Goal: Task Accomplishment & Management: Manage account settings

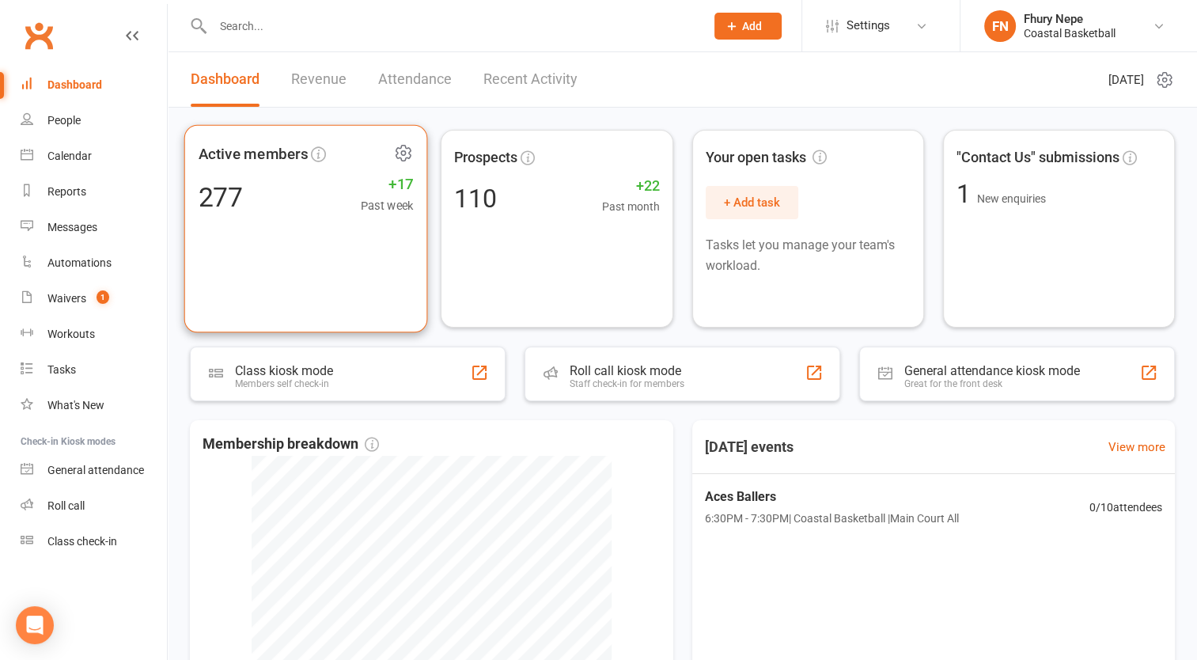
click at [361, 224] on div "Active members 277 +17 Past week" at bounding box center [306, 229] width 244 height 208
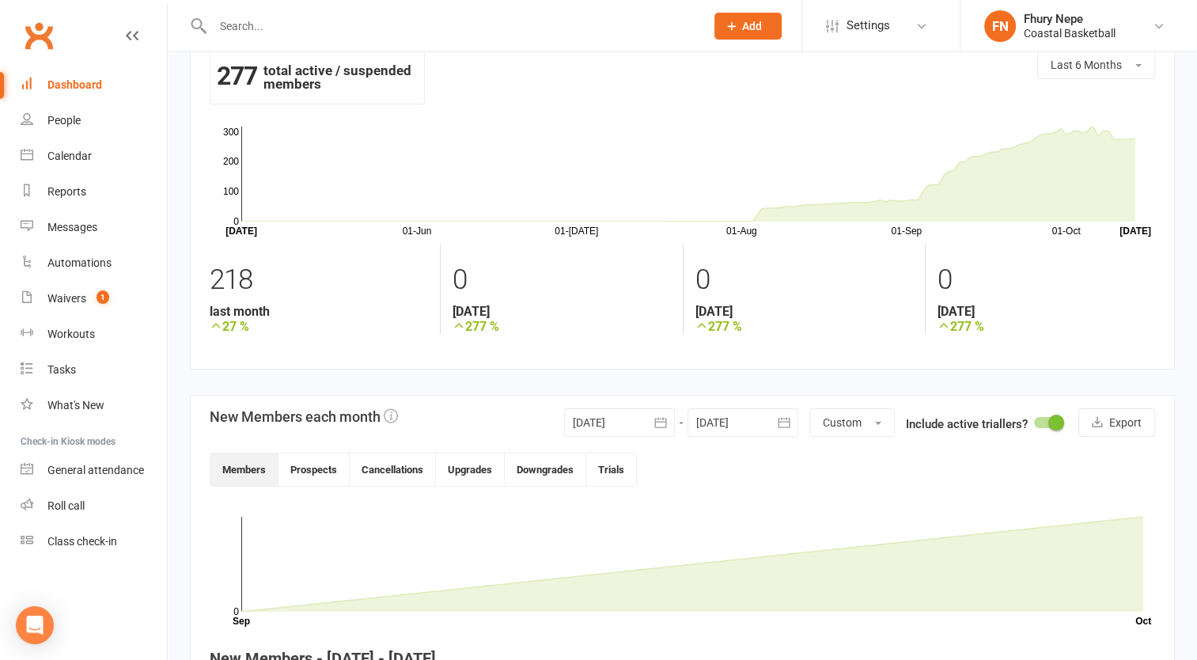
scroll to position [38, 0]
click at [876, 425] on button "Custom" at bounding box center [851, 421] width 85 height 28
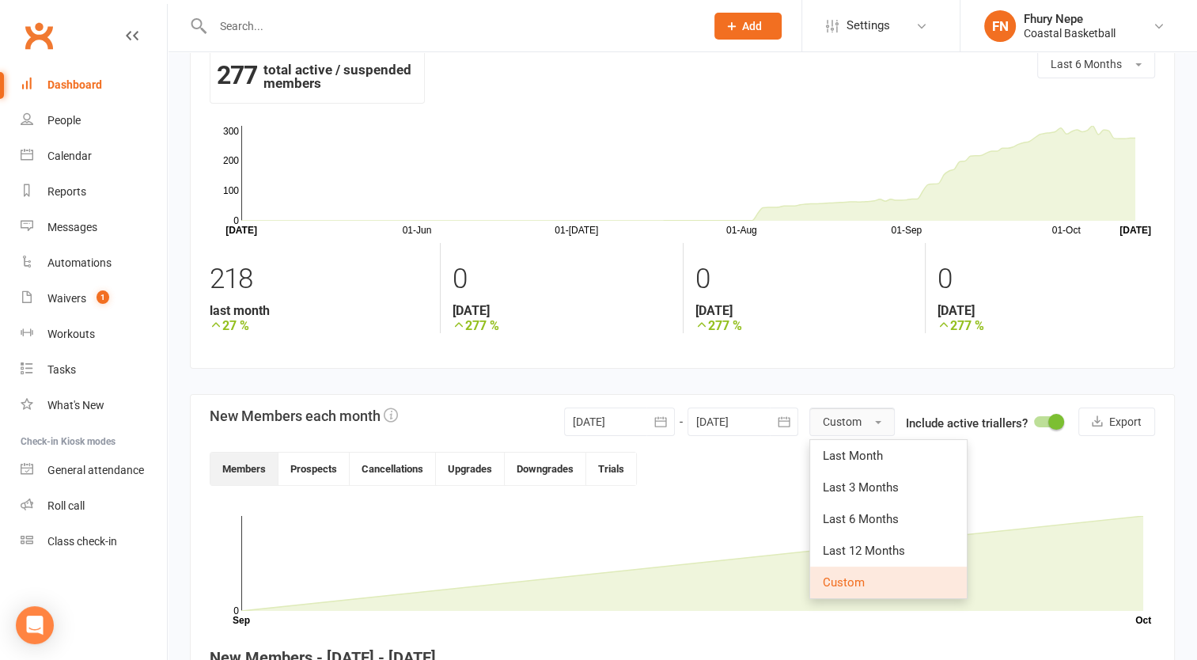
click at [879, 421] on span "button" at bounding box center [878, 422] width 6 height 3
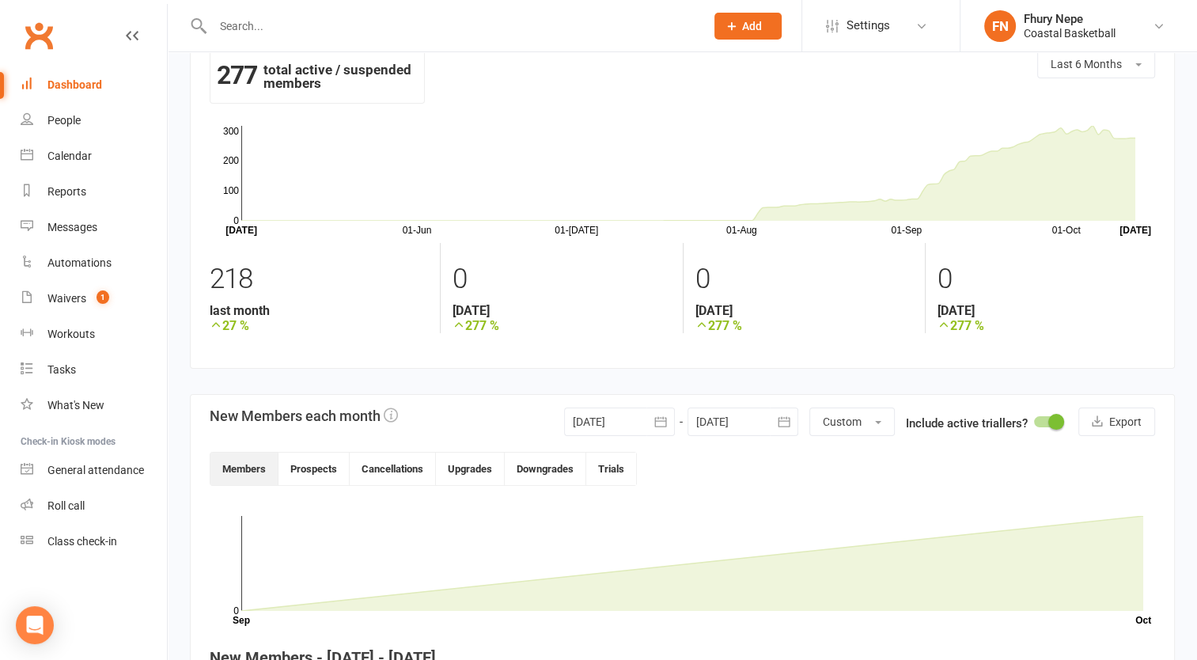
click at [1058, 425] on span at bounding box center [1056, 422] width 16 height 16
click at [1034, 419] on input "checkbox" at bounding box center [1034, 419] width 0 height 0
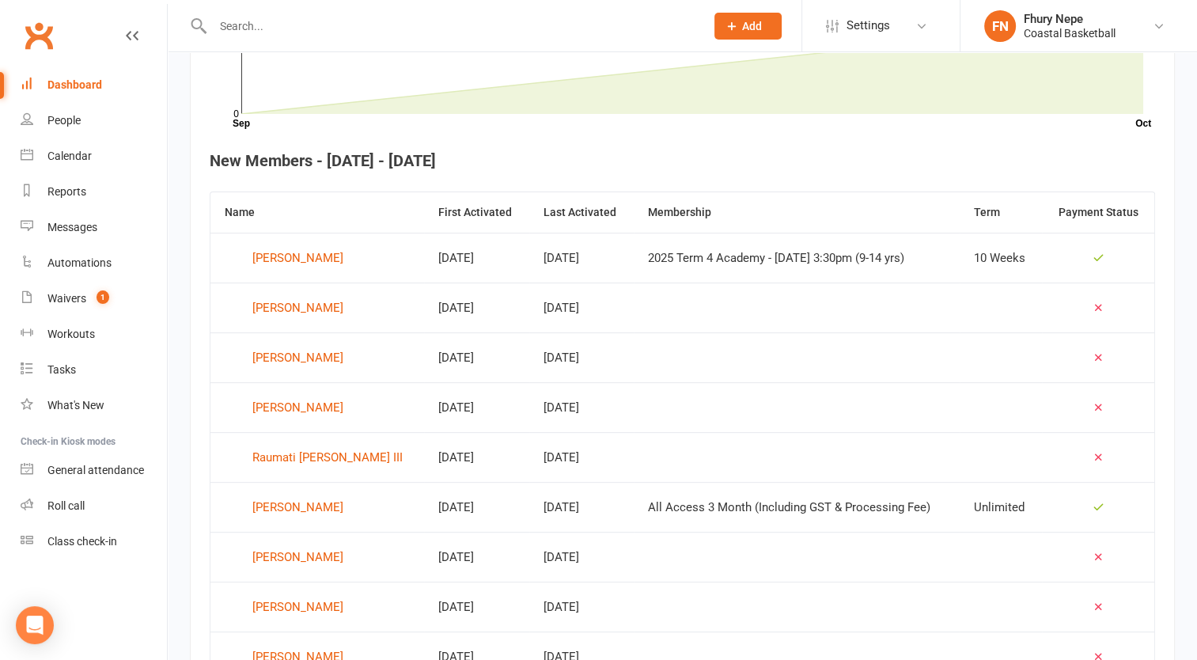
scroll to position [535, 0]
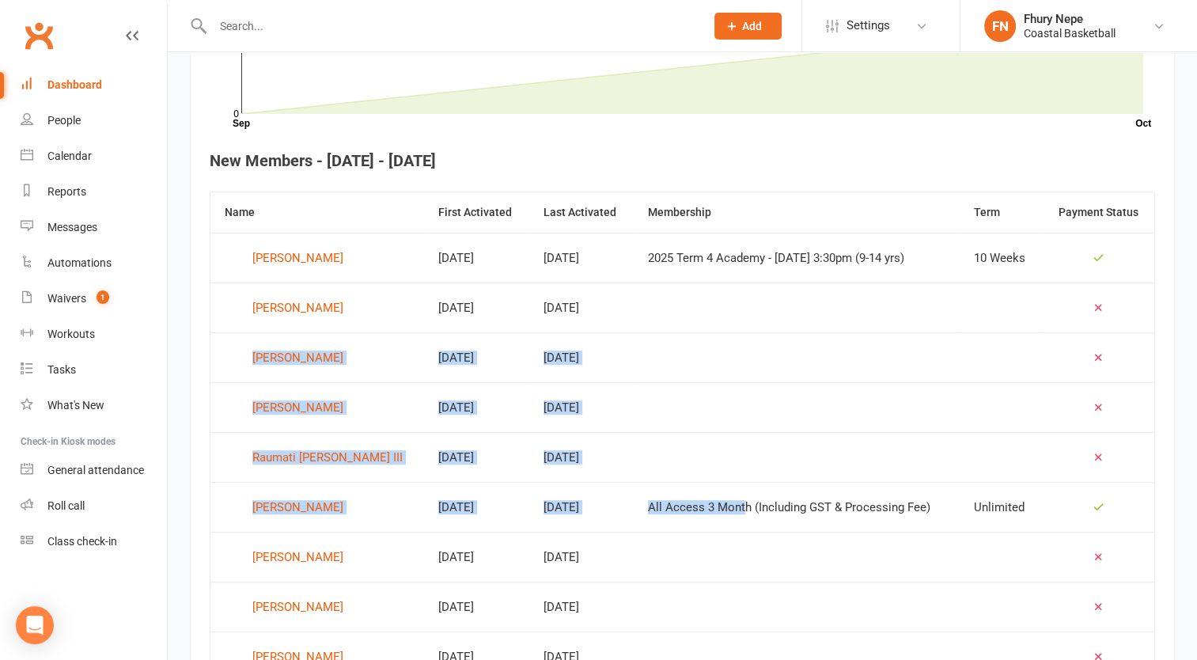
drag, startPoint x: 660, startPoint y: 319, endPoint x: 693, endPoint y: 493, distance: 177.1
click at [693, 493] on tbody "Milton Archer Oct 8, 2025 Oct 8, 2025 2025 Term 4 Academy - Monday 3:30pm (9-14…" at bounding box center [681, 606] width 943 height 747
drag, startPoint x: 693, startPoint y: 493, endPoint x: 882, endPoint y: 397, distance: 211.9
click at [882, 397] on td at bounding box center [796, 407] width 326 height 50
click at [722, 420] on td at bounding box center [796, 407] width 326 height 50
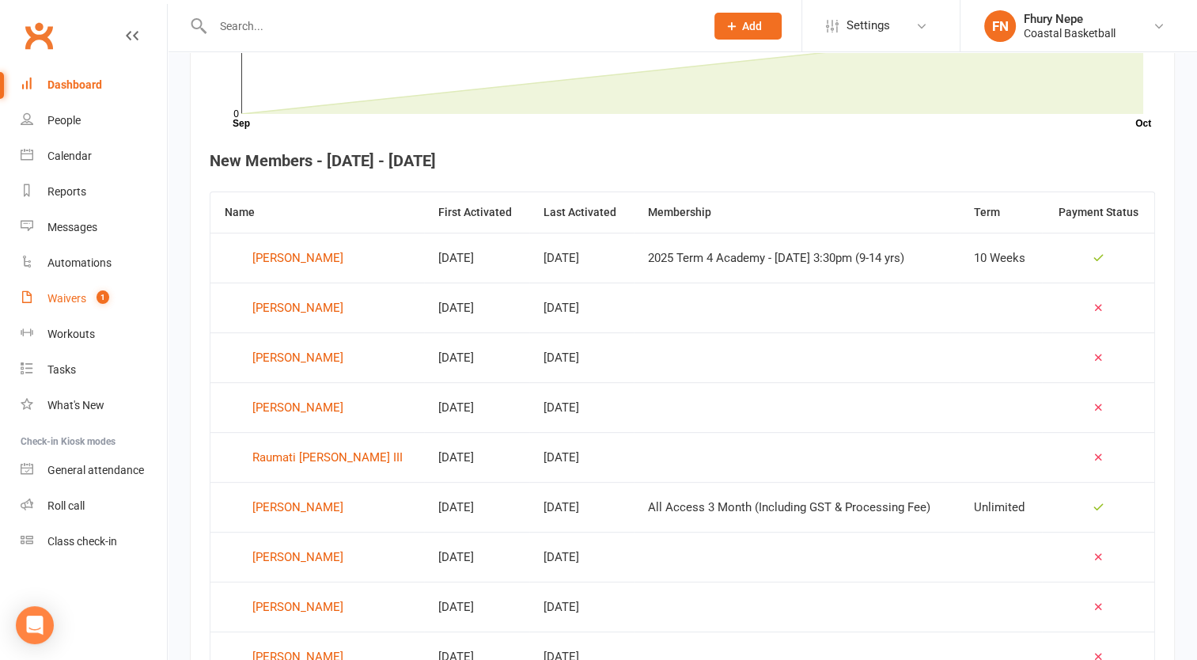
click at [93, 301] on count-badge "1" at bounding box center [99, 298] width 21 height 13
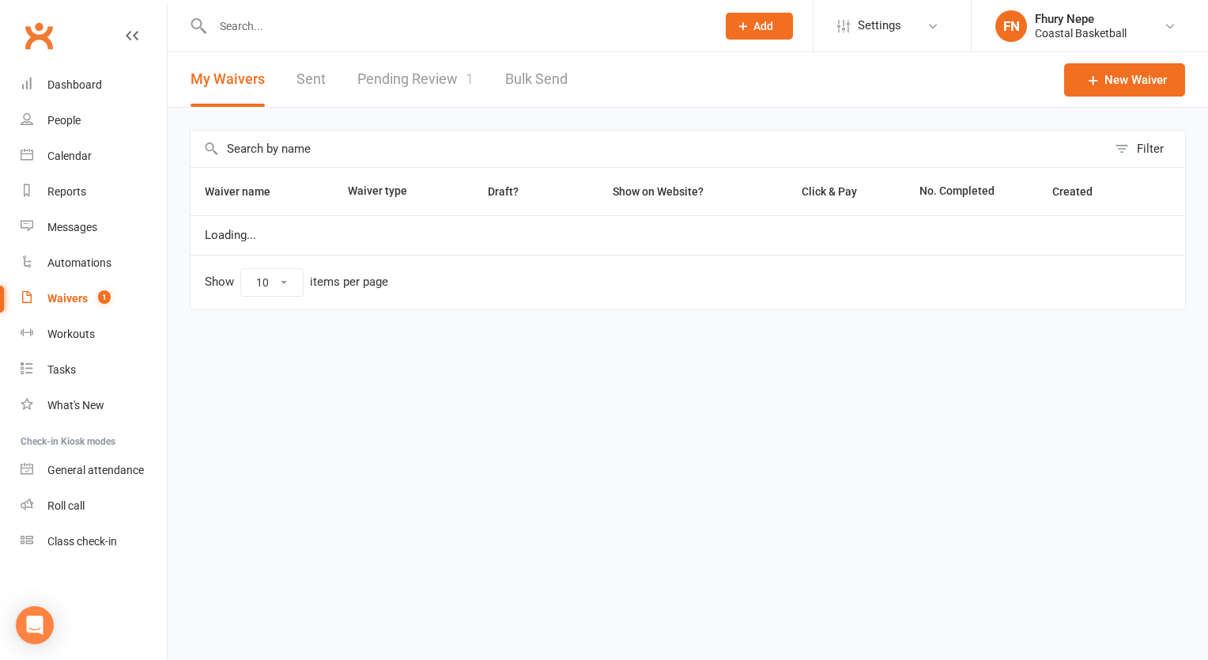
select select "100"
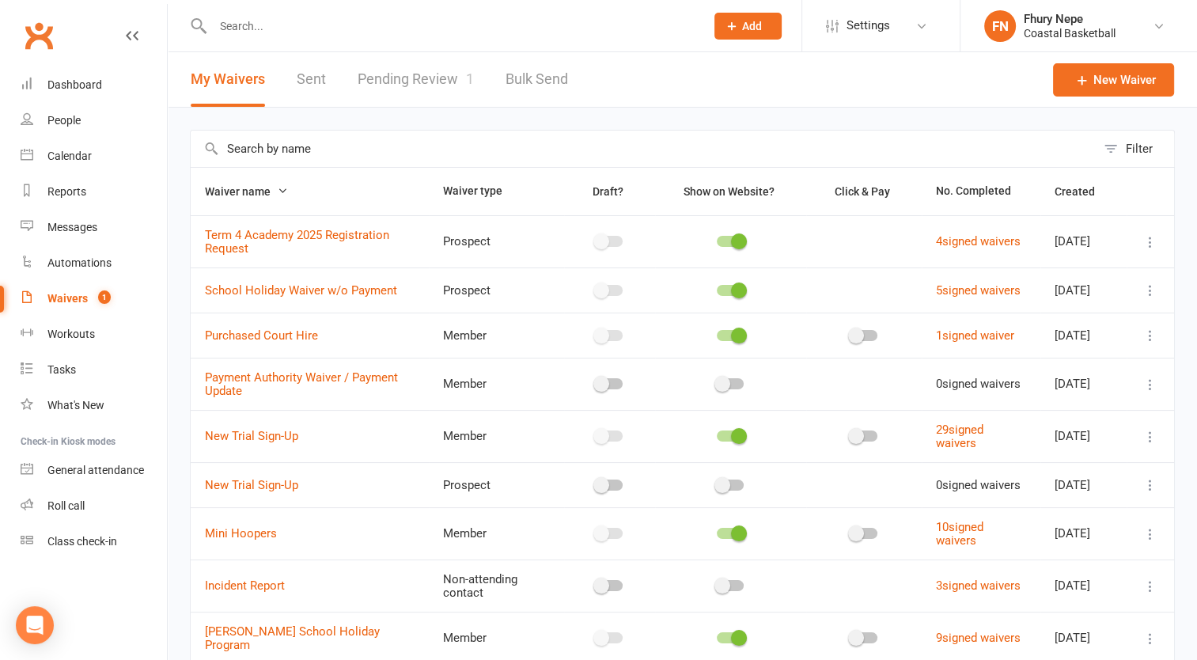
click at [392, 68] on link "Pending Review 1" at bounding box center [415, 79] width 116 height 55
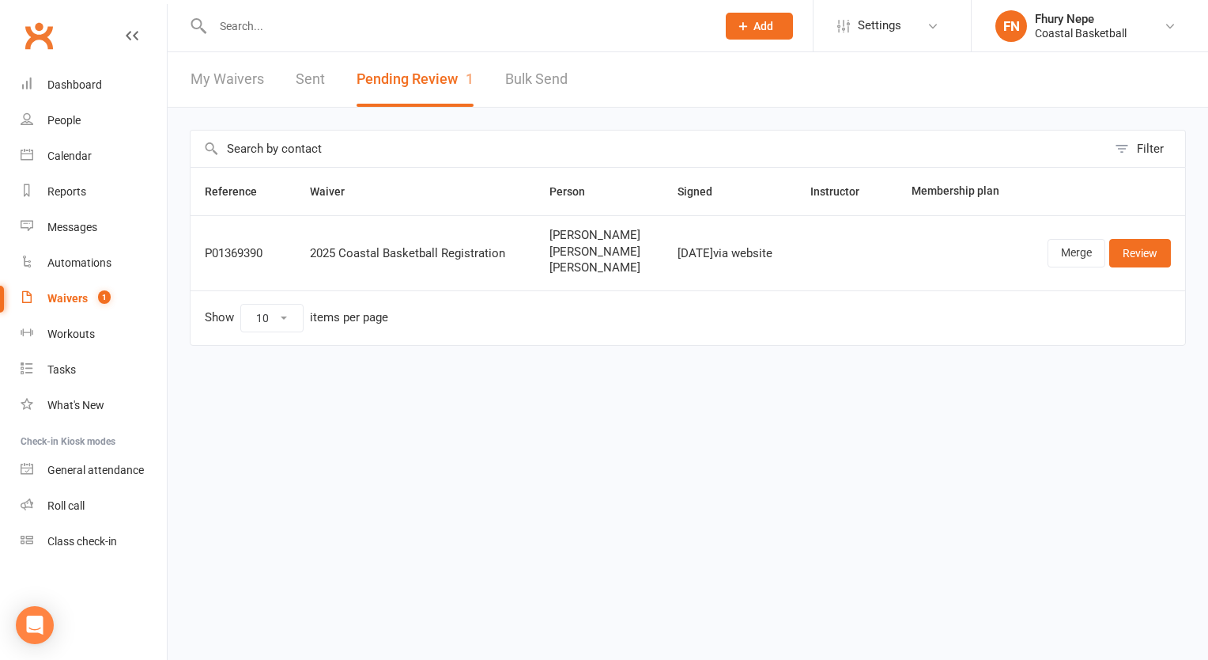
click at [217, 85] on link "My Waivers" at bounding box center [228, 79] width 74 height 55
select select "100"
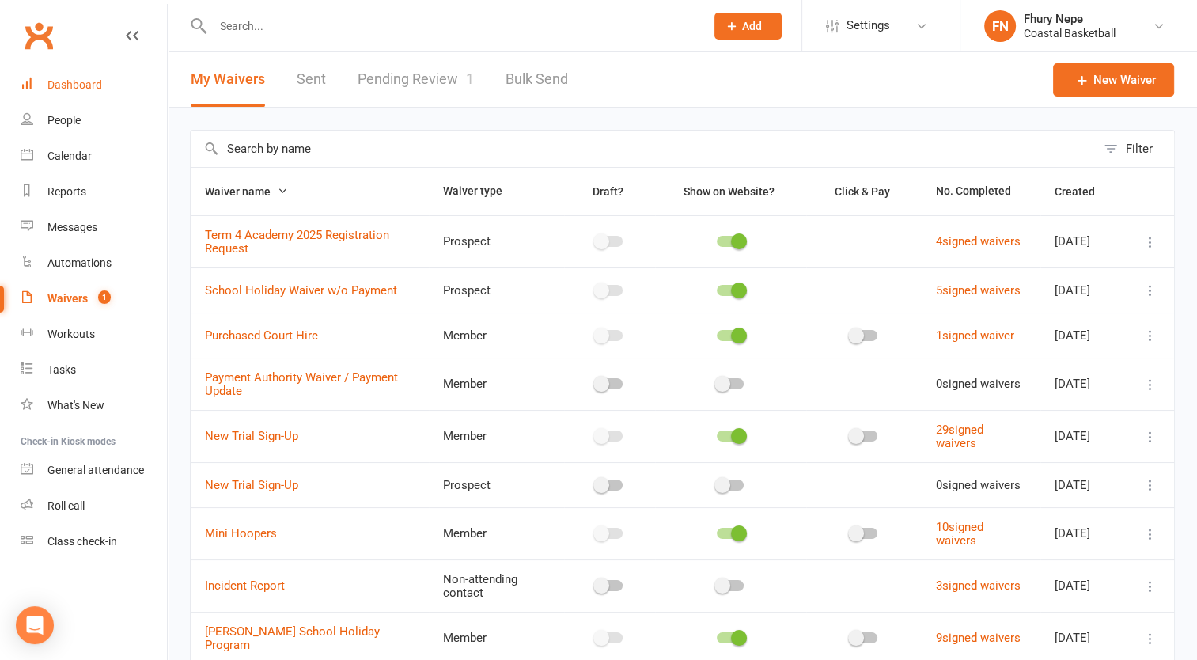
click at [78, 87] on div "Dashboard" at bounding box center [74, 84] width 55 height 13
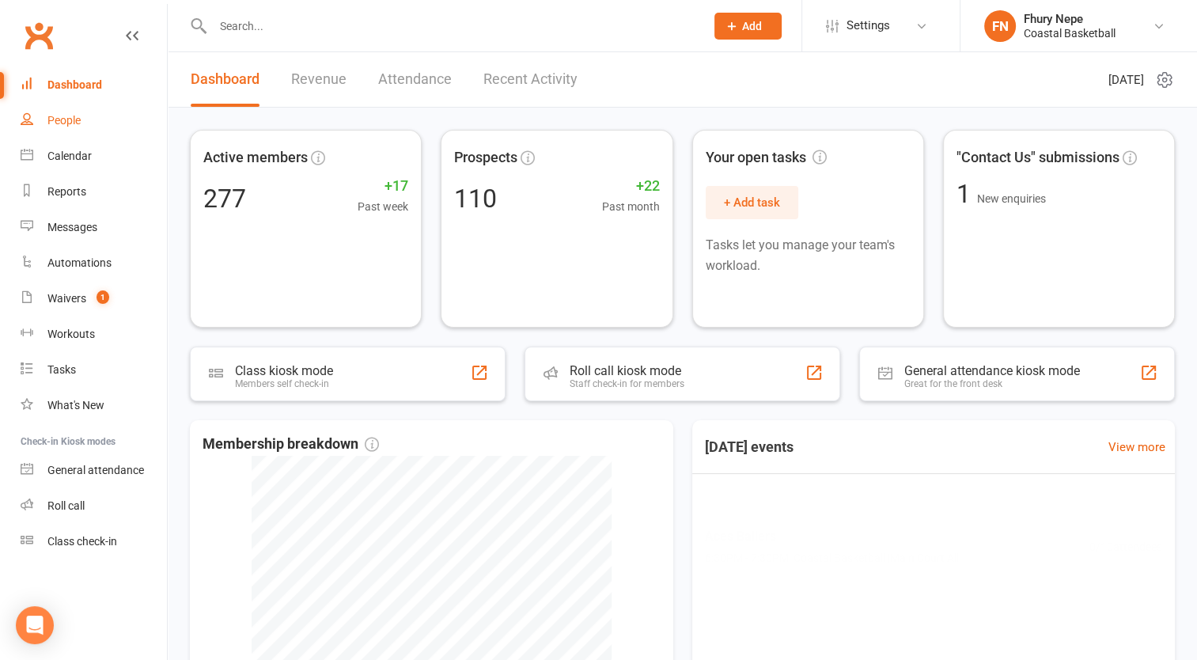
click at [82, 113] on link "People" at bounding box center [94, 121] width 146 height 36
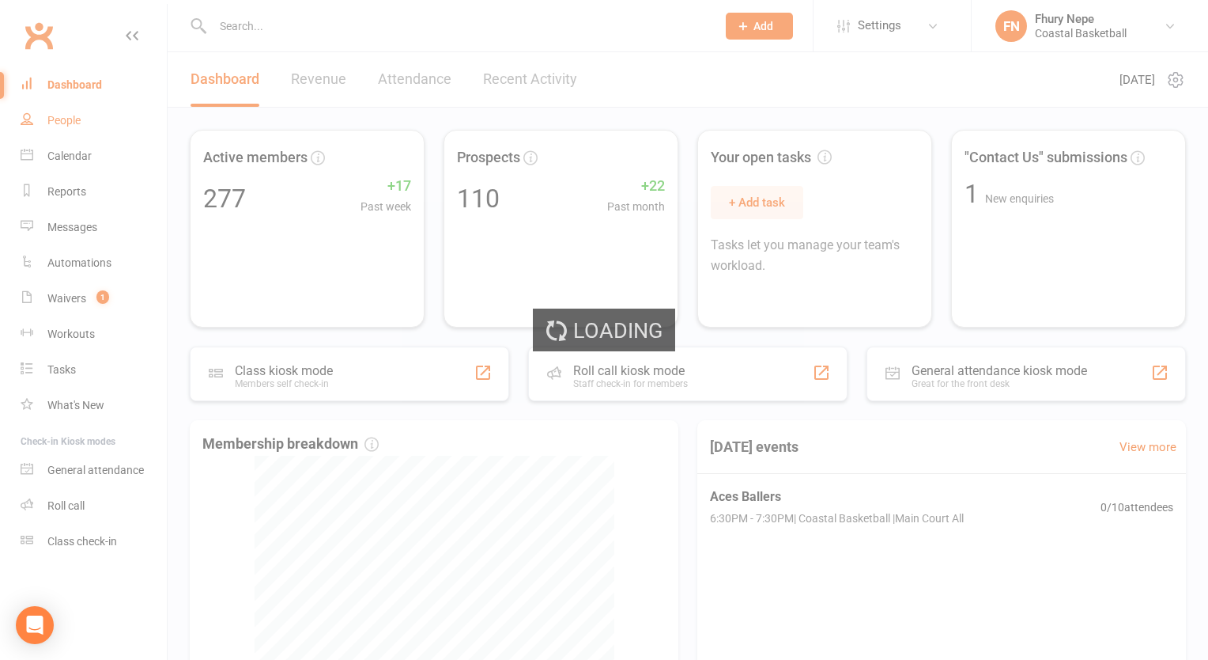
select select "100"
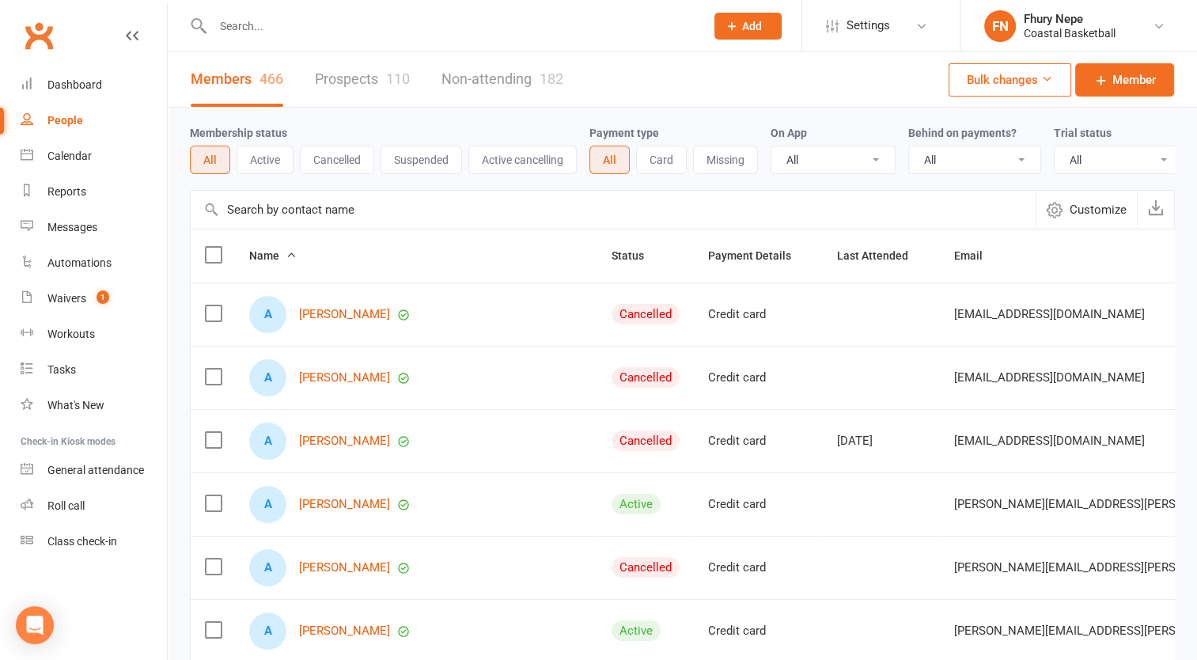
click at [275, 168] on button "Active" at bounding box center [264, 160] width 57 height 28
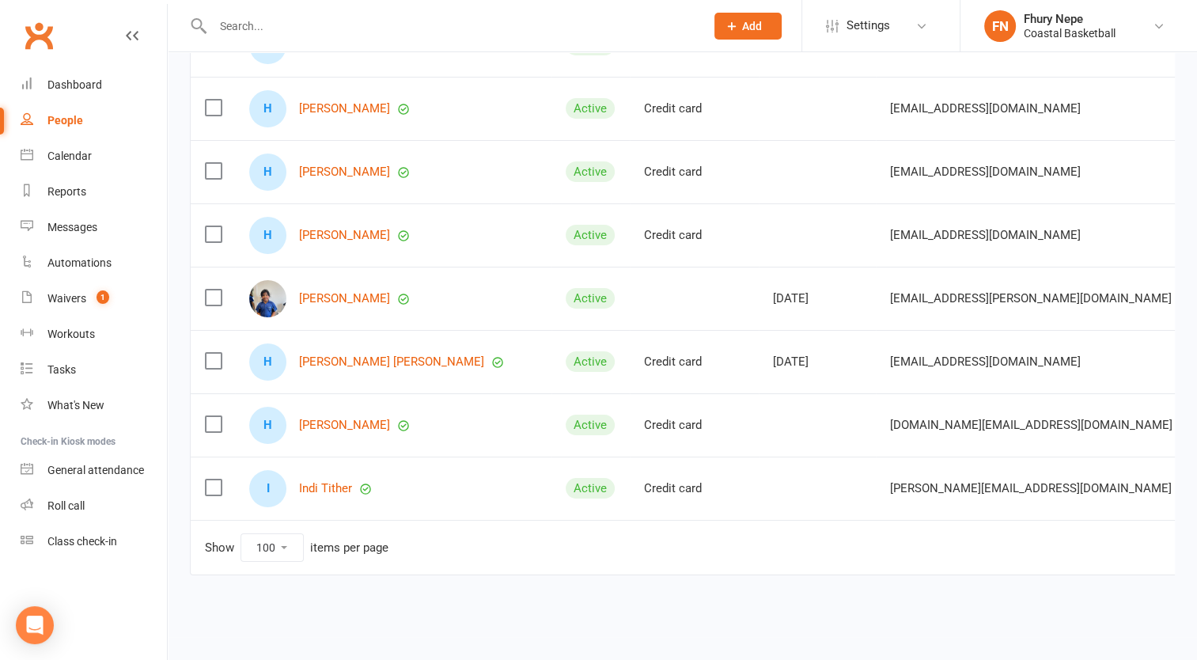
click at [266, 539] on select "10 25 50 100" at bounding box center [272, 547] width 62 height 27
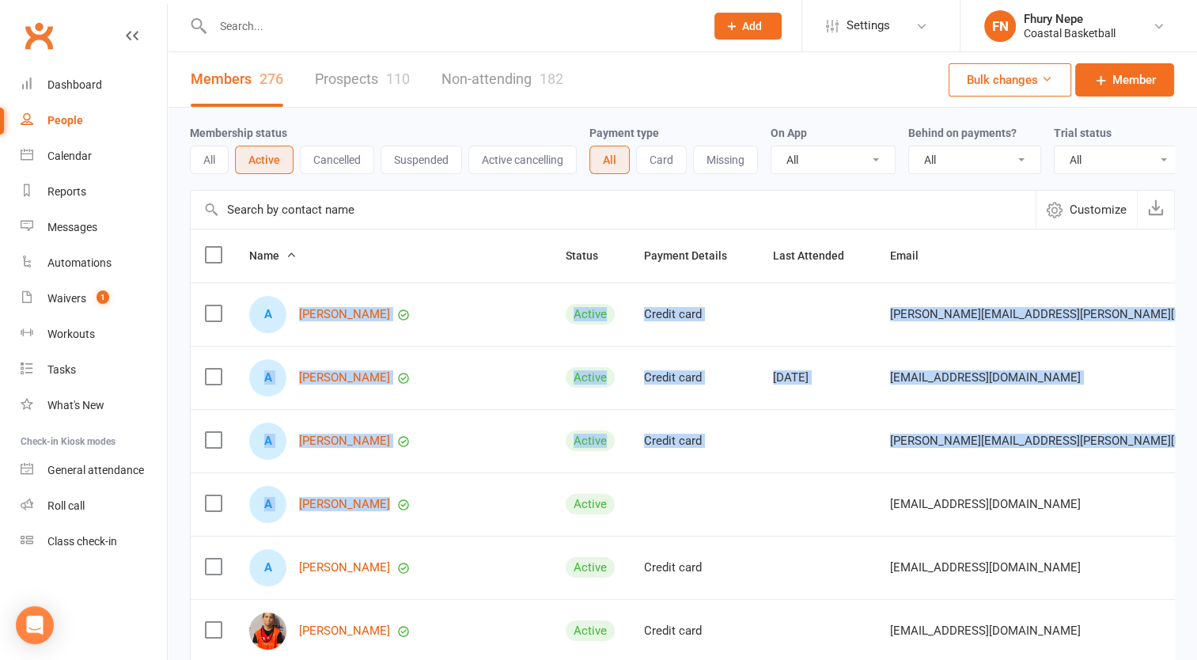
drag, startPoint x: 291, startPoint y: 315, endPoint x: 459, endPoint y: 498, distance: 248.5
click at [758, 327] on td at bounding box center [816, 313] width 117 height 63
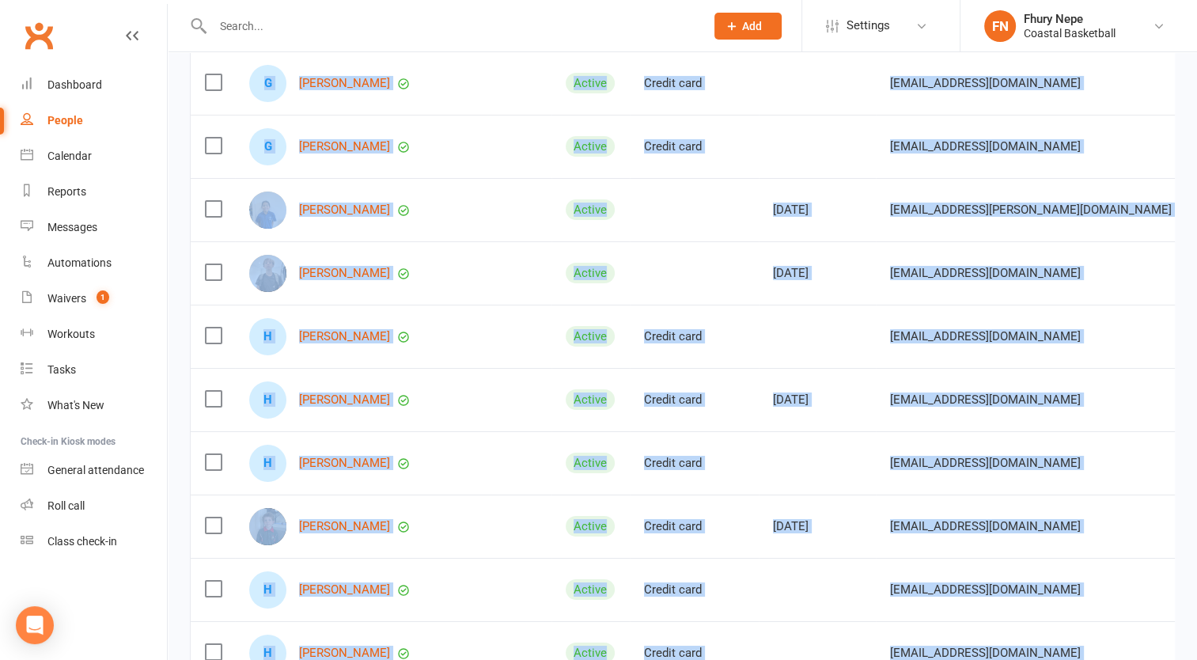
scroll to position [6096, 0]
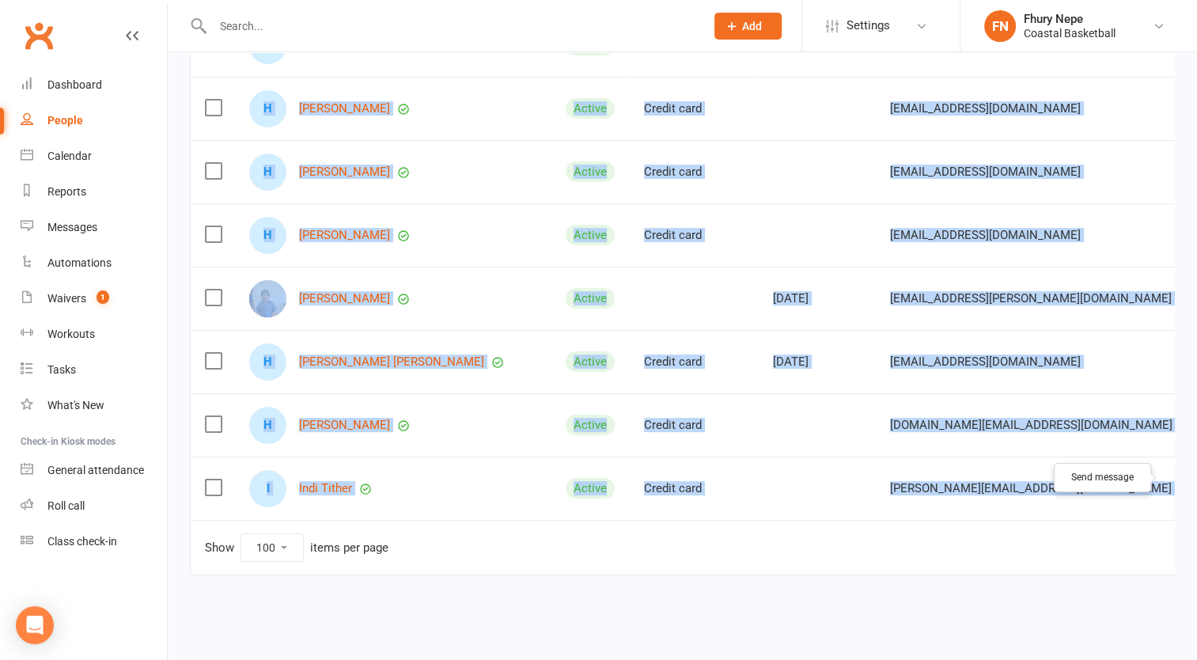
drag, startPoint x: 287, startPoint y: 333, endPoint x: 1161, endPoint y: 464, distance: 883.7
drag, startPoint x: 1161, startPoint y: 464, endPoint x: 1112, endPoint y: 475, distance: 50.1
copy tbody "Adam Vitale Active Credit card adam.joe@bigpond.com No Jul 10, 2025 A Addison F…"
click at [962, 229] on div "heath.ryder17@gmail.com" at bounding box center [1076, 235] width 372 height 13
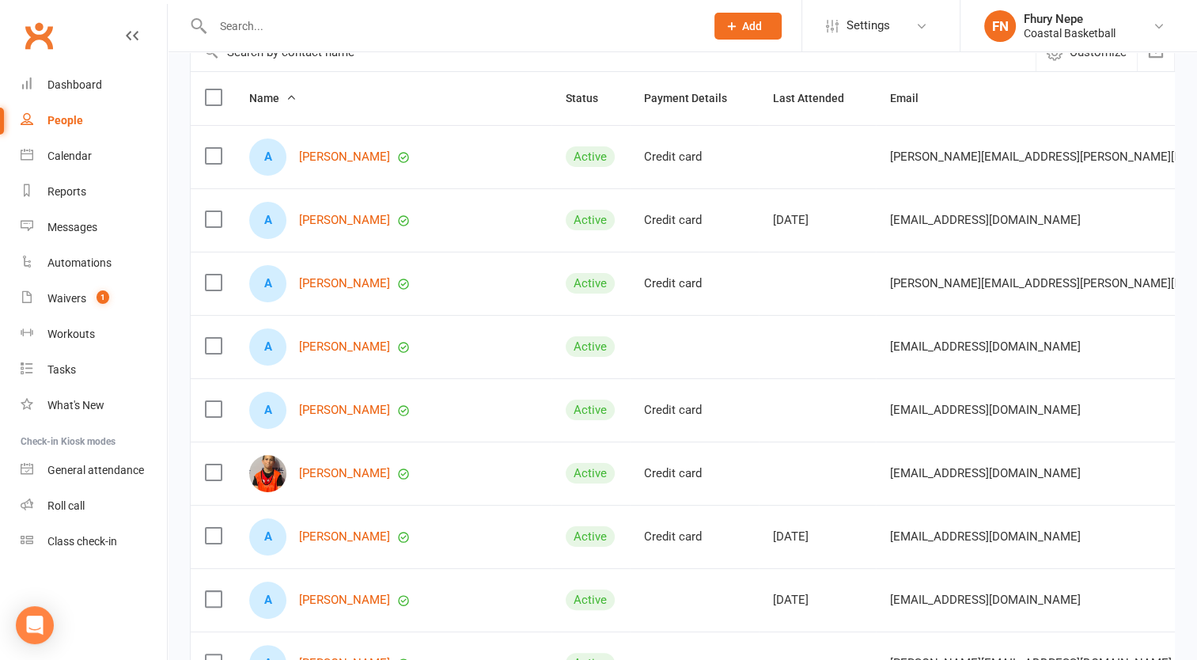
scroll to position [158, 0]
click at [339, 163] on link "Adam Vitale" at bounding box center [344, 155] width 91 height 13
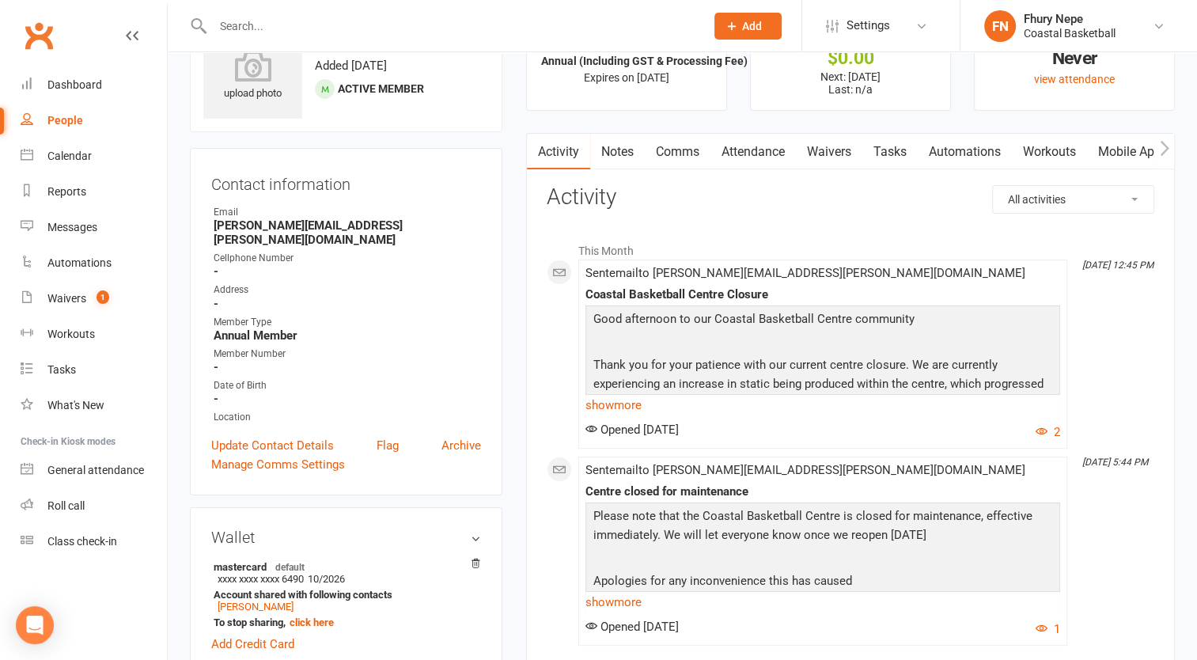
scroll to position [73, 0]
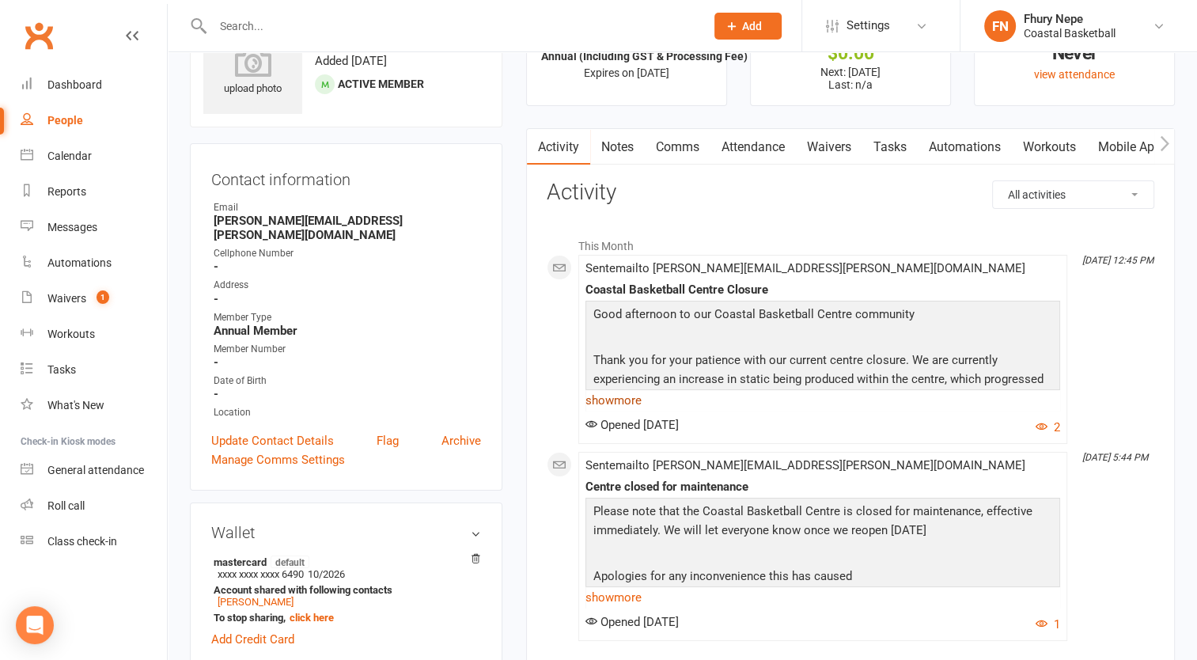
click at [613, 403] on link "show more" at bounding box center [822, 400] width 475 height 22
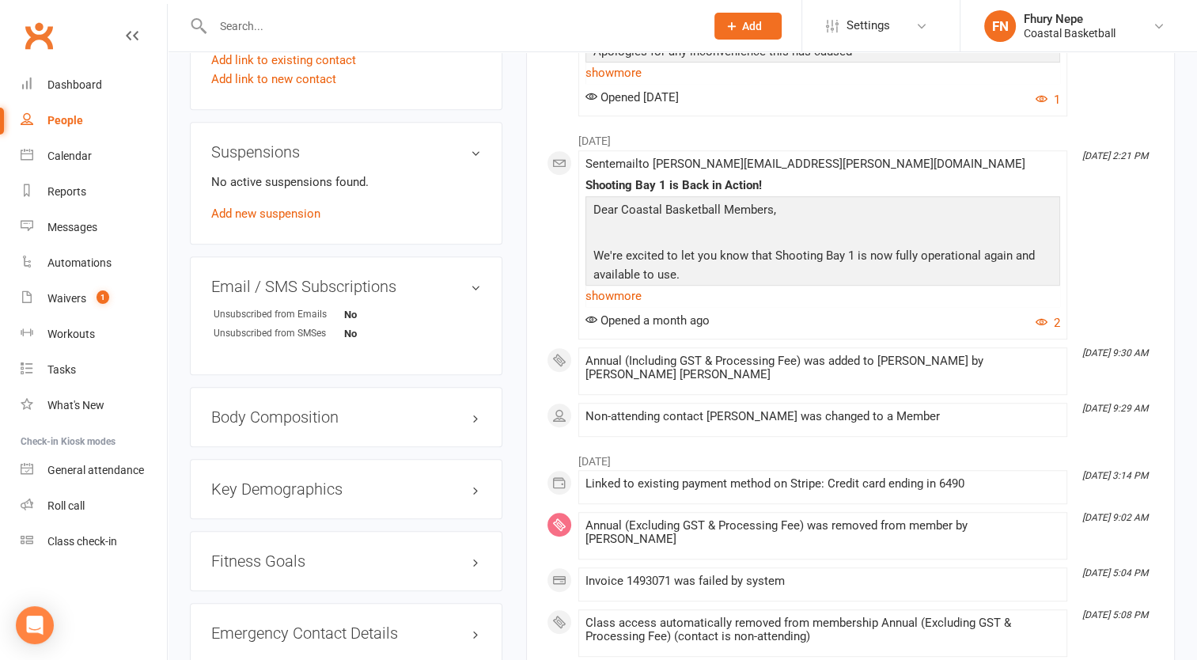
scroll to position [962, 0]
click at [478, 276] on h3 "Email / SMS Subscriptions edit" at bounding box center [346, 284] width 270 height 17
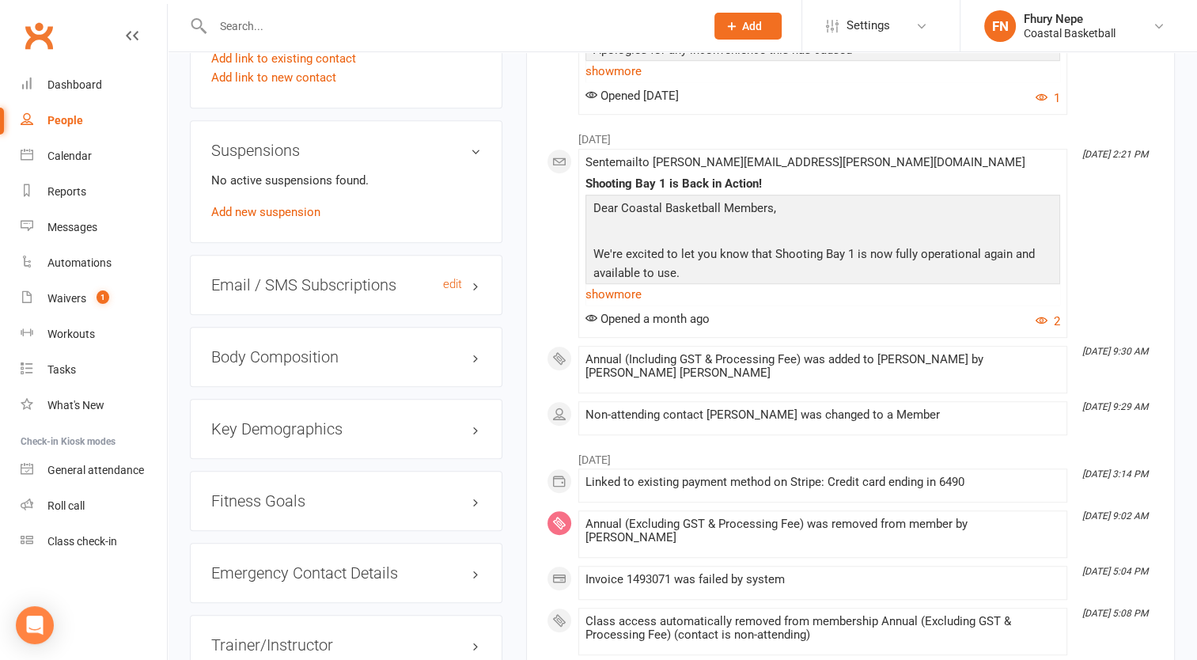
click at [478, 276] on h3 "Email / SMS Subscriptions edit" at bounding box center [346, 284] width 270 height 17
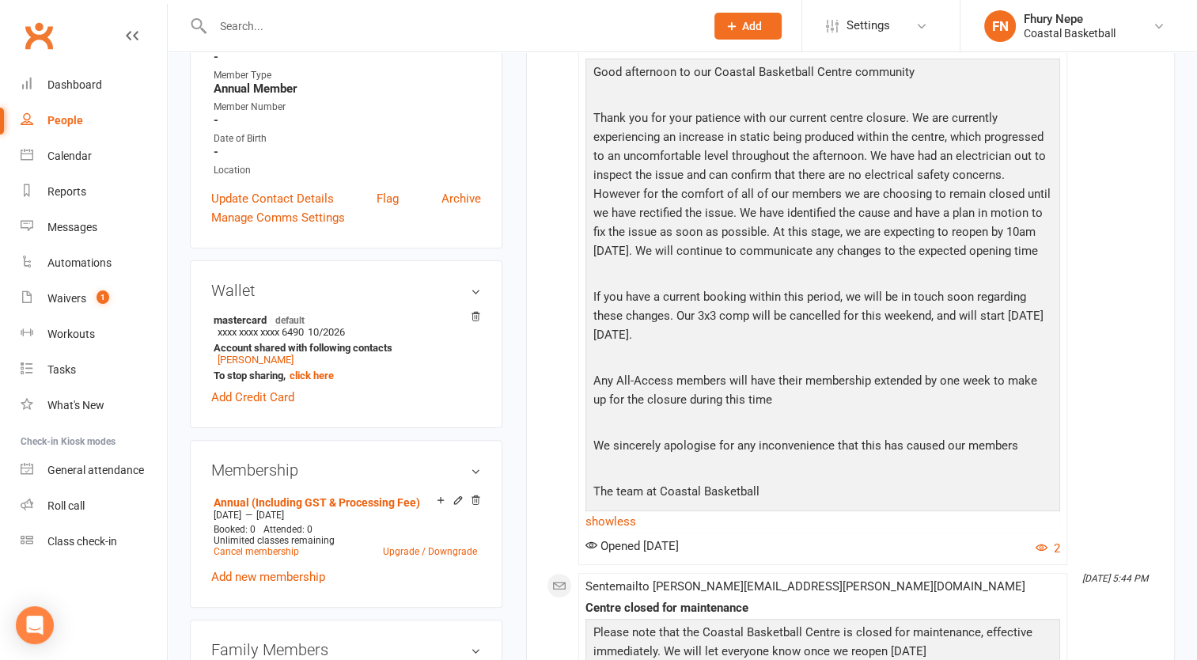
scroll to position [0, 0]
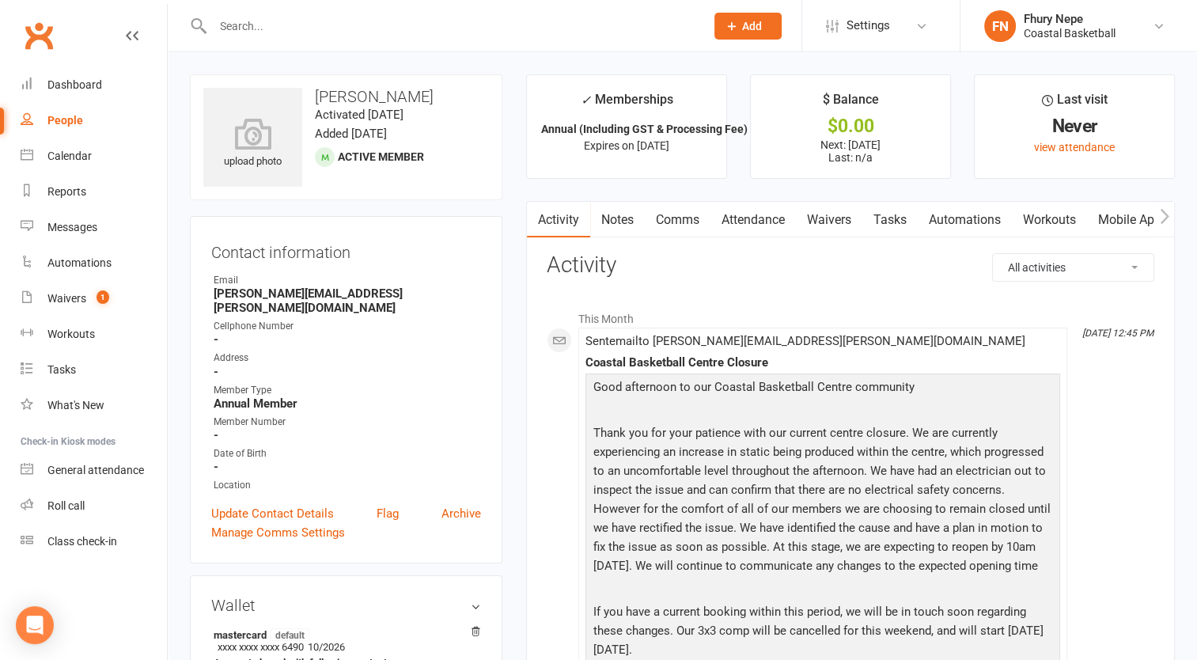
click at [1170, 214] on button "button" at bounding box center [1164, 220] width 20 height 36
click at [1159, 220] on icon "button" at bounding box center [1163, 216] width 9 height 17
drag, startPoint x: 531, startPoint y: 223, endPoint x: 1176, endPoint y: 331, distance: 654.4
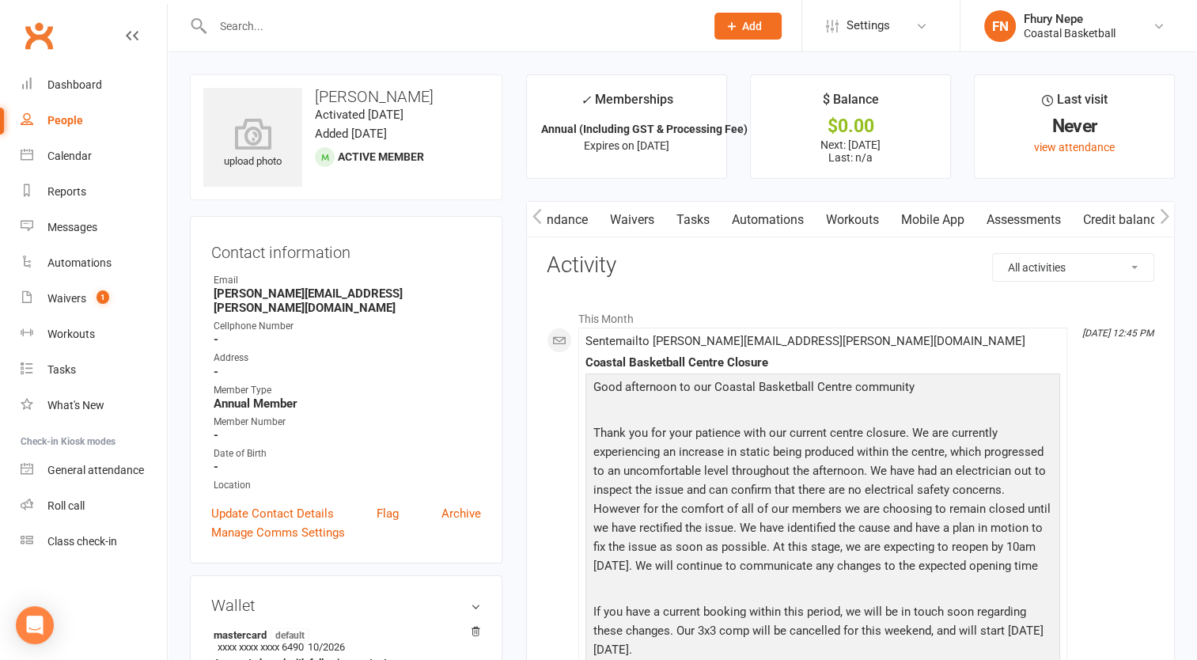
click at [1168, 220] on button "button" at bounding box center [1164, 220] width 20 height 36
click at [1165, 210] on icon "button" at bounding box center [1163, 216] width 9 height 17
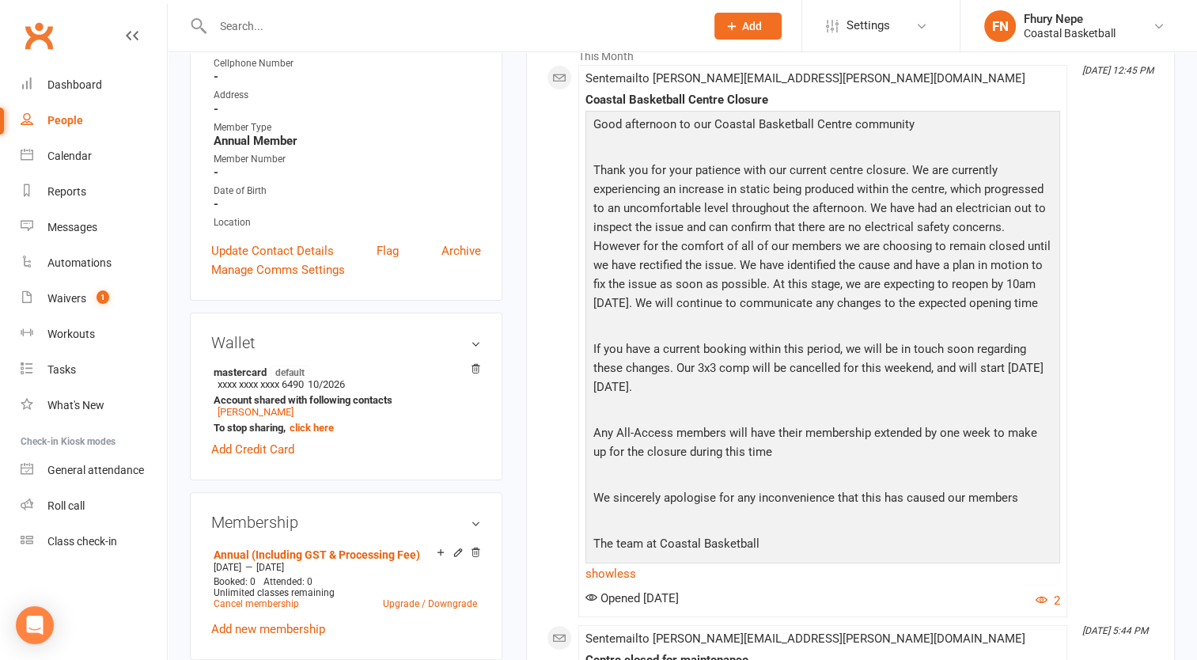
scroll to position [300, 0]
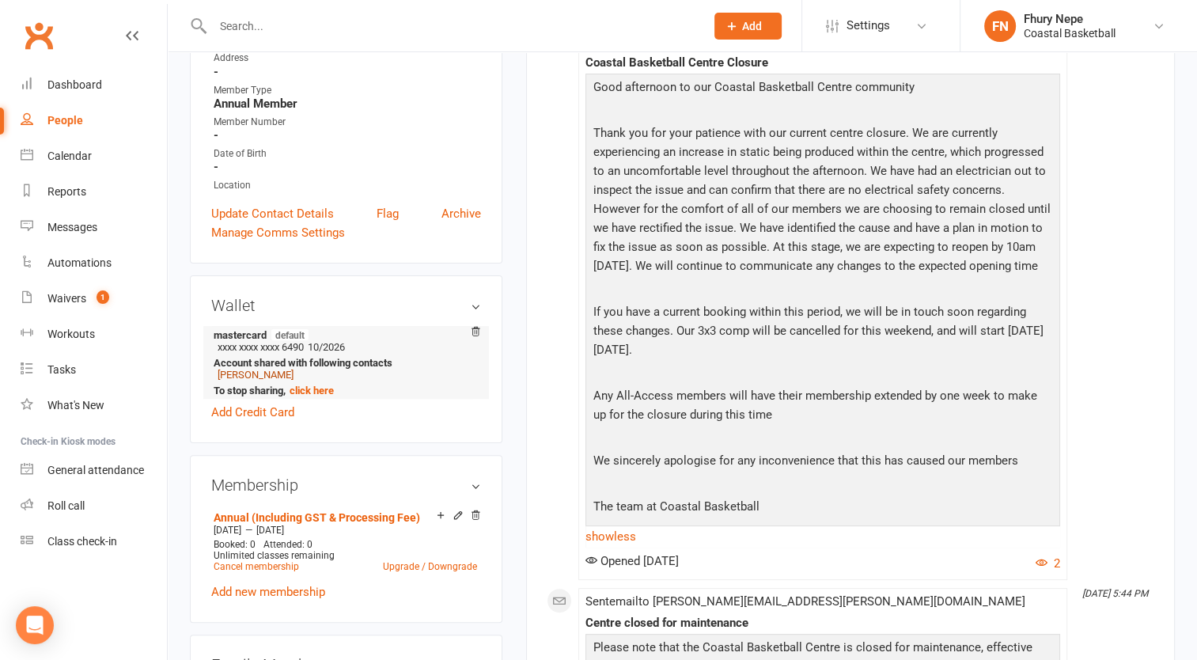
click at [259, 369] on link "Tyler Vitale" at bounding box center [255, 375] width 76 height 12
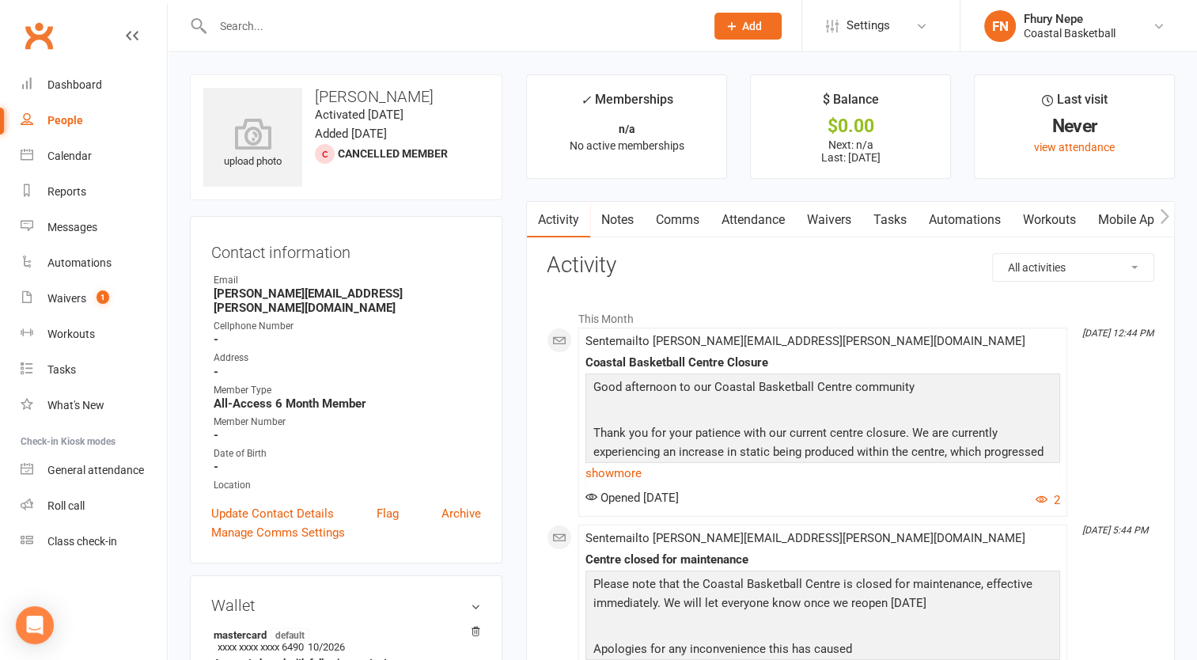
click at [1158, 214] on button "button" at bounding box center [1164, 220] width 20 height 36
click at [538, 208] on icon "button" at bounding box center [536, 216] width 9 height 17
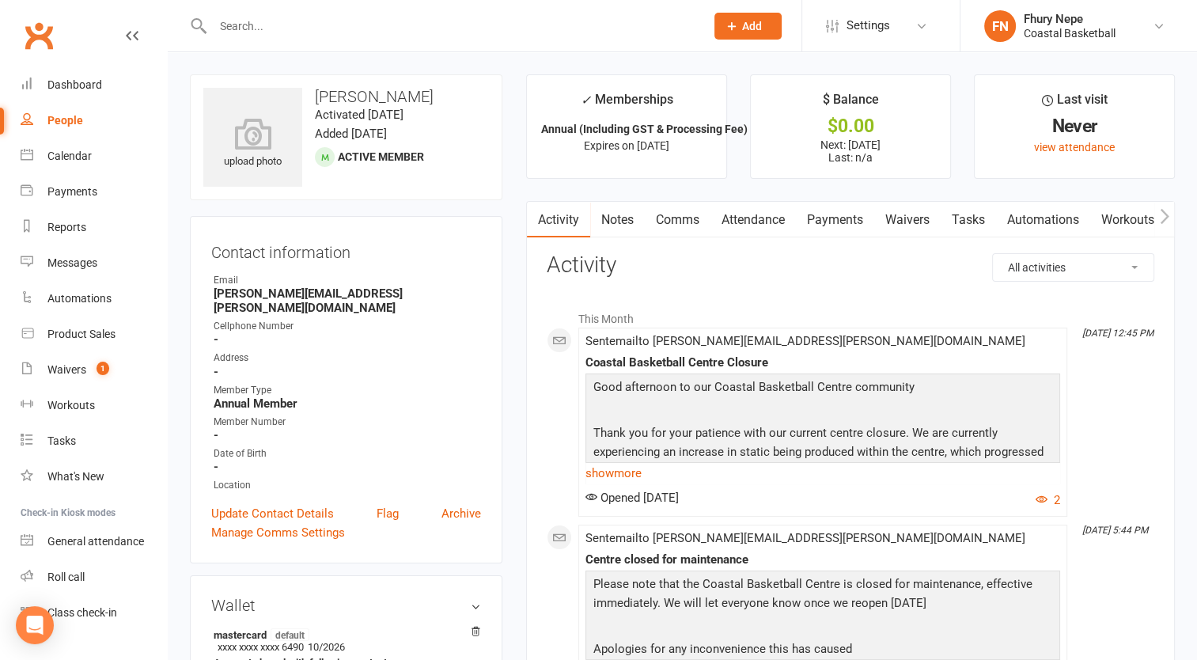
click at [1168, 214] on button "button" at bounding box center [1164, 220] width 20 height 36
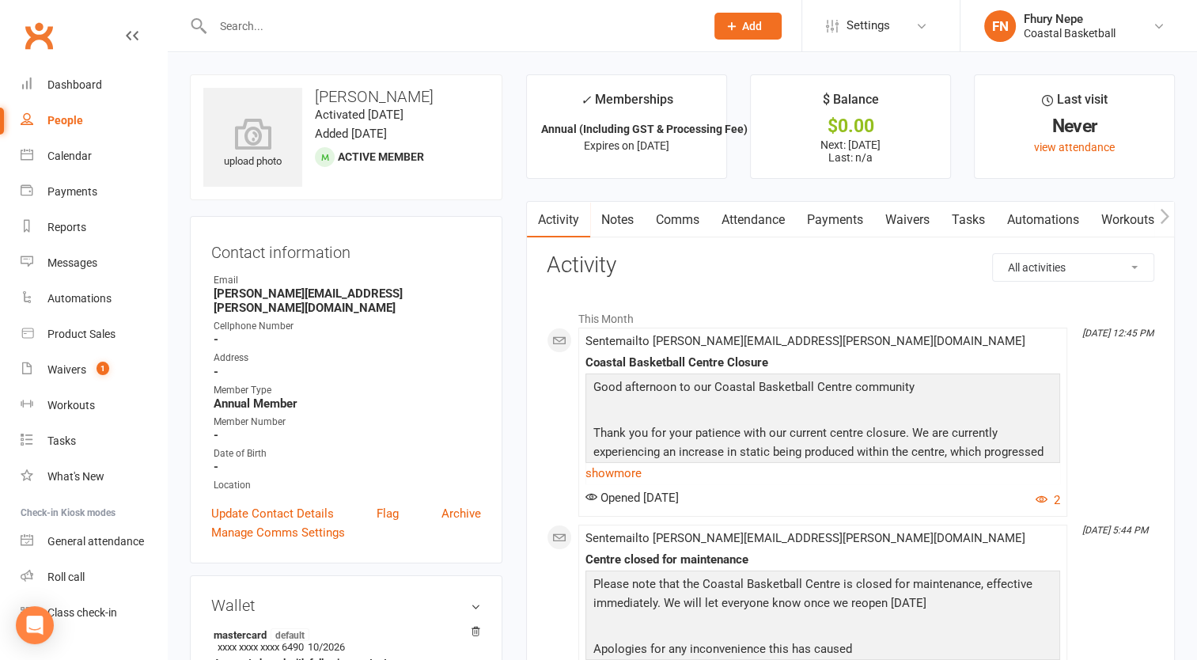
click at [1169, 220] on button "button" at bounding box center [1164, 220] width 20 height 36
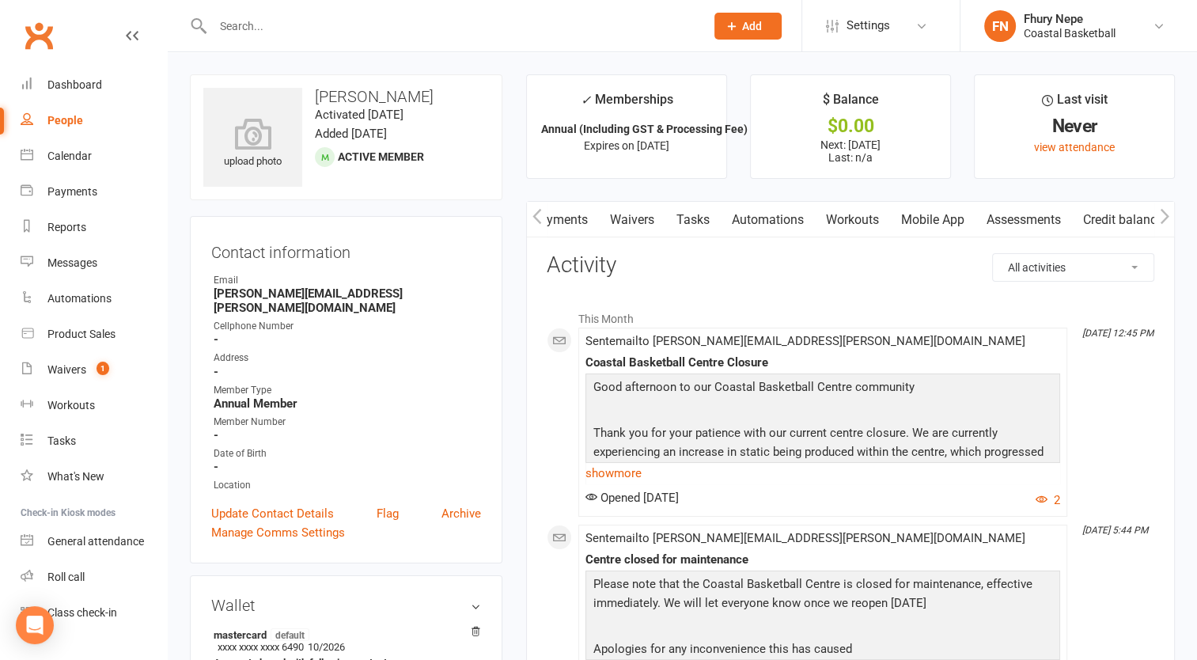
click at [1169, 220] on button "button" at bounding box center [1164, 220] width 20 height 36
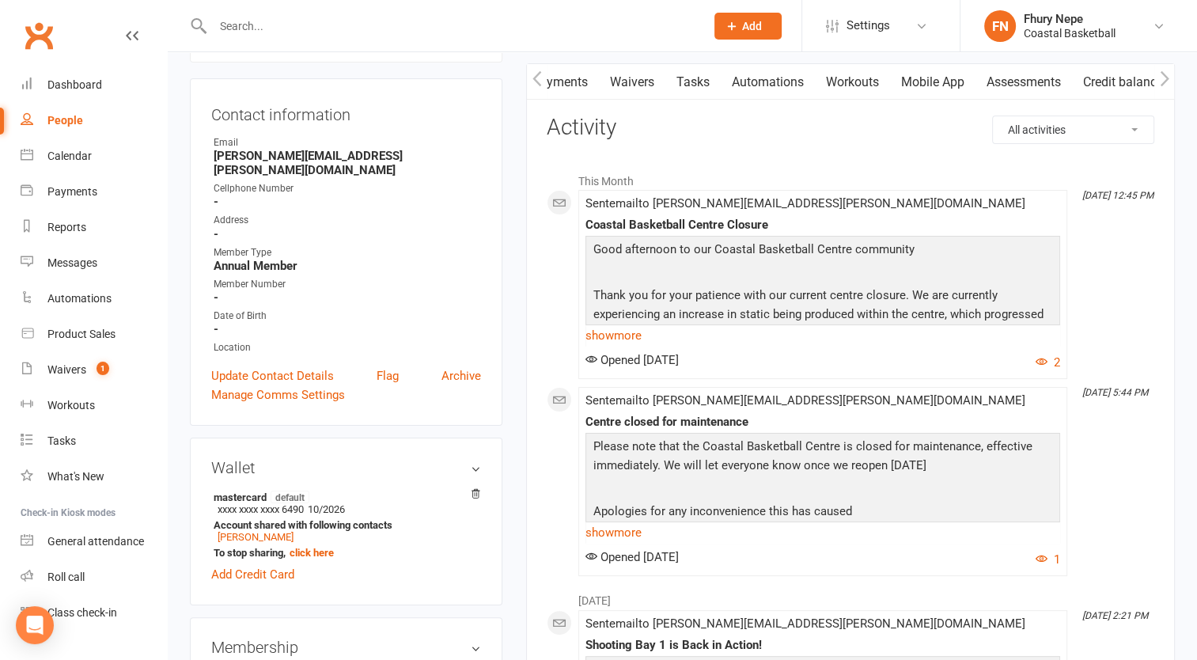
scroll to position [138, 0]
click at [391, 501] on li "mastercard default xxxx xxxx xxxx 6490 10/2026 Account shared with following co…" at bounding box center [346, 523] width 270 height 73
click at [395, 518] on strong "Account shared with following contacts" at bounding box center [343, 524] width 259 height 12
click at [404, 518] on strong "Account shared with following contacts" at bounding box center [343, 524] width 259 height 12
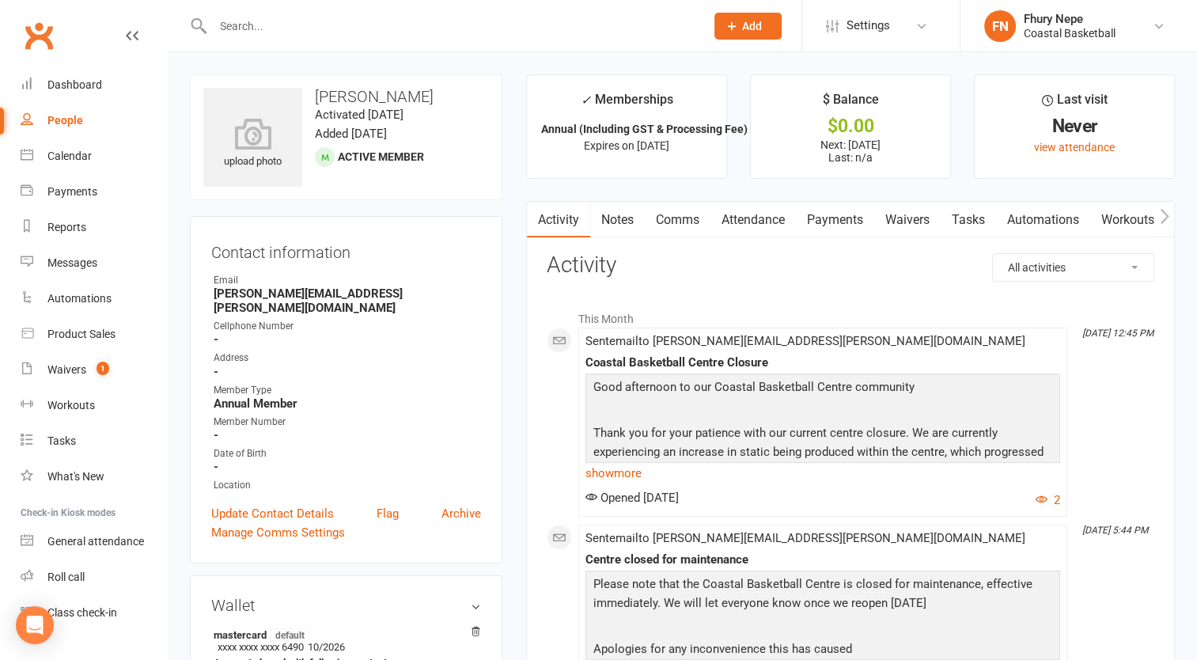
click at [1161, 218] on icon "button" at bounding box center [1163, 216] width 9 height 17
click at [1166, 219] on icon "button" at bounding box center [1163, 216] width 9 height 17
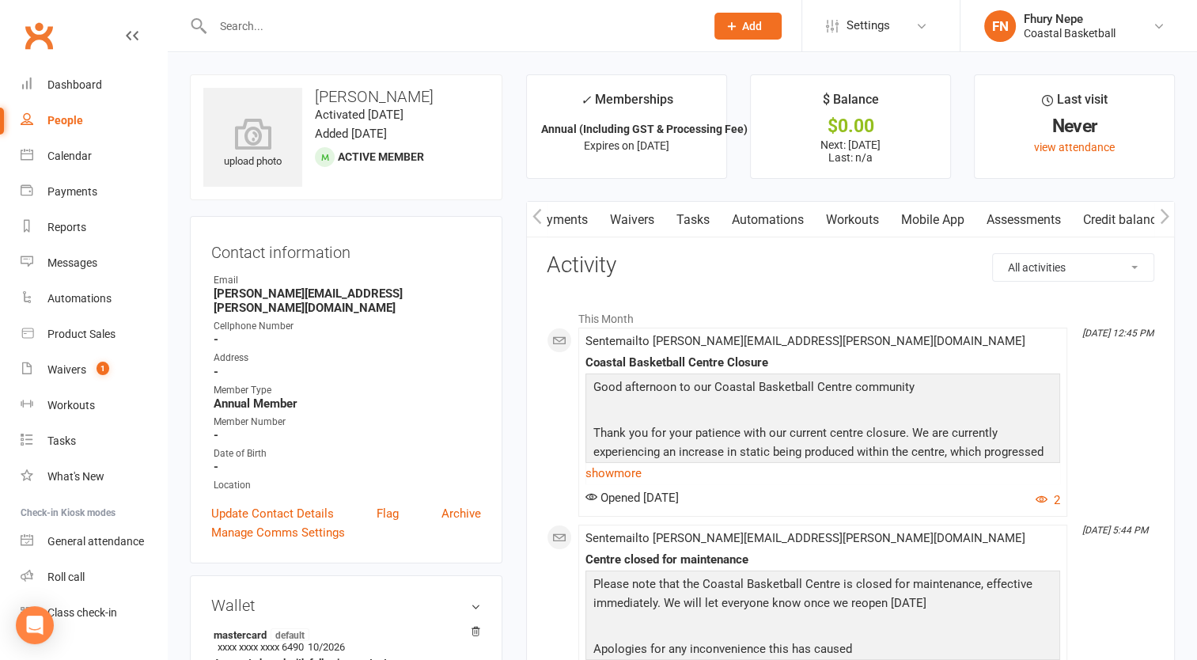
click at [1166, 219] on icon "button" at bounding box center [1163, 216] width 9 height 17
drag, startPoint x: 1166, startPoint y: 219, endPoint x: 671, endPoint y: 256, distance: 496.5
click at [671, 256] on h3 "Activity" at bounding box center [849, 265] width 607 height 25
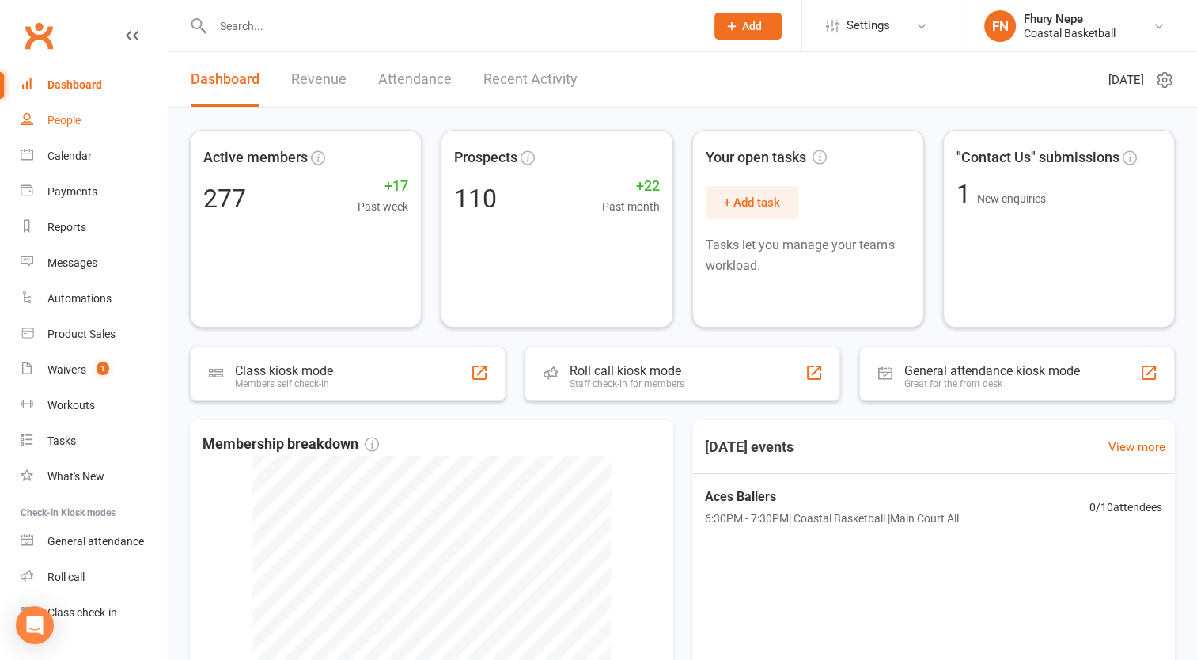
click at [63, 129] on link "People" at bounding box center [94, 121] width 146 height 36
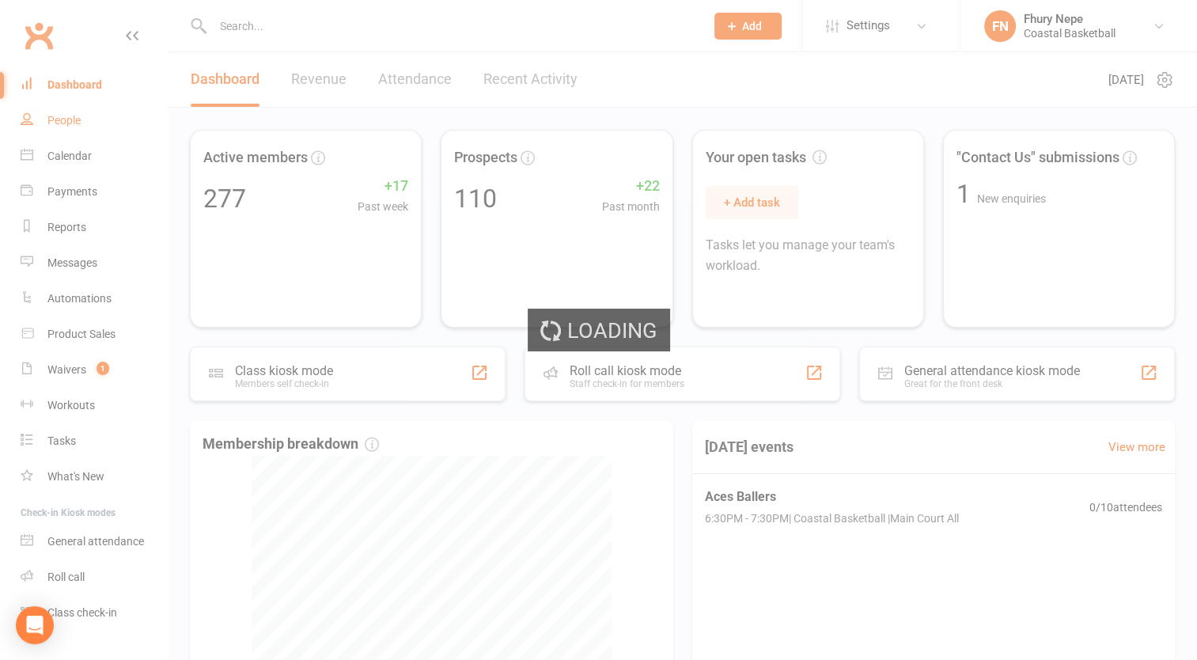
select select "100"
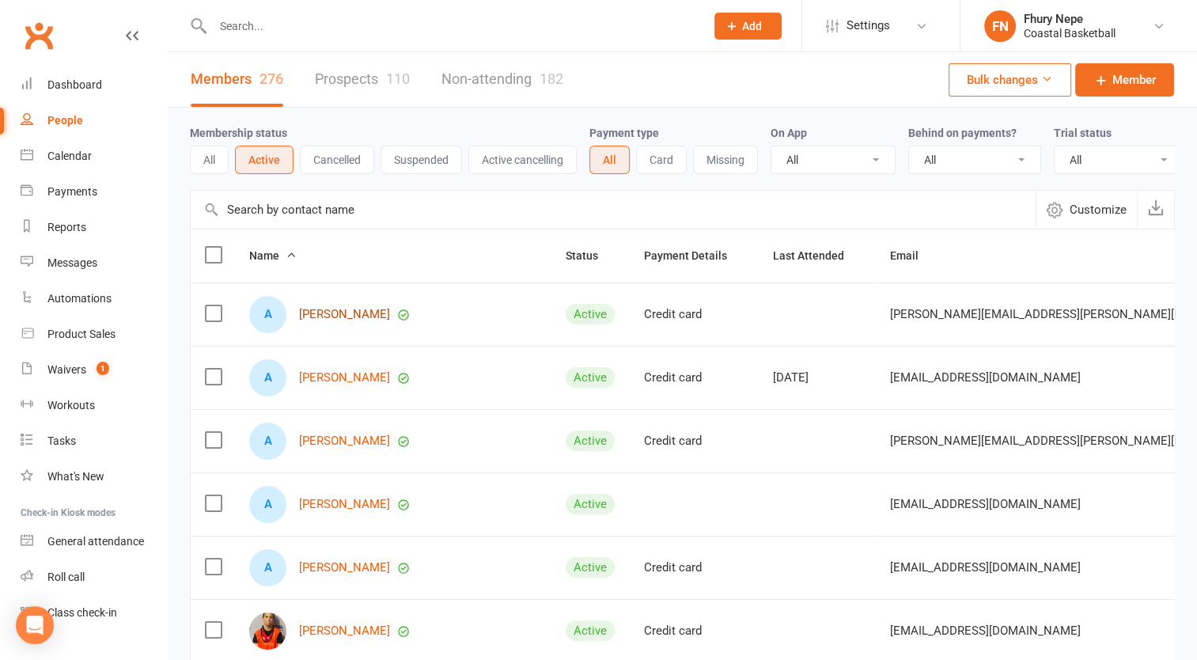
click at [329, 321] on link "Adam Vitale" at bounding box center [344, 314] width 91 height 13
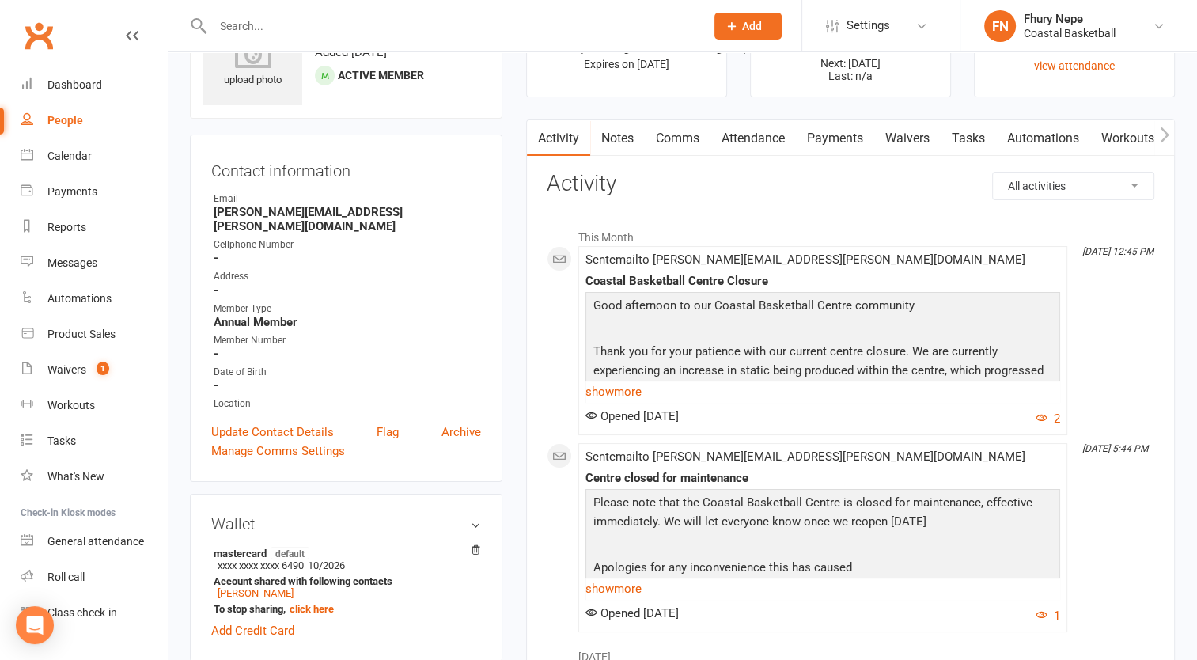
scroll to position [101, 0]
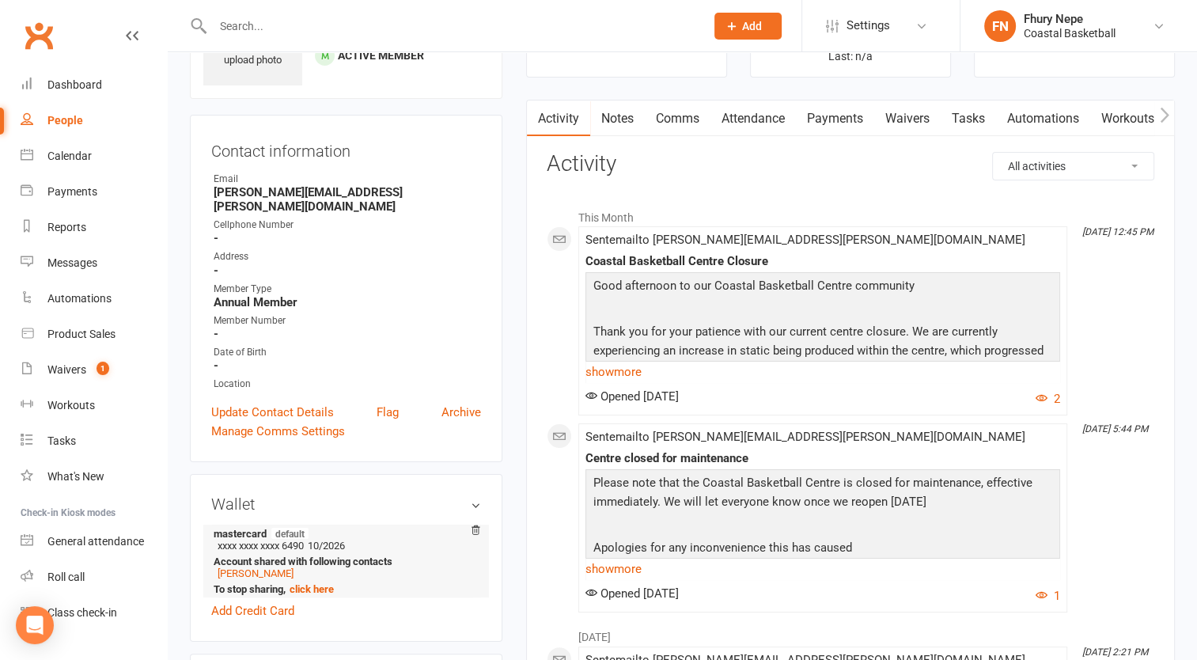
click at [329, 567] on li "Tyler Vitale" at bounding box center [343, 573] width 259 height 12
click at [319, 583] on link "click here" at bounding box center [311, 589] width 44 height 12
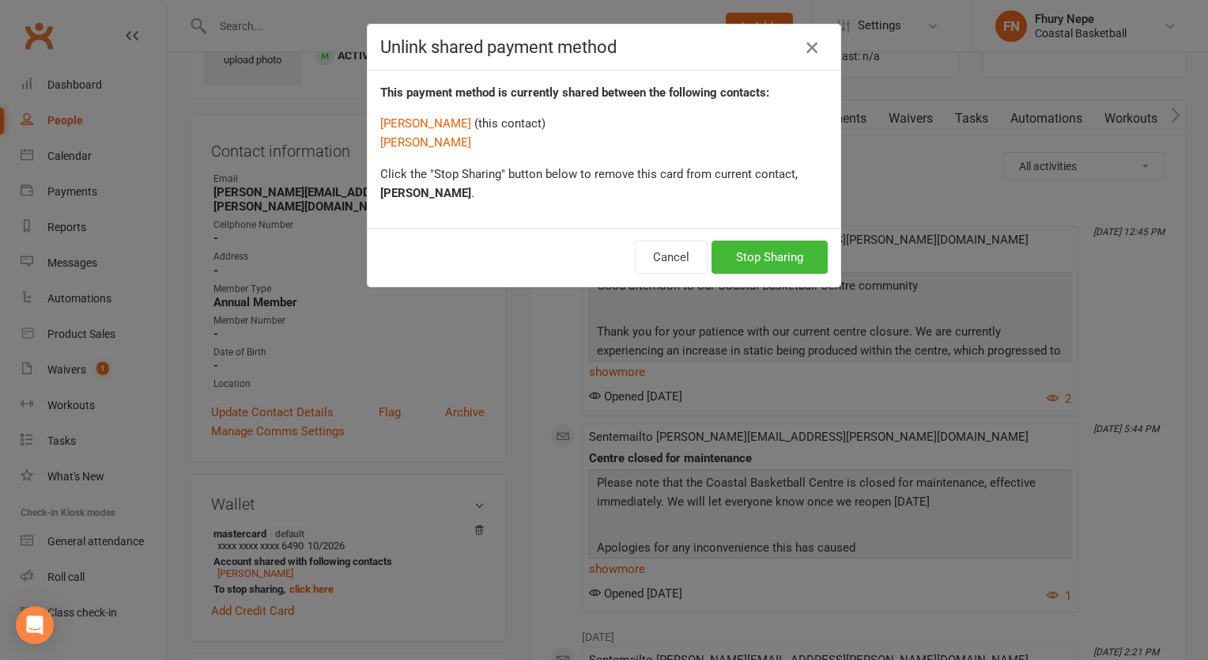
click at [810, 42] on icon "button" at bounding box center [812, 47] width 19 height 19
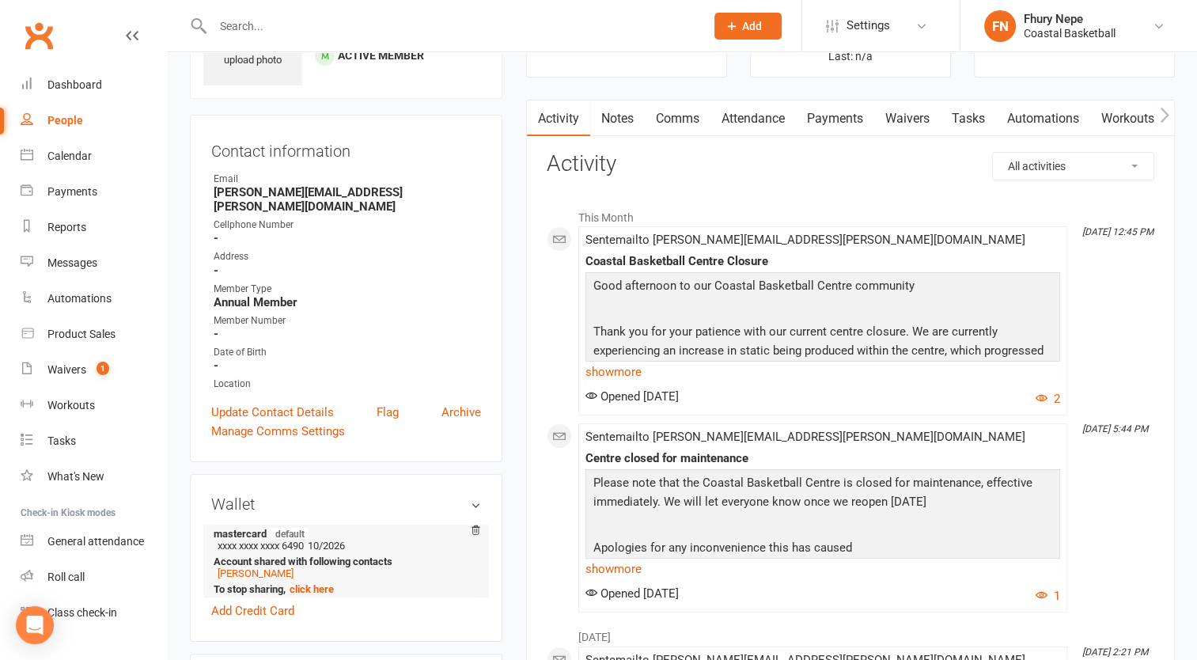
click at [340, 540] on li "mastercard default xxxx xxxx xxxx 6490 10/2026 Account shared with following co…" at bounding box center [346, 560] width 270 height 73
click at [373, 567] on li "Tyler Vitale" at bounding box center [343, 573] width 259 height 12
click at [244, 567] on link "Tyler Vitale" at bounding box center [255, 573] width 76 height 12
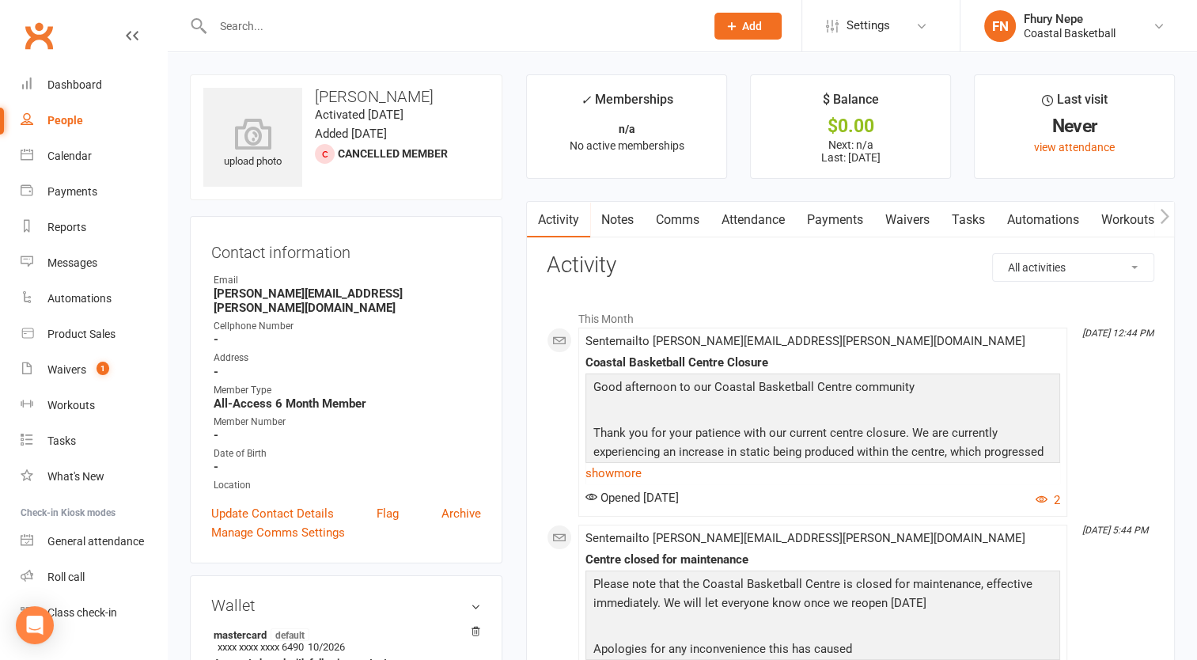
click at [1165, 216] on icon "button" at bounding box center [1163, 216] width 9 height 15
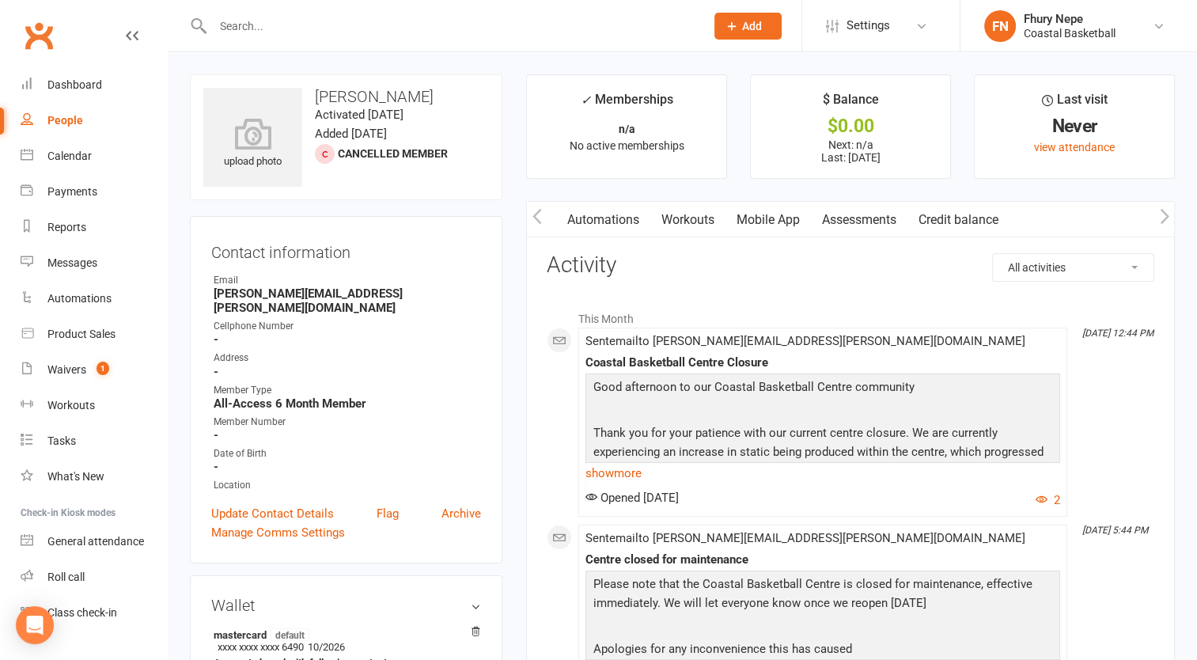
click at [1165, 216] on icon "button" at bounding box center [1163, 216] width 9 height 15
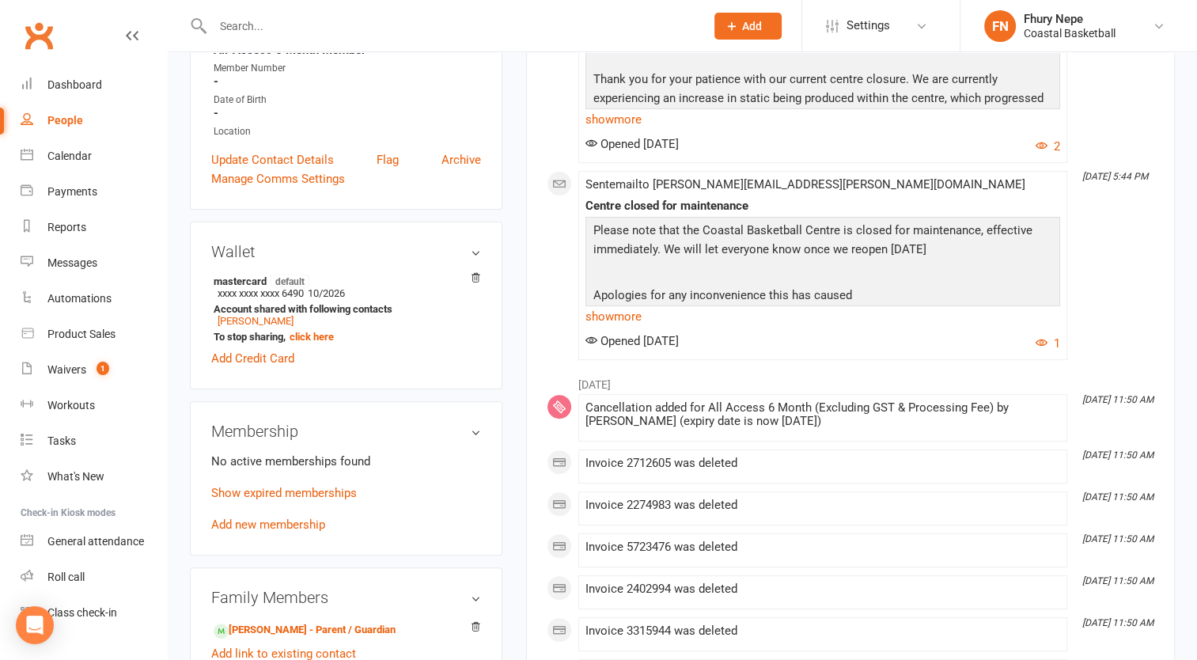
scroll to position [0, 0]
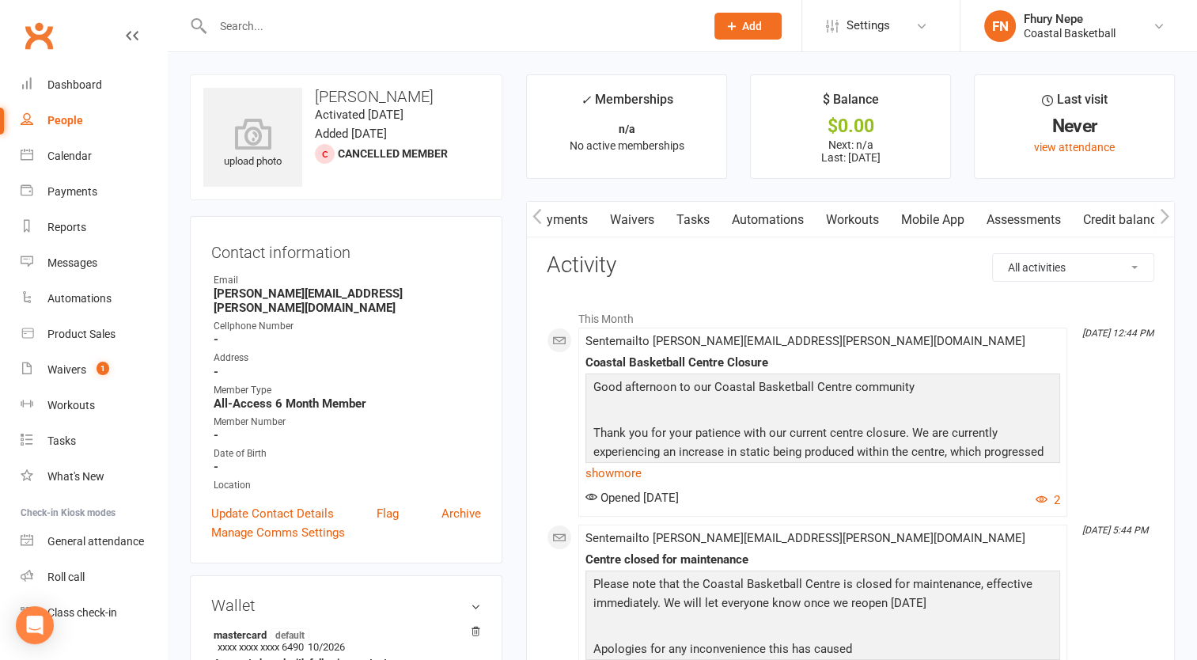
click at [1103, 214] on link "Credit balance" at bounding box center [1123, 220] width 102 height 36
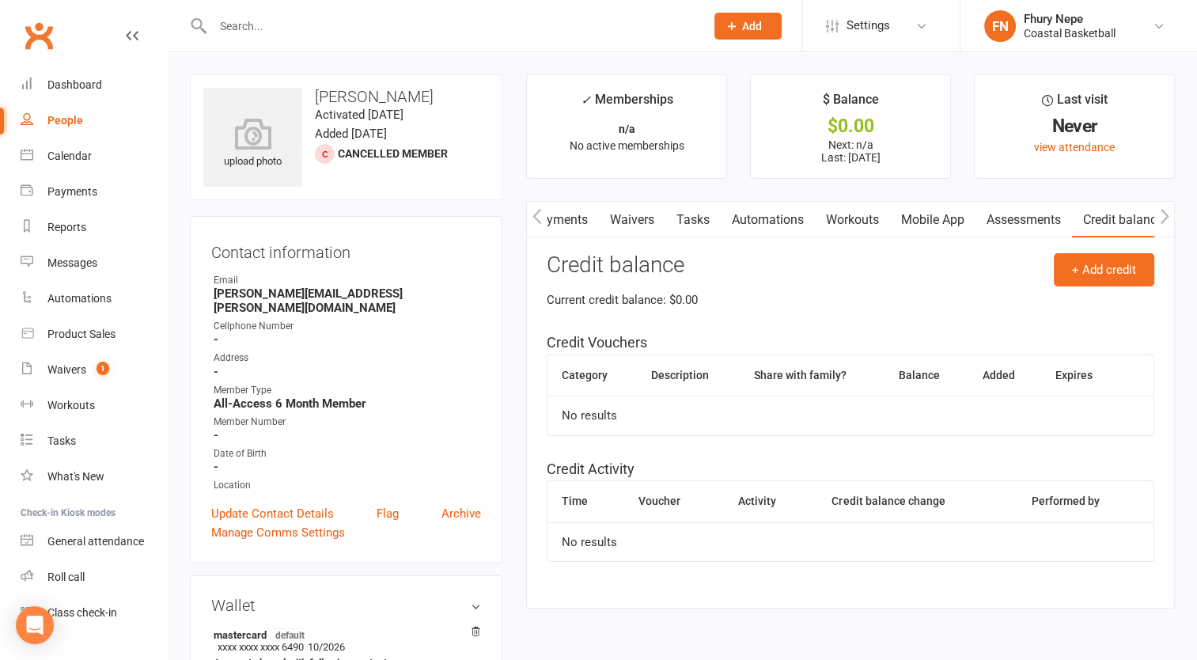
click at [1025, 220] on link "Assessments" at bounding box center [1023, 220] width 96 height 36
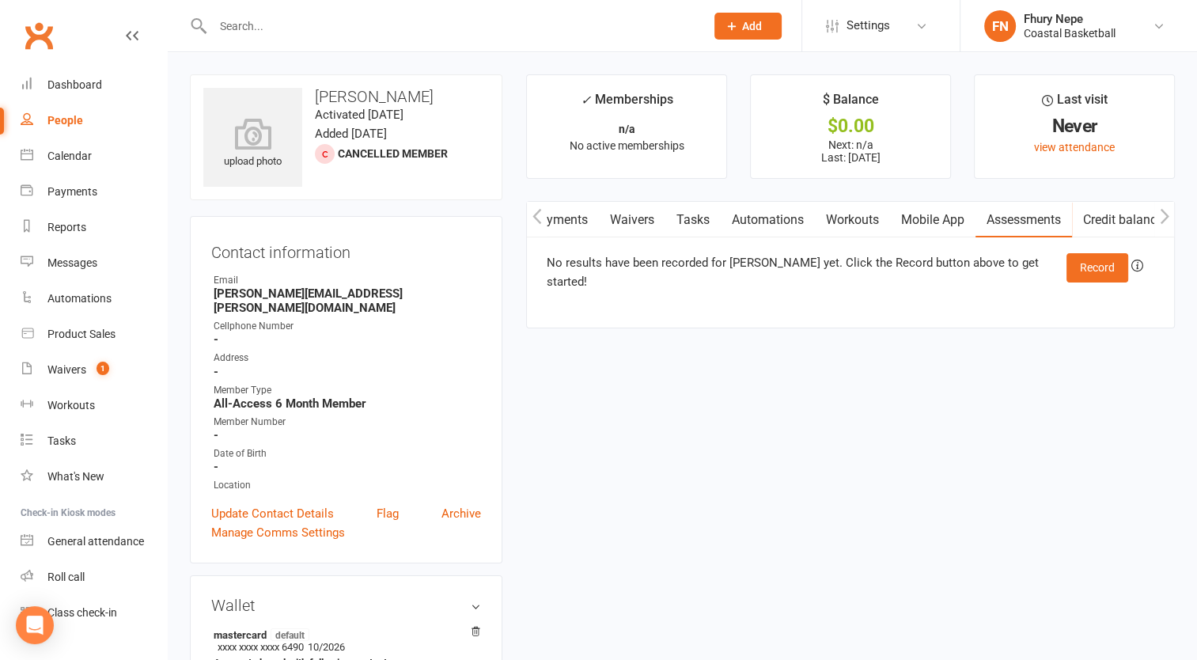
click at [921, 220] on link "Mobile App" at bounding box center [932, 220] width 85 height 36
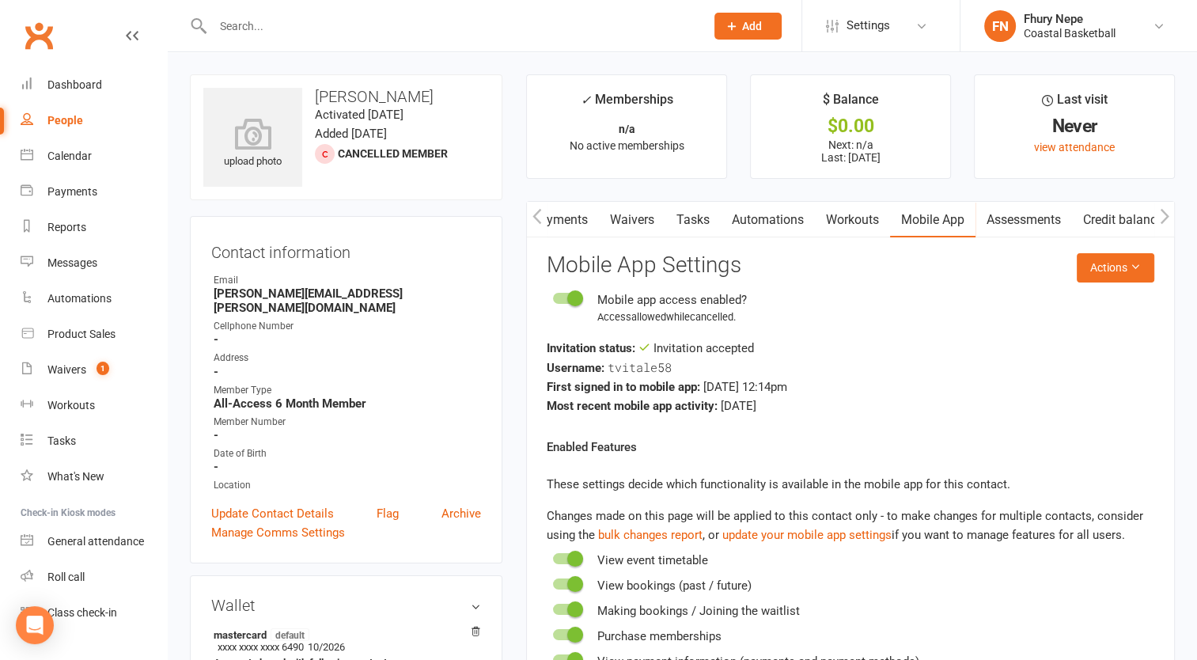
click at [1164, 214] on icon "button" at bounding box center [1163, 216] width 9 height 17
click at [863, 219] on link "Workouts" at bounding box center [852, 220] width 75 height 36
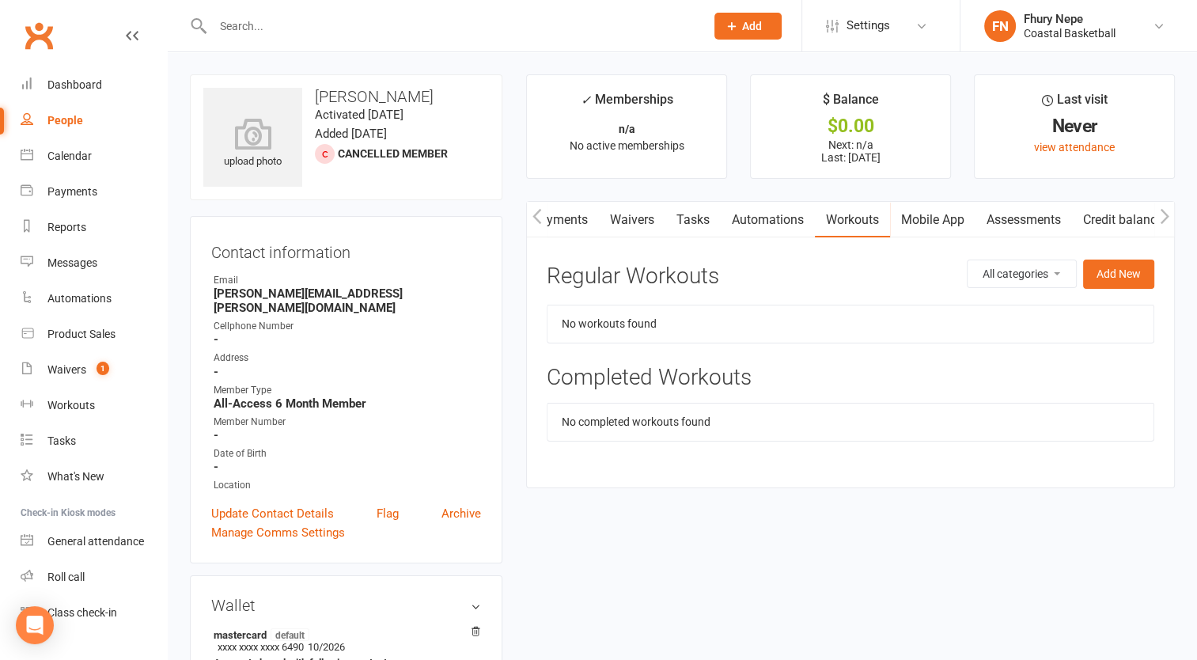
click at [769, 216] on link "Automations" at bounding box center [767, 220] width 94 height 36
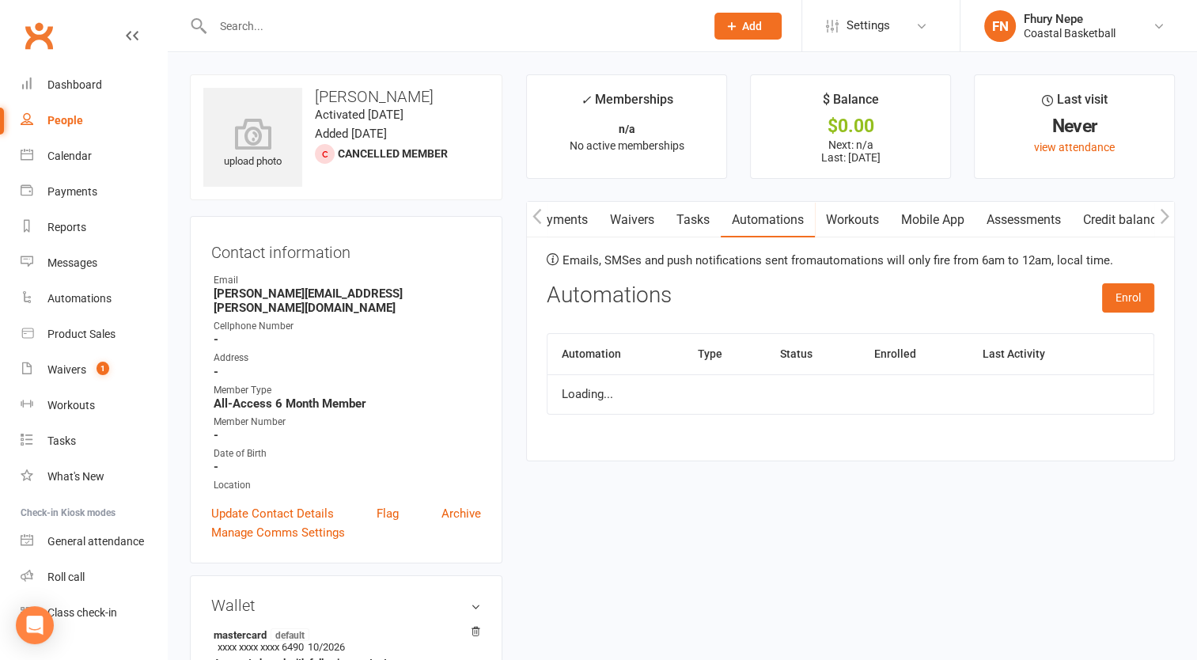
click at [665, 221] on link "Tasks" at bounding box center [692, 220] width 55 height 36
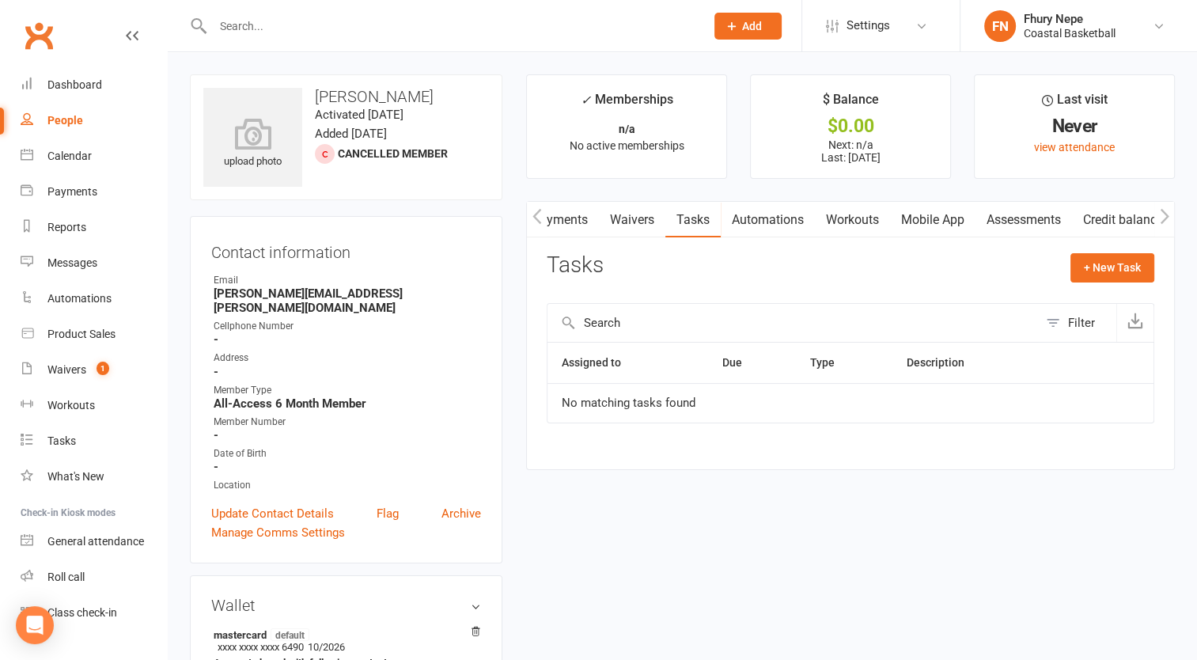
drag, startPoint x: 604, startPoint y: 210, endPoint x: 527, endPoint y: 219, distance: 77.2
click at [527, 219] on button "button" at bounding box center [537, 220] width 20 height 36
click at [527, 220] on button "button" at bounding box center [537, 220] width 20 height 36
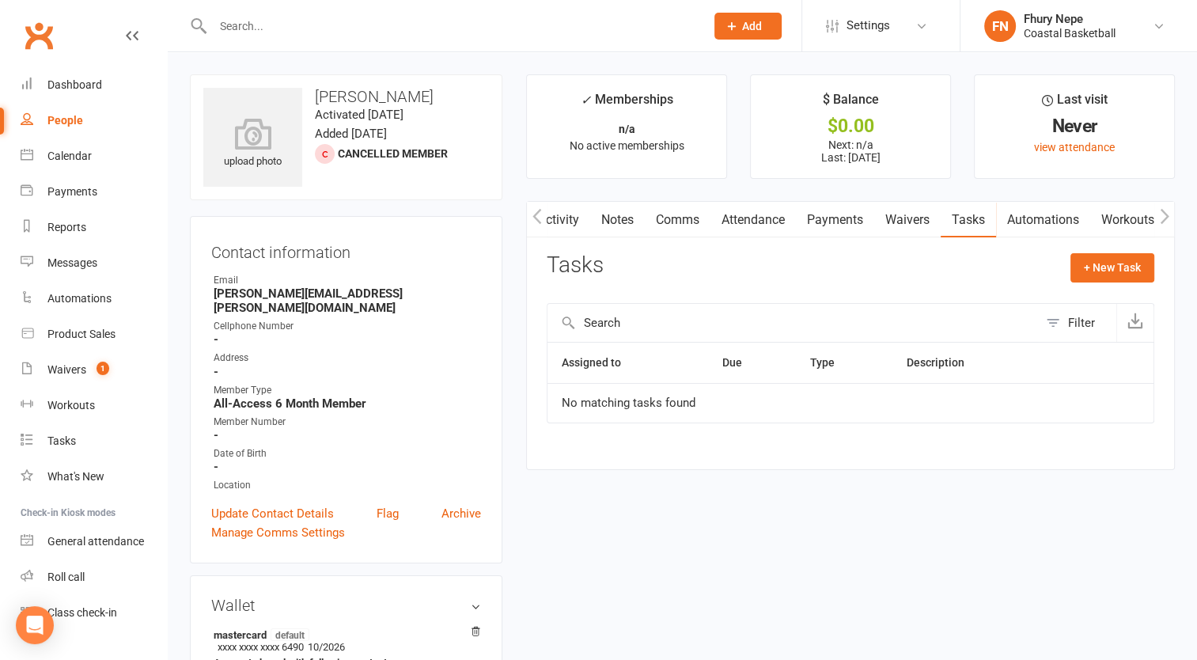
click at [837, 225] on link "Payments" at bounding box center [835, 220] width 78 height 36
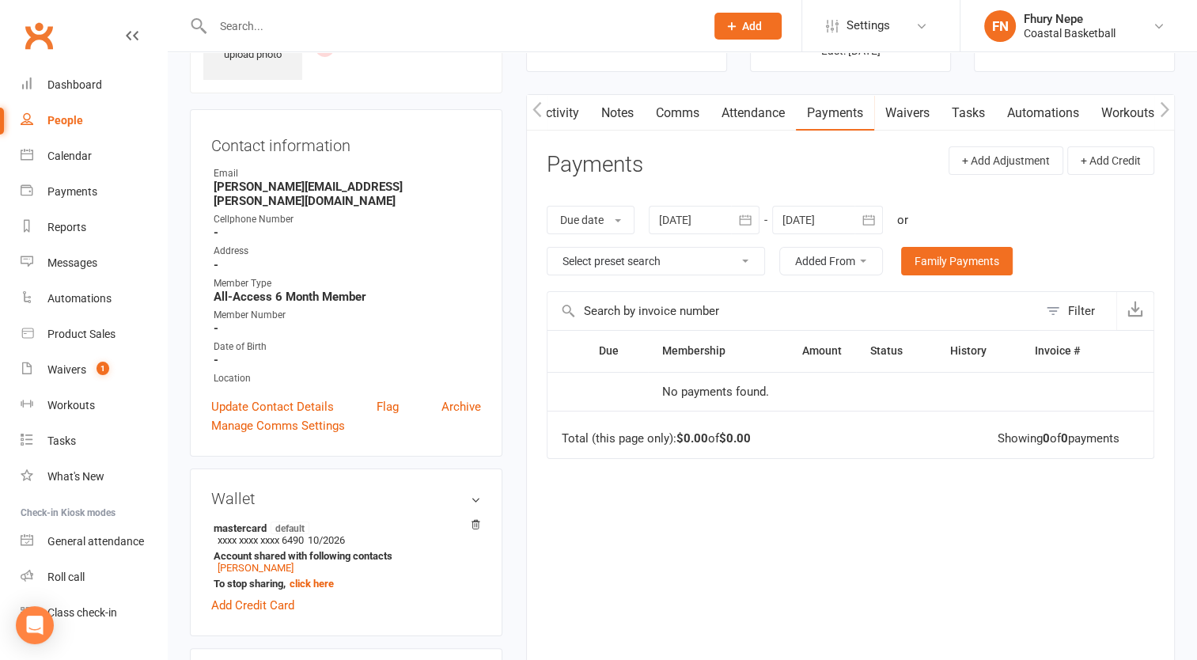
scroll to position [114, 0]
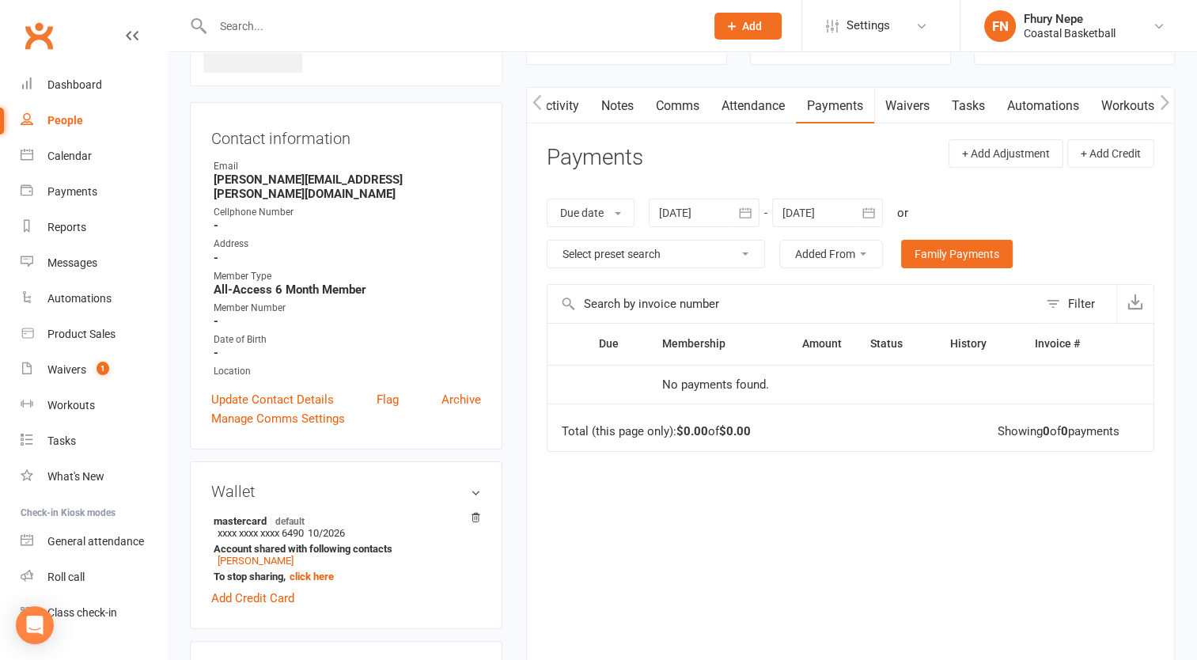
click at [753, 251] on select "Select preset search All failures All skipped payments All pending payments Suc…" at bounding box center [655, 253] width 217 height 27
click at [898, 485] on div "Due Contact Membership Amount Status History Invoice # No payments found. Total…" at bounding box center [849, 489] width 607 height 332
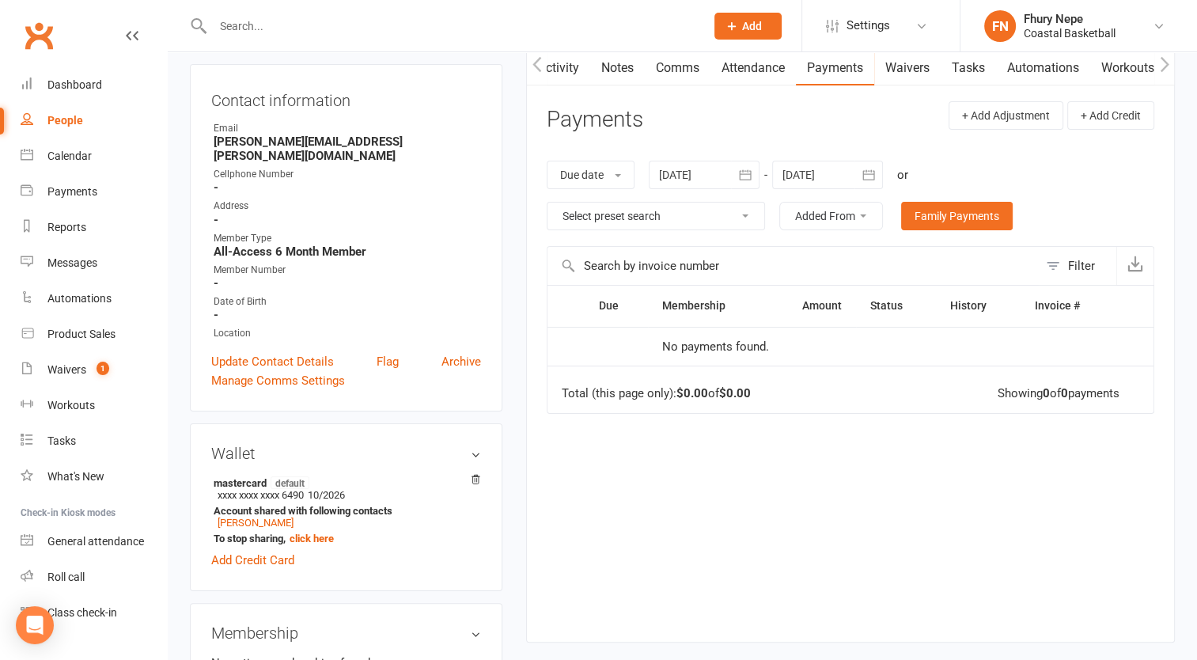
scroll to position [168, 0]
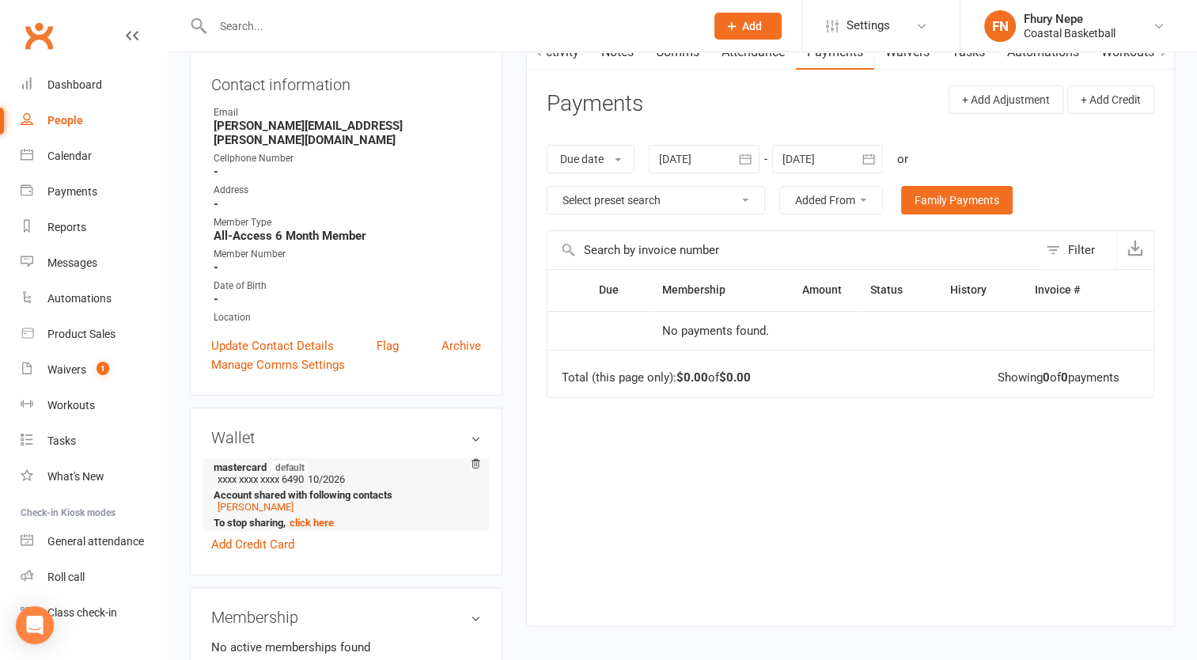
click at [412, 469] on li "mastercard default xxxx xxxx xxxx 6490 10/2026 Account shared with following co…" at bounding box center [346, 494] width 270 height 73
click at [357, 501] on li "Adam Vitale" at bounding box center [343, 507] width 259 height 12
click at [554, 519] on div "Due Contact Membership Amount Status History Invoice # No payments found. Total…" at bounding box center [849, 435] width 607 height 332
click at [379, 489] on strong "Account shared with following contacts" at bounding box center [343, 495] width 259 height 12
click at [308, 516] on link "click here" at bounding box center [311, 522] width 44 height 12
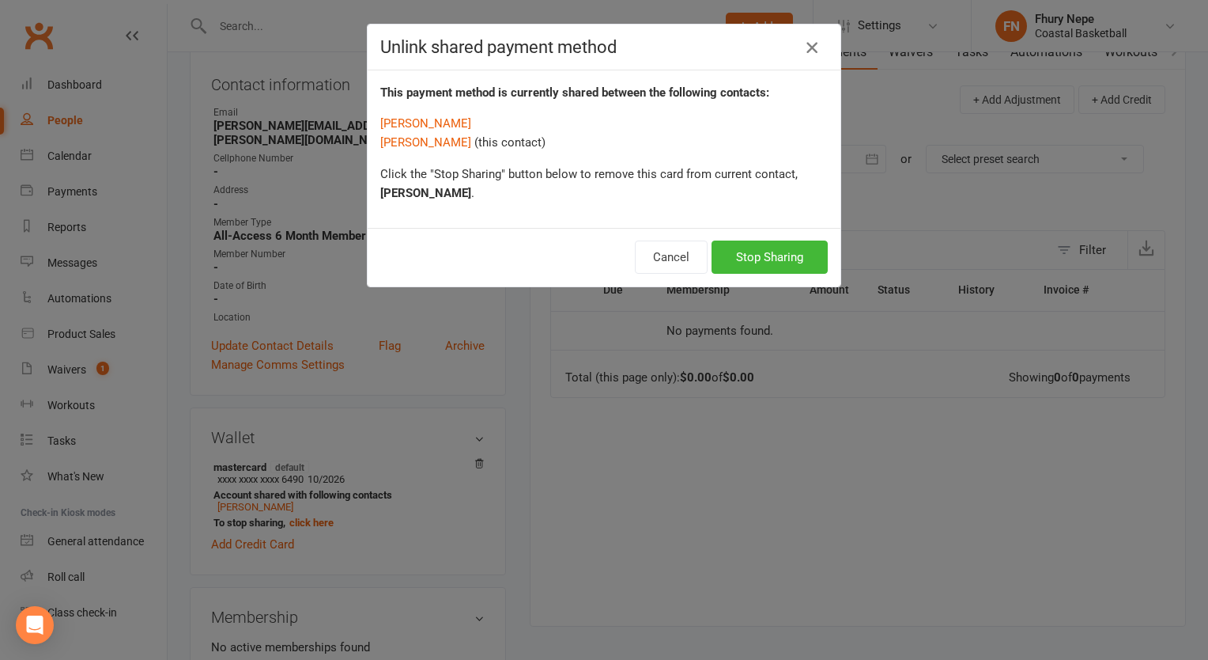
click at [805, 49] on icon "button" at bounding box center [812, 47] width 19 height 19
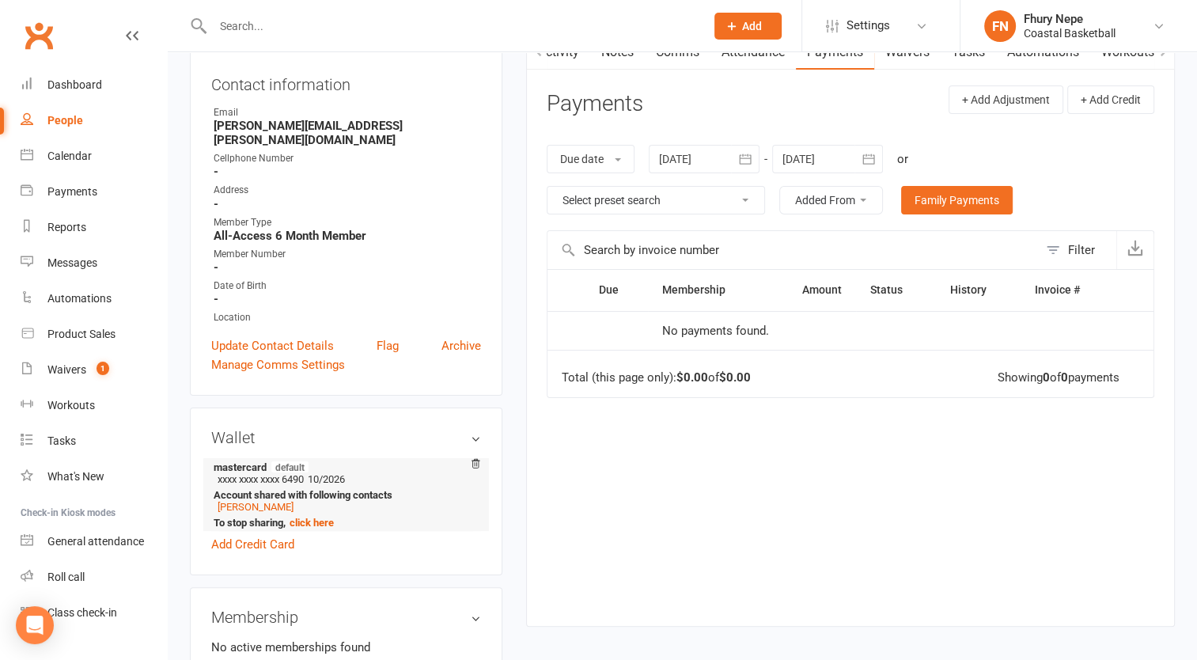
click at [304, 473] on span "xxxx xxxx xxxx 6490" at bounding box center [260, 479] width 86 height 12
drag, startPoint x: 307, startPoint y: 459, endPoint x: 395, endPoint y: 474, distance: 89.7
click at [395, 474] on li "mastercard default xxxx xxxx xxxx 6490 10/2026 Account shared with following co…" at bounding box center [346, 494] width 270 height 73
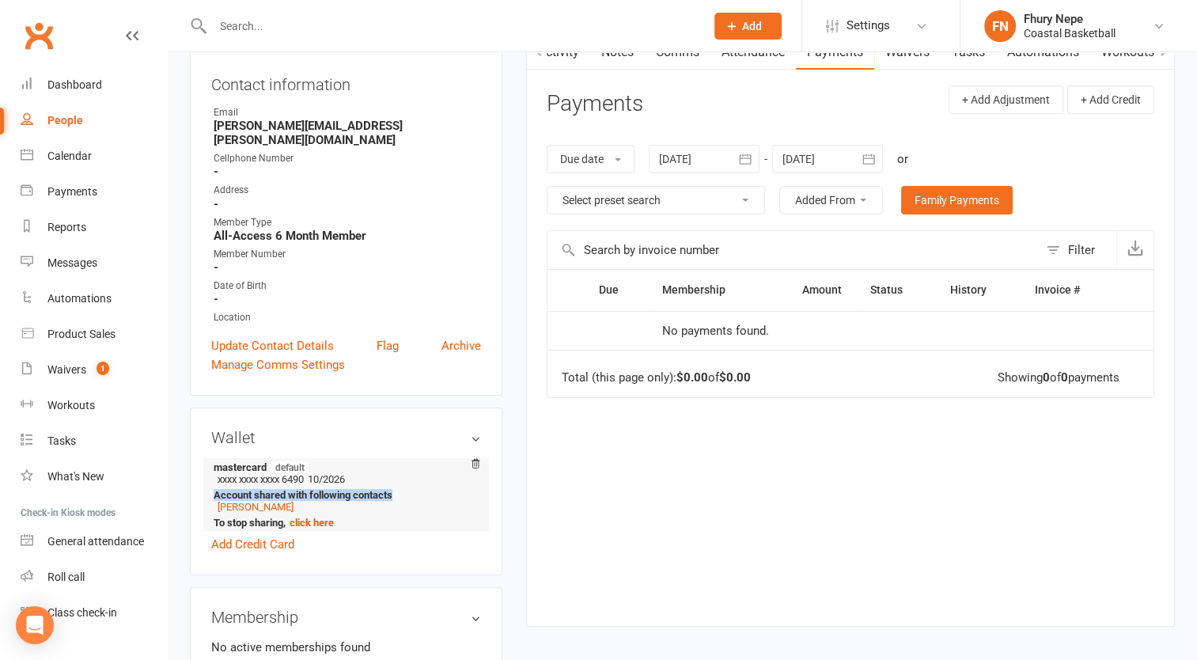
click at [395, 474] on li "mastercard default xxxx xxxx xxxx 6490 10/2026 Account shared with following co…" at bounding box center [346, 494] width 270 height 73
drag, startPoint x: 395, startPoint y: 474, endPoint x: 558, endPoint y: 494, distance: 164.2
click at [558, 494] on div "Due Contact Membership Amount Status History Invoice # No payments found. Total…" at bounding box center [849, 435] width 607 height 332
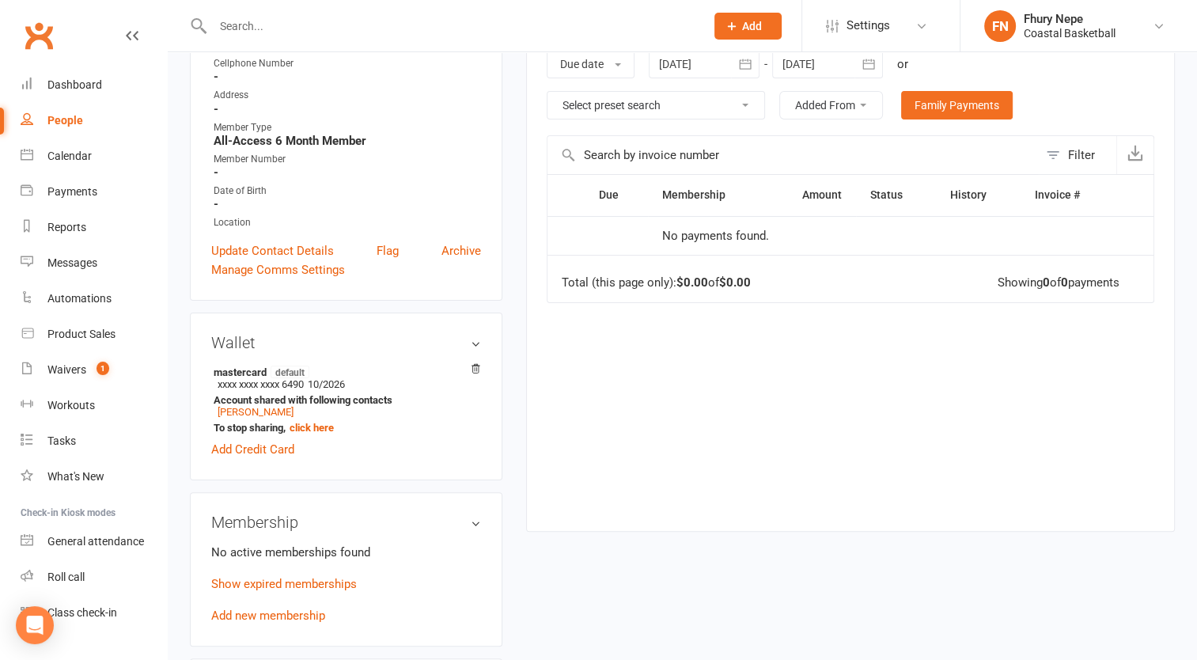
scroll to position [0, 0]
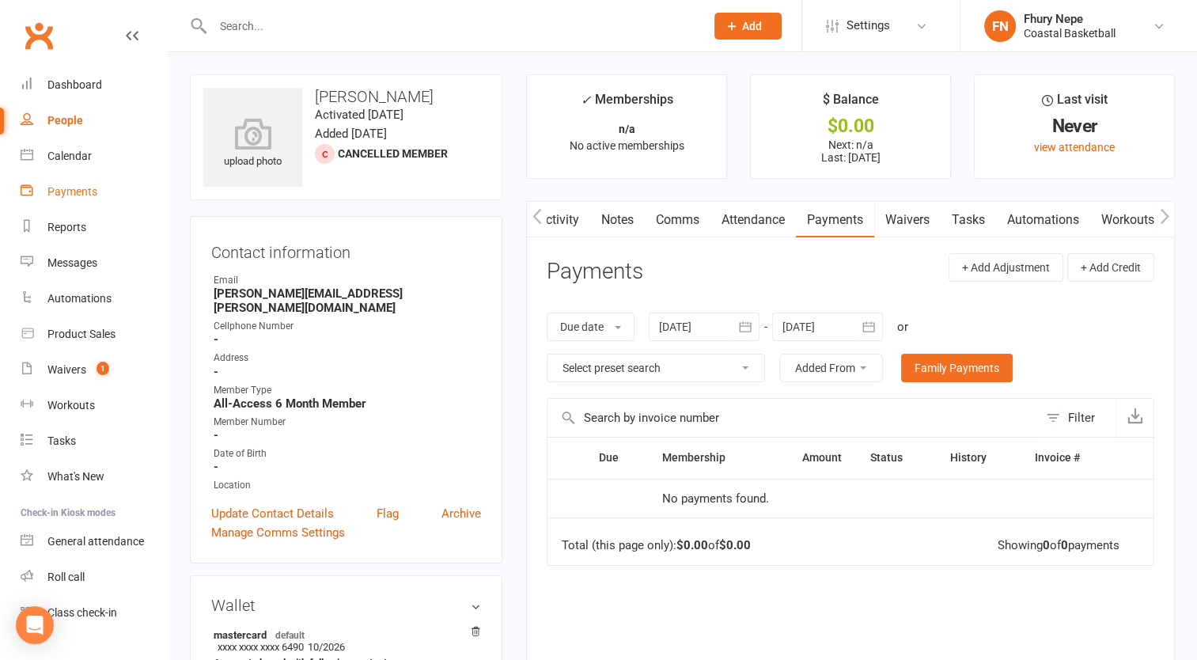
click at [81, 194] on div "Payments" at bounding box center [72, 191] width 50 height 13
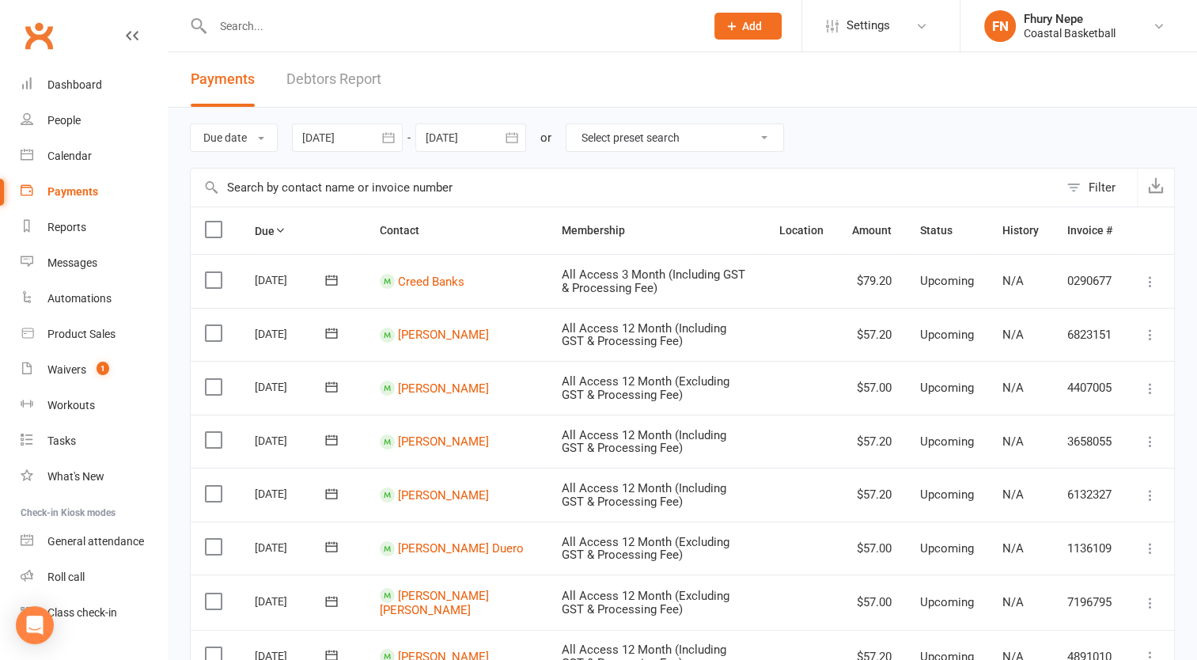
click at [472, 137] on div at bounding box center [470, 137] width 111 height 28
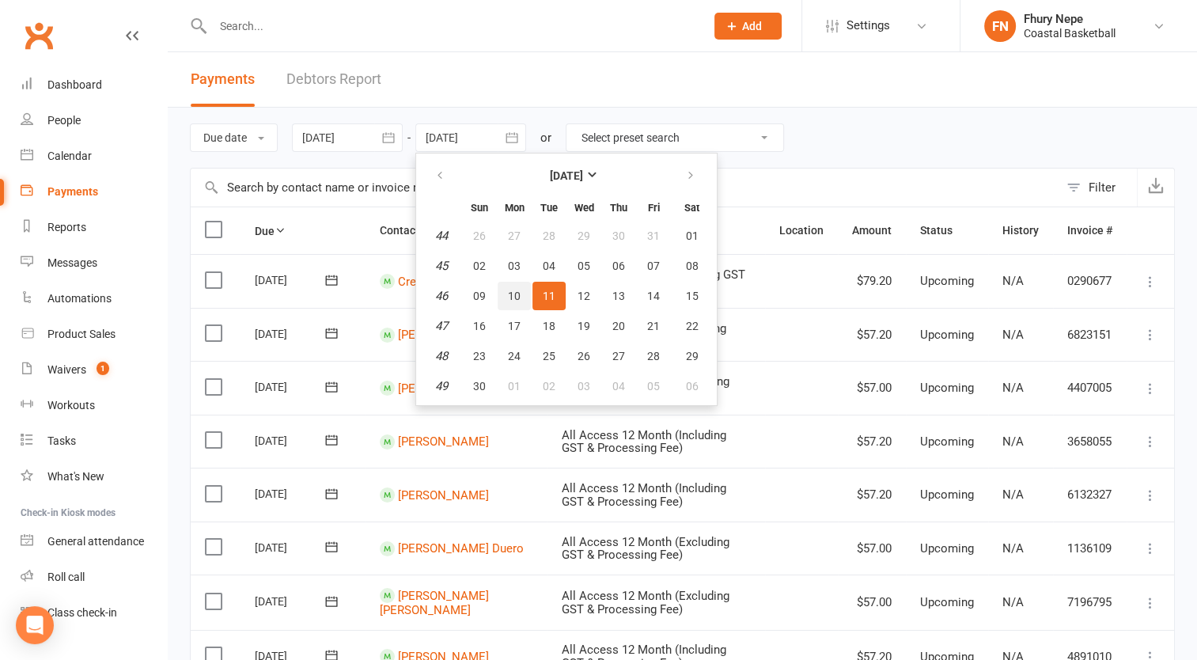
click at [514, 293] on span "10" at bounding box center [514, 295] width 13 height 13
type input "10 Nov 2025"
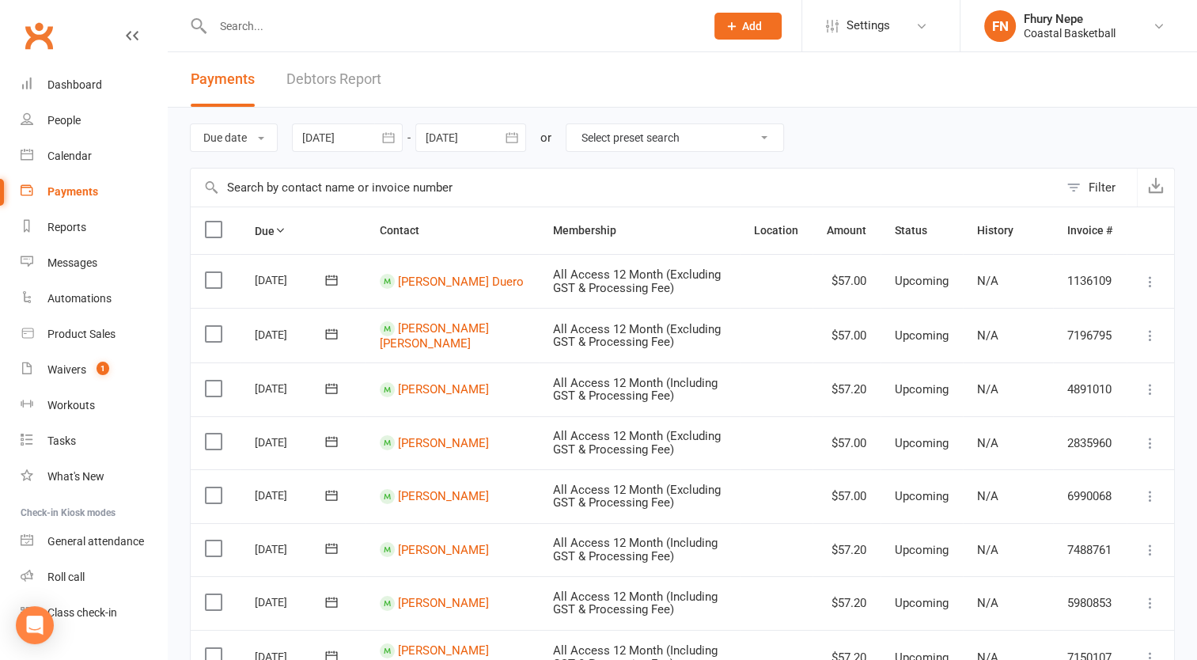
click at [458, 141] on div at bounding box center [470, 137] width 111 height 28
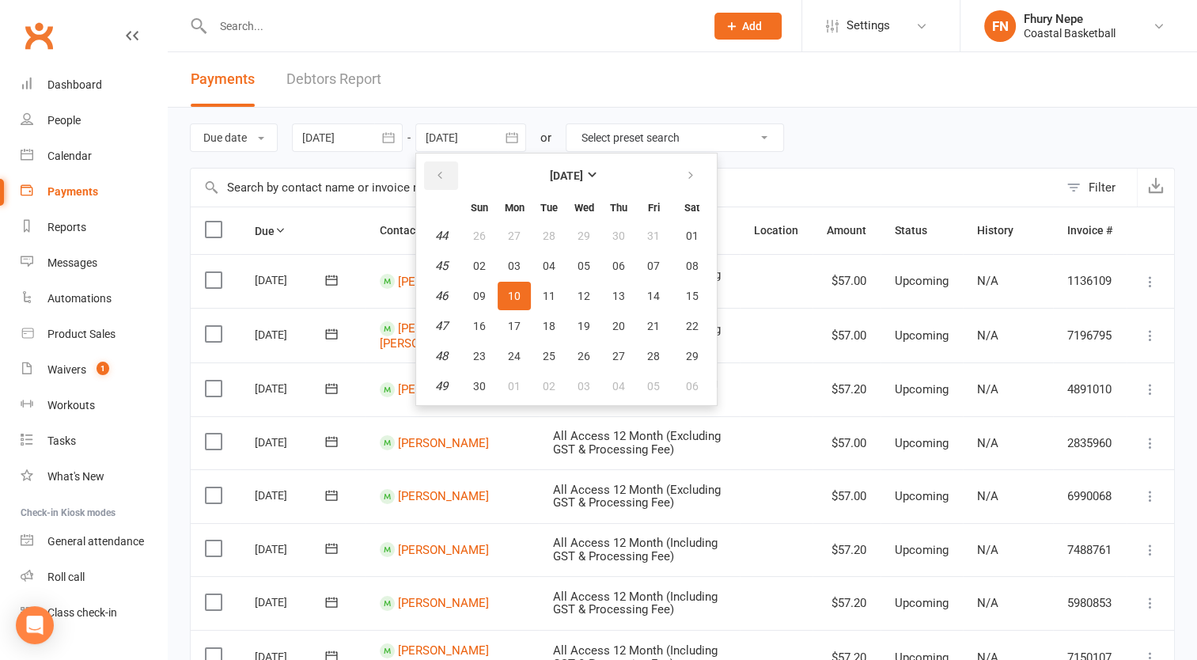
click at [439, 177] on icon "button" at bounding box center [439, 175] width 11 height 13
click at [376, 153] on div "Due date Due date Date paid Date failed 13 Sep 2025 September 2025 Sun Mon Tue …" at bounding box center [682, 138] width 985 height 60
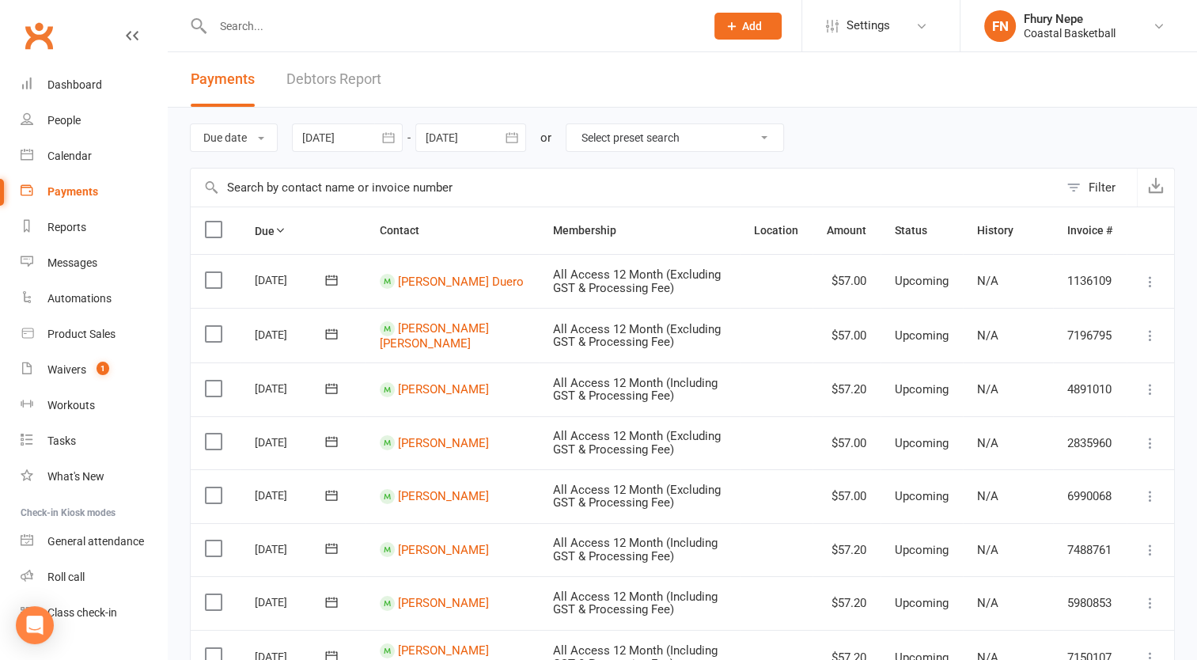
click at [360, 136] on div at bounding box center [347, 137] width 111 height 28
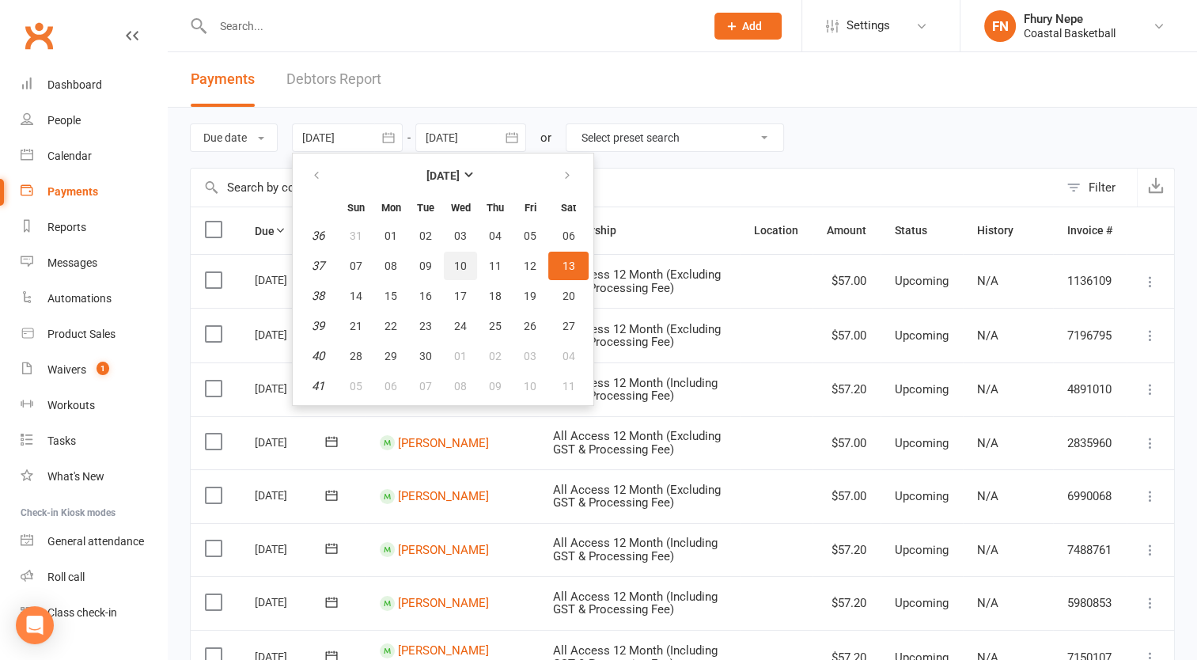
click at [447, 263] on button "10" at bounding box center [460, 265] width 33 height 28
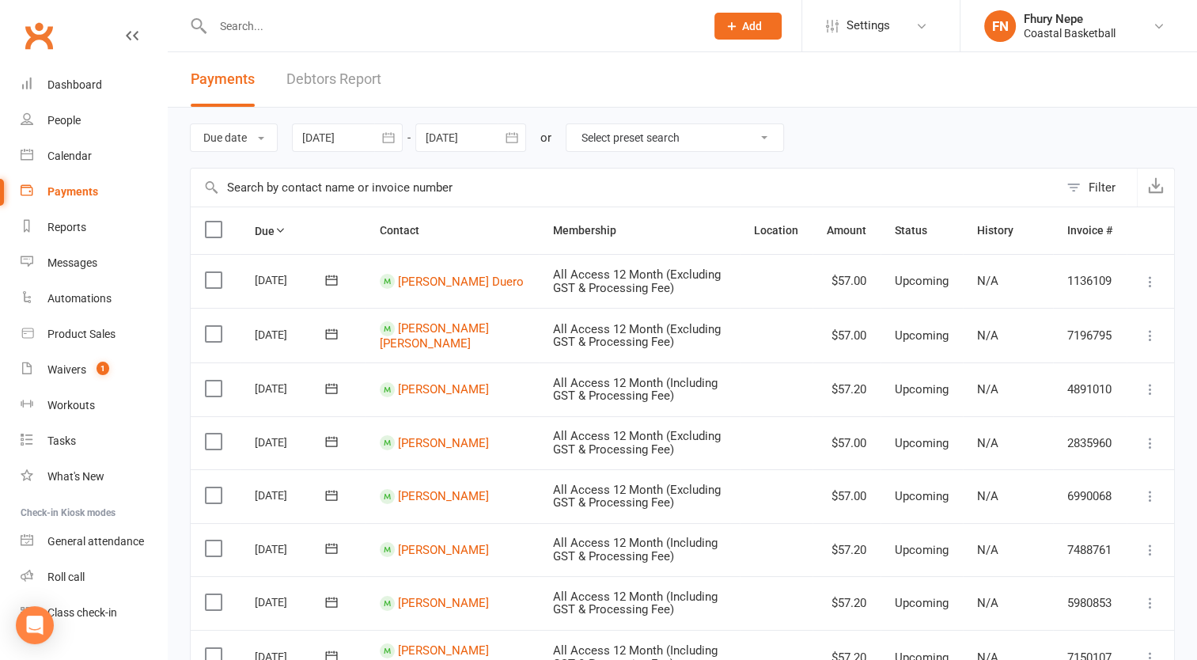
click at [364, 137] on div at bounding box center [347, 137] width 111 height 28
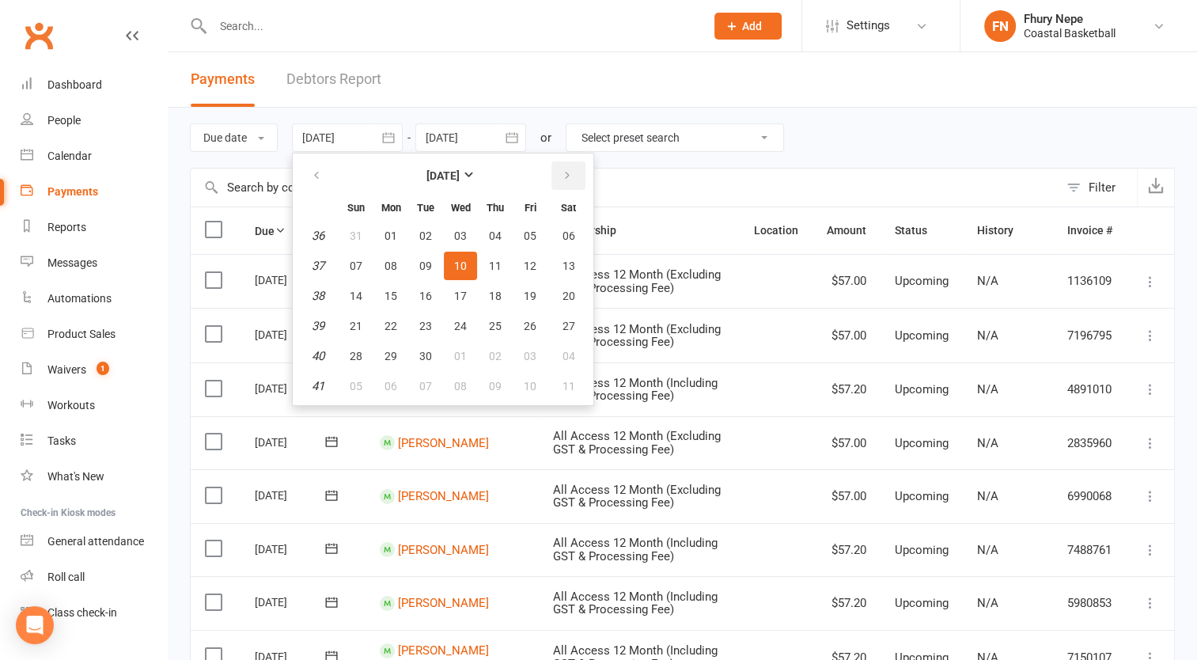
click at [561, 174] on icon "button" at bounding box center [566, 175] width 11 height 13
click at [529, 270] on span "10" at bounding box center [530, 265] width 13 height 13
type input "10 Oct 2025"
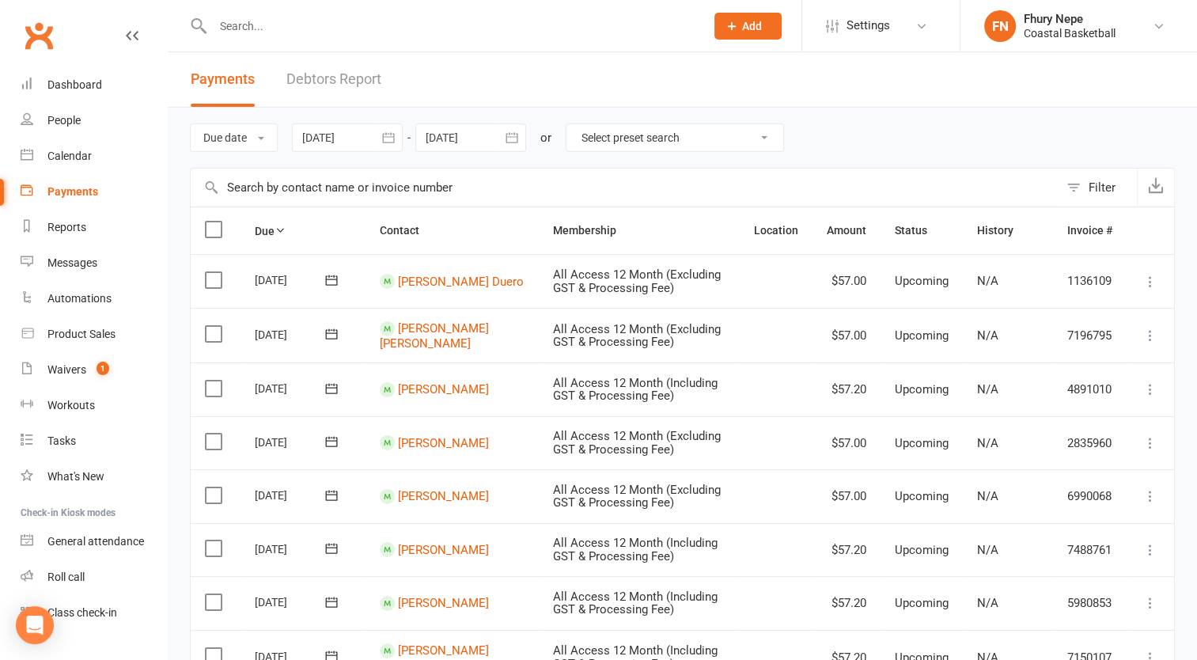
click at [484, 137] on div at bounding box center [470, 137] width 111 height 28
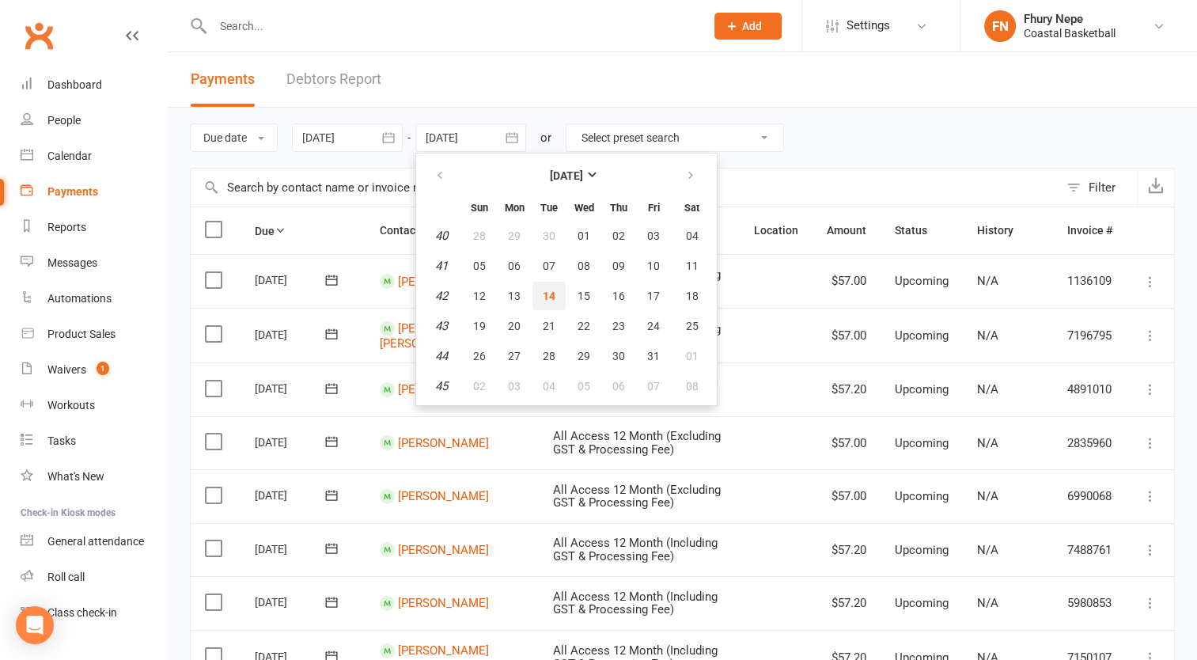
click at [549, 295] on span "14" at bounding box center [549, 295] width 13 height 13
type input "14 Oct 2025"
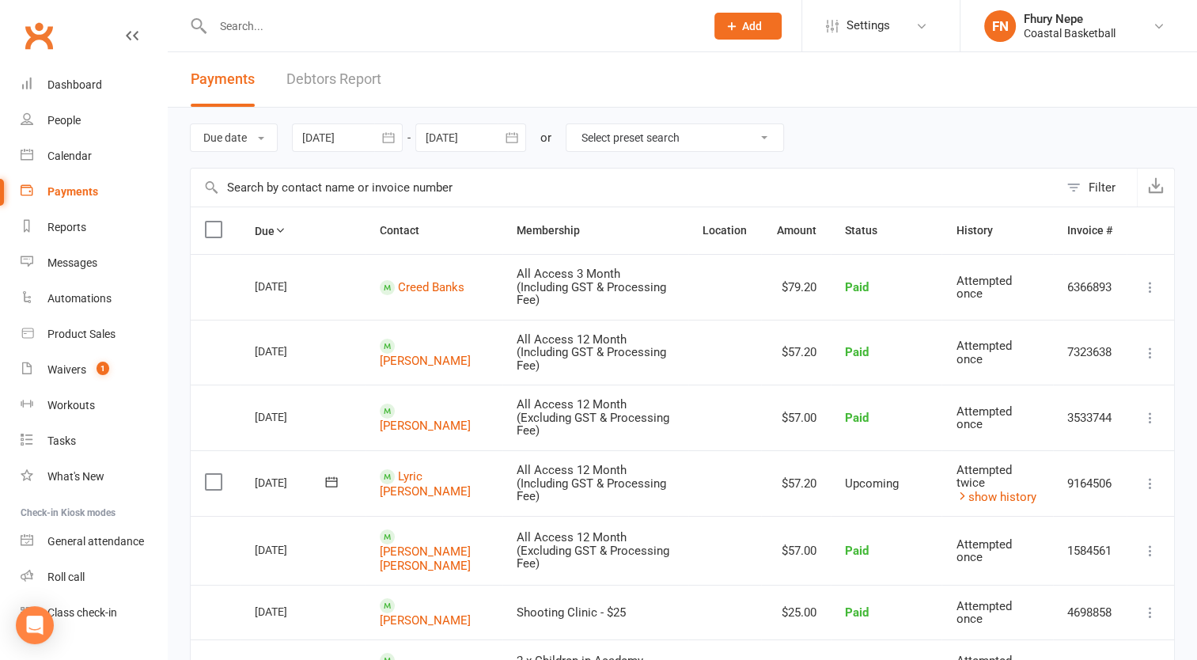
scroll to position [89, 0]
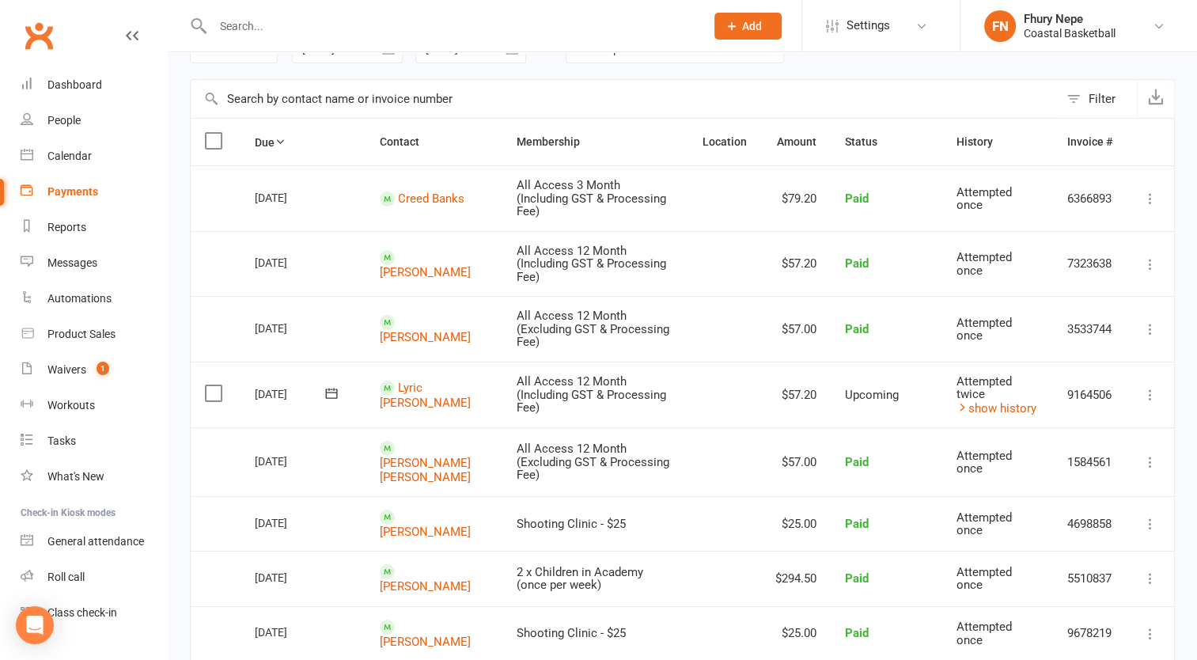
click at [1151, 390] on icon at bounding box center [1150, 395] width 16 height 16
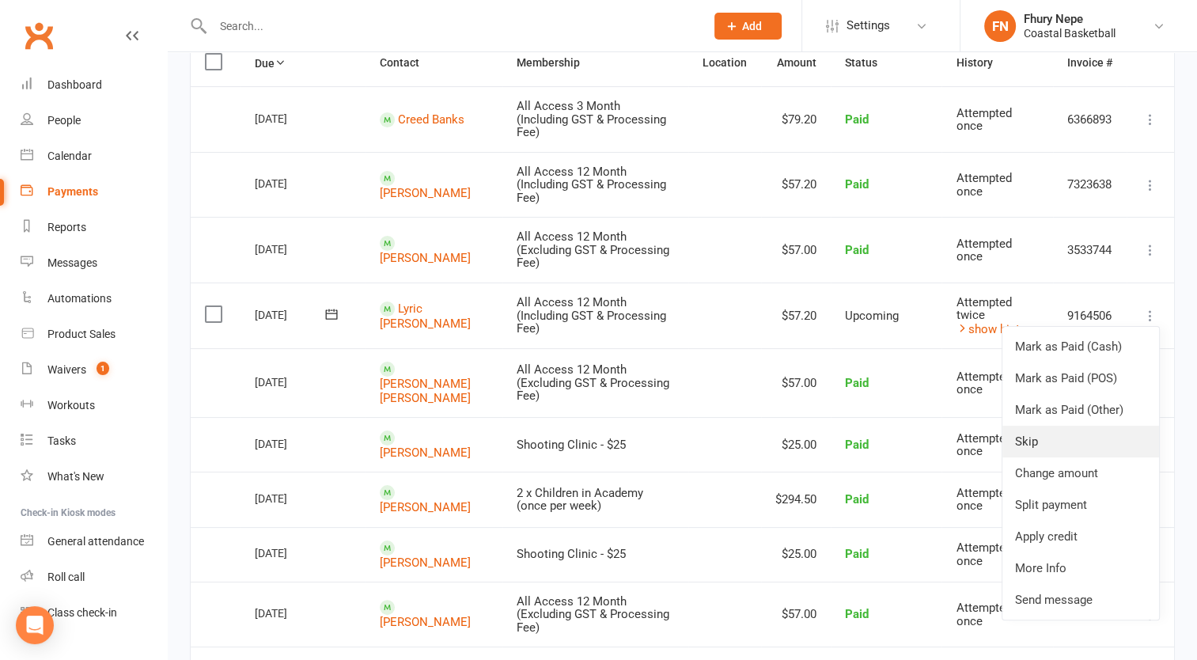
scroll to position [188, 0]
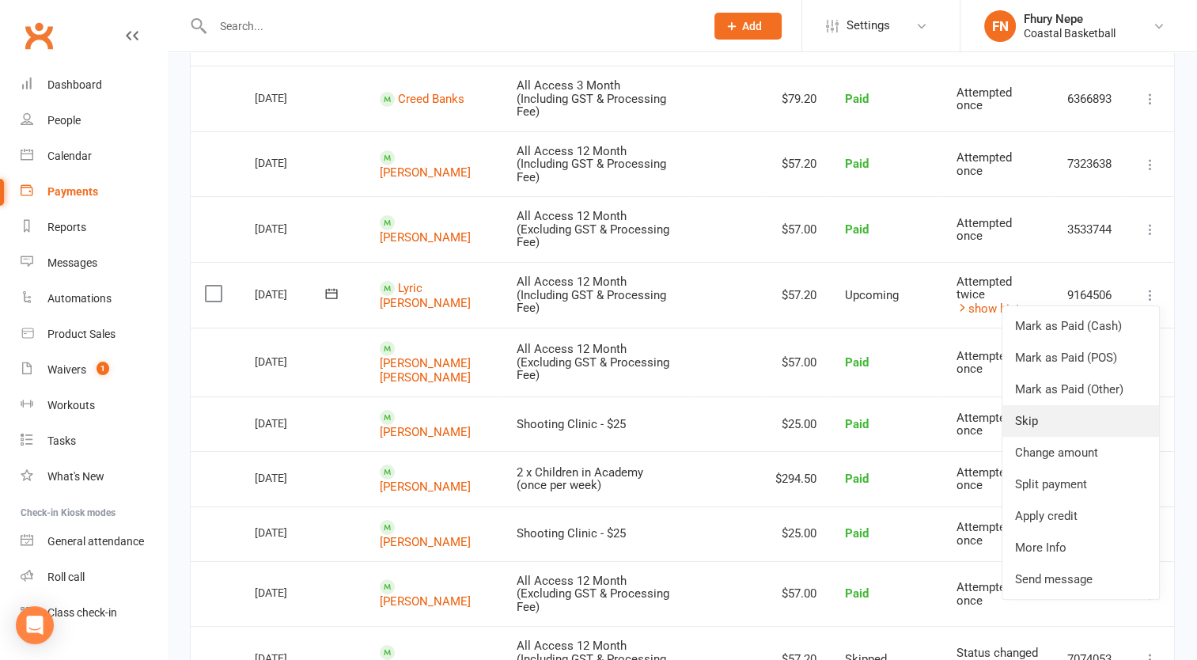
click at [1065, 412] on link "Skip" at bounding box center [1080, 421] width 157 height 32
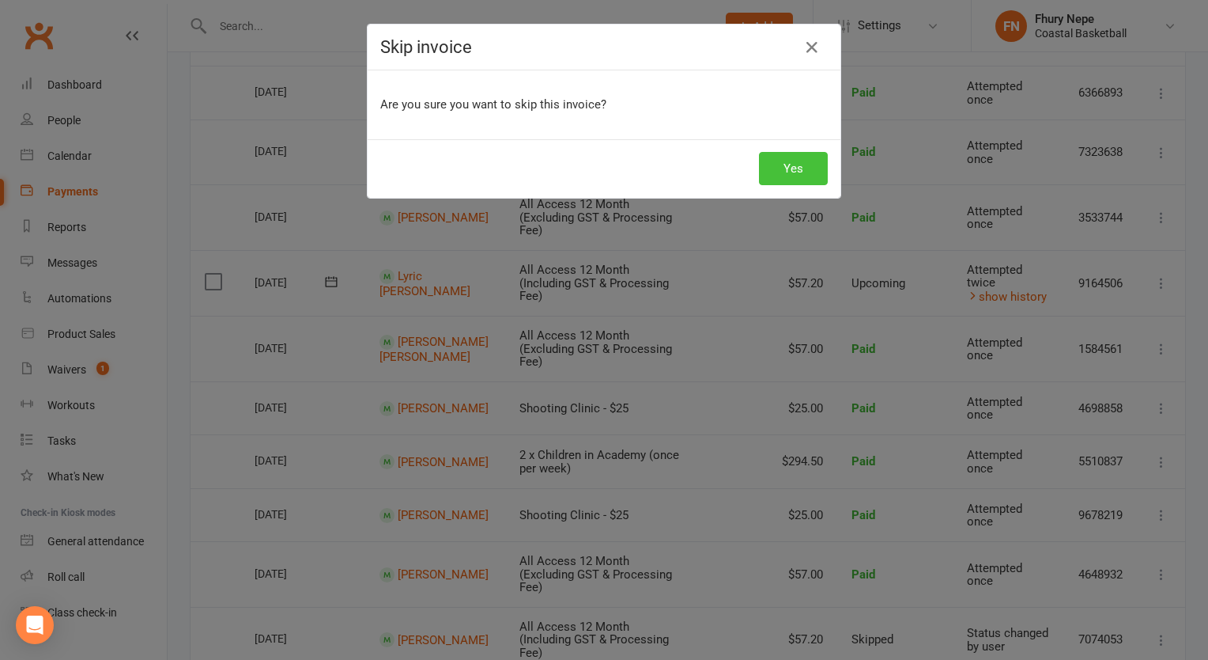
click at [780, 170] on button "Yes" at bounding box center [793, 168] width 69 height 33
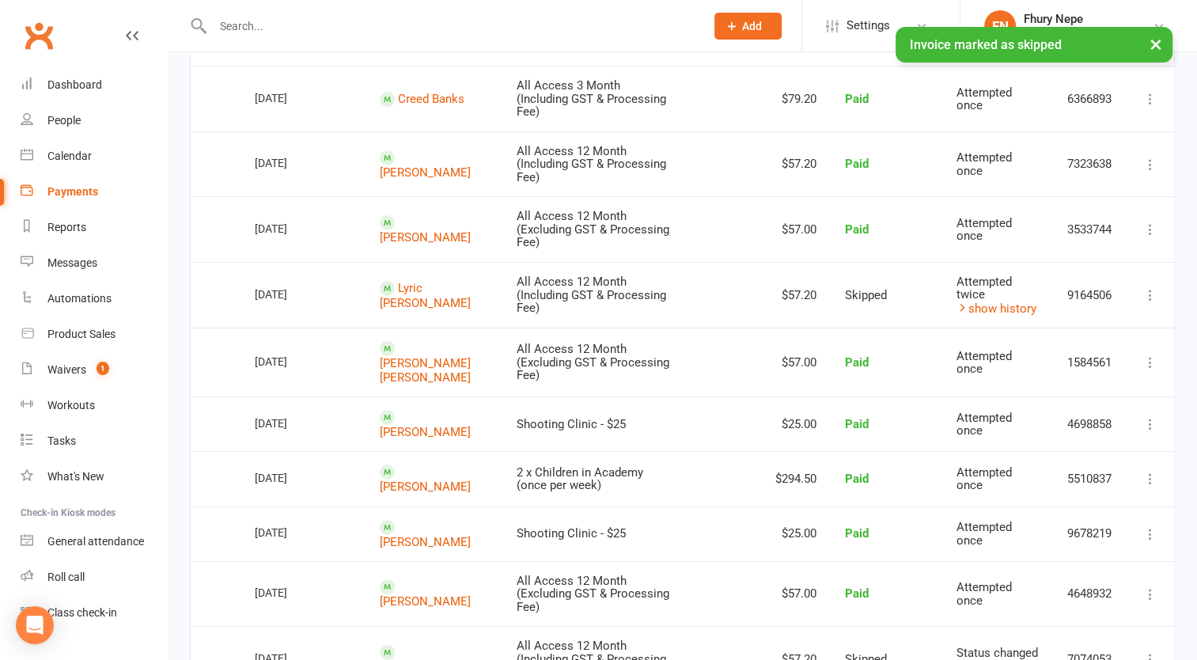
scroll to position [0, 0]
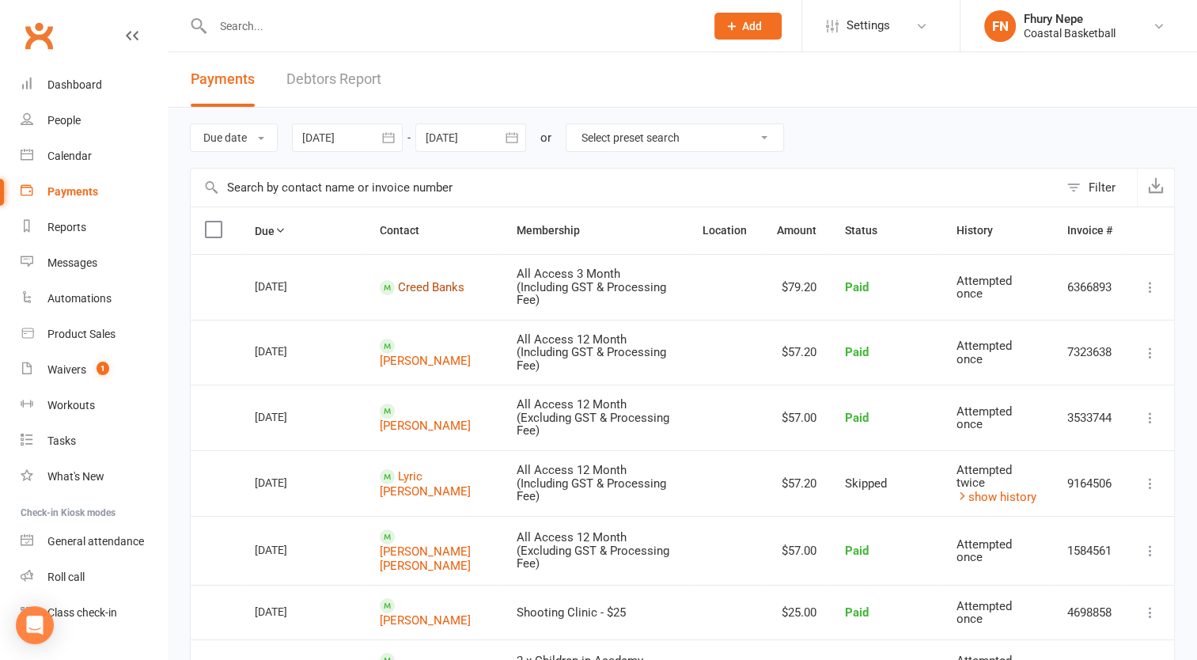
click at [411, 280] on link "Creed Banks" at bounding box center [431, 287] width 66 height 14
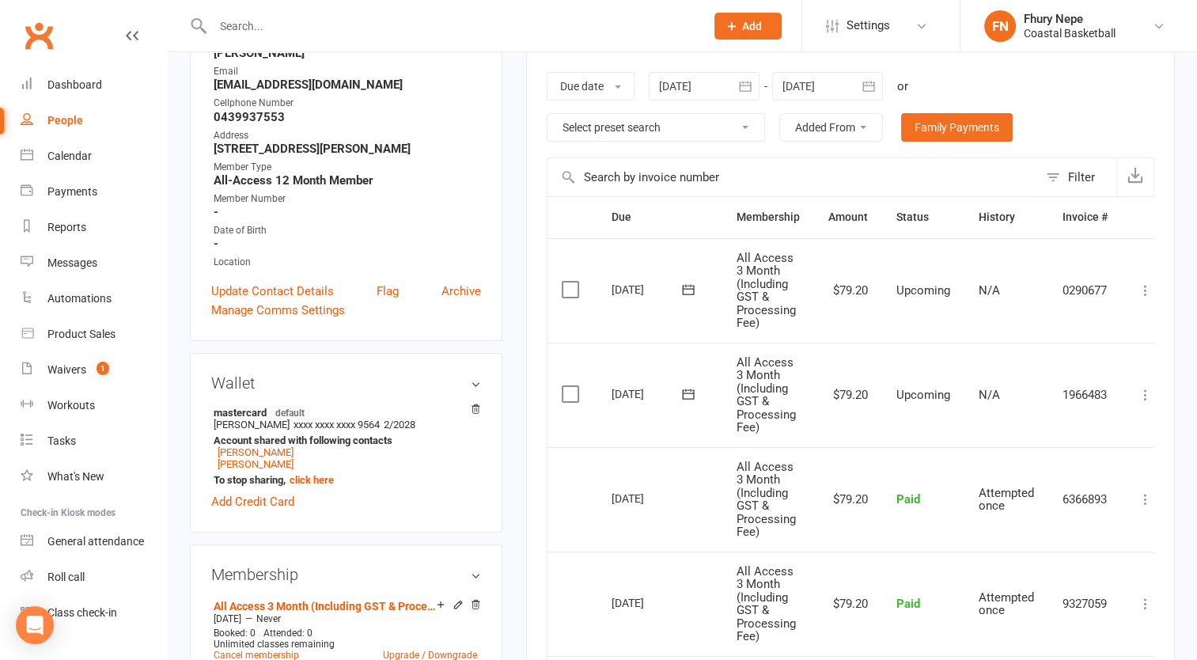
scroll to position [237, 0]
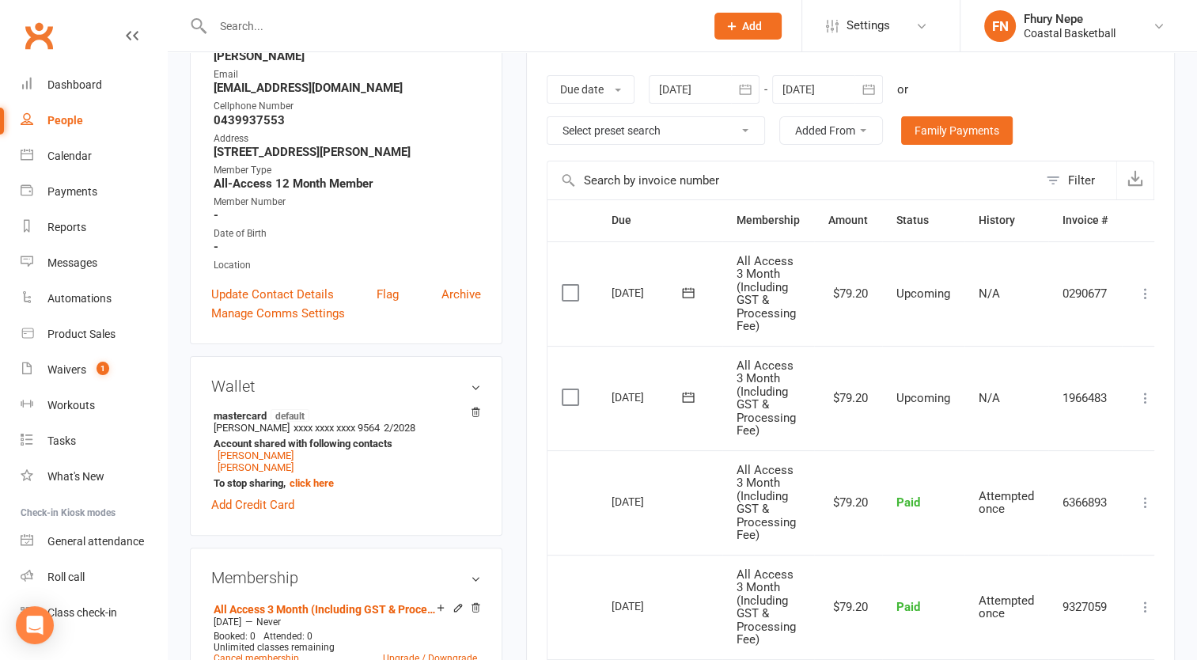
click at [679, 179] on input "text" at bounding box center [792, 180] width 490 height 38
click at [1060, 128] on div "Due date Due date Date paid Date failed 13 Sep 2025 September 2025 Sun Mon Tue …" at bounding box center [849, 109] width 607 height 101
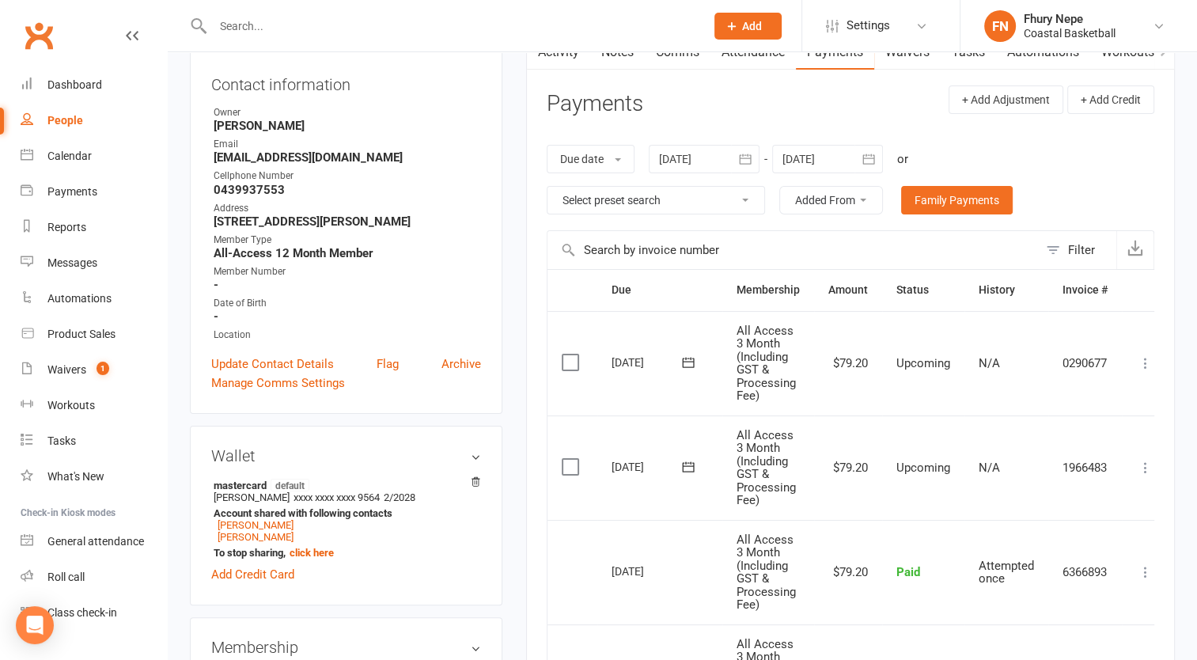
scroll to position [234, 0]
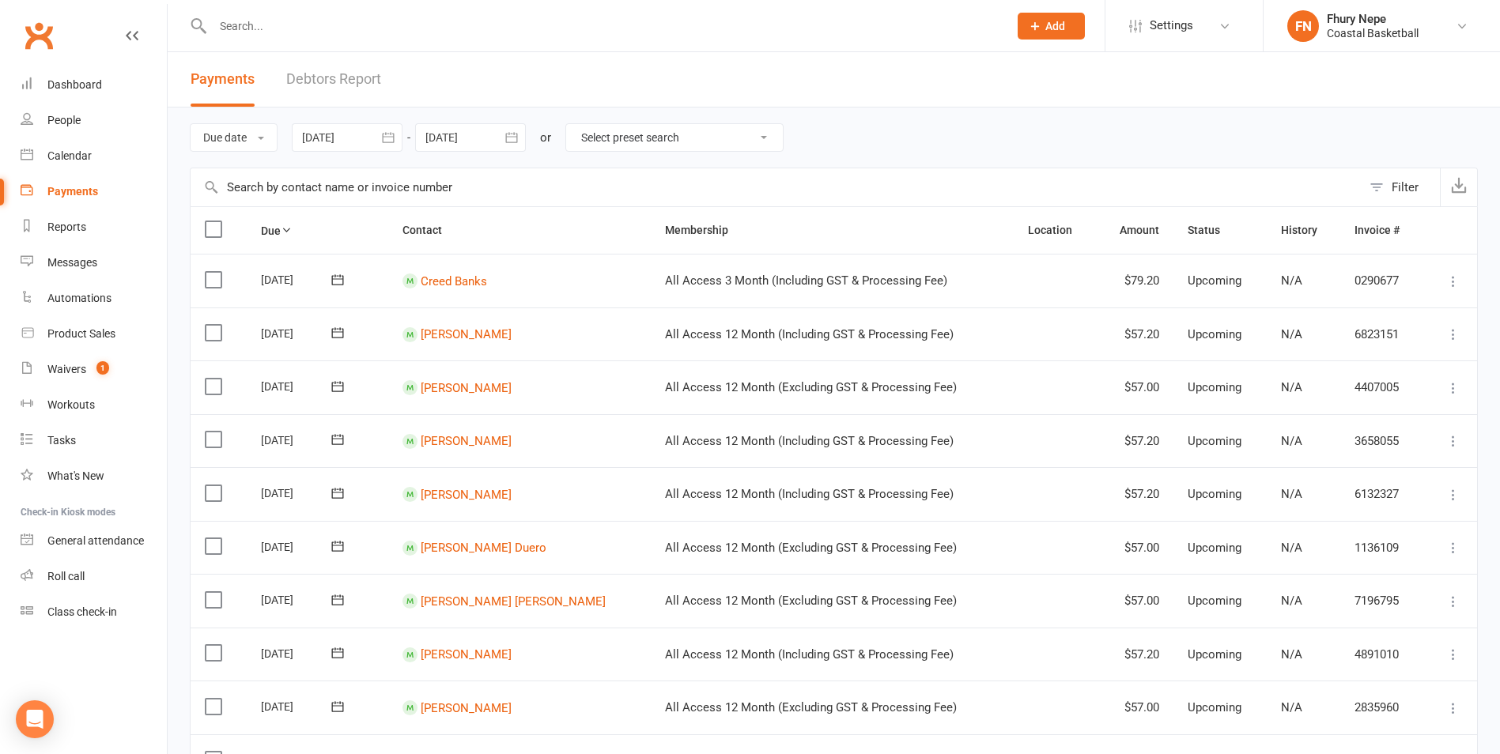
click at [340, 138] on div at bounding box center [347, 137] width 111 height 28
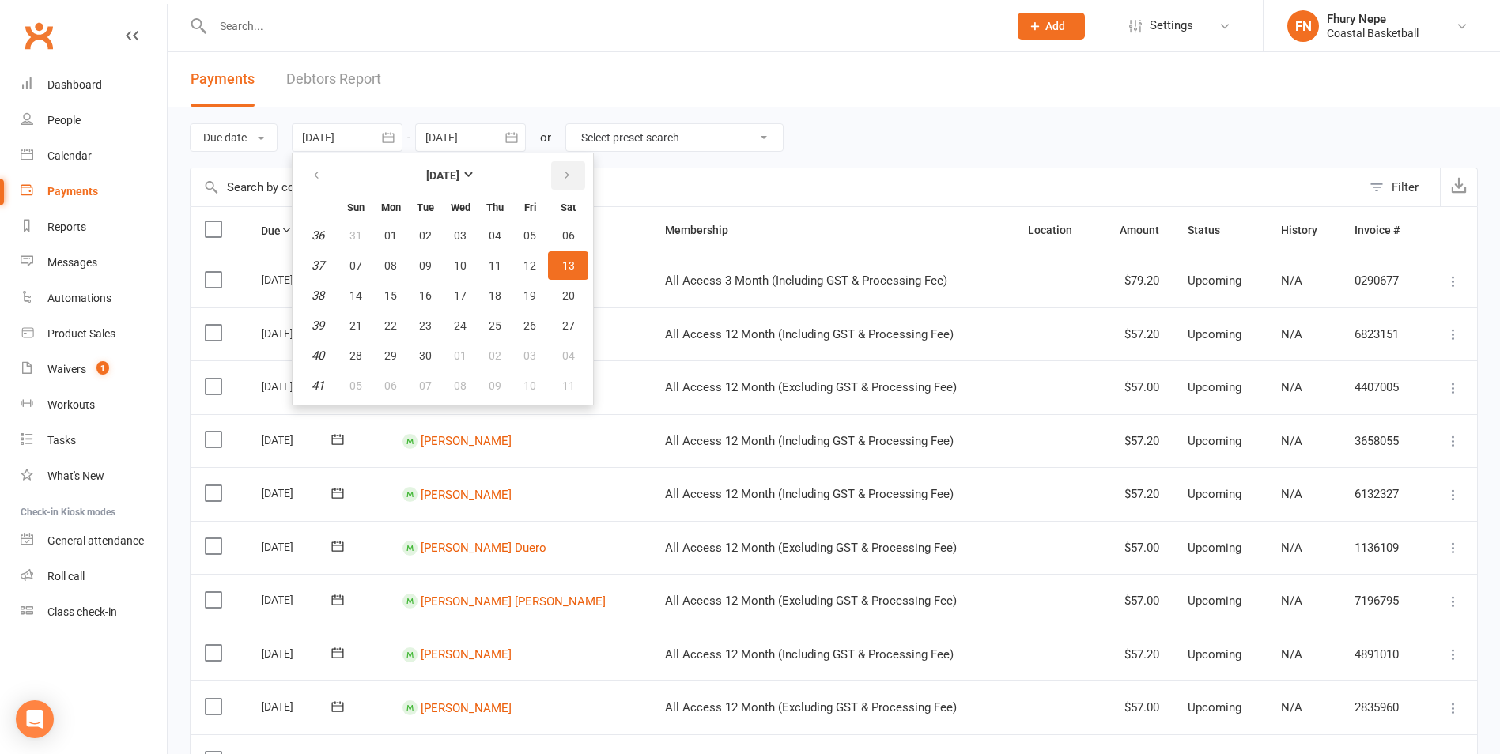
click at [565, 172] on icon "button" at bounding box center [566, 175] width 11 height 13
click at [536, 256] on button "10" at bounding box center [529, 265] width 33 height 28
type input "10 Oct 2025"
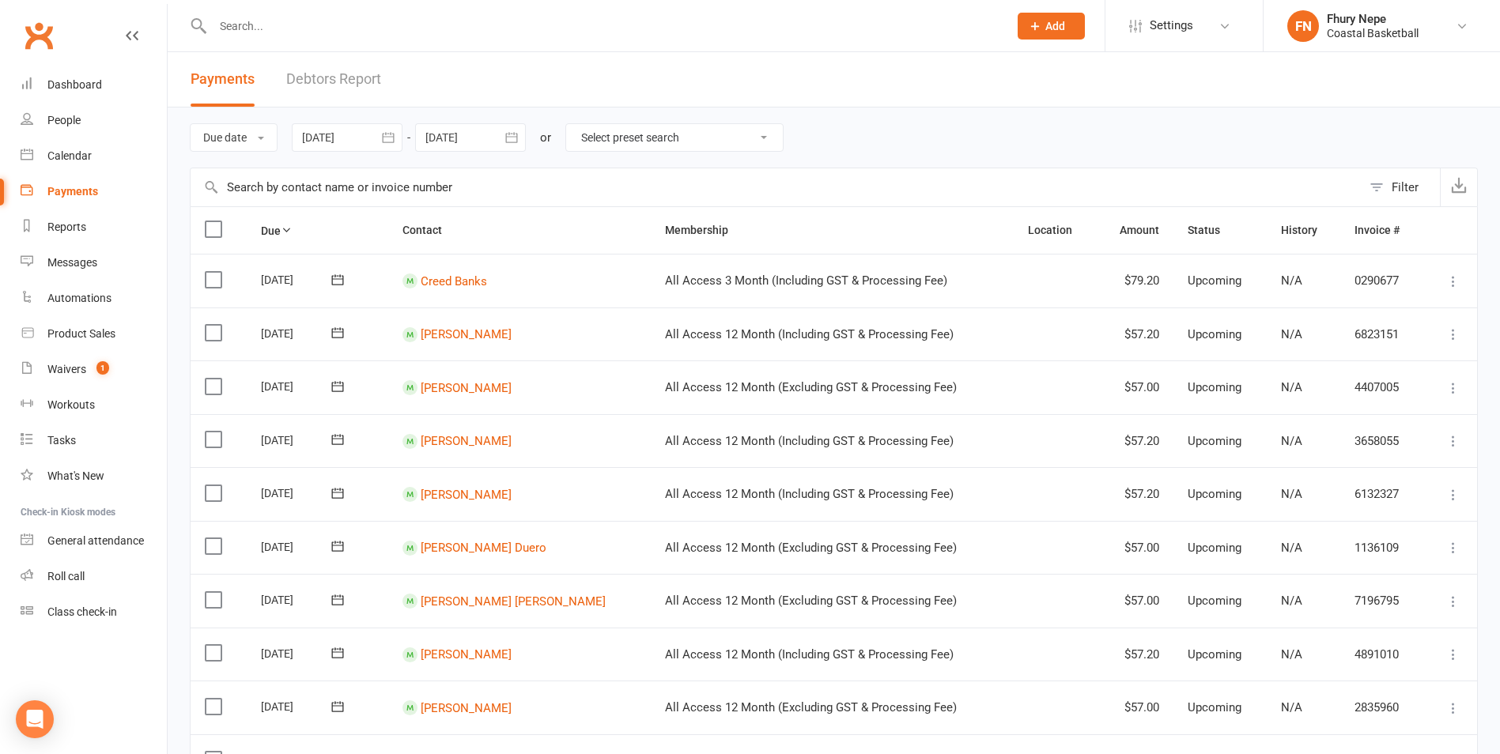
click at [467, 127] on div at bounding box center [470, 137] width 111 height 28
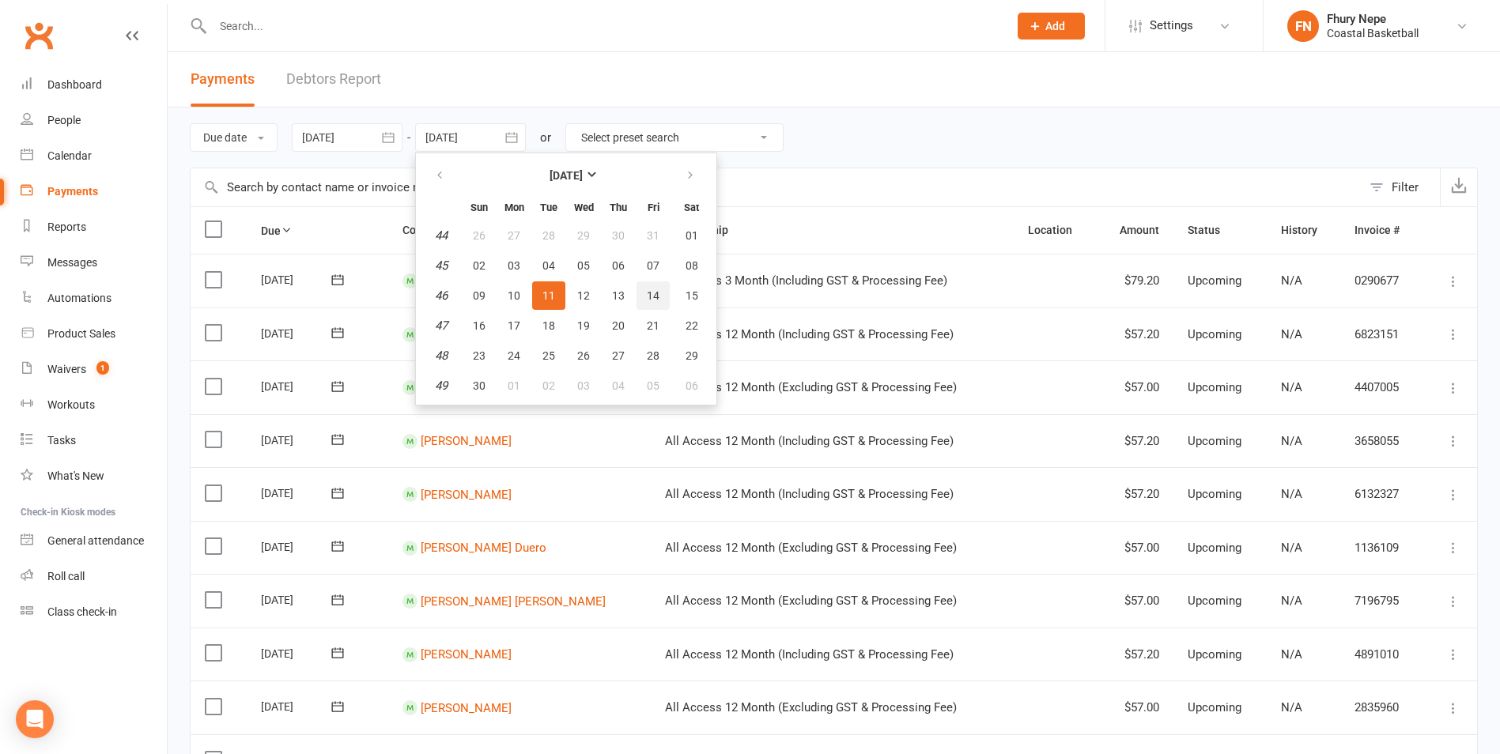
click at [646, 294] on button "14" at bounding box center [653, 296] width 33 height 28
type input "14 Nov 2025"
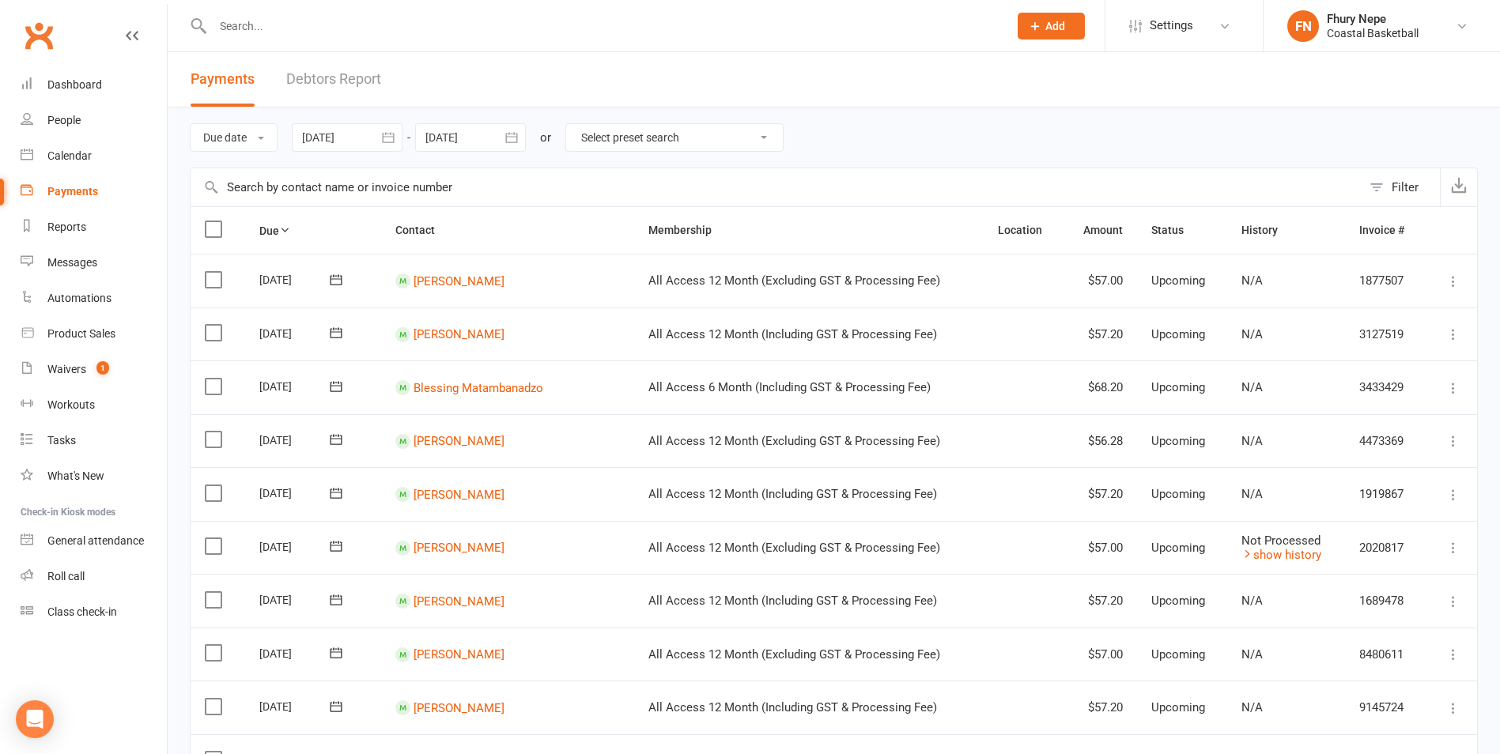
click at [685, 142] on select "Select preset search All failures All skipped payments All pending payments Suc…" at bounding box center [674, 137] width 217 height 27
click at [843, 142] on div "Due date Due date Date paid Date failed 10 Oct 2025 October 2025 Sun Mon Tue We…" at bounding box center [834, 138] width 1288 height 60
drag, startPoint x: 217, startPoint y: 284, endPoint x: 226, endPoint y: 295, distance: 14.1
click at [217, 284] on label at bounding box center [215, 280] width 21 height 16
click at [215, 272] on input "checkbox" at bounding box center [210, 272] width 10 height 0
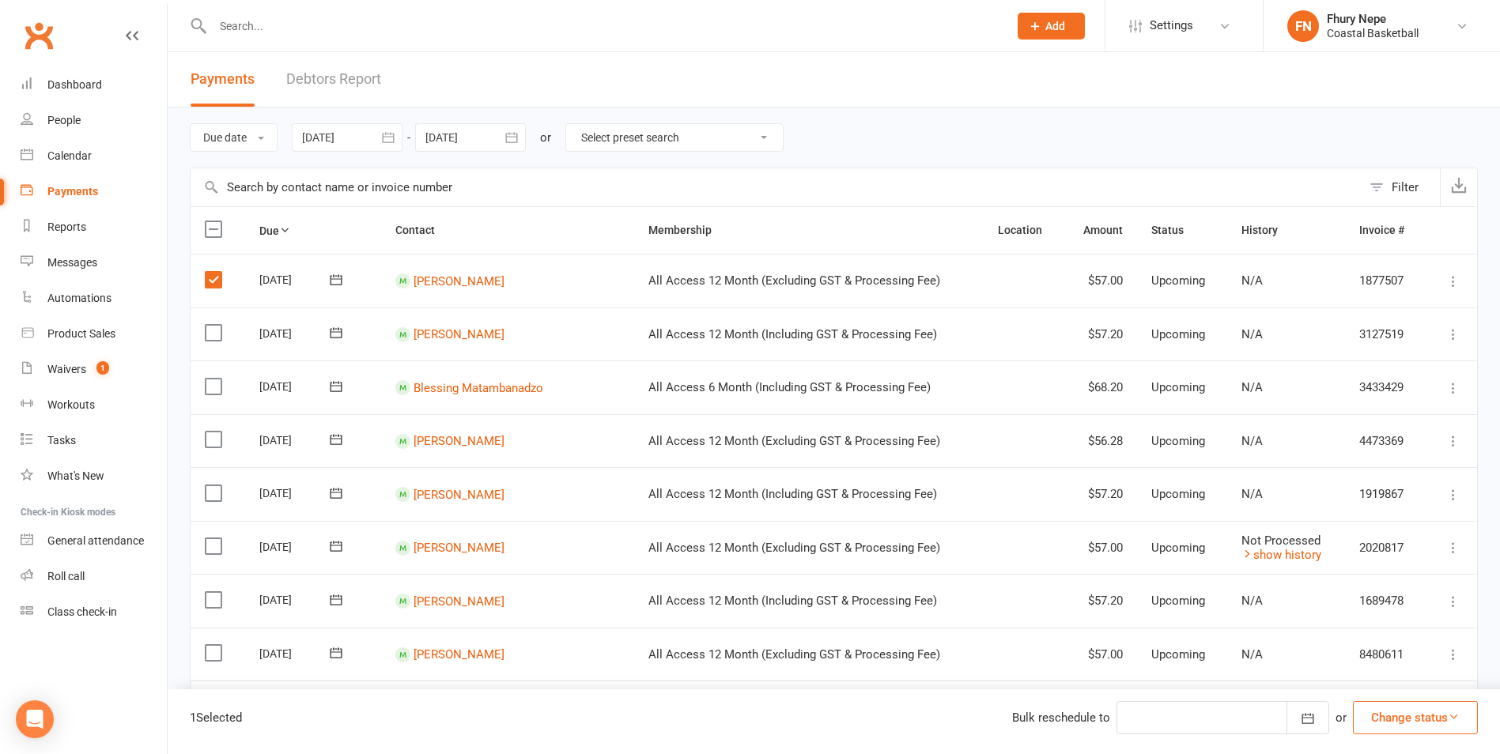
click at [221, 336] on label at bounding box center [215, 333] width 21 height 16
click at [215, 325] on input "checkbox" at bounding box center [210, 325] width 10 height 0
click at [210, 395] on td "Select this" at bounding box center [218, 388] width 55 height 54
click at [210, 387] on label at bounding box center [215, 387] width 21 height 16
click at [210, 379] on input "checkbox" at bounding box center [210, 379] width 10 height 0
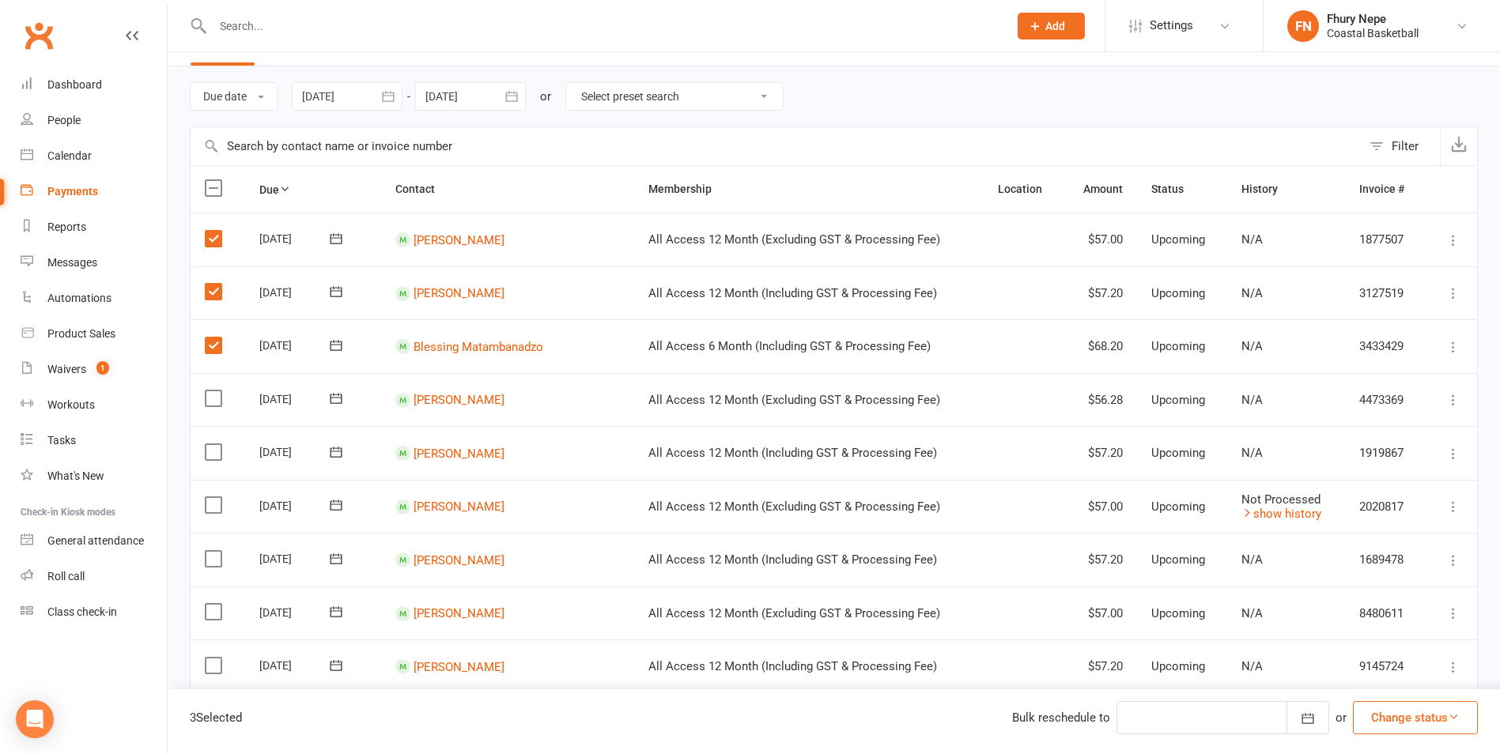
scroll to position [79, 0]
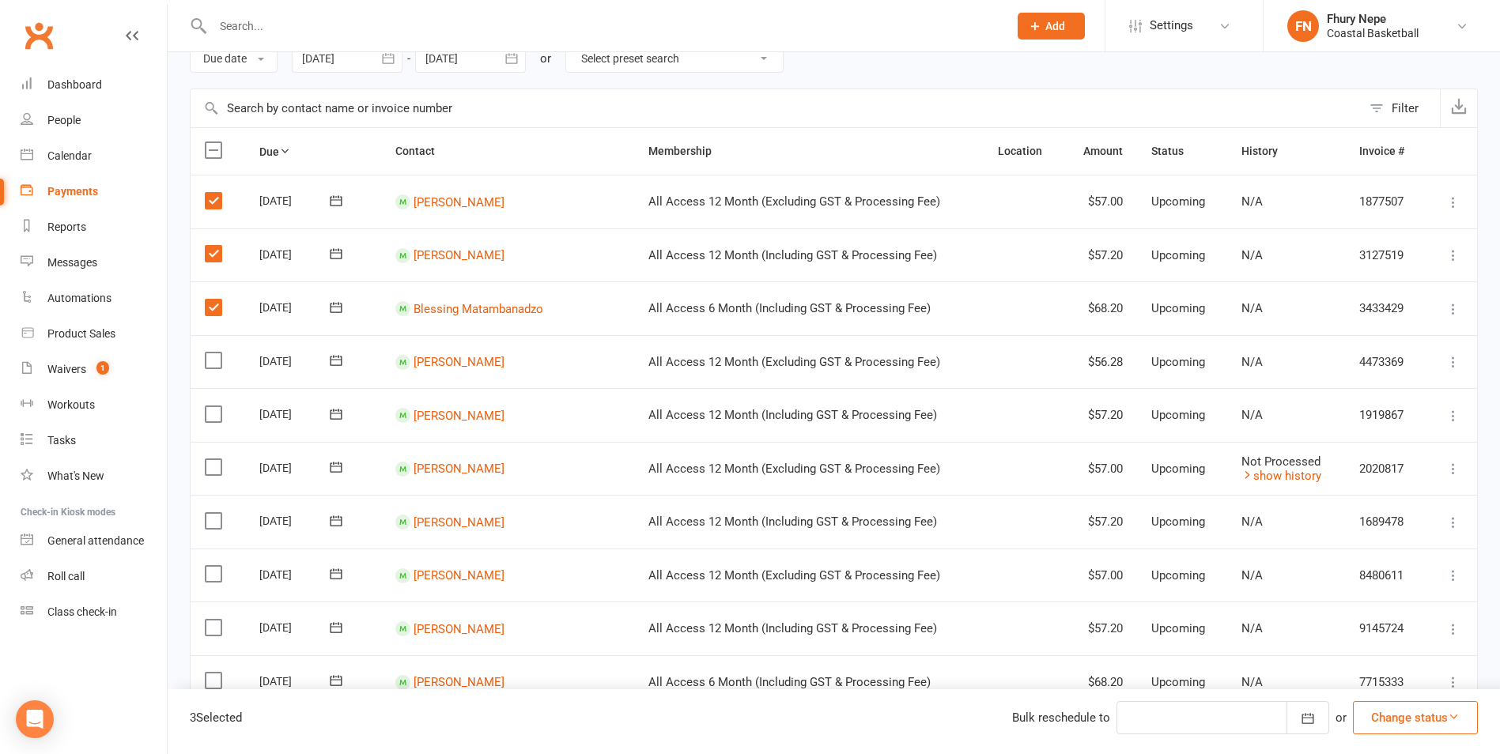
click at [214, 365] on label at bounding box center [215, 361] width 21 height 16
click at [214, 353] on input "checkbox" at bounding box center [210, 353] width 10 height 0
click at [214, 416] on label at bounding box center [215, 414] width 21 height 16
click at [214, 406] on input "checkbox" at bounding box center [210, 406] width 10 height 0
click at [218, 460] on label at bounding box center [215, 467] width 21 height 16
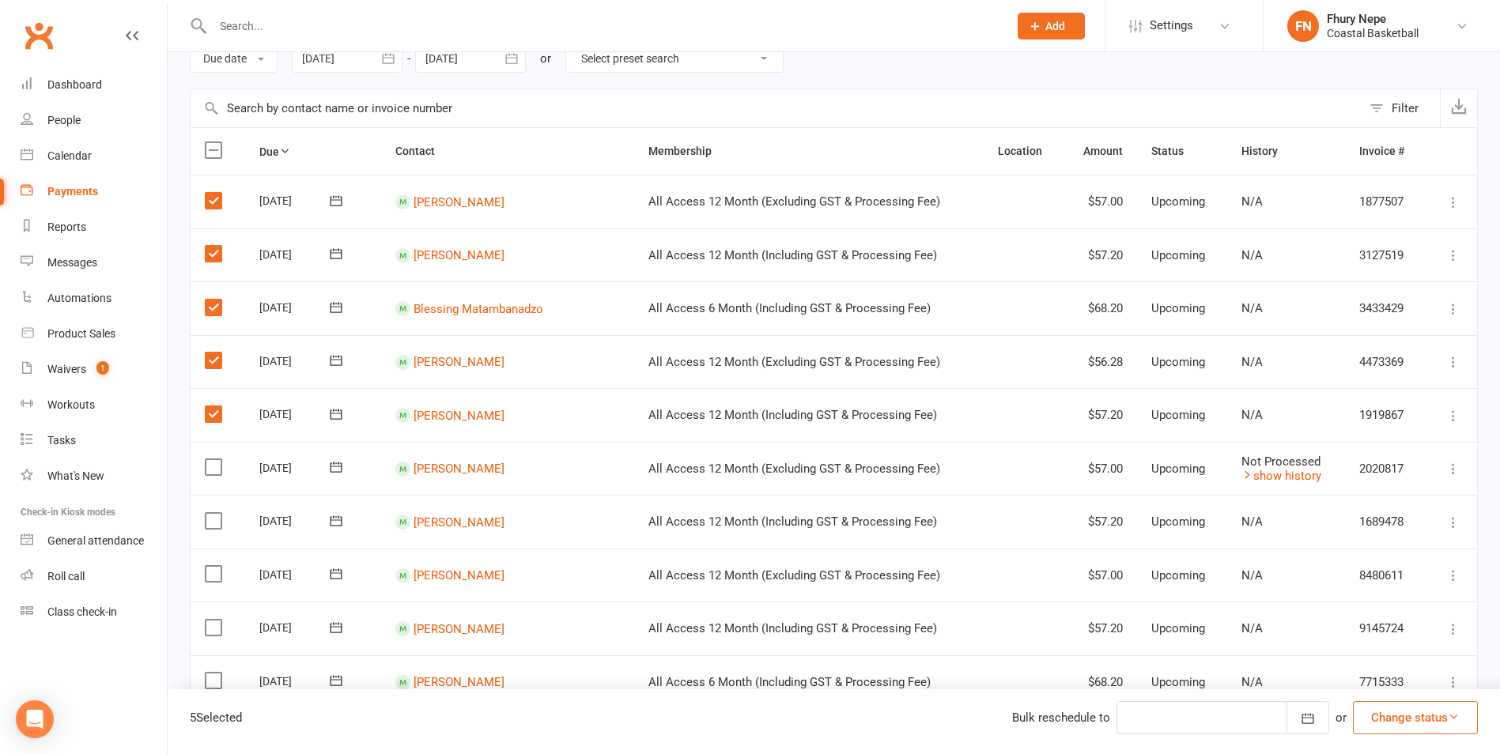
click at [215, 459] on input "checkbox" at bounding box center [210, 459] width 10 height 0
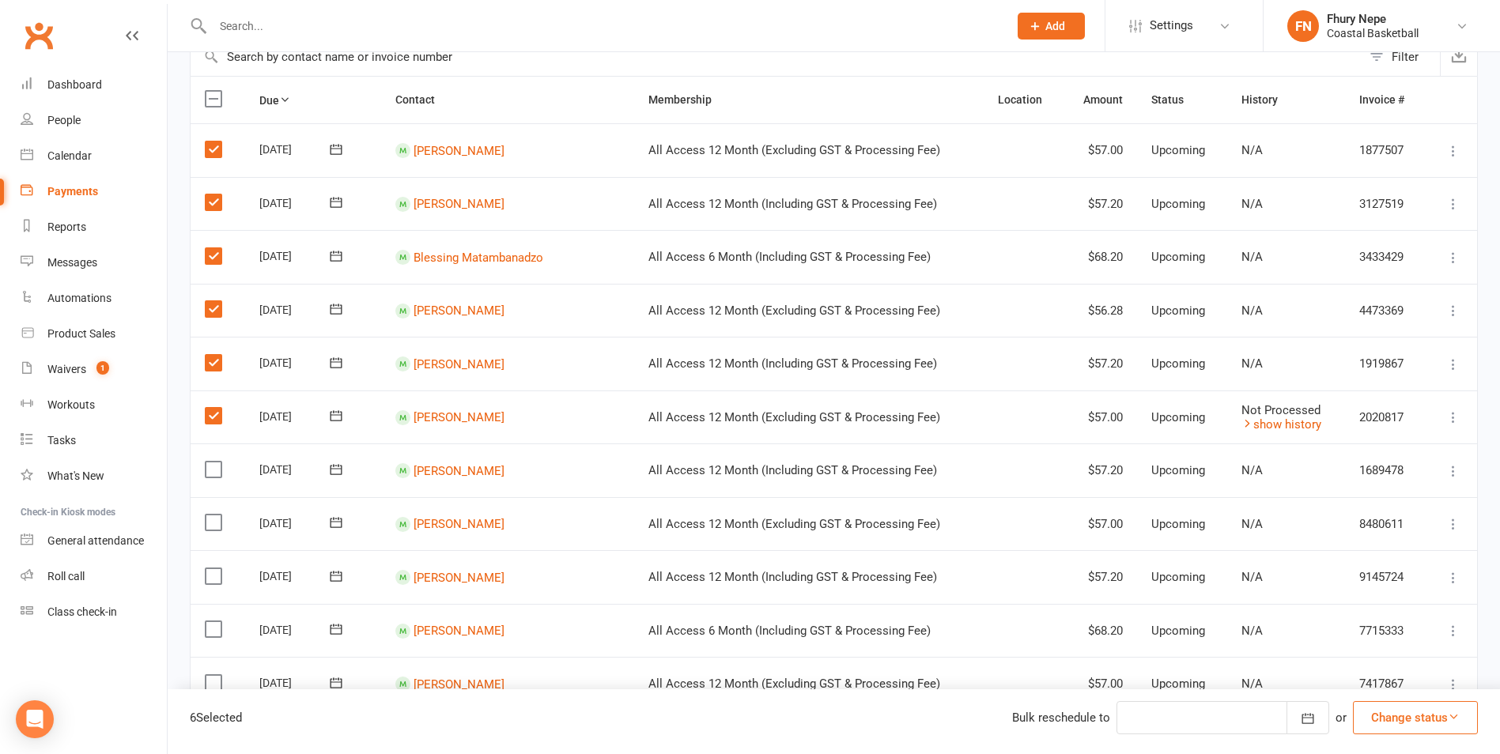
scroll to position [158, 0]
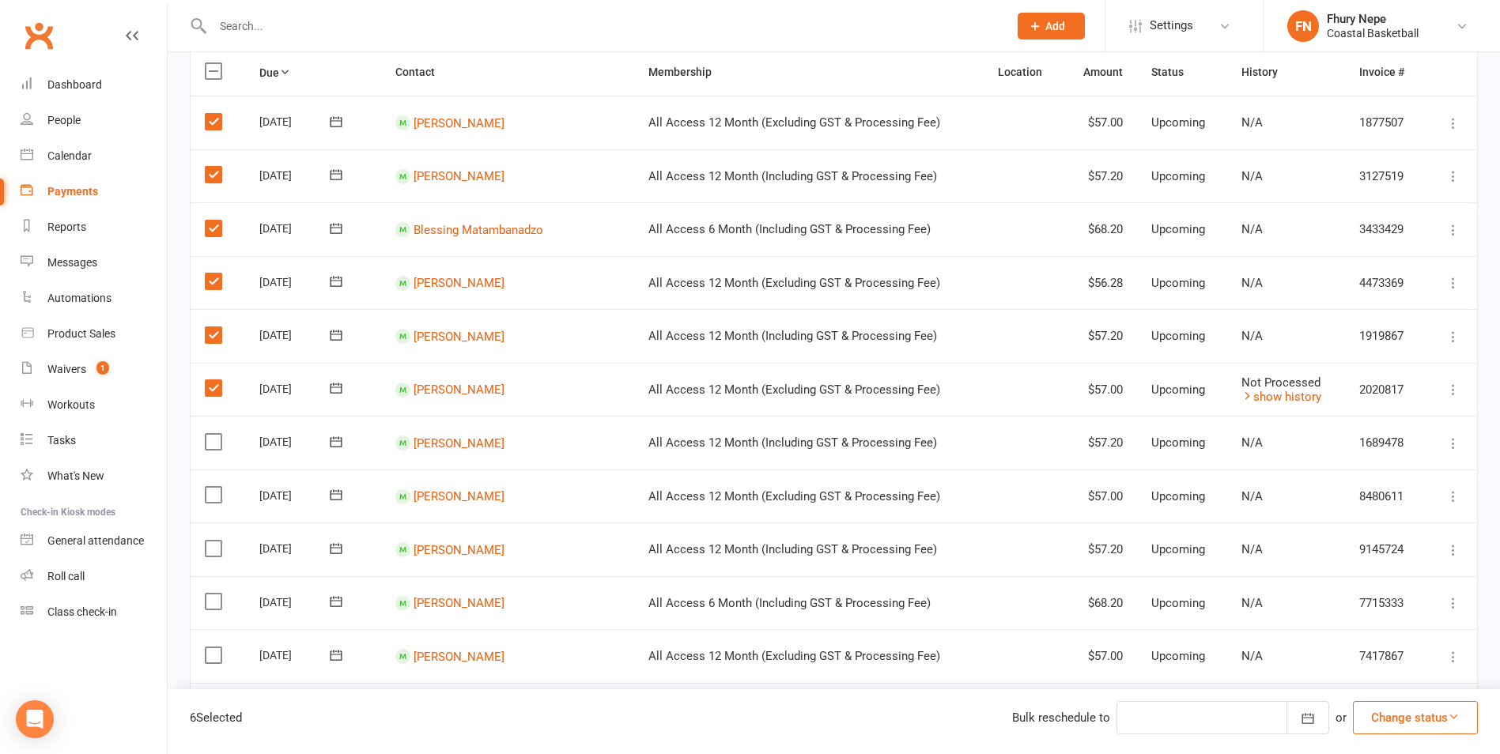
click at [217, 450] on label at bounding box center [215, 442] width 21 height 16
click at [215, 434] on input "checkbox" at bounding box center [210, 434] width 10 height 0
click at [215, 493] on label at bounding box center [215, 495] width 21 height 16
click at [215, 487] on input "checkbox" at bounding box center [210, 487] width 10 height 0
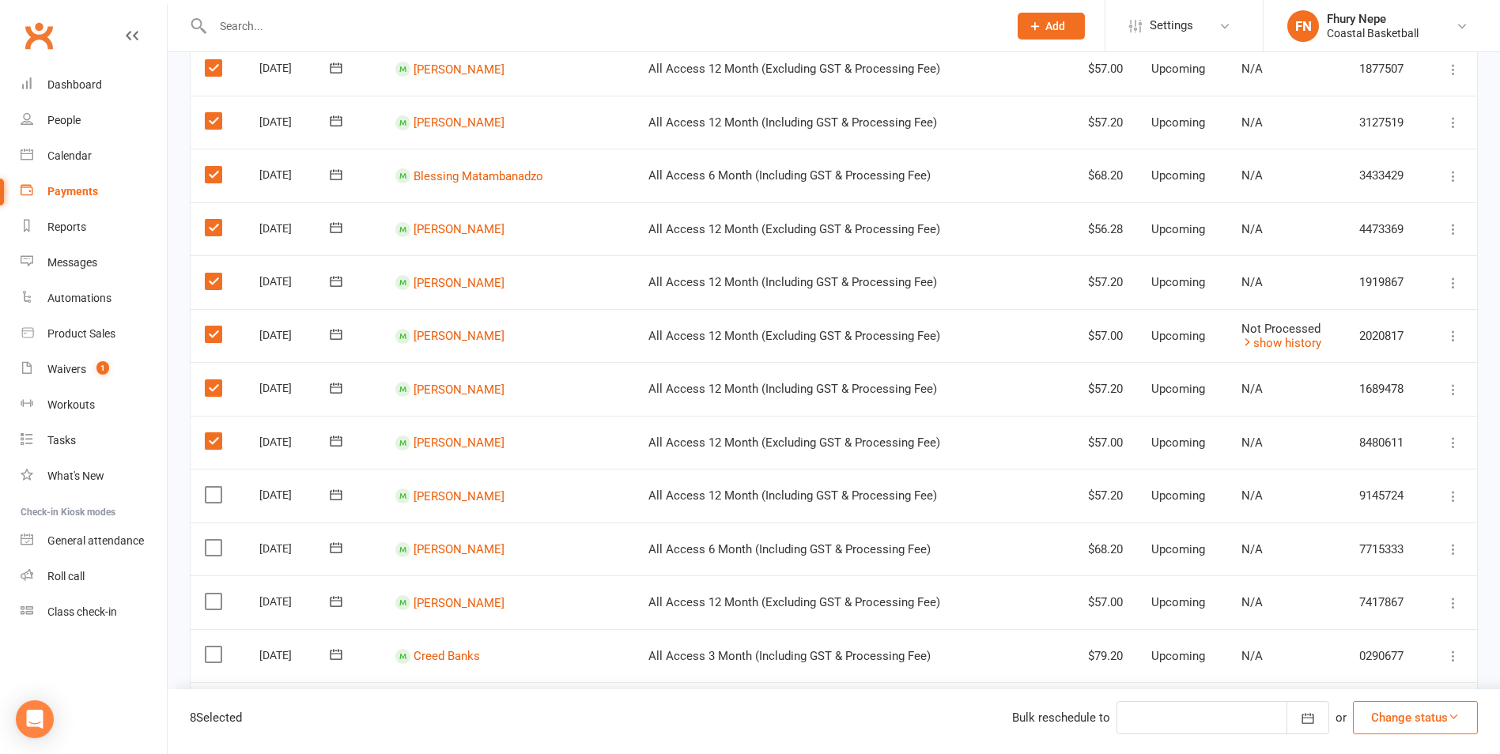
scroll to position [237, 0]
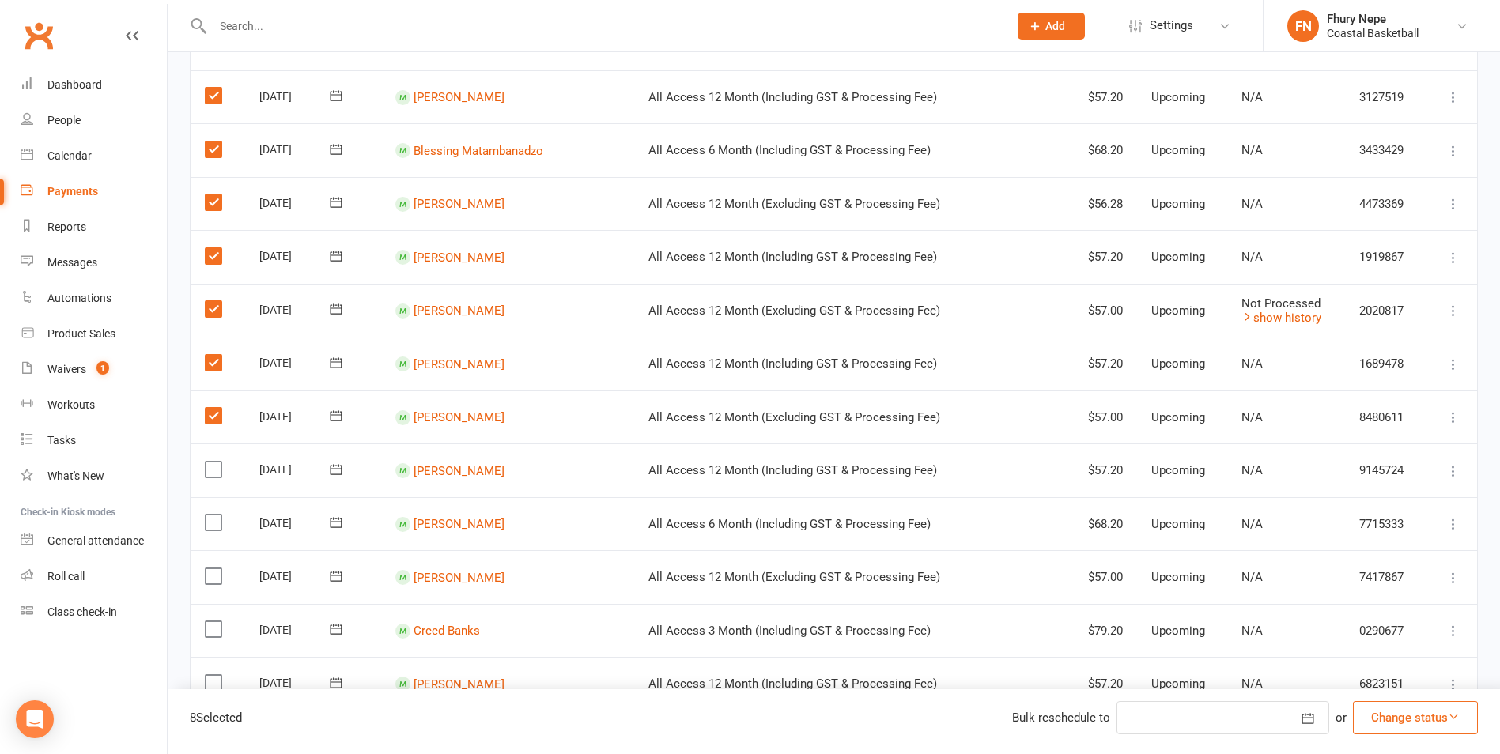
click at [215, 475] on label at bounding box center [215, 470] width 21 height 16
click at [215, 462] on input "checkbox" at bounding box center [210, 462] width 10 height 0
click at [216, 521] on label at bounding box center [215, 523] width 21 height 16
click at [215, 515] on input "checkbox" at bounding box center [210, 515] width 10 height 0
click at [213, 575] on label at bounding box center [215, 577] width 21 height 16
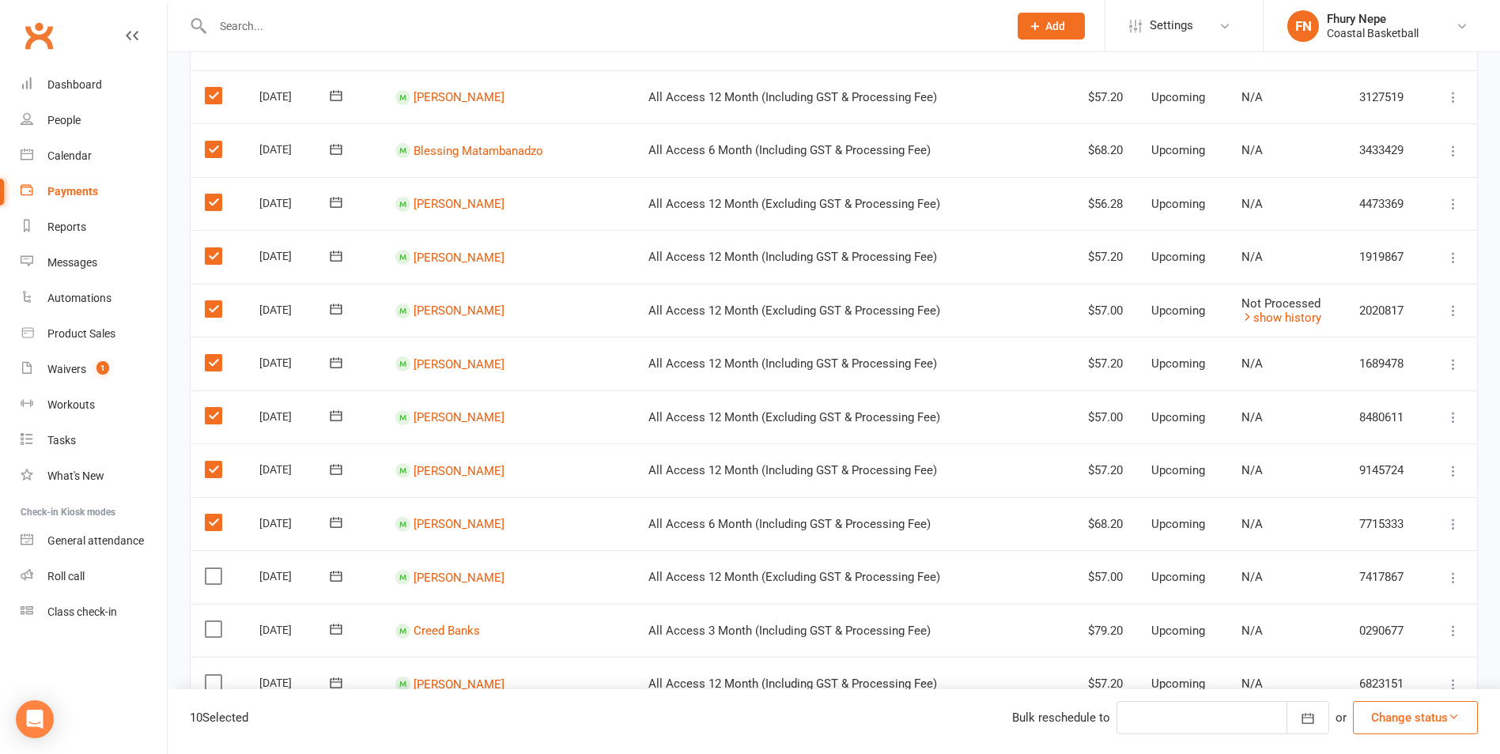
click at [213, 569] on input "checkbox" at bounding box center [210, 569] width 10 height 0
click at [208, 622] on label at bounding box center [215, 630] width 21 height 16
click at [208, 622] on input "checkbox" at bounding box center [210, 622] width 10 height 0
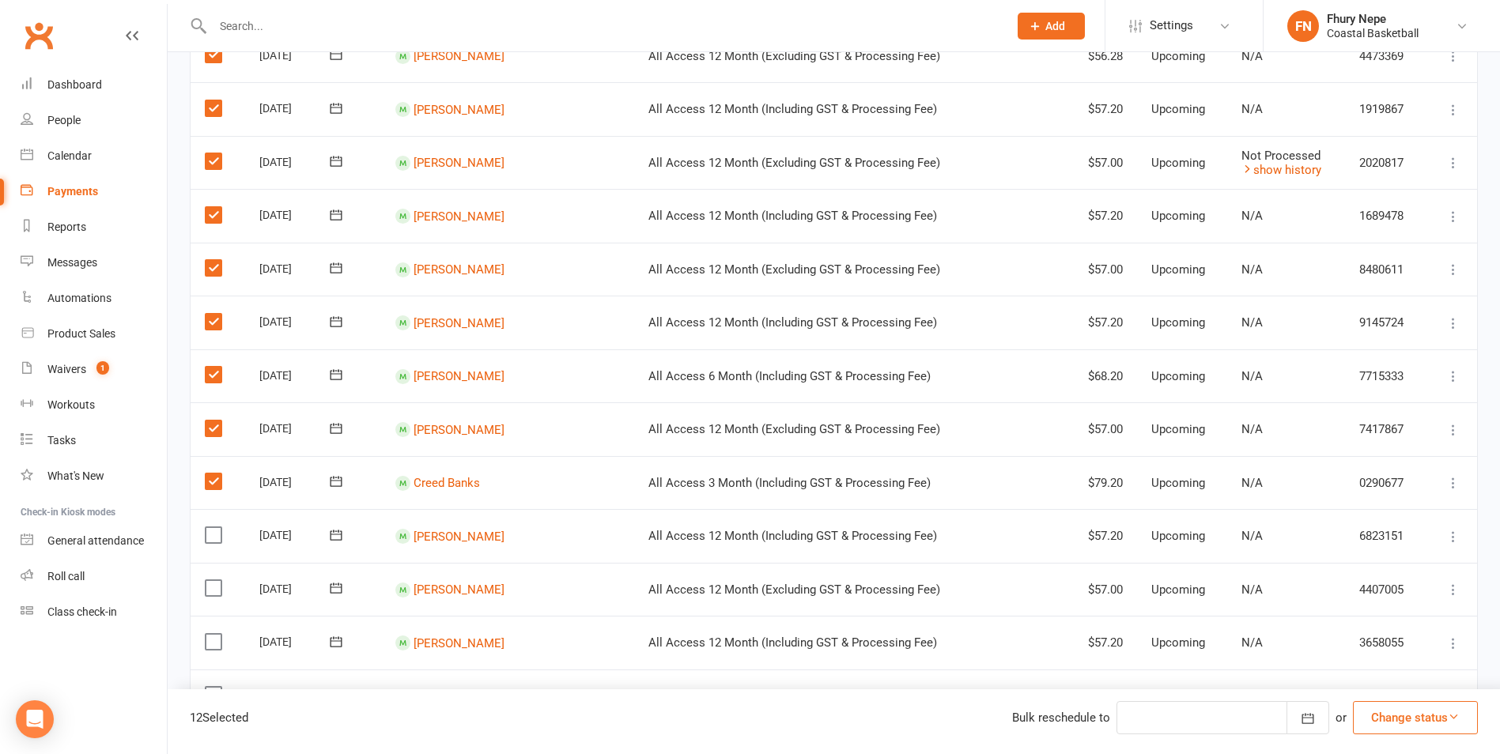
scroll to position [395, 0]
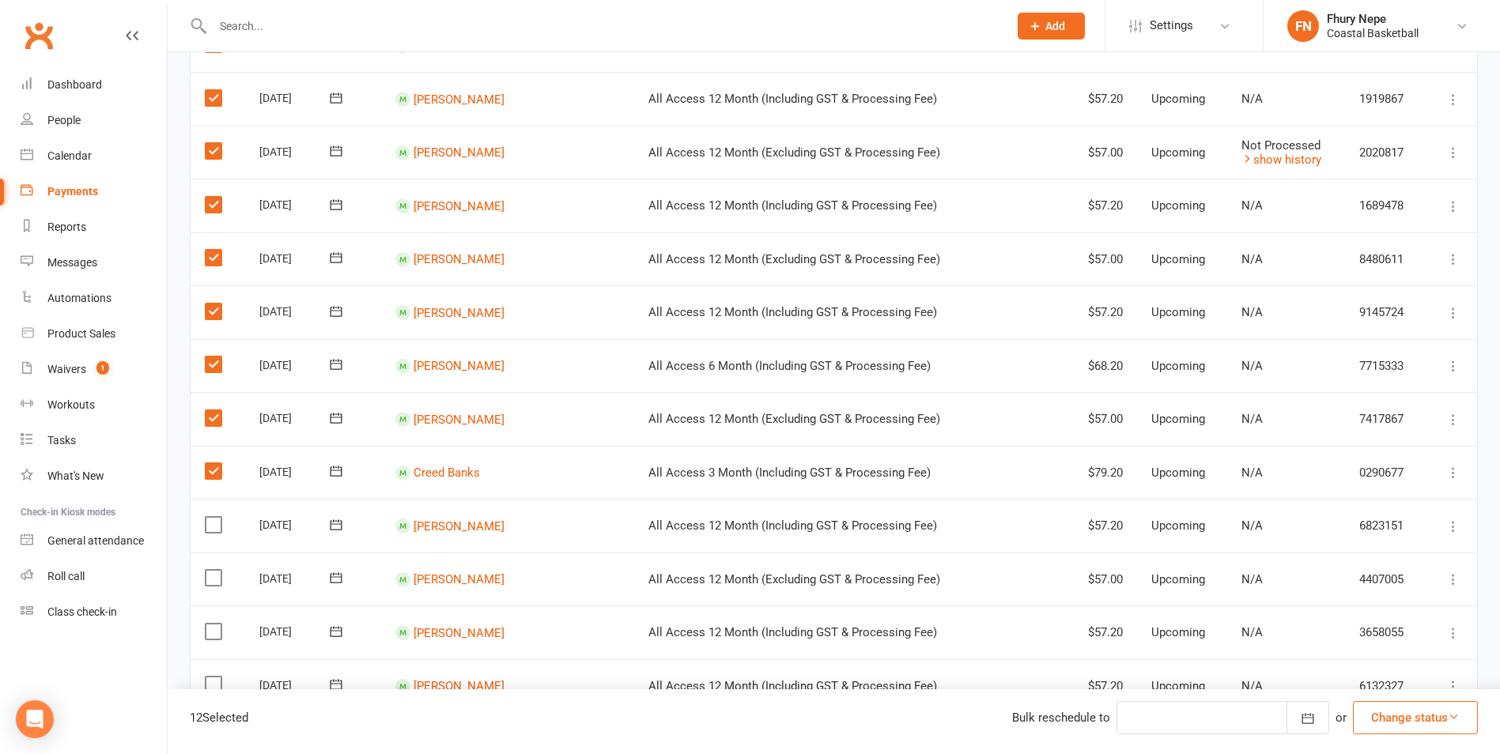
click at [210, 520] on label at bounding box center [215, 525] width 21 height 16
click at [210, 517] on input "checkbox" at bounding box center [210, 517] width 10 height 0
click at [218, 577] on label at bounding box center [215, 578] width 21 height 16
click at [215, 570] on input "checkbox" at bounding box center [210, 570] width 10 height 0
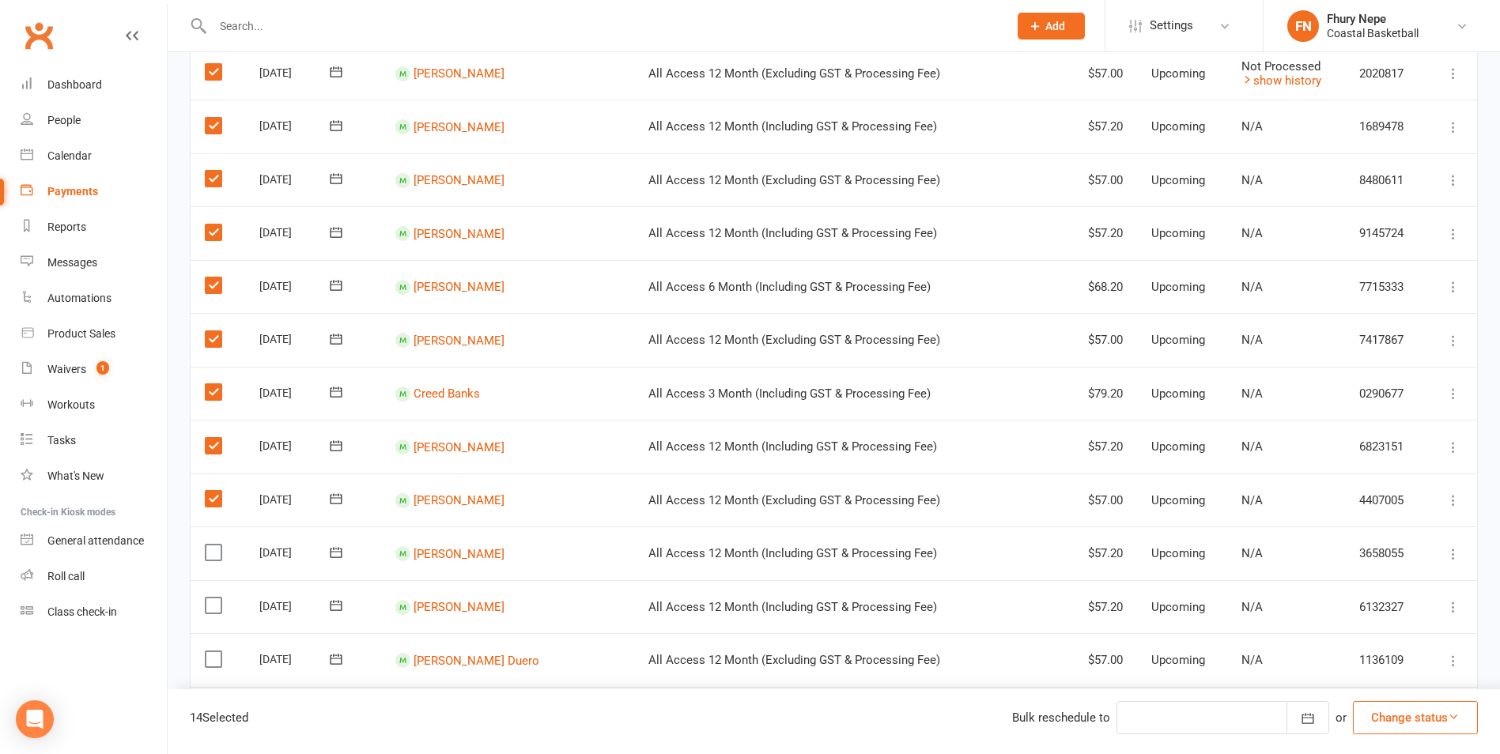
click at [211, 554] on label at bounding box center [215, 553] width 21 height 16
click at [211, 545] on input "checkbox" at bounding box center [210, 545] width 10 height 0
click at [215, 603] on label at bounding box center [215, 606] width 21 height 16
click at [215, 598] on input "checkbox" at bounding box center [210, 598] width 10 height 0
click at [214, 652] on label at bounding box center [215, 660] width 21 height 16
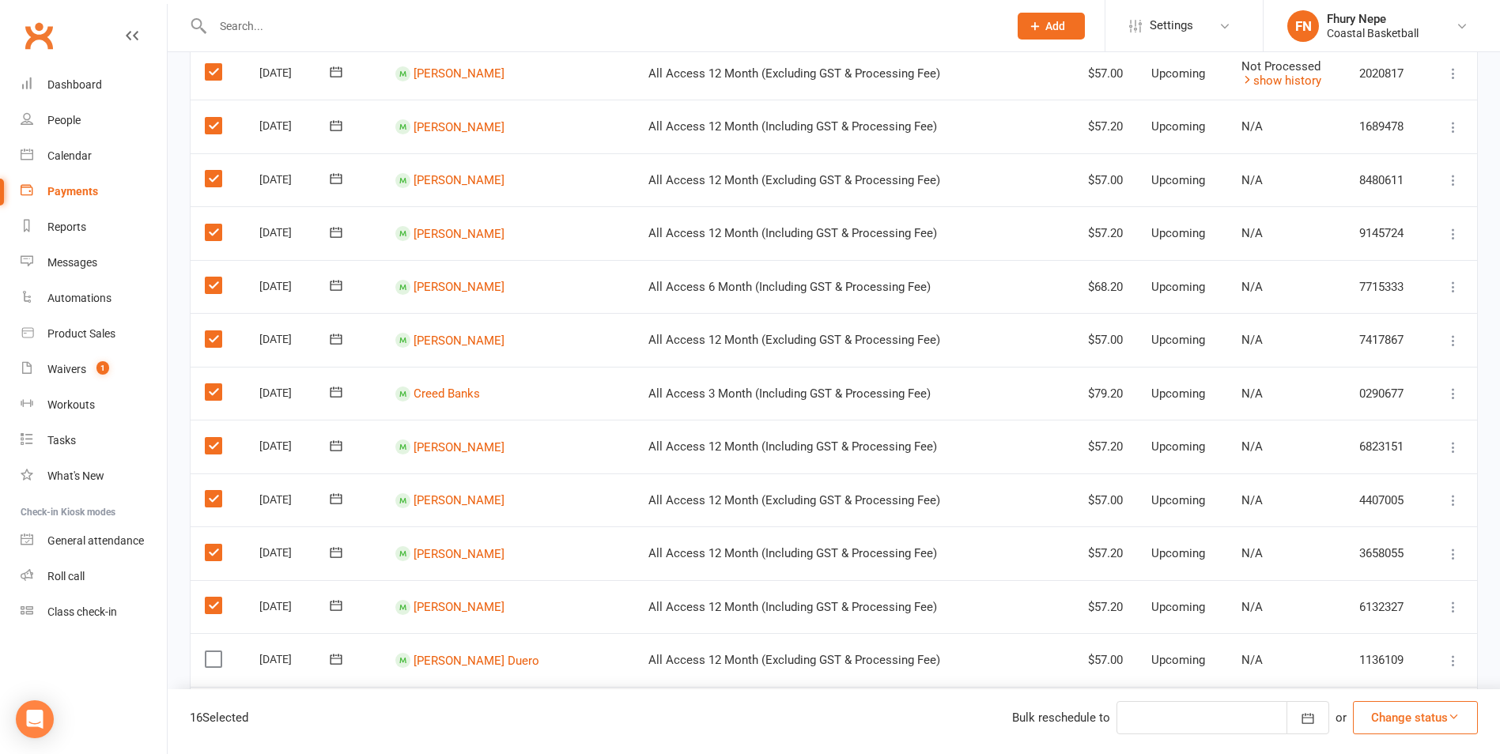
click at [214, 652] on input "checkbox" at bounding box center [210, 652] width 10 height 0
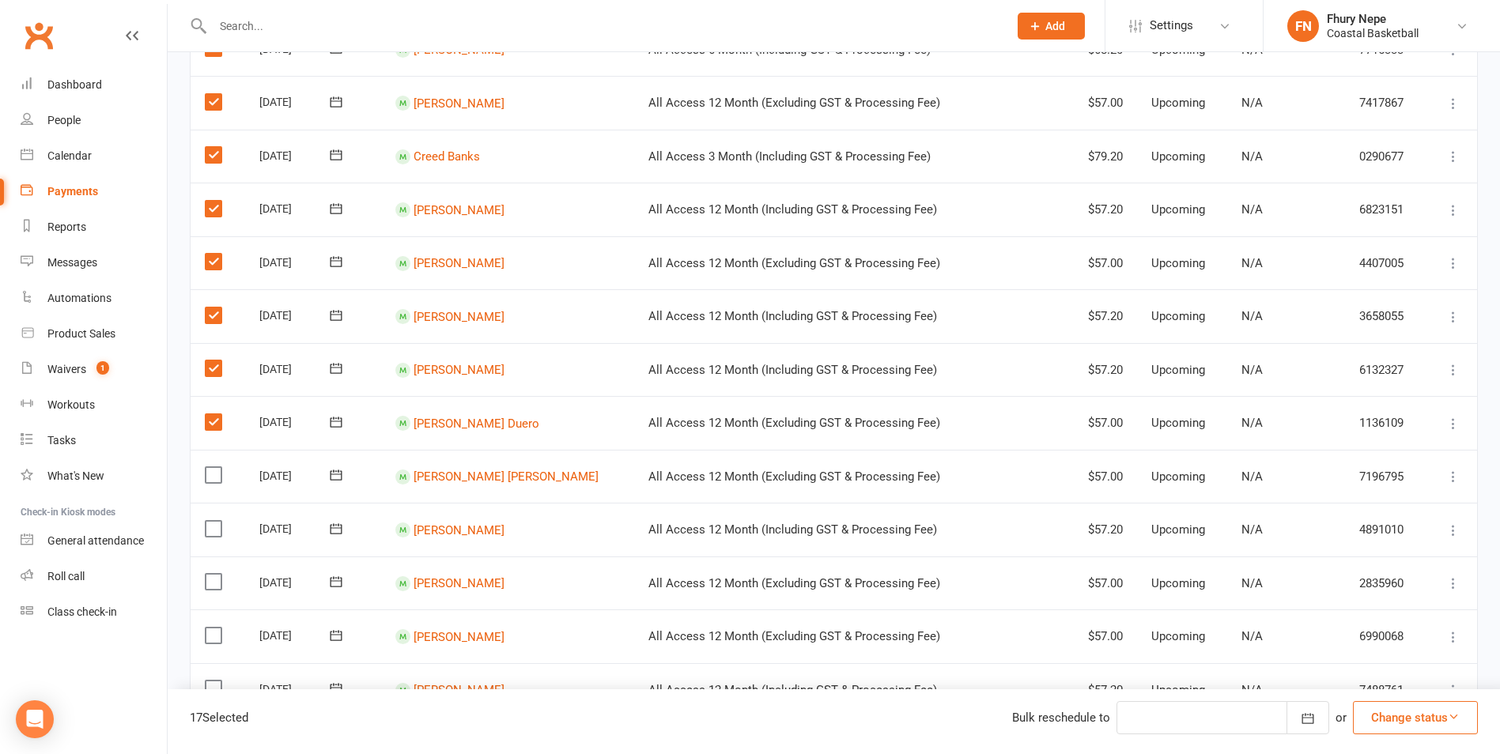
drag, startPoint x: 210, startPoint y: 473, endPoint x: 206, endPoint y: 486, distance: 13.3
click at [205, 475] on label at bounding box center [215, 475] width 21 height 16
click at [205, 467] on input "checkbox" at bounding box center [210, 467] width 10 height 0
drag, startPoint x: 214, startPoint y: 520, endPoint x: 223, endPoint y: 556, distance: 37.4
click at [214, 521] on label at bounding box center [215, 529] width 21 height 16
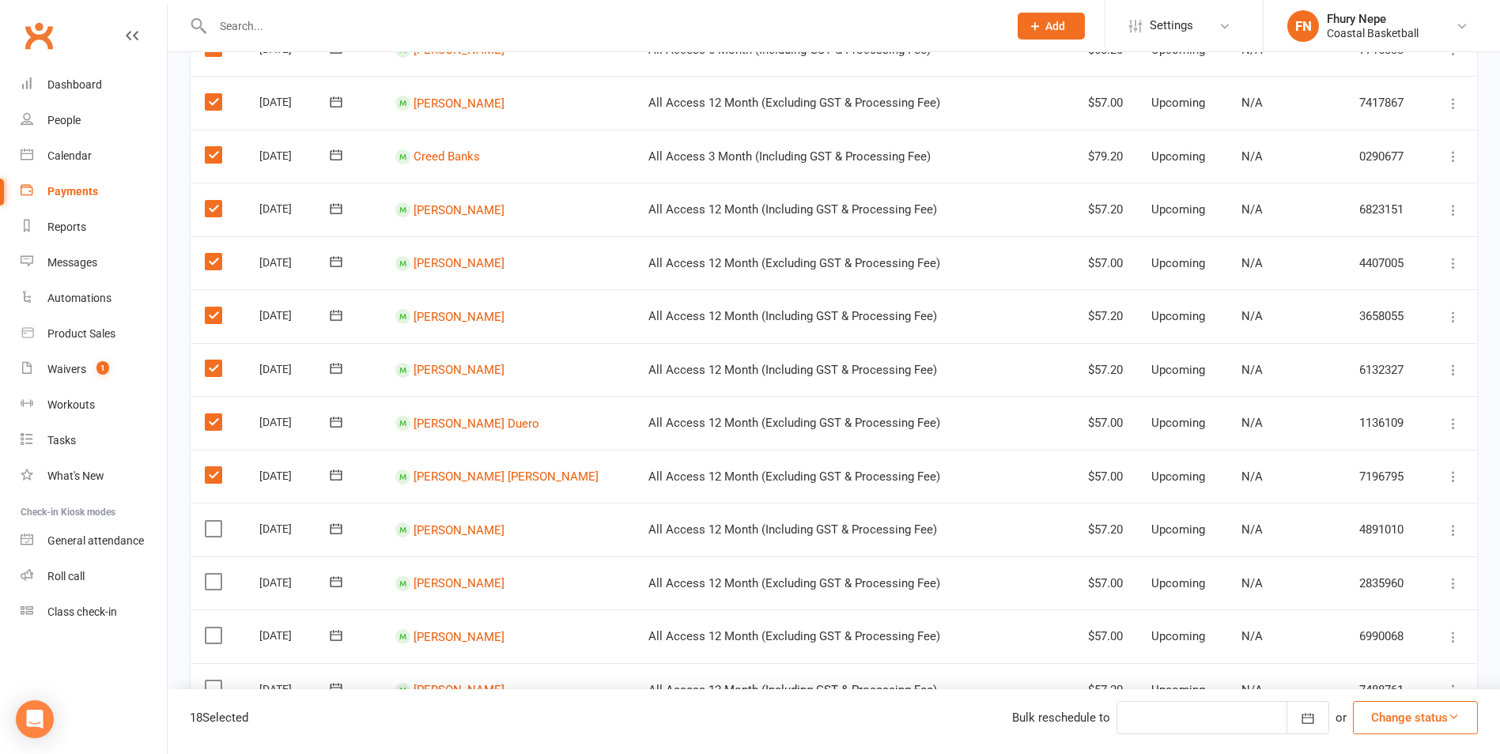
click at [214, 521] on input "checkbox" at bounding box center [210, 521] width 10 height 0
drag, startPoint x: 217, startPoint y: 577, endPoint x: 223, endPoint y: 599, distance: 23.0
click at [216, 579] on label at bounding box center [215, 582] width 21 height 16
click at [215, 574] on input "checkbox" at bounding box center [210, 574] width 10 height 0
click at [216, 634] on label at bounding box center [215, 636] width 21 height 16
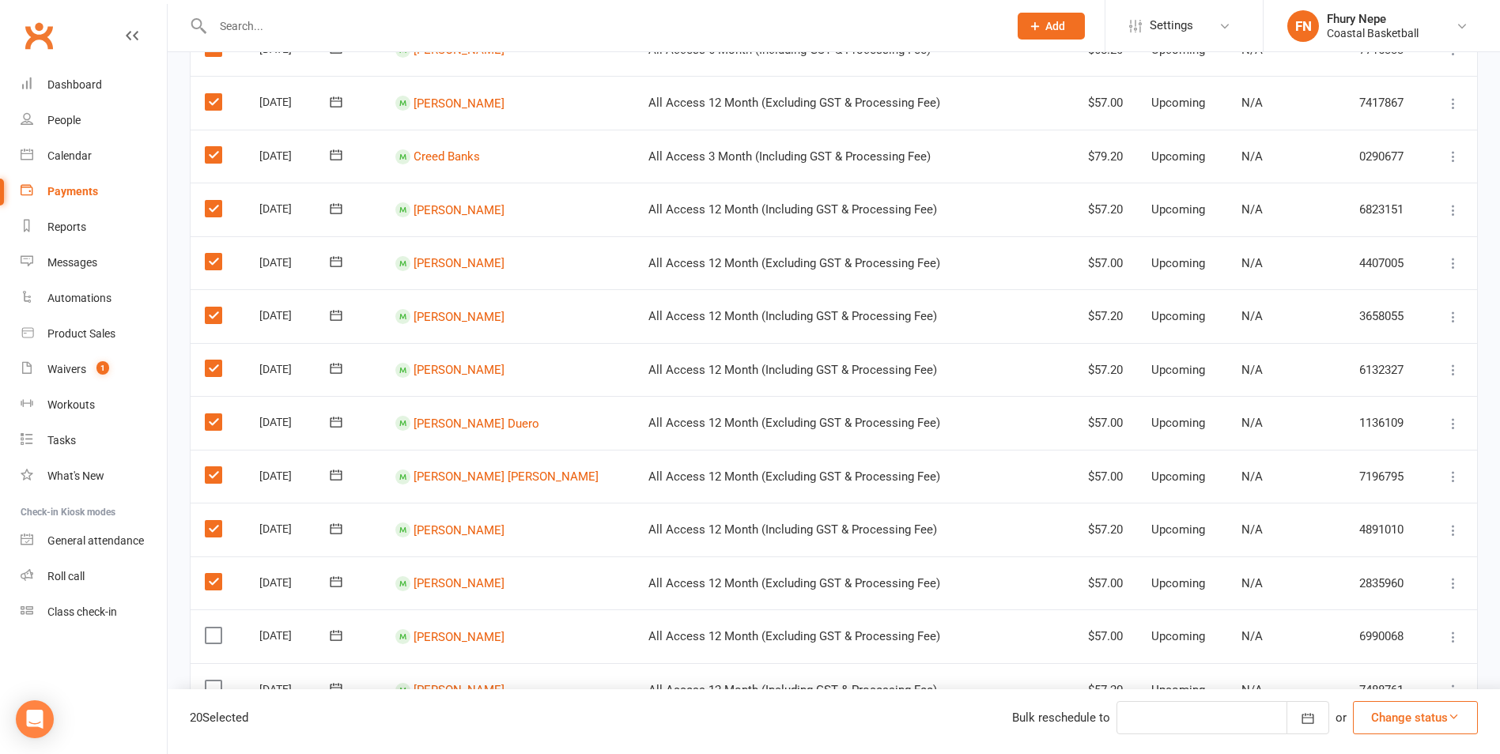
click at [215, 628] on input "checkbox" at bounding box center [210, 628] width 10 height 0
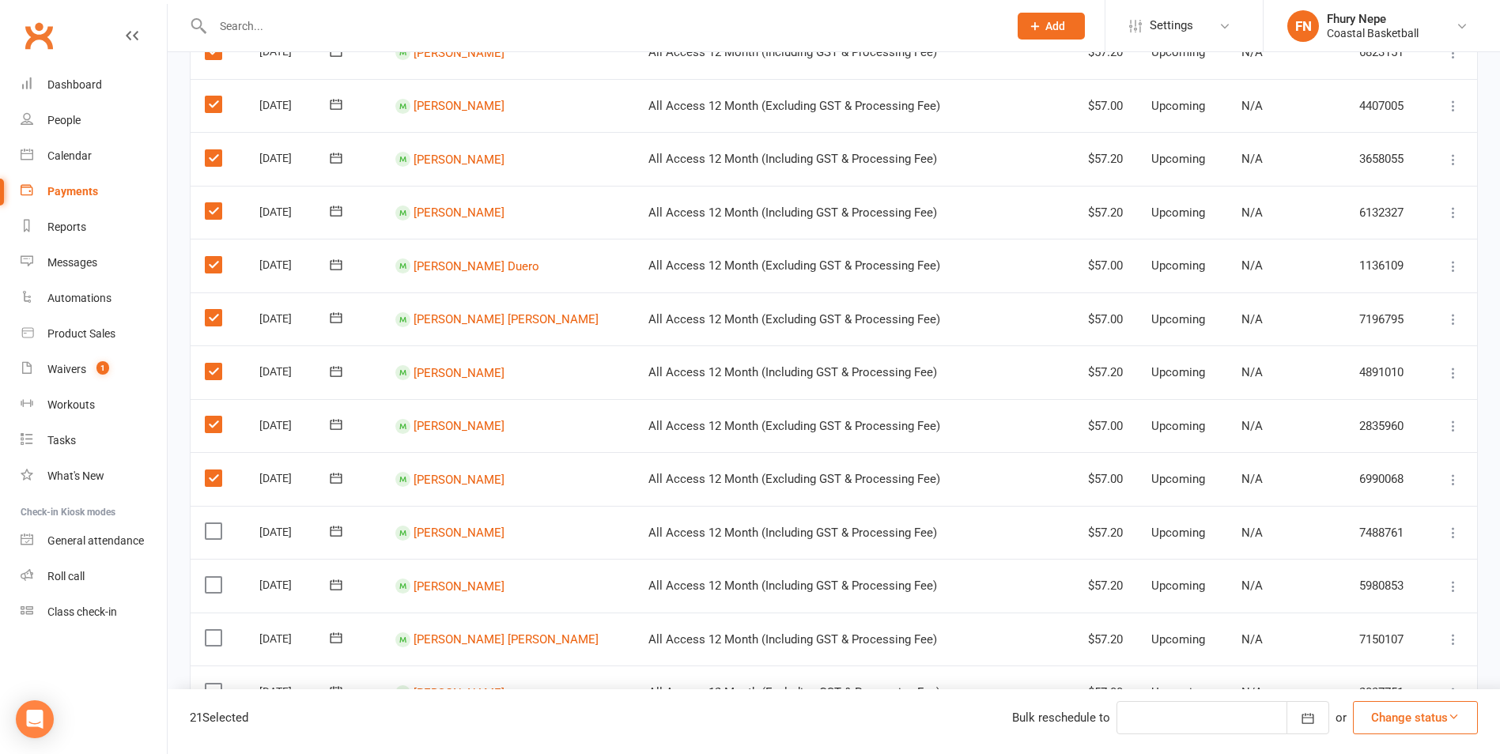
scroll to position [870, 0]
click at [206, 521] on td "Select this" at bounding box center [218, 532] width 55 height 54
click at [218, 528] on label at bounding box center [215, 531] width 21 height 16
click at [215, 523] on input "checkbox" at bounding box center [210, 523] width 10 height 0
click at [214, 580] on label at bounding box center [215, 585] width 21 height 16
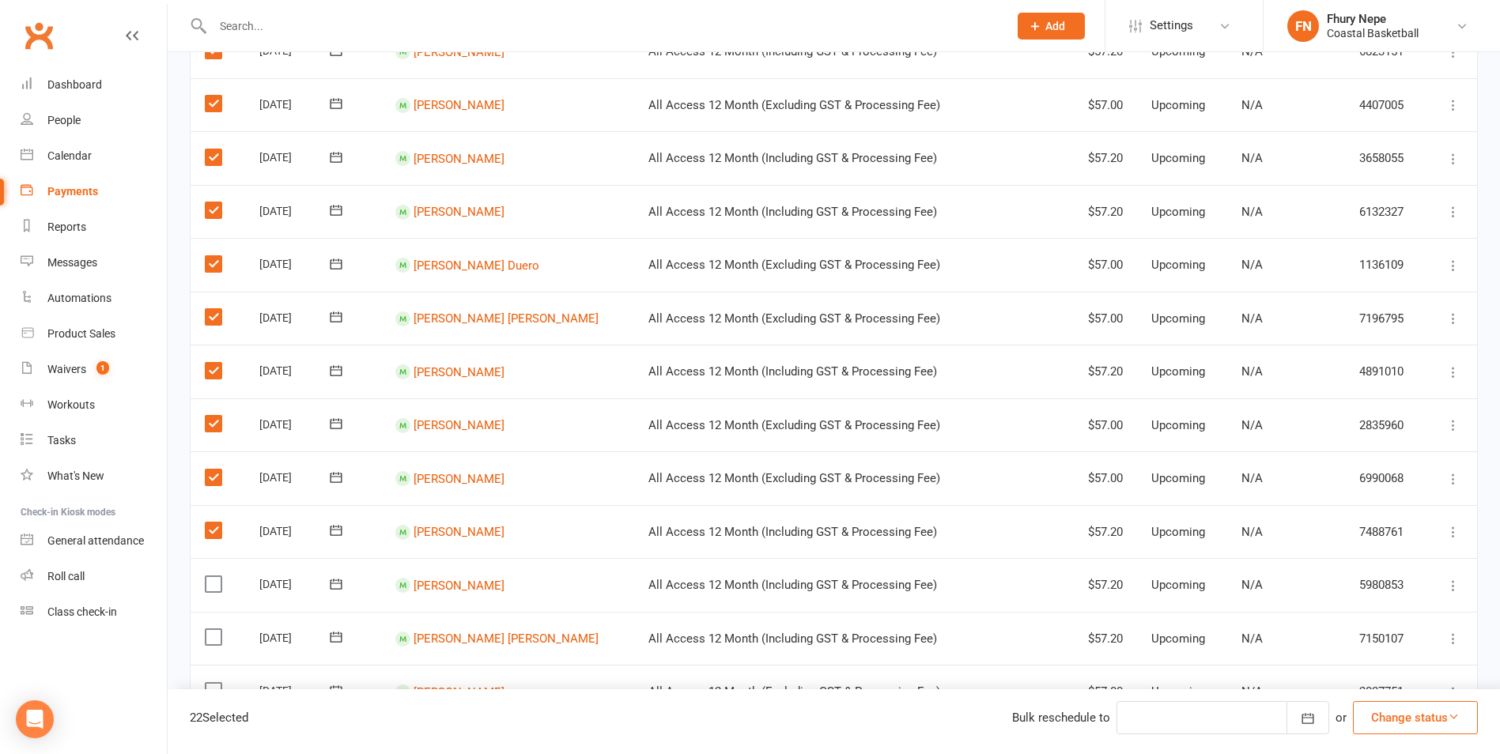
click at [214, 577] on input "checkbox" at bounding box center [210, 577] width 10 height 0
drag, startPoint x: 209, startPoint y: 633, endPoint x: 222, endPoint y: 630, distance: 13.8
click at [207, 627] on td "Select this" at bounding box center [218, 639] width 55 height 54
click at [216, 637] on label at bounding box center [215, 638] width 21 height 16
click at [215, 630] on input "checkbox" at bounding box center [210, 630] width 10 height 0
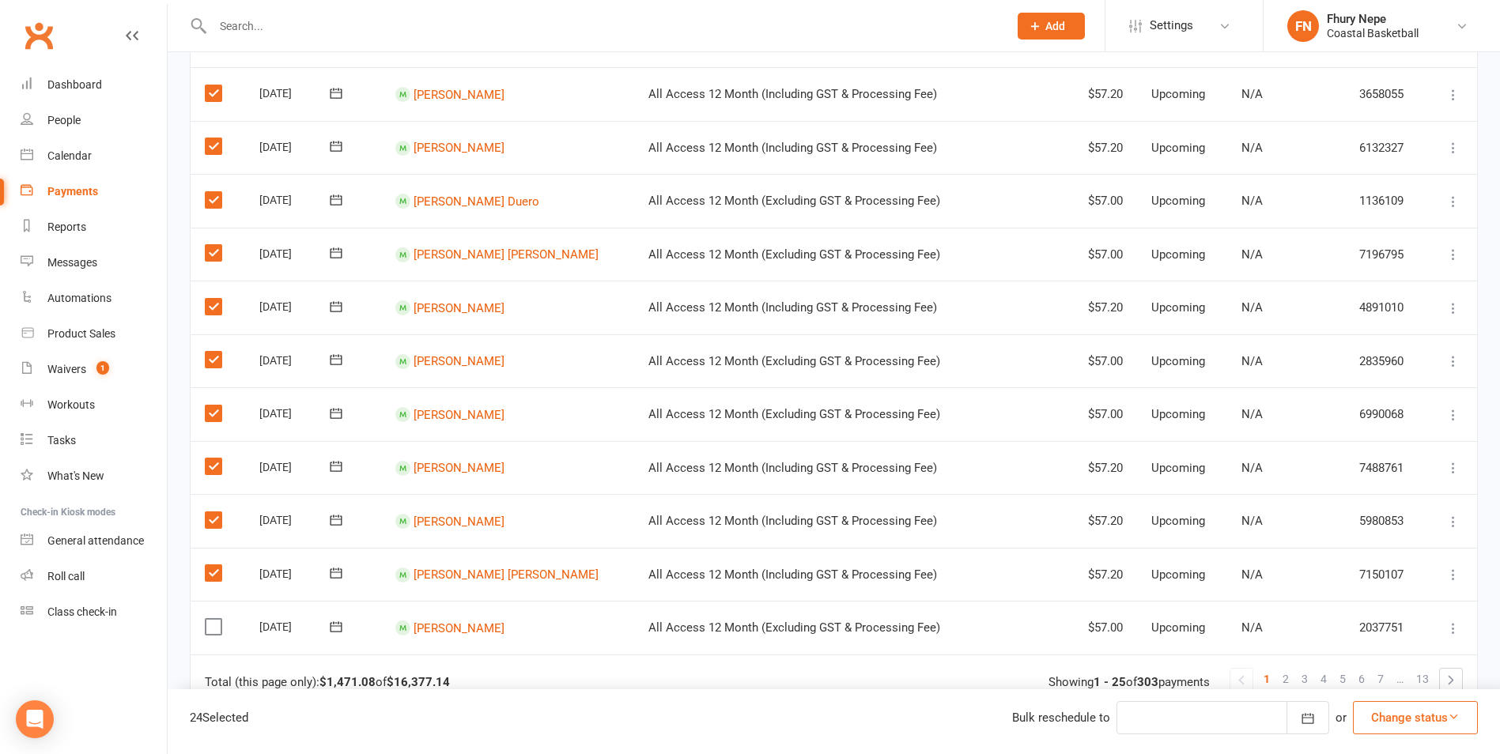
scroll to position [1028, 0]
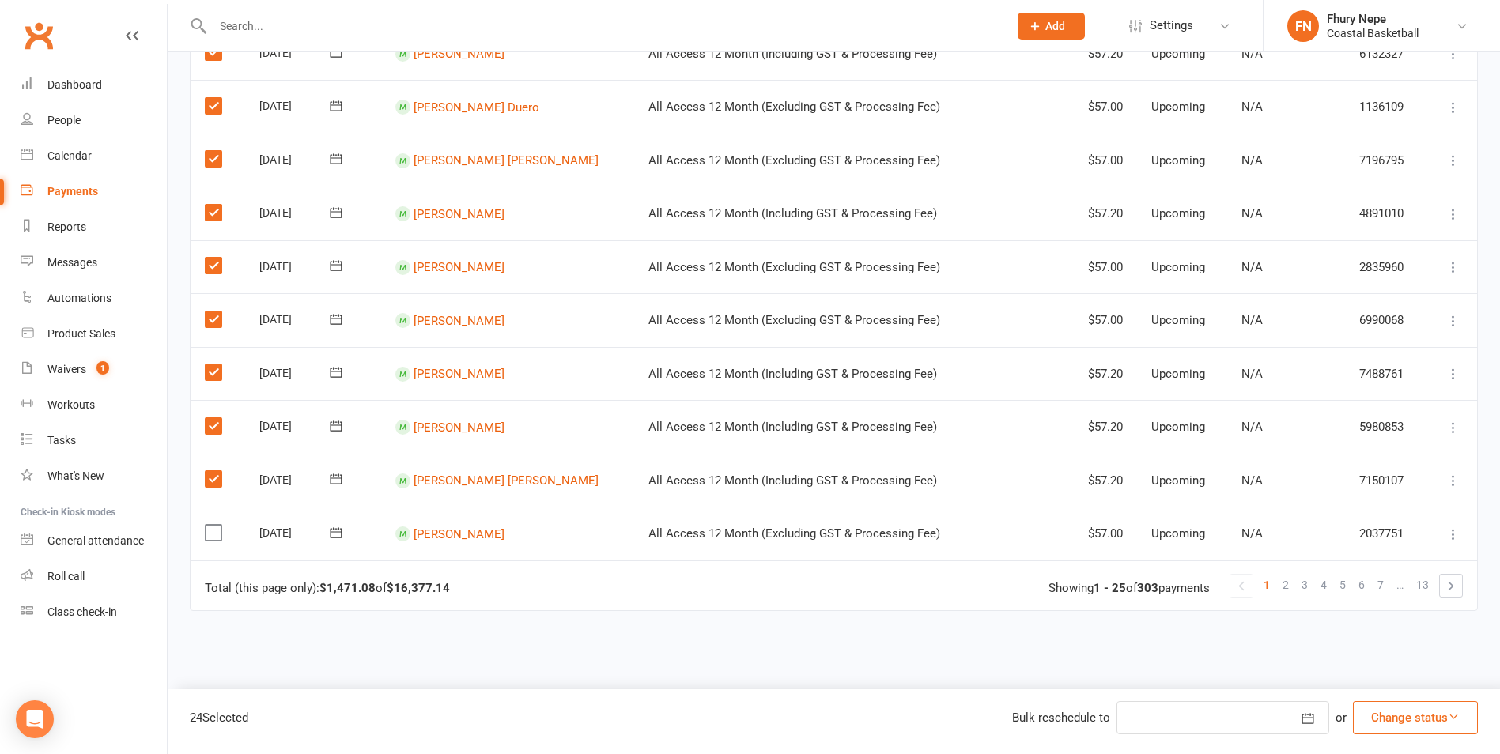
click at [216, 543] on td "Select this" at bounding box center [218, 534] width 55 height 54
click at [216, 532] on label at bounding box center [215, 533] width 21 height 16
click at [215, 525] on input "checkbox" at bounding box center [210, 525] width 10 height 0
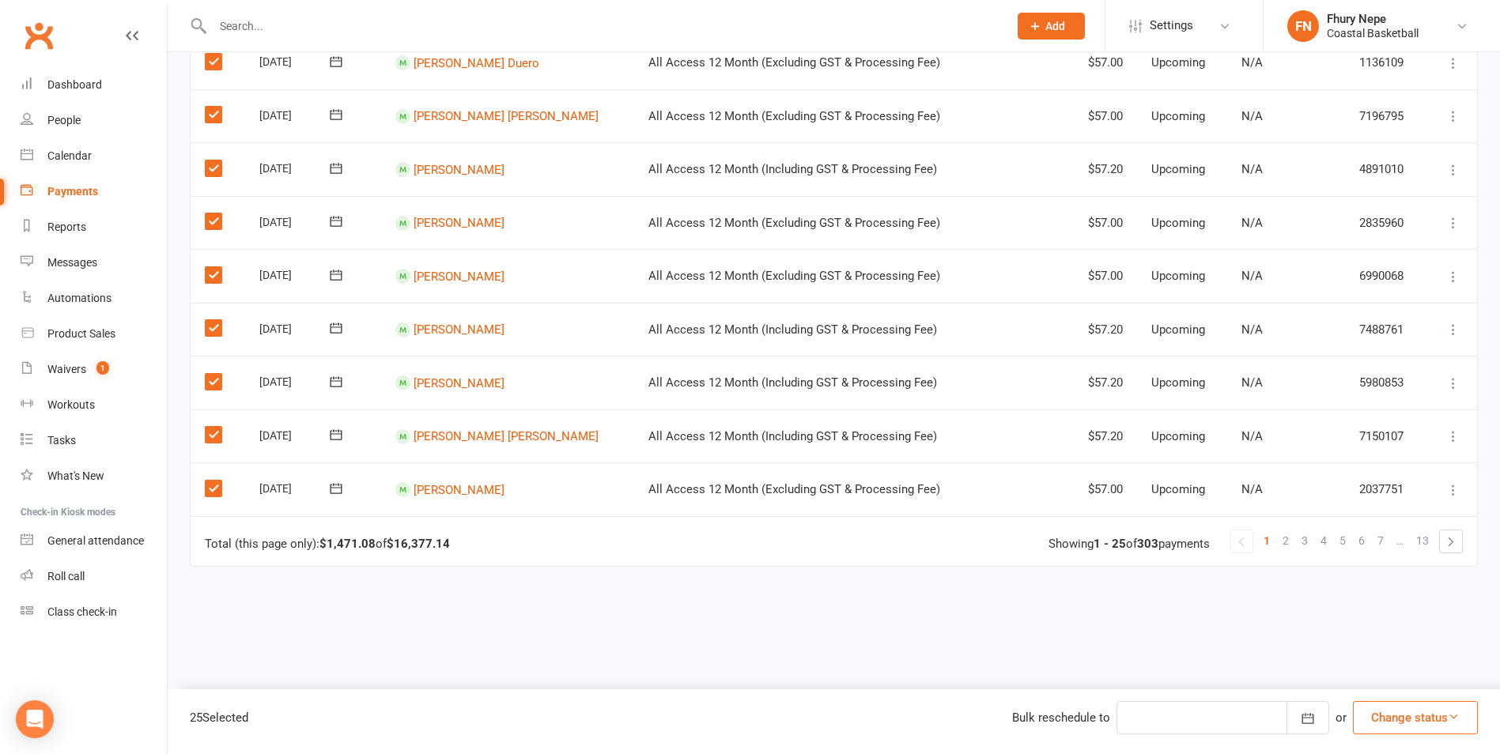
scroll to position [1112, 0]
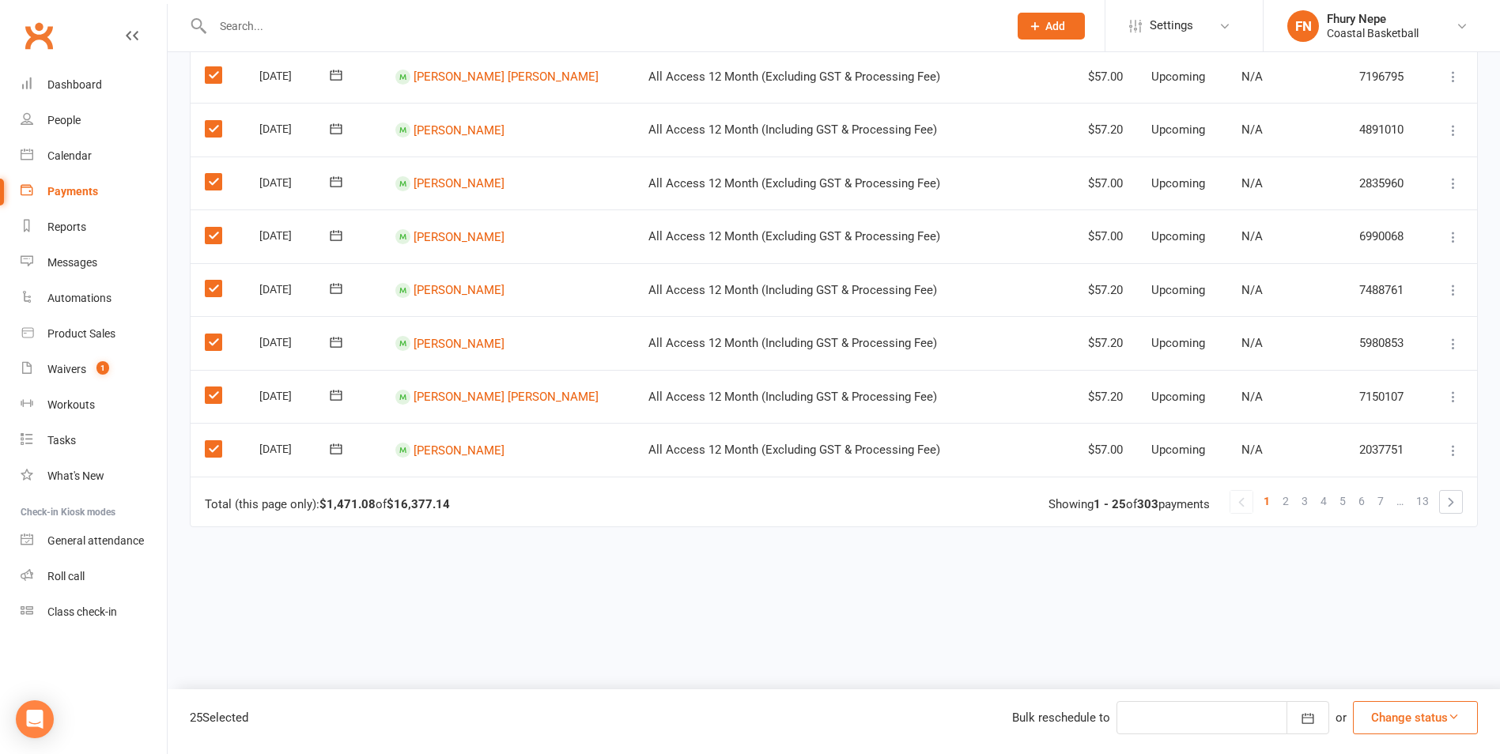
click at [1208, 659] on icon "button" at bounding box center [1454, 717] width 12 height 12
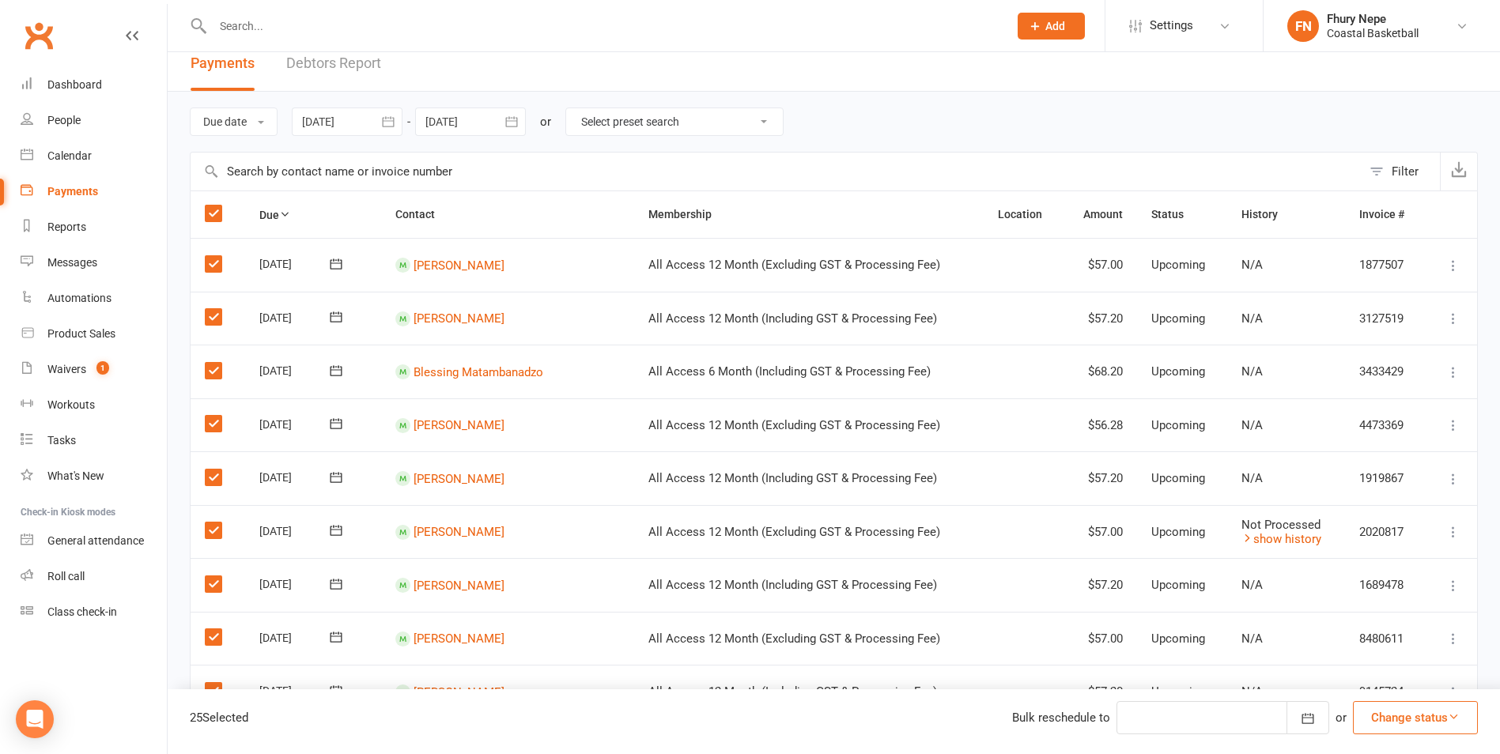
scroll to position [0, 0]
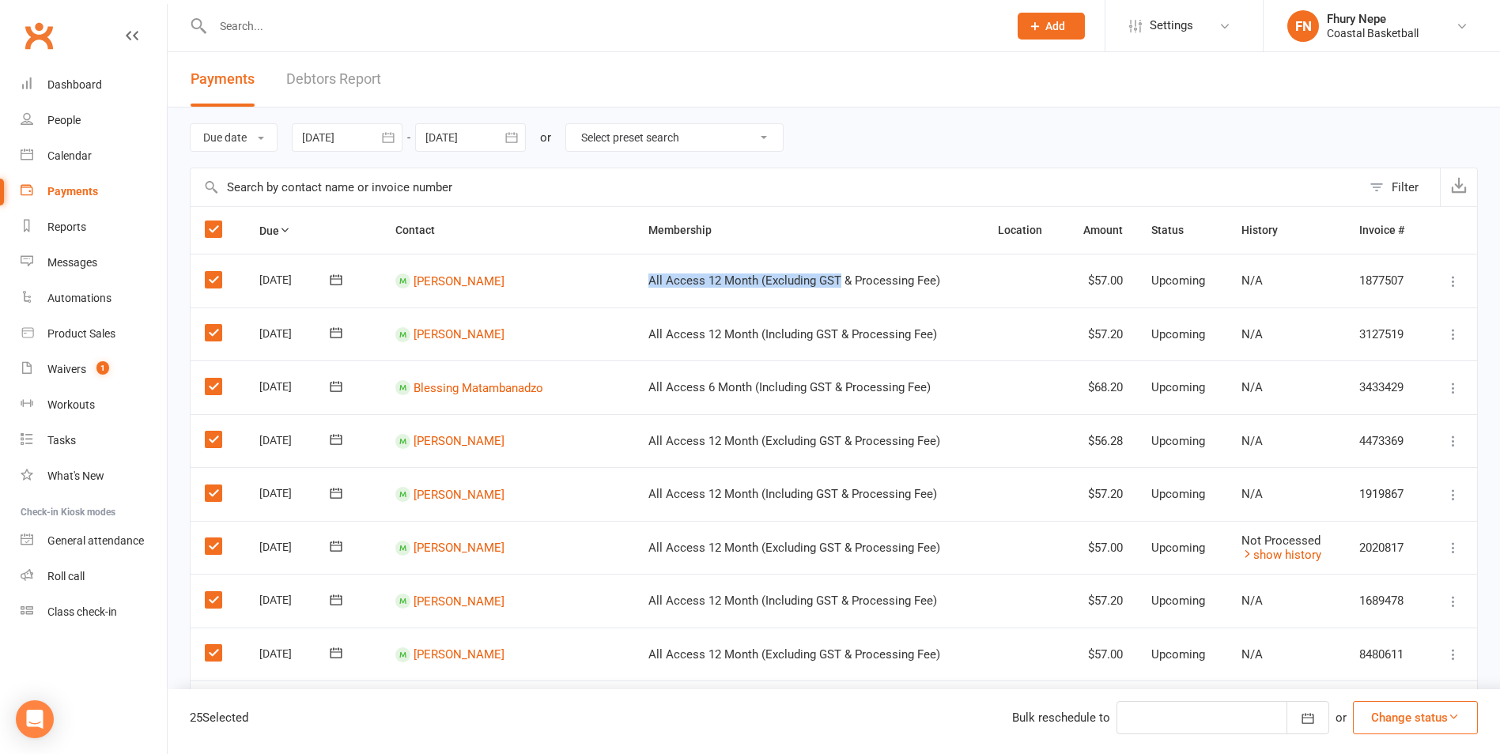
drag, startPoint x: 580, startPoint y: 271, endPoint x: 798, endPoint y: 304, distance: 220.0
click at [798, 304] on tr "Select this 14 Nov 2025 Jayden Beattie All Access 12 Month (Excluding GST & Pro…" at bounding box center [834, 281] width 1287 height 54
drag, startPoint x: 798, startPoint y: 304, endPoint x: 860, endPoint y: 118, distance: 196.6
click at [860, 118] on div "Due date Due date Date paid Date failed 10 Oct 2025 October 2025 Sun Mon Tue We…" at bounding box center [834, 138] width 1288 height 60
drag, startPoint x: 476, startPoint y: 179, endPoint x: 818, endPoint y: 263, distance: 352.0
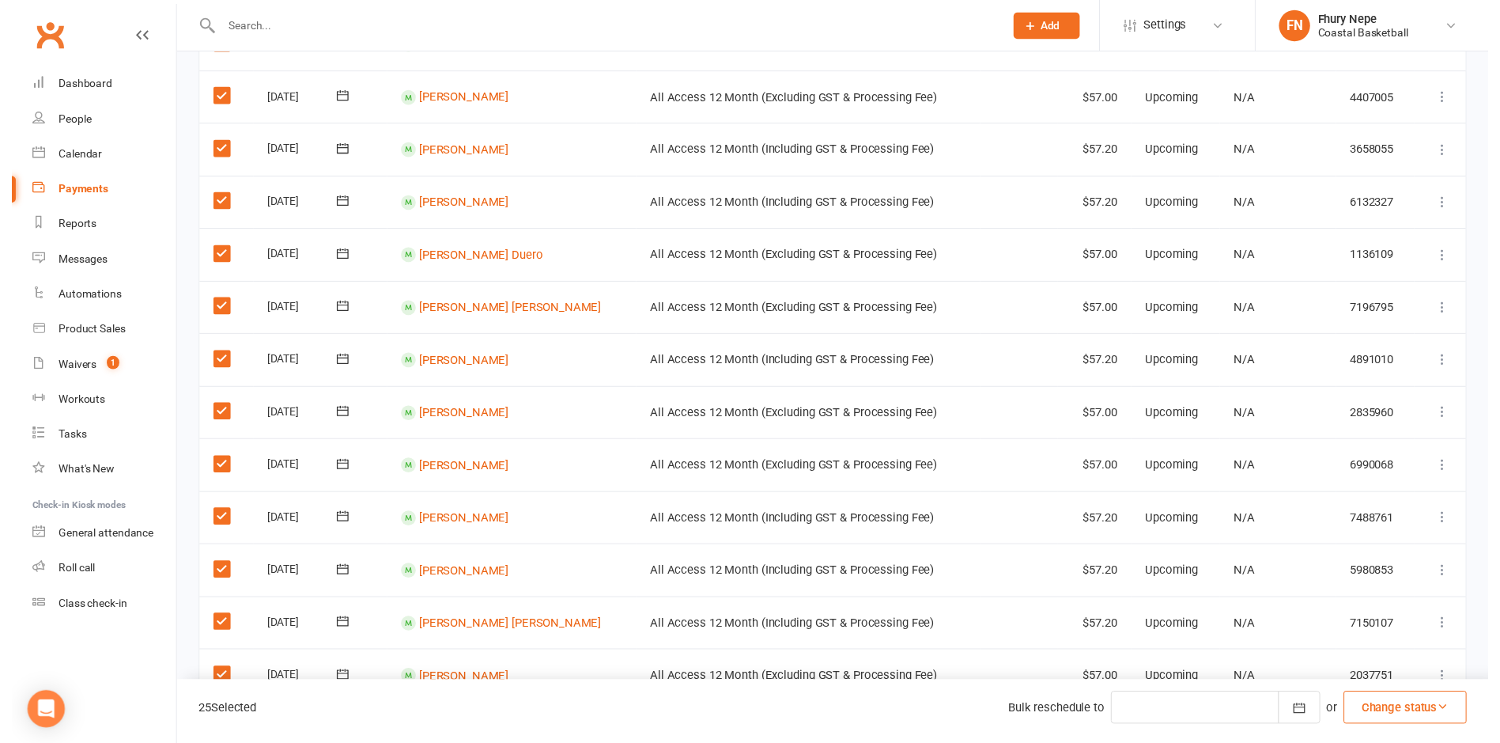
scroll to position [1112, 0]
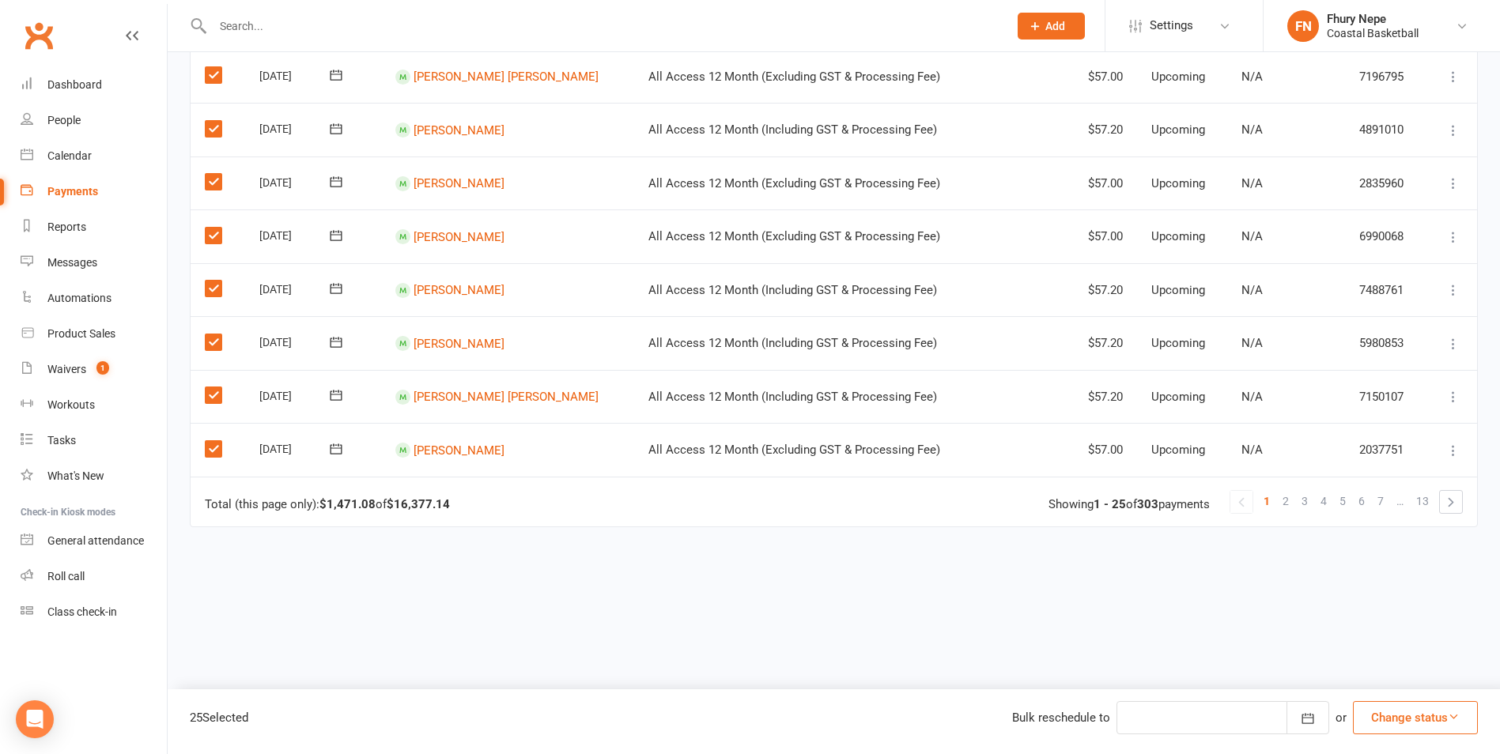
click at [1208, 659] on button "Change status" at bounding box center [1415, 717] width 125 height 33
click at [1208, 659] on link "Skipped" at bounding box center [1399, 676] width 157 height 32
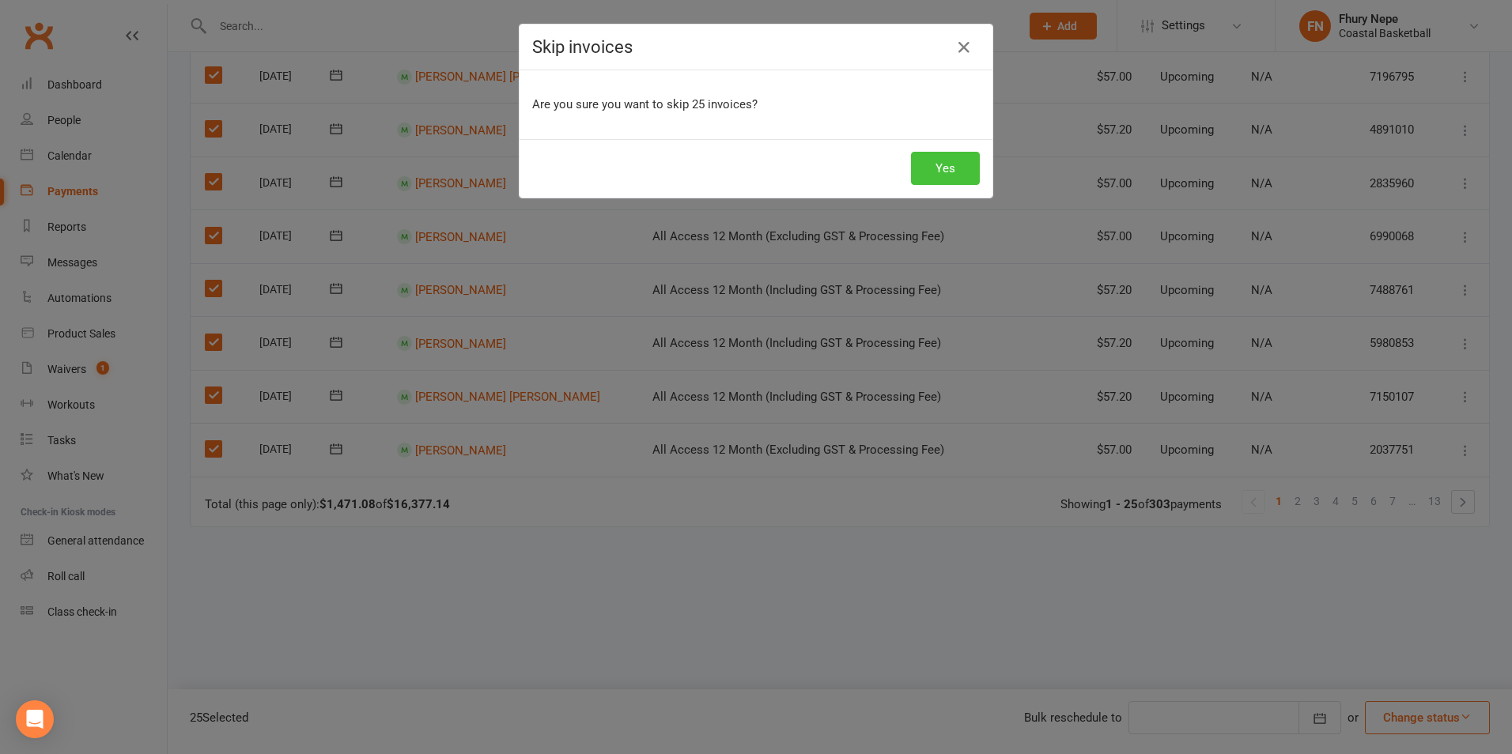
click at [934, 171] on button "Yes" at bounding box center [945, 168] width 69 height 33
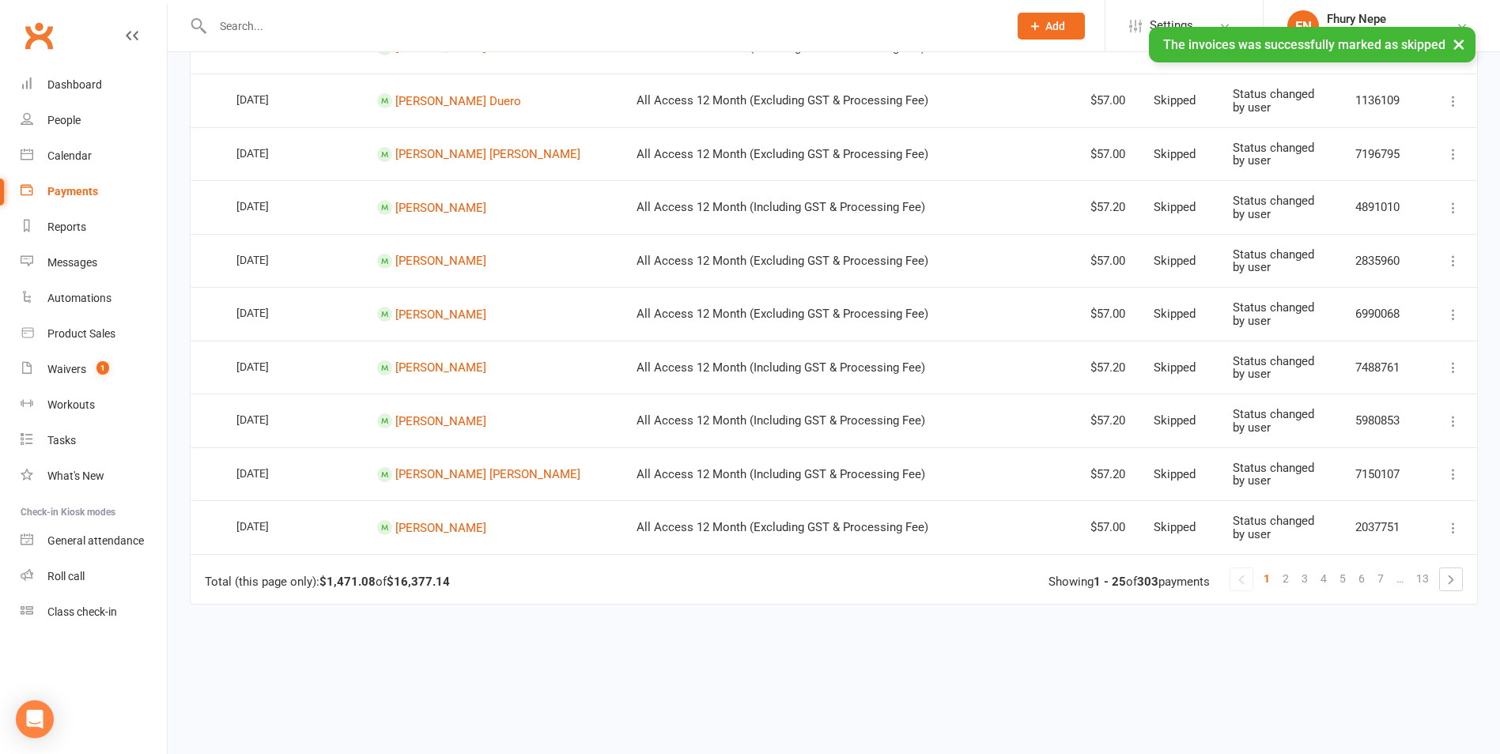
scroll to position [1119, 0]
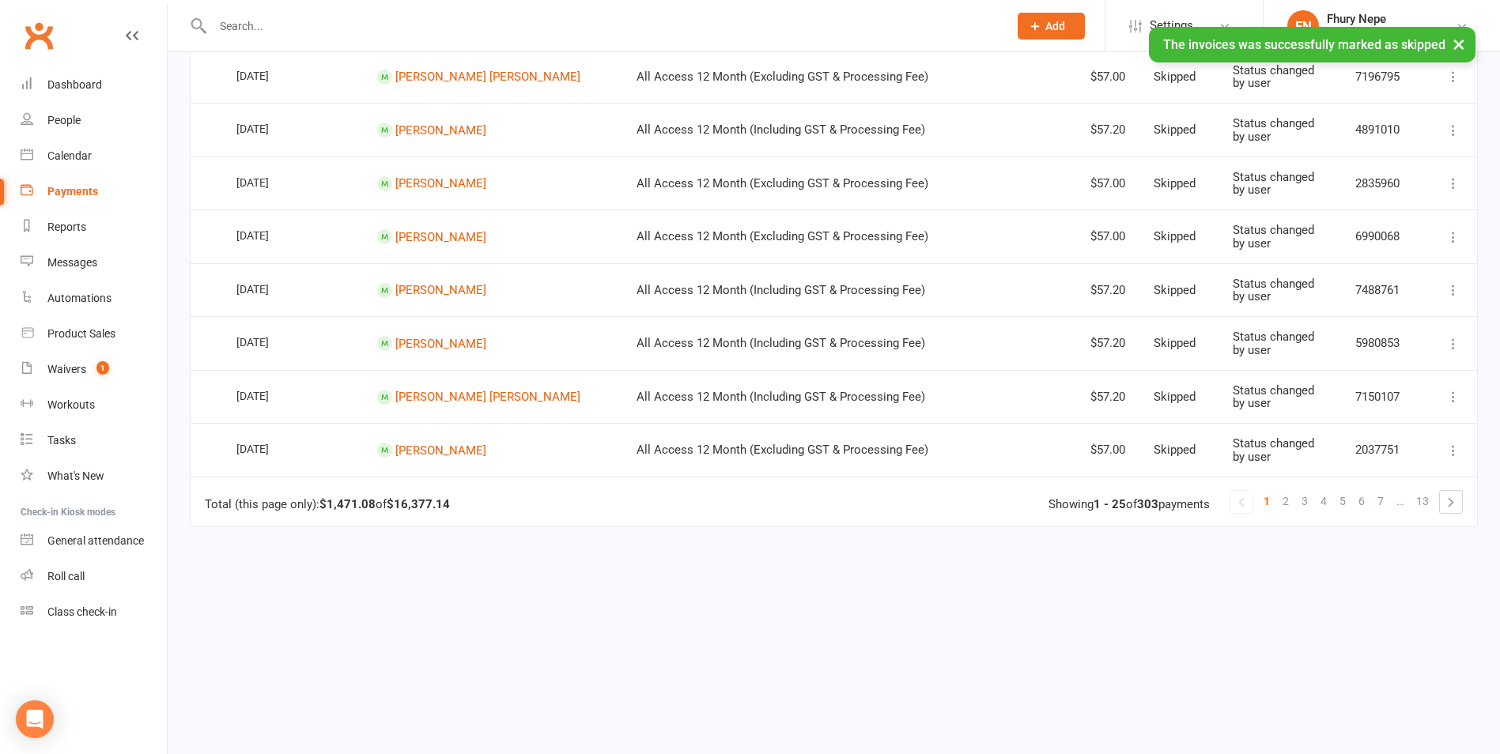
click at [1208, 499] on span "2" at bounding box center [1286, 501] width 6 height 22
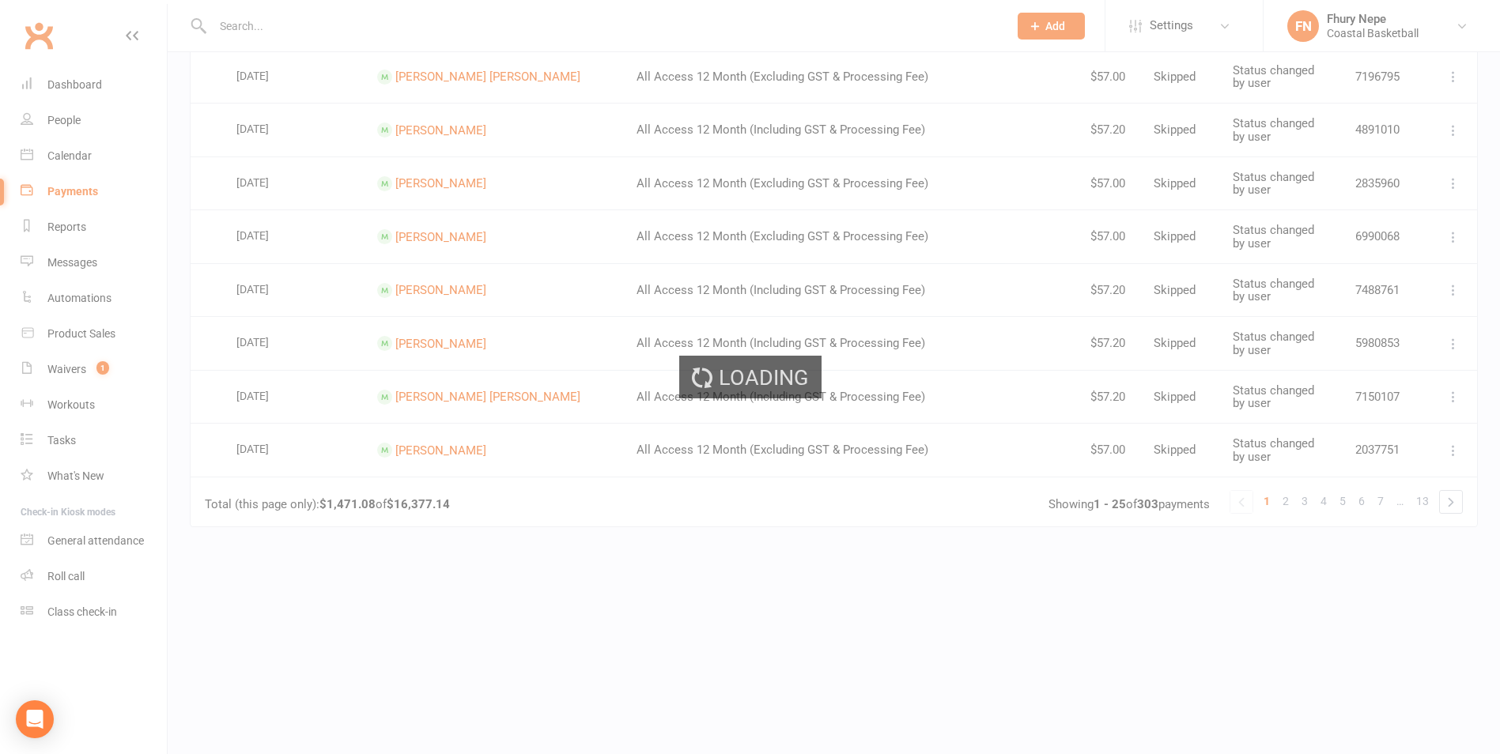
scroll to position [0, 0]
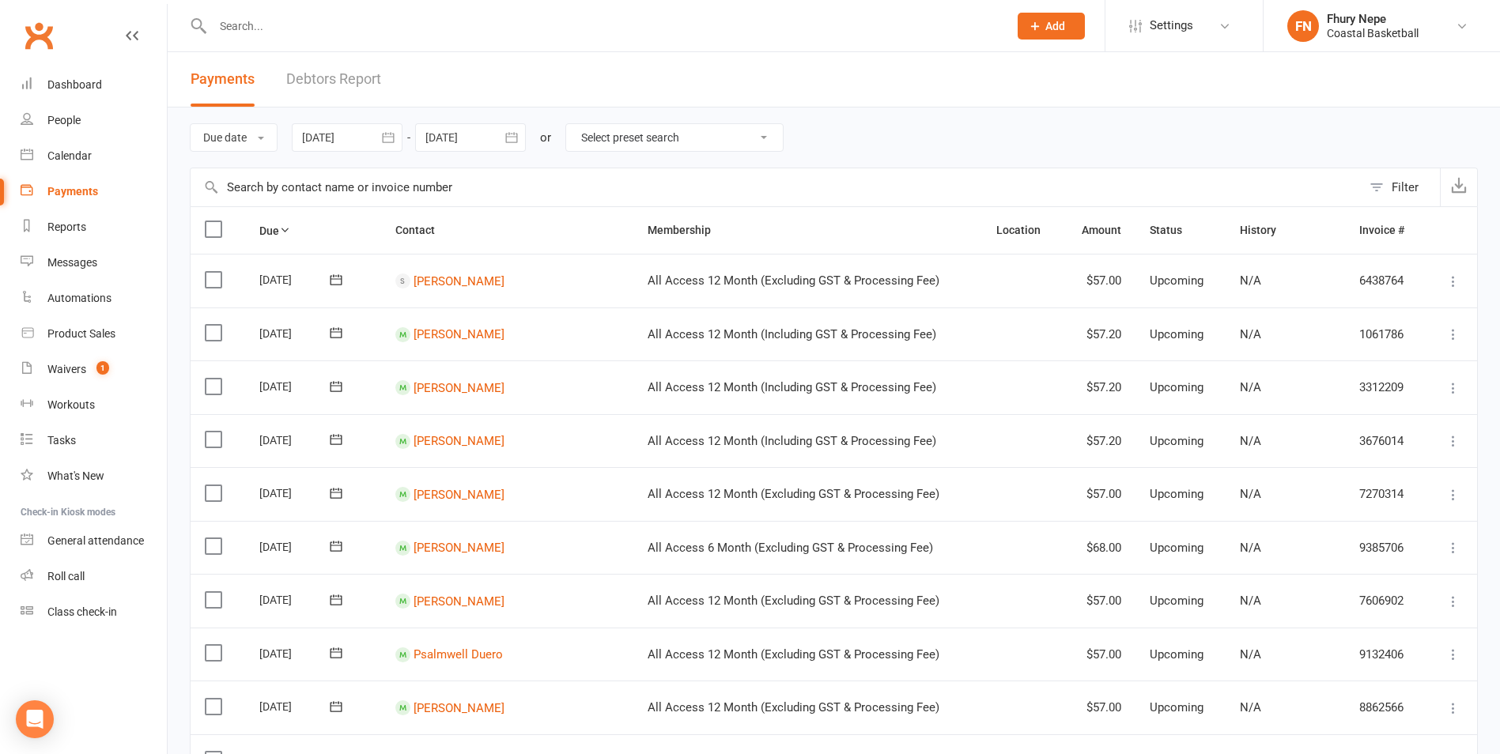
click at [212, 282] on label at bounding box center [215, 280] width 21 height 16
click at [212, 272] on input "checkbox" at bounding box center [210, 272] width 10 height 0
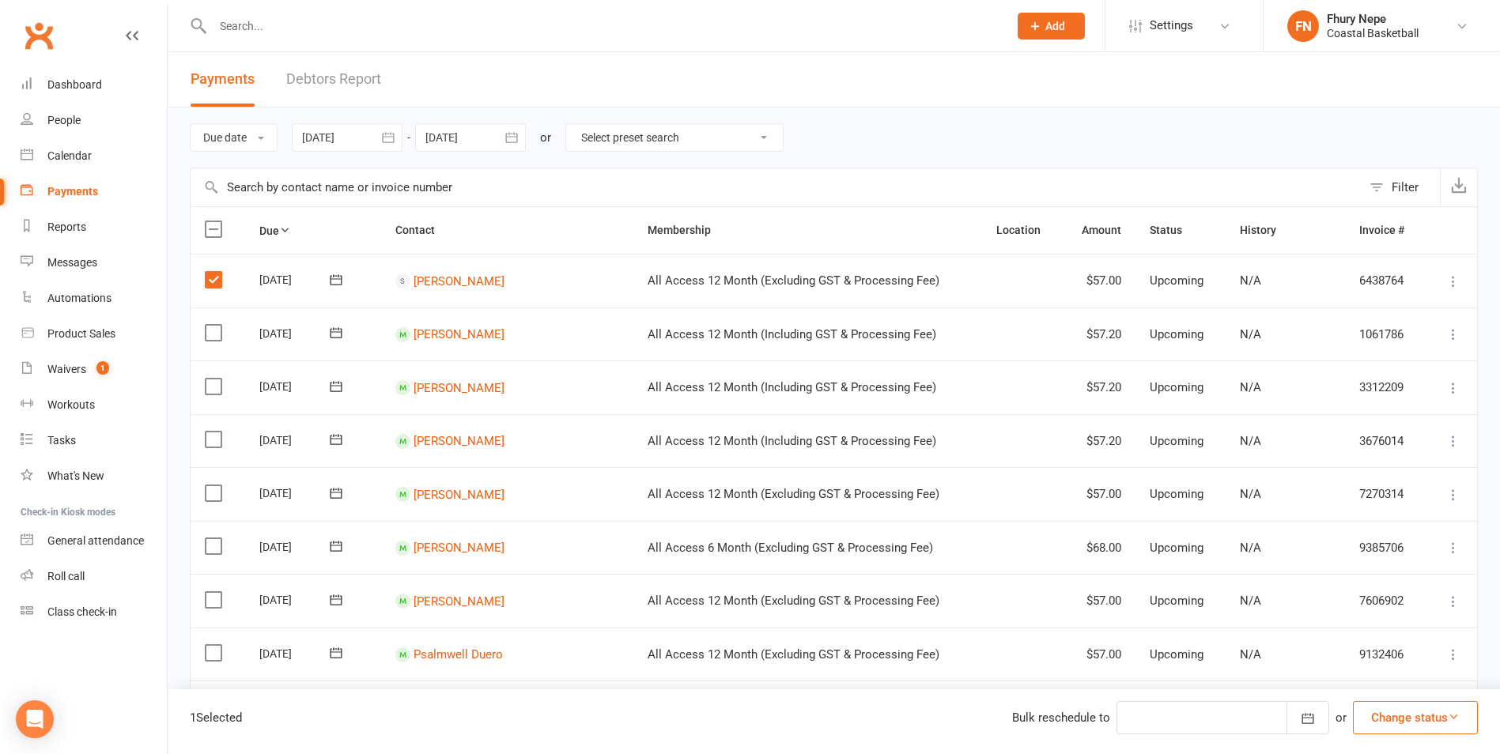
drag, startPoint x: 233, startPoint y: 338, endPoint x: 203, endPoint y: 344, distance: 29.9
click at [230, 338] on td "Select this" at bounding box center [218, 335] width 55 height 54
click at [205, 335] on label at bounding box center [215, 333] width 21 height 16
click at [205, 325] on input "checkbox" at bounding box center [210, 325] width 10 height 0
drag, startPoint x: 218, startPoint y: 395, endPoint x: 206, endPoint y: 404, distance: 15.2
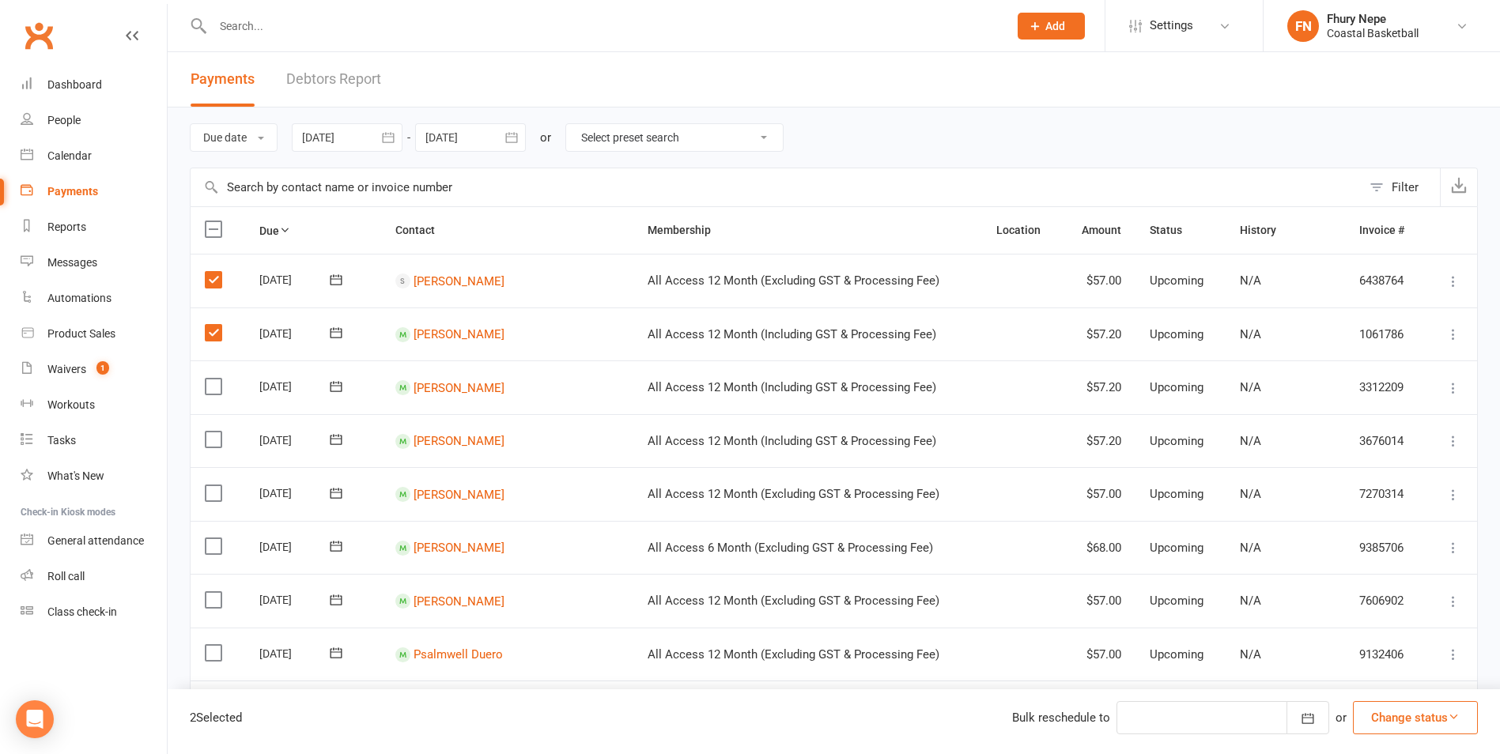
click at [217, 396] on td "Select this" at bounding box center [218, 388] width 55 height 54
drag, startPoint x: 211, startPoint y: 390, endPoint x: 204, endPoint y: 410, distance: 21.0
click at [208, 399] on td "Select this" at bounding box center [218, 388] width 55 height 54
click at [213, 442] on label at bounding box center [215, 440] width 21 height 16
click at [213, 432] on input "checkbox" at bounding box center [210, 432] width 10 height 0
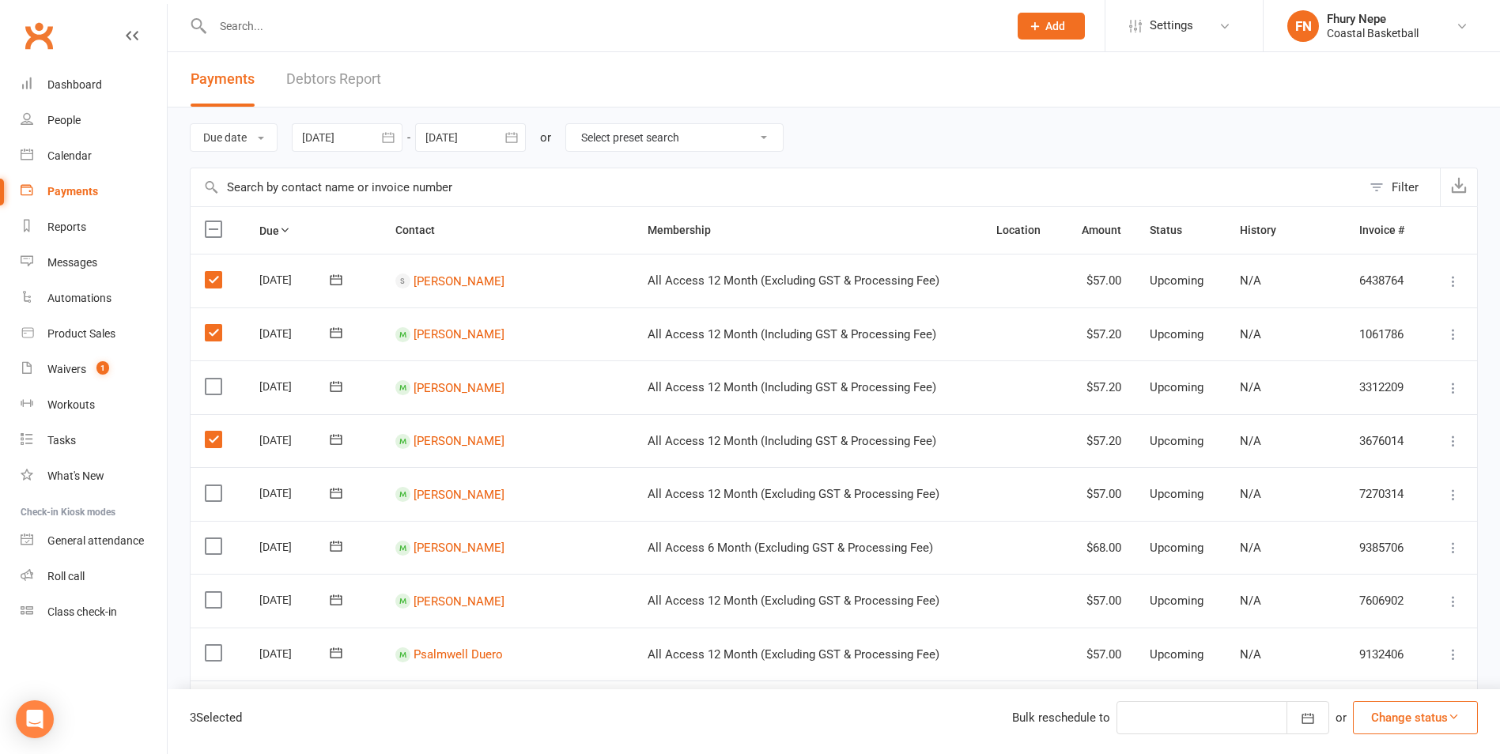
click at [214, 389] on label at bounding box center [215, 387] width 21 height 16
click at [214, 379] on input "checkbox" at bounding box center [210, 379] width 10 height 0
drag, startPoint x: 219, startPoint y: 493, endPoint x: 214, endPoint y: 516, distance: 23.6
click at [217, 499] on label at bounding box center [215, 494] width 21 height 16
click at [215, 486] on input "checkbox" at bounding box center [210, 486] width 10 height 0
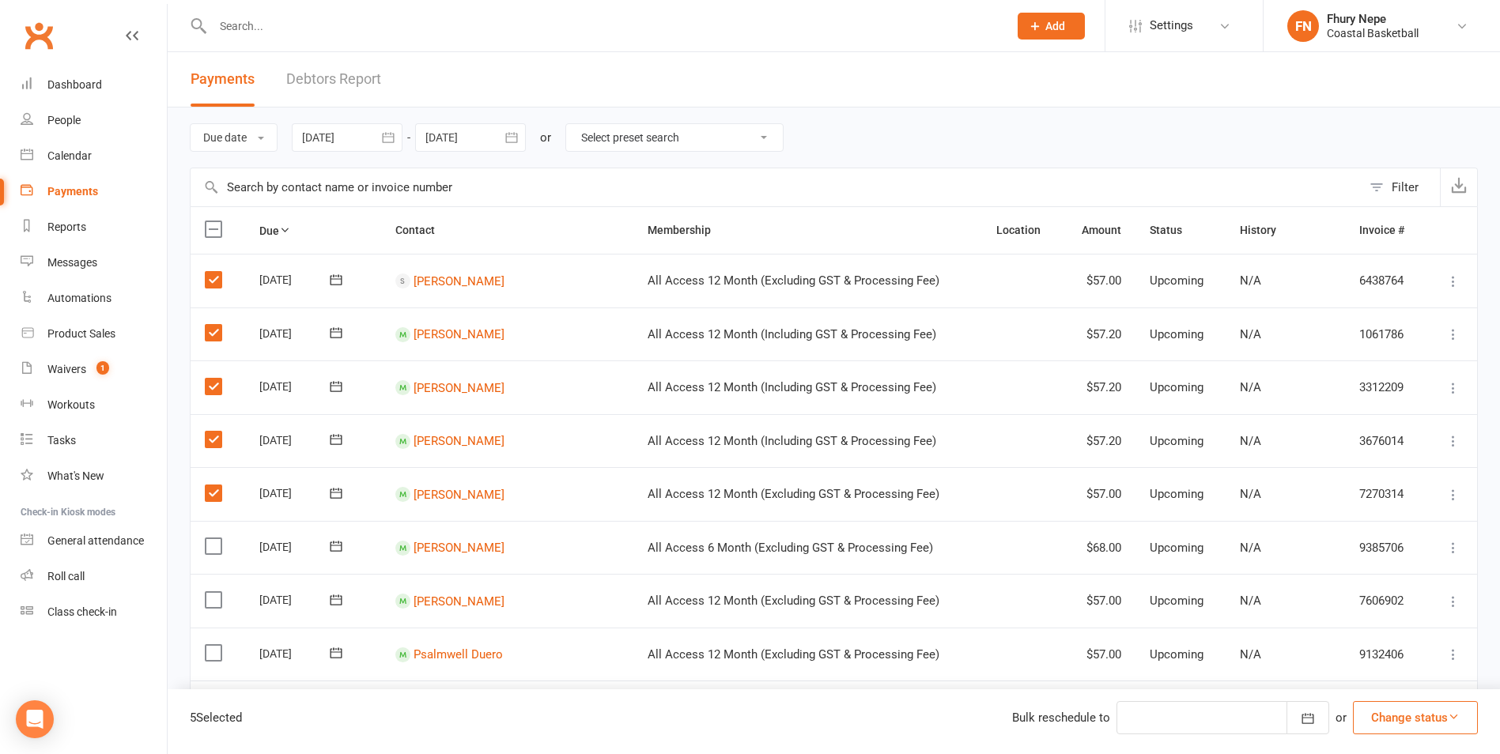
click at [210, 558] on td "Select this" at bounding box center [218, 548] width 55 height 54
click at [217, 598] on label at bounding box center [215, 600] width 21 height 16
click at [215, 592] on input "checkbox" at bounding box center [210, 592] width 10 height 0
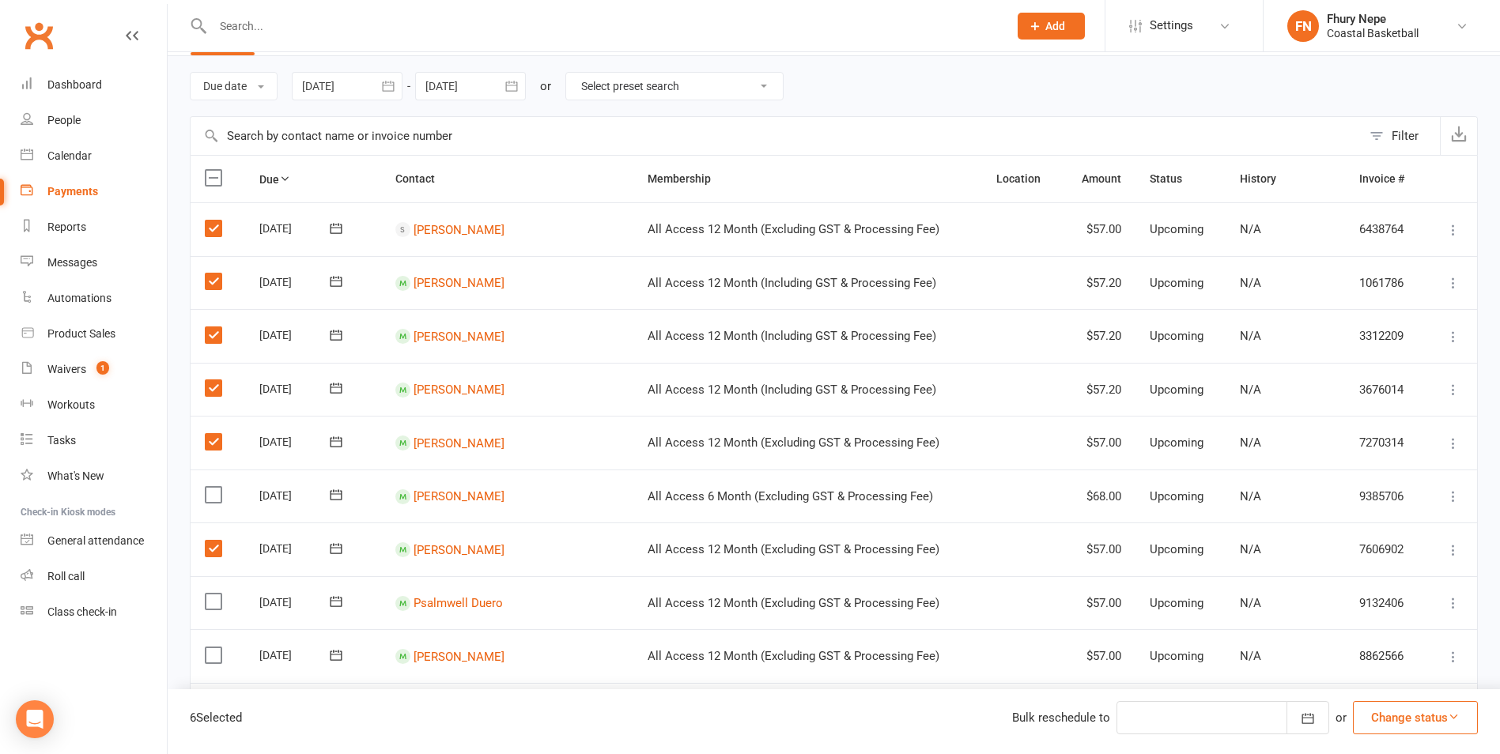
scroll to position [79, 0]
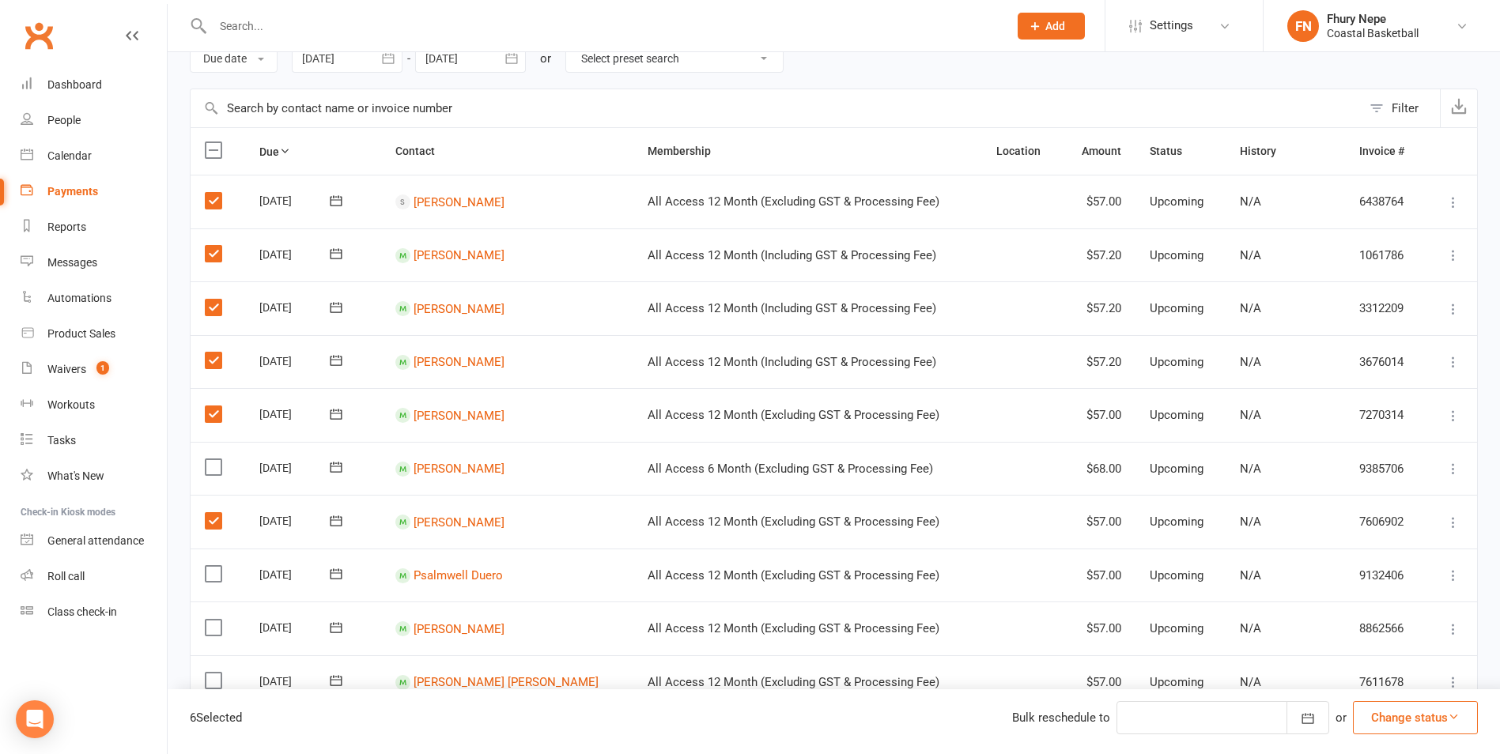
click at [204, 463] on td "Select this" at bounding box center [218, 469] width 55 height 54
click at [218, 469] on label at bounding box center [215, 467] width 21 height 16
click at [215, 459] on input "checkbox" at bounding box center [210, 459] width 10 height 0
drag, startPoint x: 210, startPoint y: 575, endPoint x: 199, endPoint y: 580, distance: 12.4
click at [211, 575] on label at bounding box center [215, 574] width 21 height 16
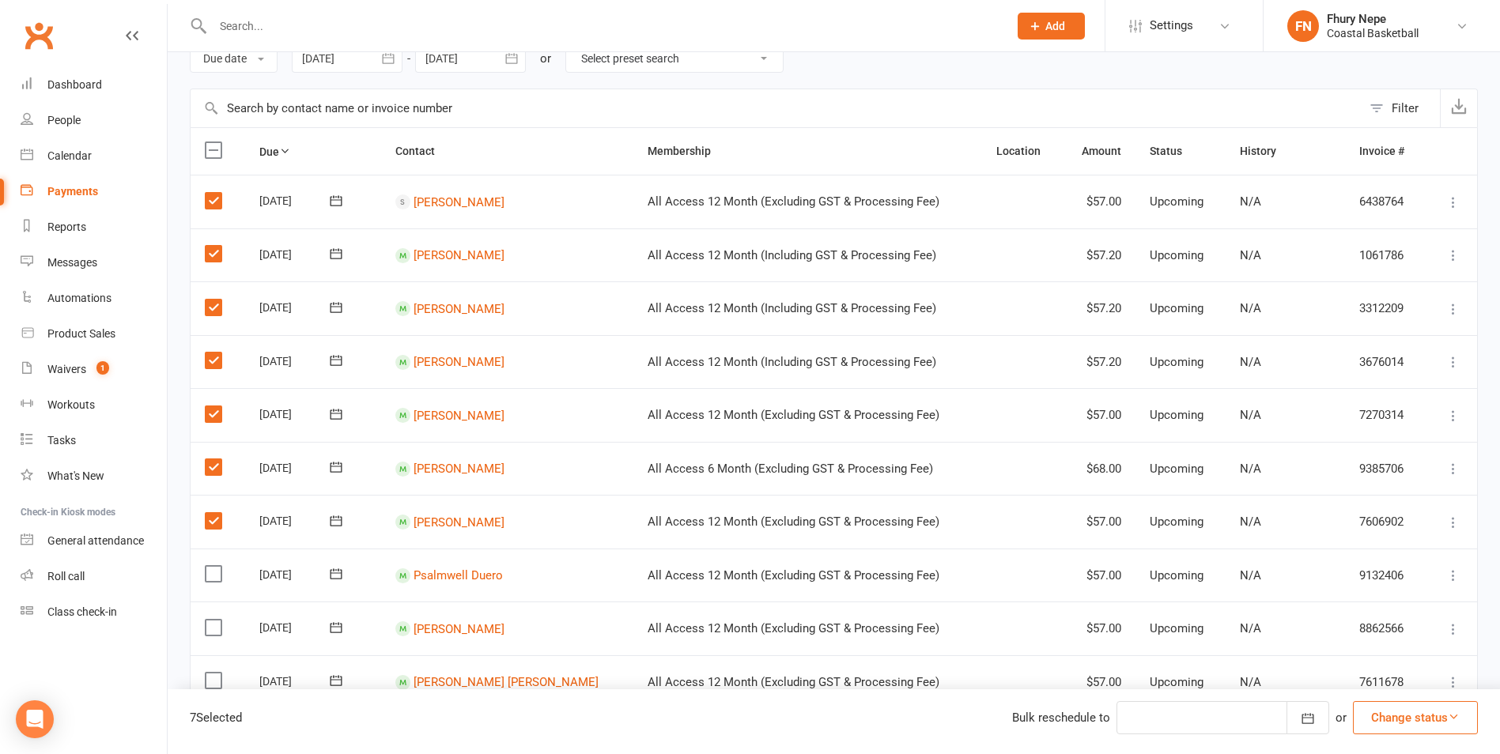
click at [211, 566] on input "checkbox" at bounding box center [210, 566] width 10 height 0
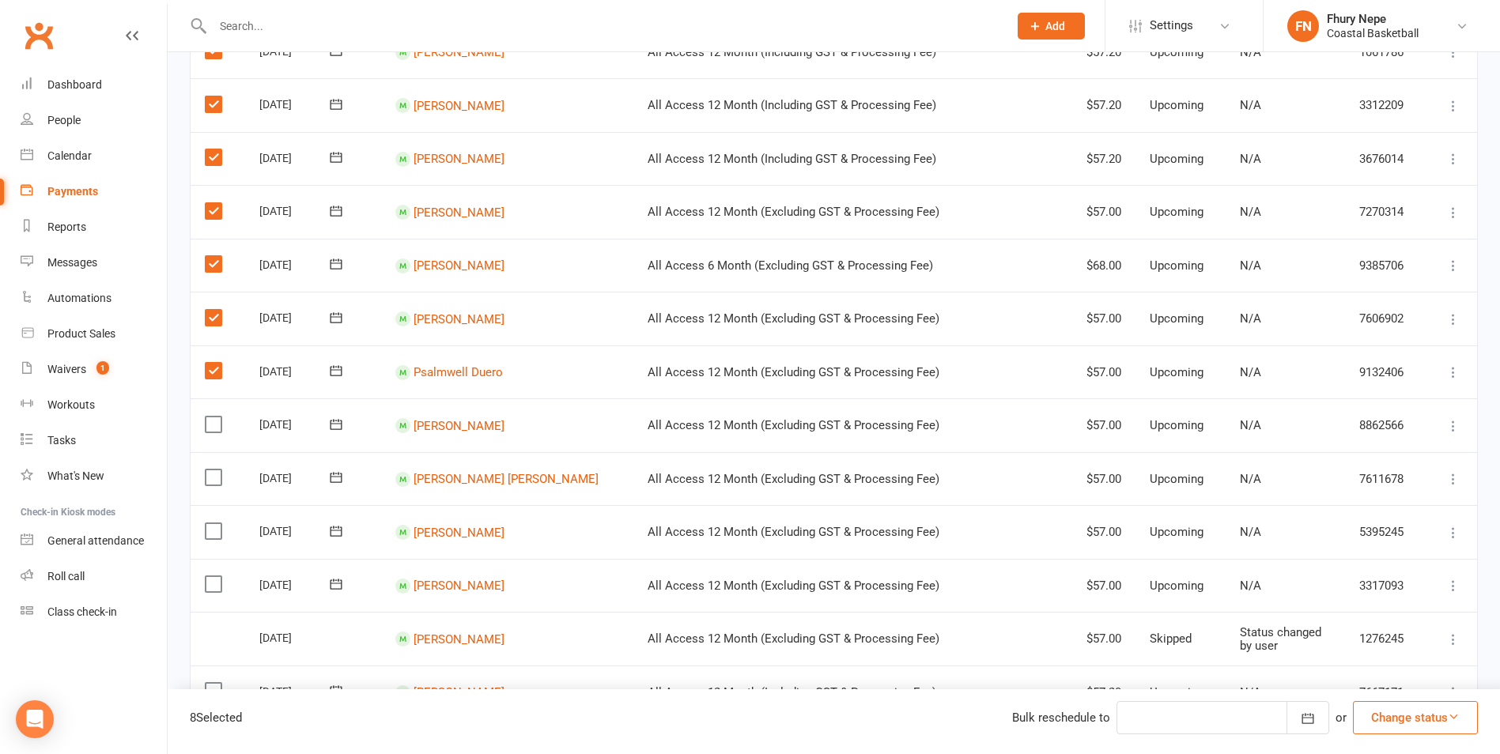
scroll to position [316, 0]
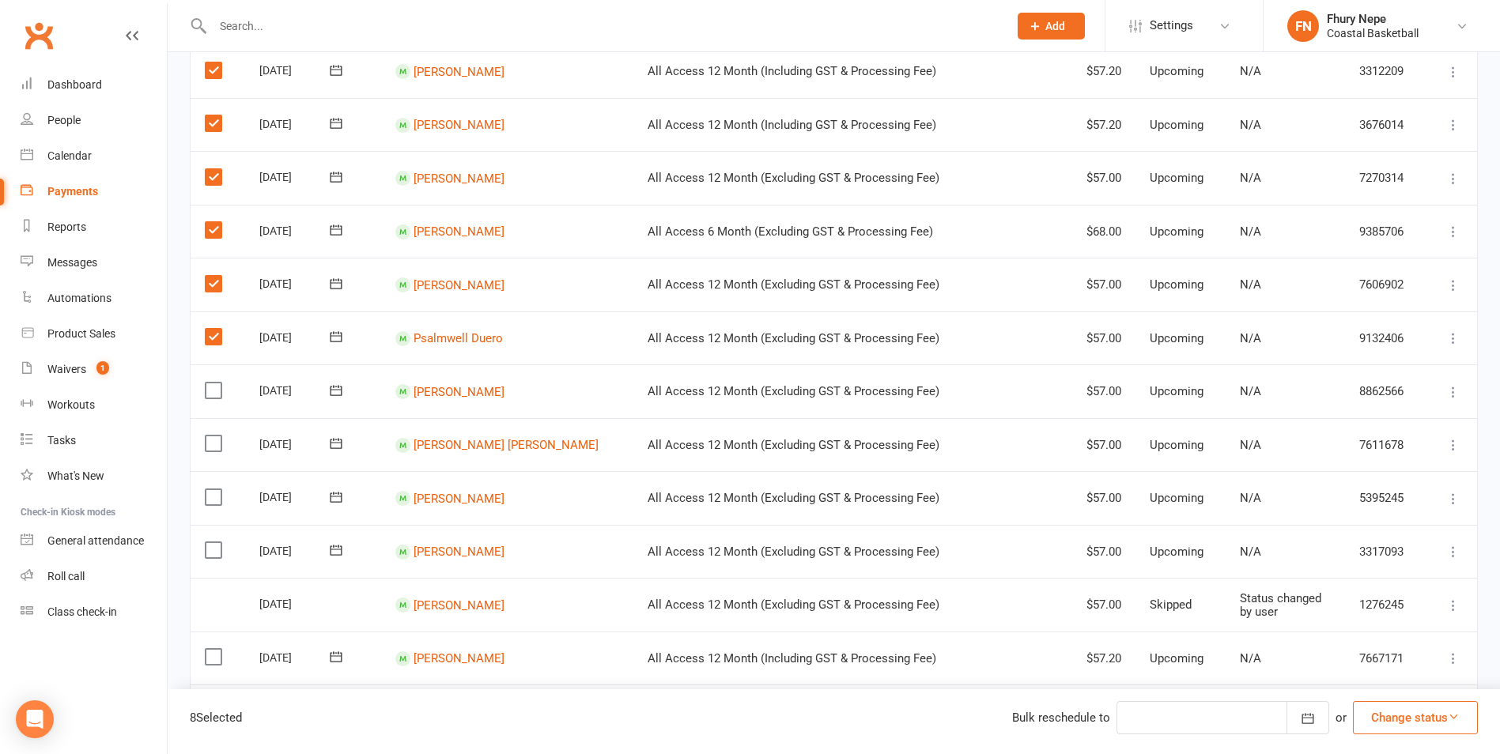
click at [214, 388] on label at bounding box center [215, 391] width 21 height 16
click at [214, 383] on input "checkbox" at bounding box center [210, 383] width 10 height 0
drag, startPoint x: 210, startPoint y: 446, endPoint x: 205, endPoint y: 478, distance: 32.8
click at [211, 450] on label at bounding box center [215, 444] width 21 height 16
click at [211, 436] on input "checkbox" at bounding box center [210, 436] width 10 height 0
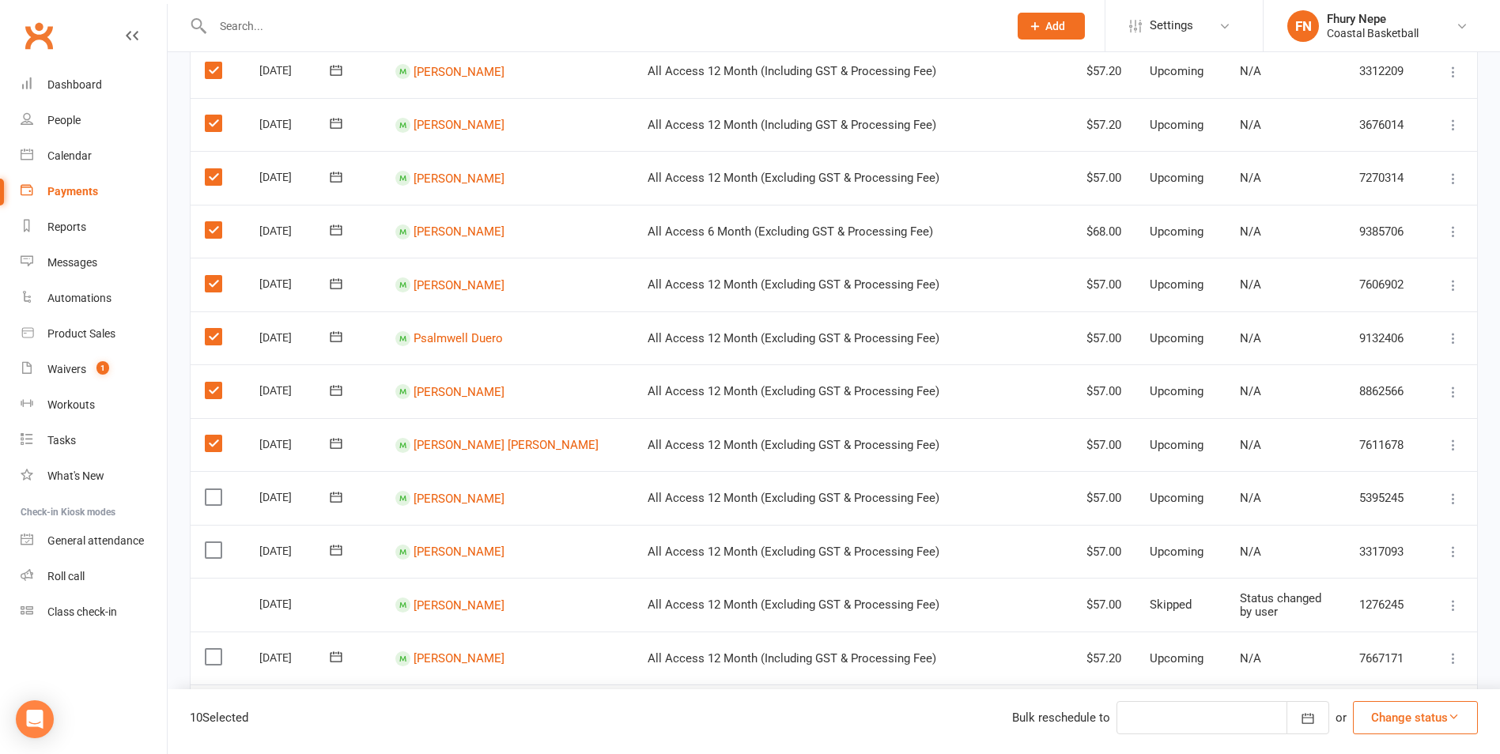
click at [210, 501] on label at bounding box center [215, 498] width 21 height 16
click at [210, 490] on input "checkbox" at bounding box center [210, 490] width 10 height 0
click at [210, 548] on label at bounding box center [215, 551] width 21 height 16
click at [210, 543] on input "checkbox" at bounding box center [210, 543] width 10 height 0
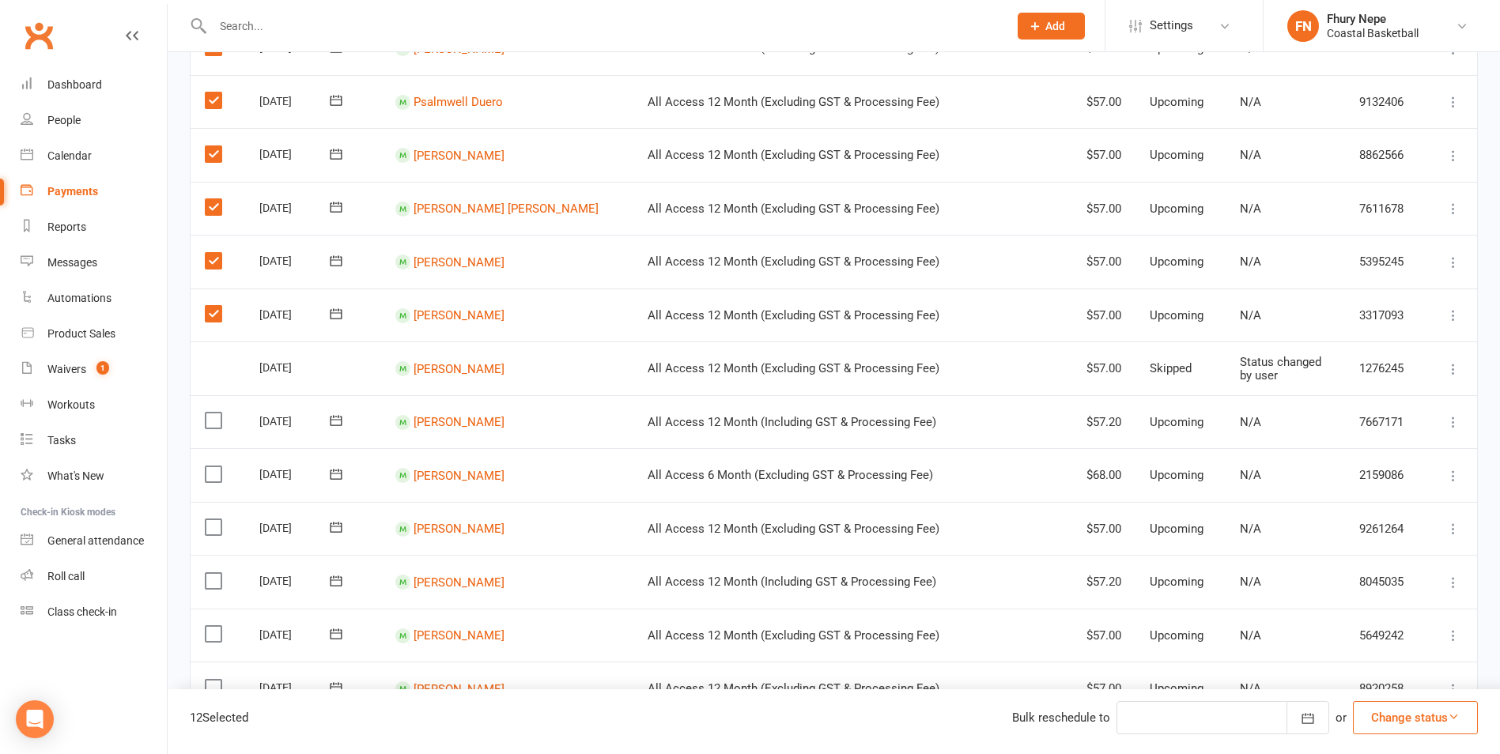
scroll to position [554, 0]
click at [214, 412] on label at bounding box center [215, 420] width 21 height 16
click at [214, 412] on input "checkbox" at bounding box center [210, 412] width 10 height 0
drag, startPoint x: 217, startPoint y: 477, endPoint x: 214, endPoint y: 501, distance: 23.9
click at [217, 479] on label at bounding box center [215, 474] width 21 height 16
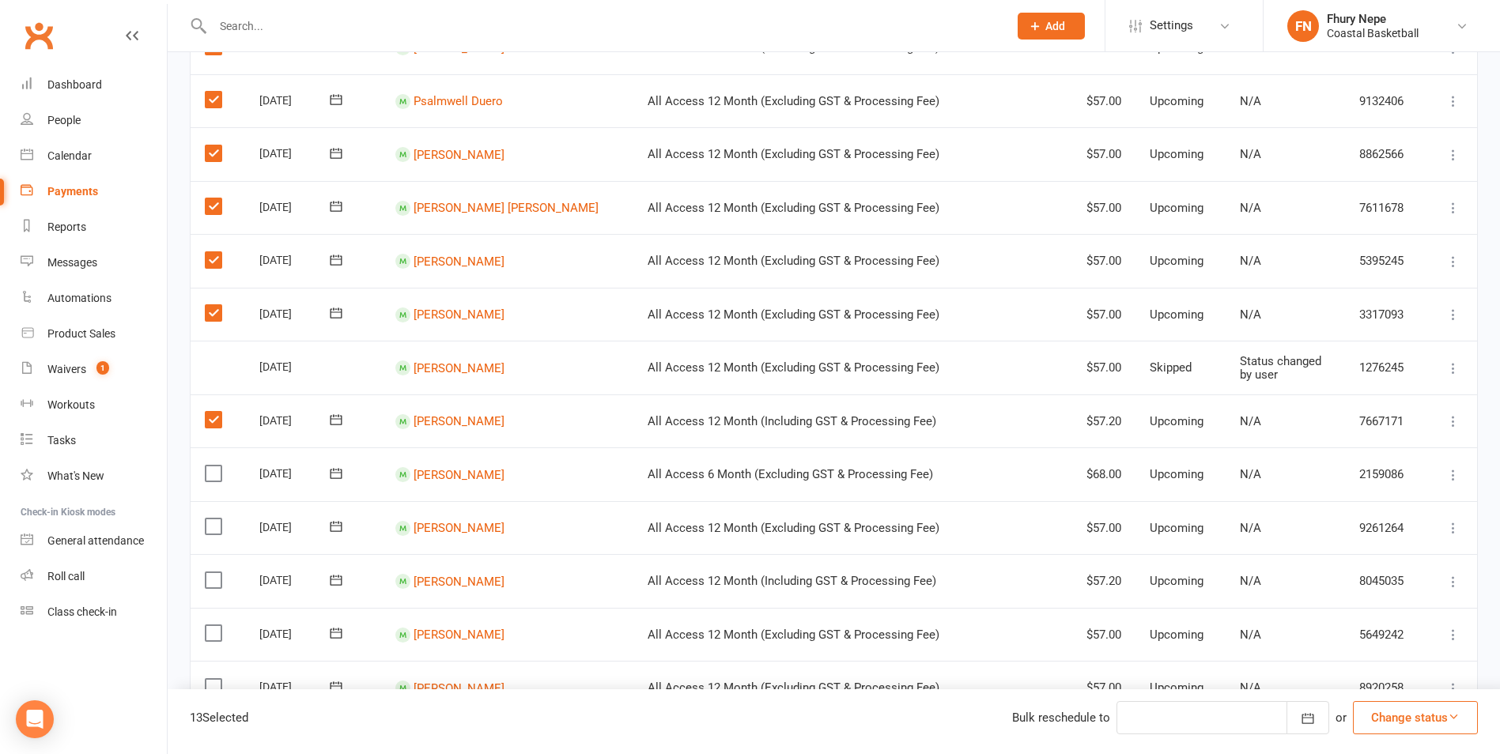
click at [215, 466] on input "checkbox" at bounding box center [210, 466] width 10 height 0
click at [218, 520] on label at bounding box center [215, 527] width 21 height 16
click at [215, 519] on input "checkbox" at bounding box center [210, 519] width 10 height 0
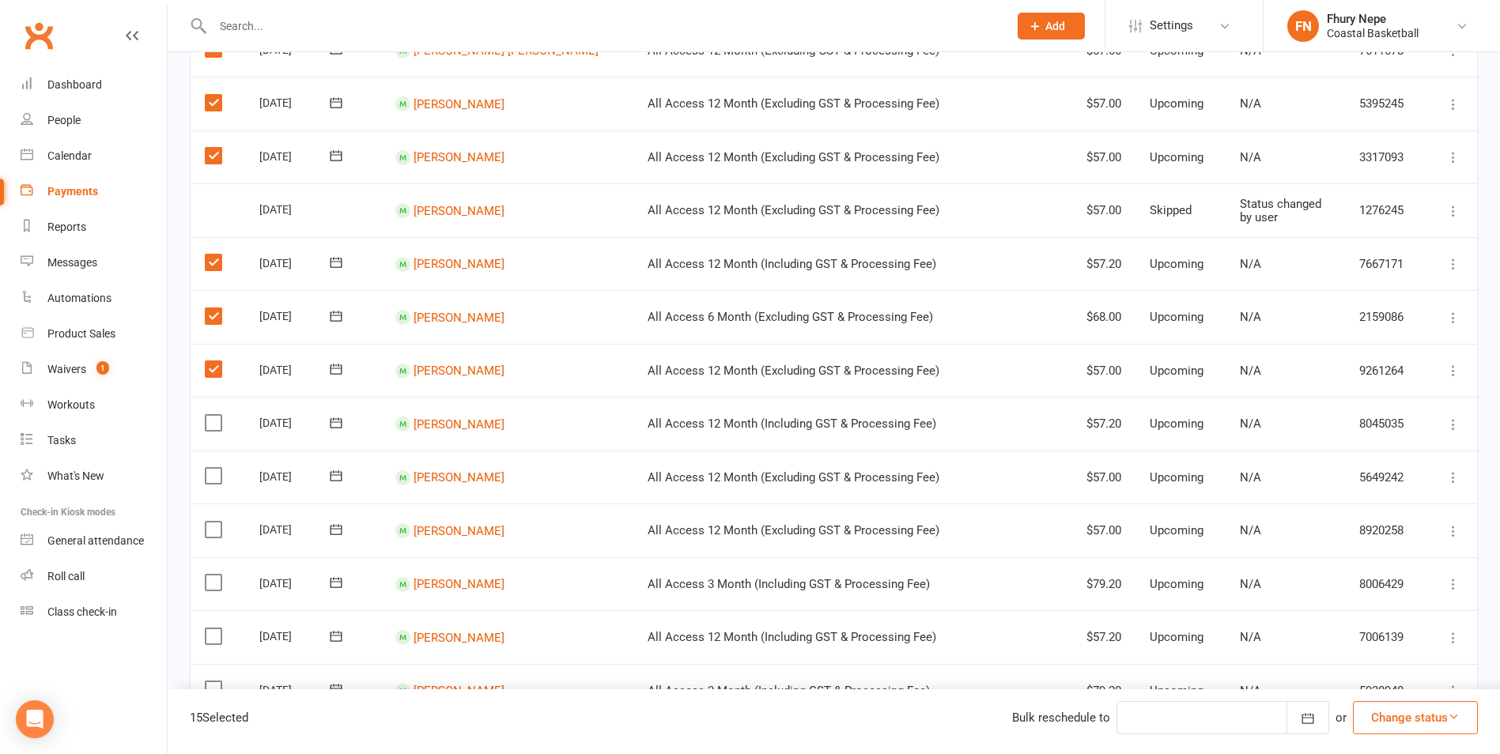
scroll to position [712, 0]
click at [217, 422] on label at bounding box center [215, 422] width 21 height 16
click at [215, 414] on input "checkbox" at bounding box center [210, 414] width 10 height 0
click at [217, 475] on label at bounding box center [215, 475] width 21 height 16
click at [215, 467] on input "checkbox" at bounding box center [210, 467] width 10 height 0
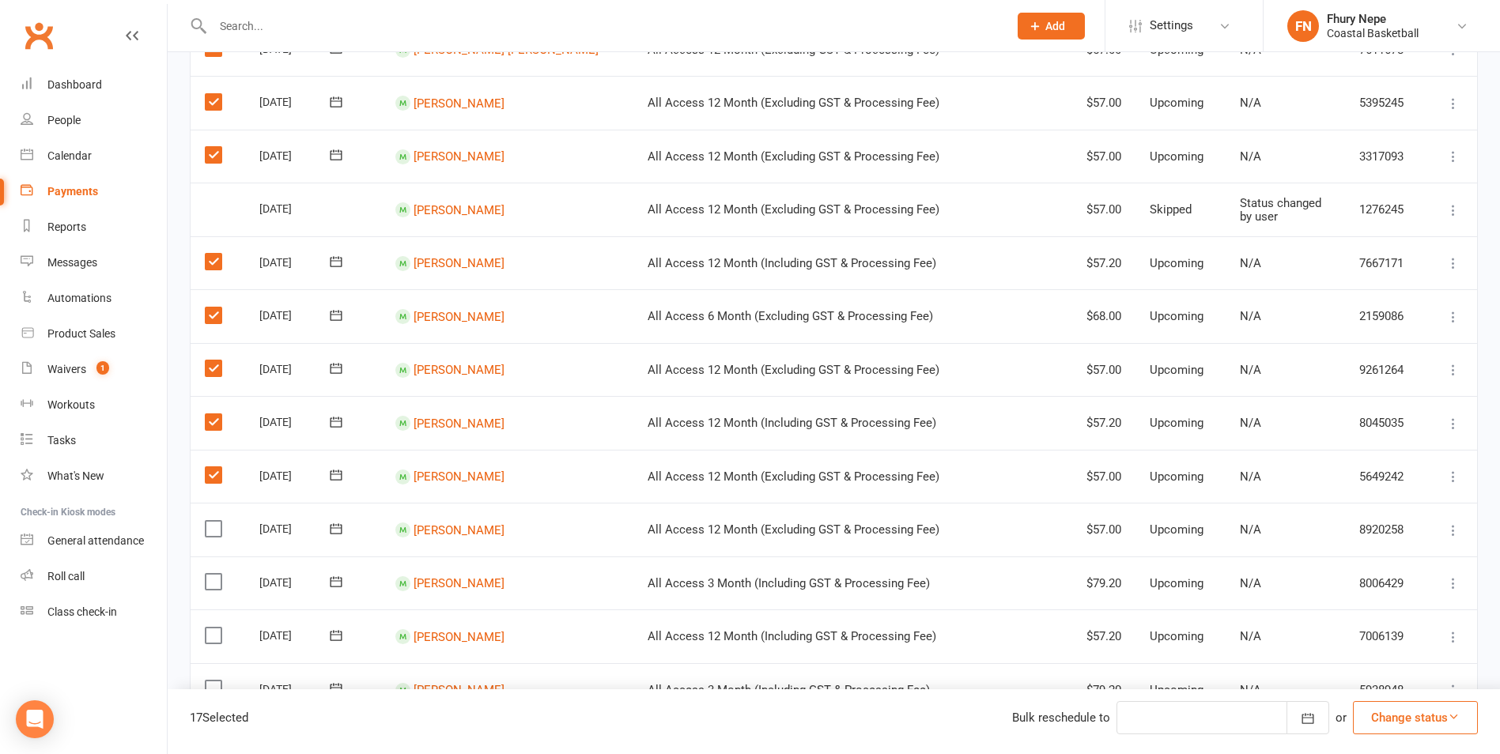
click at [215, 524] on label at bounding box center [215, 529] width 21 height 16
click at [215, 521] on input "checkbox" at bounding box center [210, 521] width 10 height 0
click at [215, 584] on label at bounding box center [215, 582] width 21 height 16
click at [215, 574] on input "checkbox" at bounding box center [210, 574] width 10 height 0
click at [213, 631] on label at bounding box center [215, 636] width 21 height 16
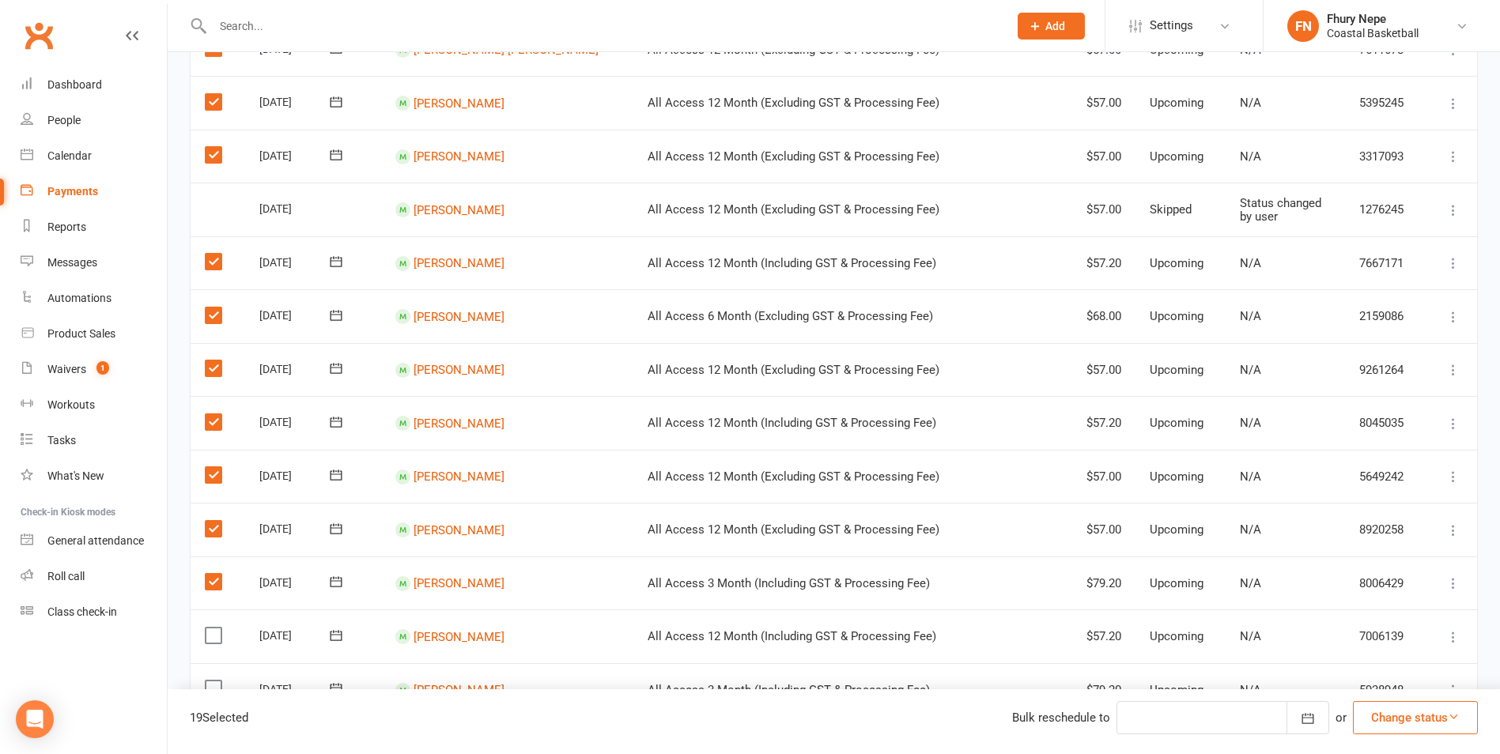
click at [213, 628] on input "checkbox" at bounding box center [210, 628] width 10 height 0
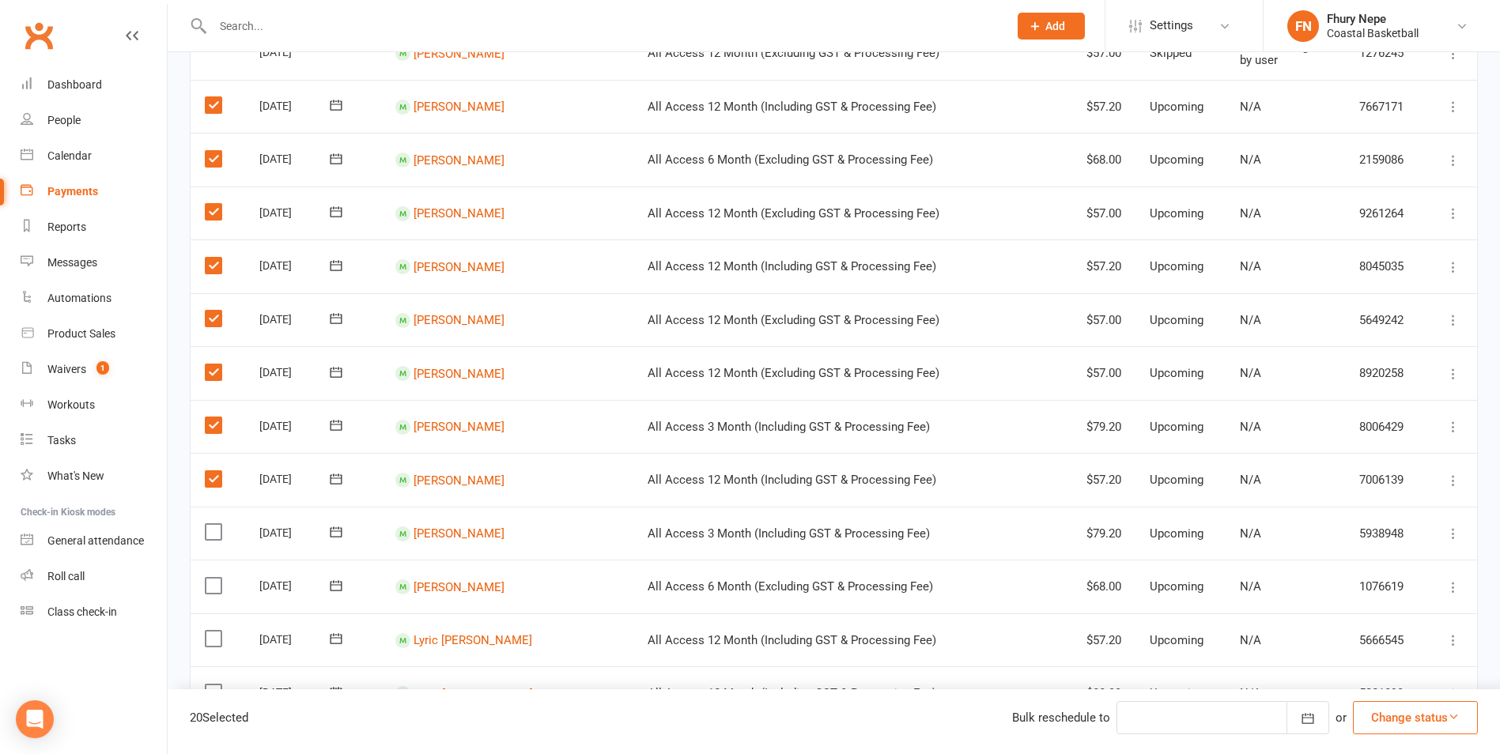
scroll to position [870, 0]
click at [214, 527] on td "Select this" at bounding box center [218, 532] width 55 height 54
drag, startPoint x: 214, startPoint y: 527, endPoint x: 200, endPoint y: 549, distance: 26.3
click at [212, 535] on label at bounding box center [215, 531] width 21 height 16
click at [212, 523] on input "checkbox" at bounding box center [210, 523] width 10 height 0
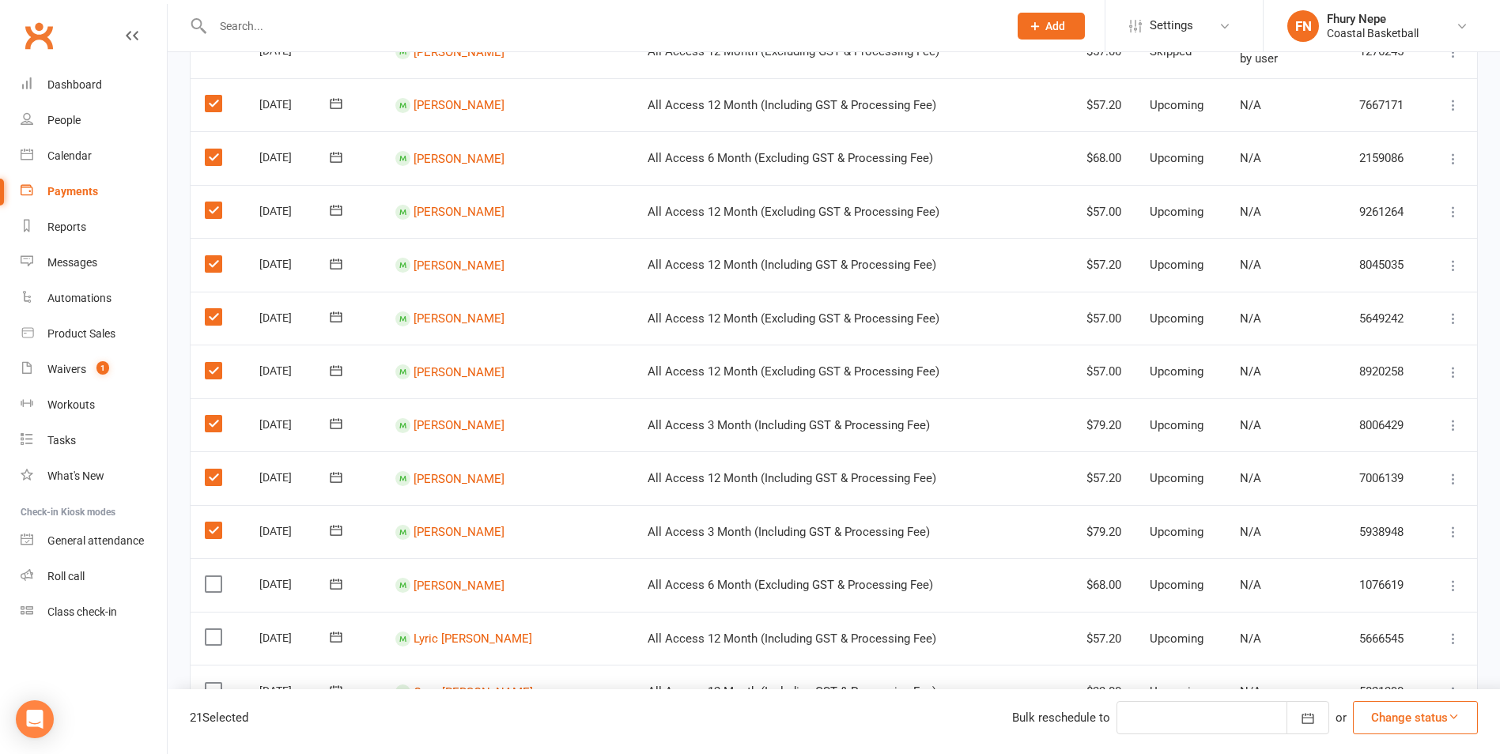
click at [213, 582] on label at bounding box center [215, 585] width 21 height 16
click at [213, 577] on input "checkbox" at bounding box center [210, 577] width 10 height 0
click at [220, 638] on label at bounding box center [215, 638] width 21 height 16
click at [215, 630] on input "checkbox" at bounding box center [210, 630] width 10 height 0
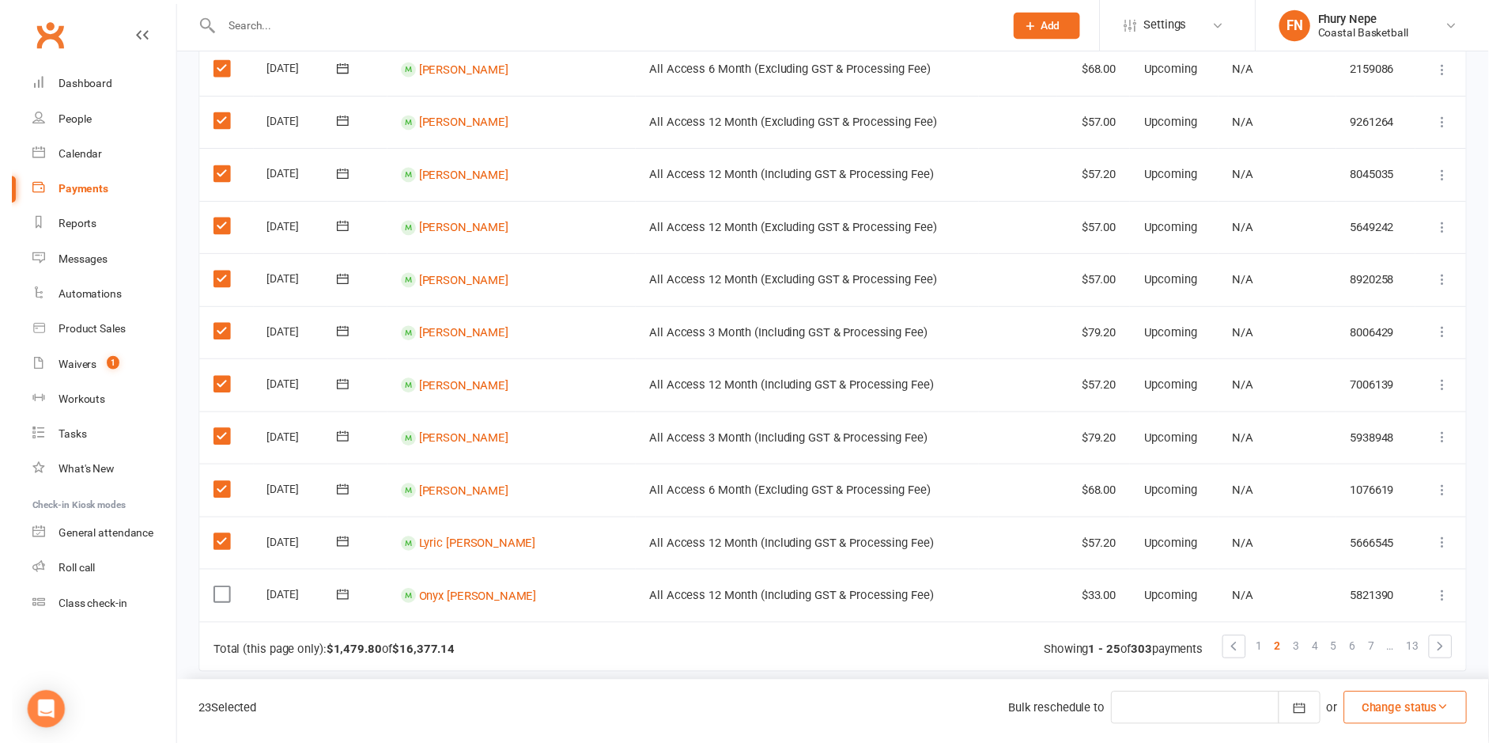
scroll to position [1028, 0]
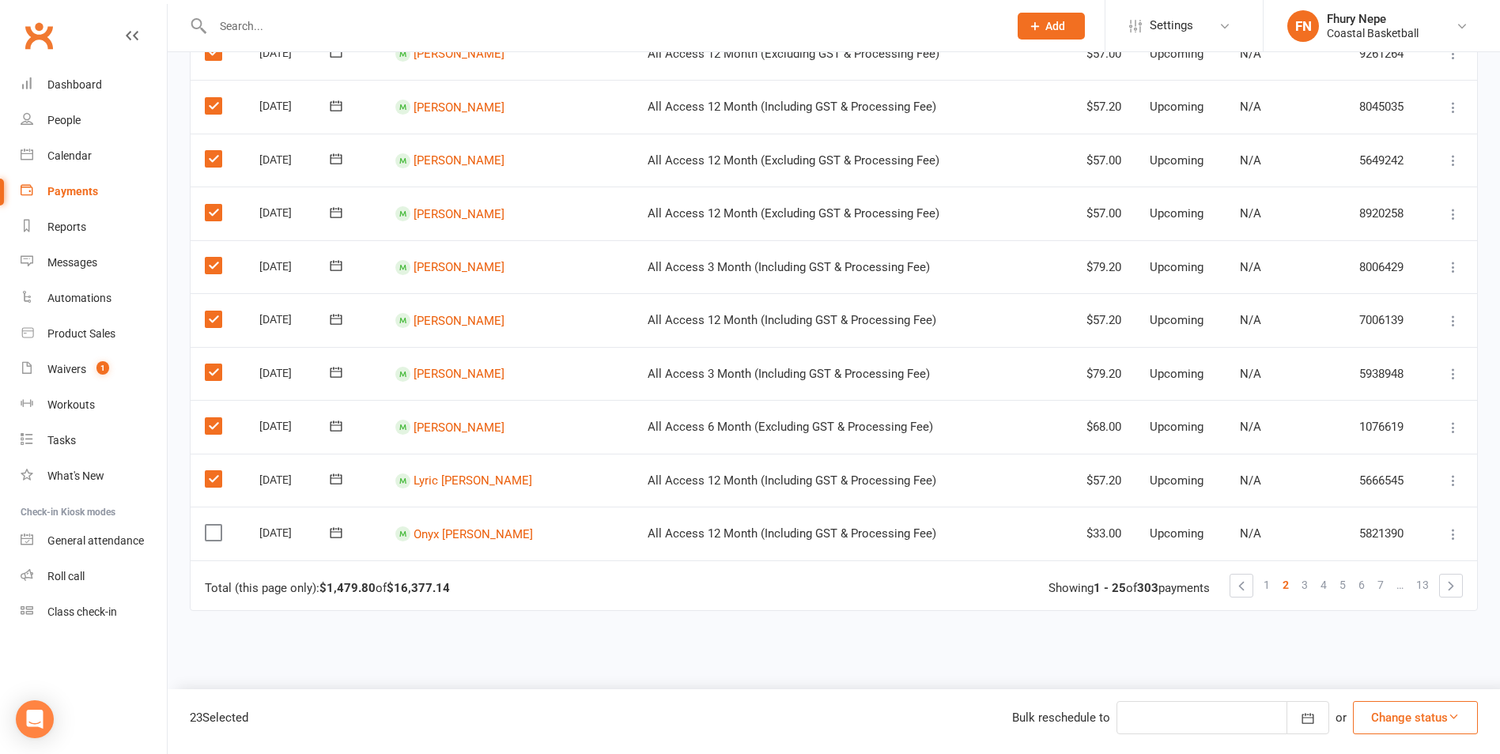
click at [210, 530] on label at bounding box center [215, 533] width 21 height 16
click at [210, 525] on input "checkbox" at bounding box center [210, 525] width 10 height 0
click at [1208, 659] on button "Change status" at bounding box center [1415, 717] width 125 height 33
click at [1208, 659] on link "Skipped" at bounding box center [1399, 676] width 157 height 32
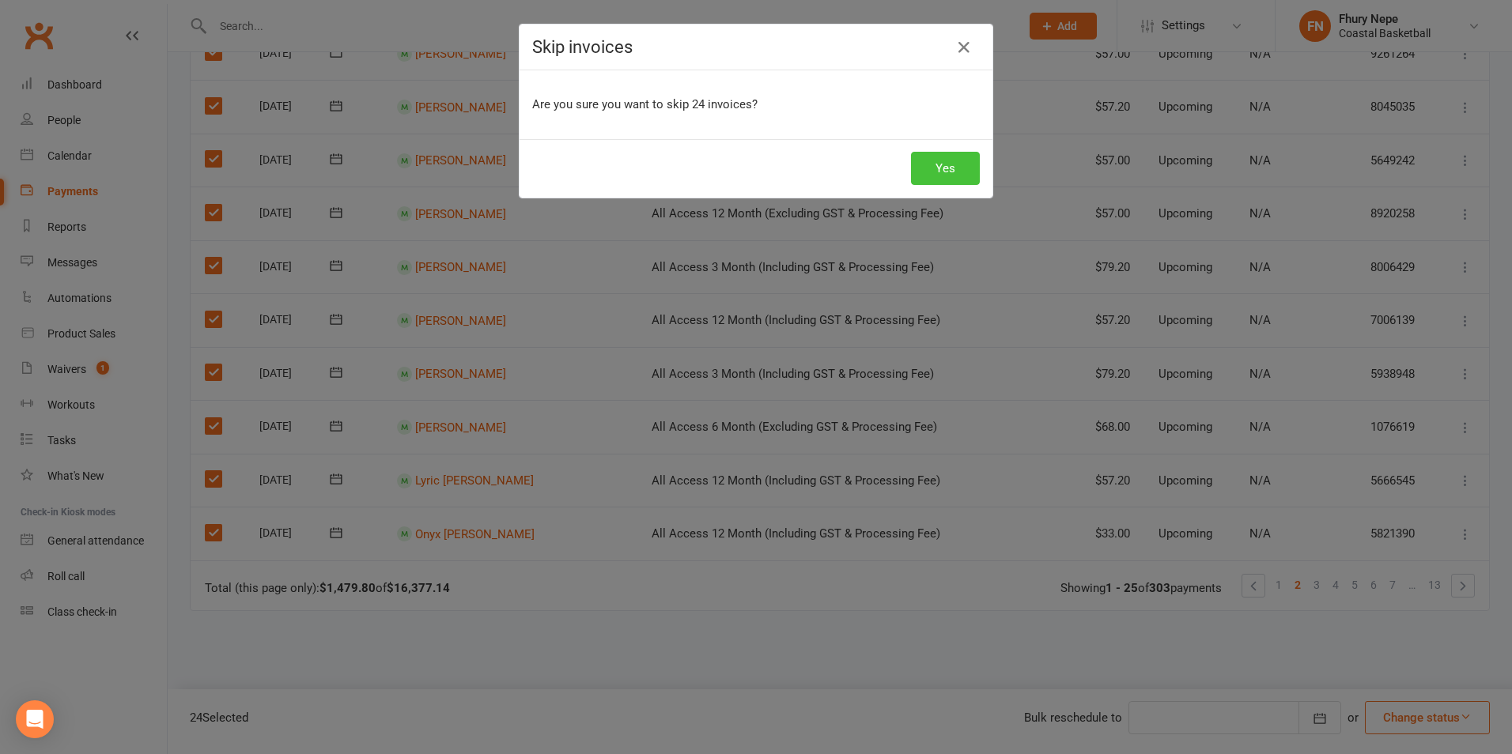
click at [928, 173] on button "Yes" at bounding box center [945, 168] width 69 height 33
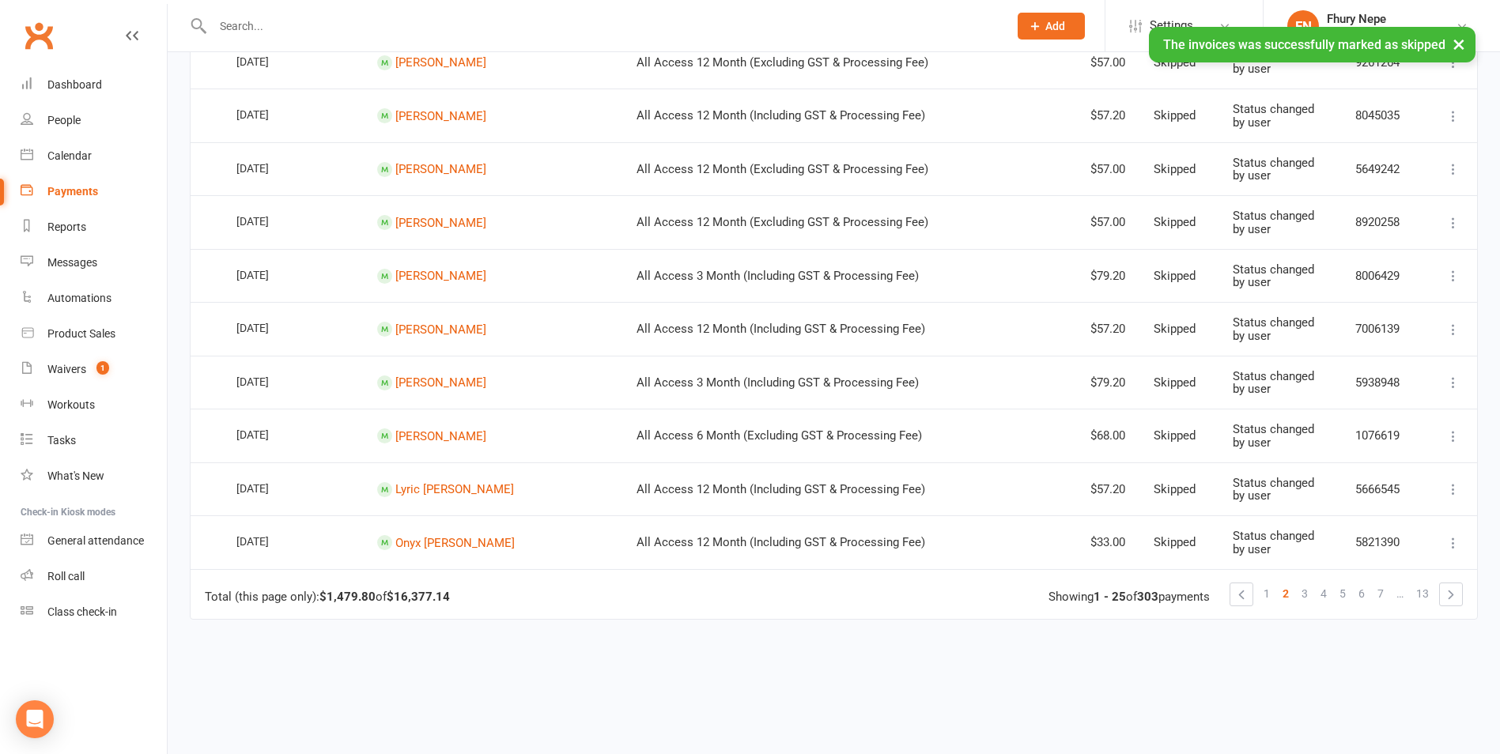
scroll to position [1106, 0]
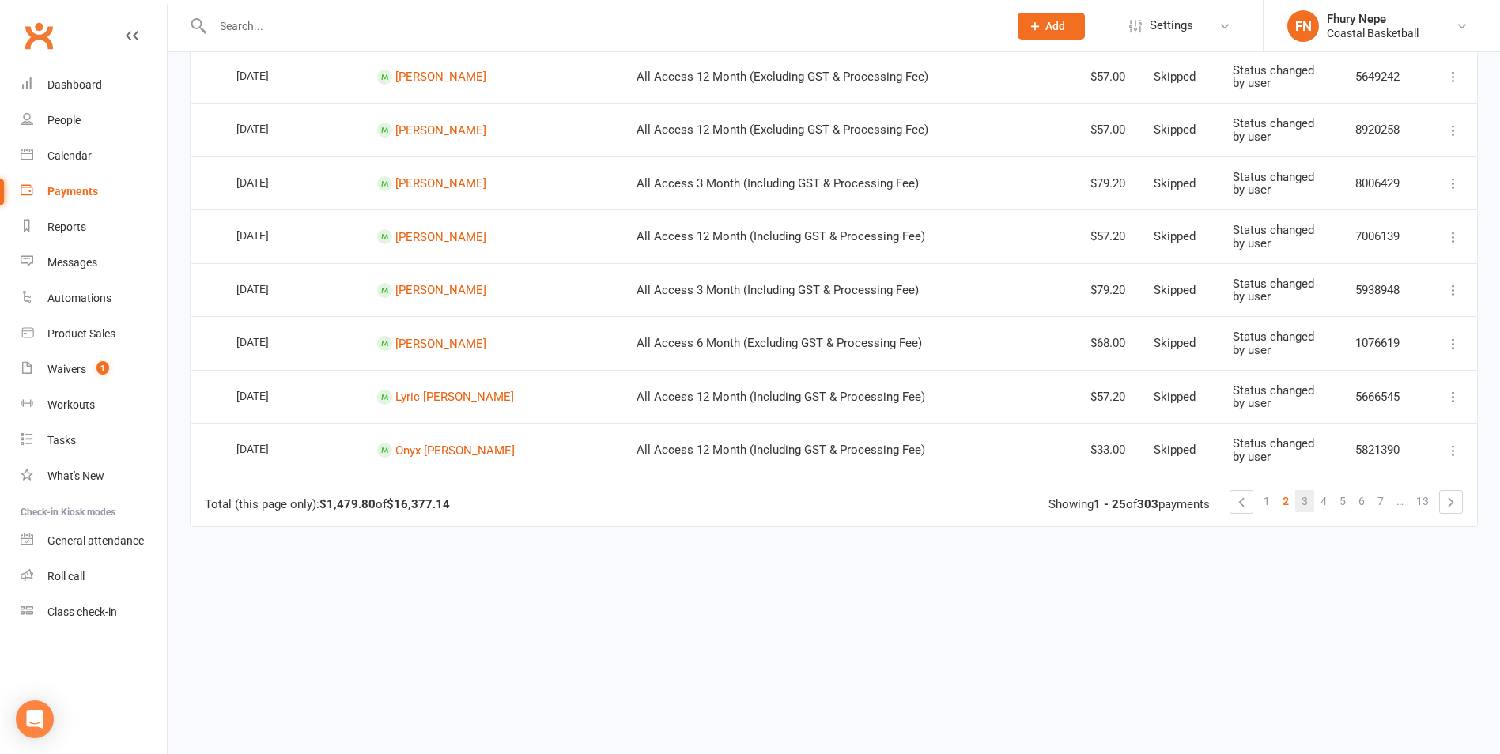
click at [1208, 501] on span "3" at bounding box center [1305, 501] width 6 height 22
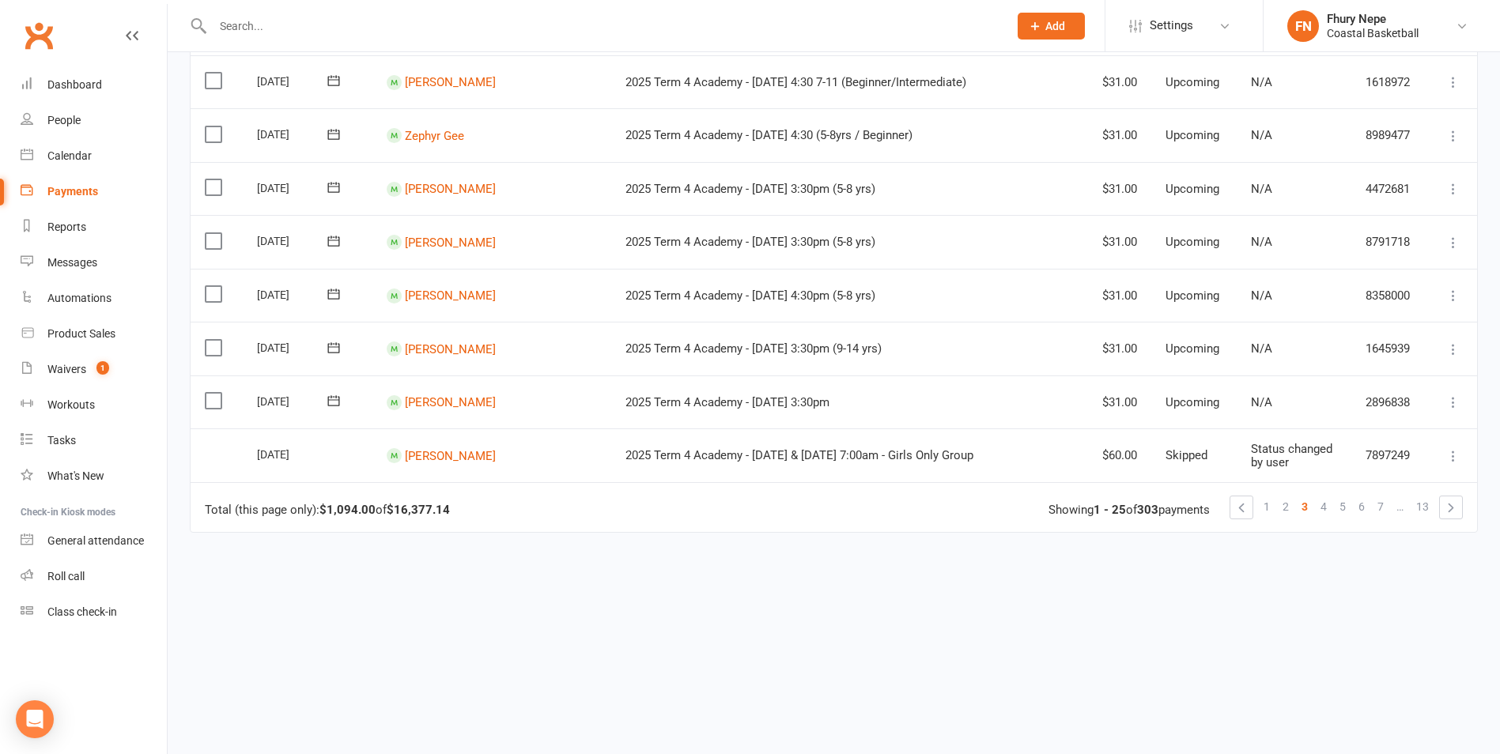
scroll to position [0, 0]
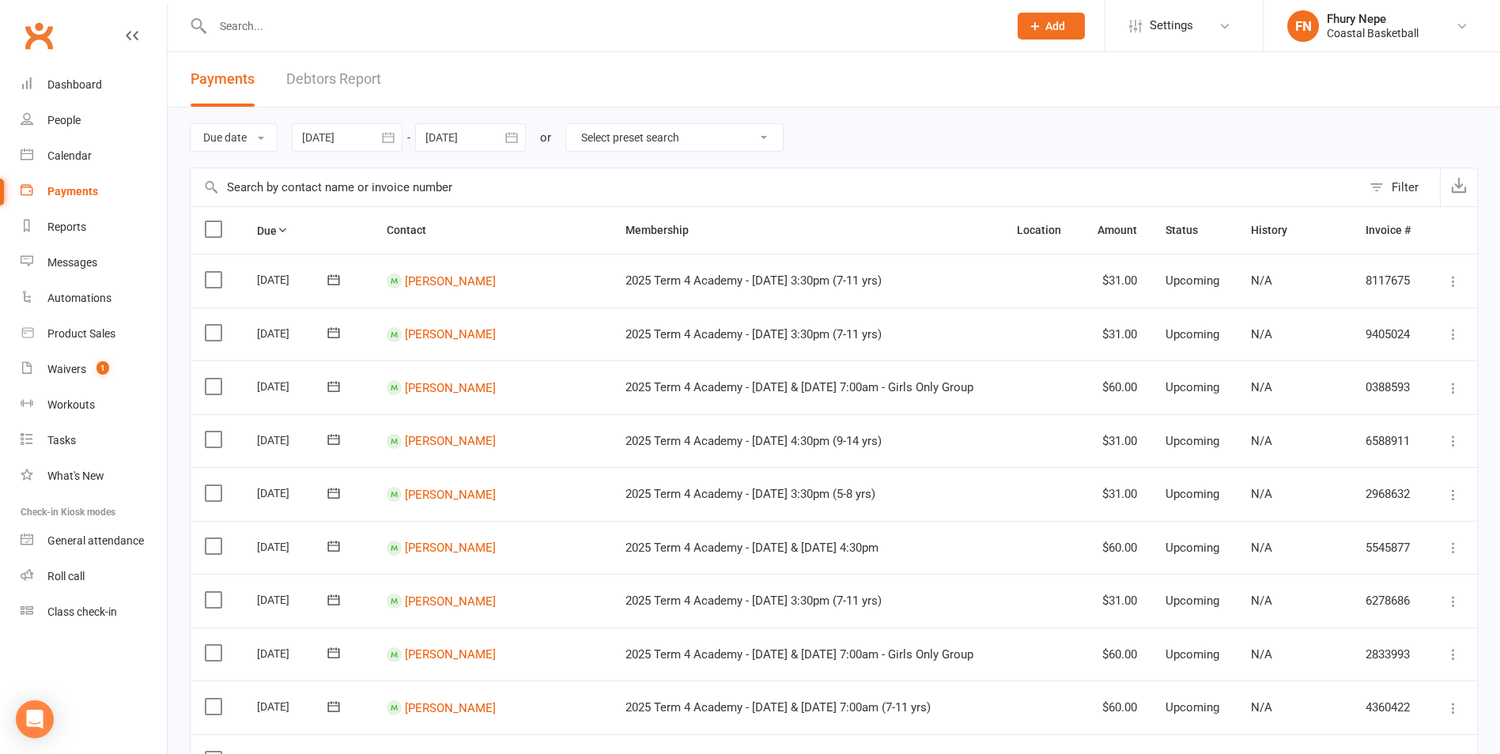
click at [208, 284] on label at bounding box center [215, 280] width 21 height 16
click at [208, 272] on input "checkbox" at bounding box center [210, 272] width 10 height 0
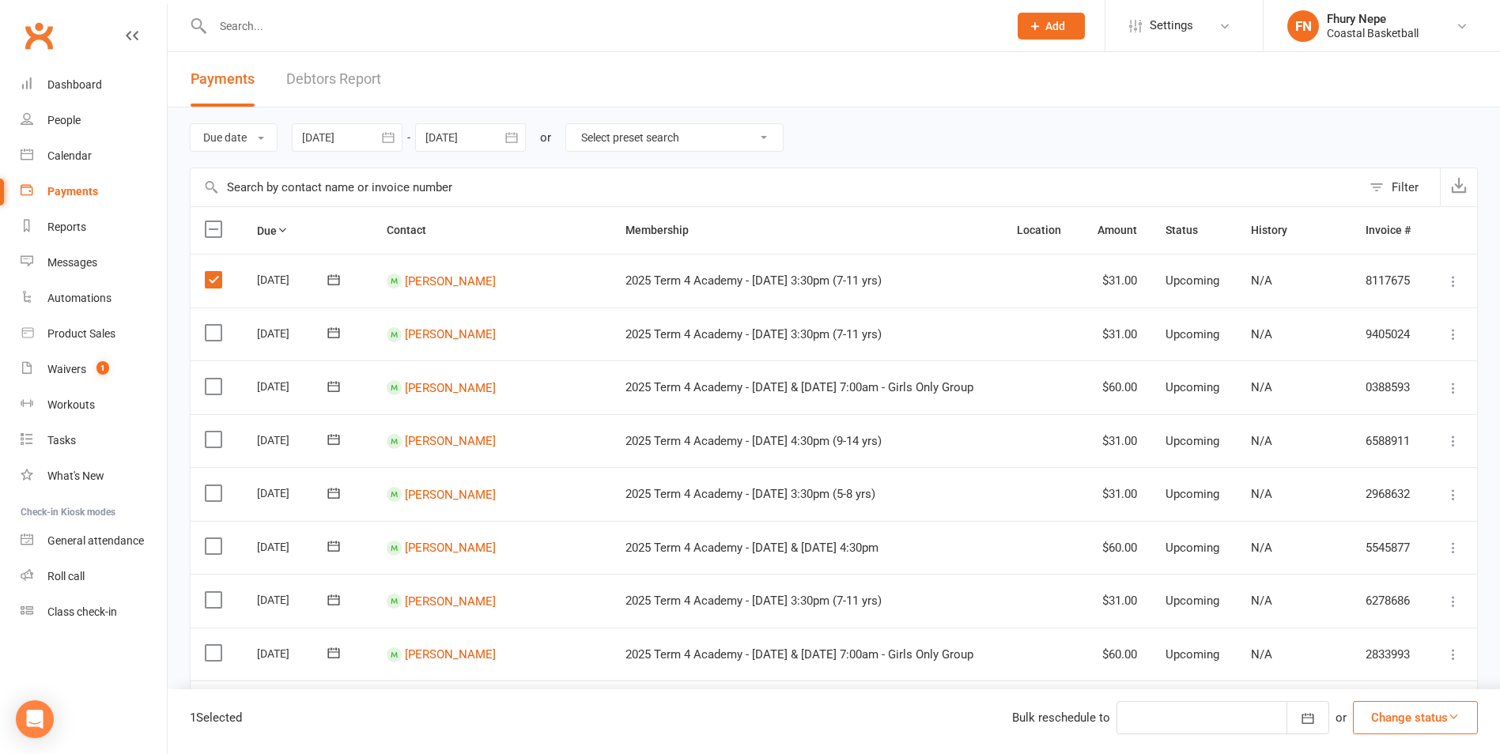
click at [216, 334] on label at bounding box center [215, 333] width 21 height 16
click at [215, 325] on input "checkbox" at bounding box center [210, 325] width 10 height 0
click at [206, 384] on label at bounding box center [215, 387] width 21 height 16
click at [206, 379] on input "checkbox" at bounding box center [210, 379] width 10 height 0
click at [208, 437] on label at bounding box center [215, 440] width 21 height 16
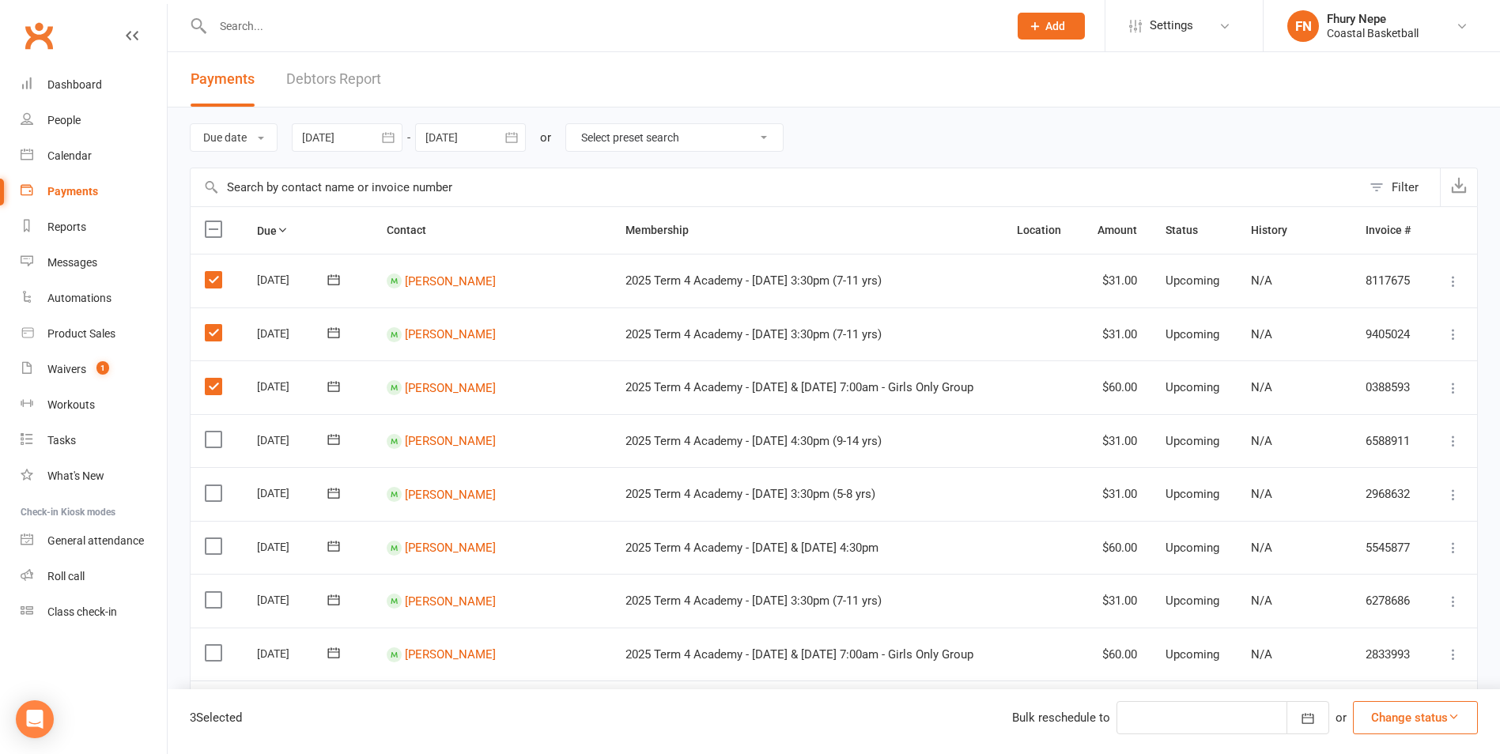
click at [208, 432] on input "checkbox" at bounding box center [210, 432] width 10 height 0
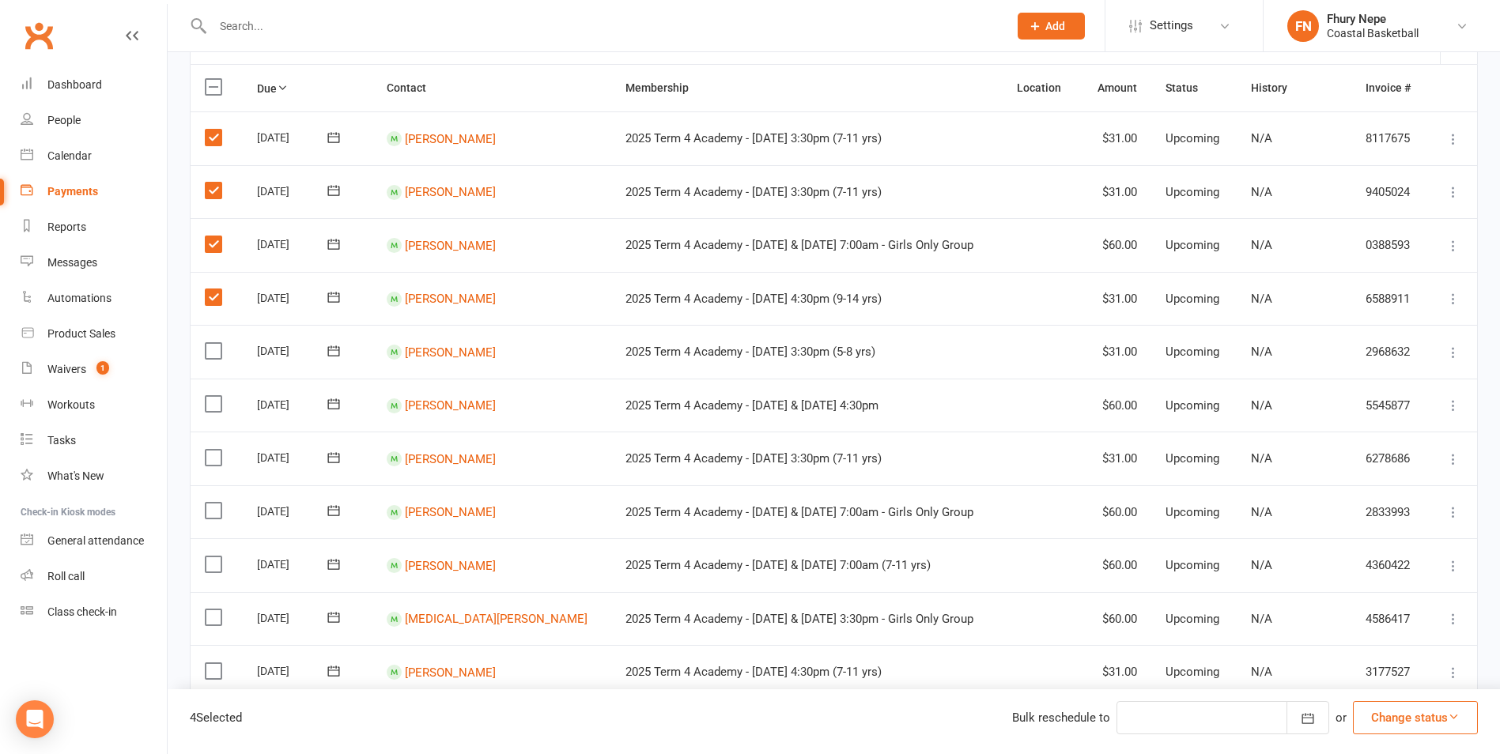
scroll to position [158, 0]
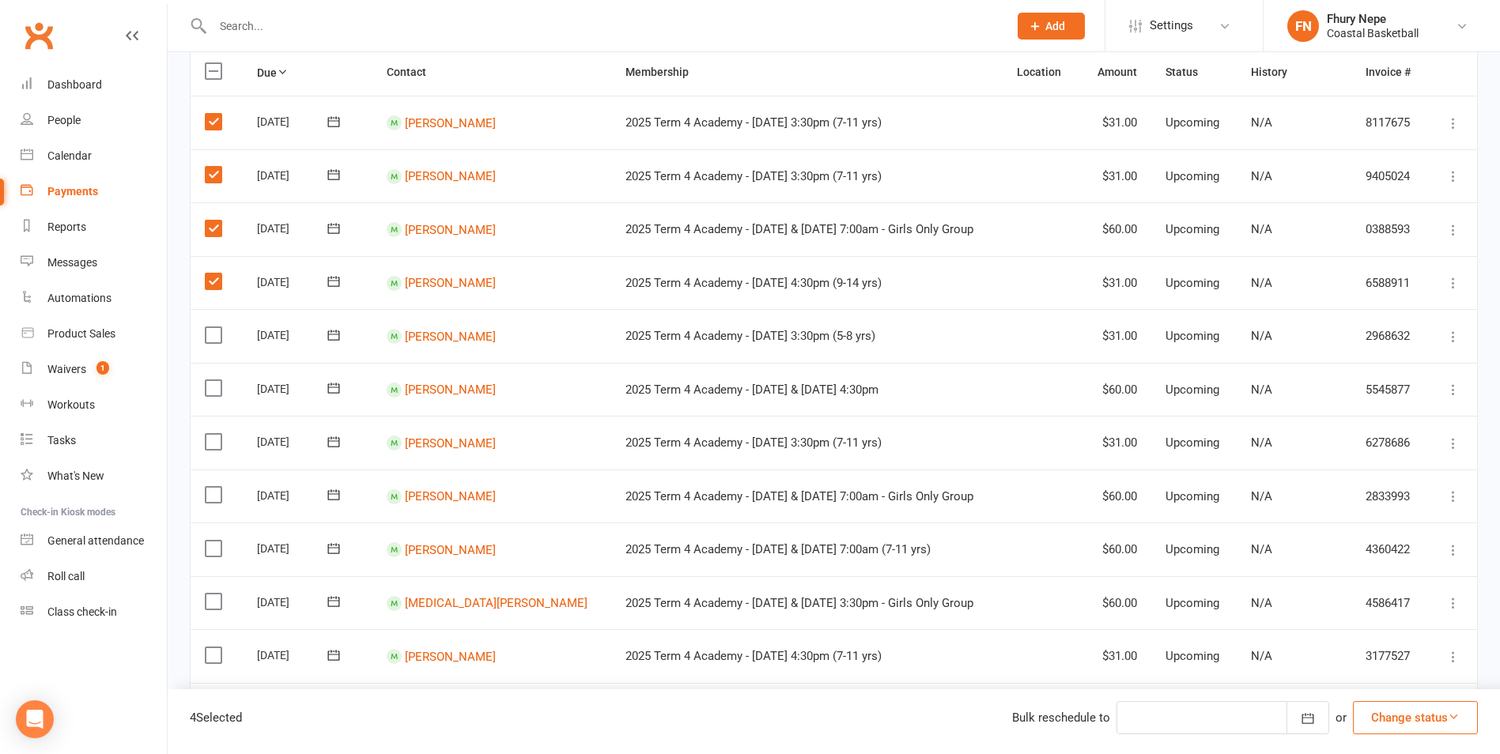
click at [207, 332] on label at bounding box center [215, 335] width 21 height 16
click at [207, 327] on input "checkbox" at bounding box center [210, 327] width 10 height 0
drag, startPoint x: 208, startPoint y: 392, endPoint x: 219, endPoint y: 393, distance: 11.1
click at [208, 393] on label at bounding box center [215, 388] width 21 height 16
click at [208, 380] on input "checkbox" at bounding box center [210, 380] width 10 height 0
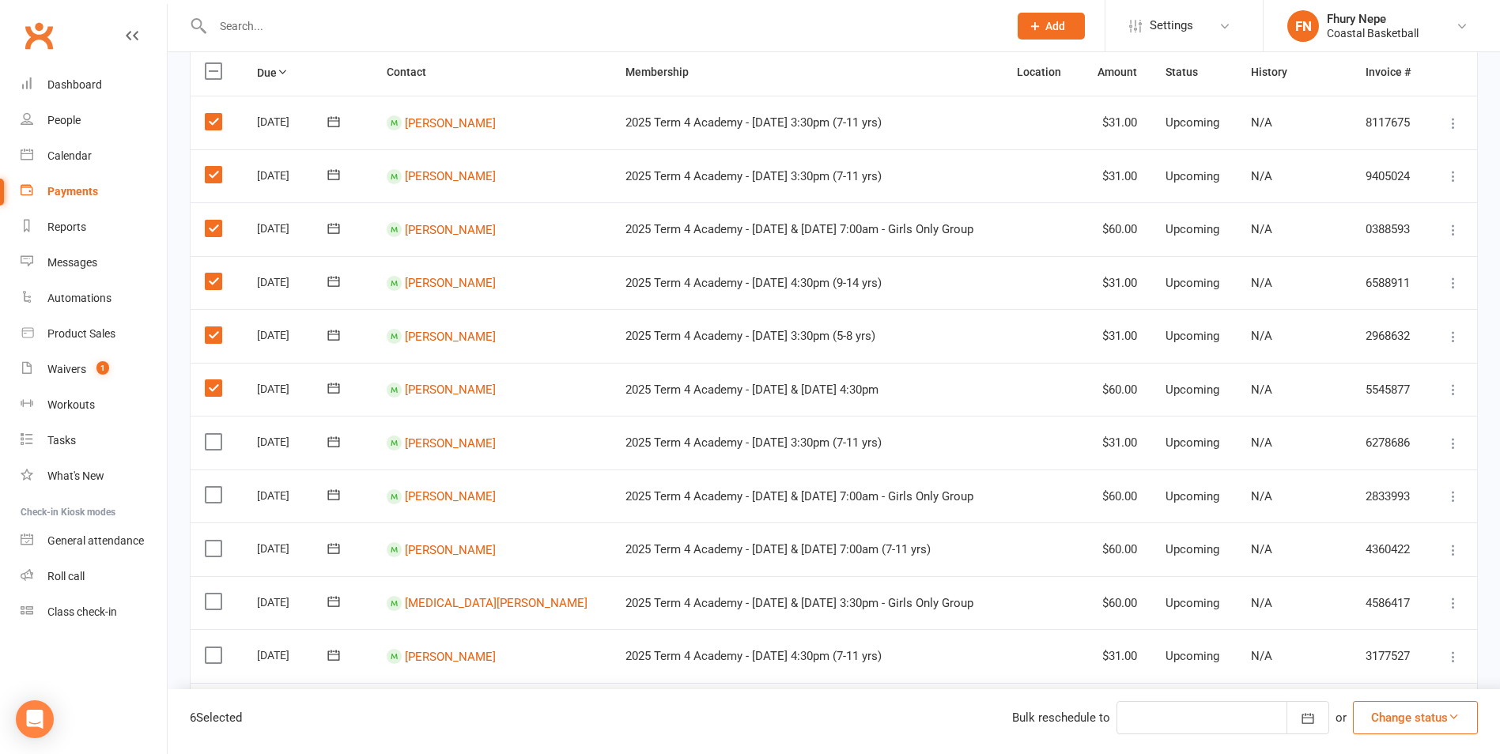
click at [216, 439] on label at bounding box center [215, 442] width 21 height 16
click at [215, 434] on input "checkbox" at bounding box center [210, 434] width 10 height 0
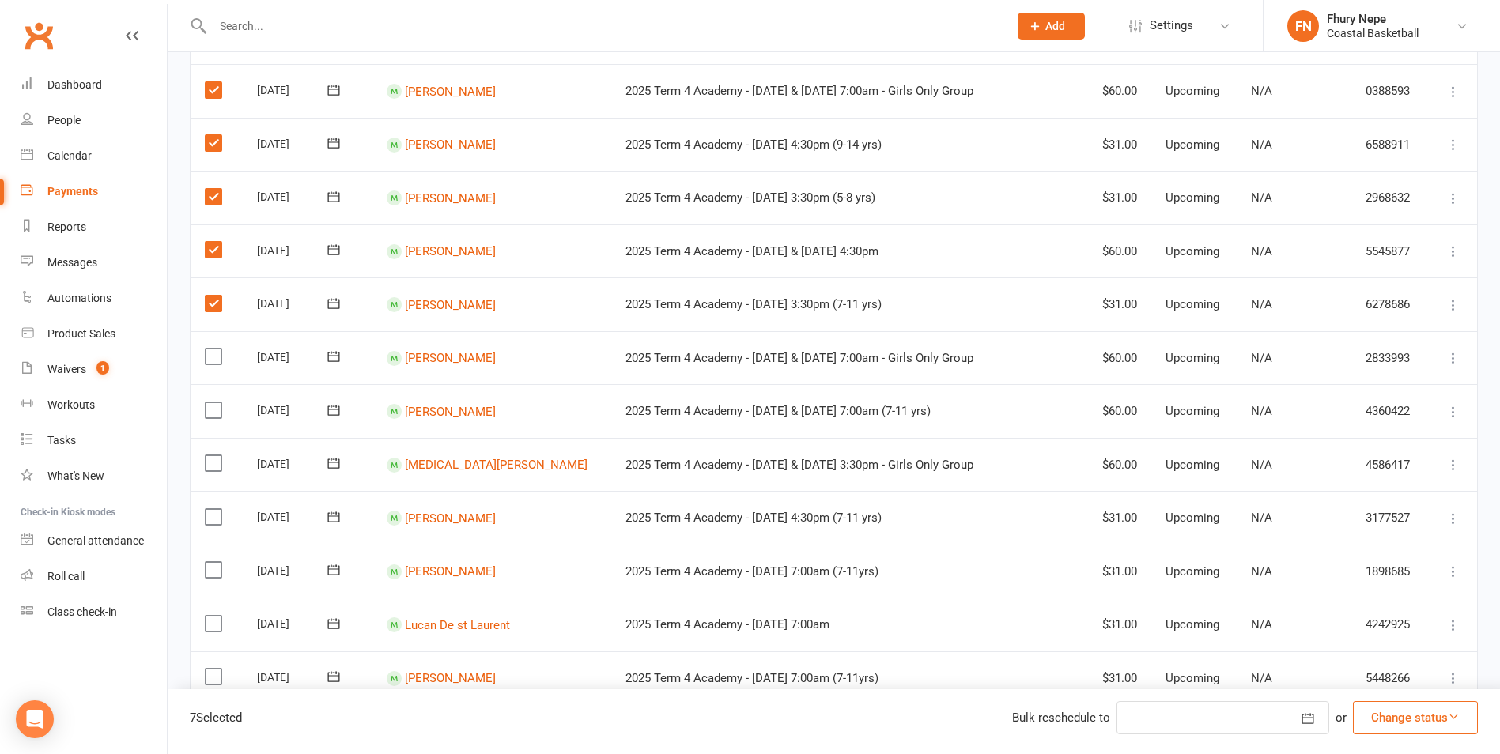
scroll to position [316, 0]
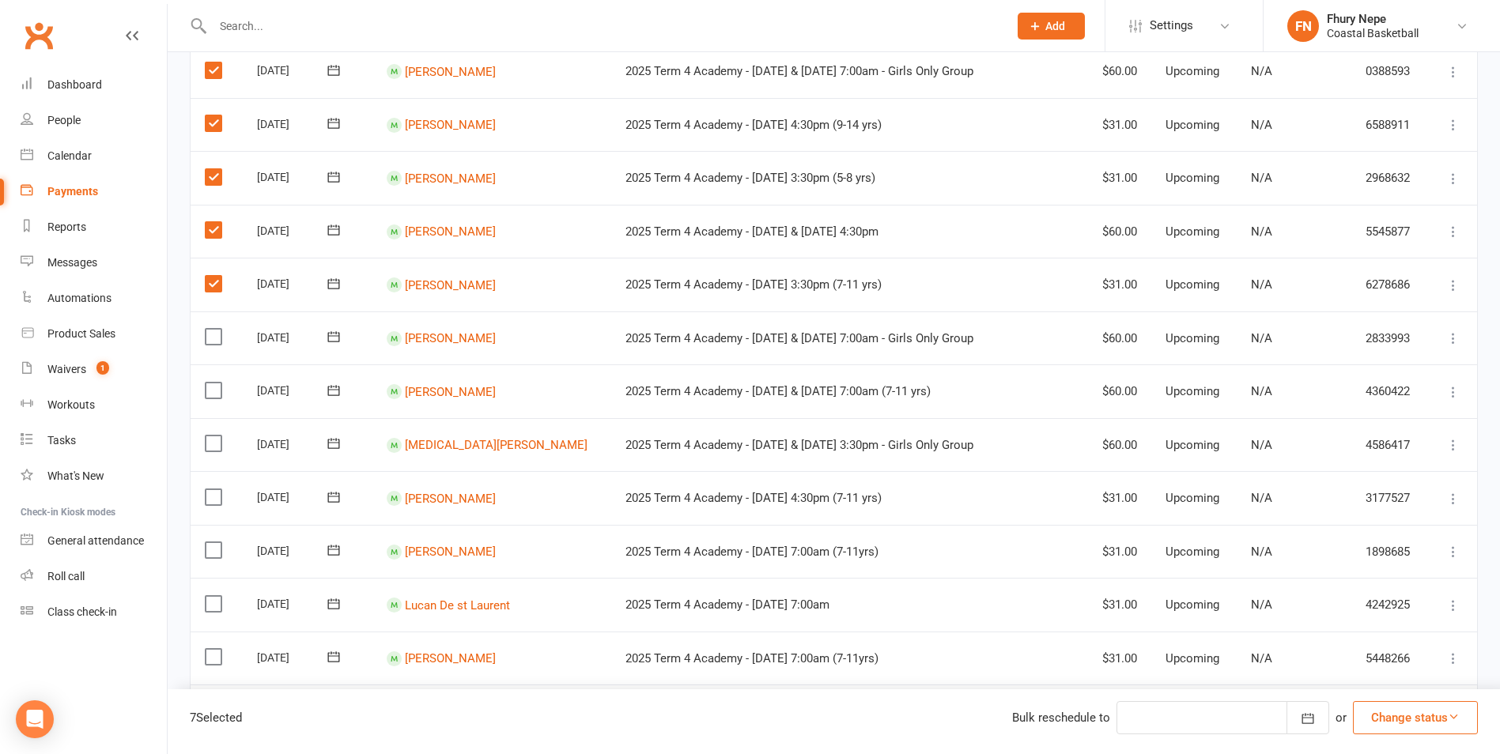
click at [219, 341] on label at bounding box center [215, 337] width 21 height 16
click at [215, 329] on input "checkbox" at bounding box center [210, 329] width 10 height 0
click at [216, 391] on label at bounding box center [215, 391] width 21 height 16
click at [215, 383] on input "checkbox" at bounding box center [210, 383] width 10 height 0
click at [217, 441] on label at bounding box center [215, 444] width 21 height 16
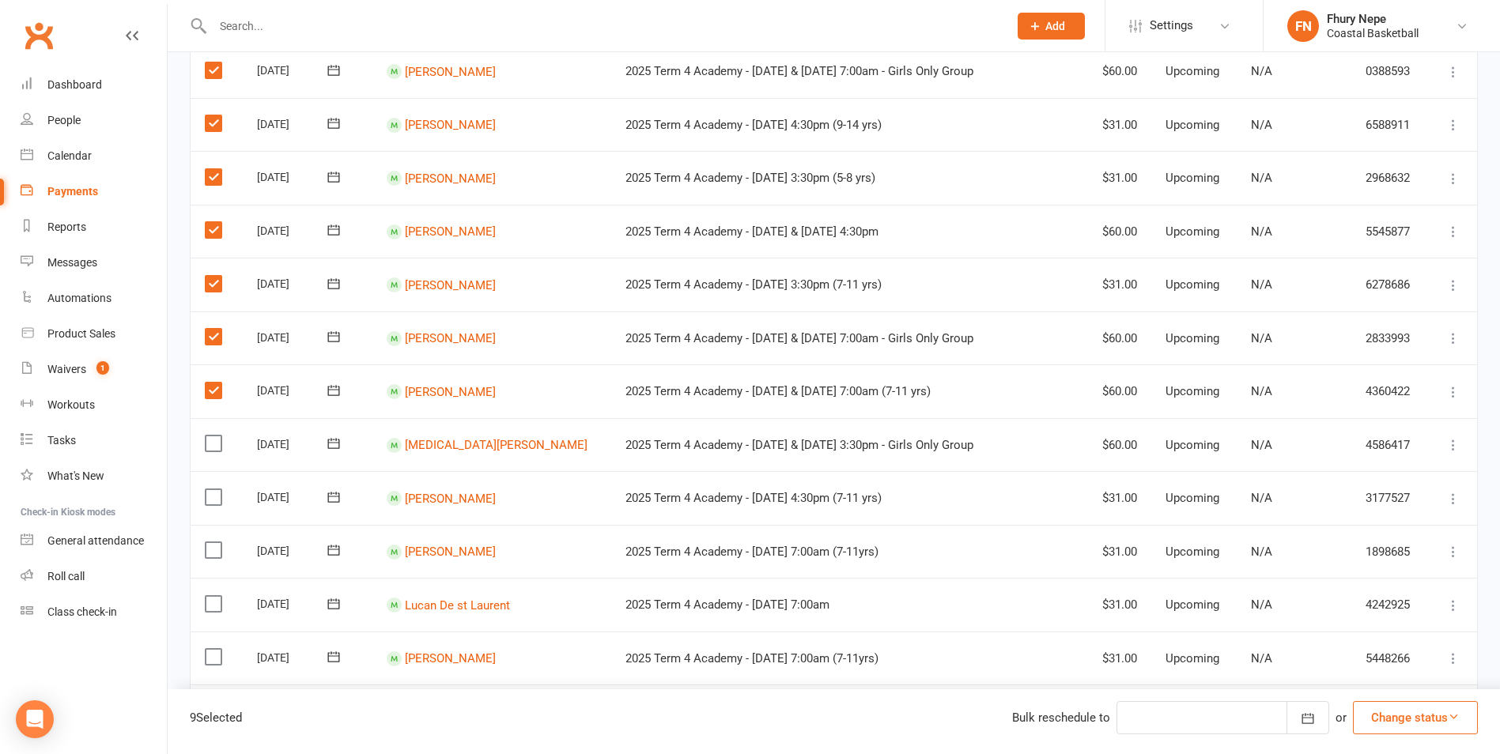
click at [215, 436] on input "checkbox" at bounding box center [210, 436] width 10 height 0
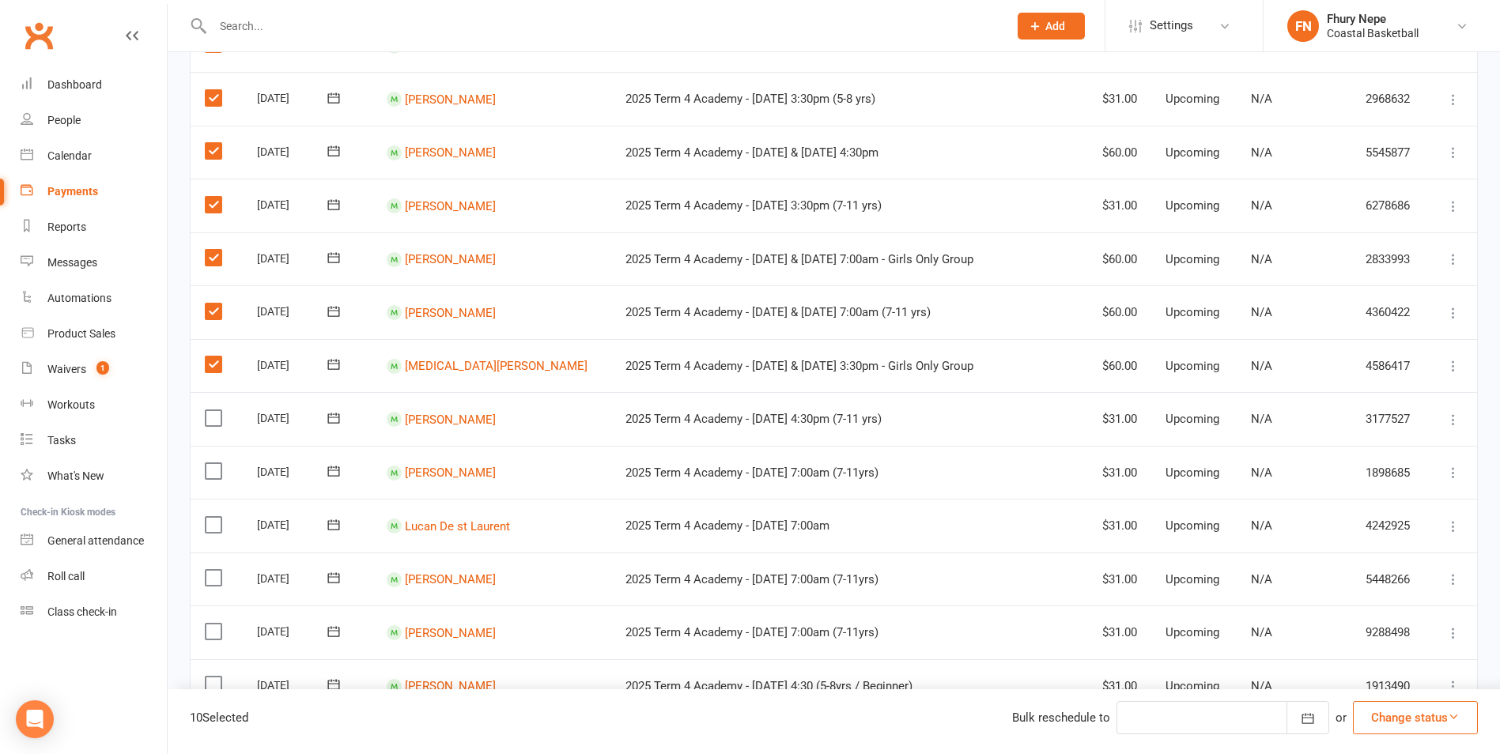
click at [214, 412] on label at bounding box center [215, 418] width 21 height 16
click at [214, 410] on input "checkbox" at bounding box center [210, 410] width 10 height 0
click at [210, 464] on label at bounding box center [215, 471] width 21 height 16
click at [210, 463] on input "checkbox" at bounding box center [210, 463] width 10 height 0
click at [211, 523] on label at bounding box center [215, 525] width 21 height 16
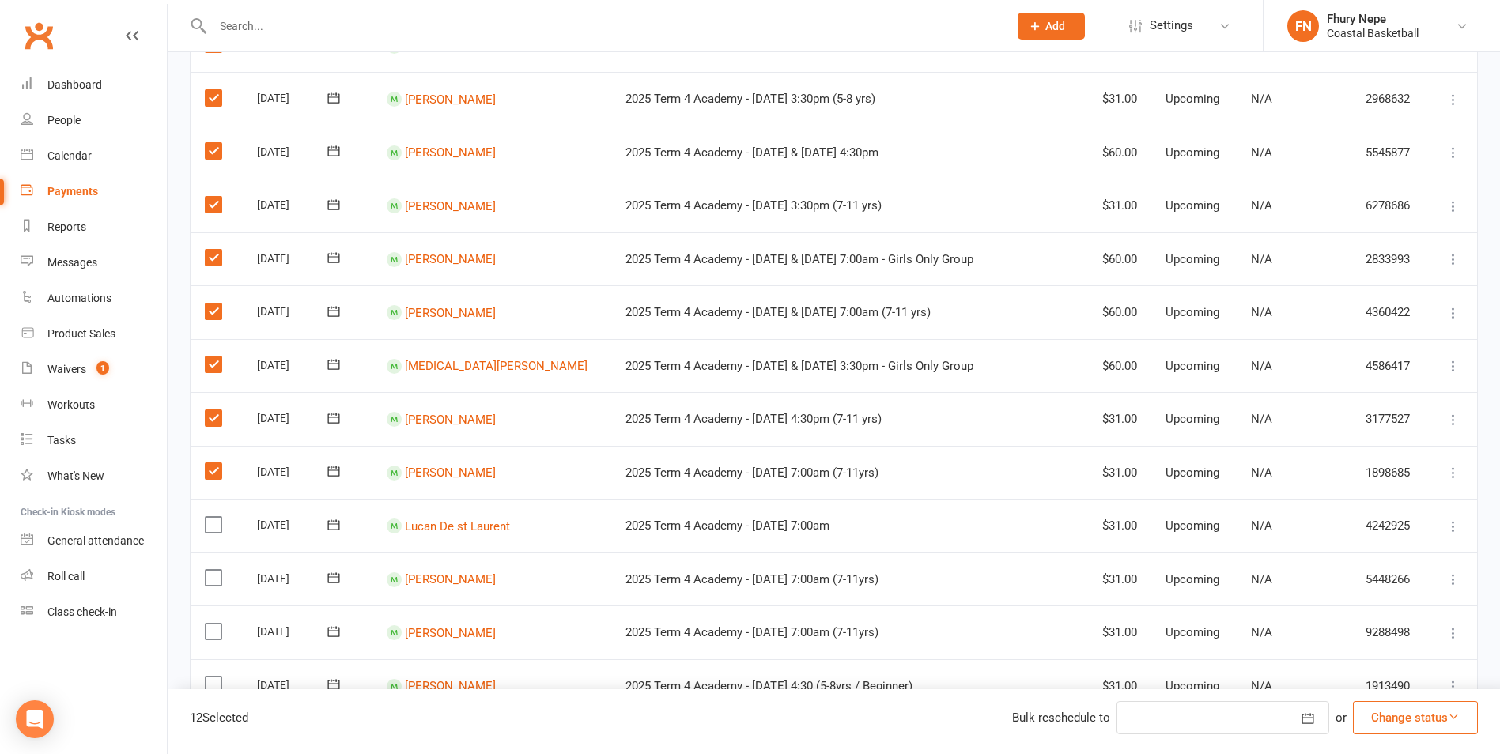
click at [211, 517] on input "checkbox" at bounding box center [210, 517] width 10 height 0
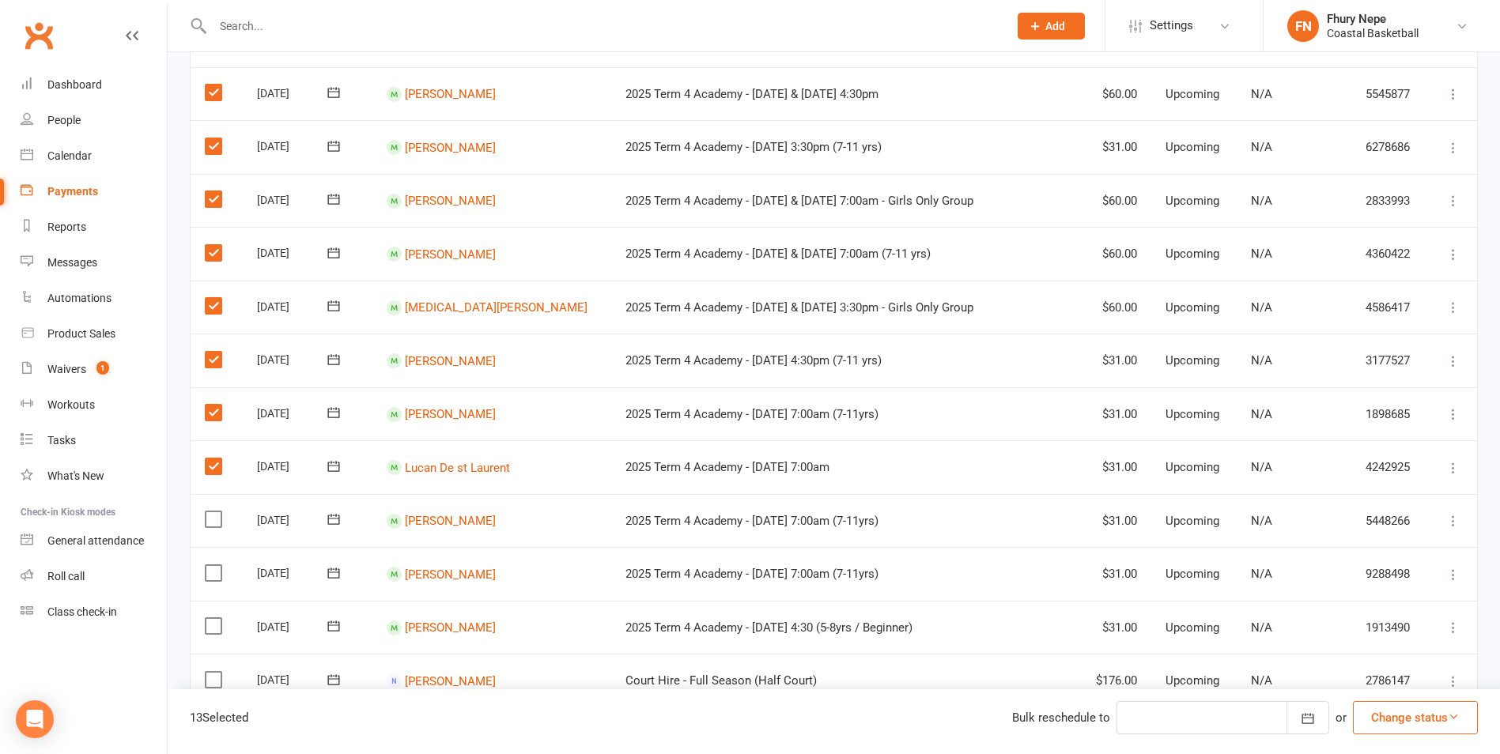
scroll to position [554, 0]
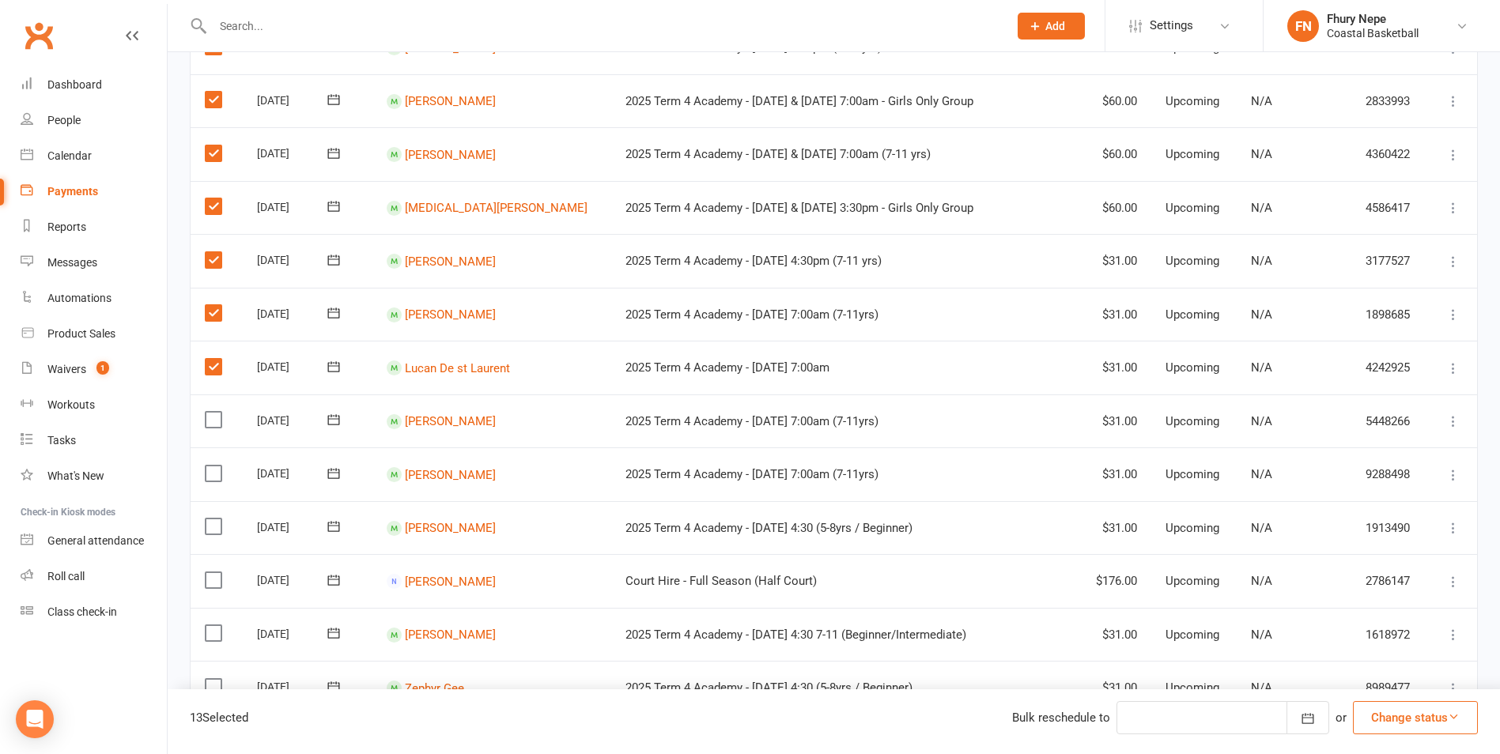
click at [206, 429] on td "Select this" at bounding box center [217, 422] width 52 height 54
click at [213, 431] on td "Select this" at bounding box center [217, 422] width 52 height 54
click at [213, 421] on label at bounding box center [215, 420] width 21 height 16
click at [213, 412] on input "checkbox" at bounding box center [210, 412] width 10 height 0
click at [213, 470] on label at bounding box center [215, 474] width 21 height 16
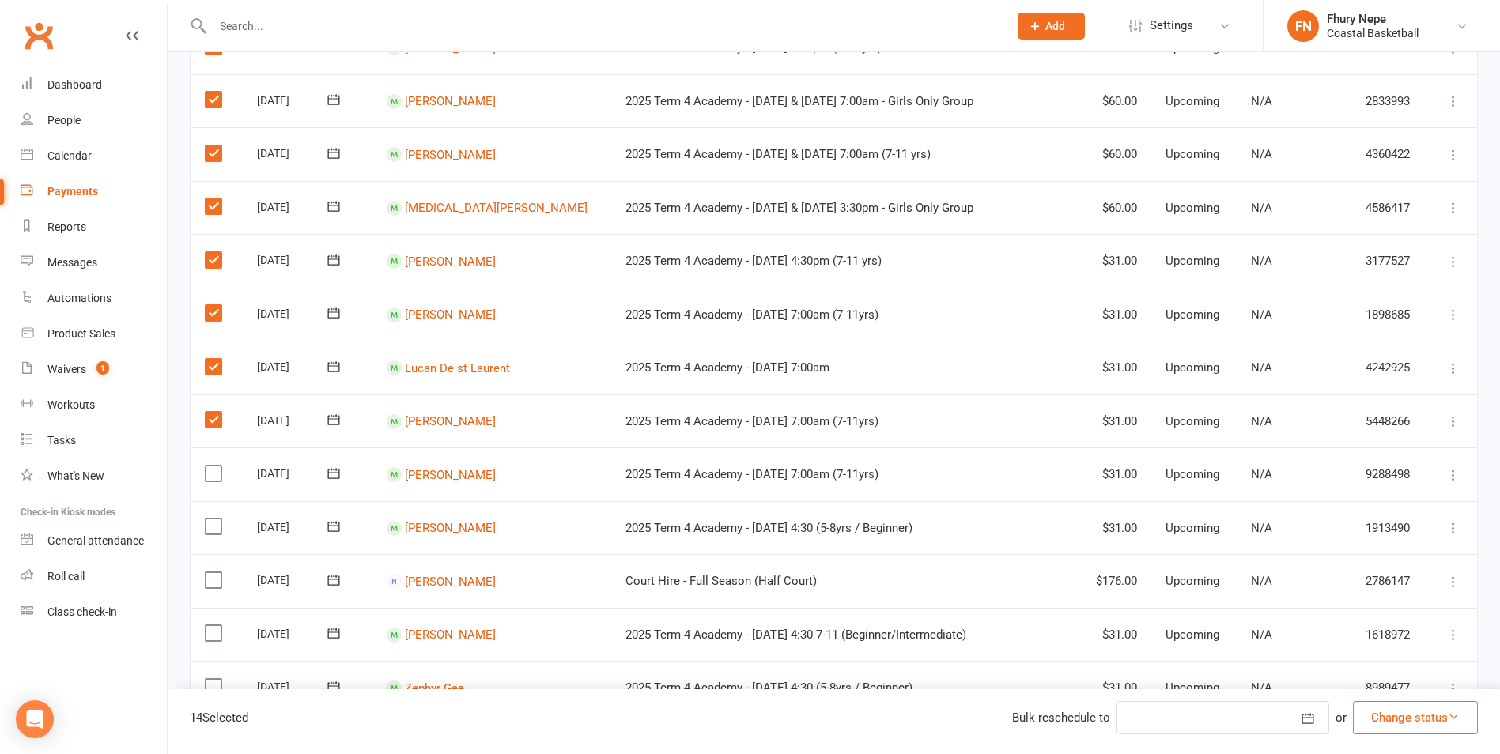
click at [213, 466] on input "checkbox" at bounding box center [210, 466] width 10 height 0
click at [216, 525] on label at bounding box center [215, 527] width 21 height 16
click at [215, 519] on input "checkbox" at bounding box center [210, 519] width 10 height 0
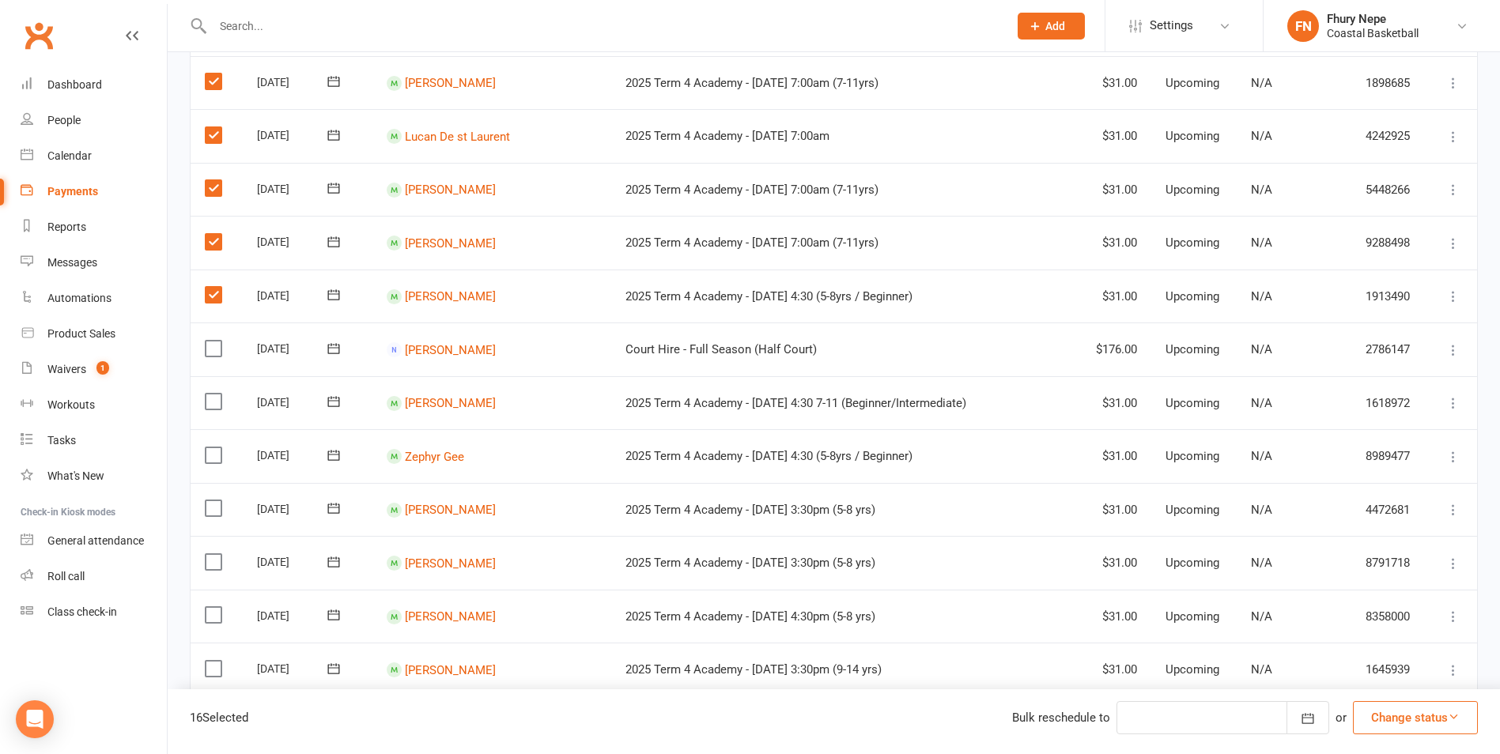
scroll to position [791, 0]
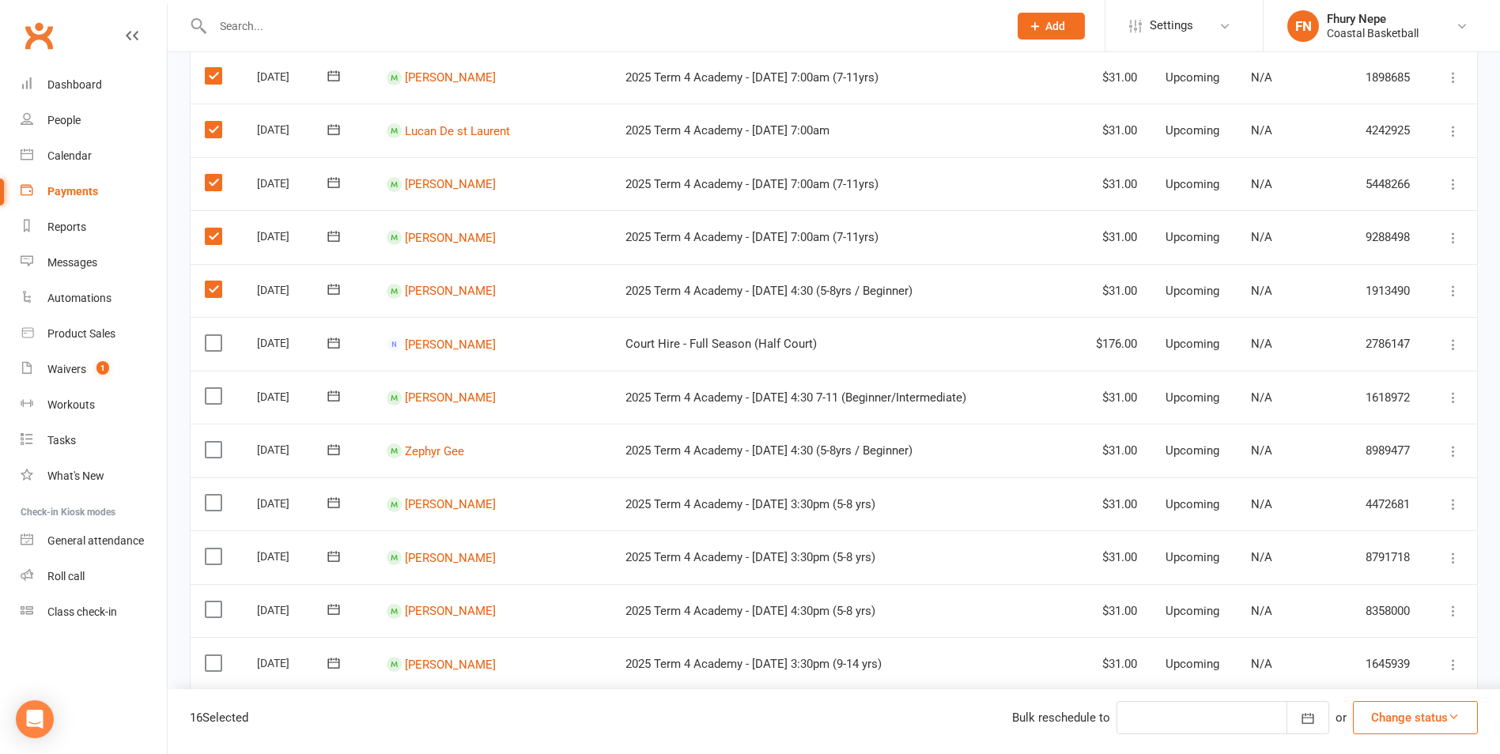
click at [212, 346] on label at bounding box center [215, 343] width 21 height 16
click at [212, 335] on input "checkbox" at bounding box center [210, 335] width 10 height 0
click at [216, 498] on label at bounding box center [215, 503] width 21 height 16
click at [215, 495] on input "checkbox" at bounding box center [210, 495] width 10 height 0
click at [206, 442] on label at bounding box center [215, 450] width 21 height 16
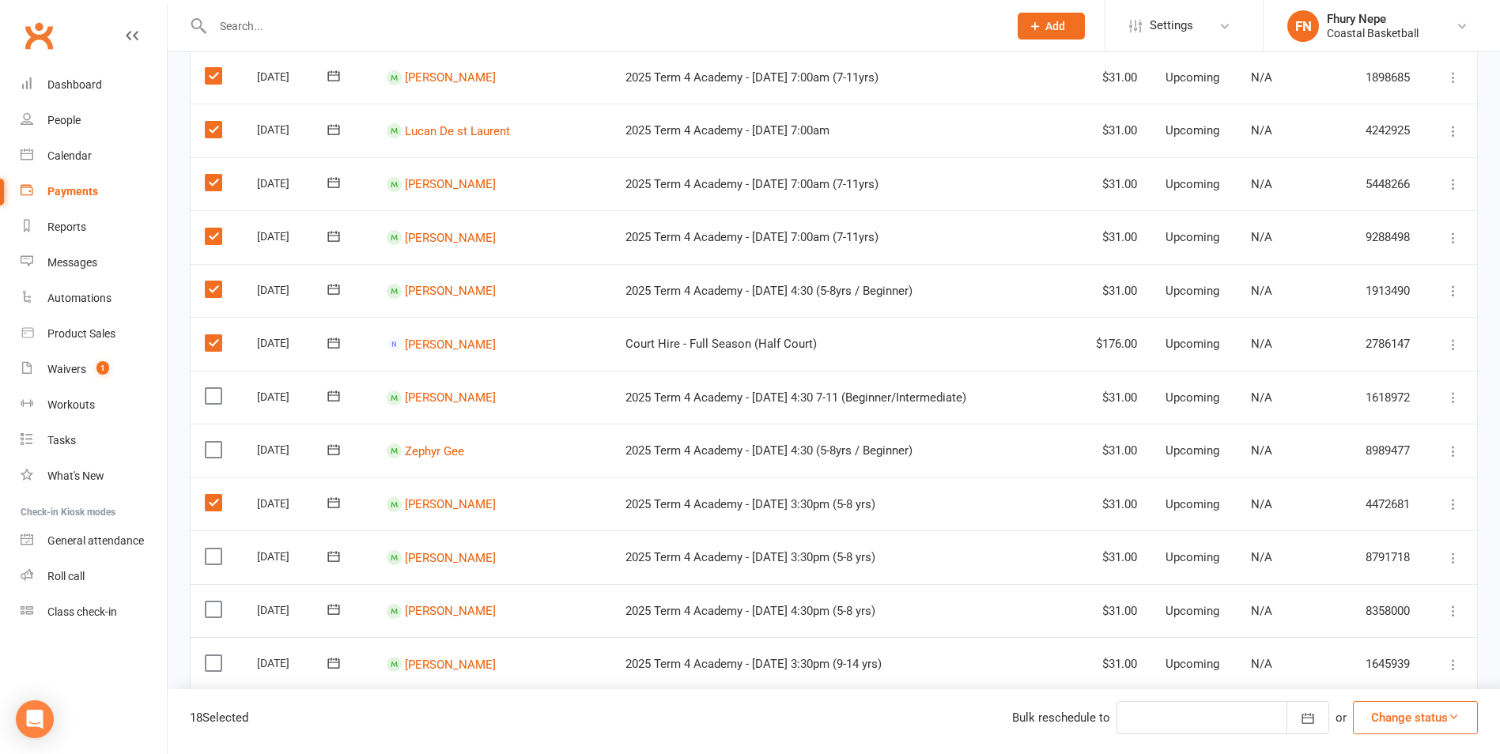
click at [206, 442] on input "checkbox" at bounding box center [210, 442] width 10 height 0
click at [206, 388] on label at bounding box center [215, 396] width 21 height 16
click at [206, 388] on input "checkbox" at bounding box center [210, 388] width 10 height 0
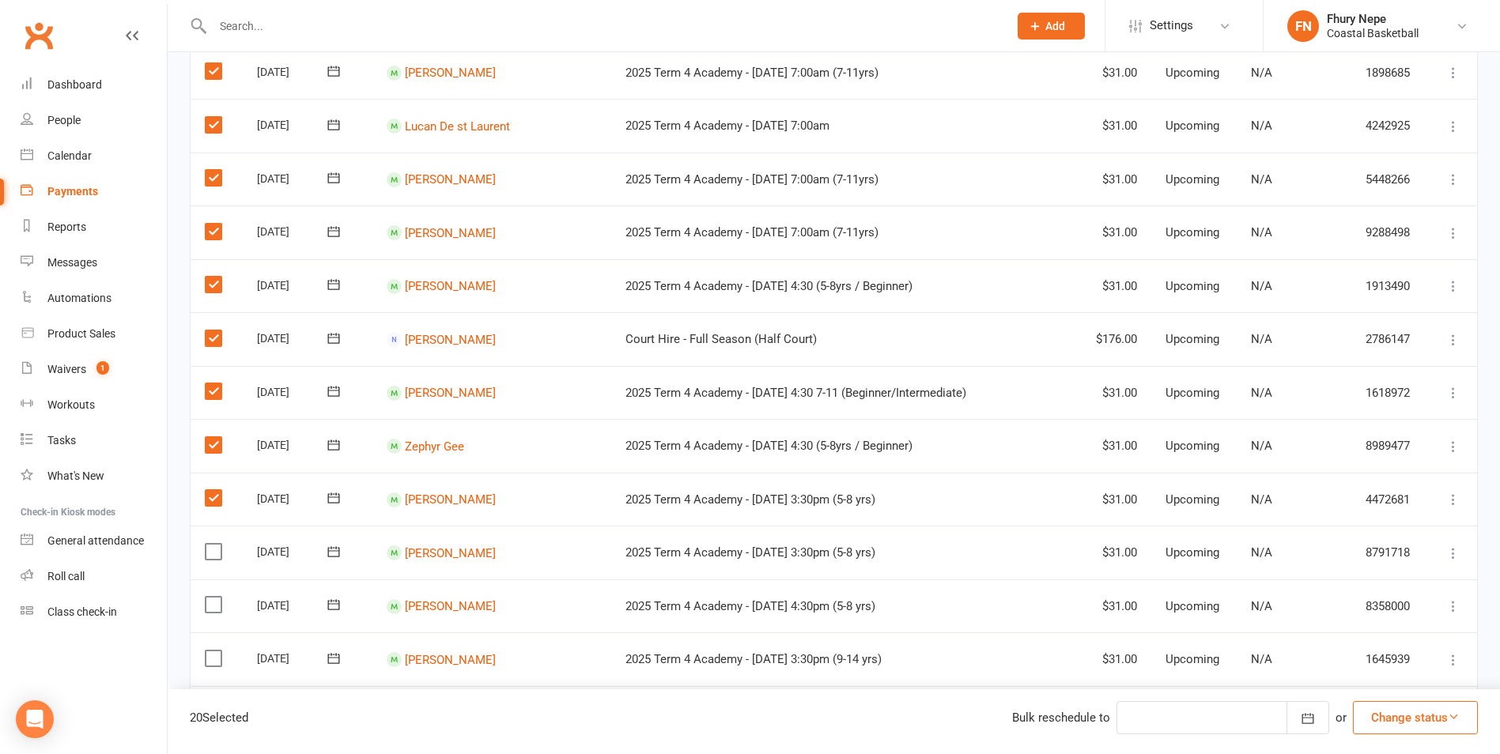
scroll to position [870, 0]
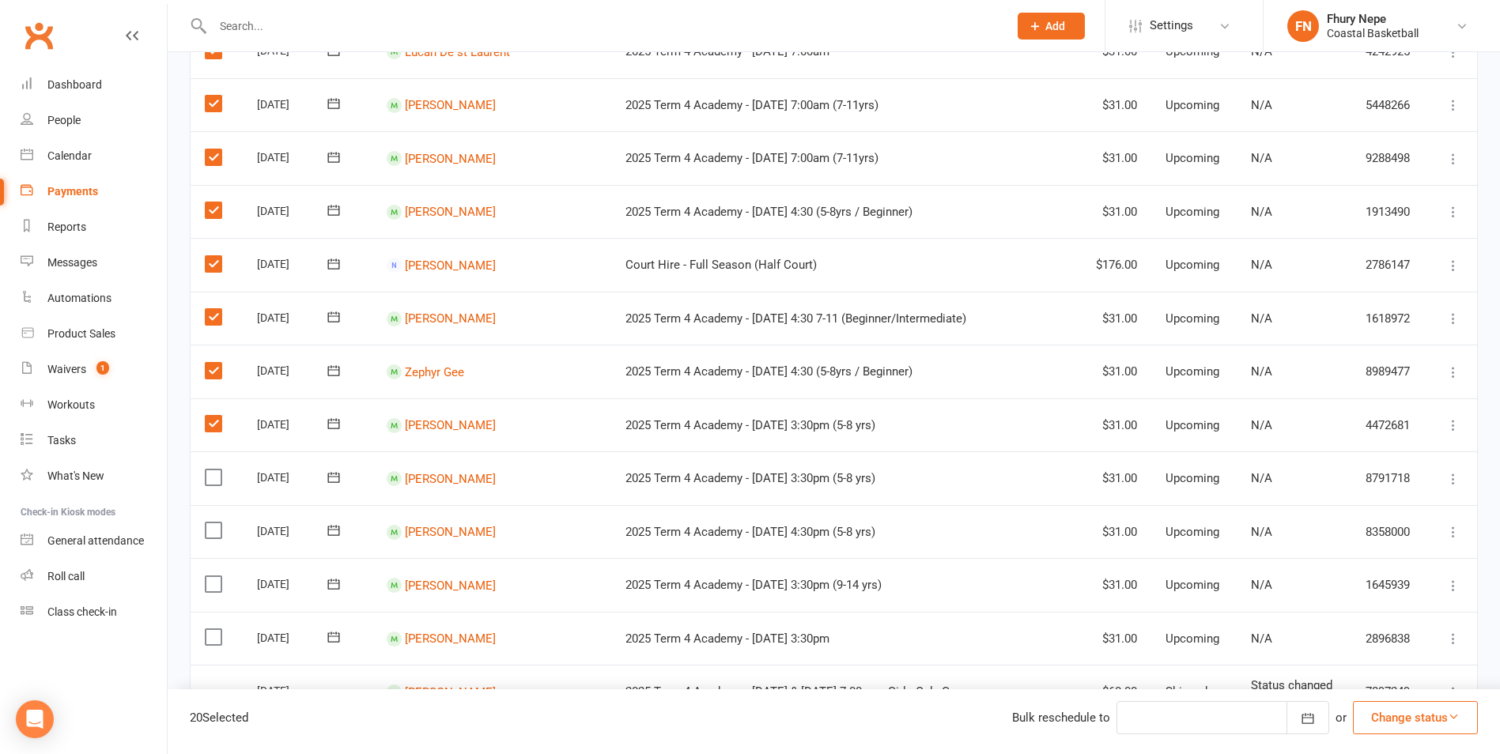
click at [205, 633] on label at bounding box center [215, 638] width 21 height 16
click at [205, 630] on input "checkbox" at bounding box center [210, 630] width 10 height 0
click at [209, 580] on label at bounding box center [215, 585] width 21 height 16
click at [209, 577] on input "checkbox" at bounding box center [210, 577] width 10 height 0
click at [210, 523] on label at bounding box center [215, 531] width 21 height 16
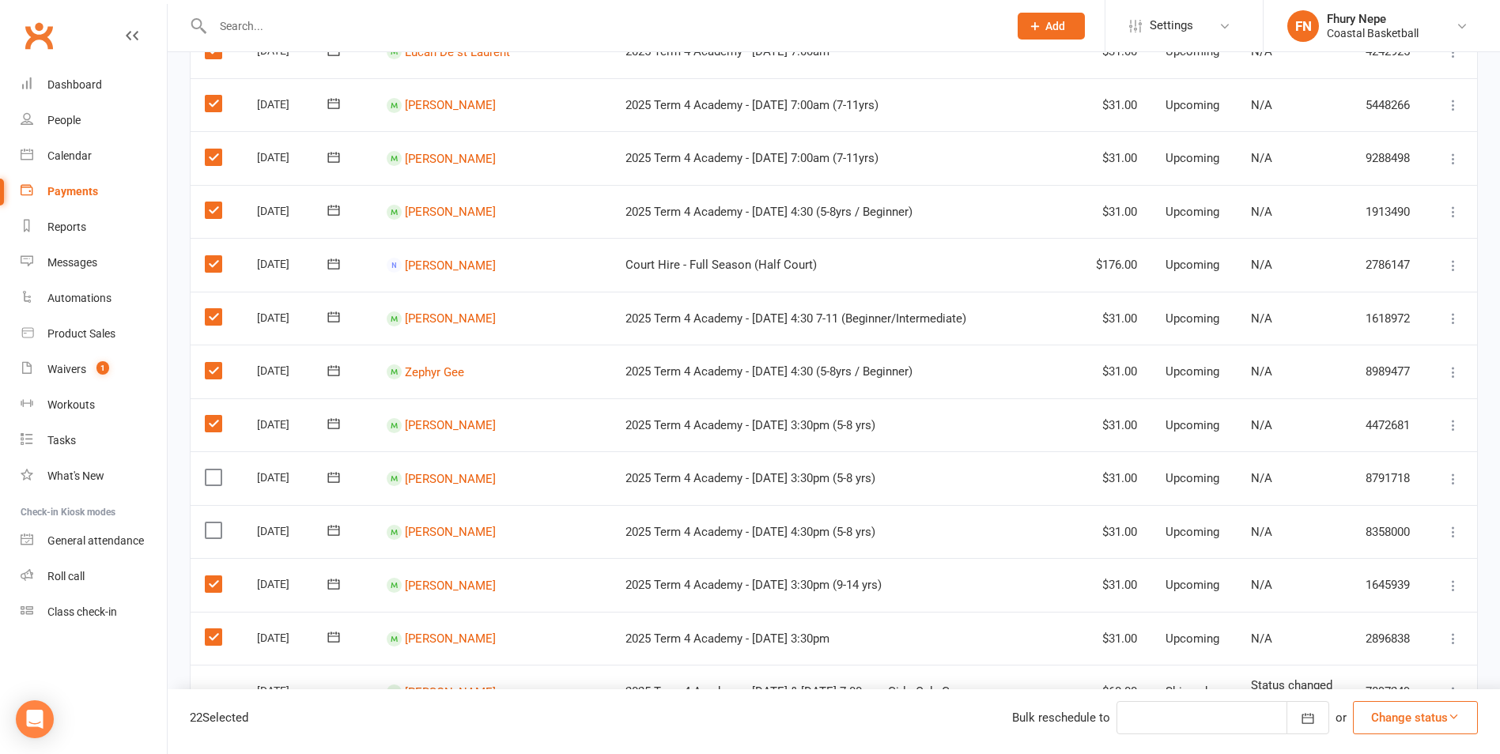
click at [210, 523] on input "checkbox" at bounding box center [210, 523] width 10 height 0
click at [214, 477] on label at bounding box center [215, 478] width 21 height 16
click at [214, 470] on input "checkbox" at bounding box center [210, 470] width 10 height 0
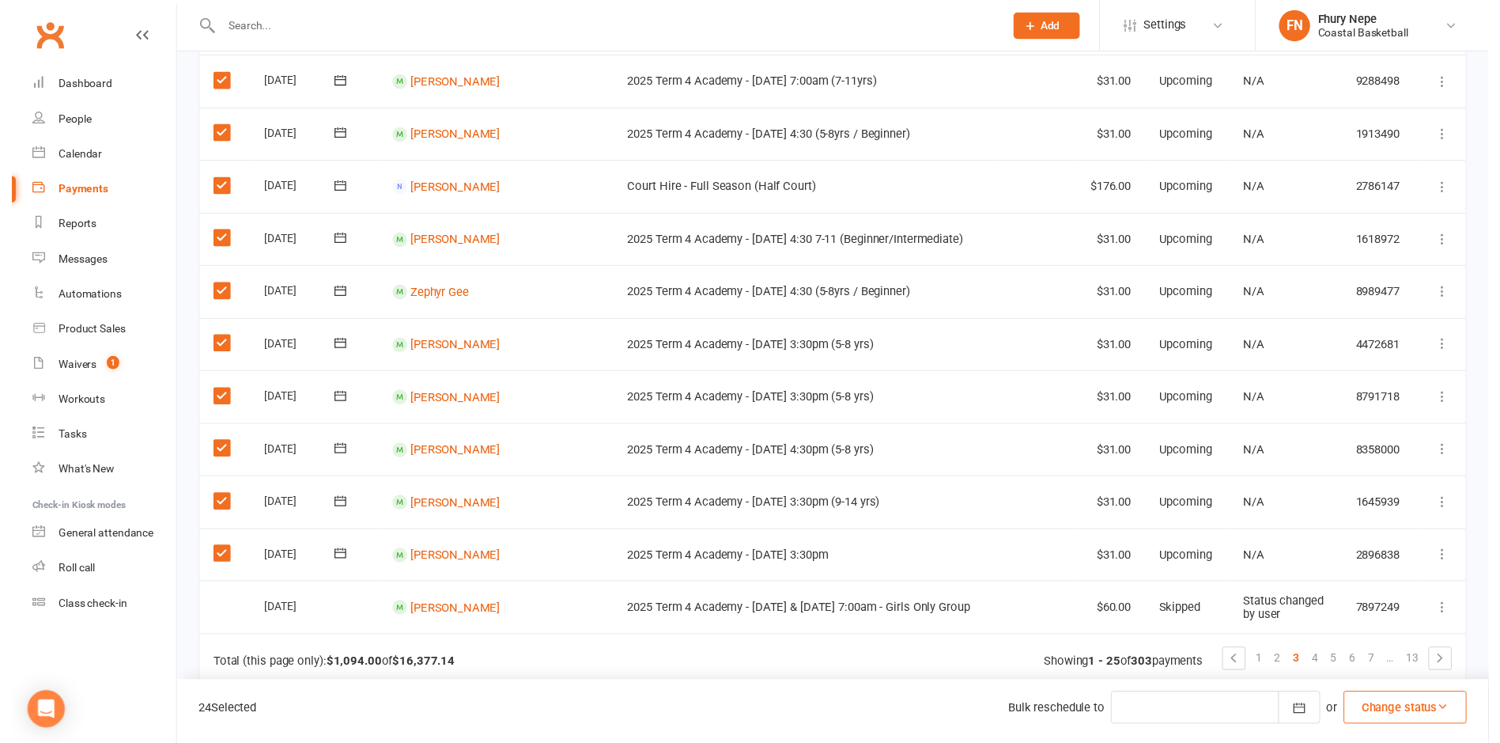
scroll to position [1028, 0]
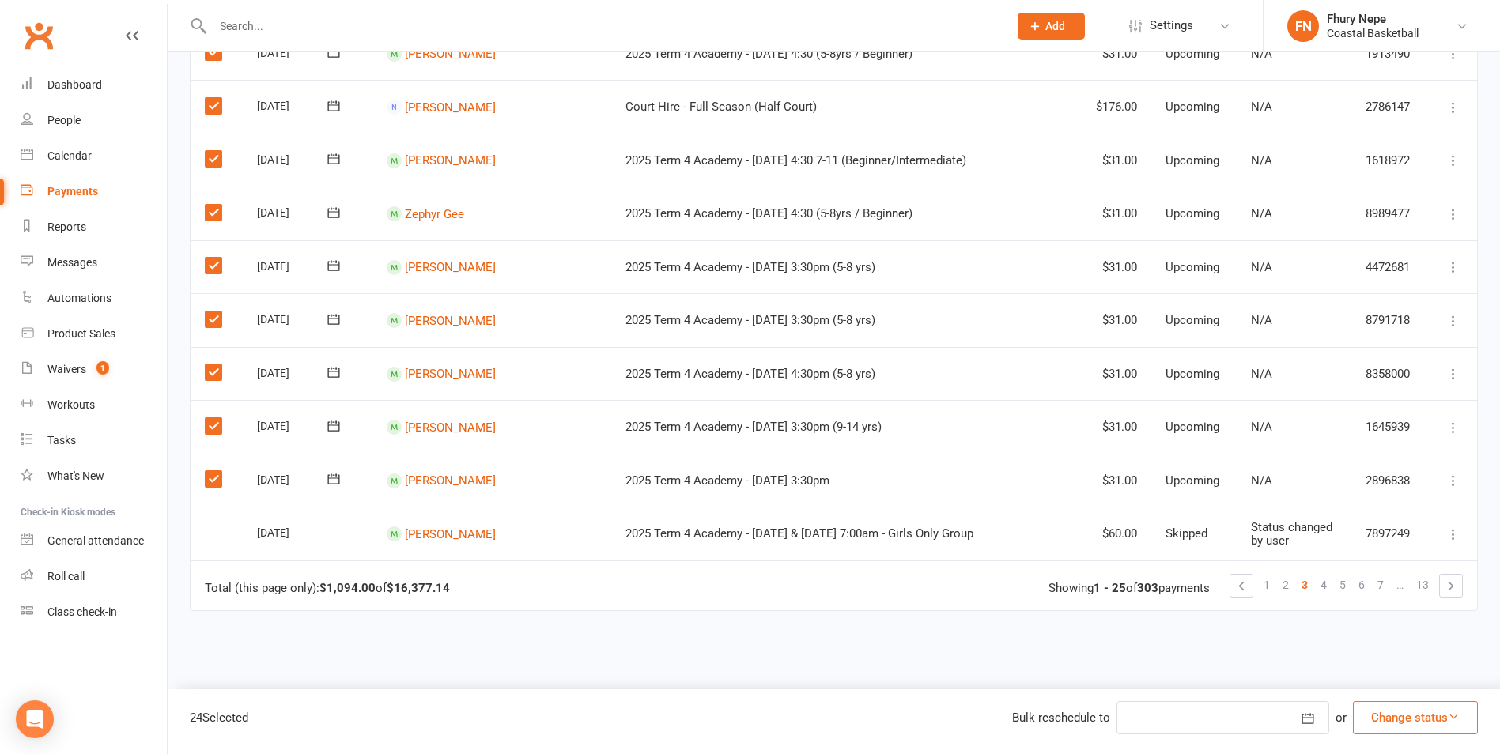
click at [1208, 659] on button "Change status" at bounding box center [1415, 717] width 125 height 33
click at [1208, 659] on link "Skipped" at bounding box center [1399, 676] width 157 height 32
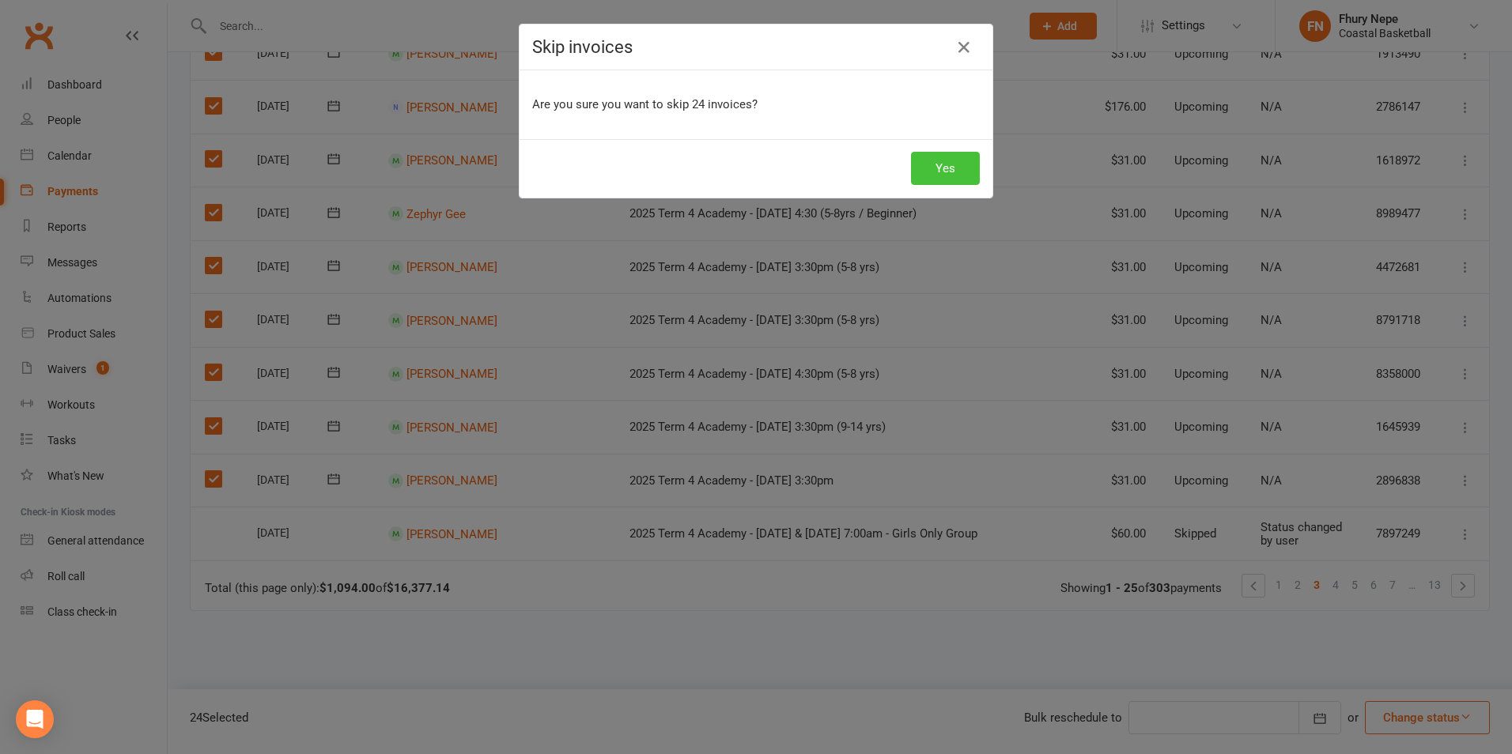
click at [946, 169] on button "Yes" at bounding box center [945, 168] width 69 height 33
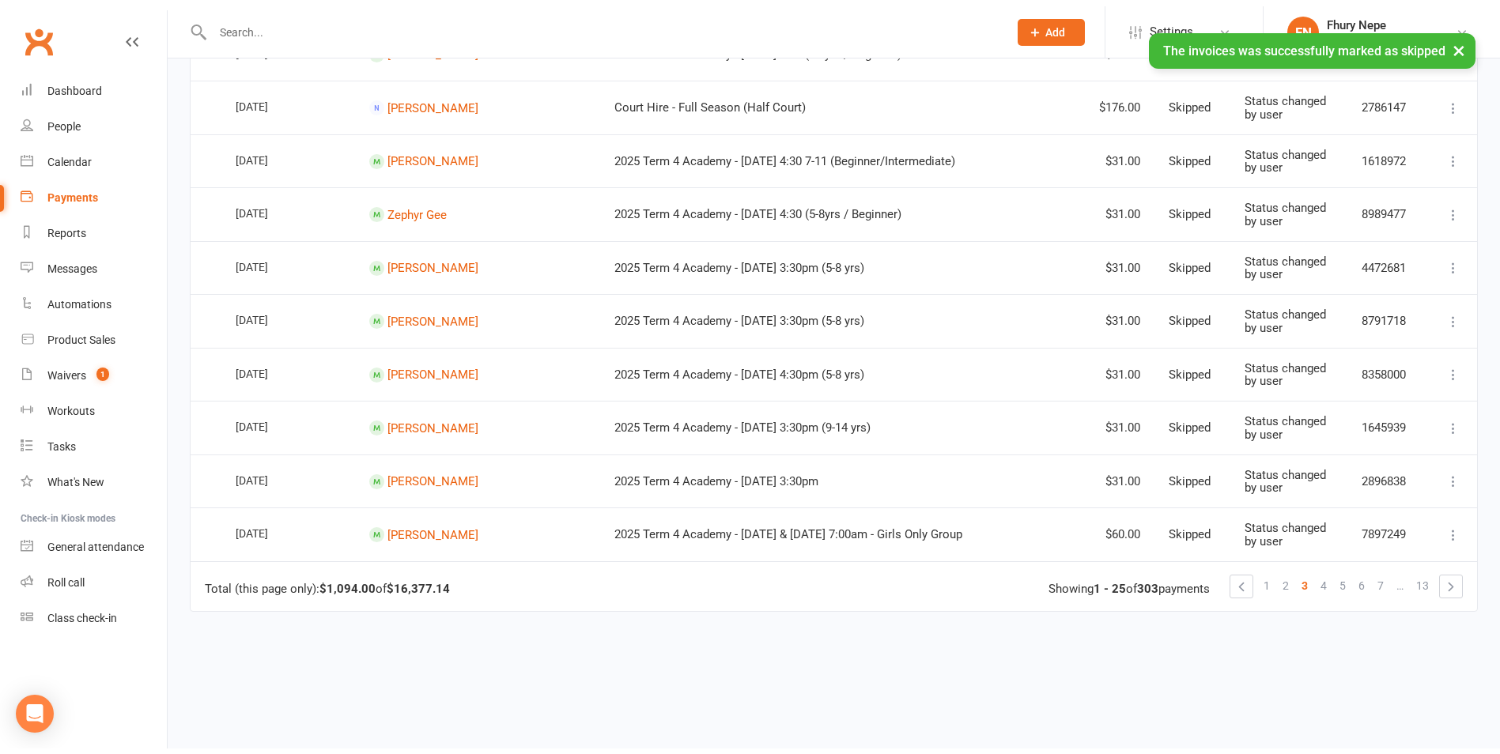
scroll to position [1023, 0]
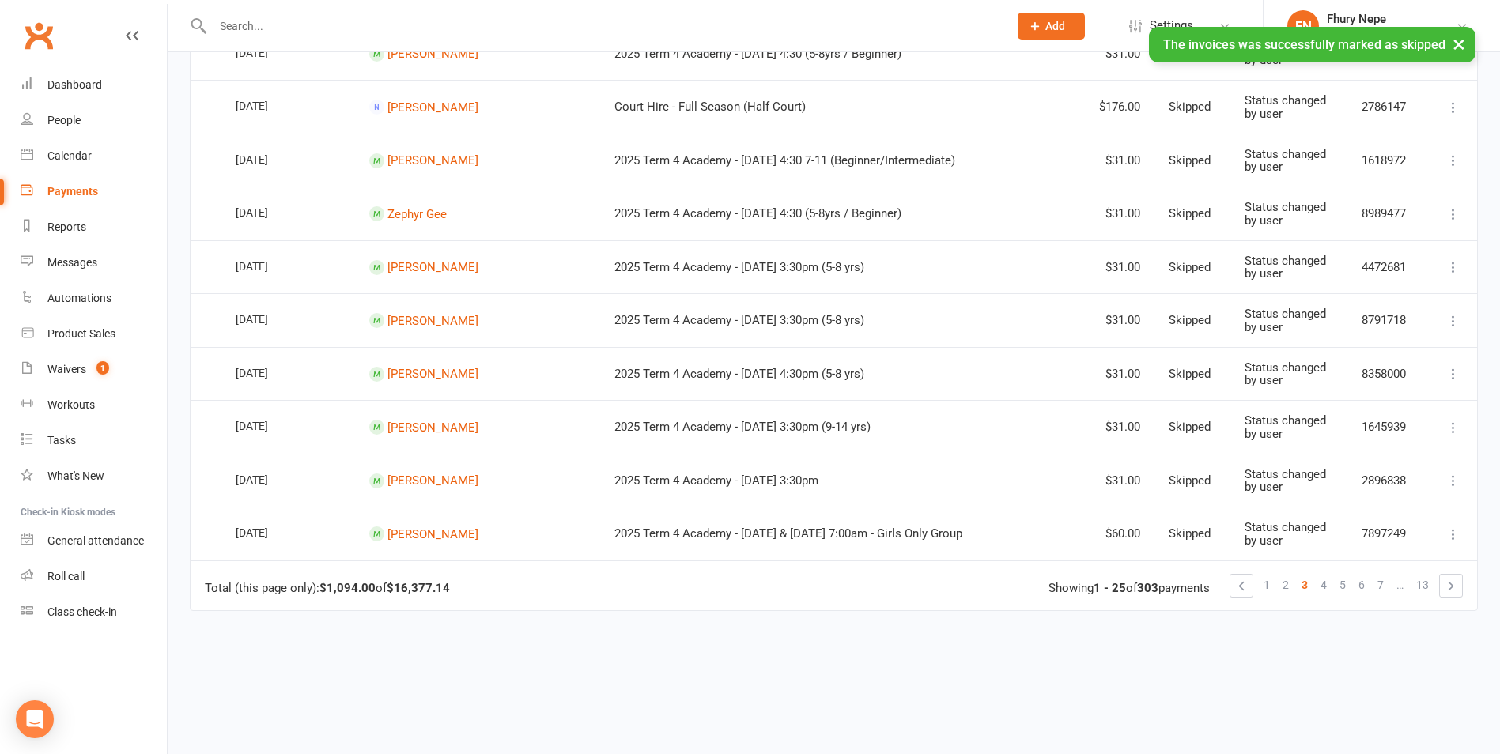
click at [1208, 587] on span "4" at bounding box center [1324, 585] width 6 height 22
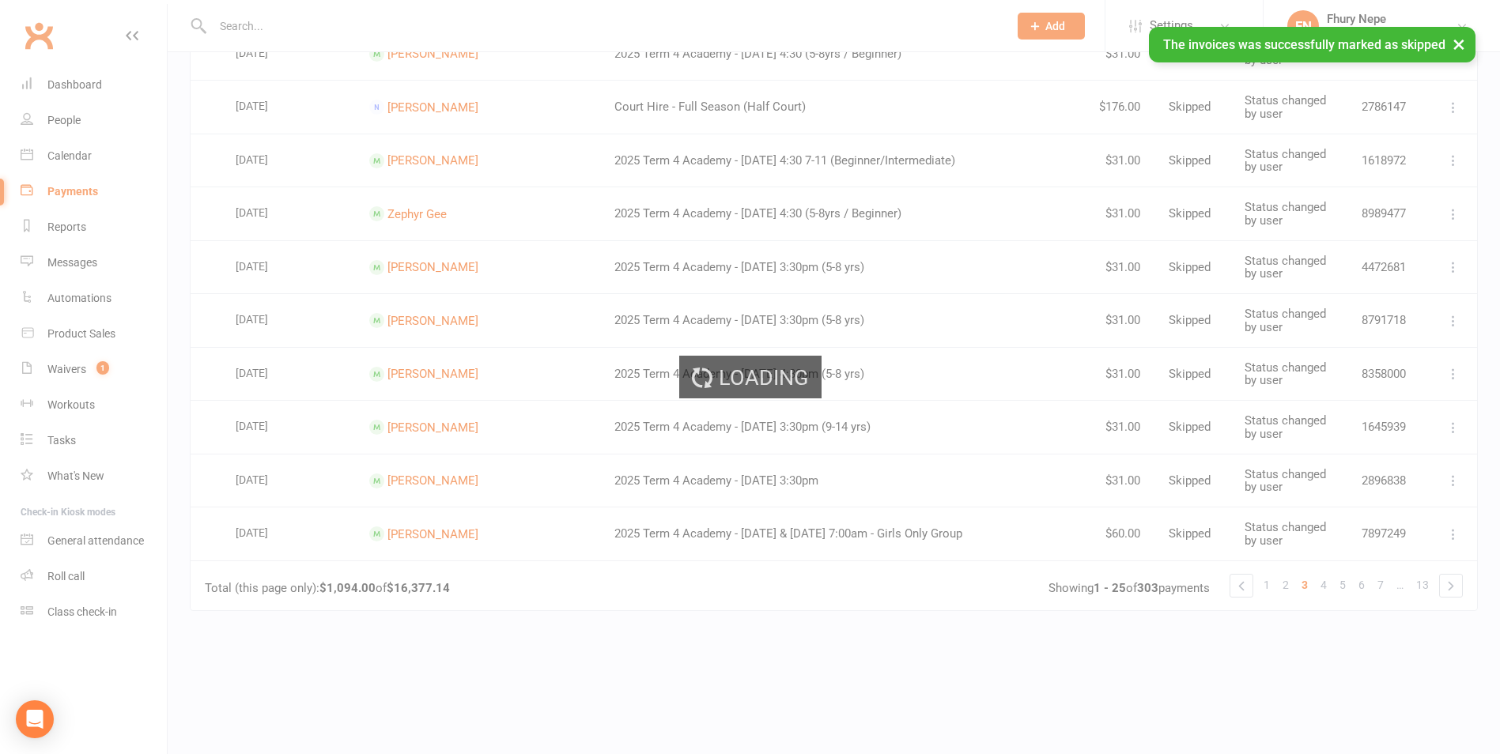
scroll to position [0, 0]
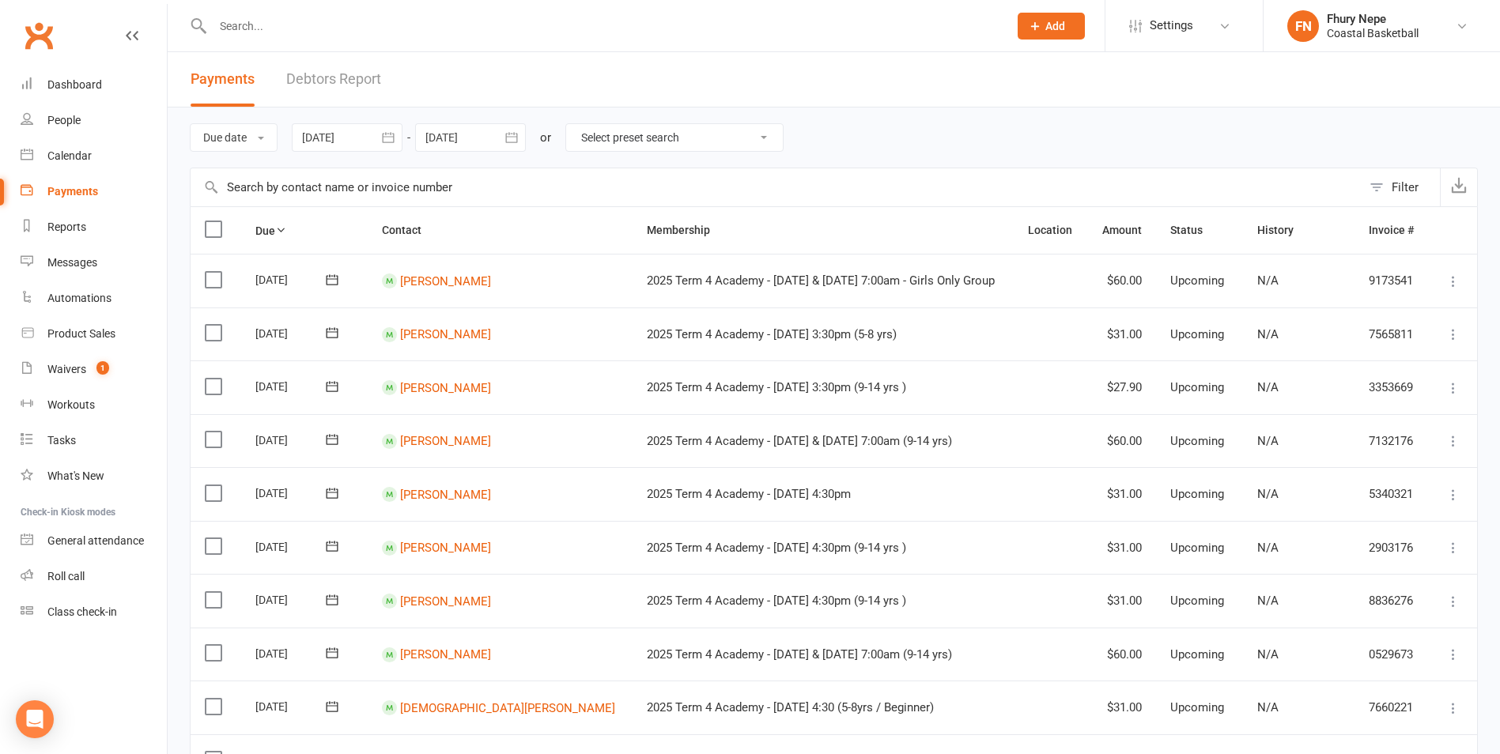
click at [220, 282] on label at bounding box center [215, 280] width 21 height 16
click at [215, 272] on input "checkbox" at bounding box center [210, 272] width 10 height 0
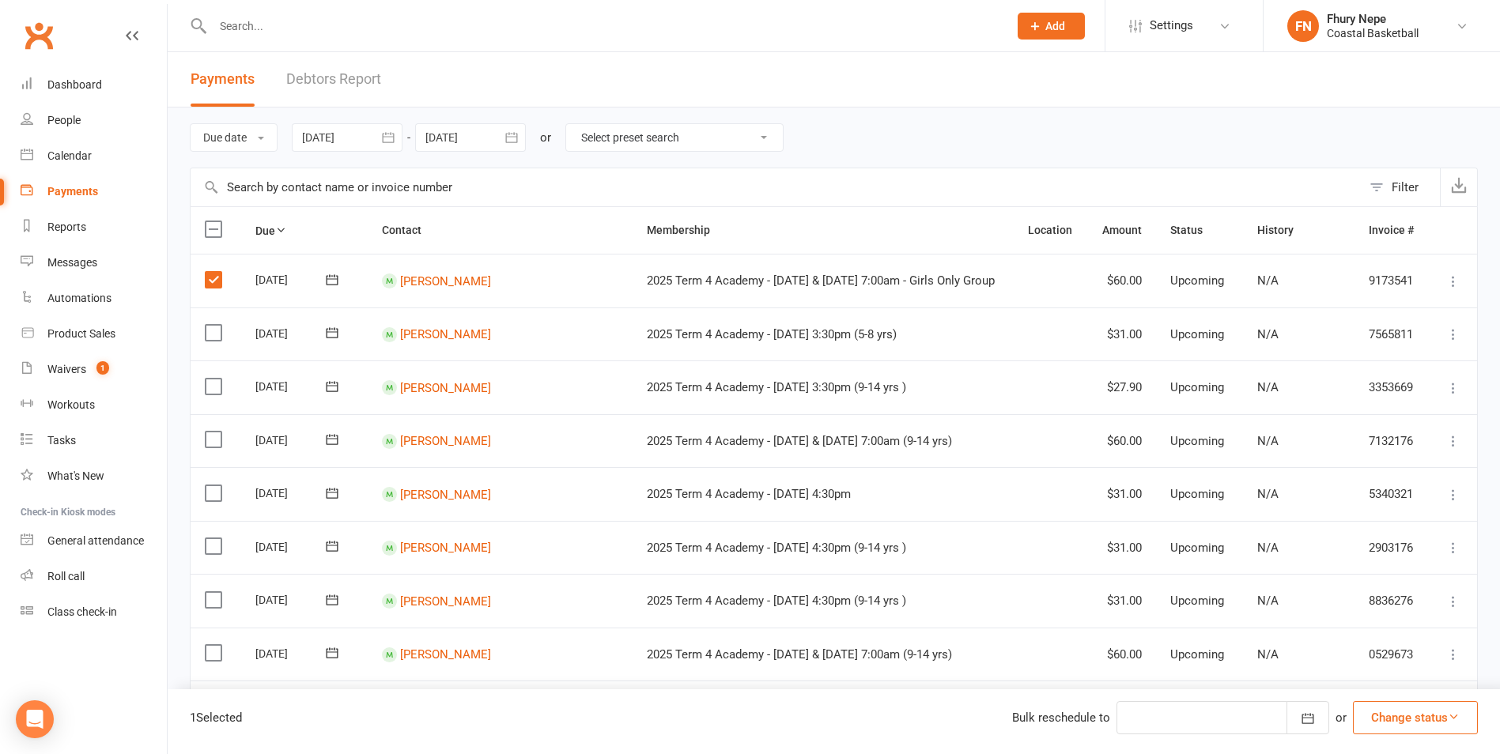
click at [213, 332] on label at bounding box center [215, 333] width 21 height 16
click at [213, 325] on input "checkbox" at bounding box center [210, 325] width 10 height 0
click at [210, 387] on label at bounding box center [215, 387] width 21 height 16
click at [210, 379] on input "checkbox" at bounding box center [210, 379] width 10 height 0
click at [214, 444] on label at bounding box center [215, 440] width 21 height 16
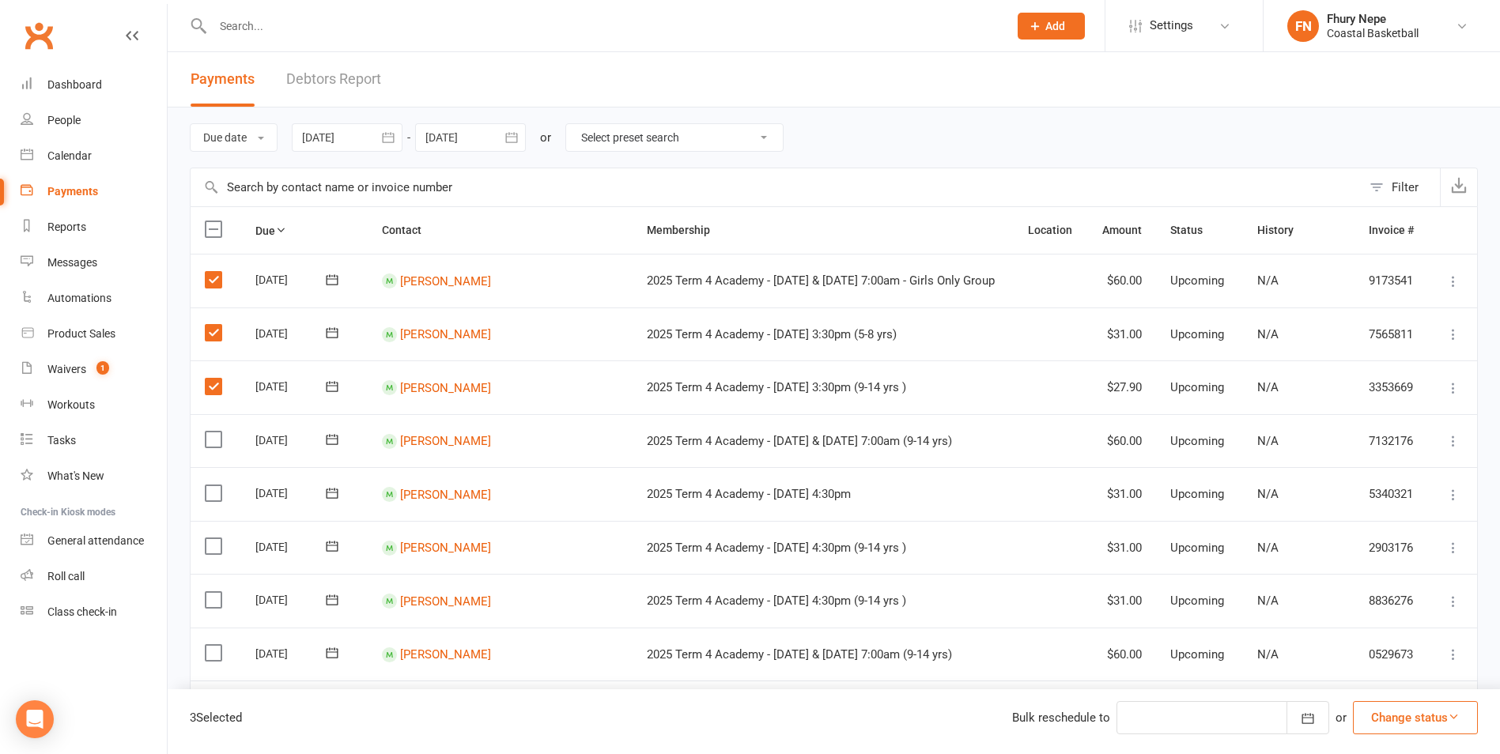
click at [214, 432] on input "checkbox" at bounding box center [210, 432] width 10 height 0
click at [209, 492] on label at bounding box center [215, 494] width 21 height 16
click at [209, 486] on input "checkbox" at bounding box center [210, 486] width 10 height 0
click at [218, 545] on label at bounding box center [215, 547] width 21 height 16
click at [215, 539] on input "checkbox" at bounding box center [210, 539] width 10 height 0
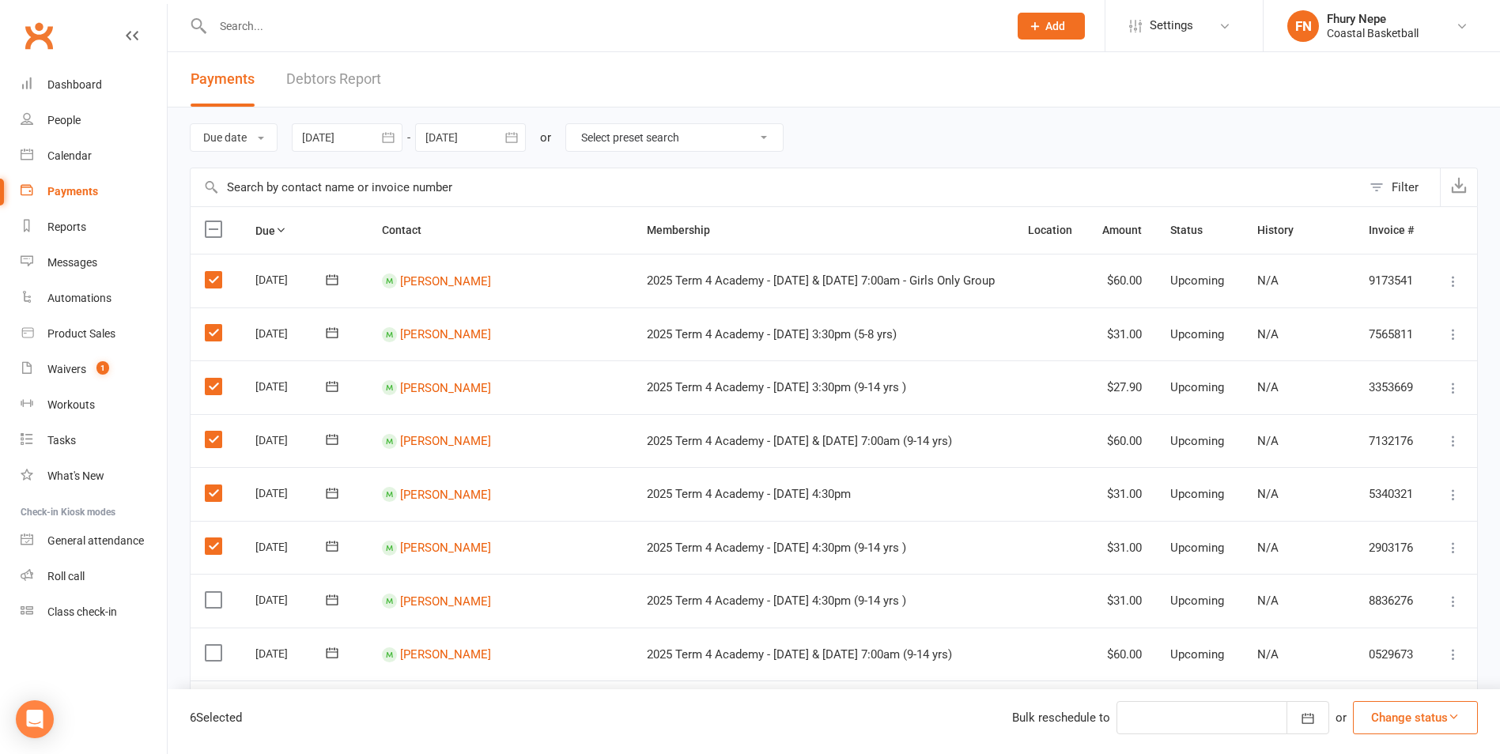
click at [210, 601] on label at bounding box center [215, 600] width 21 height 16
click at [210, 592] on input "checkbox" at bounding box center [210, 592] width 10 height 0
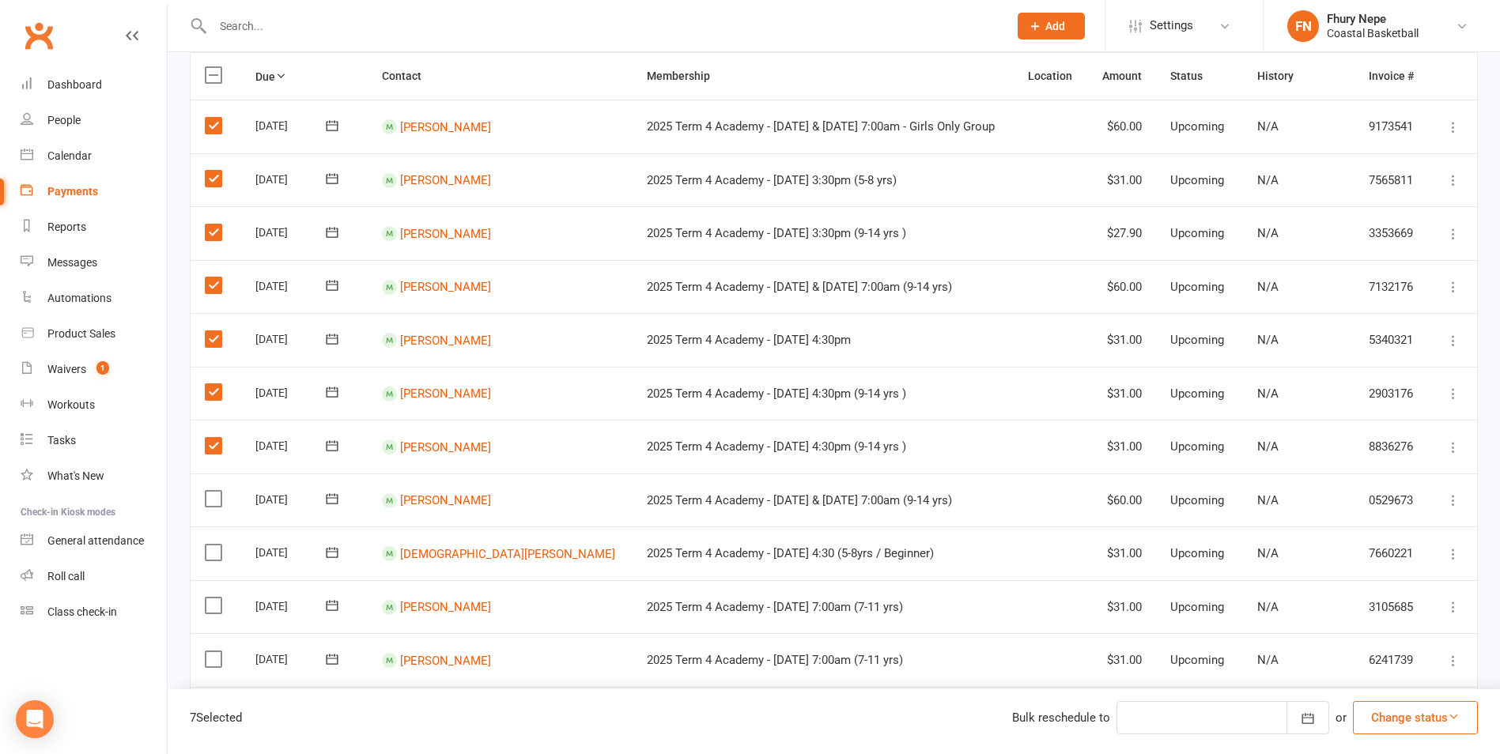
scroll to position [158, 0]
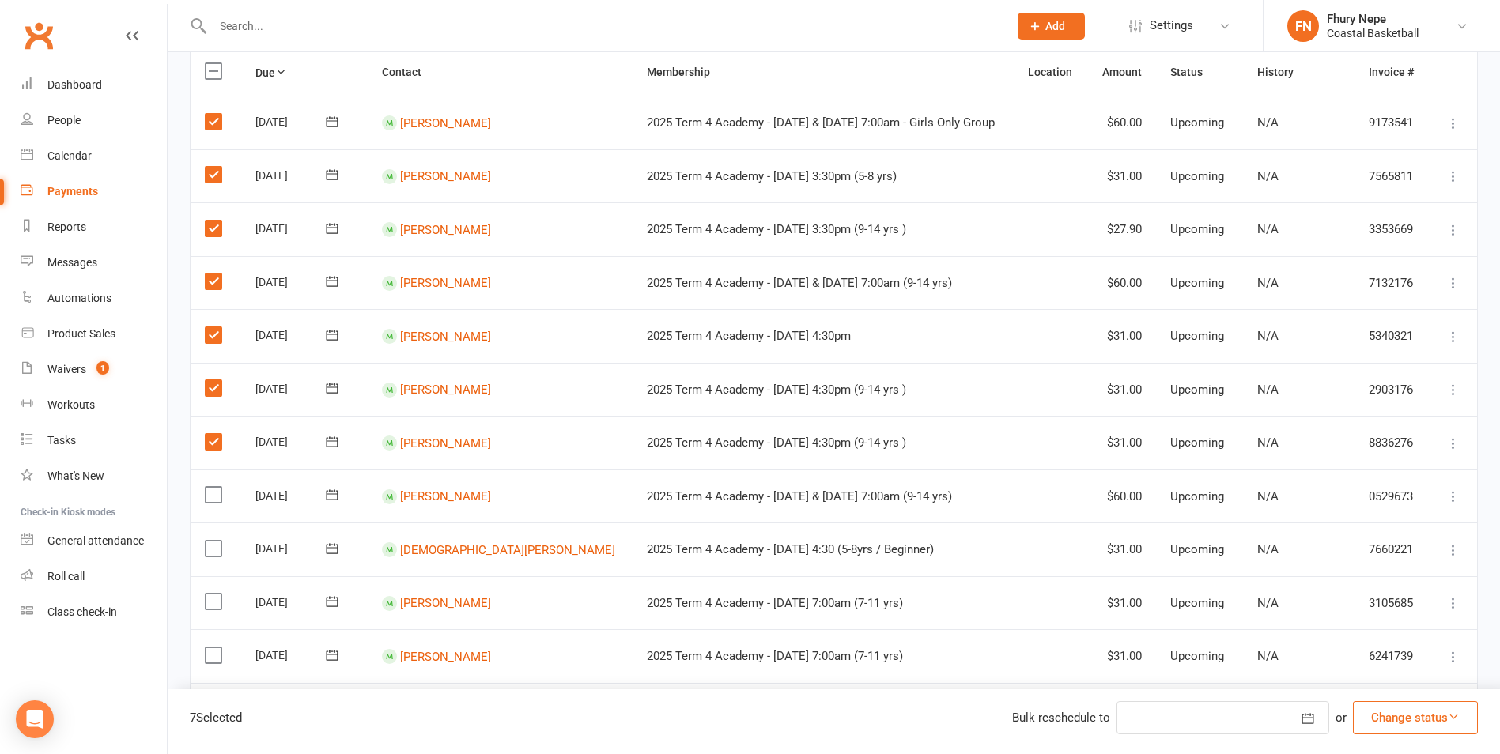
click at [217, 497] on label at bounding box center [215, 495] width 21 height 16
click at [215, 487] on input "checkbox" at bounding box center [210, 487] width 10 height 0
click at [214, 552] on label at bounding box center [215, 549] width 21 height 16
click at [214, 541] on input "checkbox" at bounding box center [210, 541] width 10 height 0
drag, startPoint x: 211, startPoint y: 600, endPoint x: 204, endPoint y: 633, distance: 34.0
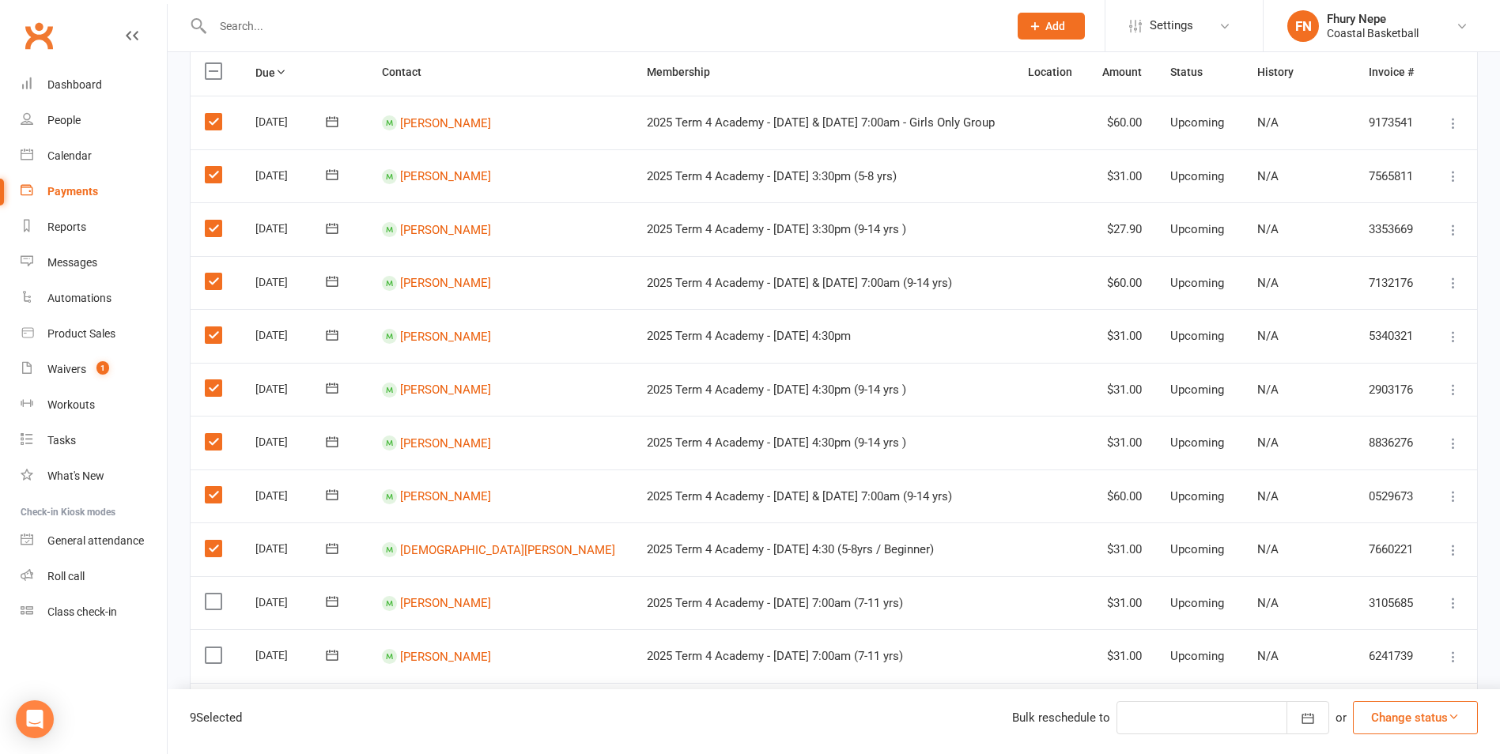
click at [211, 603] on label at bounding box center [215, 602] width 21 height 16
click at [211, 594] on input "checkbox" at bounding box center [210, 594] width 10 height 0
click at [217, 656] on label at bounding box center [215, 656] width 21 height 16
click at [215, 648] on input "checkbox" at bounding box center [210, 648] width 10 height 0
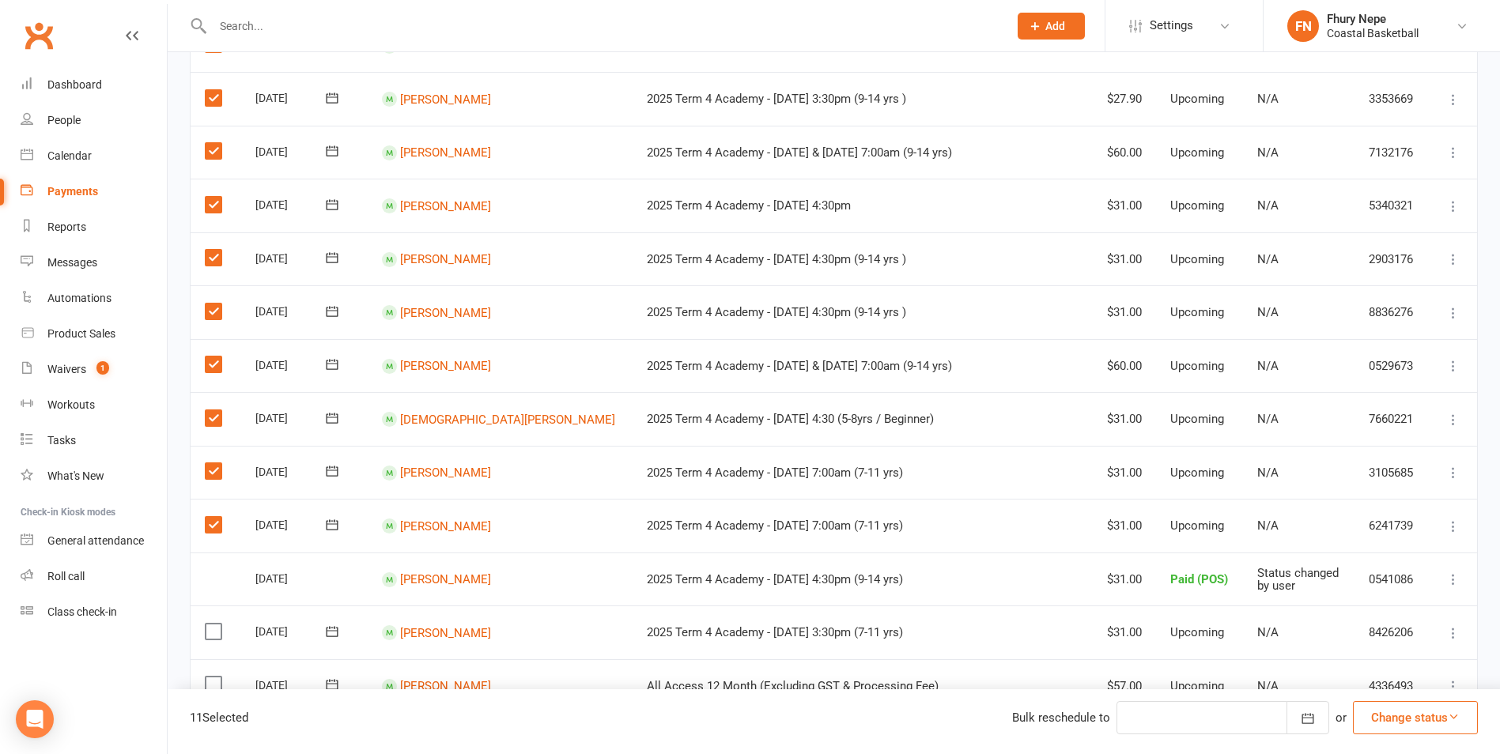
scroll to position [316, 0]
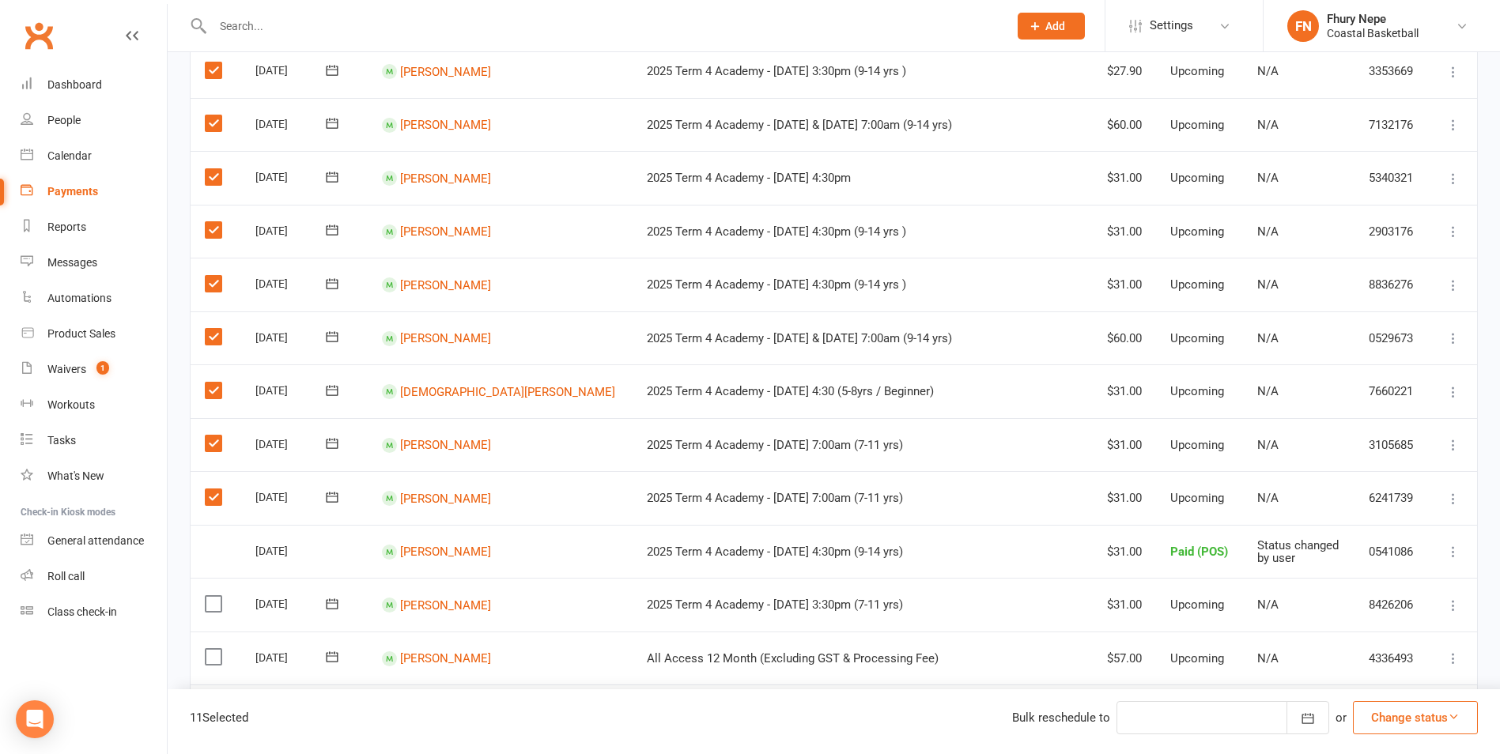
click at [220, 606] on label at bounding box center [215, 604] width 21 height 16
click at [215, 596] on input "checkbox" at bounding box center [210, 596] width 10 height 0
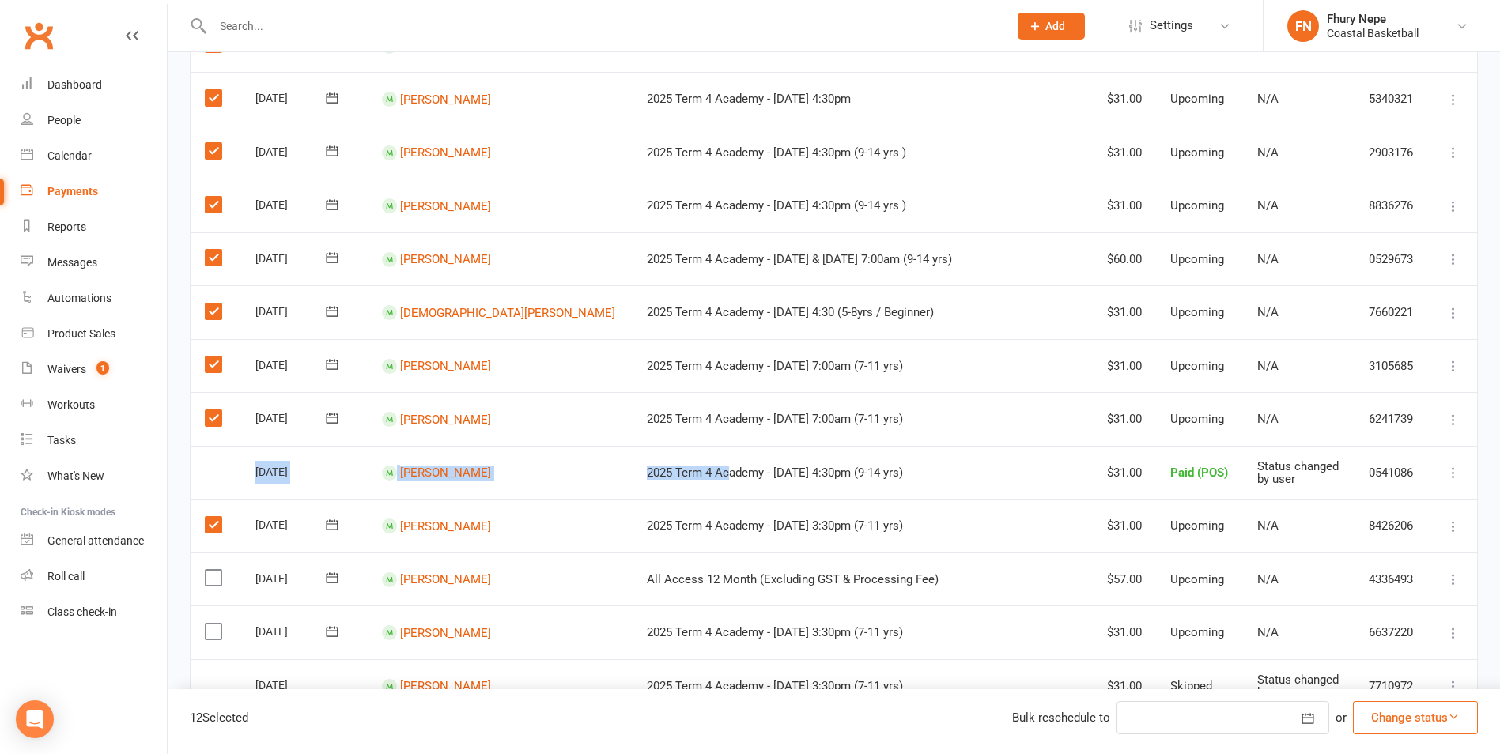
drag, startPoint x: 256, startPoint y: 466, endPoint x: 642, endPoint y: 478, distance: 386.1
click at [642, 478] on tr "Select this 03 Nov 2025 Kanin Larkin 2025 Term 4 Academy - Tuesday 4:30pm (9-14…" at bounding box center [834, 473] width 1287 height 54
click at [939, 463] on td "2025 Term 4 Academy - Tuesday 4:30pm (9-14 yrs)" at bounding box center [823, 473] width 381 height 54
click at [221, 583] on label at bounding box center [215, 578] width 21 height 16
click at [215, 570] on input "checkbox" at bounding box center [210, 570] width 10 height 0
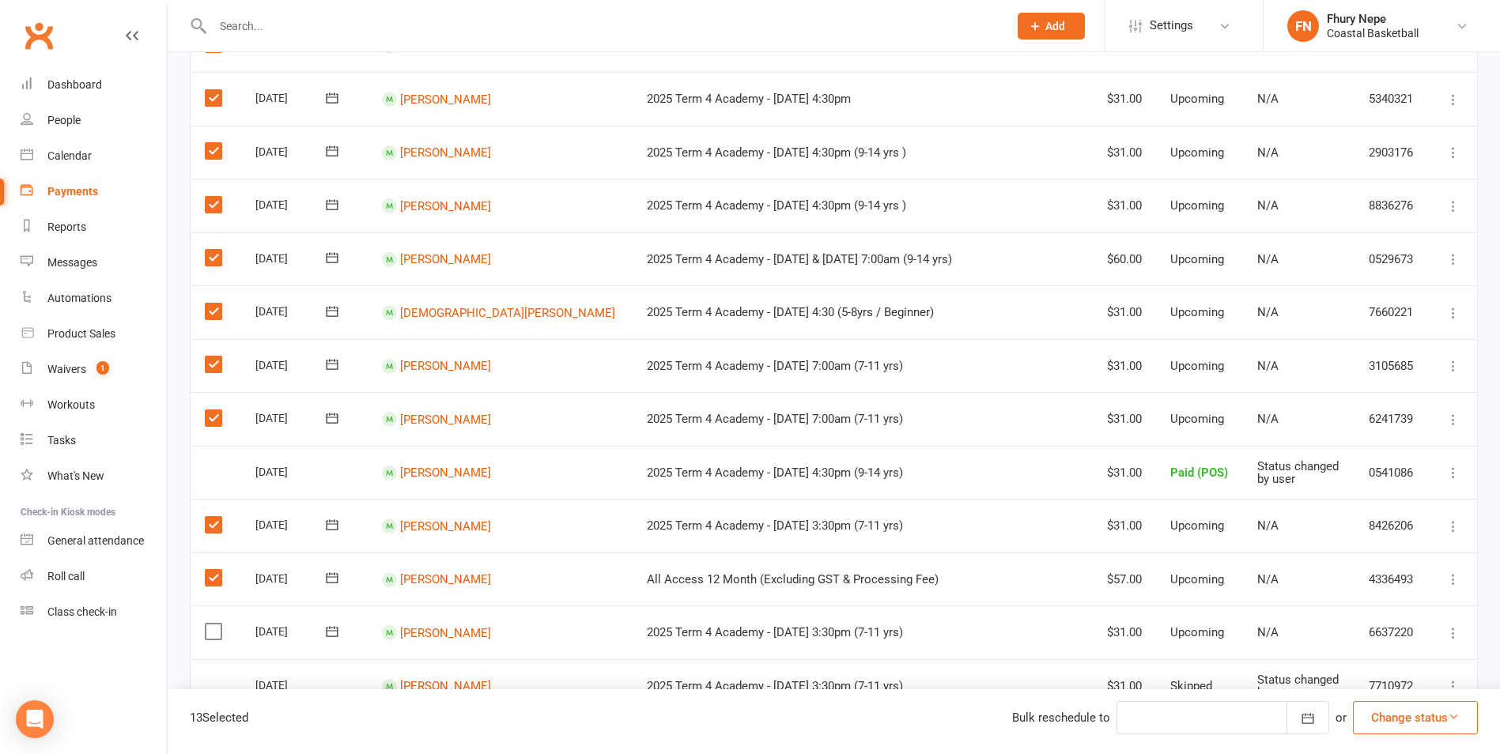
click at [213, 630] on label at bounding box center [215, 632] width 21 height 16
click at [213, 624] on input "checkbox" at bounding box center [210, 624] width 10 height 0
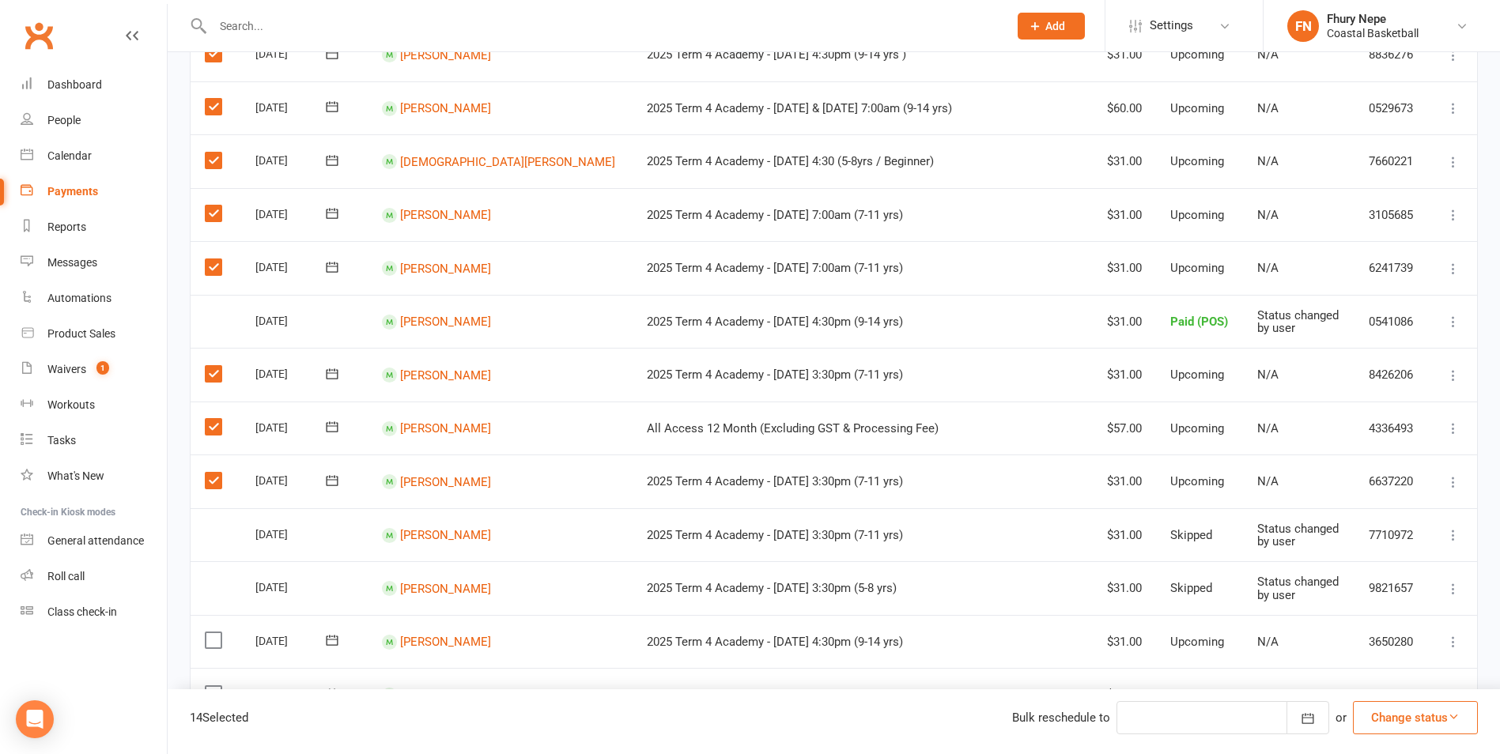
scroll to position [554, 0]
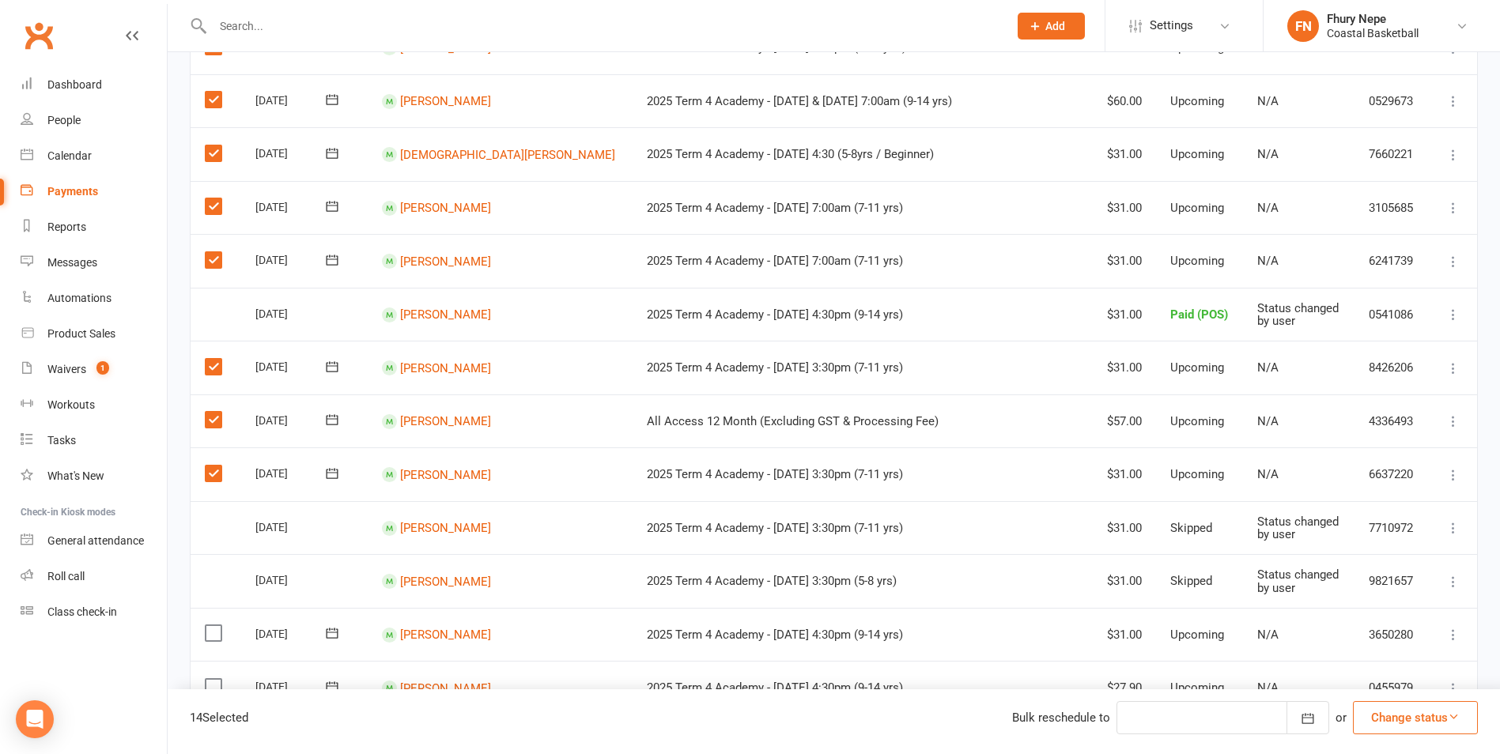
click at [215, 627] on label at bounding box center [215, 634] width 21 height 16
click at [215, 626] on input "checkbox" at bounding box center [210, 626] width 10 height 0
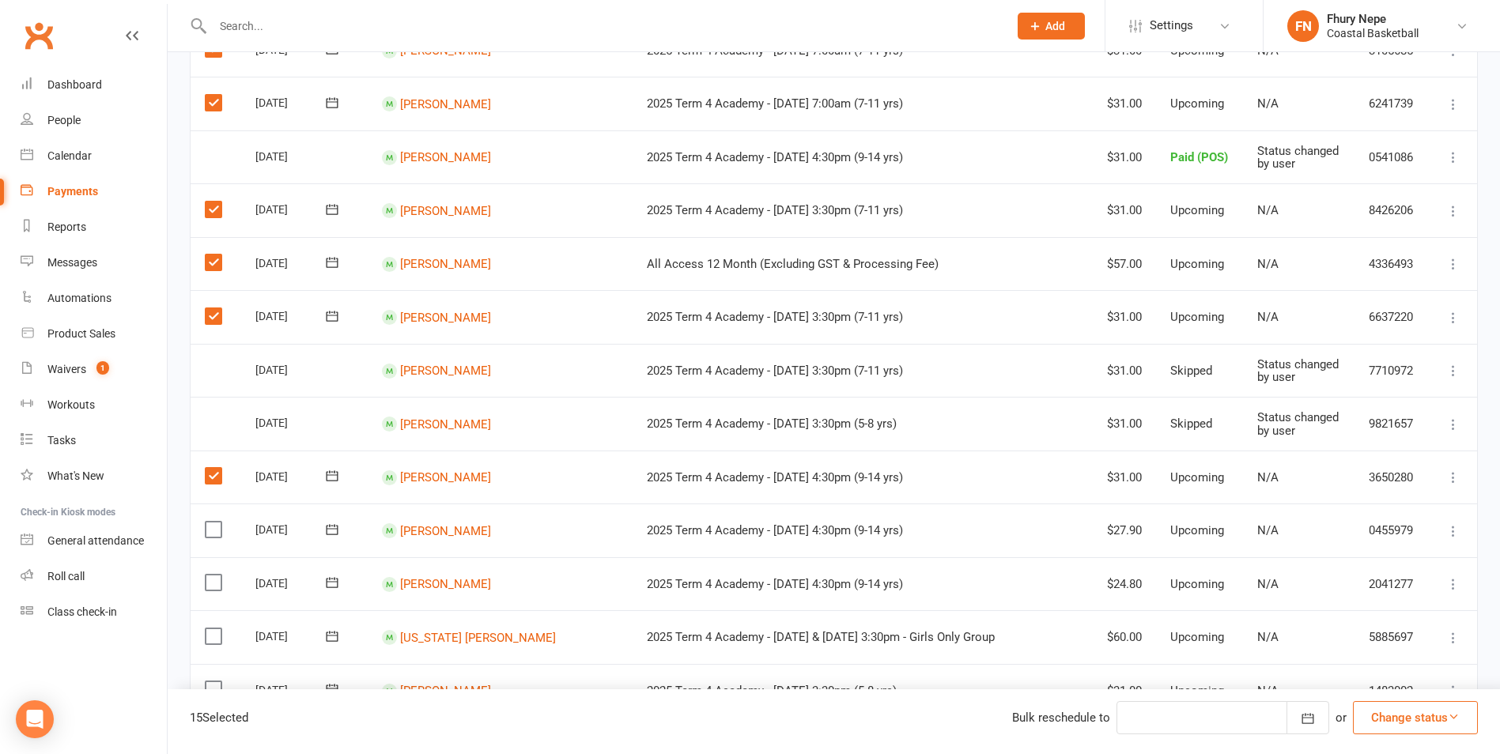
scroll to position [712, 0]
click at [211, 532] on label at bounding box center [215, 529] width 21 height 16
click at [211, 521] on input "checkbox" at bounding box center [210, 521] width 10 height 0
click at [211, 582] on label at bounding box center [215, 582] width 21 height 16
click at [211, 574] on input "checkbox" at bounding box center [210, 574] width 10 height 0
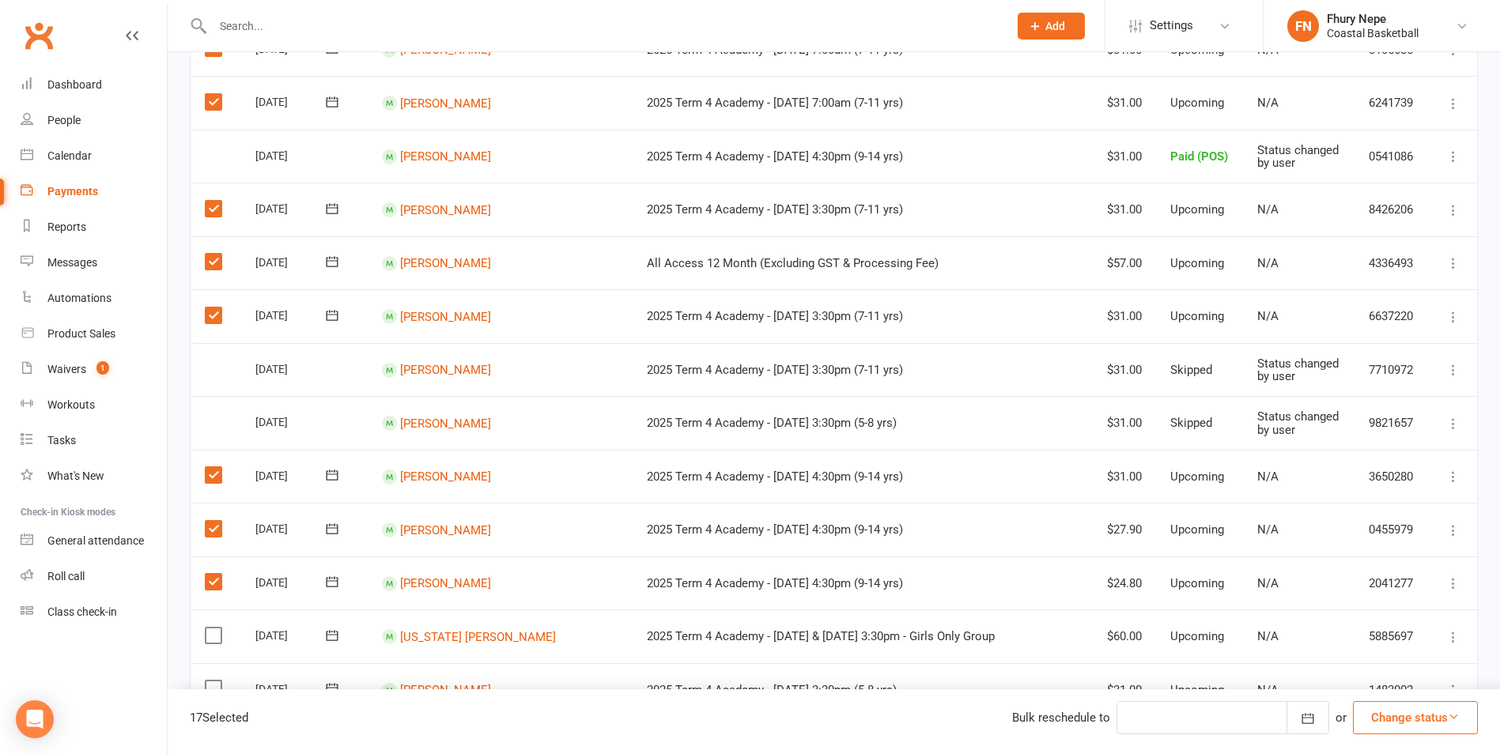
click at [217, 637] on label at bounding box center [215, 636] width 21 height 16
click at [215, 628] on input "checkbox" at bounding box center [210, 628] width 10 height 0
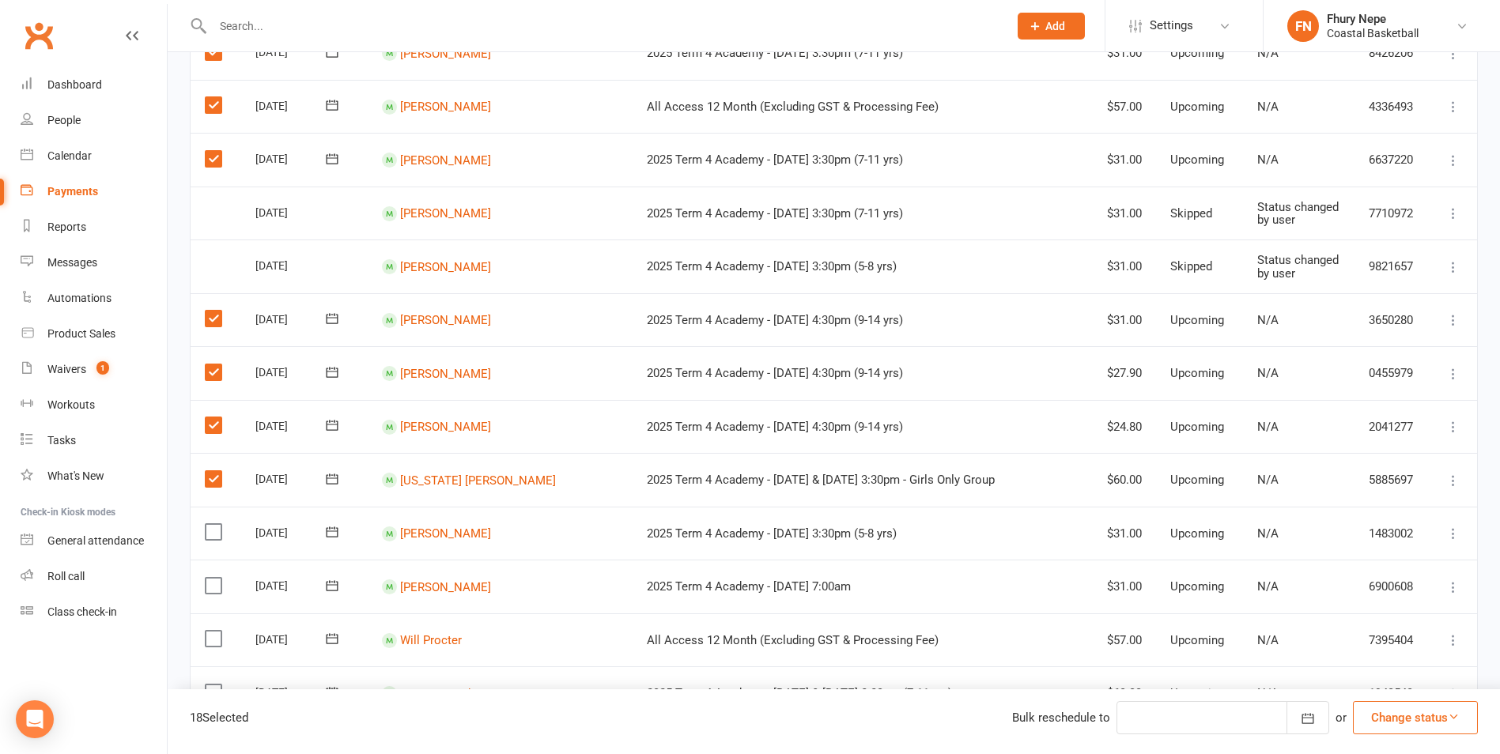
scroll to position [870, 0]
click at [213, 524] on label at bounding box center [215, 531] width 21 height 16
click at [213, 523] on input "checkbox" at bounding box center [210, 523] width 10 height 0
click at [220, 586] on label at bounding box center [215, 585] width 21 height 16
click at [215, 577] on input "checkbox" at bounding box center [210, 577] width 10 height 0
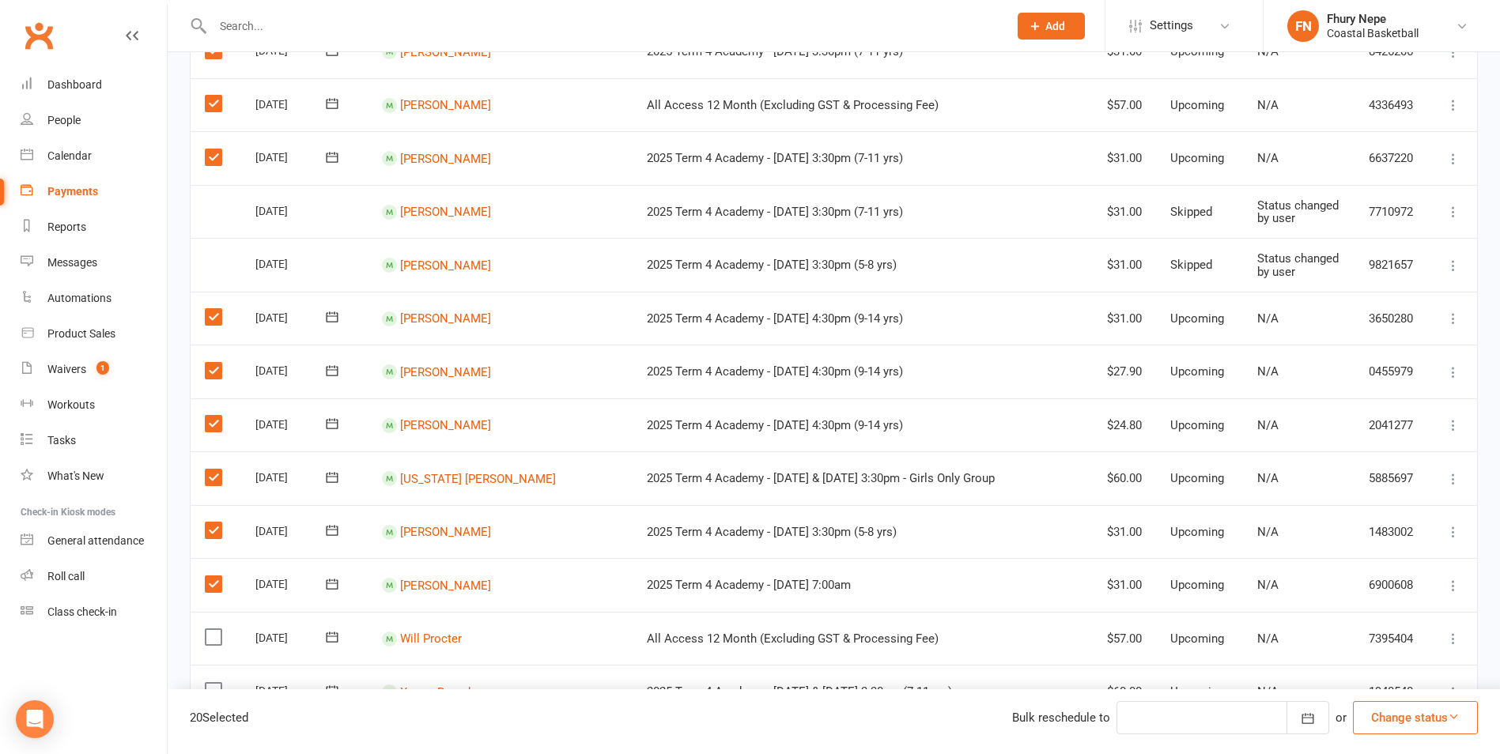
click at [208, 631] on label at bounding box center [215, 638] width 21 height 16
click at [208, 630] on input "checkbox" at bounding box center [210, 630] width 10 height 0
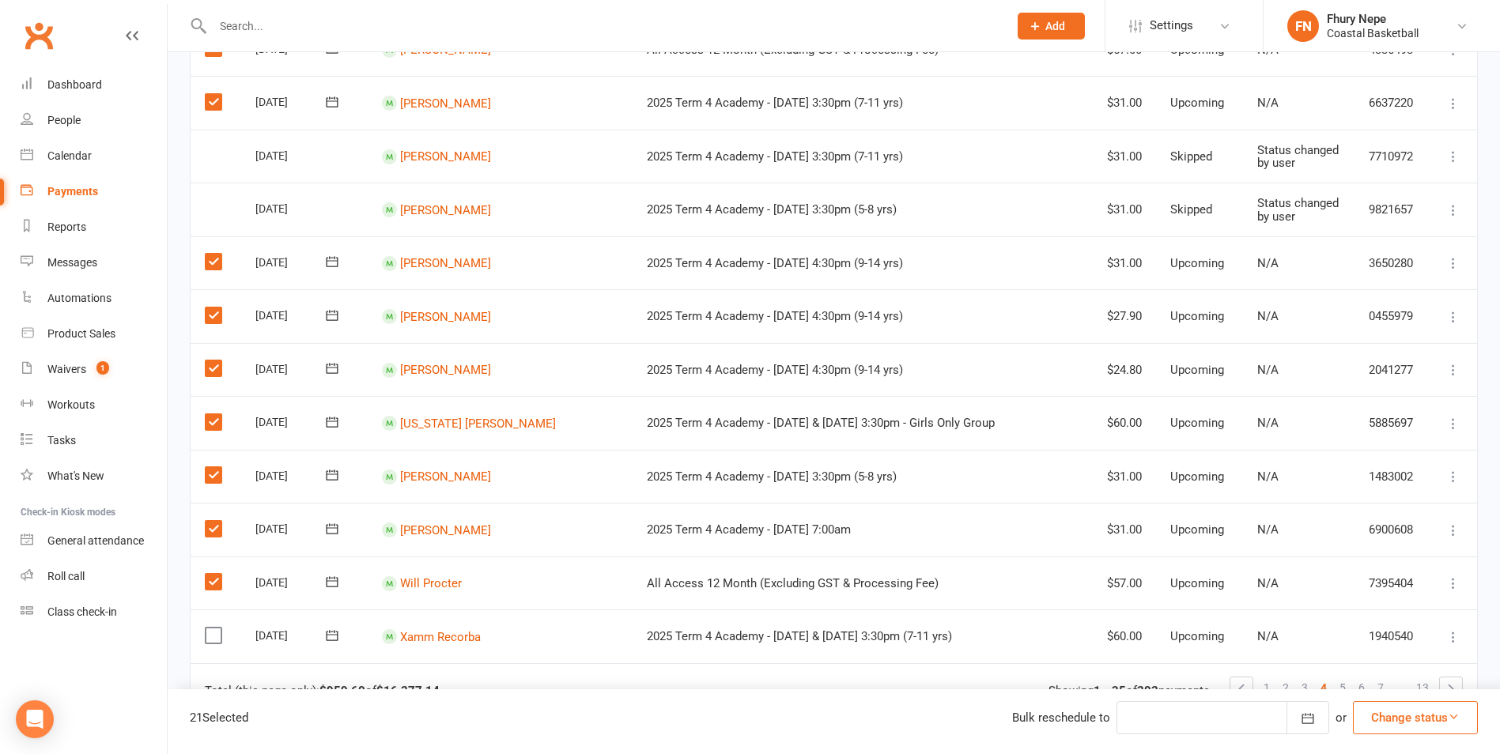
scroll to position [949, 0]
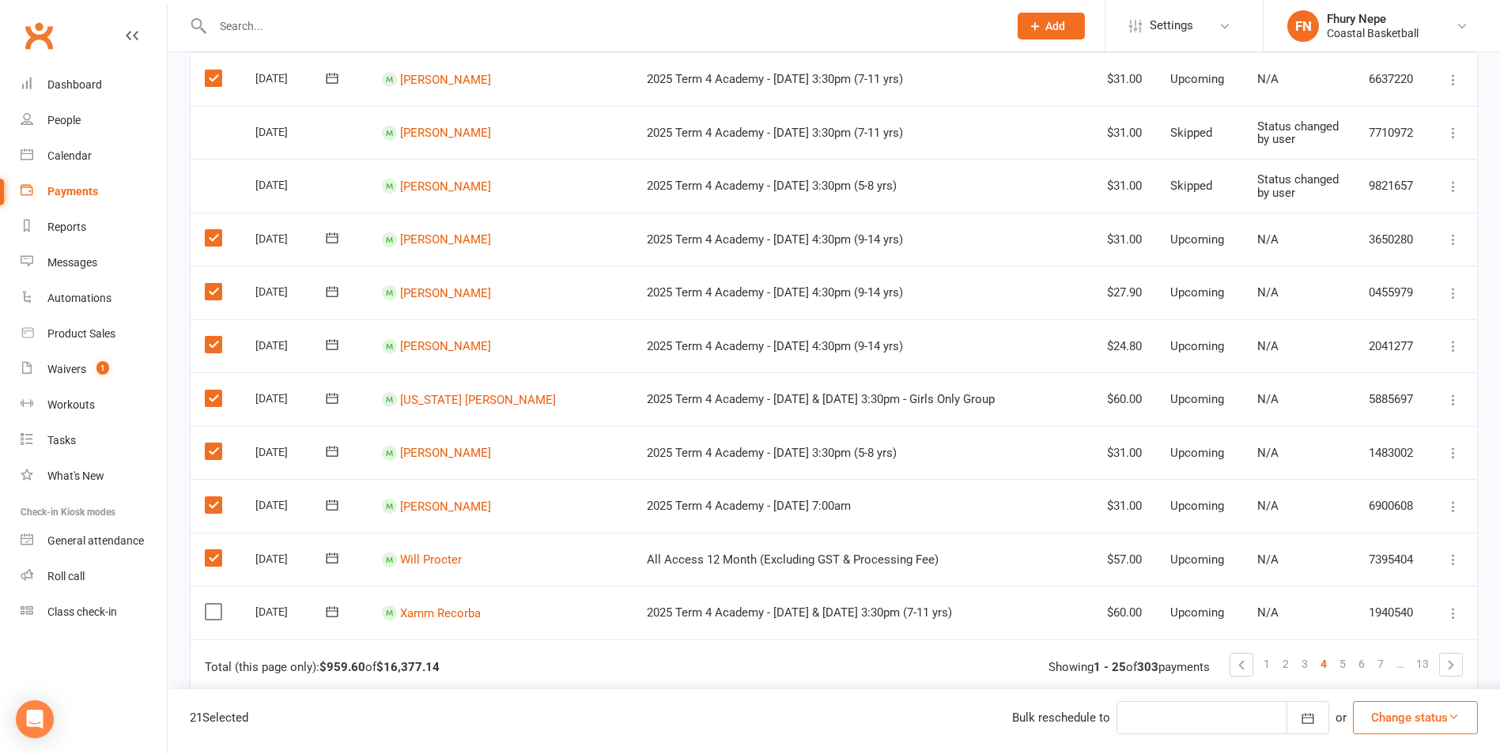
click at [211, 614] on label at bounding box center [215, 612] width 21 height 16
click at [211, 604] on input "checkbox" at bounding box center [210, 604] width 10 height 0
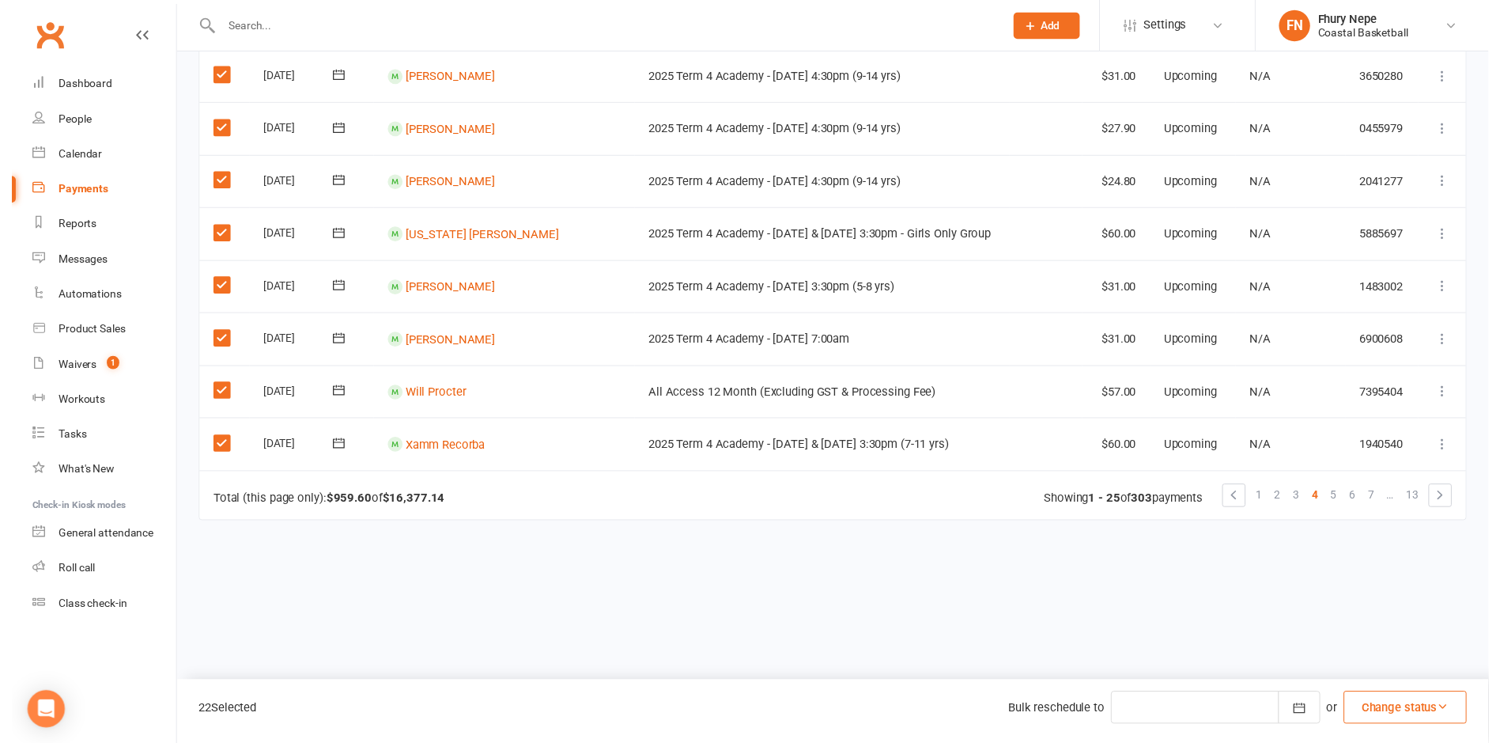
scroll to position [1112, 0]
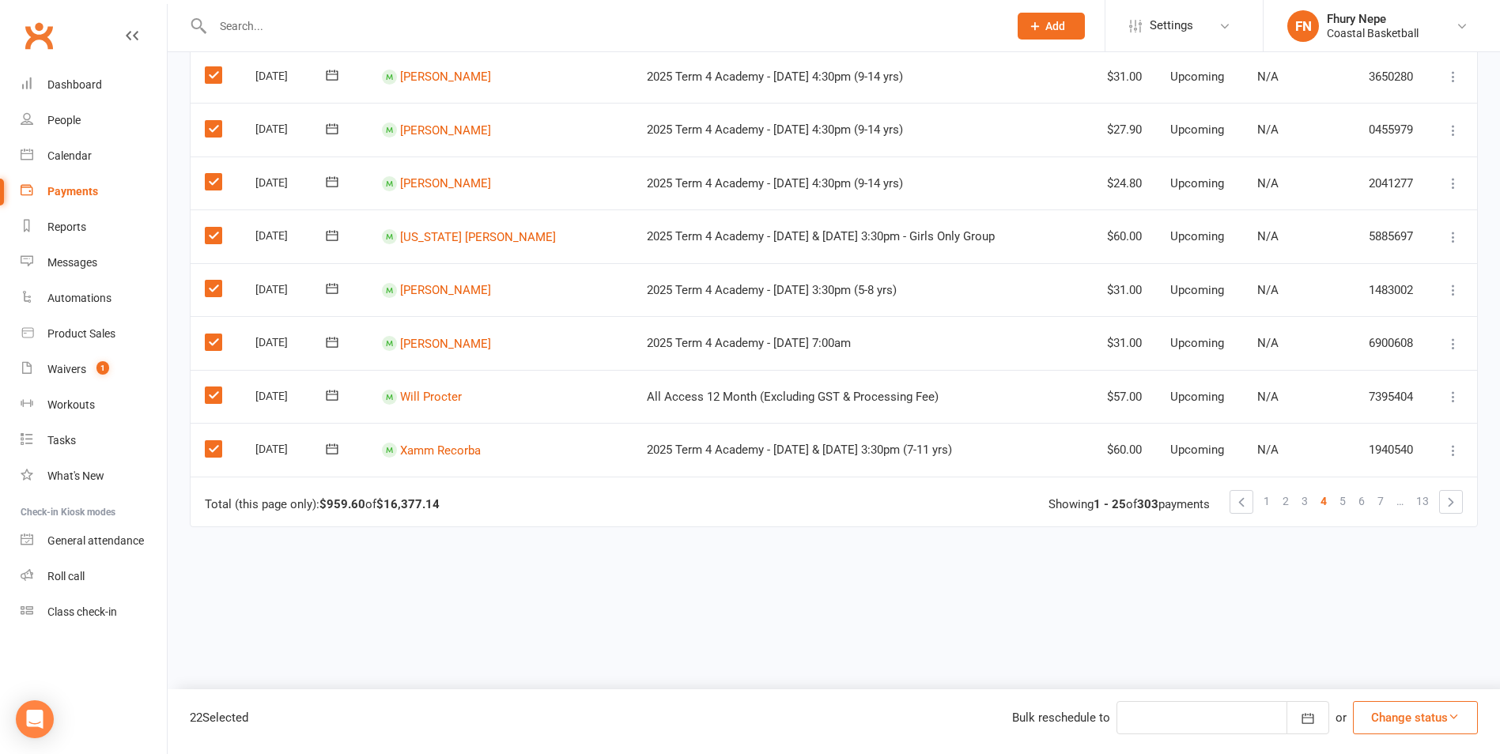
click at [1208, 659] on icon "button" at bounding box center [1454, 717] width 12 height 12
click at [1208, 659] on link "Skipped" at bounding box center [1399, 676] width 157 height 32
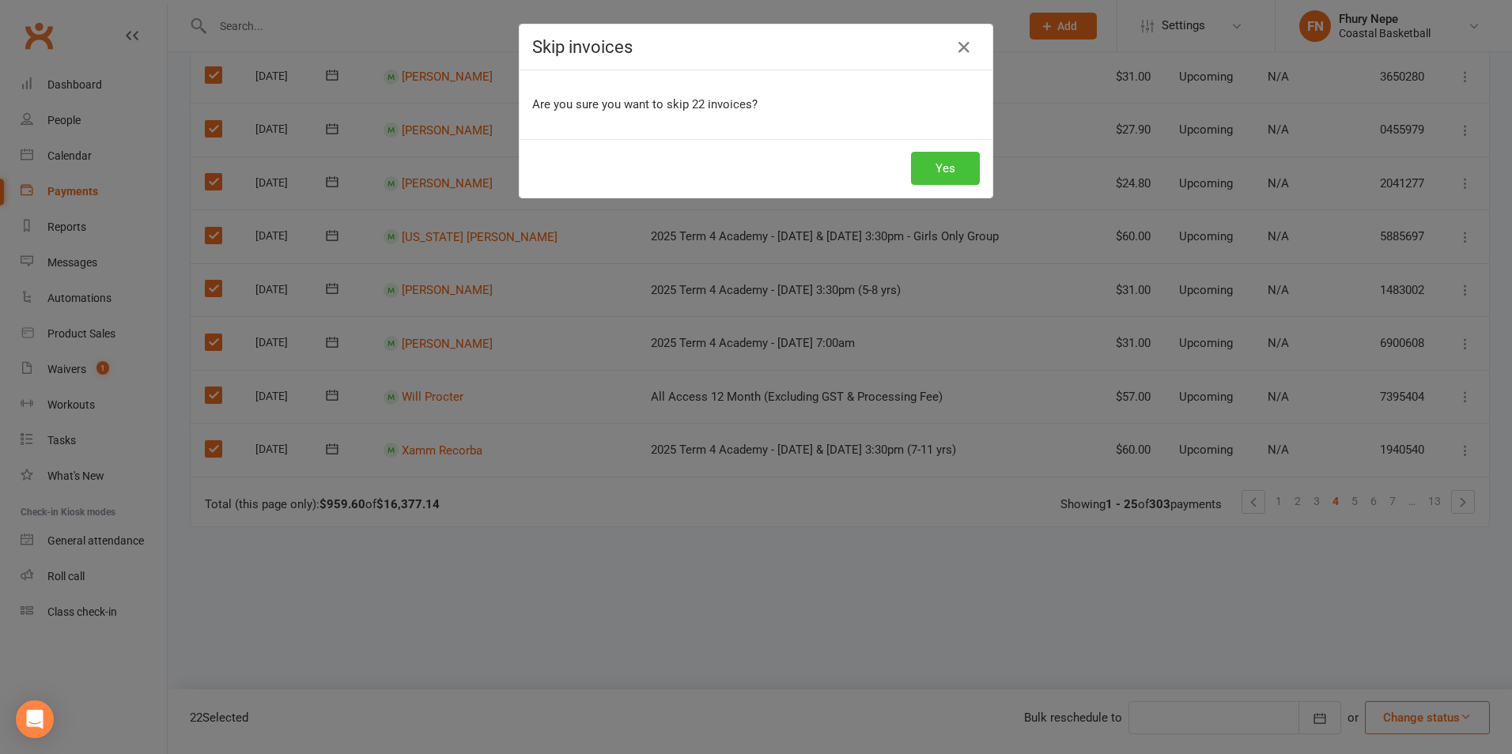
click at [958, 161] on button "Yes" at bounding box center [945, 168] width 69 height 33
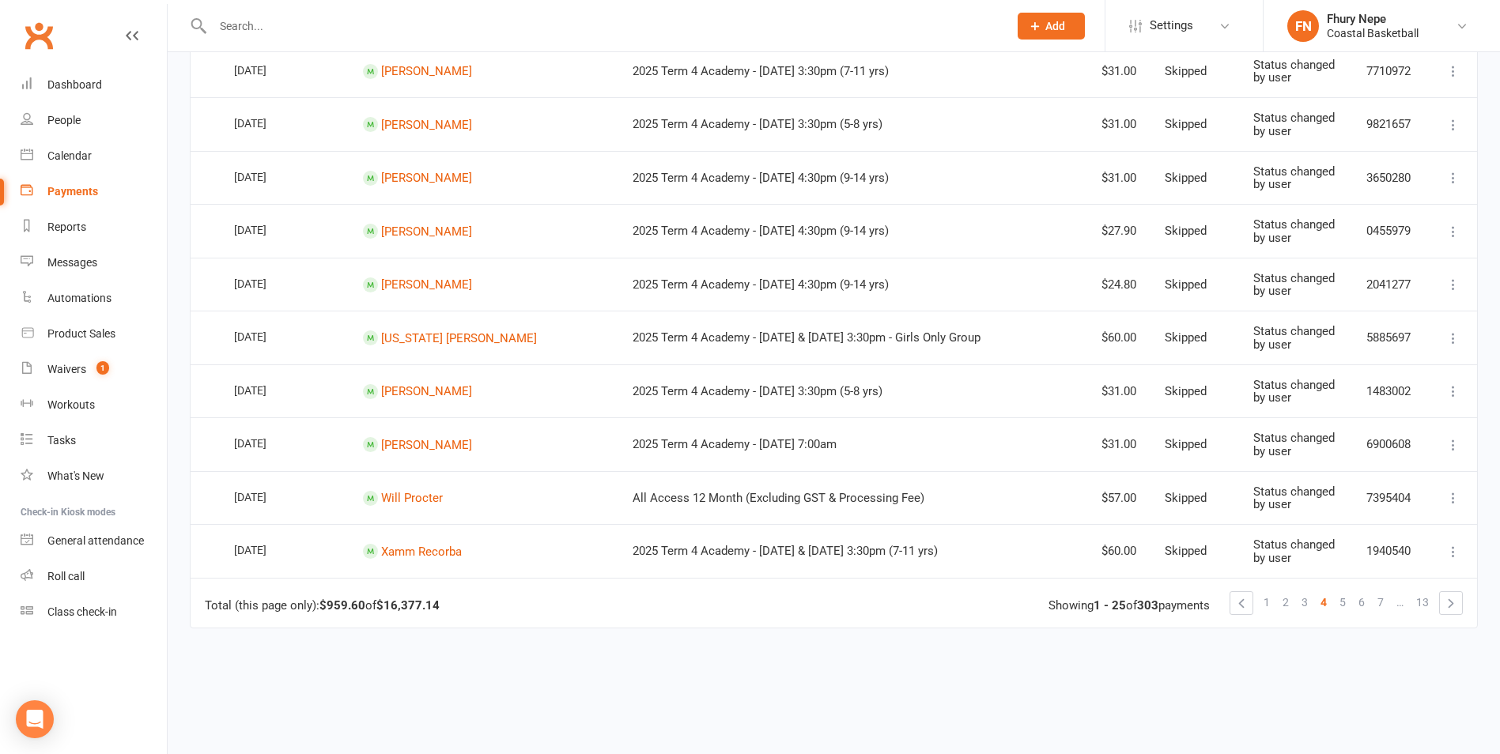
scroll to position [1106, 0]
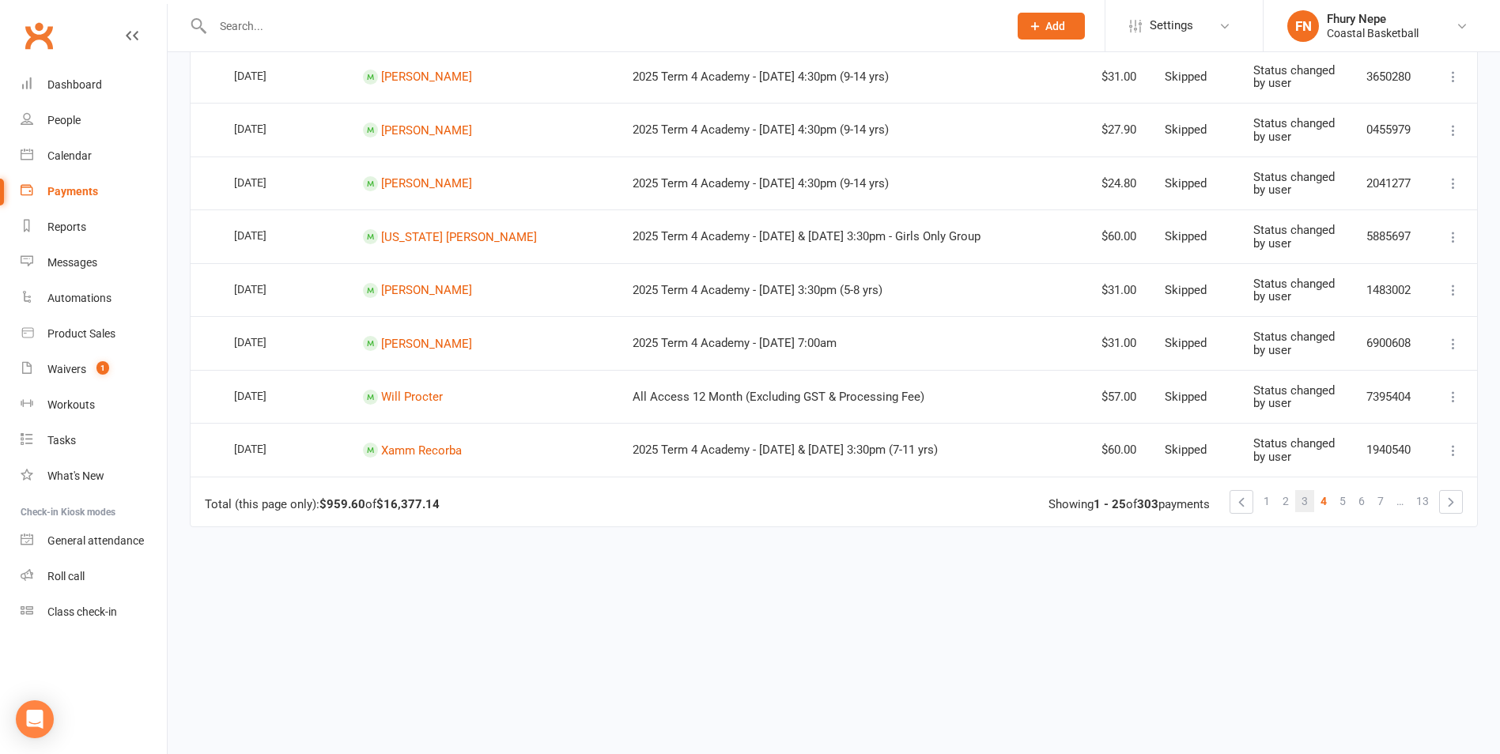
click at [1208, 510] on span "3" at bounding box center [1305, 501] width 6 height 22
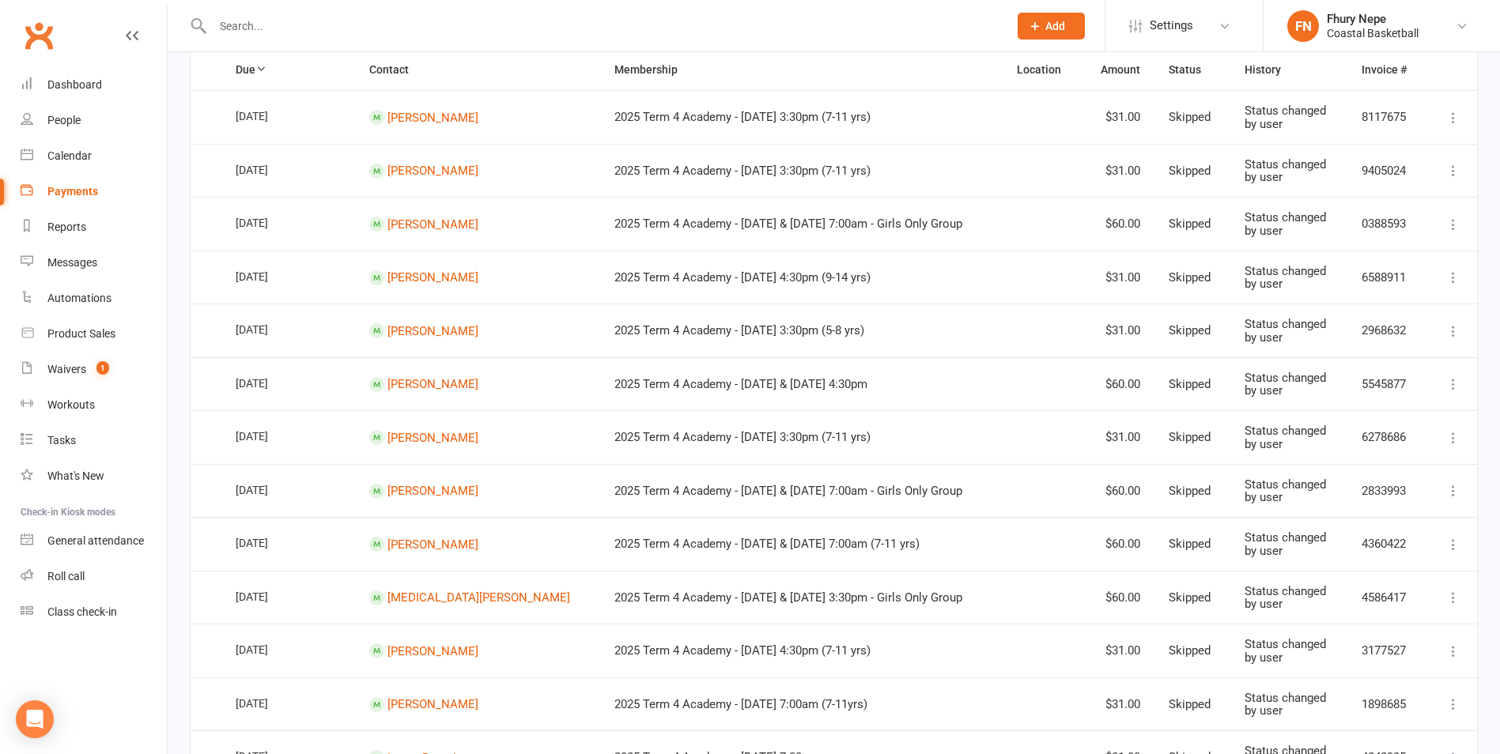
scroll to position [0, 0]
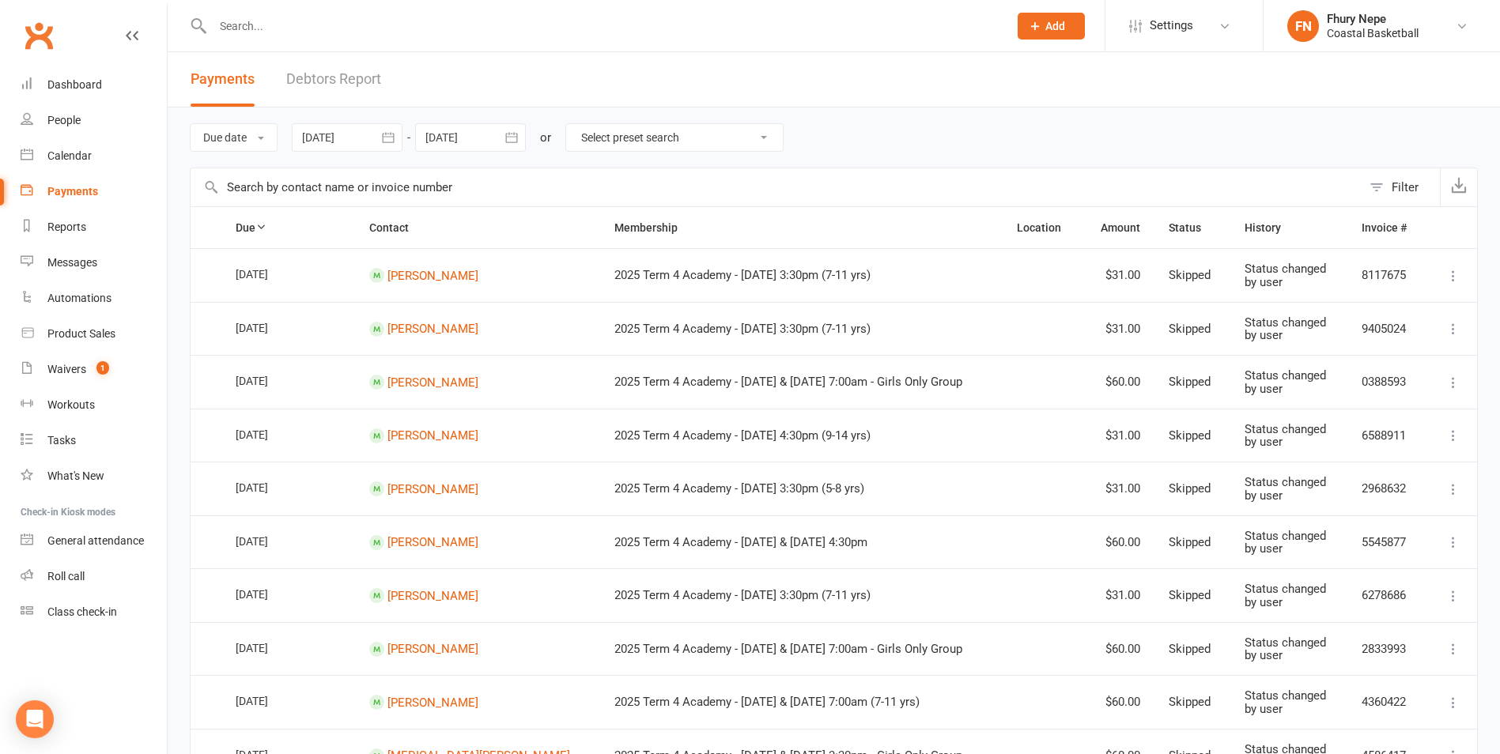
click at [1208, 275] on icon at bounding box center [1454, 276] width 16 height 16
drag, startPoint x: 1361, startPoint y: 399, endPoint x: 821, endPoint y: 67, distance: 634.1
click at [1208, 398] on link "Change to upcoming" at bounding box center [1384, 402] width 157 height 32
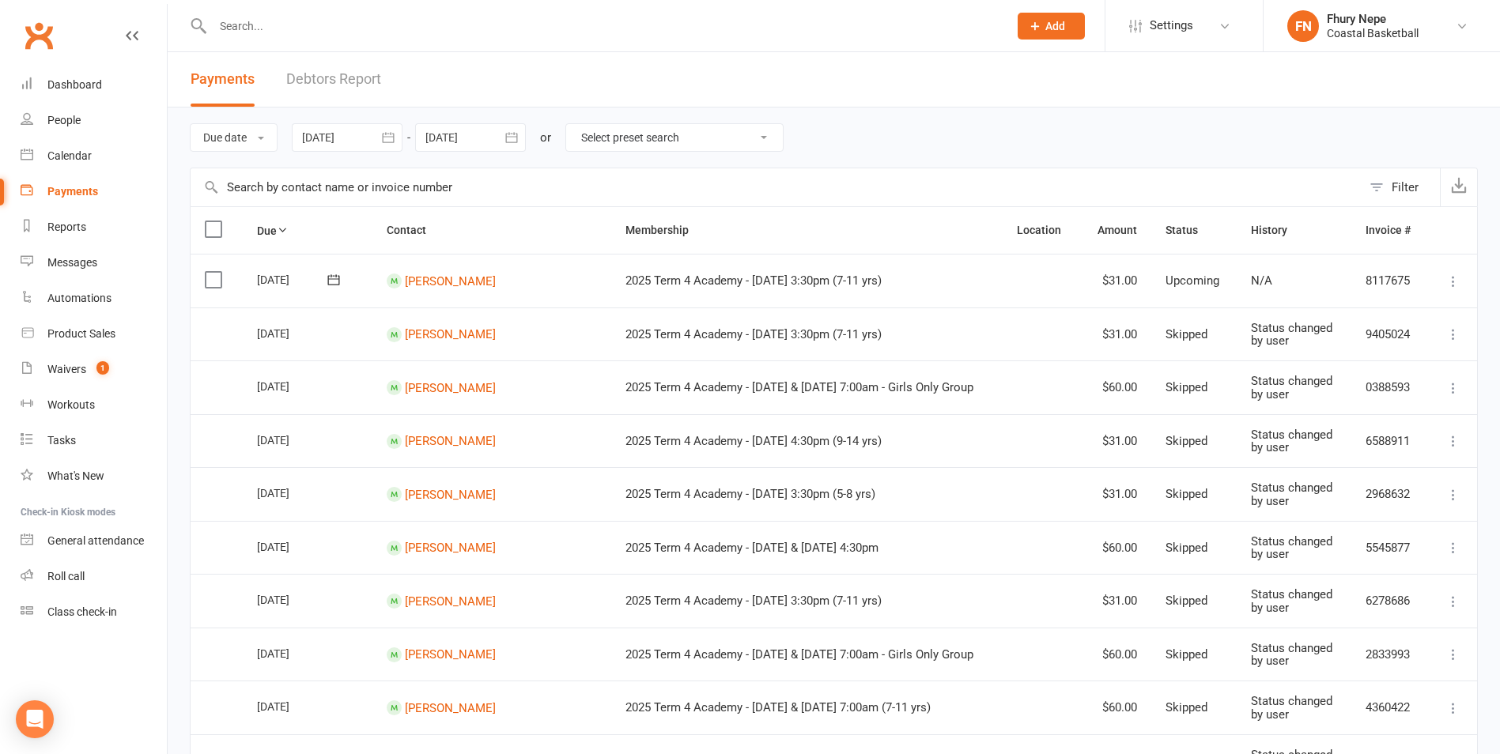
click at [1208, 335] on icon at bounding box center [1454, 335] width 16 height 16
click at [1208, 456] on link "Change to upcoming" at bounding box center [1384, 460] width 157 height 32
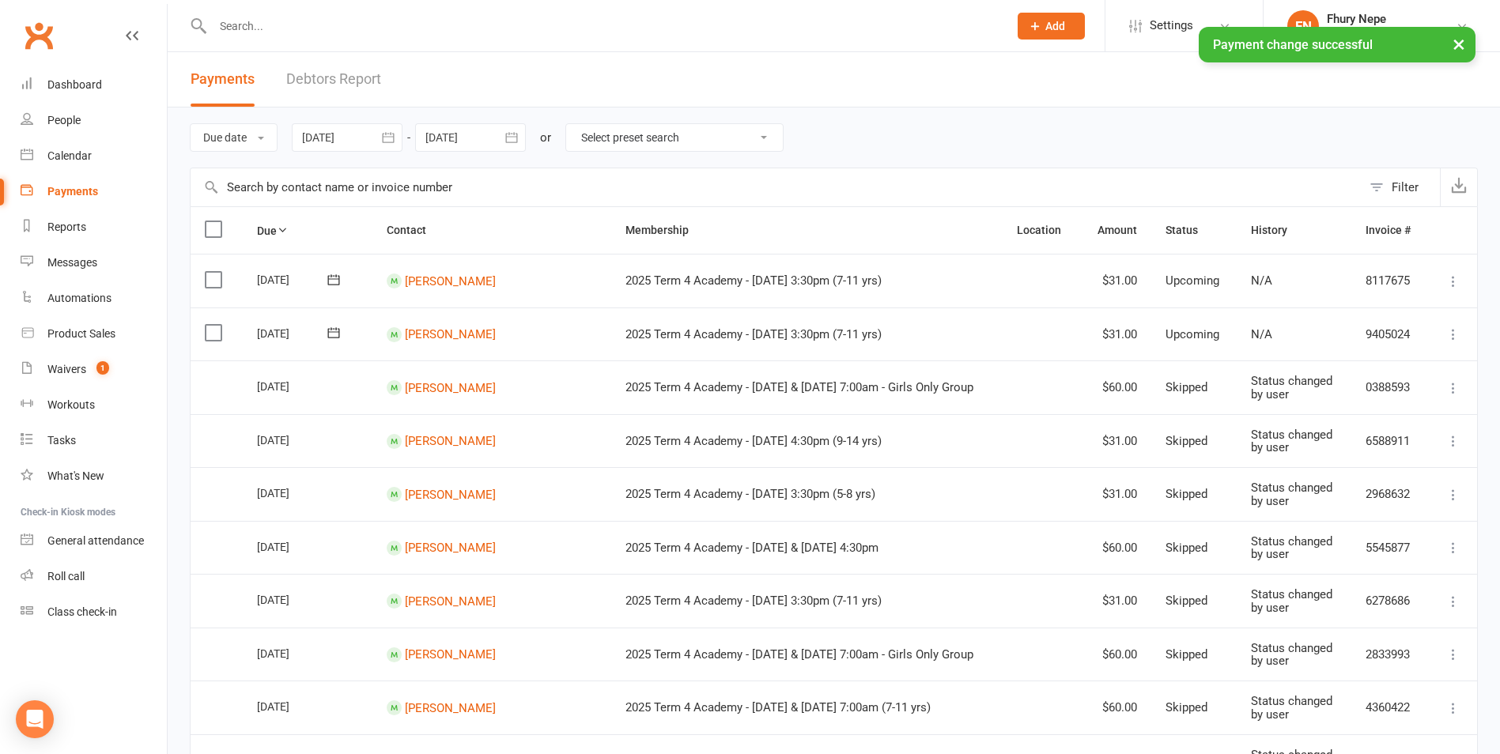
click at [1208, 383] on icon at bounding box center [1454, 388] width 16 height 16
click at [1208, 516] on link "Change to upcoming" at bounding box center [1384, 514] width 157 height 32
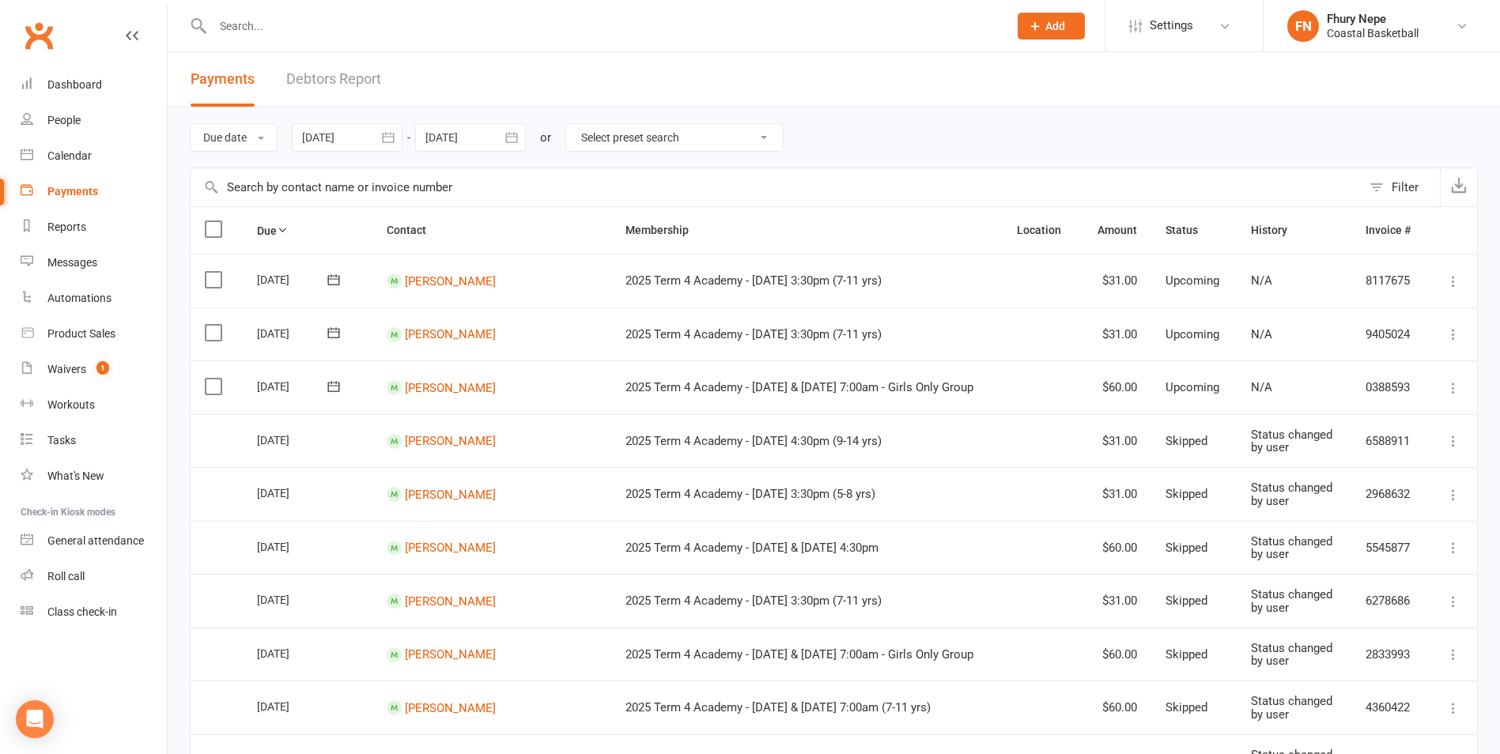
click at [1208, 432] on button at bounding box center [1453, 441] width 19 height 19
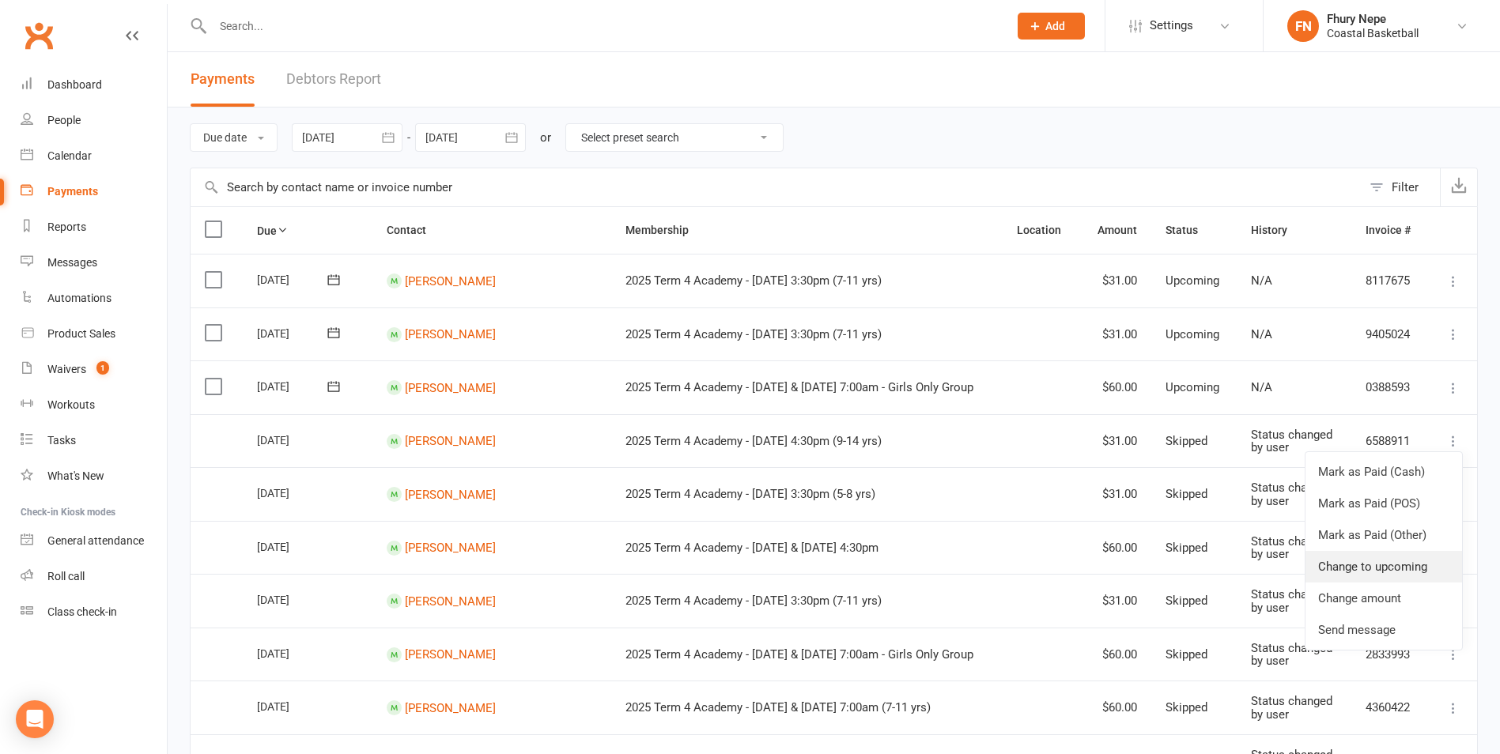
click at [1208, 561] on link "Change to upcoming" at bounding box center [1384, 567] width 157 height 32
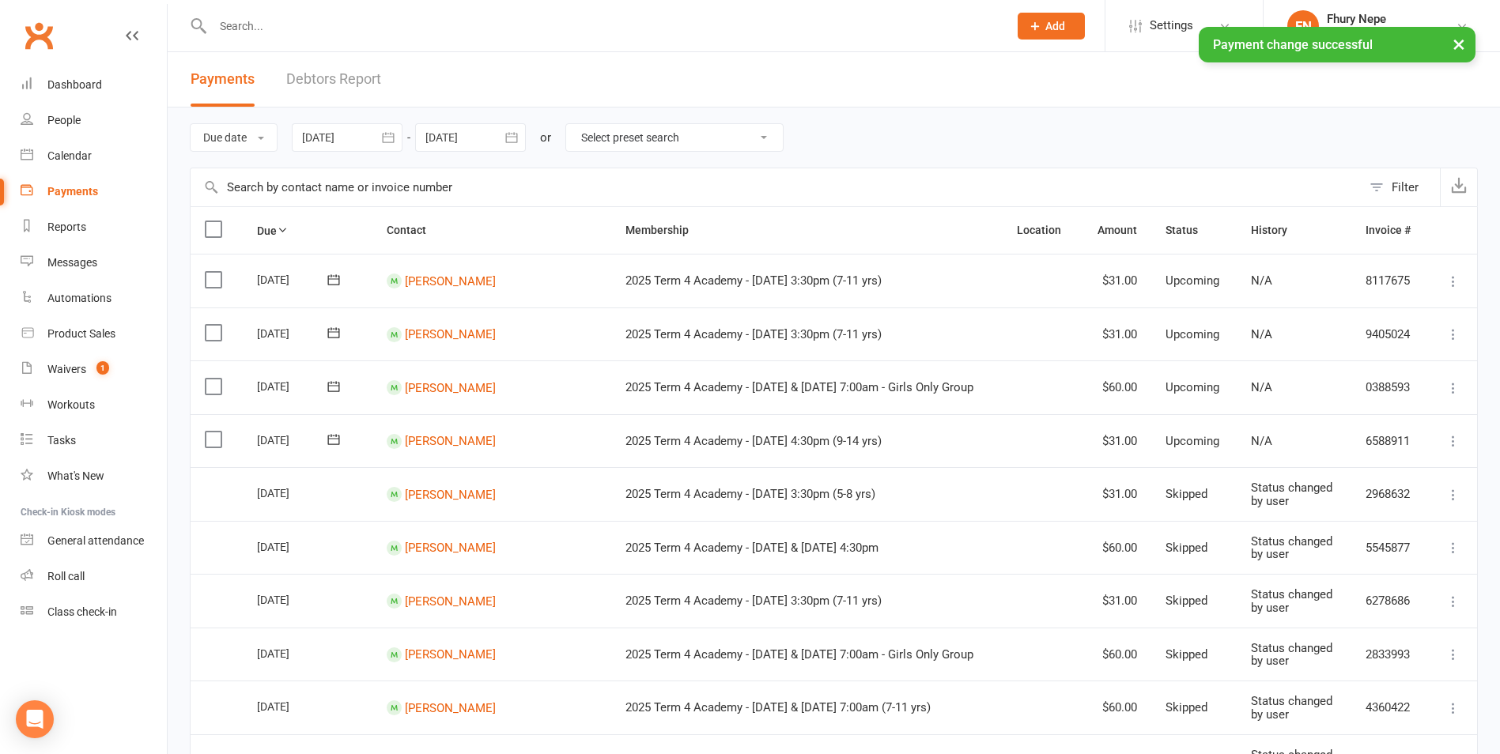
click at [1208, 501] on icon at bounding box center [1454, 495] width 16 height 16
click at [1208, 631] on link "Change to upcoming" at bounding box center [1384, 621] width 157 height 32
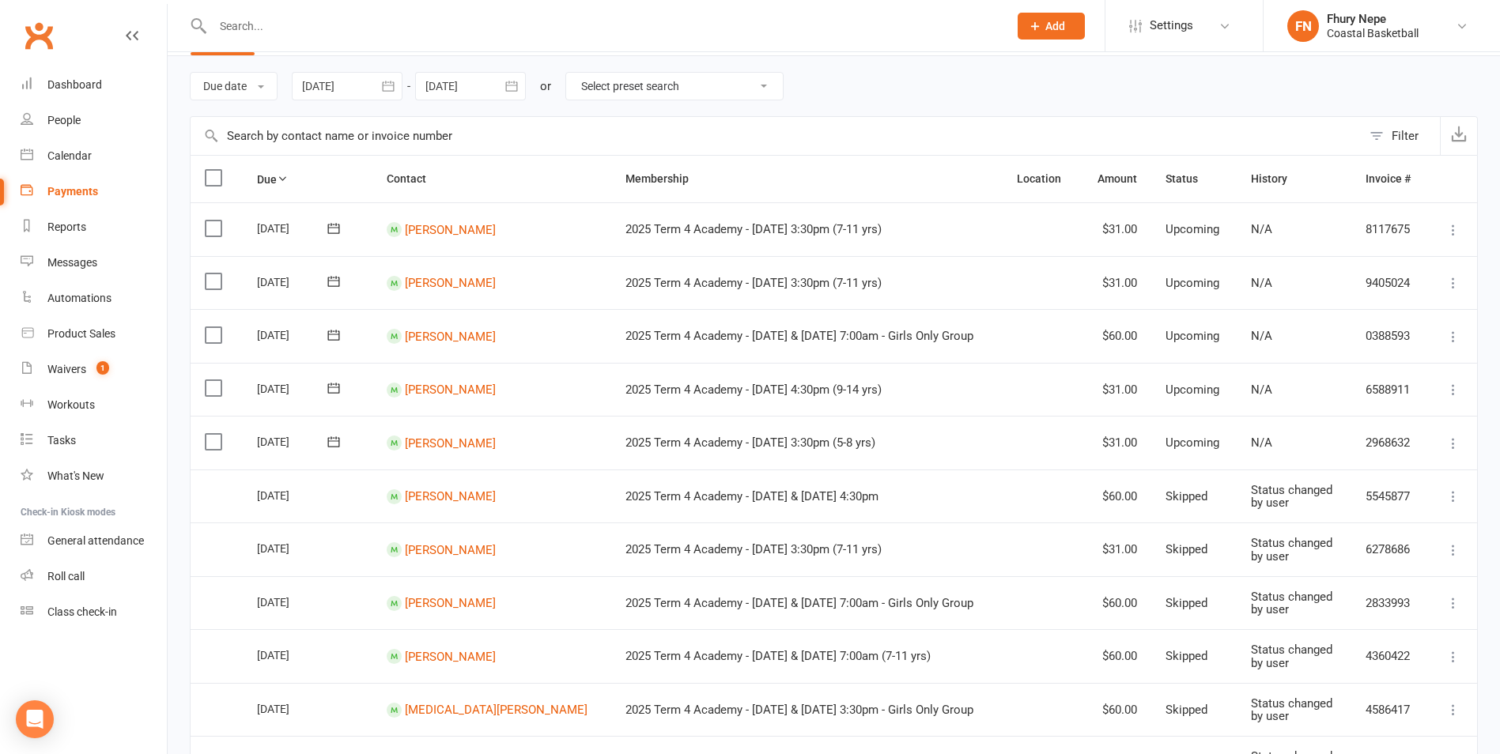
scroll to position [79, 0]
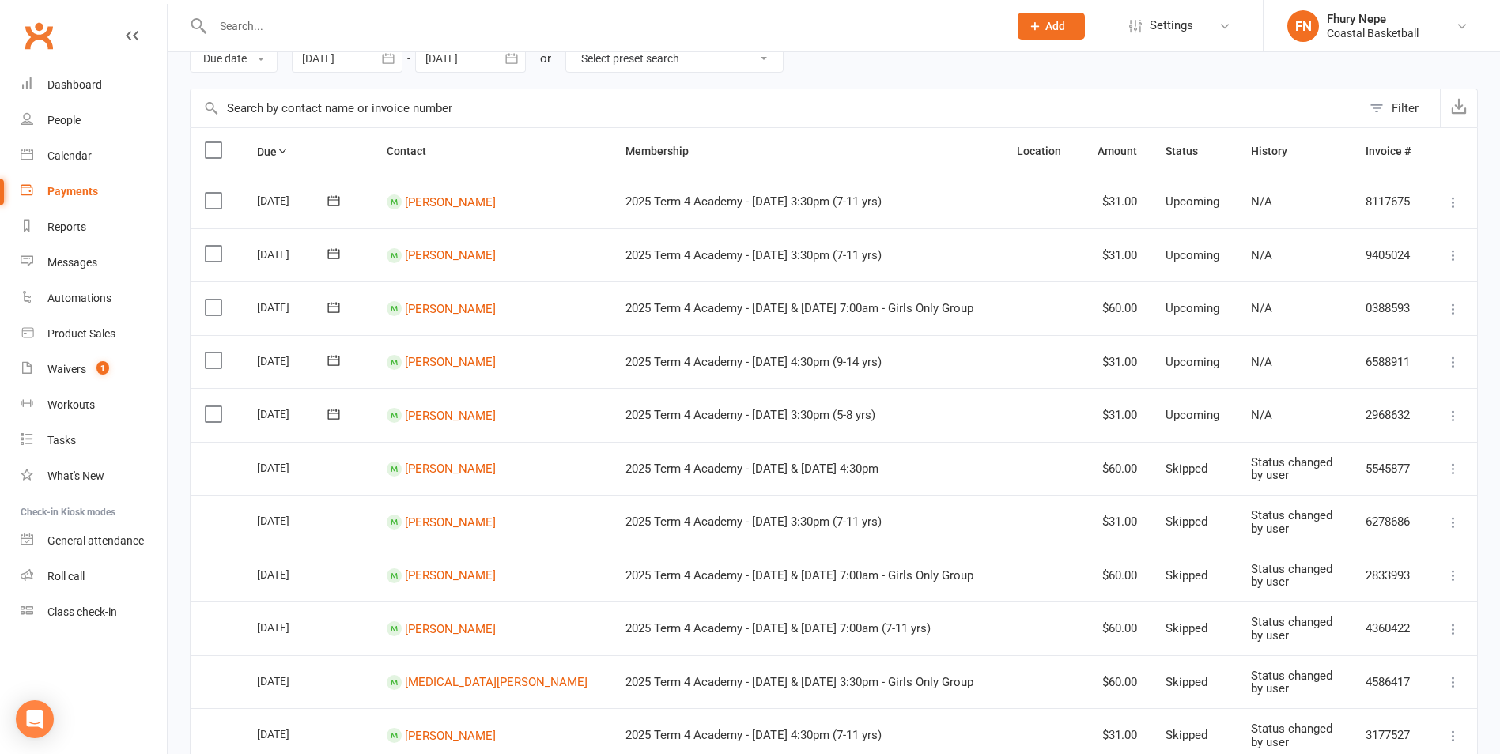
click at [1208, 467] on icon at bounding box center [1454, 469] width 16 height 16
click at [1208, 597] on link "Change to upcoming" at bounding box center [1384, 595] width 157 height 32
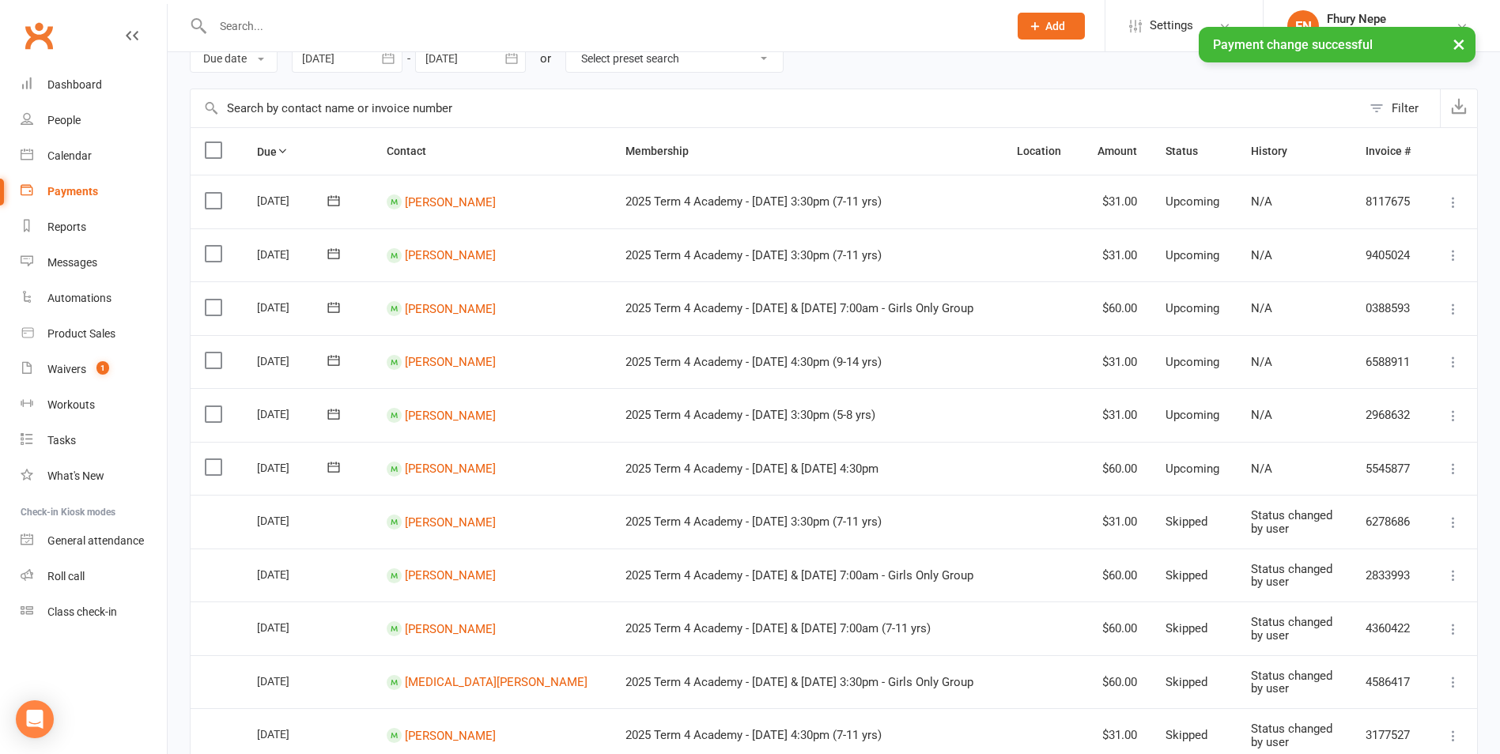
click at [1208, 518] on icon at bounding box center [1454, 523] width 16 height 16
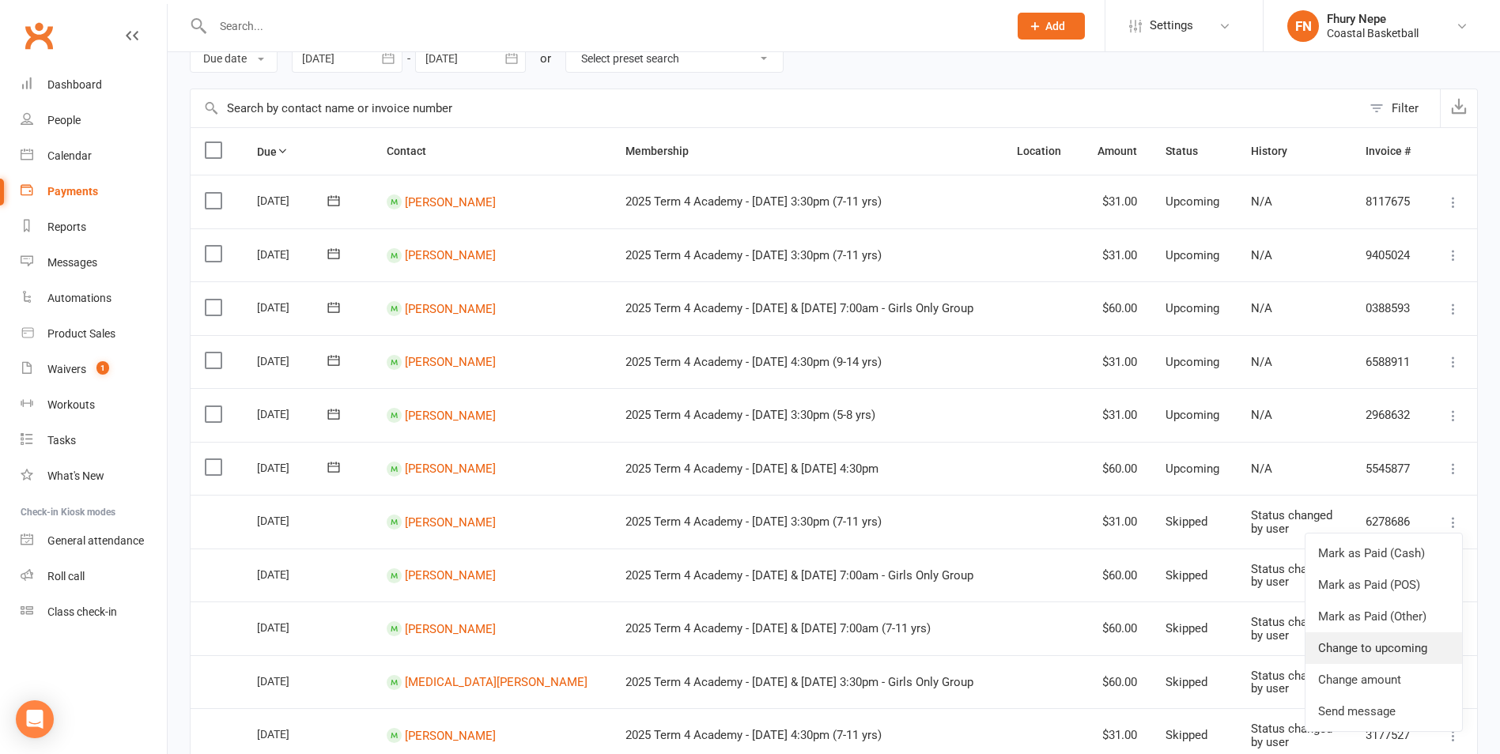
click at [1208, 639] on link "Change to upcoming" at bounding box center [1384, 649] width 157 height 32
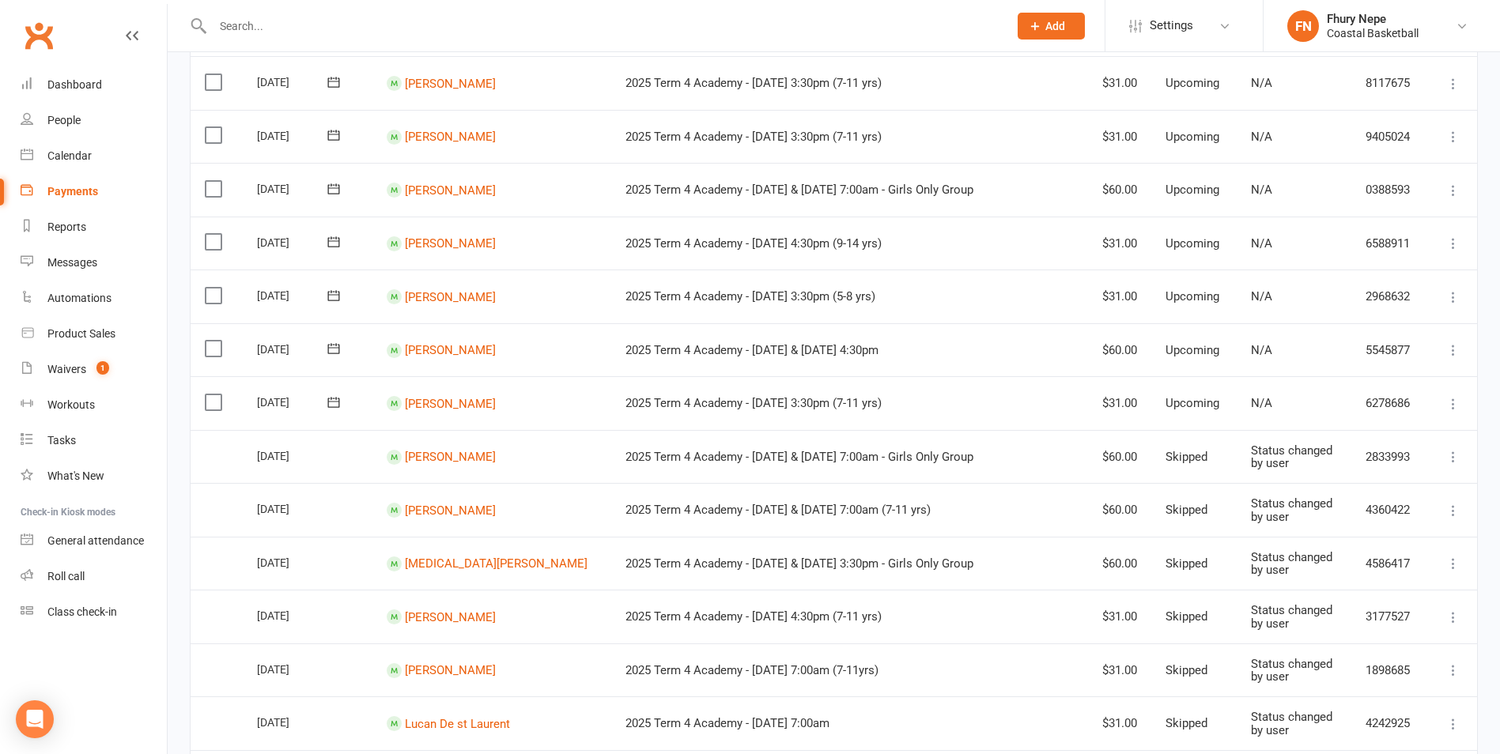
scroll to position [237, 0]
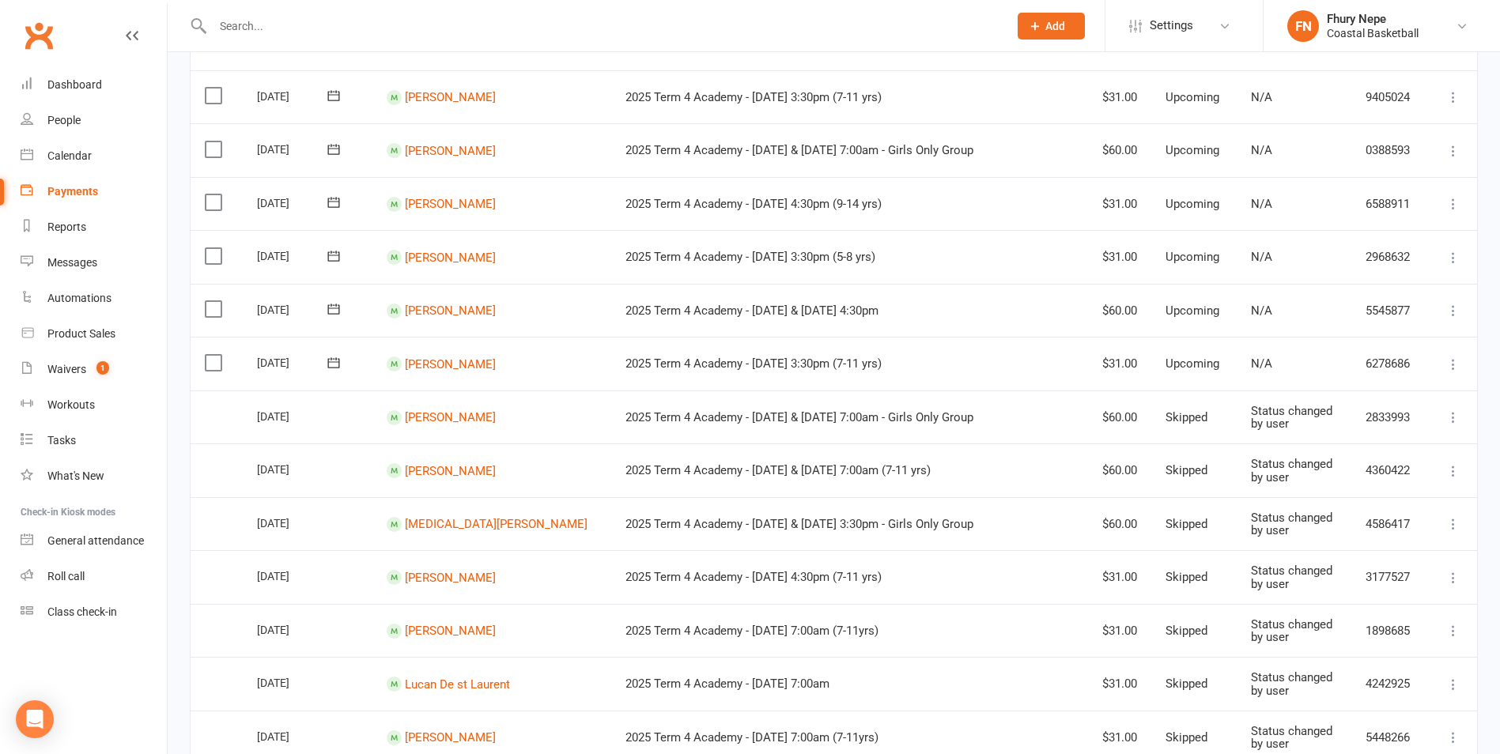
click at [1208, 415] on icon at bounding box center [1454, 418] width 16 height 16
click at [1208, 546] on link "Change to upcoming" at bounding box center [1384, 543] width 157 height 32
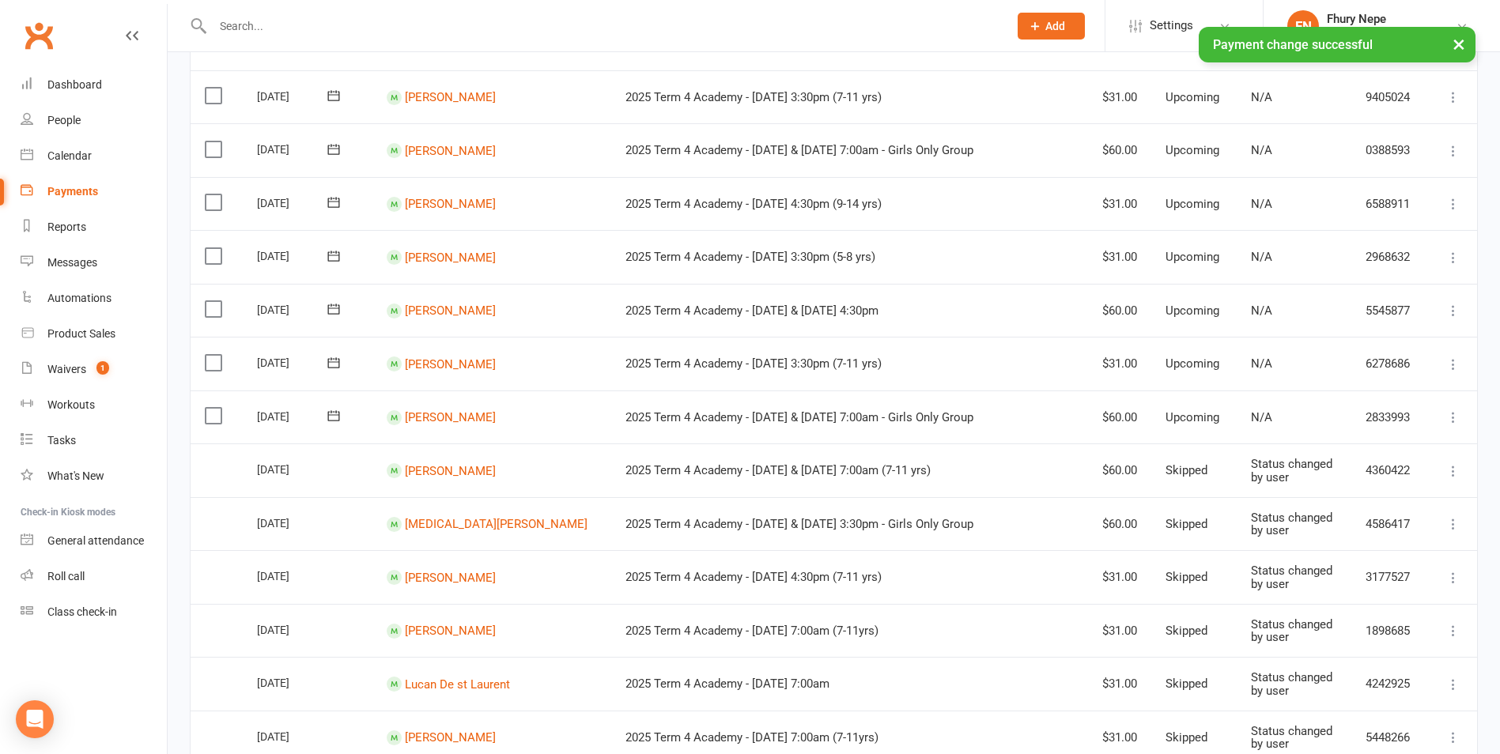
click at [1208, 472] on icon at bounding box center [1454, 471] width 16 height 16
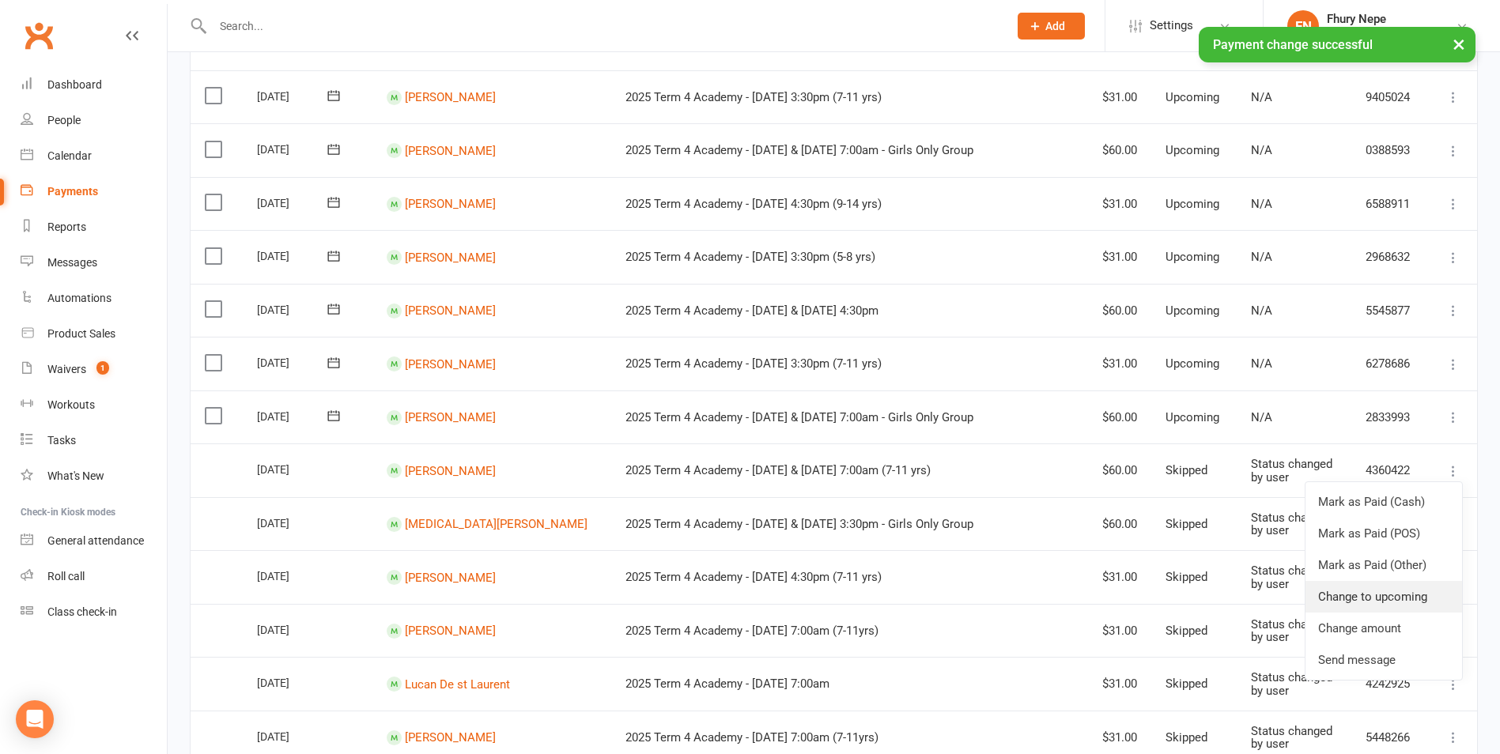
click at [1208, 603] on link "Change to upcoming" at bounding box center [1384, 597] width 157 height 32
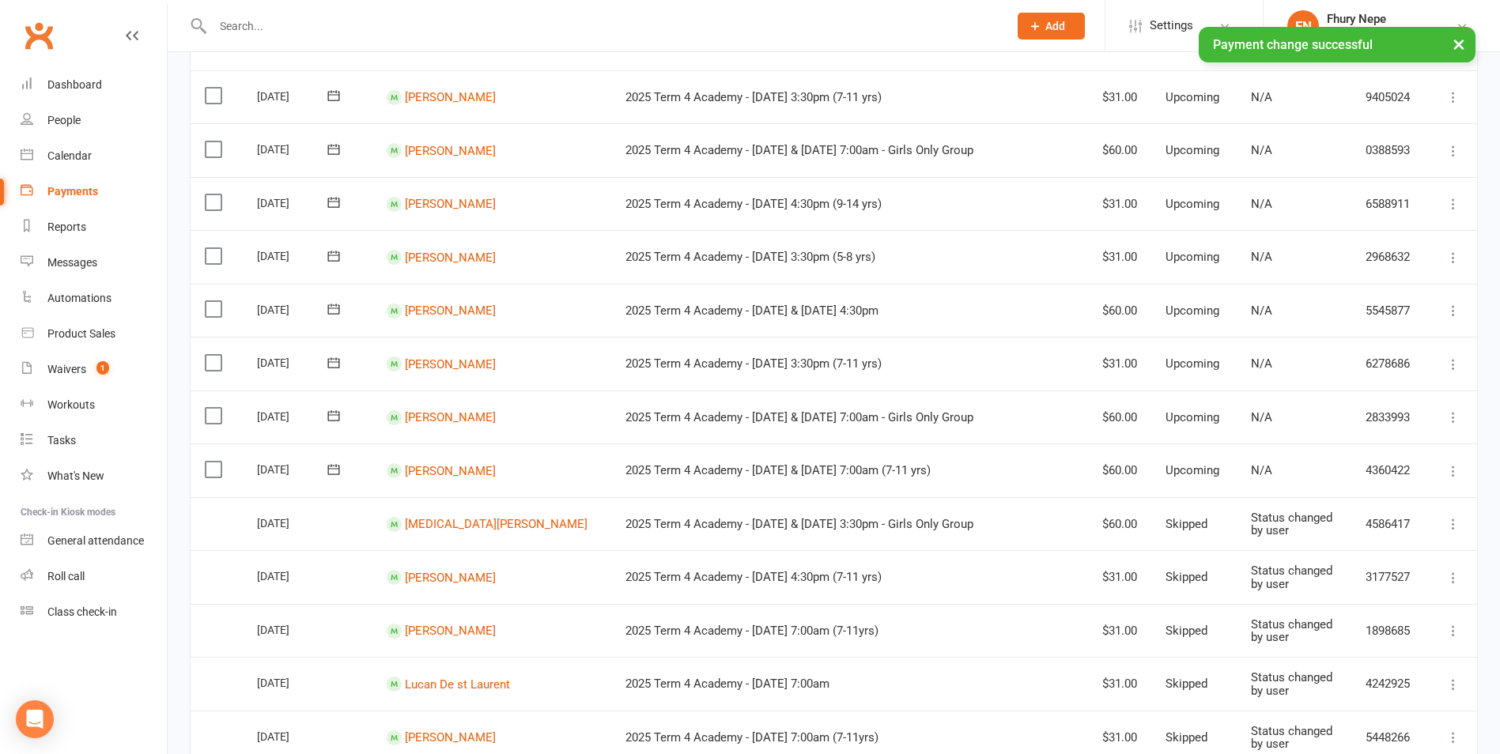
click at [1208, 527] on icon at bounding box center [1454, 524] width 16 height 16
click at [1208, 647] on link "Change to upcoming" at bounding box center [1384, 650] width 157 height 32
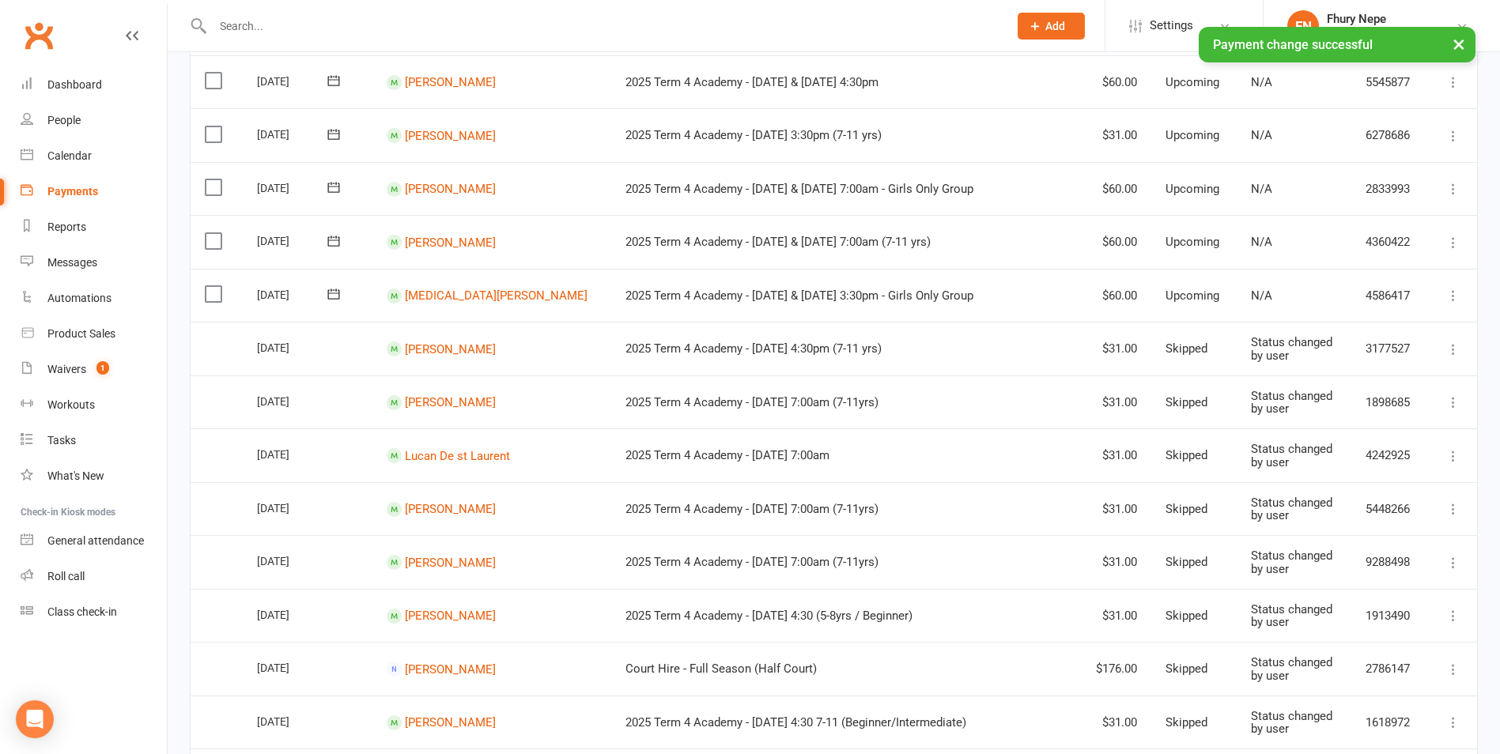
scroll to position [475, 0]
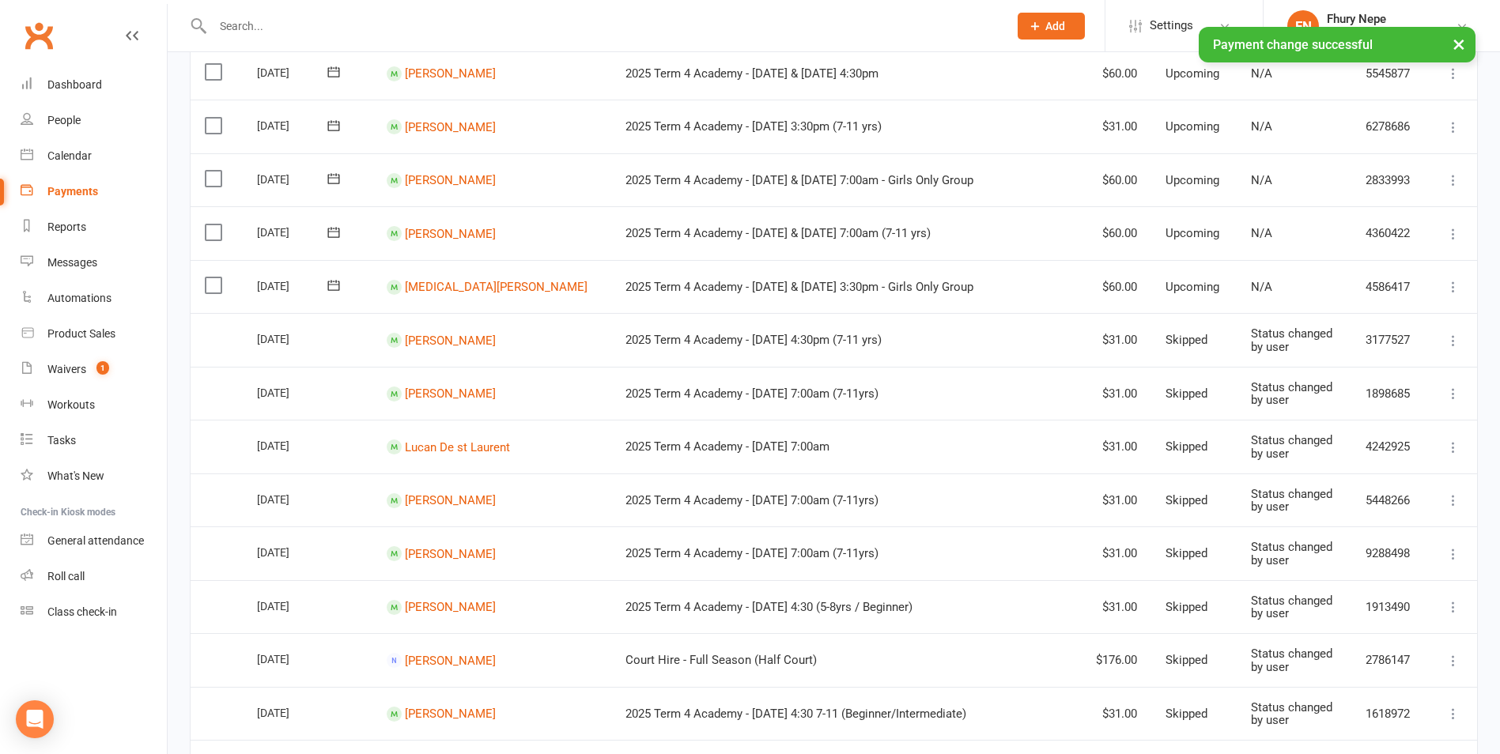
click at [1208, 335] on icon at bounding box center [1454, 341] width 16 height 16
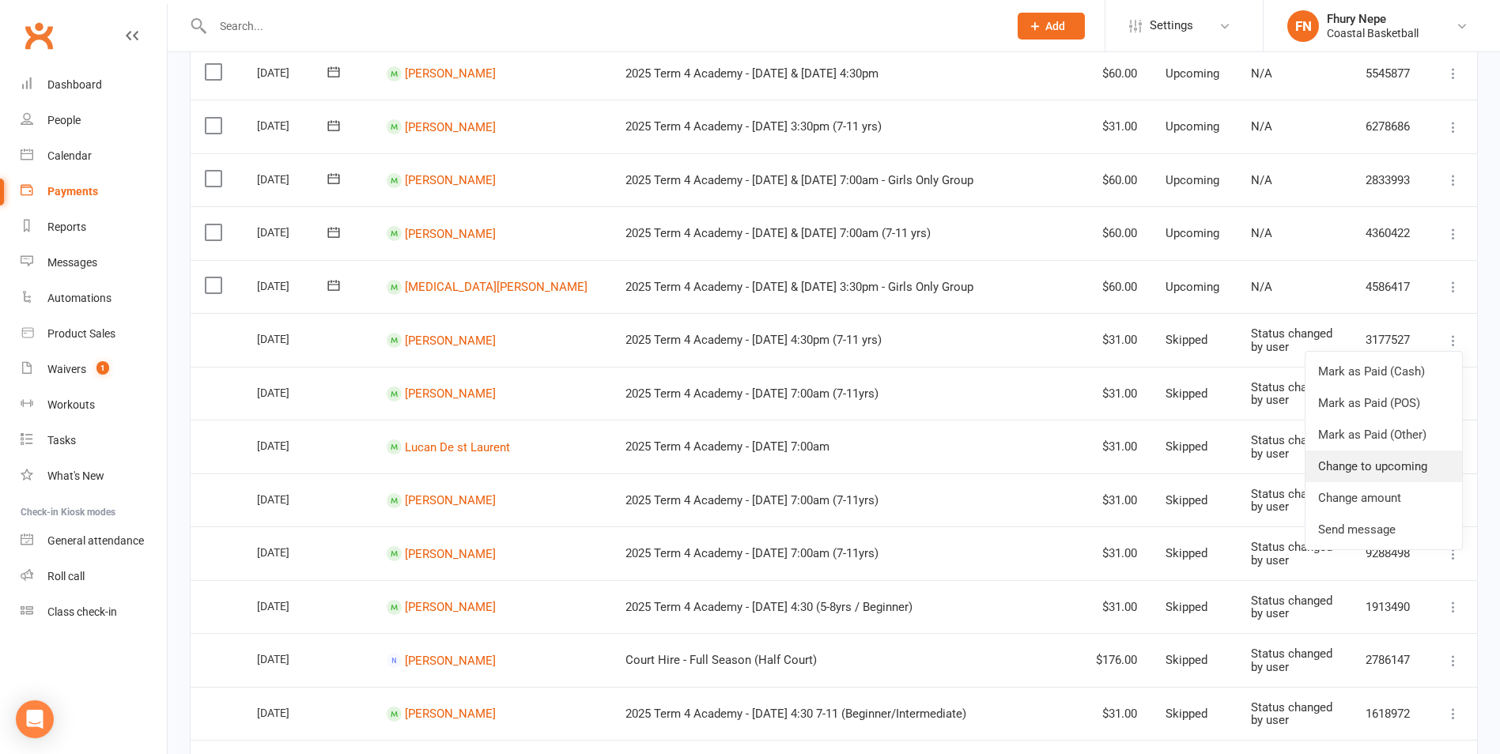
click at [1208, 467] on link "Change to upcoming" at bounding box center [1384, 467] width 157 height 32
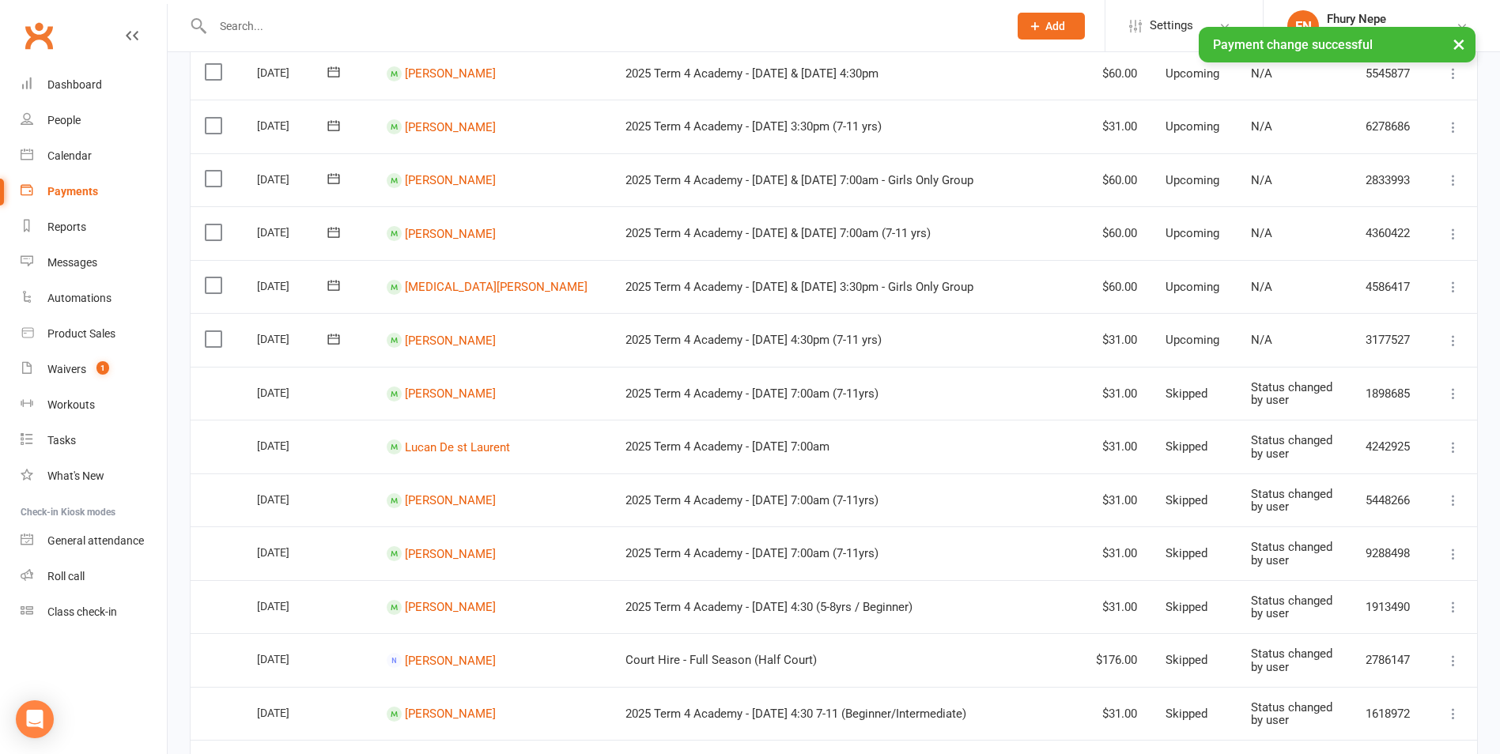
click at [1208, 396] on icon at bounding box center [1454, 394] width 16 height 16
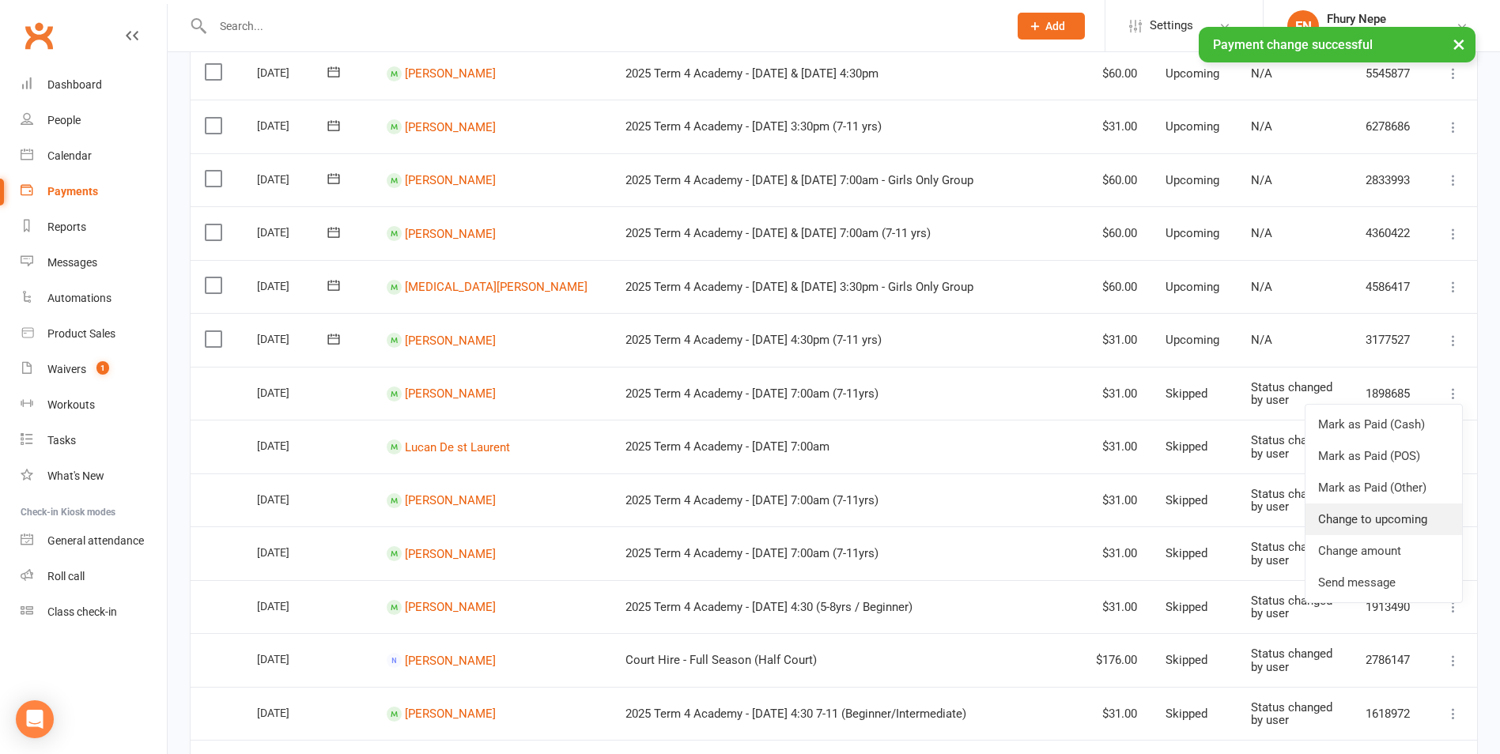
click at [1208, 520] on link "Change to upcoming" at bounding box center [1384, 520] width 157 height 32
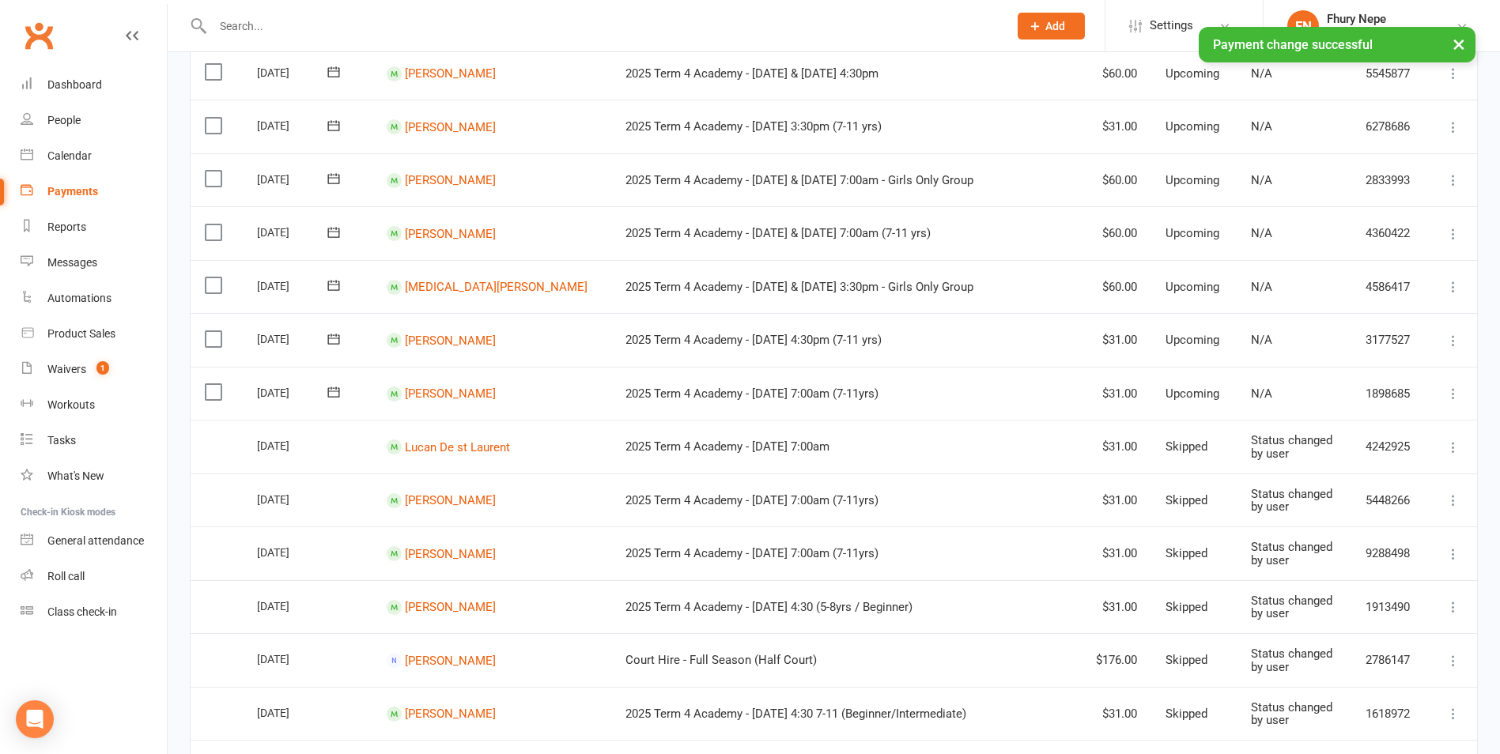
click at [1208, 450] on icon at bounding box center [1454, 448] width 16 height 16
click at [1208, 569] on link "Change to upcoming" at bounding box center [1384, 574] width 157 height 32
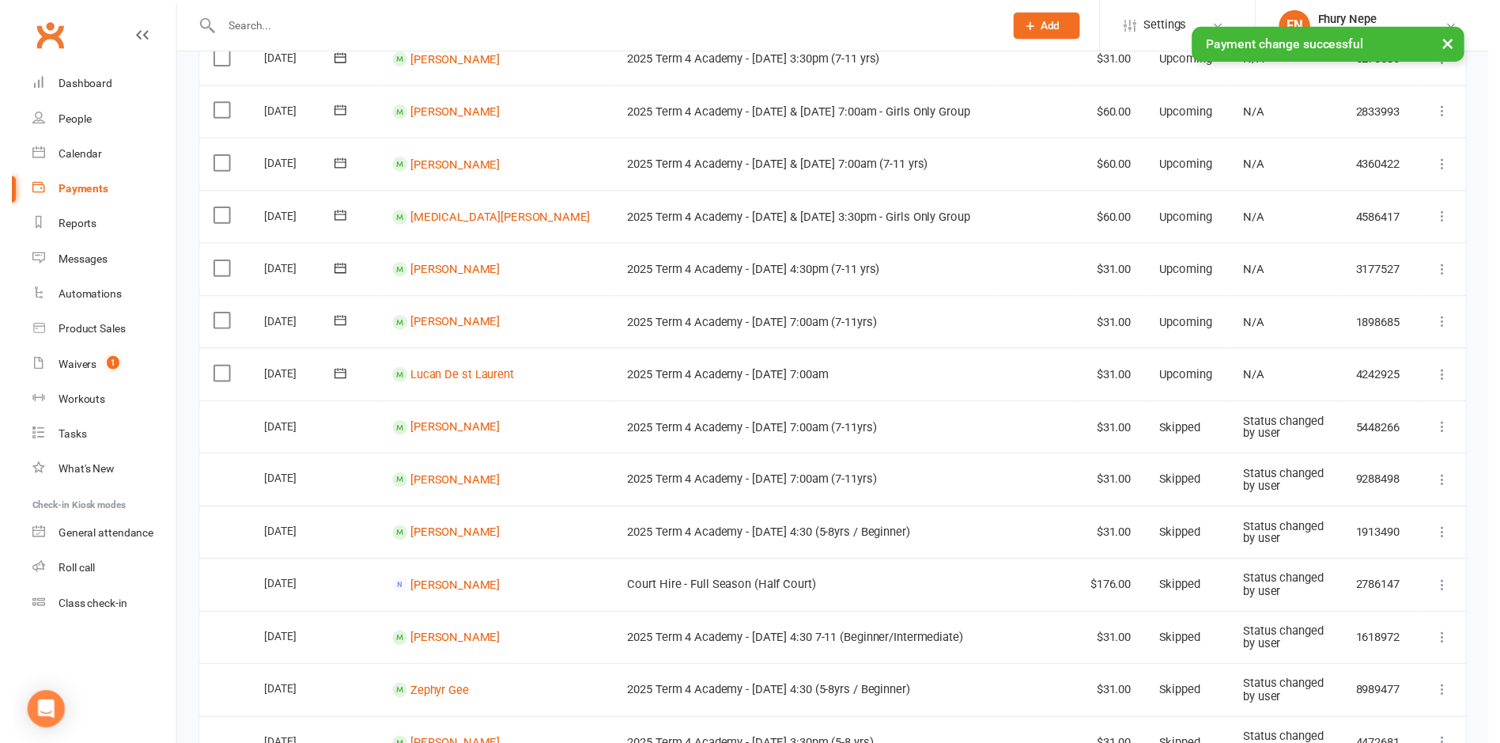
scroll to position [712, 0]
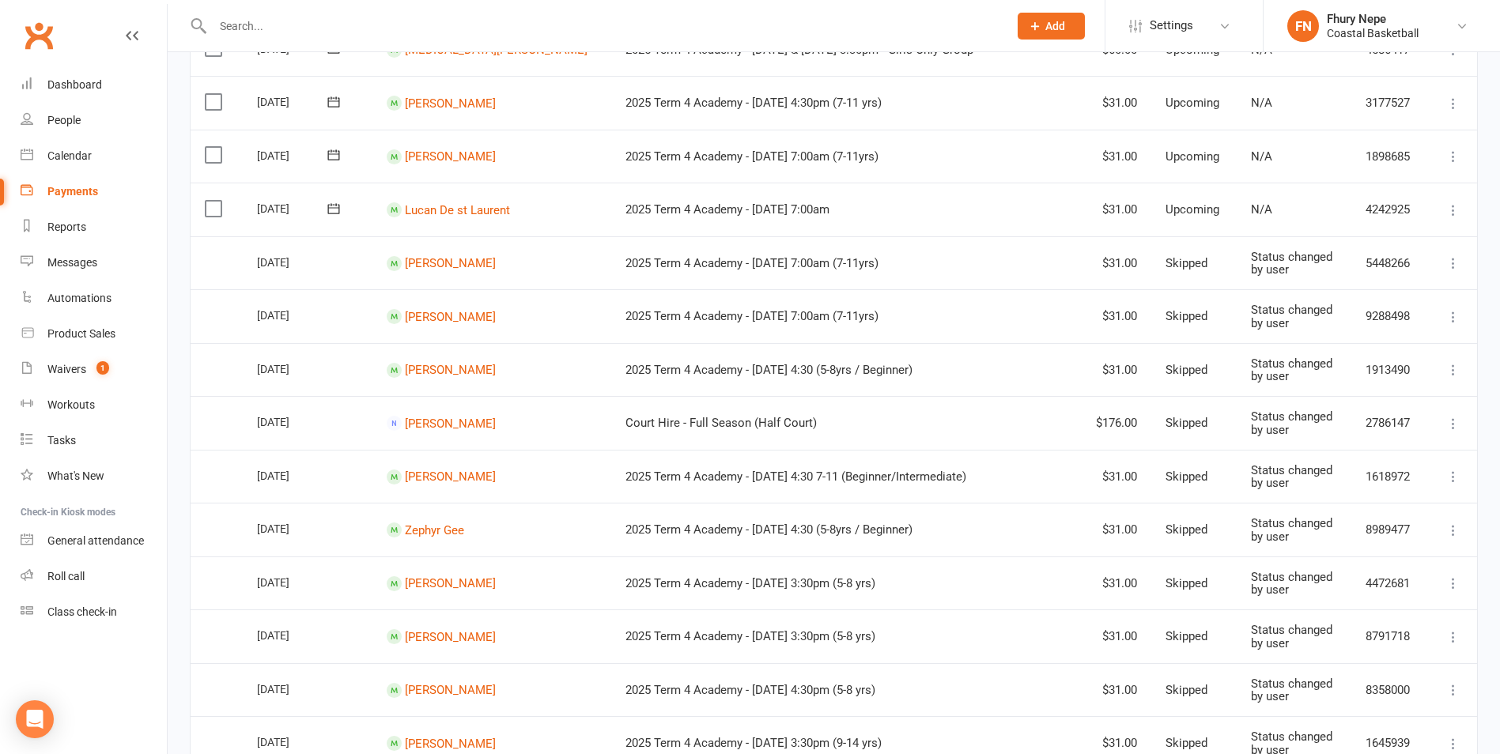
click at [1208, 260] on icon at bounding box center [1454, 263] width 16 height 16
click at [1208, 399] on link "Change to upcoming" at bounding box center [1384, 389] width 157 height 32
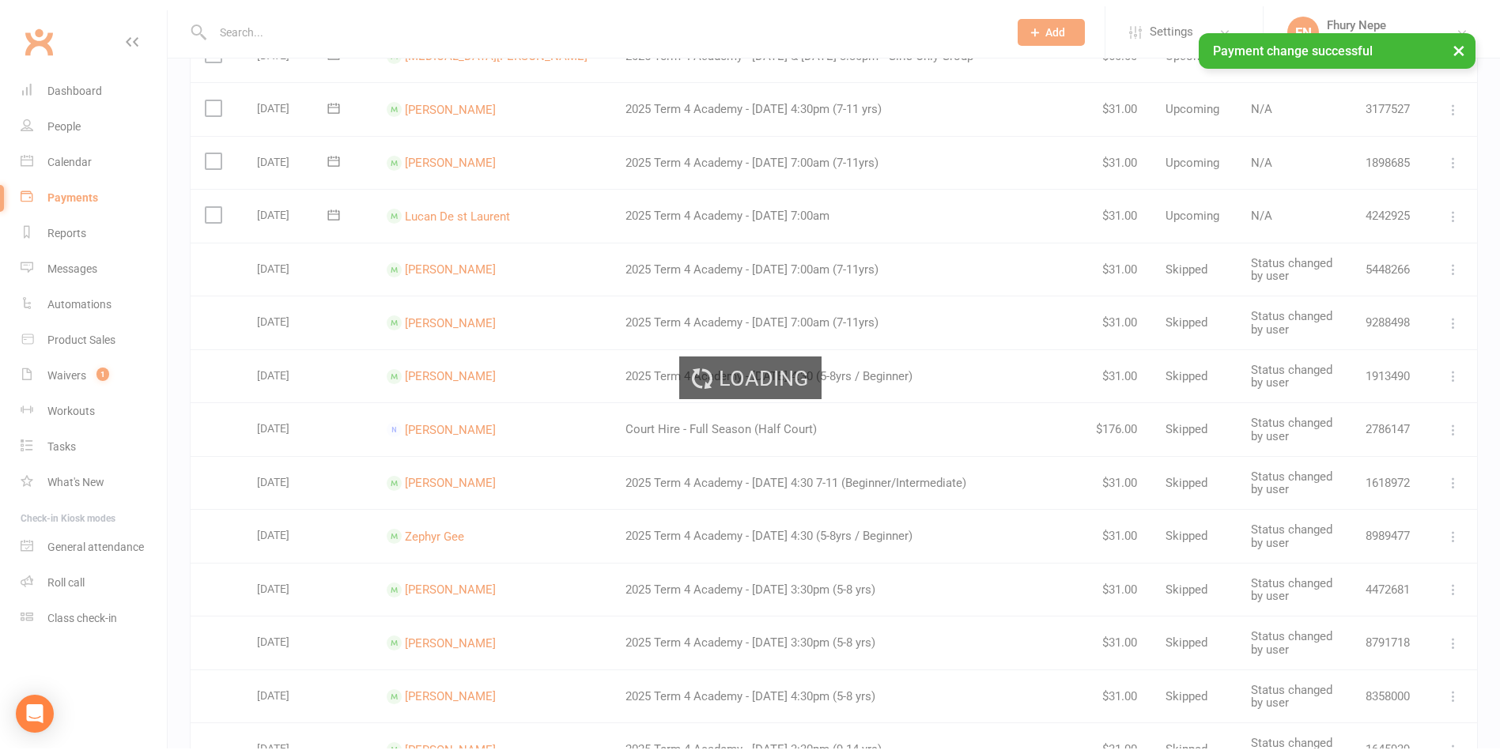
scroll to position [791, 0]
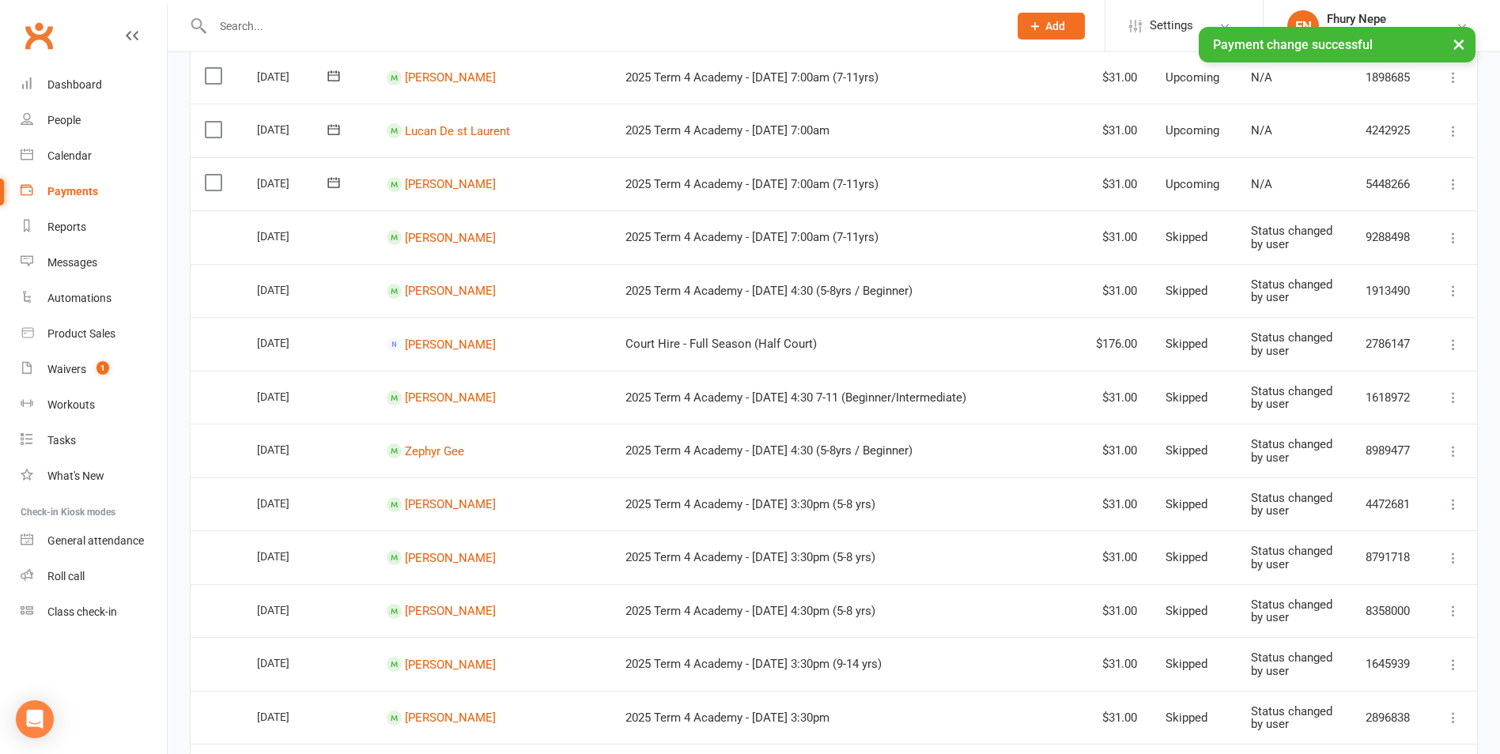
click at [1208, 238] on icon at bounding box center [1454, 238] width 16 height 16
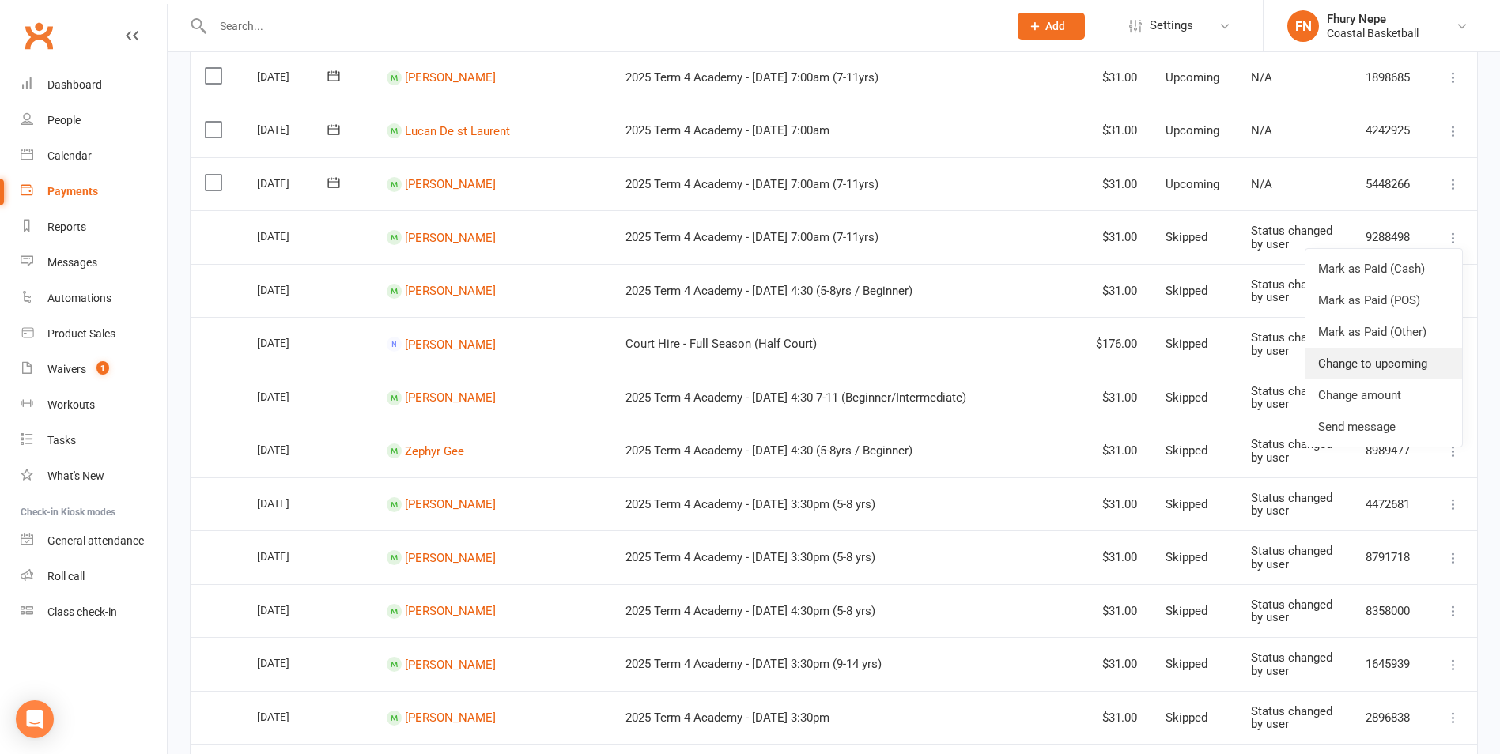
click at [1208, 355] on link "Change to upcoming" at bounding box center [1384, 364] width 157 height 32
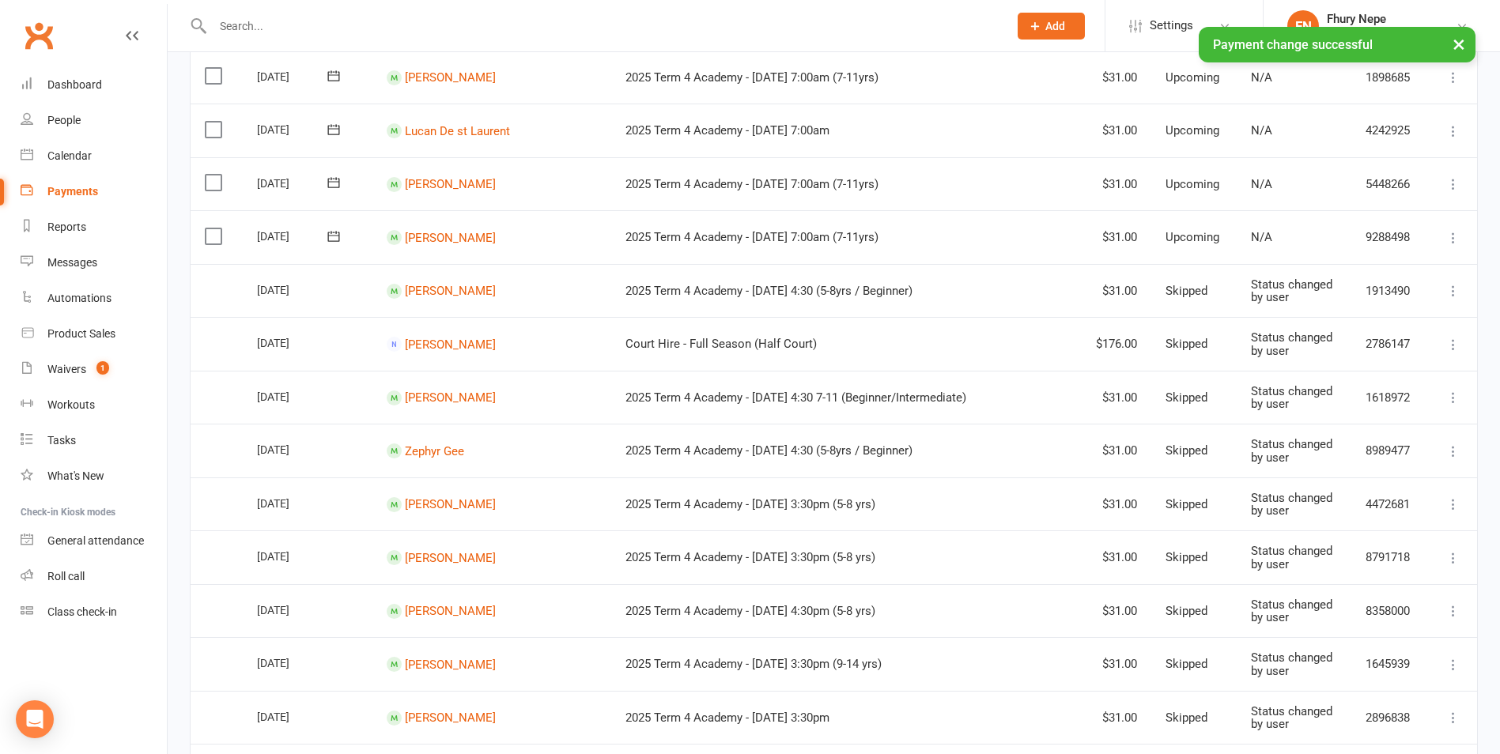
click at [1208, 292] on icon at bounding box center [1454, 291] width 16 height 16
click at [1208, 419] on link "Change to upcoming" at bounding box center [1384, 417] width 157 height 32
click at [1208, 343] on icon at bounding box center [1454, 345] width 16 height 16
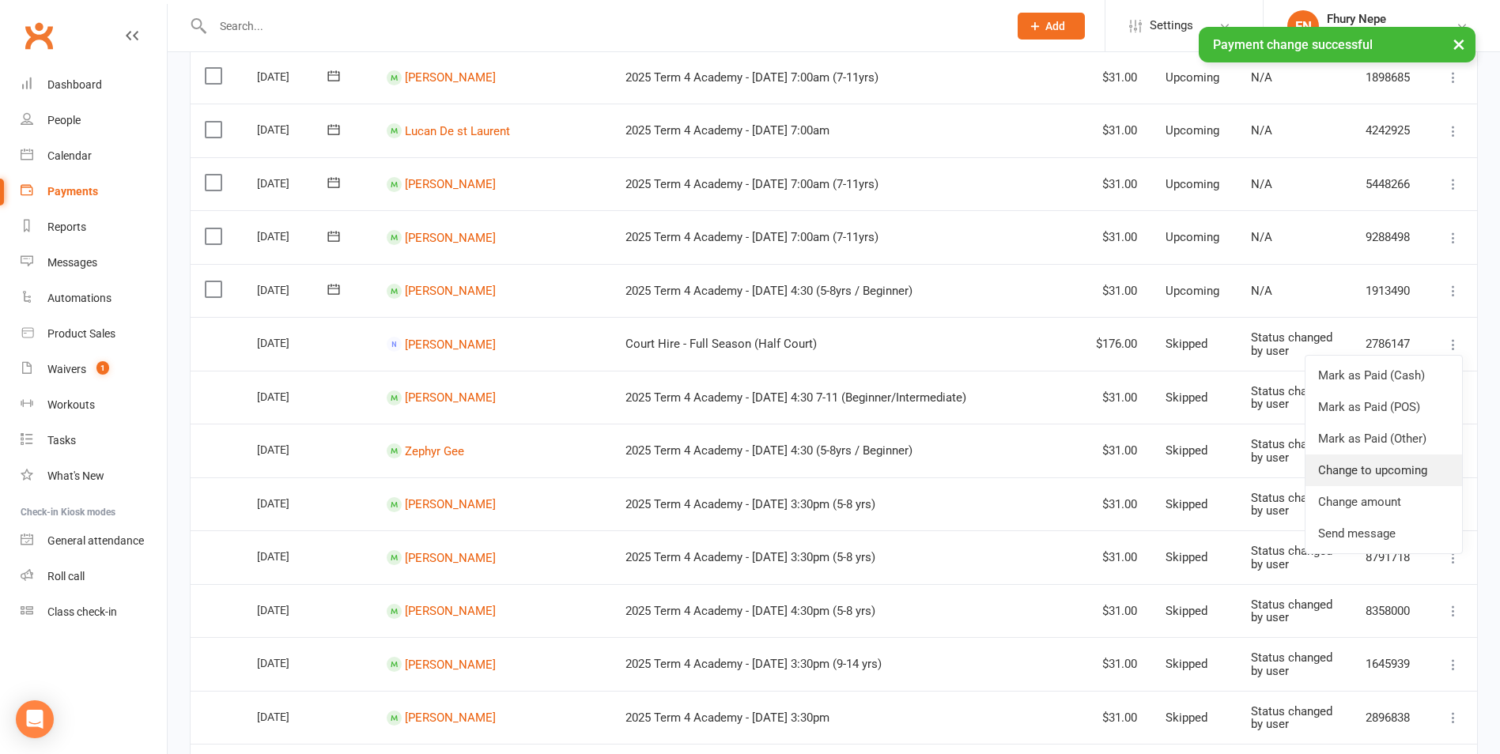
click at [1208, 463] on link "Change to upcoming" at bounding box center [1384, 471] width 157 height 32
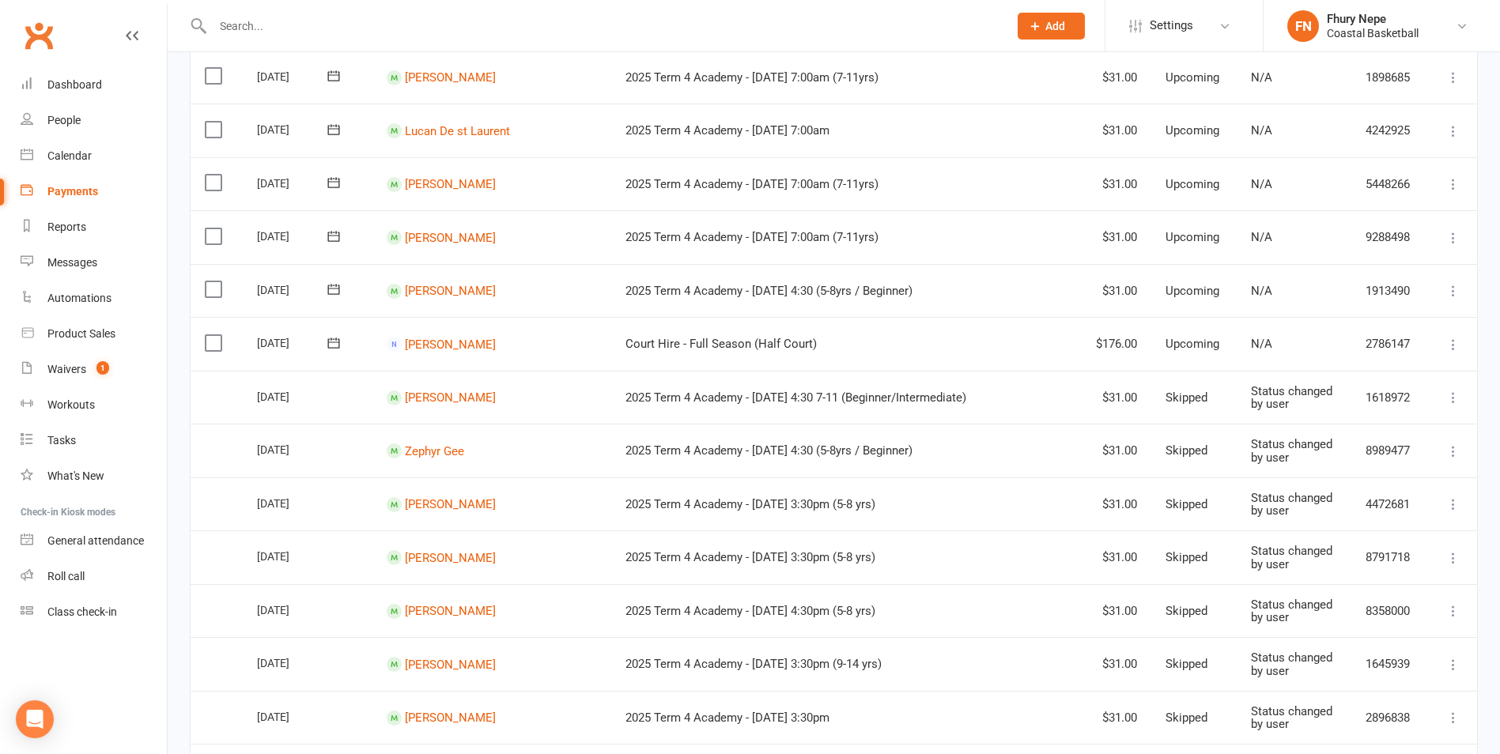
click at [1208, 398] on icon at bounding box center [1454, 398] width 16 height 16
click at [1208, 524] on link "Change to upcoming" at bounding box center [1384, 524] width 157 height 32
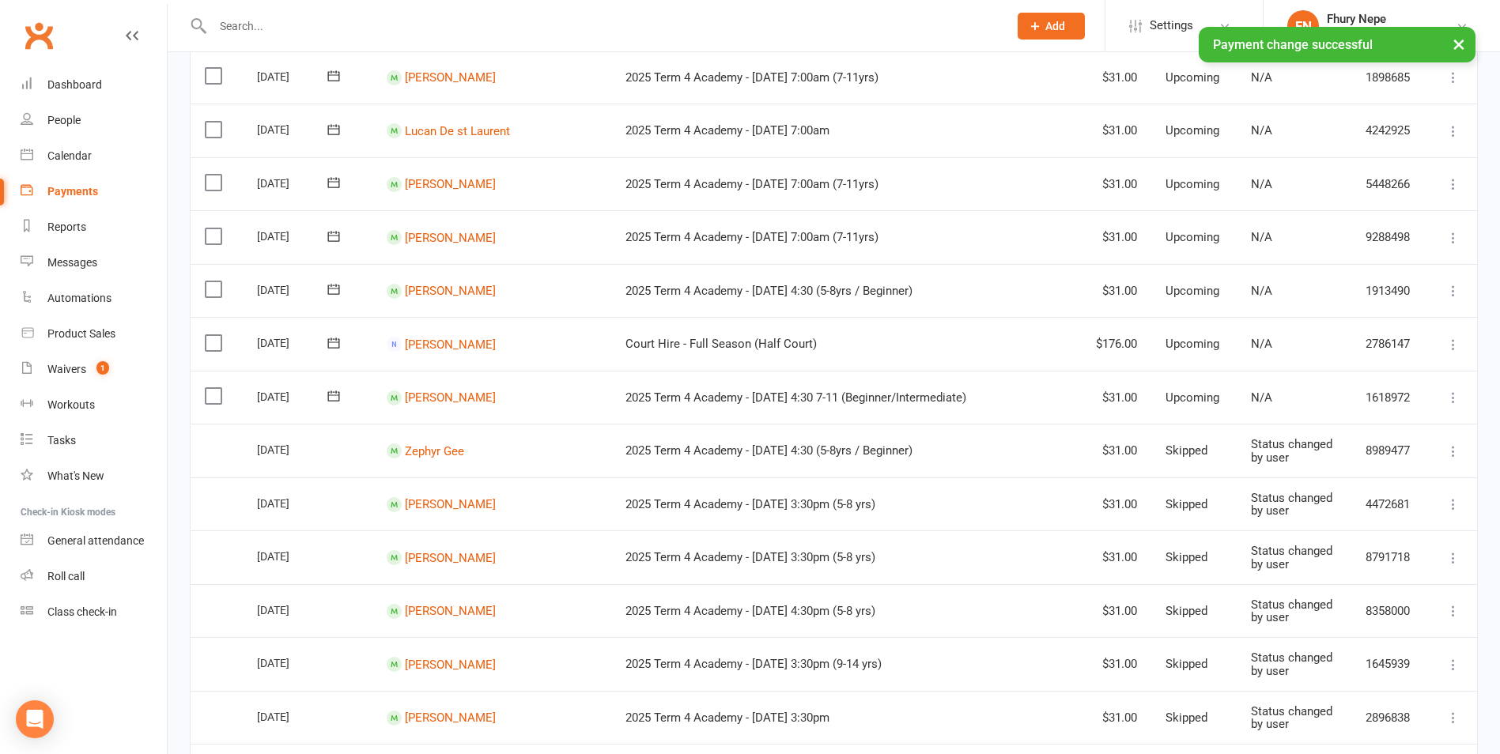
click at [1208, 448] on icon at bounding box center [1454, 452] width 16 height 16
click at [1208, 573] on link "Change to upcoming" at bounding box center [1384, 577] width 157 height 32
click at [1208, 510] on icon at bounding box center [1454, 505] width 16 height 16
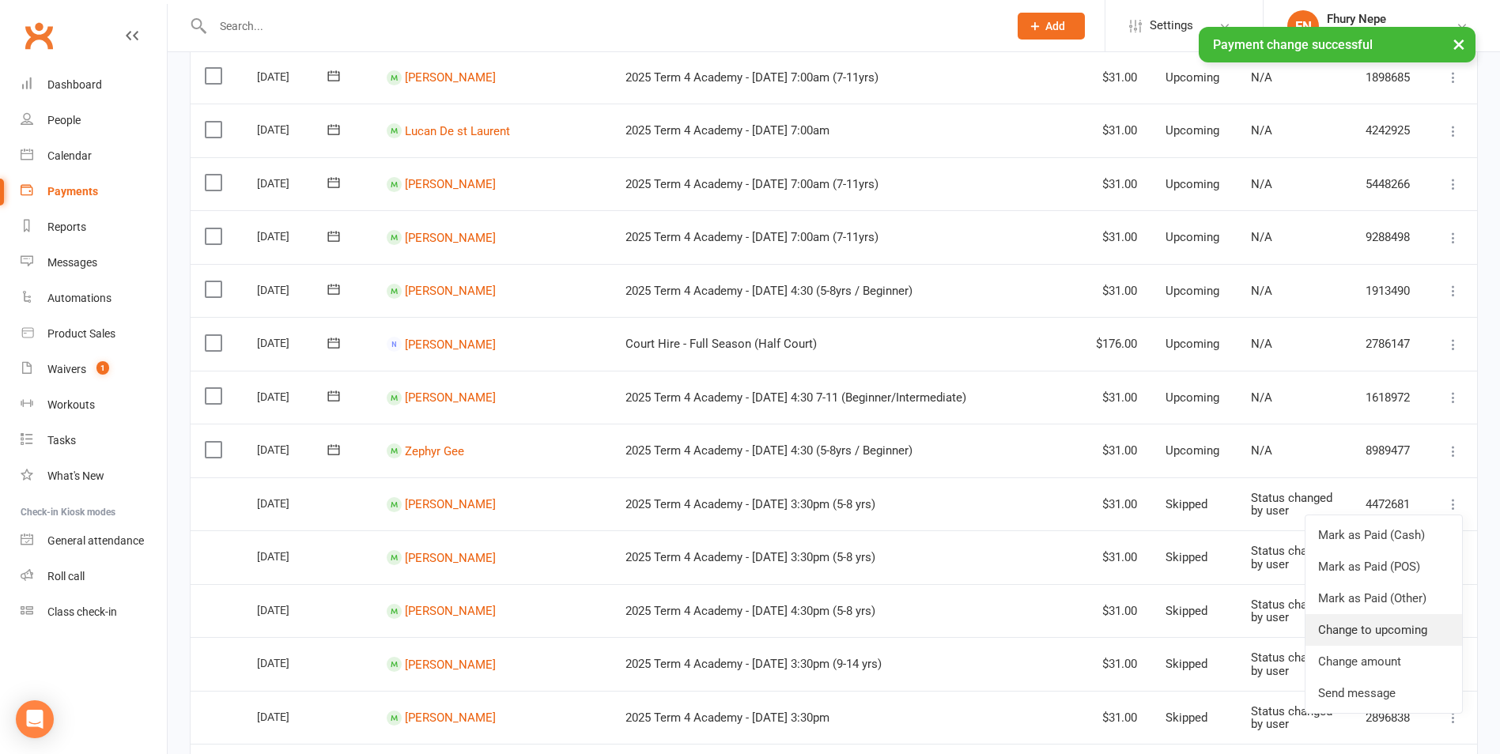
click at [1208, 624] on link "Change to upcoming" at bounding box center [1384, 630] width 157 height 32
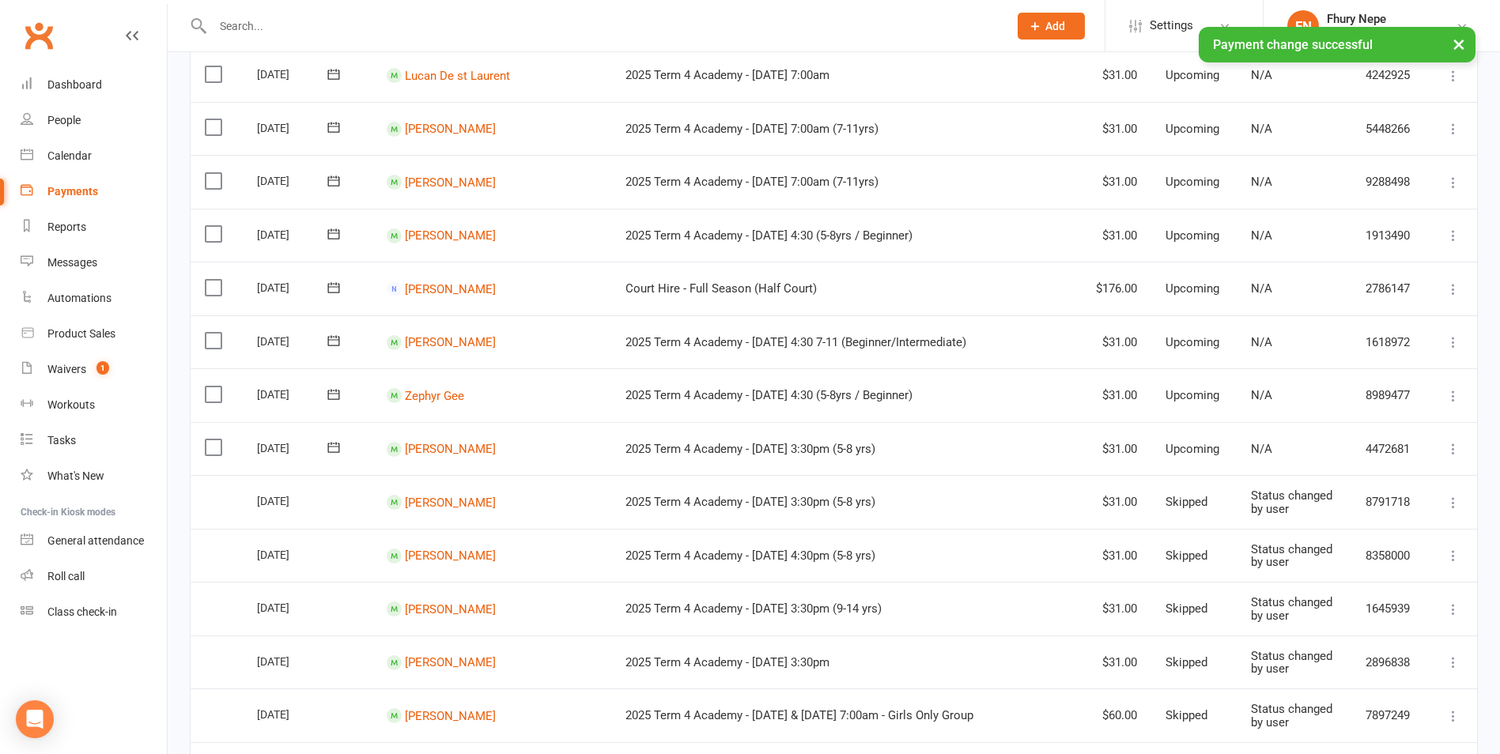
scroll to position [870, 0]
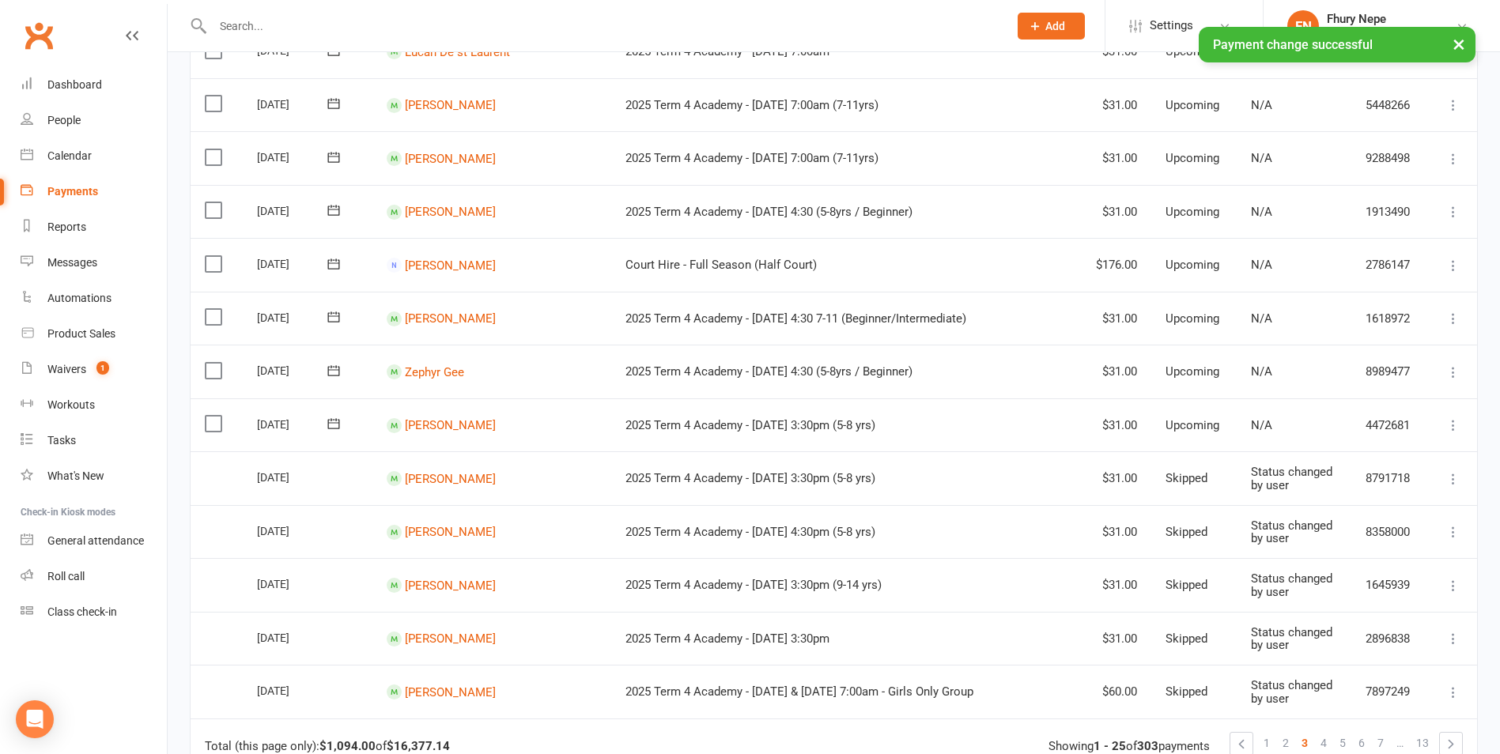
click at [1208, 479] on icon at bounding box center [1454, 479] width 16 height 16
click at [1208, 602] on link "Change to upcoming" at bounding box center [1384, 605] width 157 height 32
click at [1208, 528] on icon at bounding box center [1454, 532] width 16 height 16
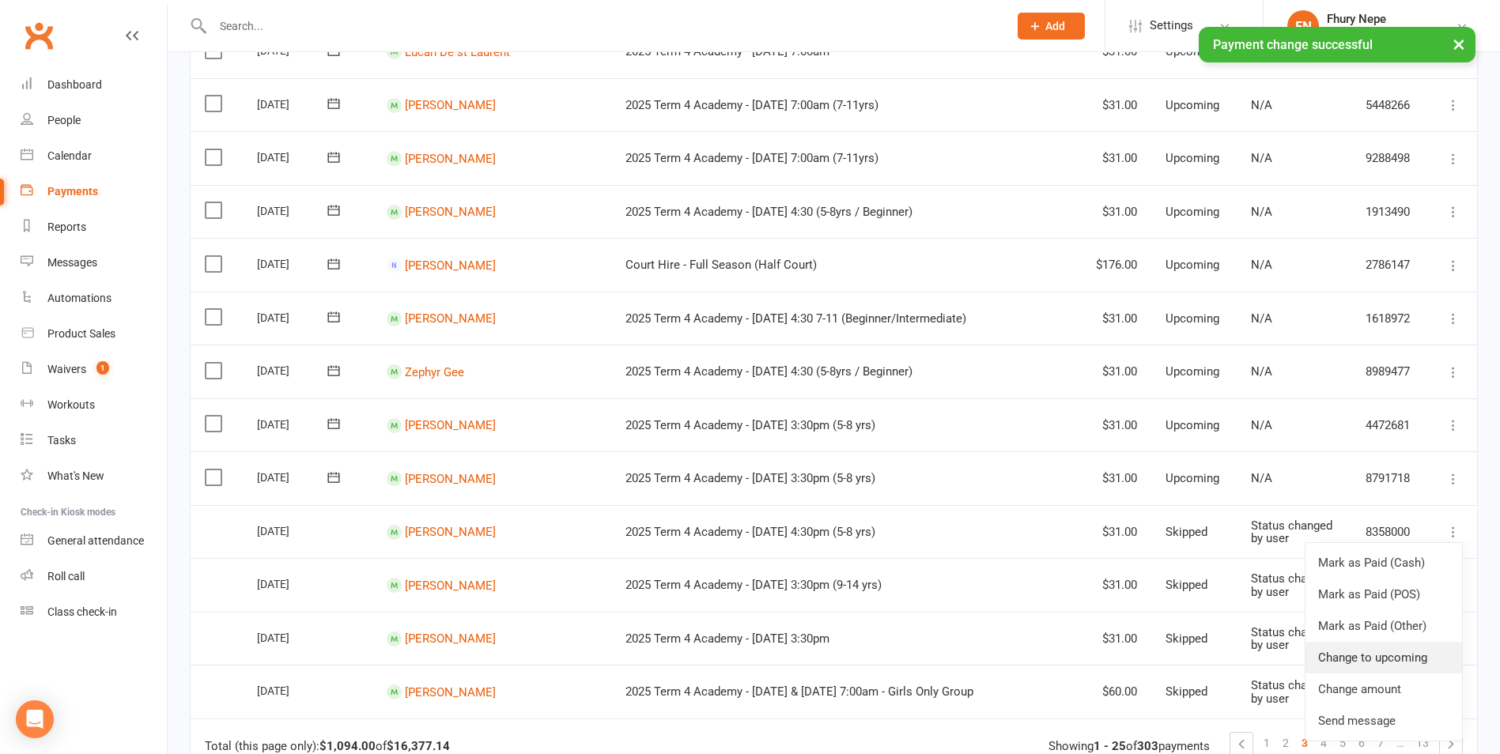
click at [1208, 659] on link "Change to upcoming" at bounding box center [1384, 658] width 157 height 32
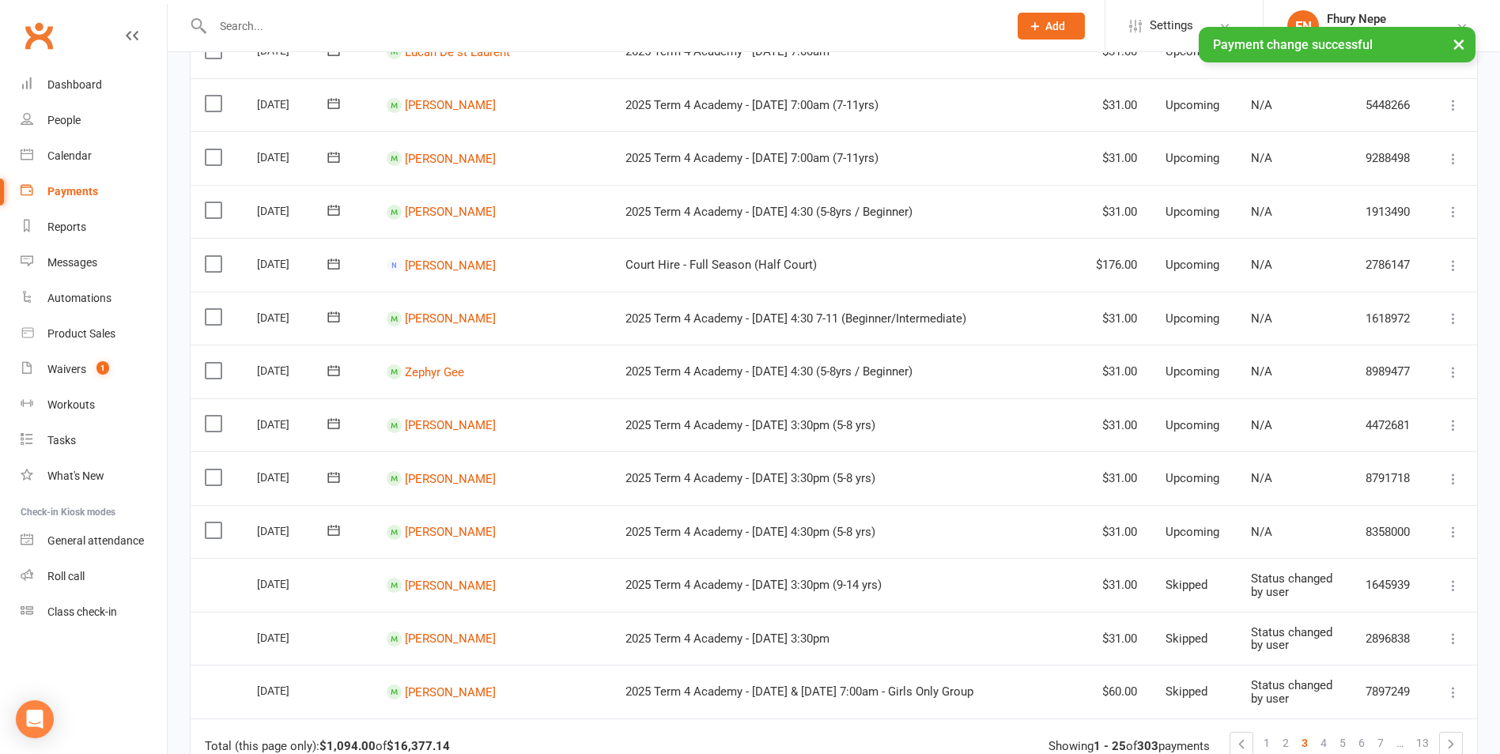
click at [1208, 592] on icon at bounding box center [1454, 586] width 16 height 16
click at [1208, 659] on link "Change to upcoming" at bounding box center [1384, 712] width 157 height 32
click at [1208, 640] on icon at bounding box center [1454, 639] width 16 height 16
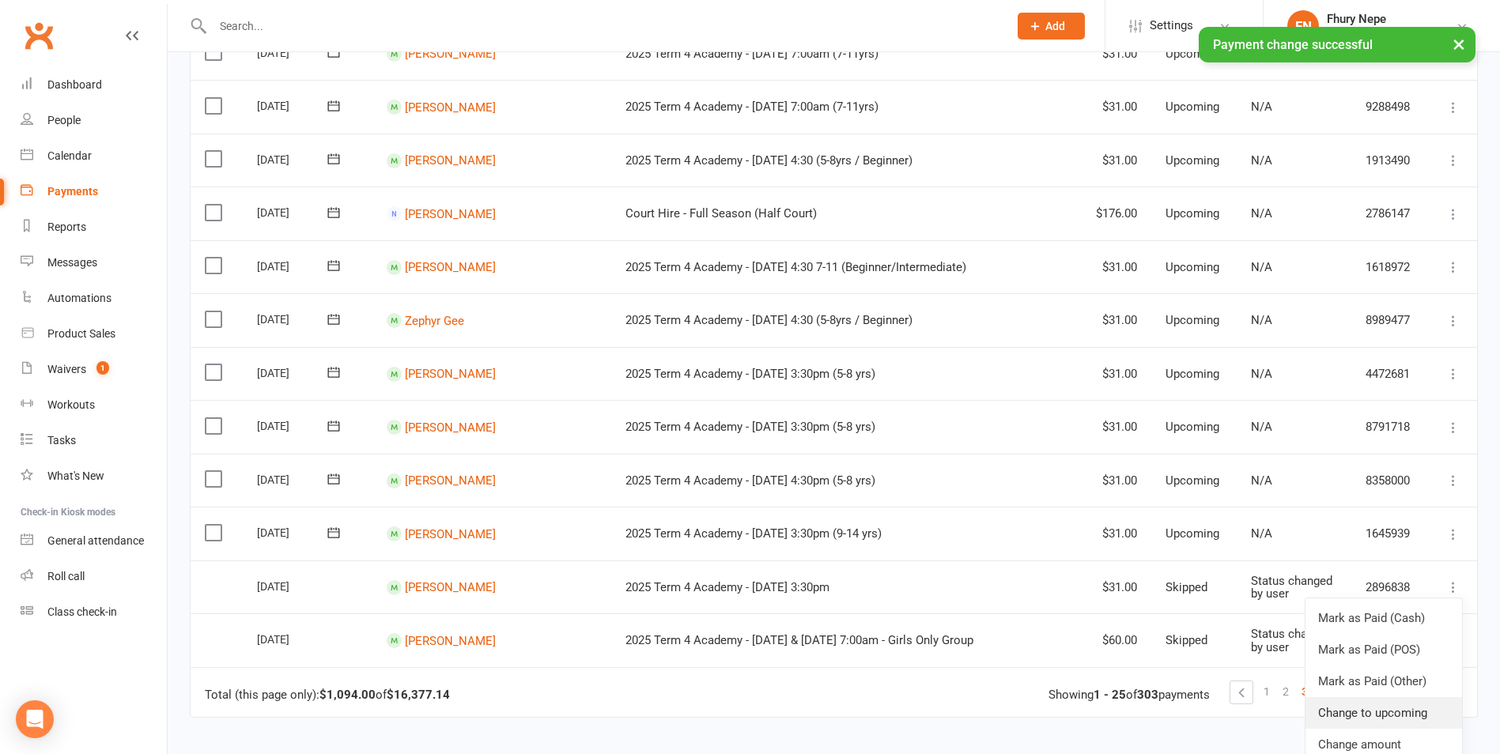
scroll to position [949, 0]
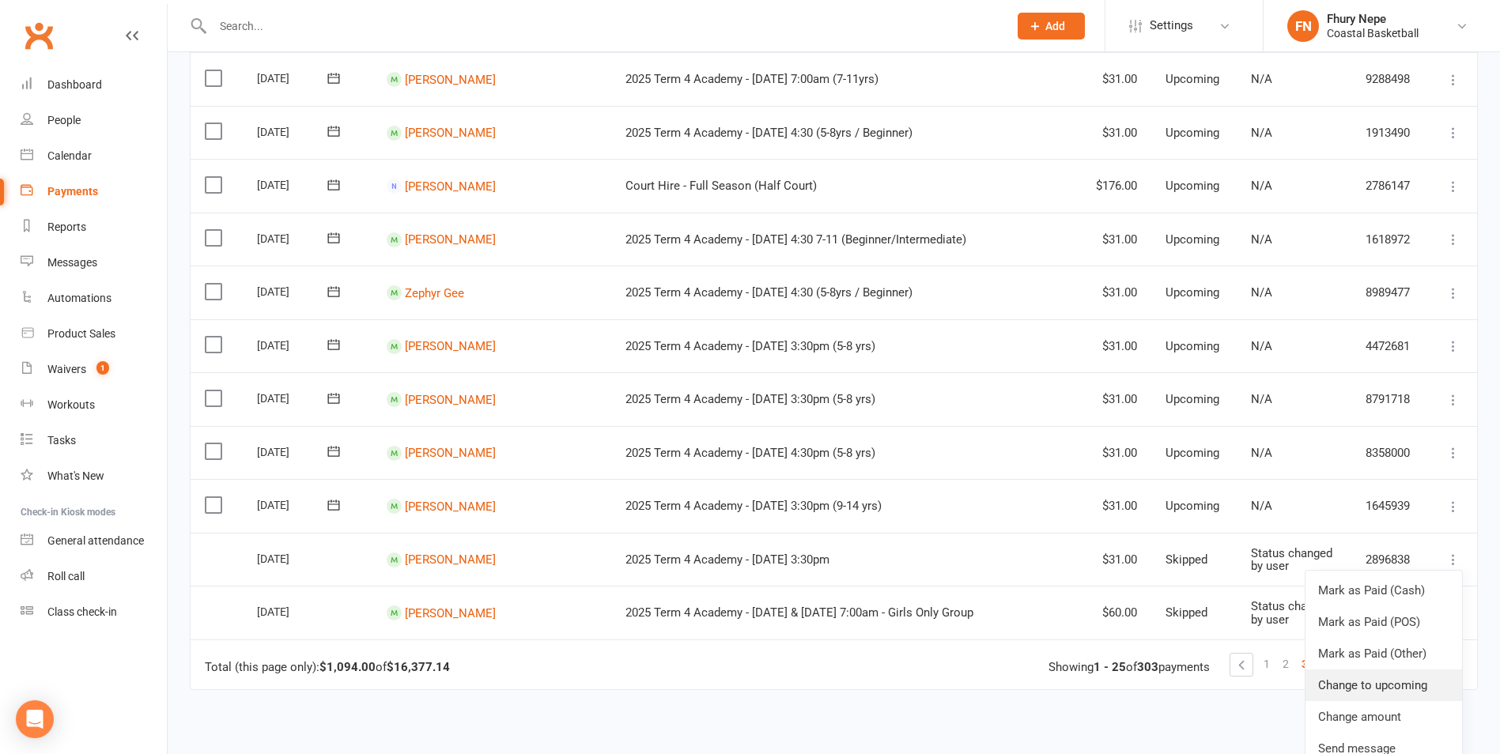
click at [1208, 659] on link "Change to upcoming" at bounding box center [1384, 686] width 157 height 32
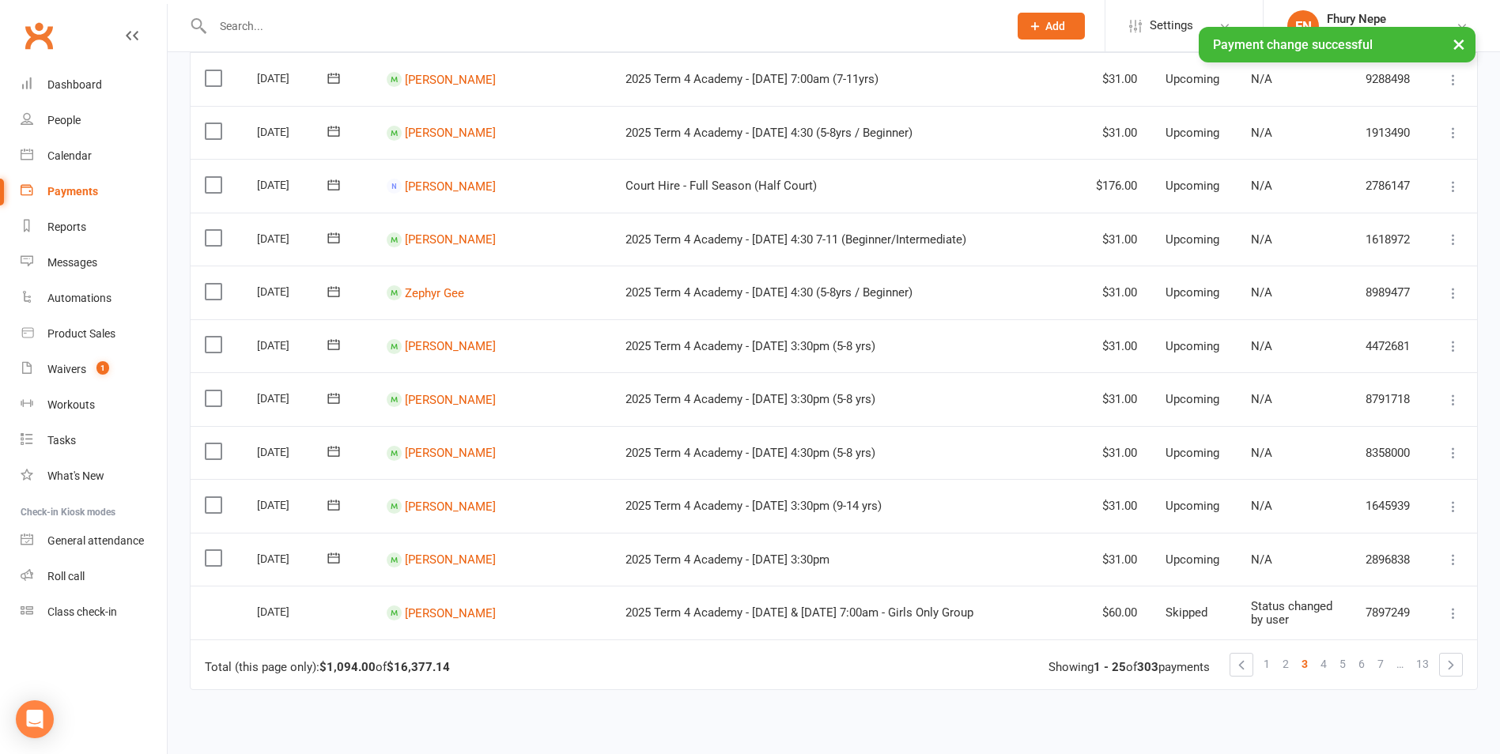
click at [1208, 613] on icon at bounding box center [1454, 614] width 16 height 16
drag, startPoint x: 1386, startPoint y: 738, endPoint x: 830, endPoint y: 74, distance: 866.3
click at [1208, 659] on link "Change to upcoming" at bounding box center [1384, 740] width 157 height 32
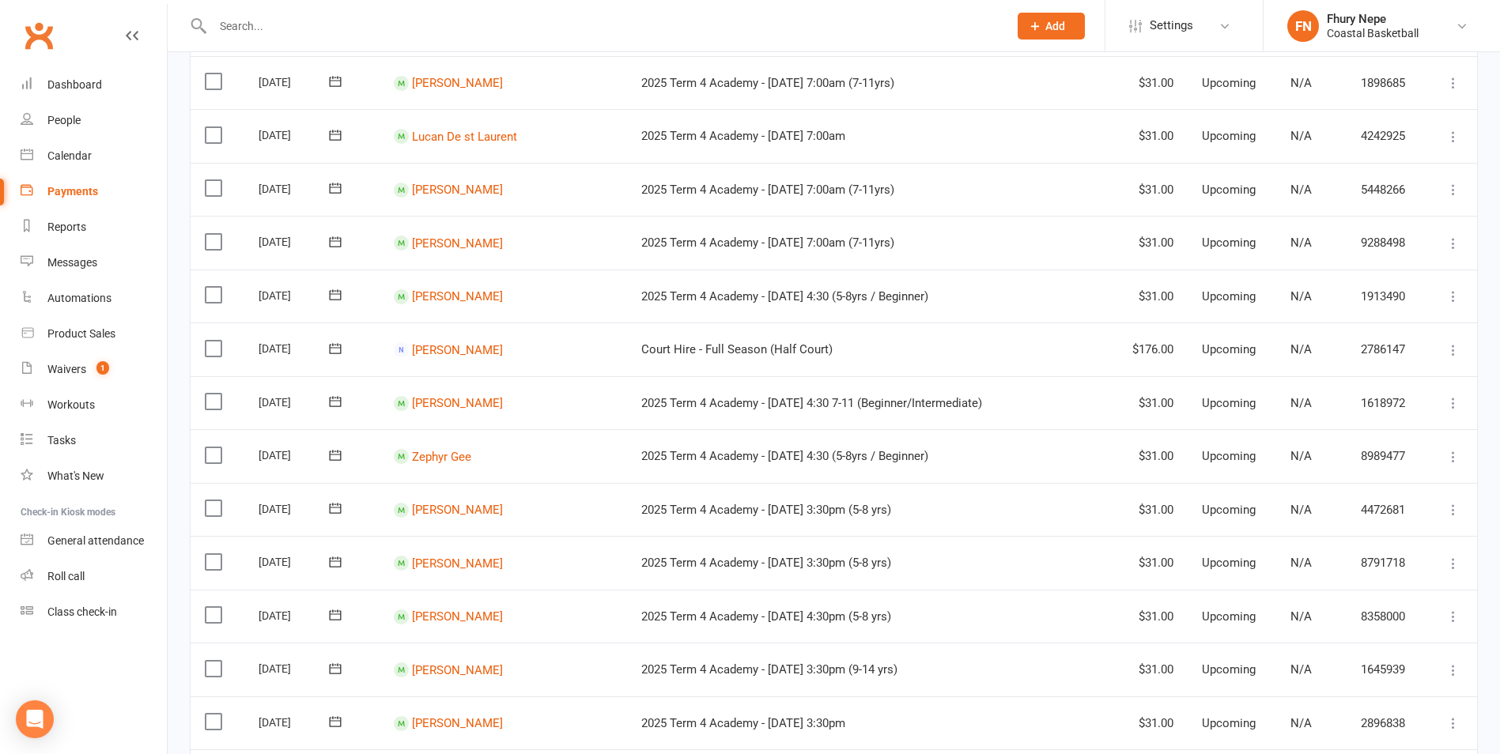
scroll to position [870, 0]
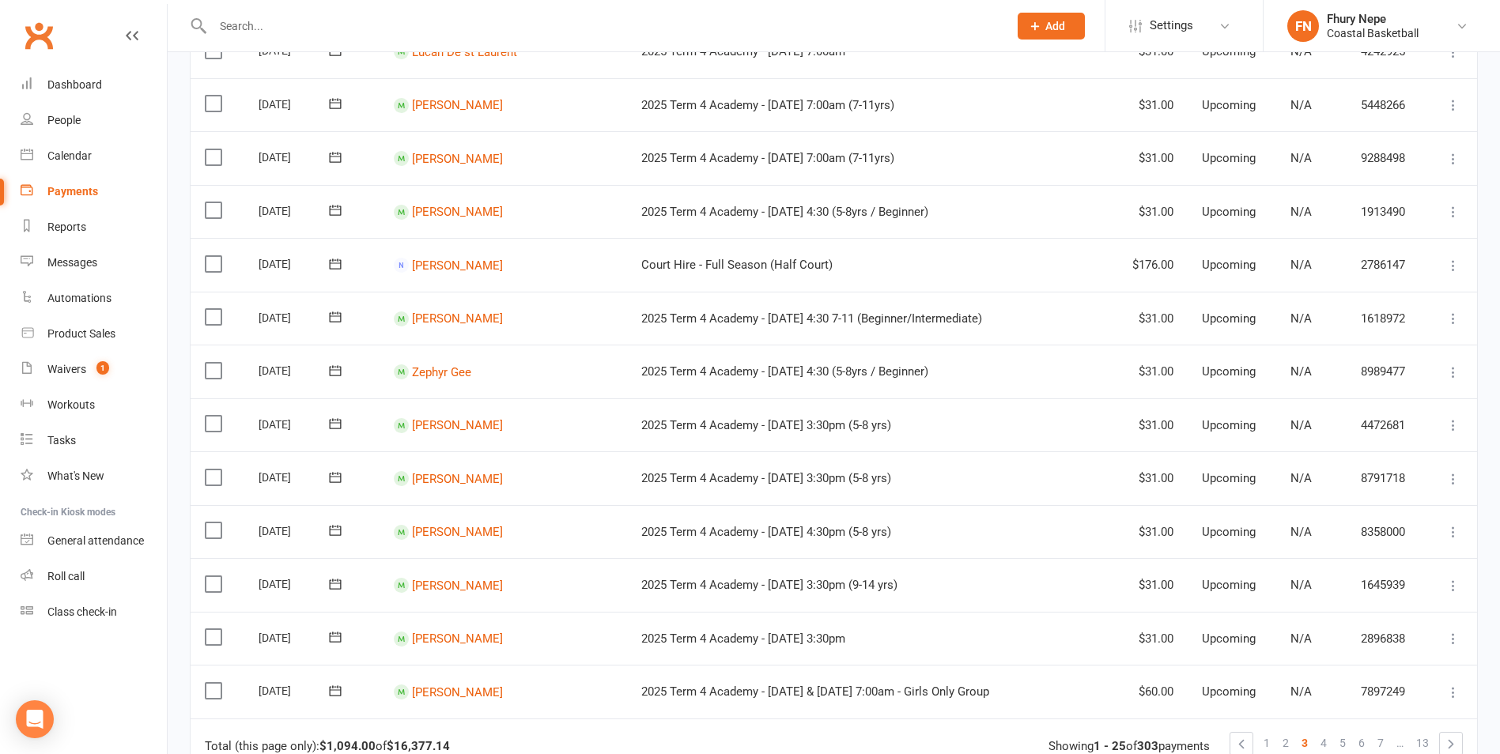
click at [1208, 265] on icon at bounding box center [1454, 266] width 16 height 16
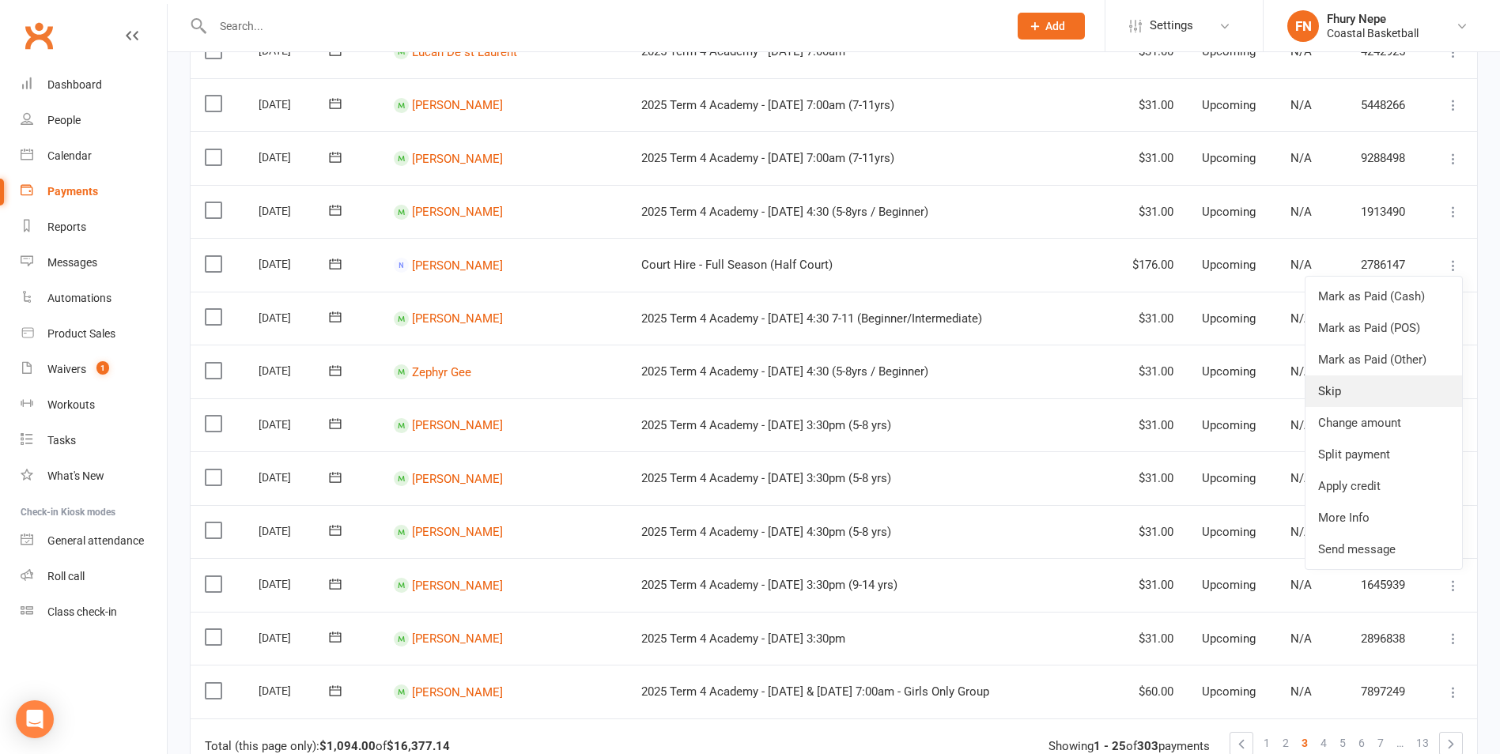
click at [1208, 392] on link "Skip" at bounding box center [1384, 392] width 157 height 32
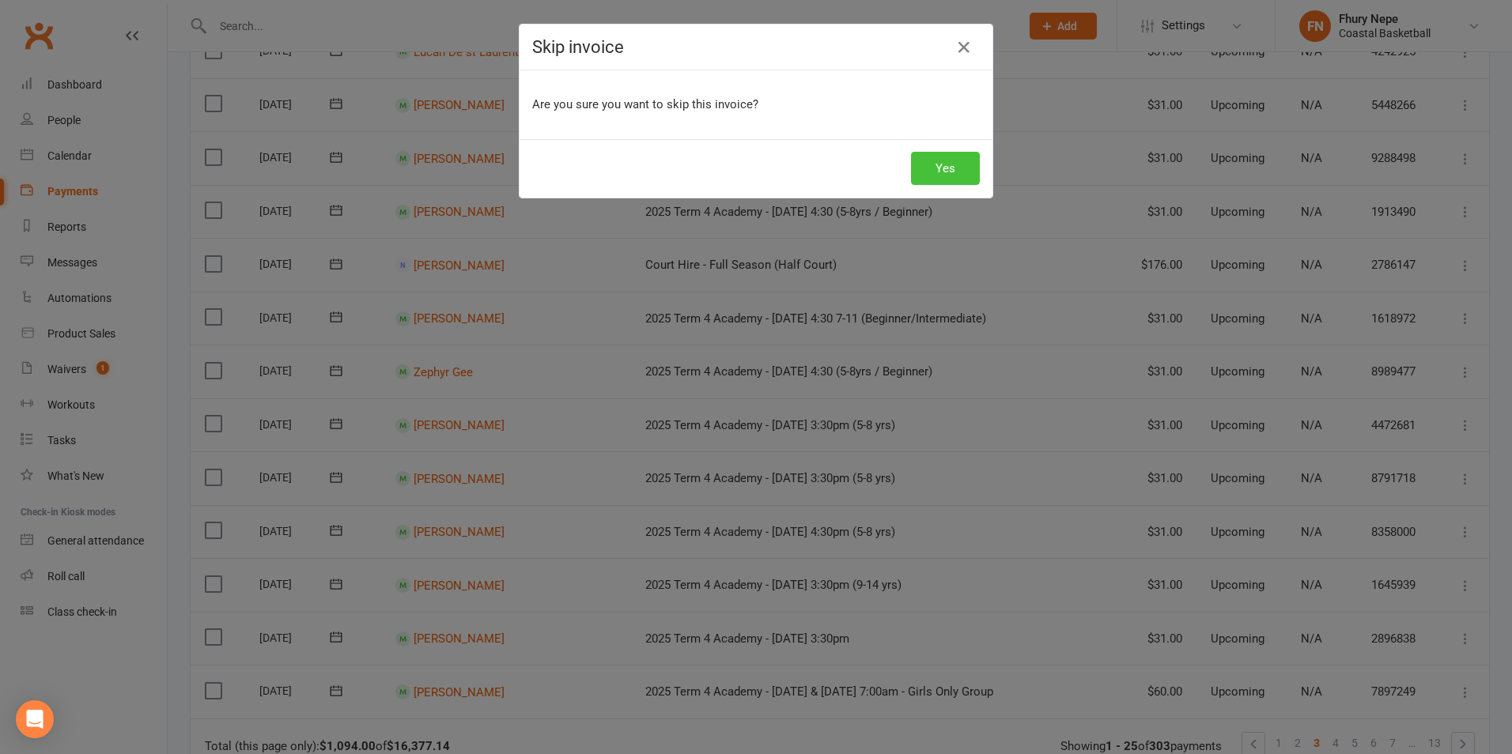
click at [933, 159] on button "Yes" at bounding box center [945, 168] width 69 height 33
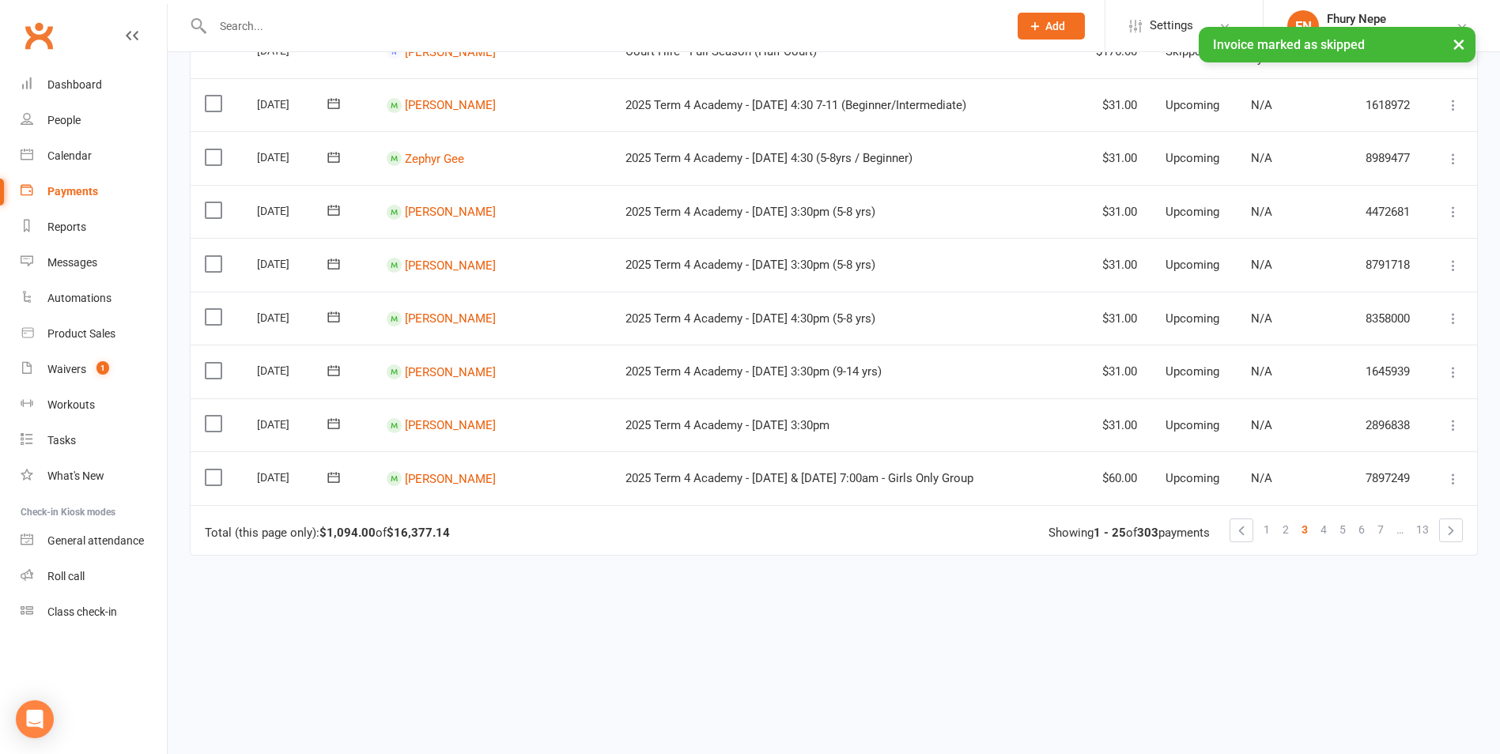
scroll to position [1112, 0]
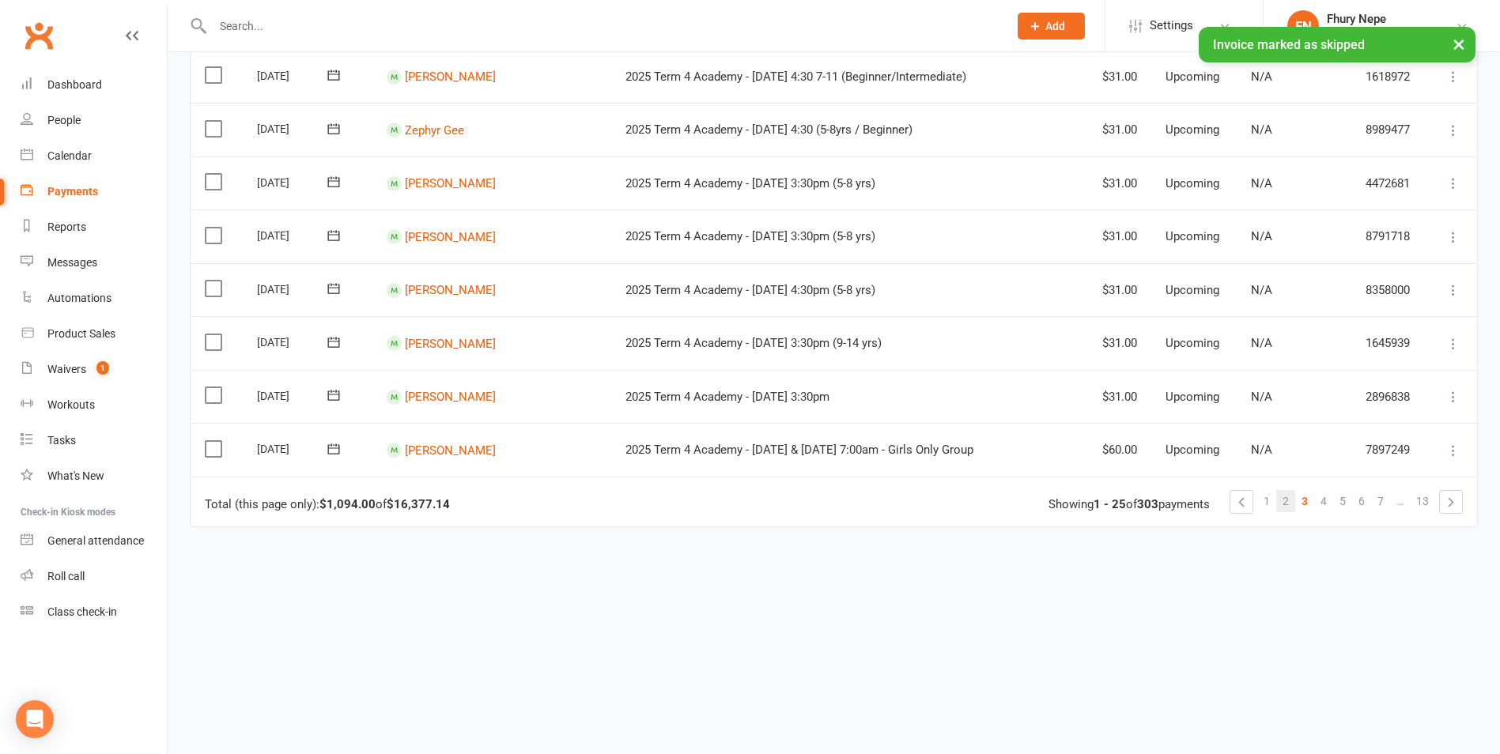
click at [1208, 505] on link "2" at bounding box center [1285, 501] width 19 height 22
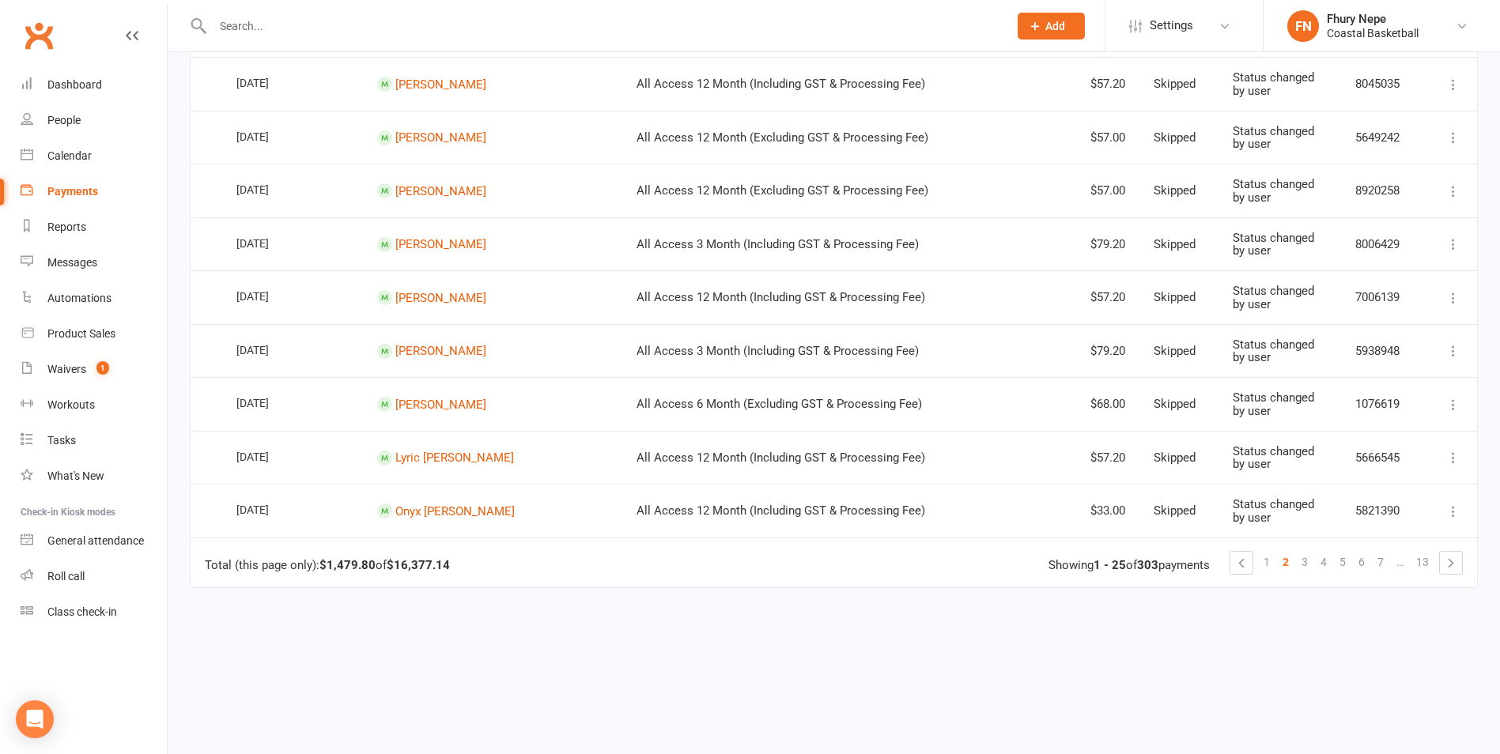
scroll to position [1106, 0]
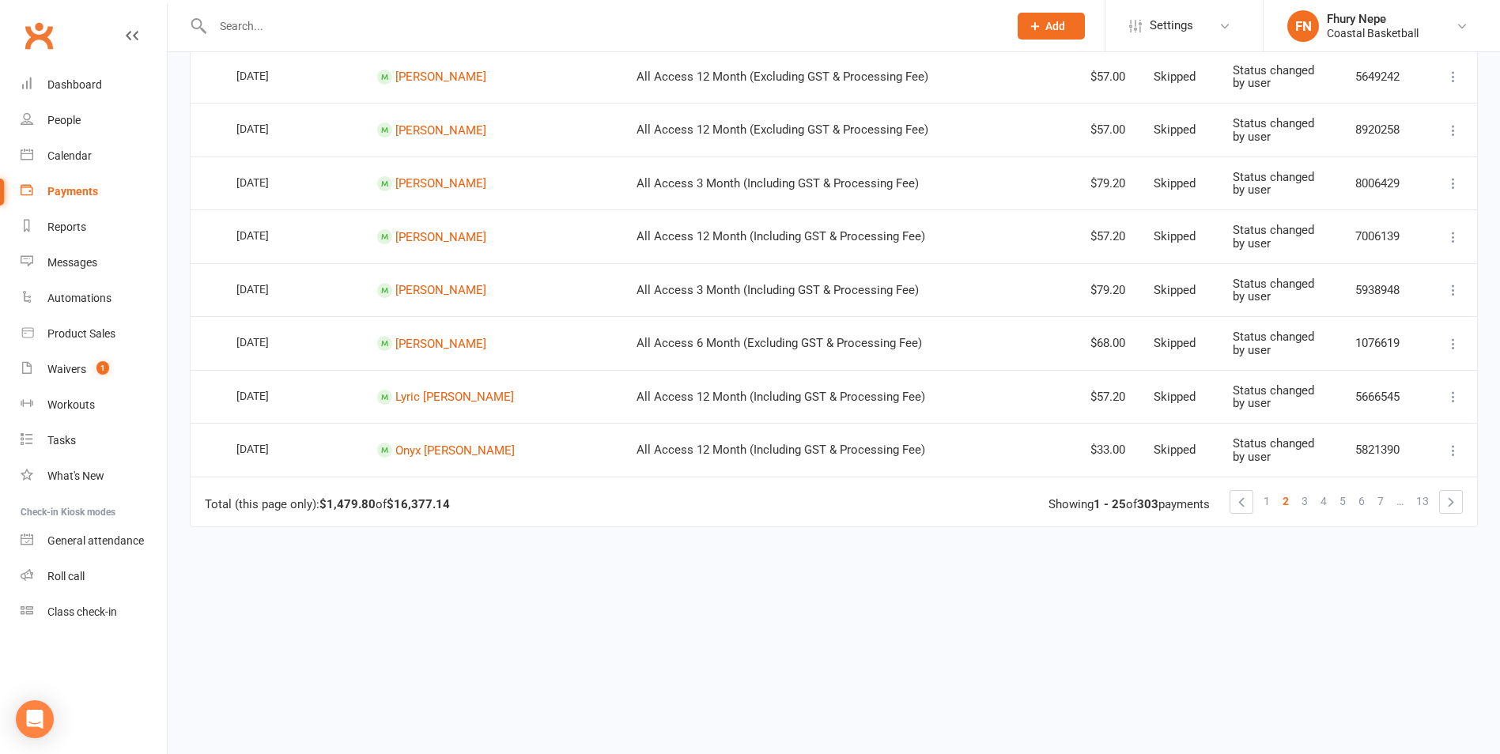
click at [1208, 509] on span "4" at bounding box center [1324, 501] width 6 height 22
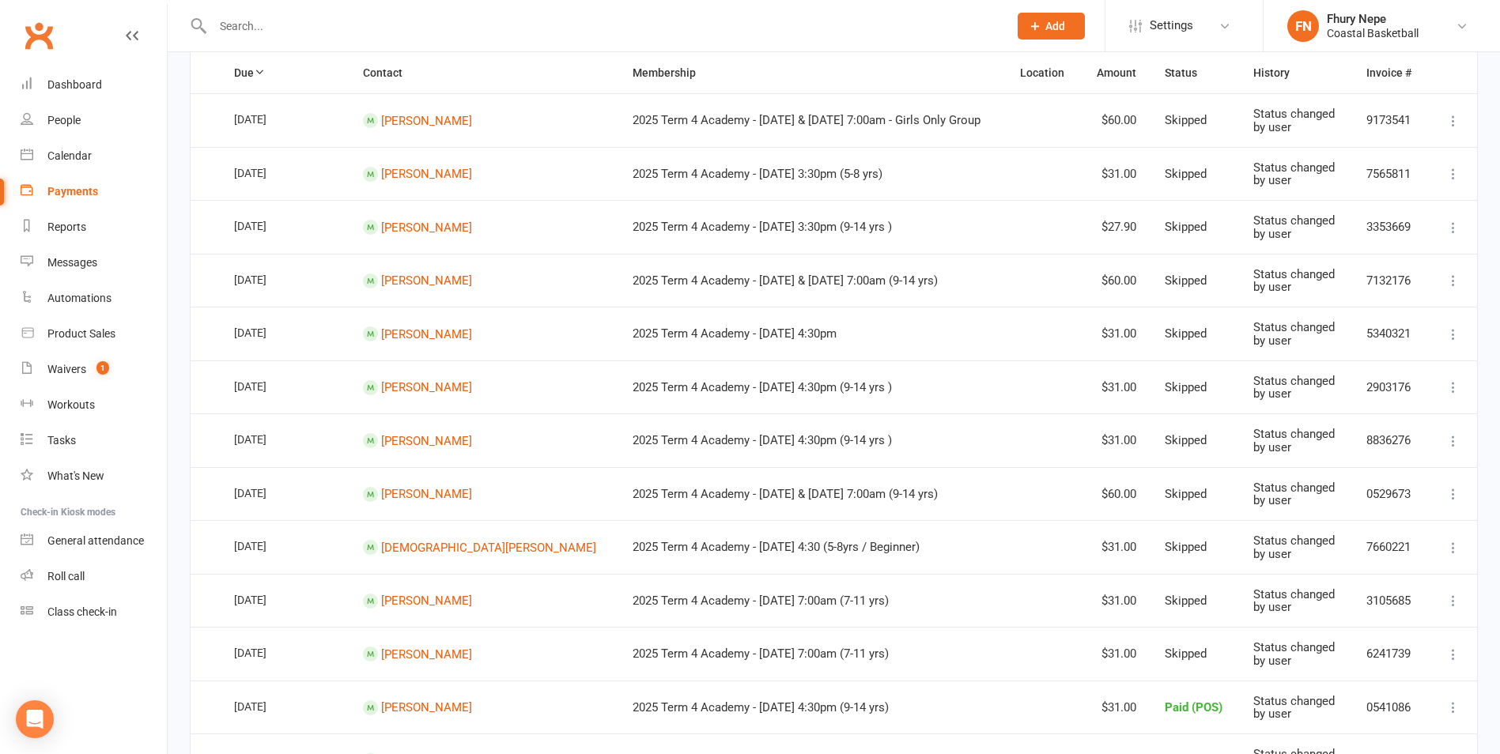
scroll to position [0, 0]
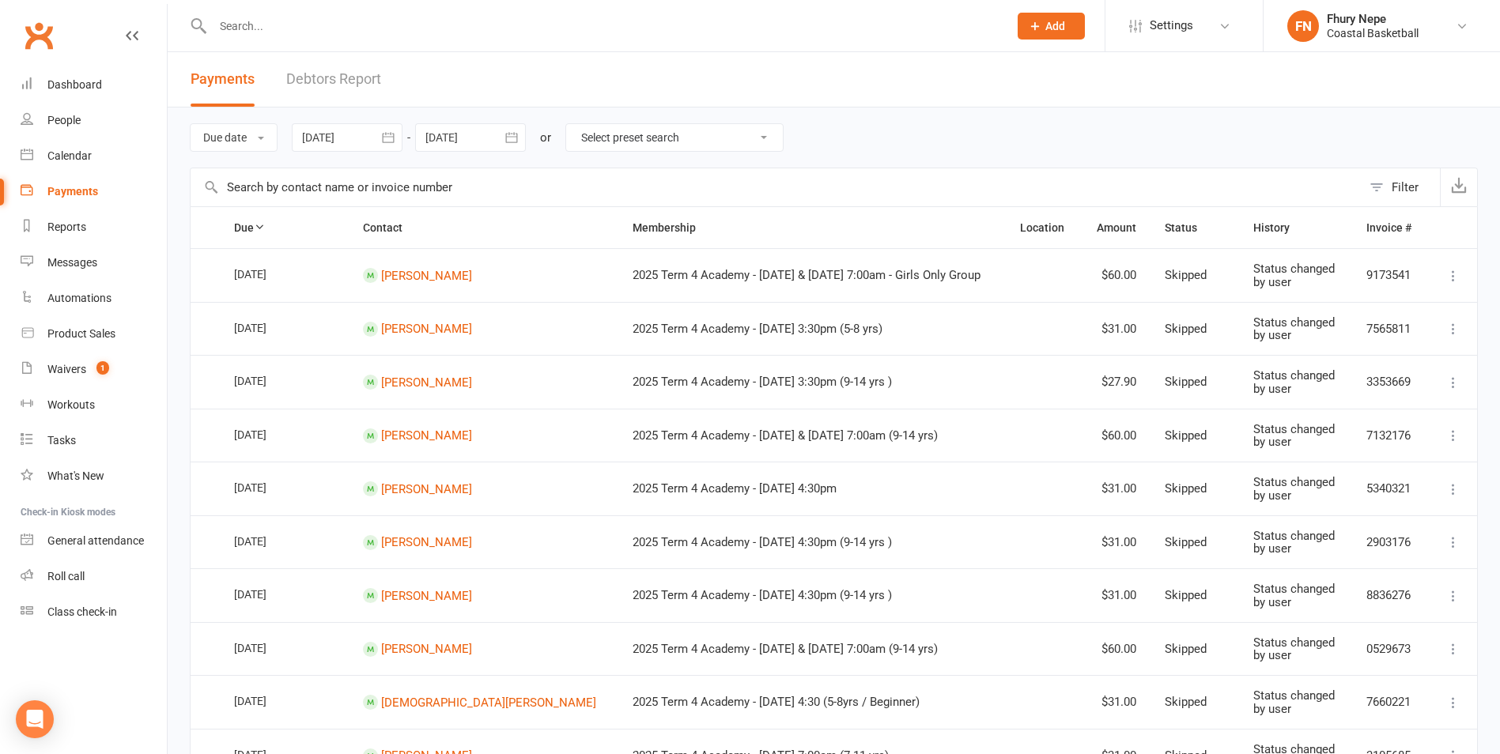
click at [1208, 268] on icon at bounding box center [1454, 276] width 16 height 16
drag, startPoint x: 1397, startPoint y: 395, endPoint x: 821, endPoint y: 70, distance: 662.2
click at [1208, 394] on link "Change to upcoming" at bounding box center [1384, 402] width 157 height 32
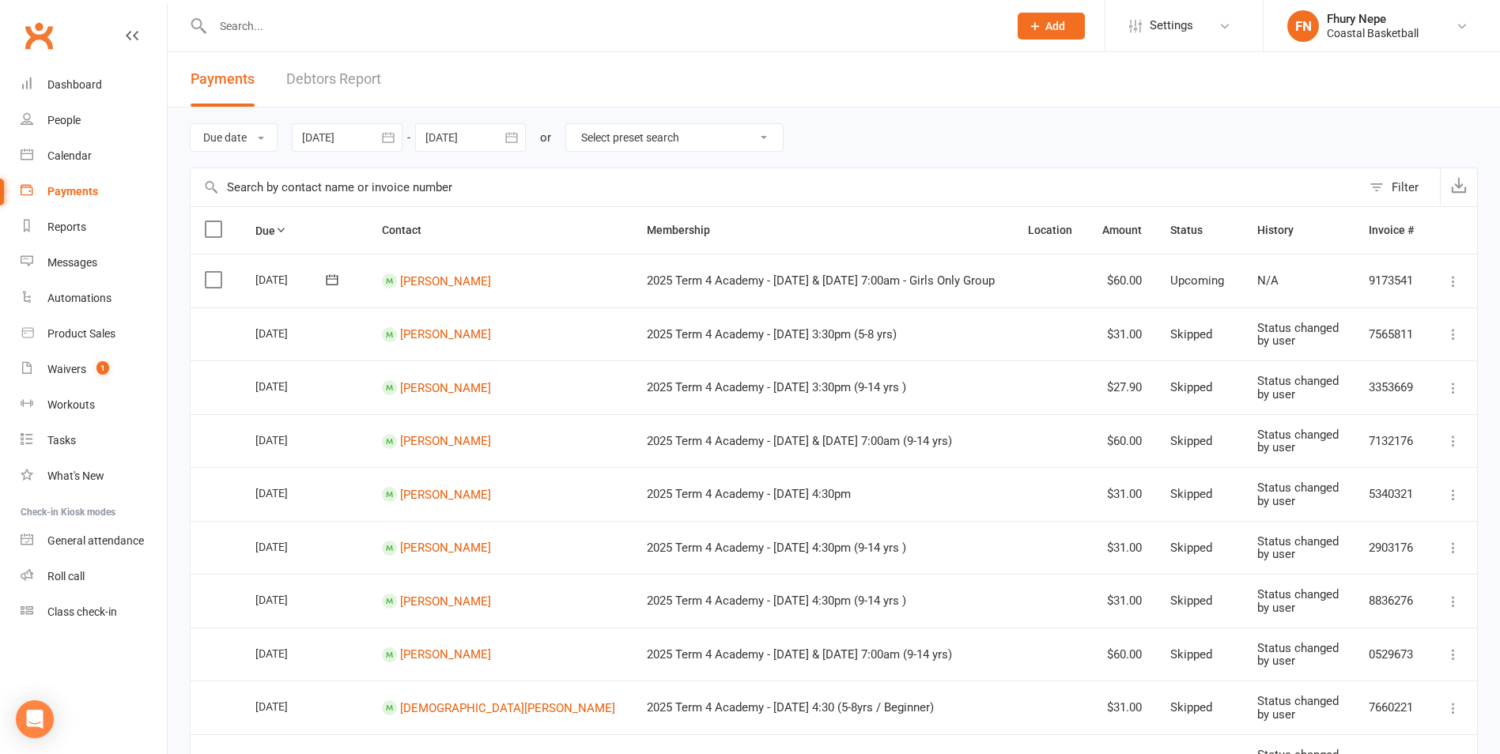
click at [1208, 330] on icon at bounding box center [1454, 335] width 16 height 16
click at [1208, 458] on link "Change to upcoming" at bounding box center [1384, 460] width 157 height 32
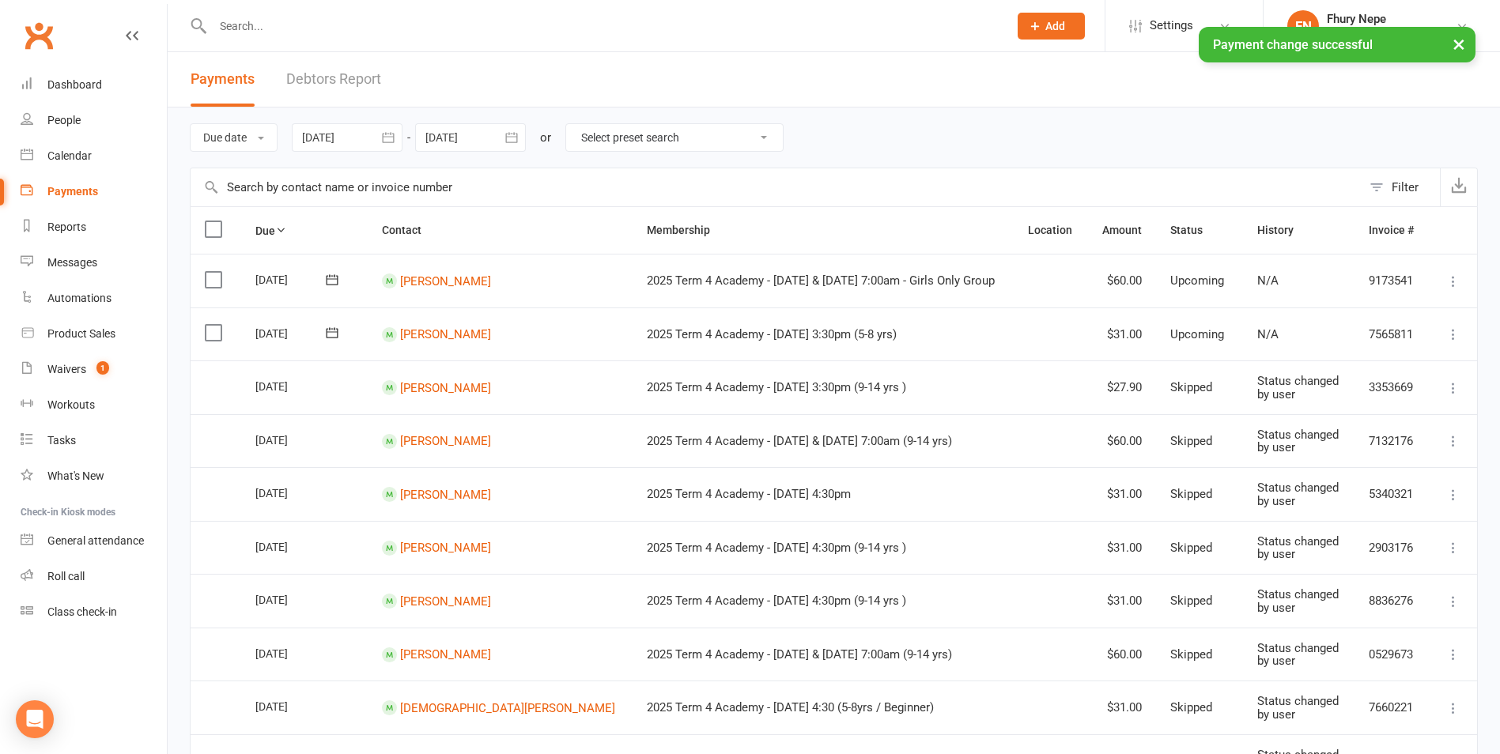
click at [1208, 390] on icon at bounding box center [1454, 388] width 16 height 16
click at [1208, 516] on link "Change to upcoming" at bounding box center [1384, 514] width 157 height 32
click at [1208, 441] on icon at bounding box center [1454, 441] width 16 height 16
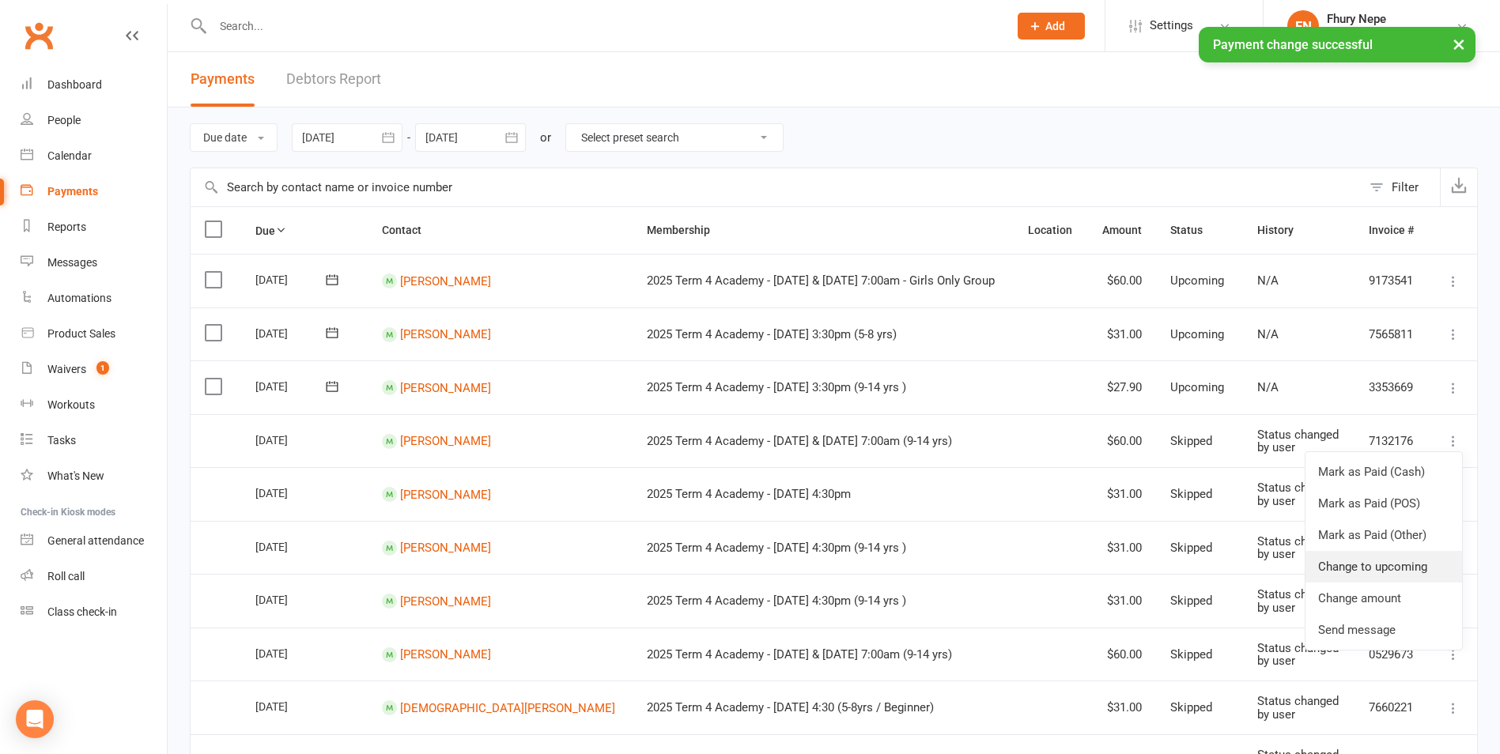
click at [1208, 565] on link "Change to upcoming" at bounding box center [1384, 567] width 157 height 32
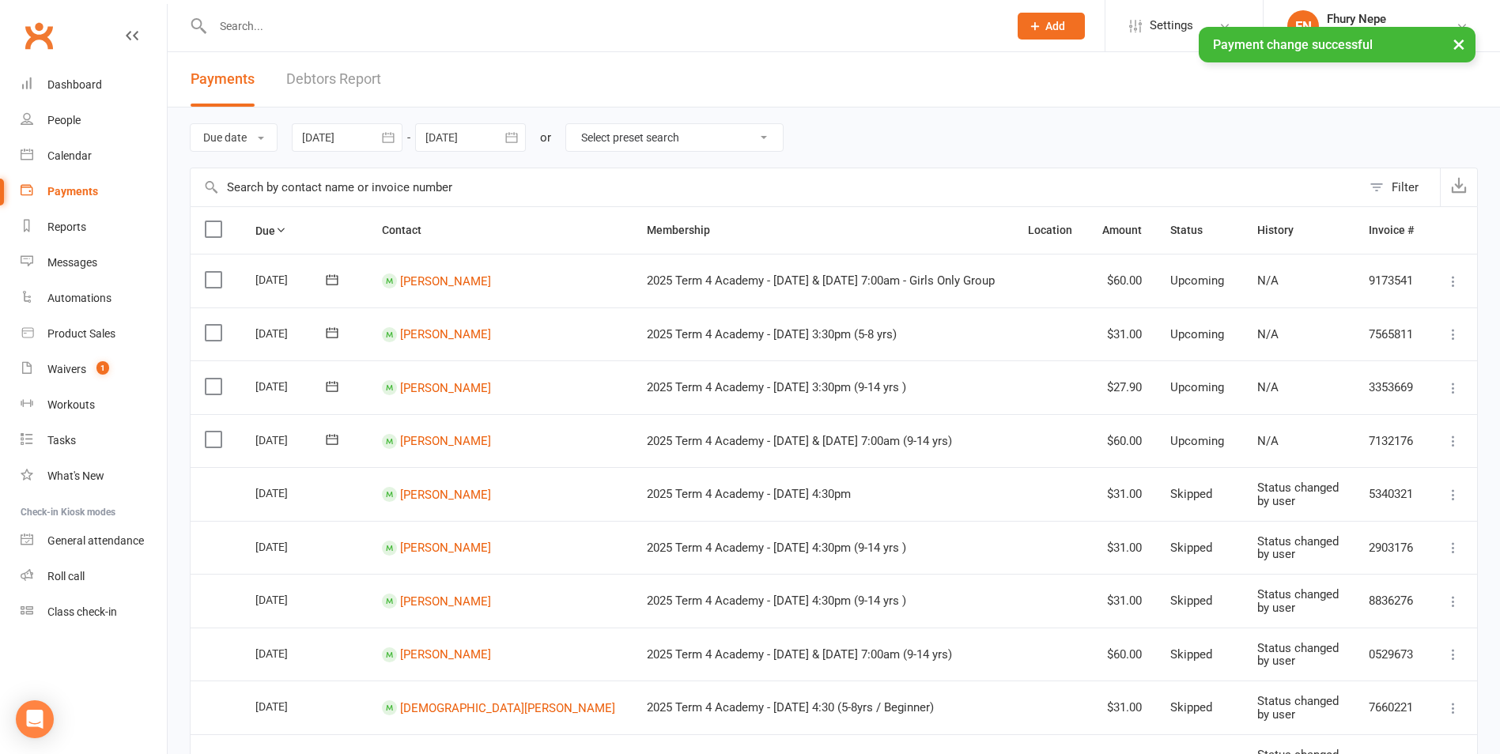
scroll to position [79, 0]
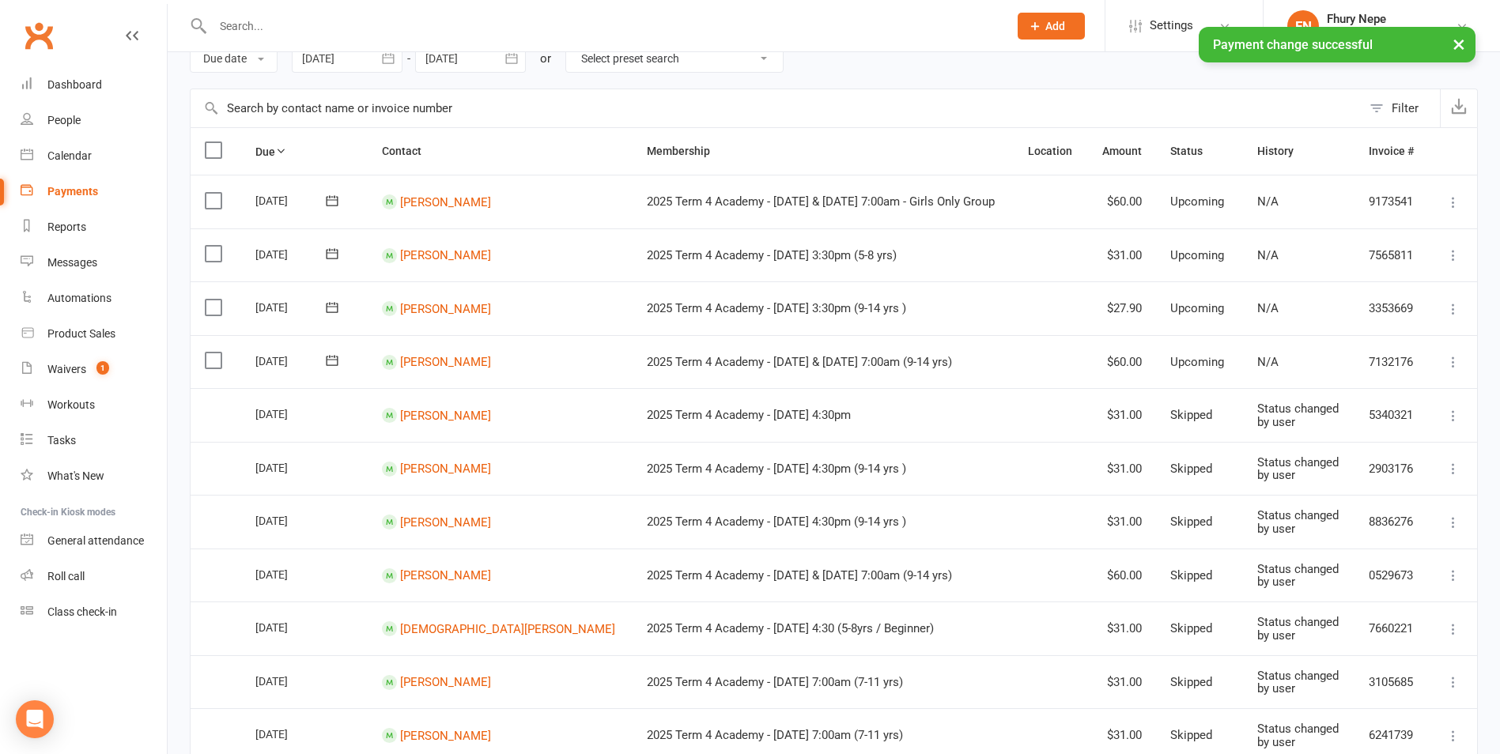
click at [1208, 419] on icon at bounding box center [1454, 416] width 16 height 16
click at [1208, 543] on link "Change to upcoming" at bounding box center [1384, 542] width 157 height 32
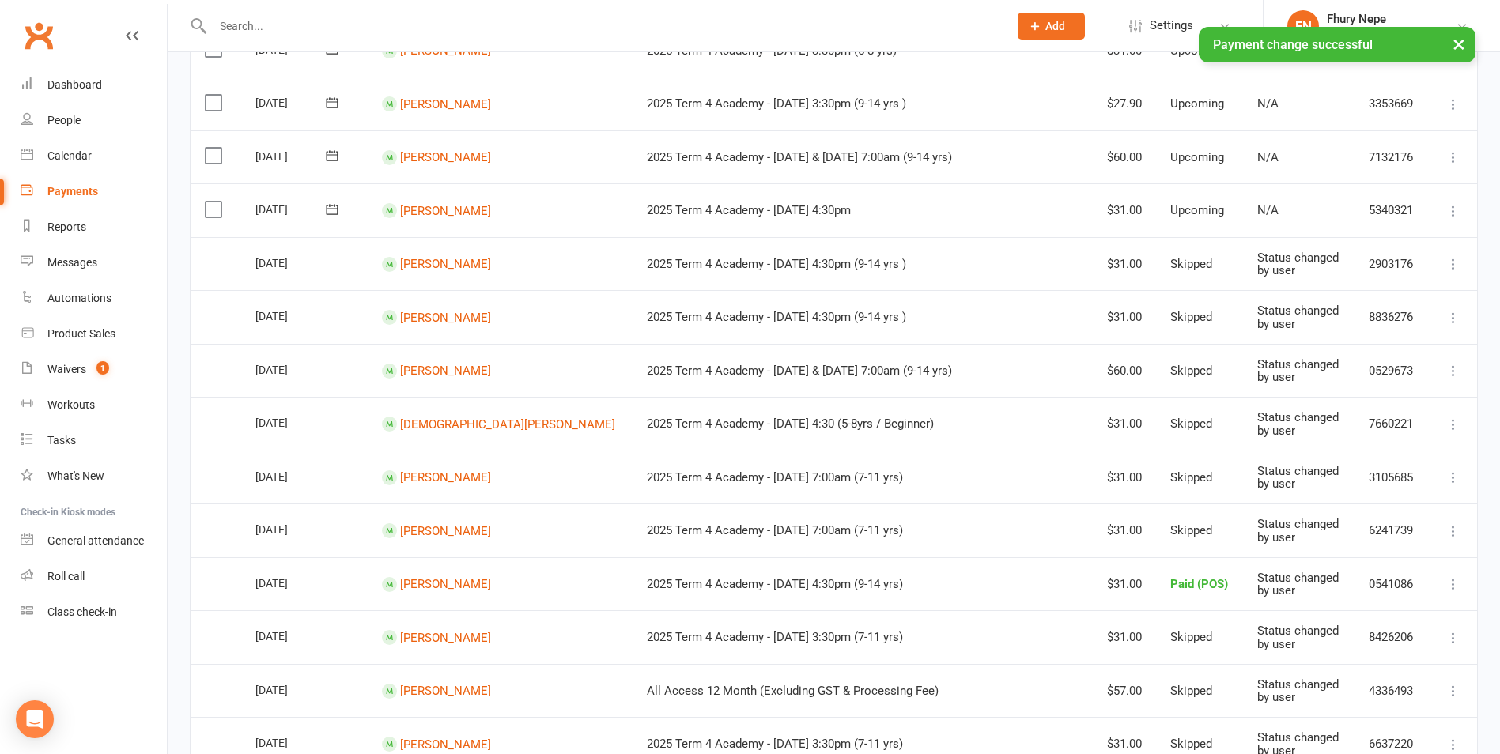
scroll to position [316, 0]
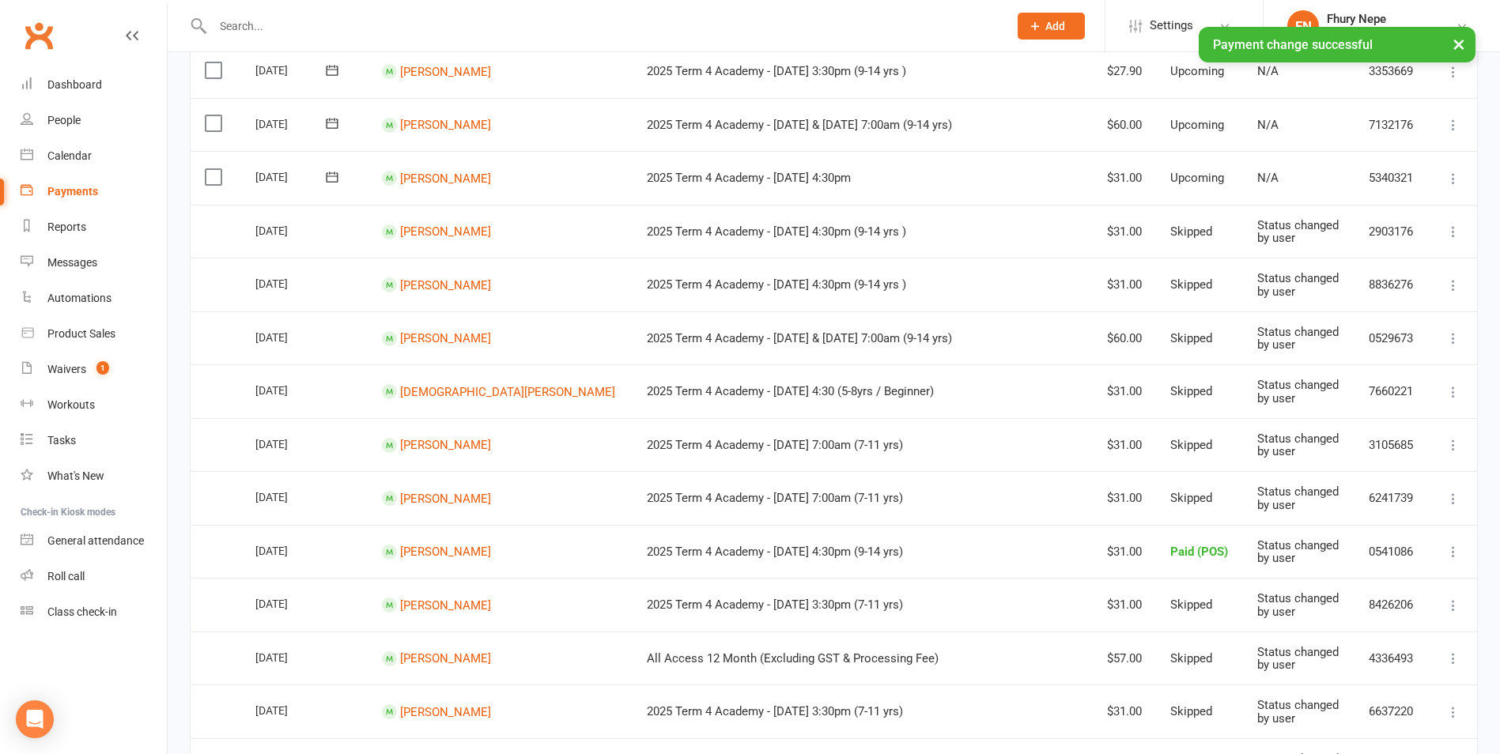
click at [1208, 232] on icon at bounding box center [1454, 232] width 16 height 16
click at [1208, 364] on link "Change to upcoming" at bounding box center [1384, 358] width 157 height 32
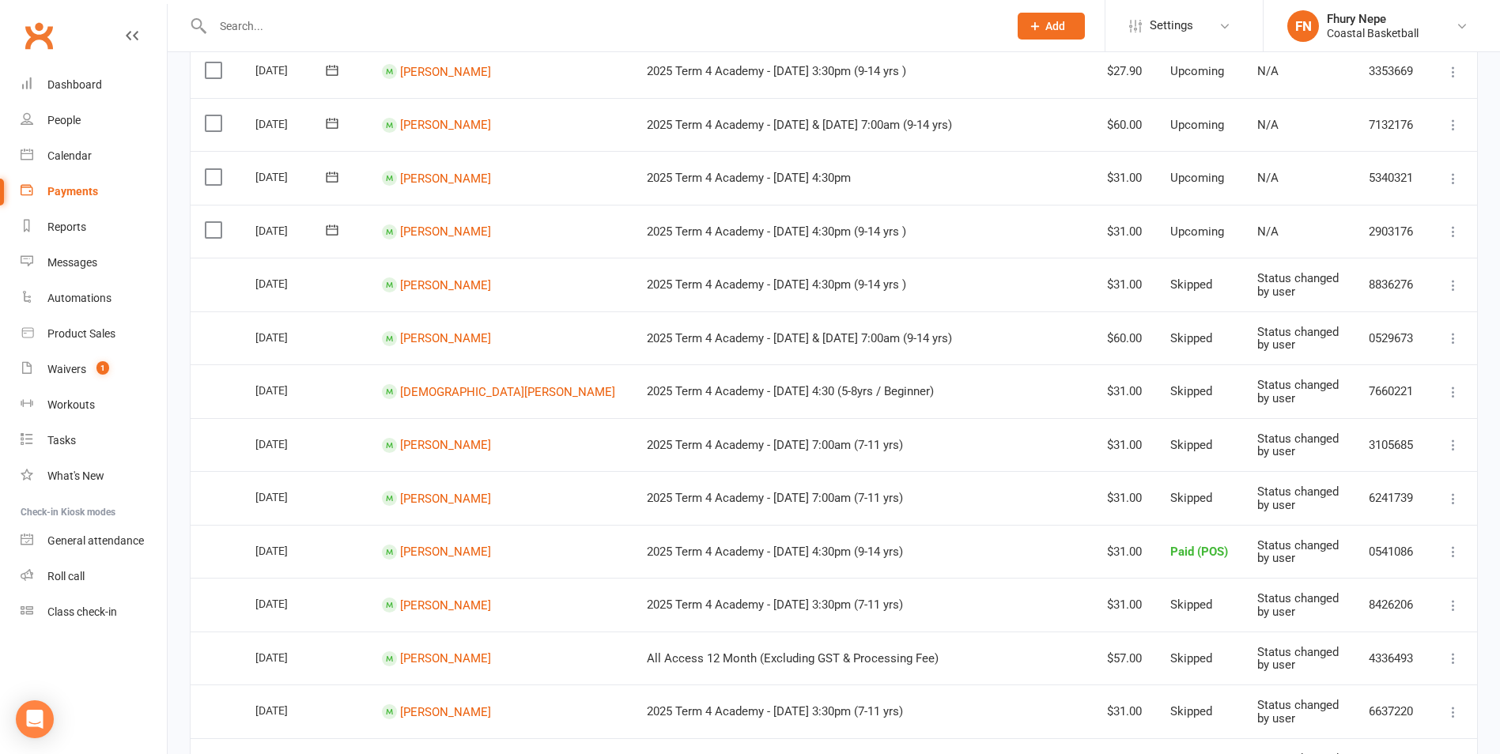
click at [1208, 286] on icon at bounding box center [1454, 286] width 16 height 16
click at [1208, 409] on link "Change to upcoming" at bounding box center [1384, 411] width 157 height 32
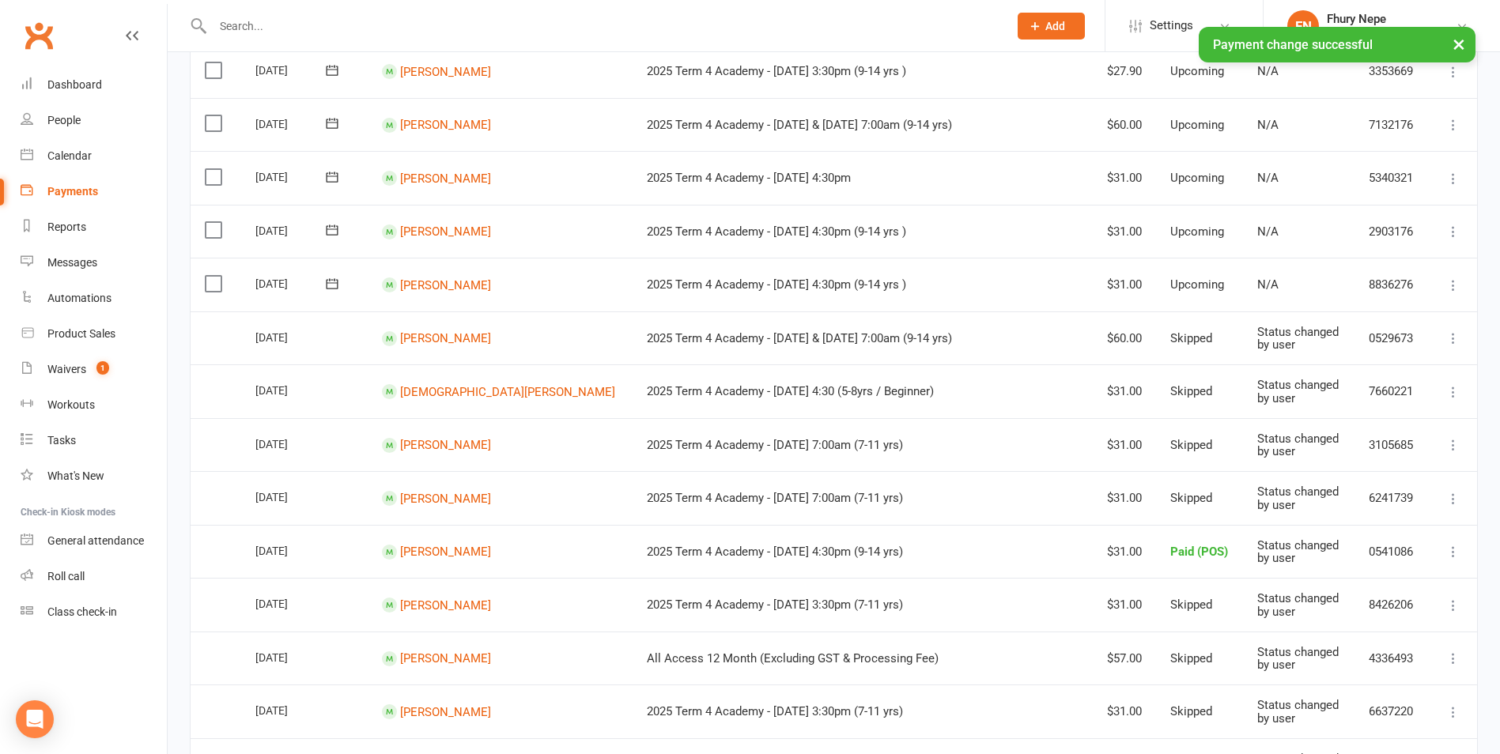
click at [1208, 340] on icon at bounding box center [1454, 339] width 16 height 16
click at [1208, 451] on link "Change to upcoming" at bounding box center [1384, 464] width 157 height 32
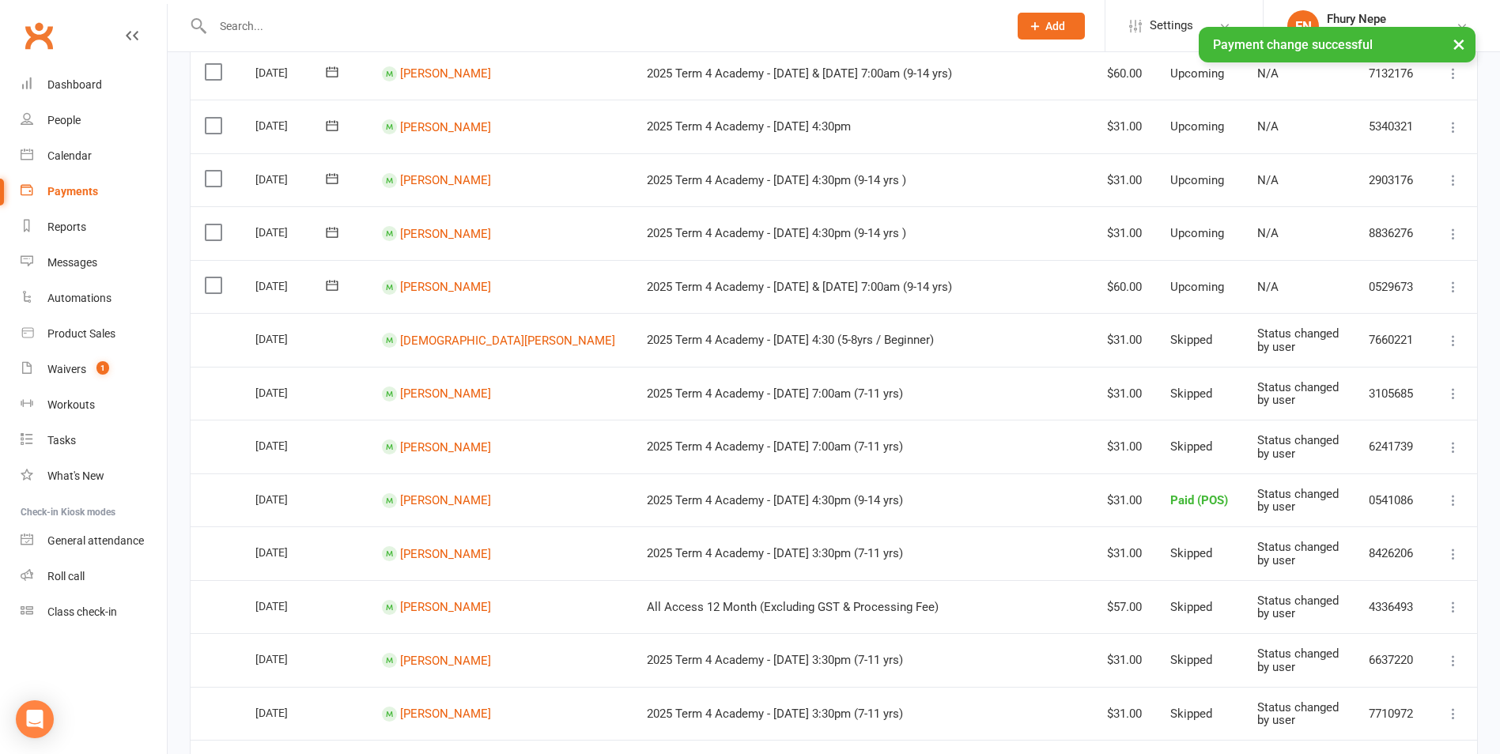
scroll to position [395, 0]
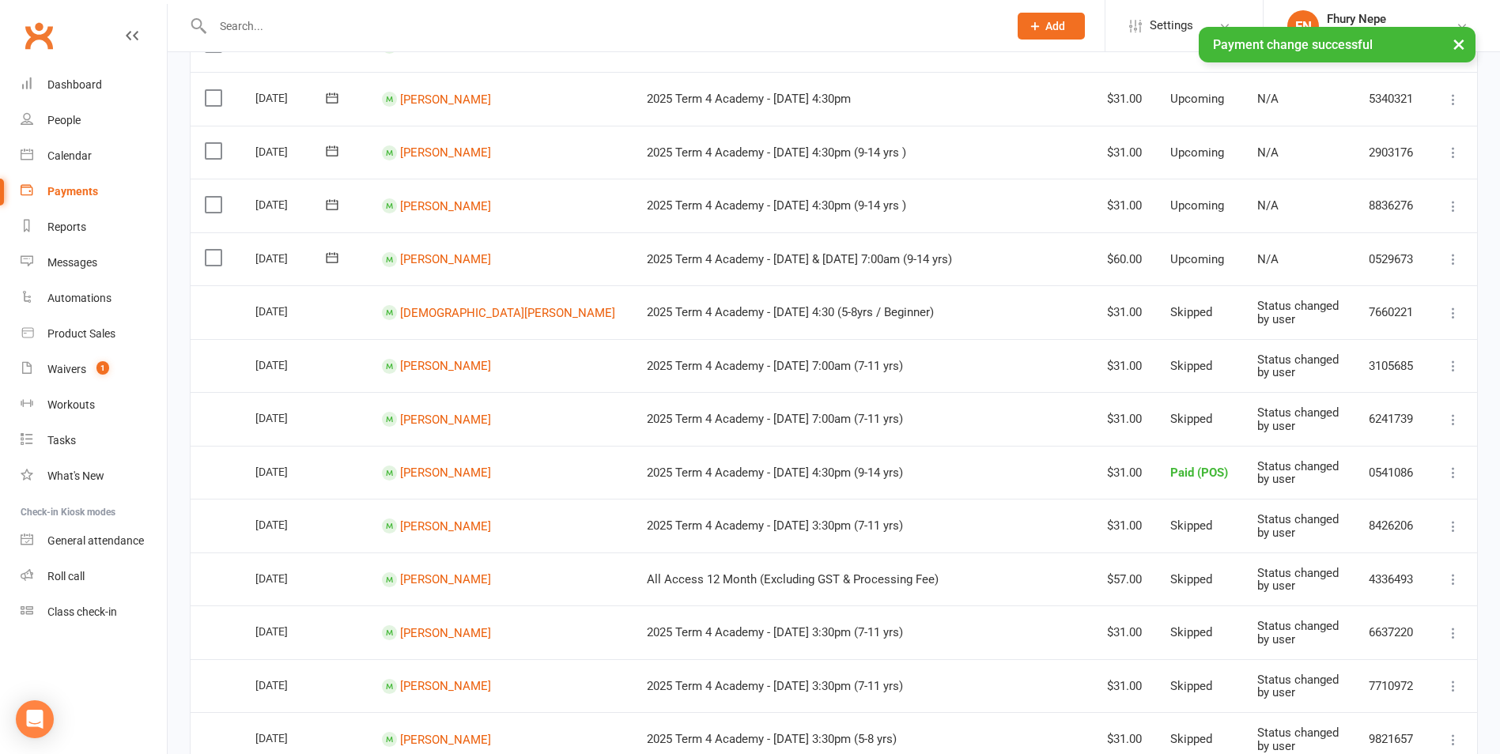
click at [1208, 320] on icon at bounding box center [1454, 313] width 16 height 16
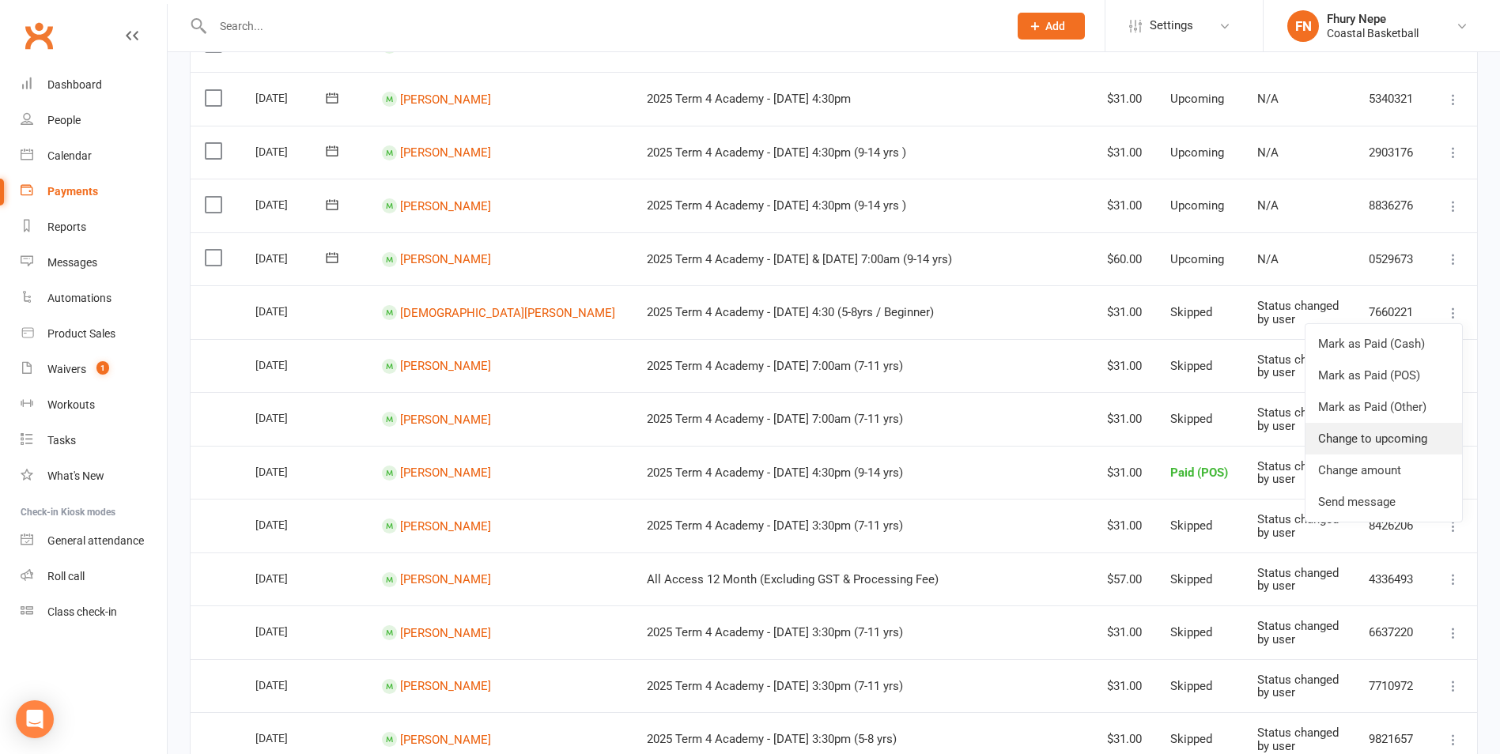
click at [1208, 432] on link "Change to upcoming" at bounding box center [1384, 439] width 157 height 32
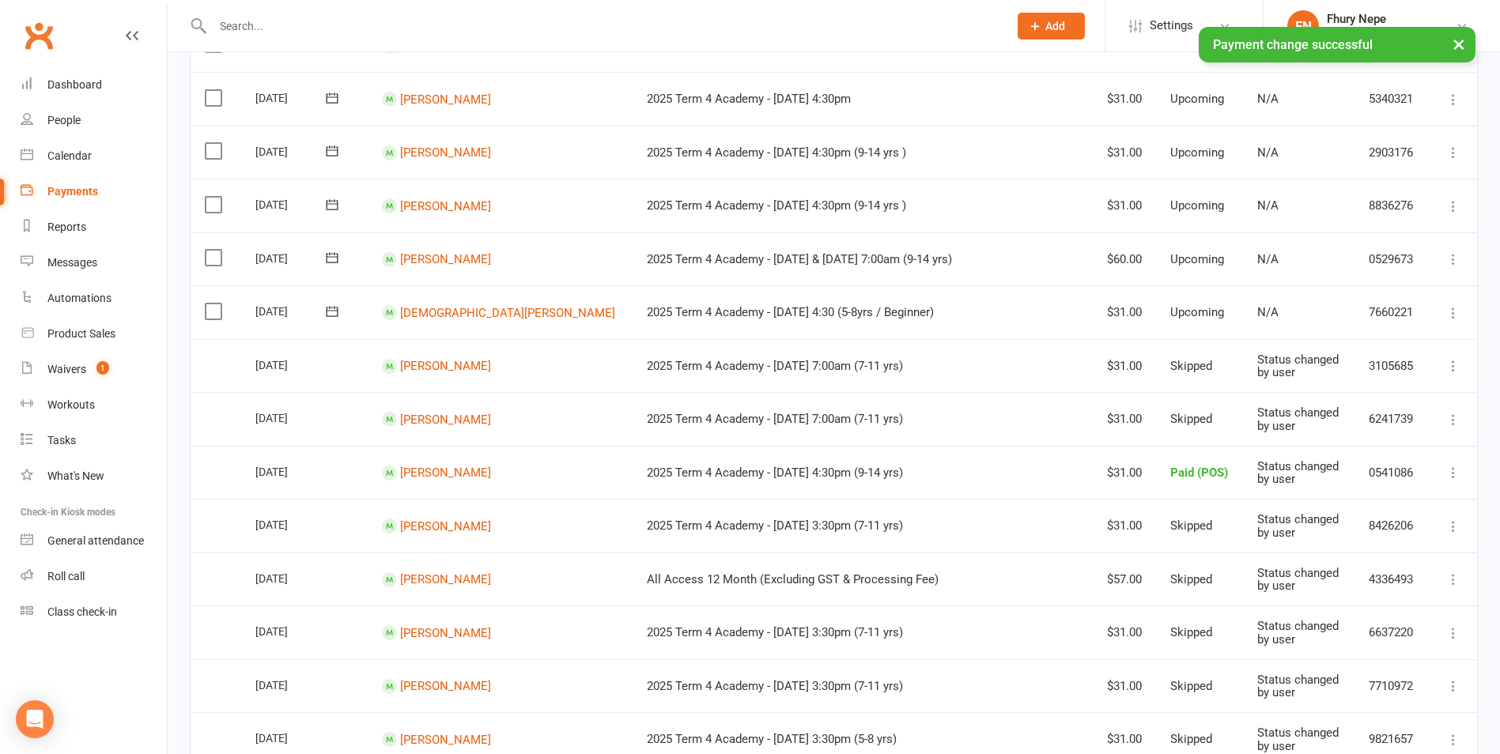
click at [1208, 372] on icon at bounding box center [1454, 366] width 16 height 16
click at [1208, 495] on link "Change to upcoming" at bounding box center [1384, 492] width 157 height 32
click at [1208, 422] on icon at bounding box center [1454, 420] width 16 height 16
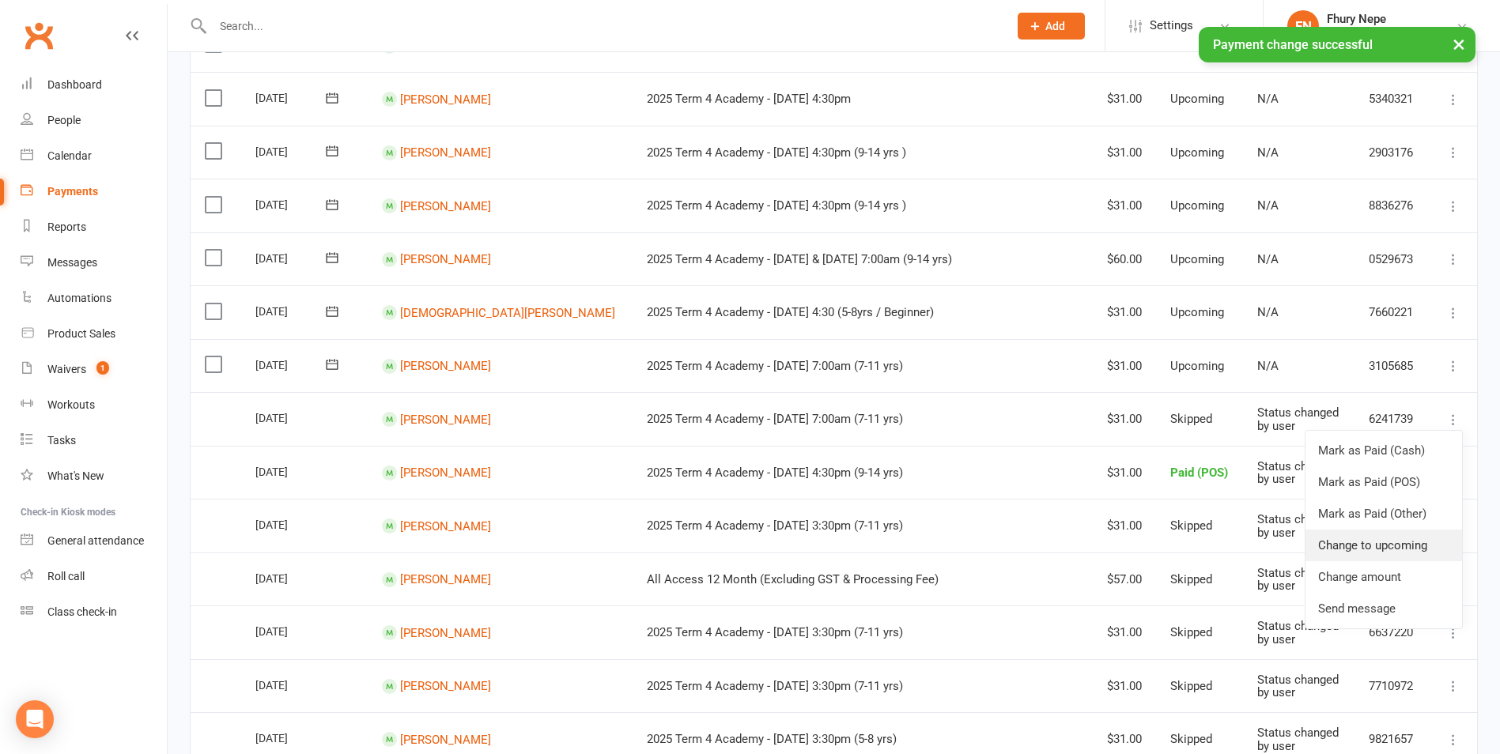
click at [1208, 544] on link "Change to upcoming" at bounding box center [1384, 546] width 157 height 32
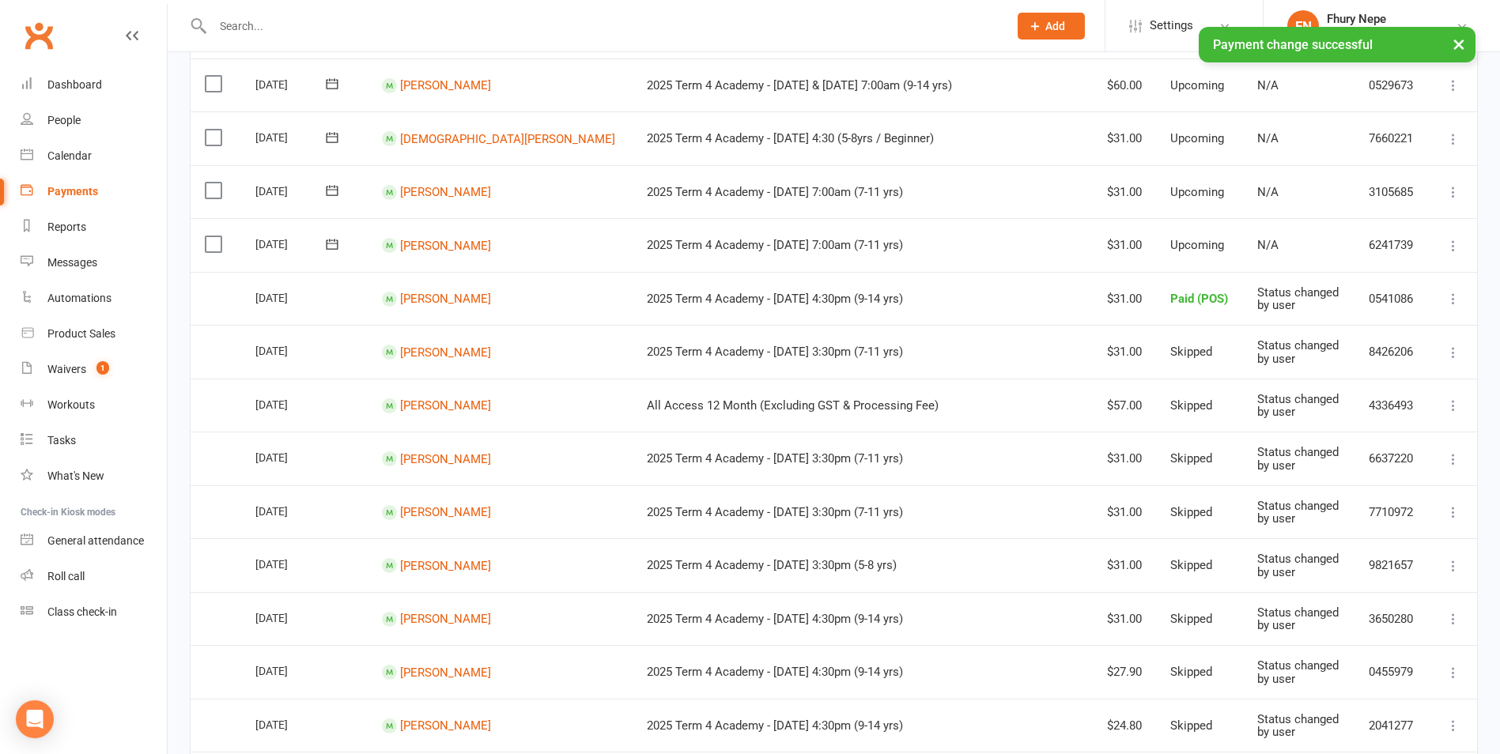
scroll to position [633, 0]
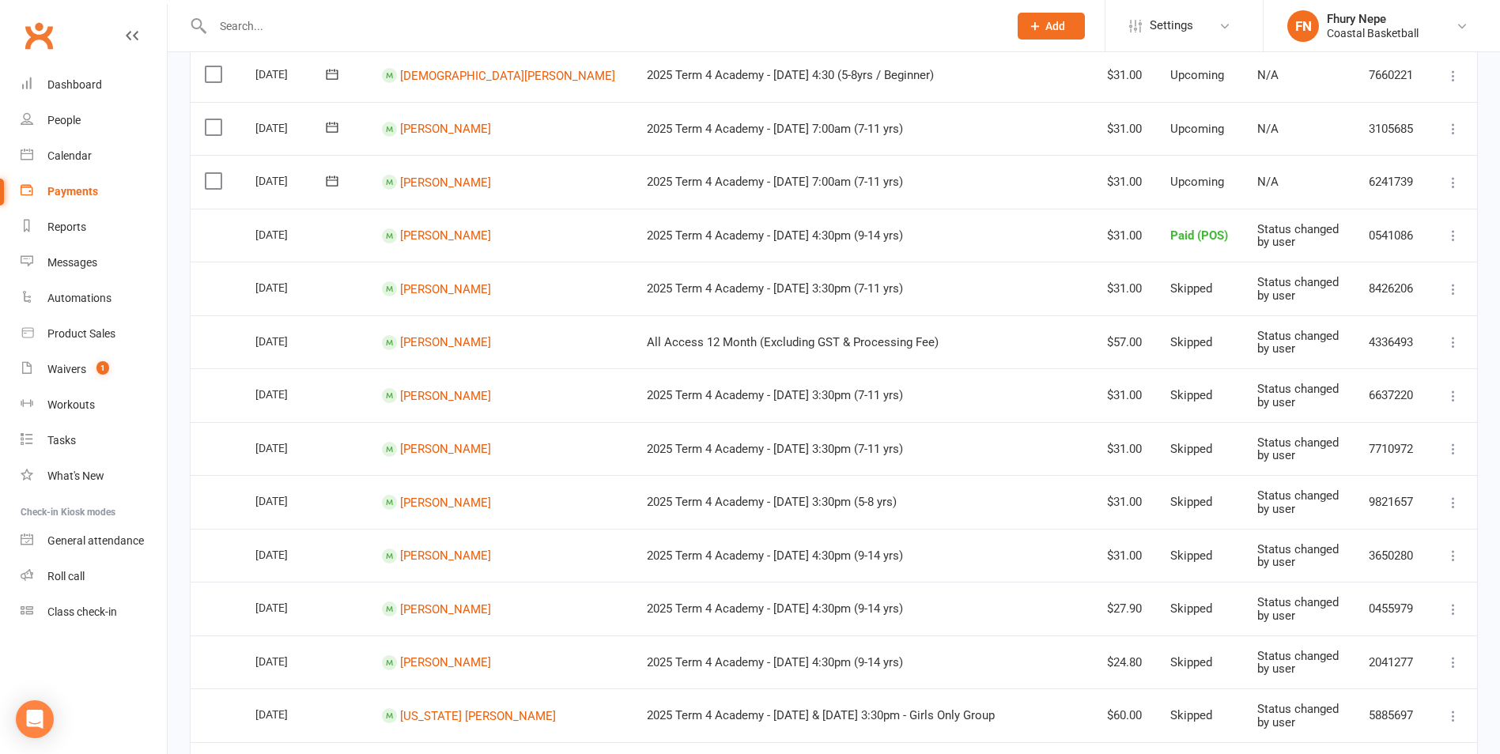
click at [1208, 295] on icon at bounding box center [1454, 290] width 16 height 16
click at [1208, 406] on link "Change to upcoming" at bounding box center [1384, 415] width 157 height 32
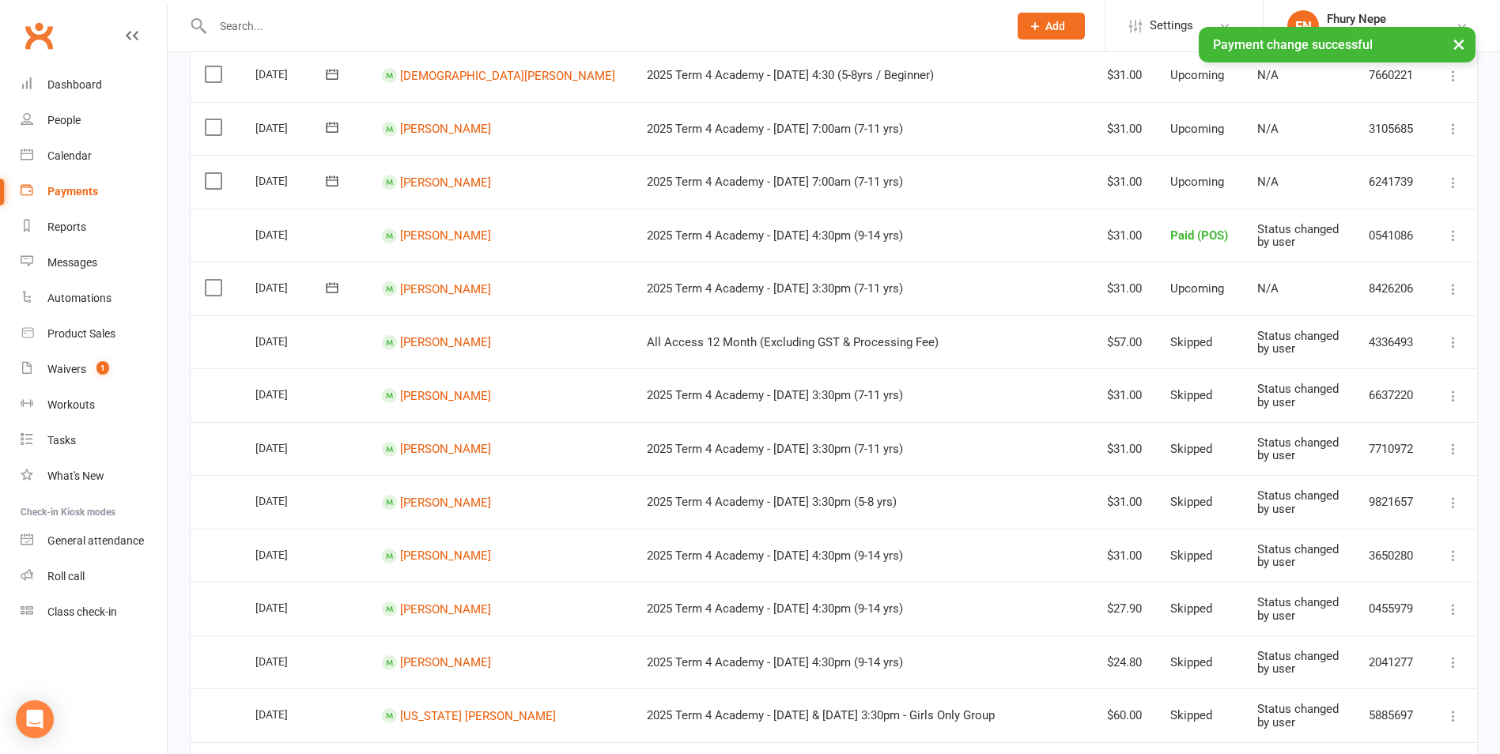
click at [1208, 343] on icon at bounding box center [1454, 343] width 16 height 16
click at [1208, 469] on link "Change to upcoming" at bounding box center [1384, 468] width 157 height 32
click at [1208, 397] on icon at bounding box center [1454, 396] width 16 height 16
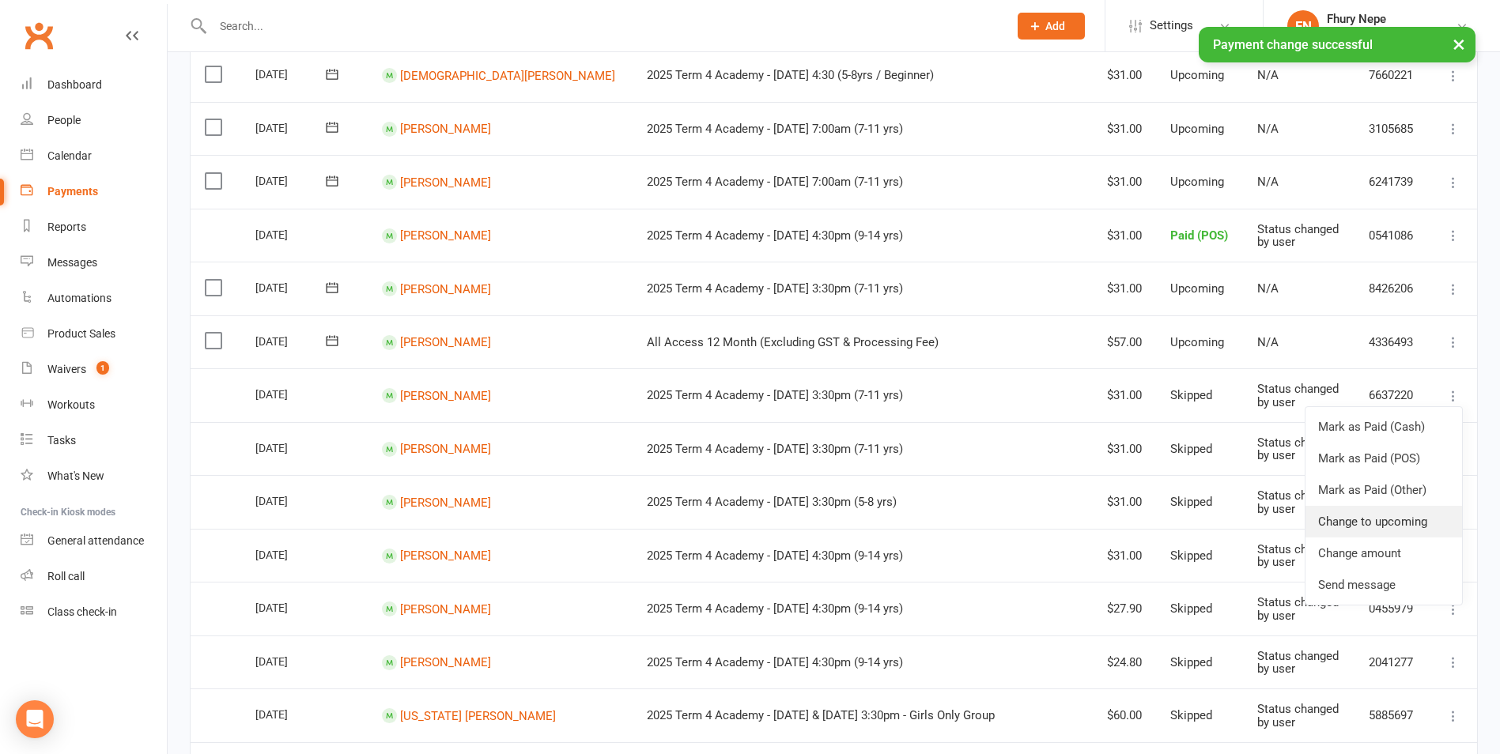
click at [1208, 517] on link "Change to upcoming" at bounding box center [1384, 522] width 157 height 32
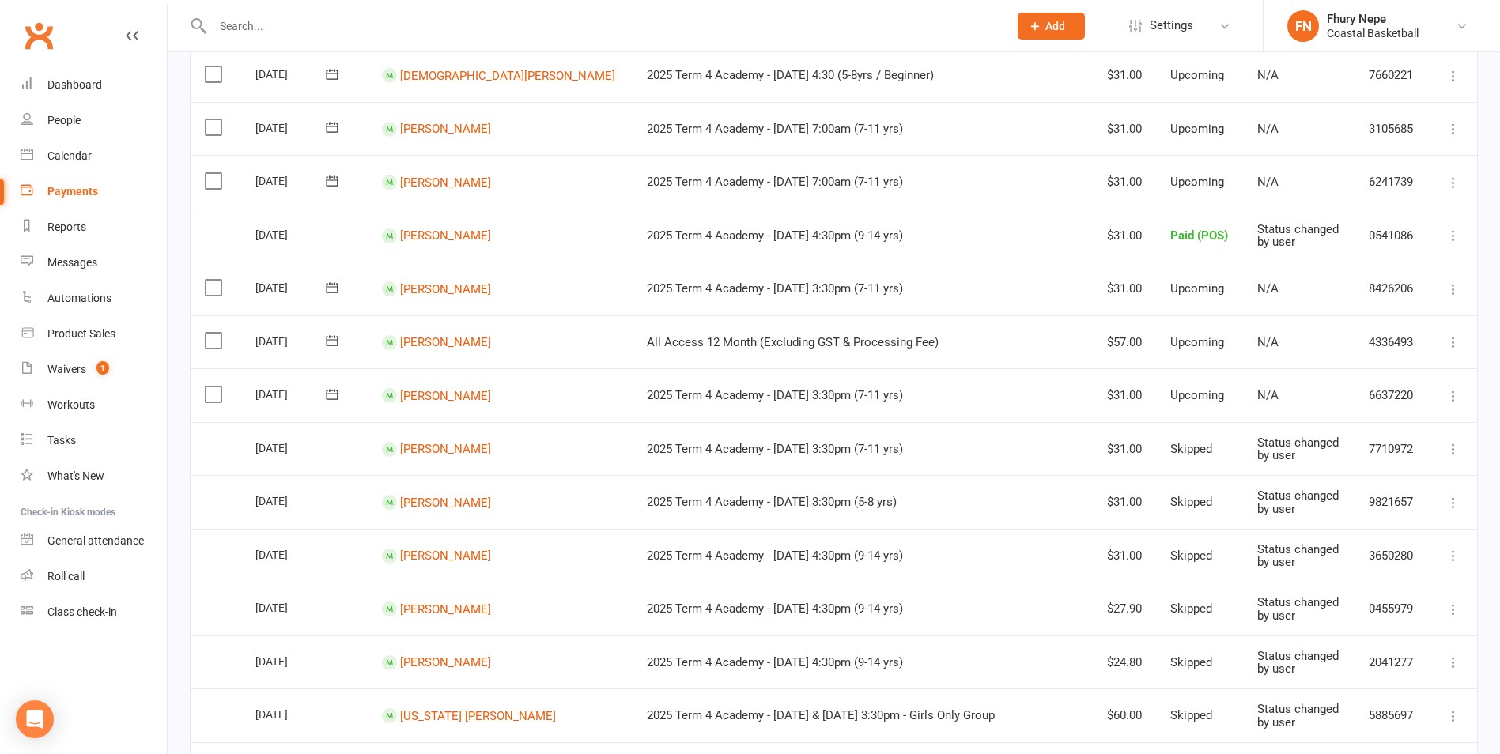
click at [1208, 454] on icon at bounding box center [1454, 449] width 16 height 16
click at [1208, 569] on link "Change to upcoming" at bounding box center [1384, 575] width 157 height 32
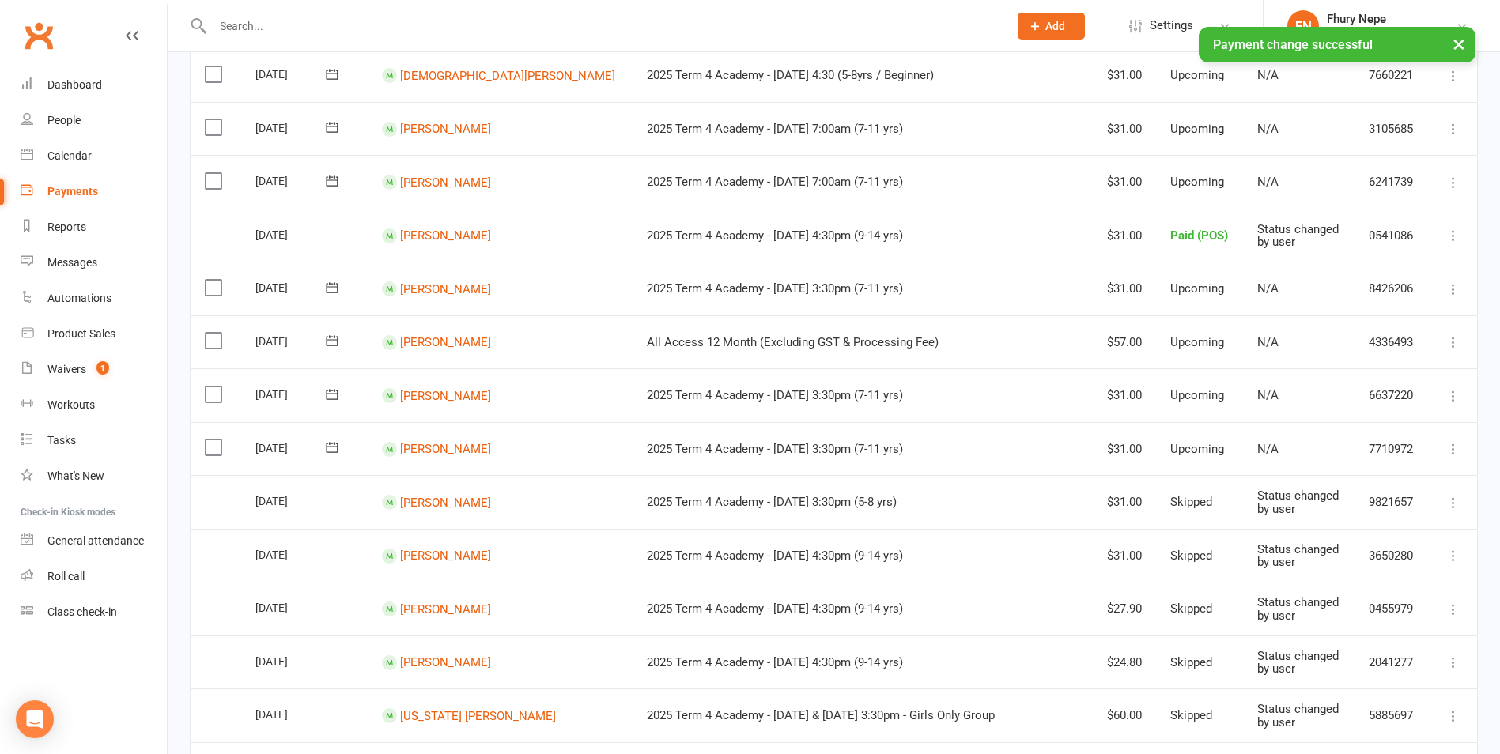
click at [1208, 495] on icon at bounding box center [1454, 503] width 16 height 16
click at [1208, 623] on link "Change to upcoming" at bounding box center [1384, 629] width 157 height 32
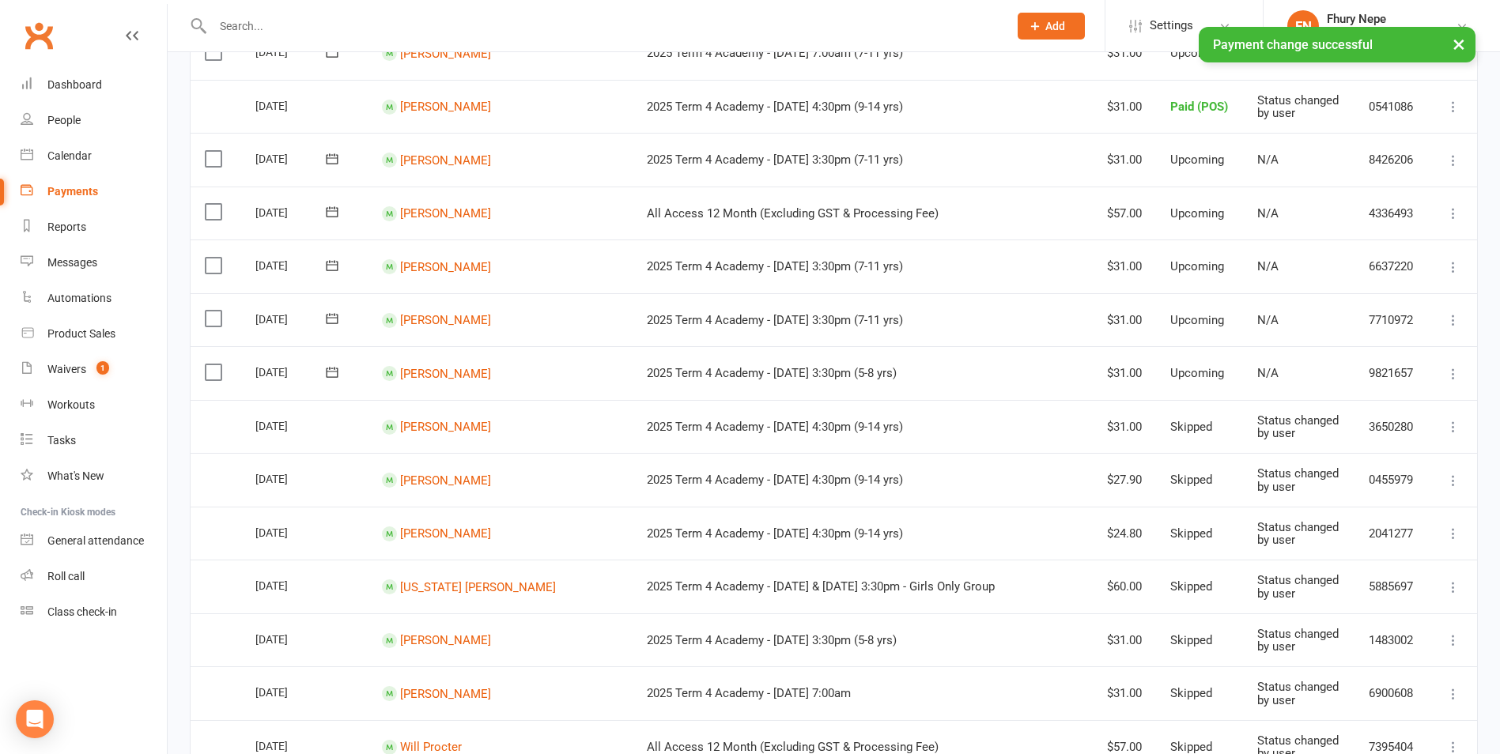
scroll to position [791, 0]
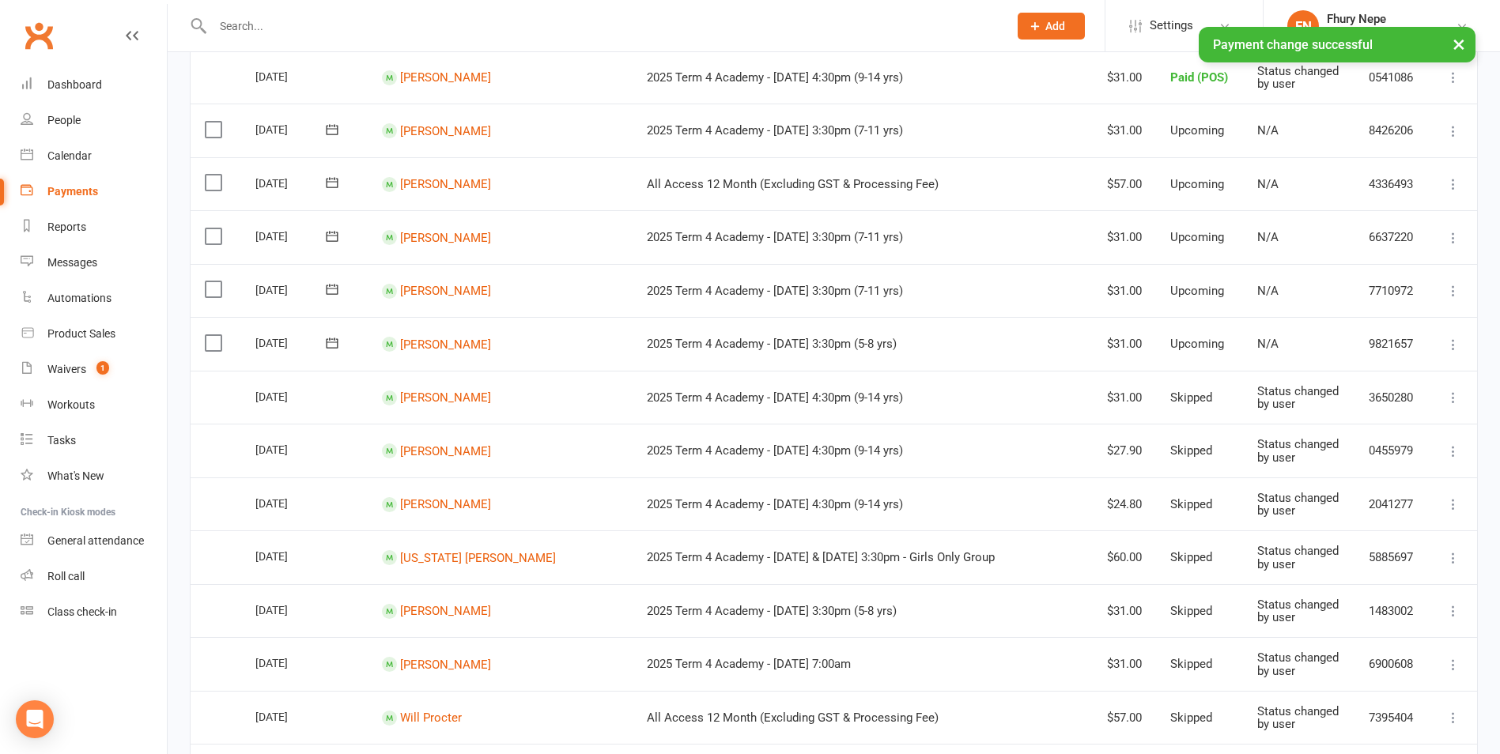
click at [1208, 398] on icon at bounding box center [1454, 398] width 16 height 16
drag, startPoint x: 1386, startPoint y: 517, endPoint x: 833, endPoint y: 72, distance: 709.8
click at [1208, 519] on link "Change to upcoming" at bounding box center [1384, 524] width 157 height 32
click at [1208, 456] on icon at bounding box center [1454, 452] width 16 height 16
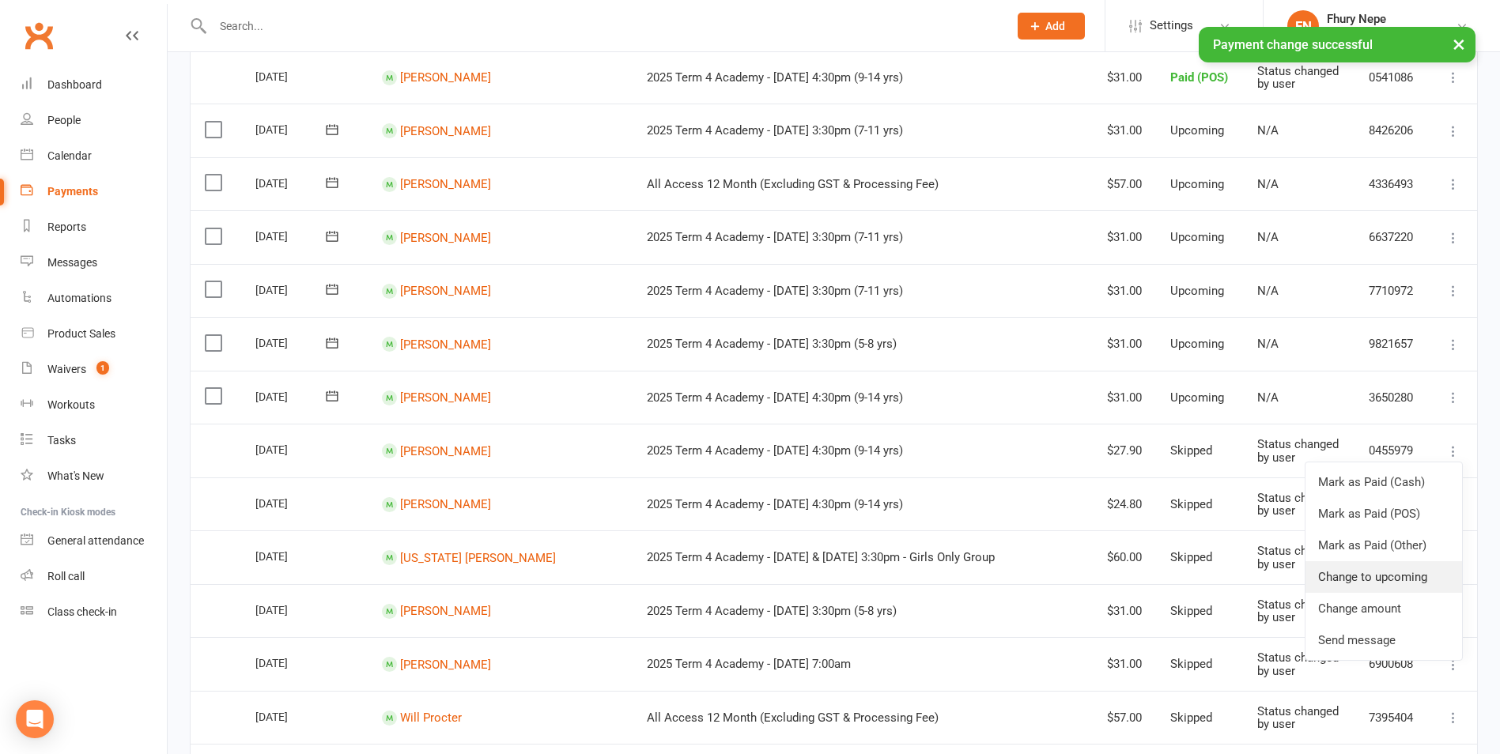
drag, startPoint x: 1358, startPoint y: 575, endPoint x: 826, endPoint y: 66, distance: 735.5
click at [1208, 575] on link "Change to upcoming" at bounding box center [1384, 577] width 157 height 32
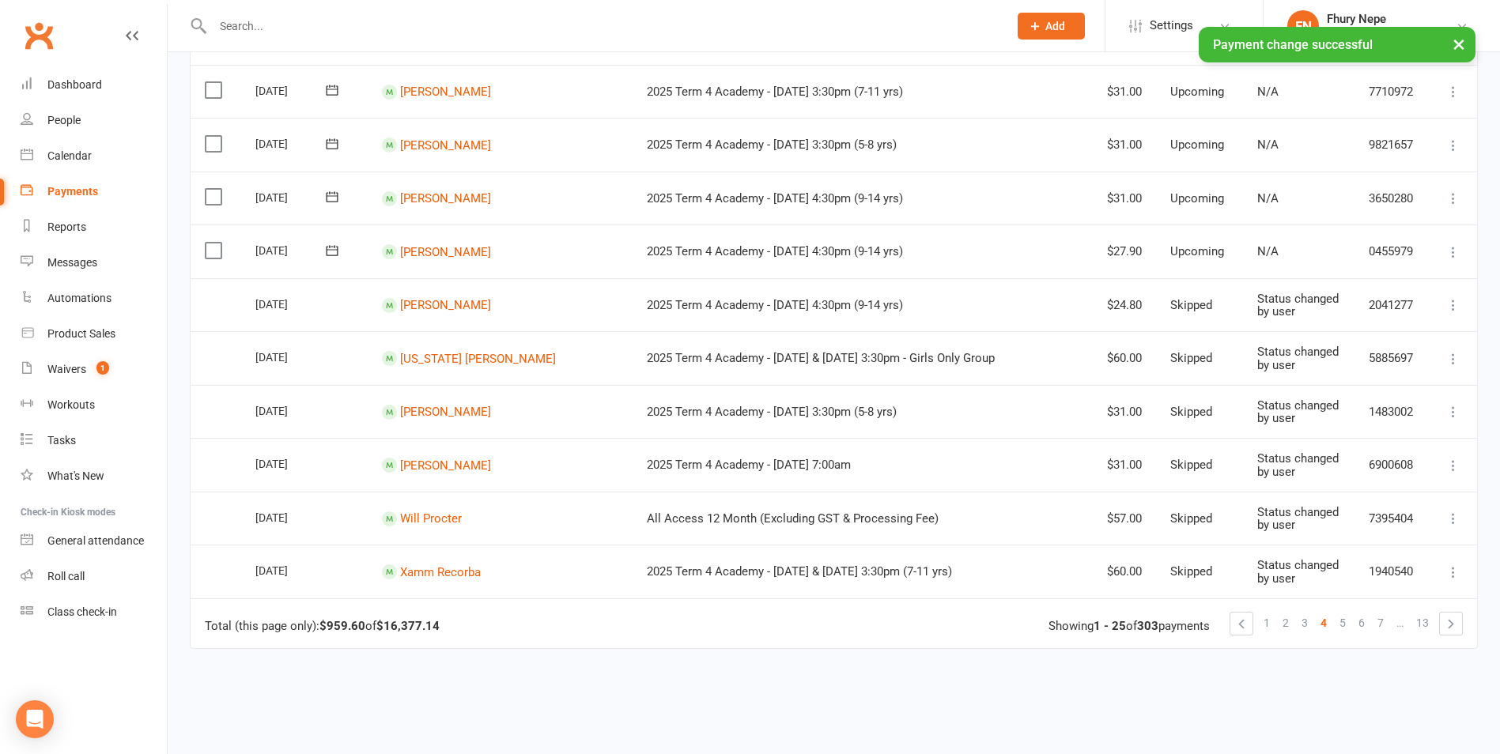
scroll to position [1028, 0]
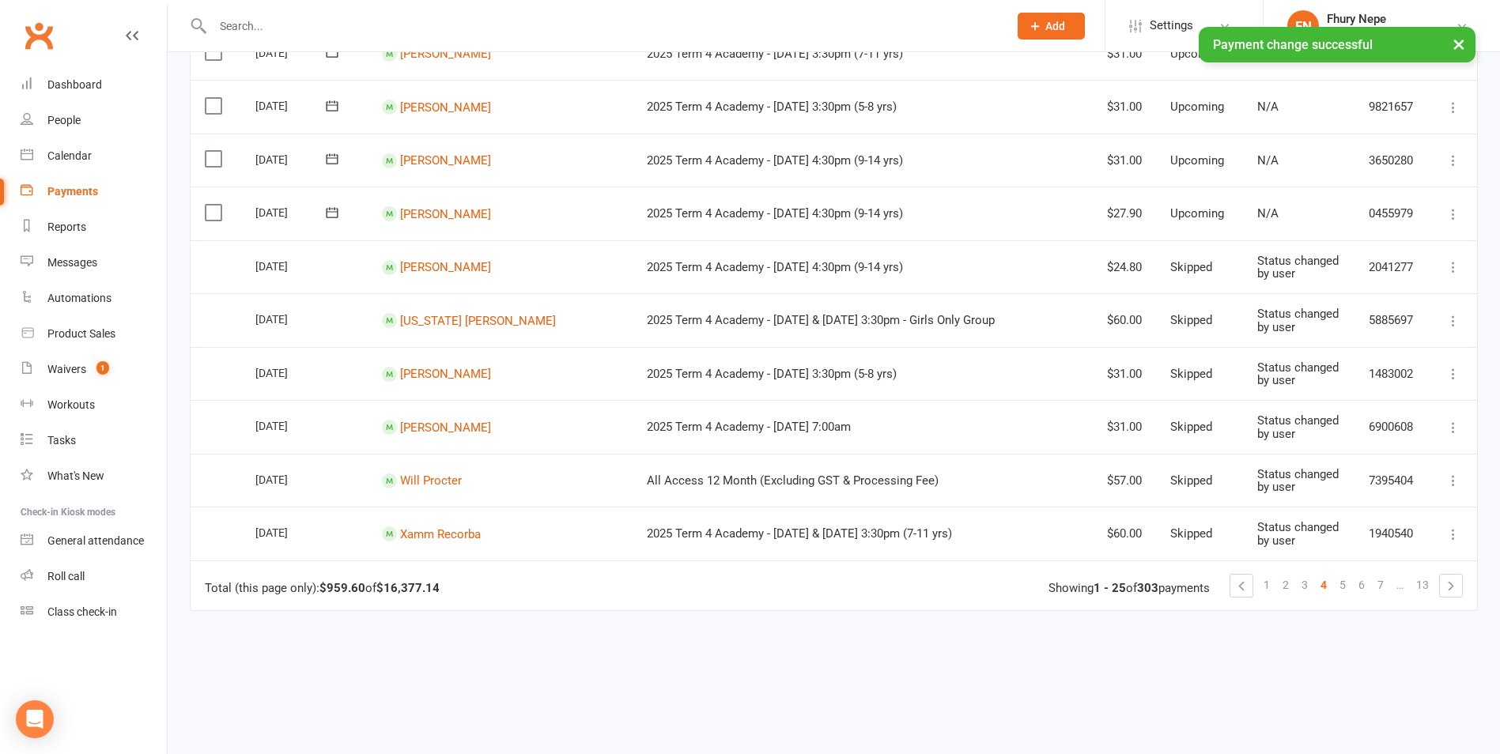
click at [1208, 261] on button at bounding box center [1453, 267] width 19 height 19
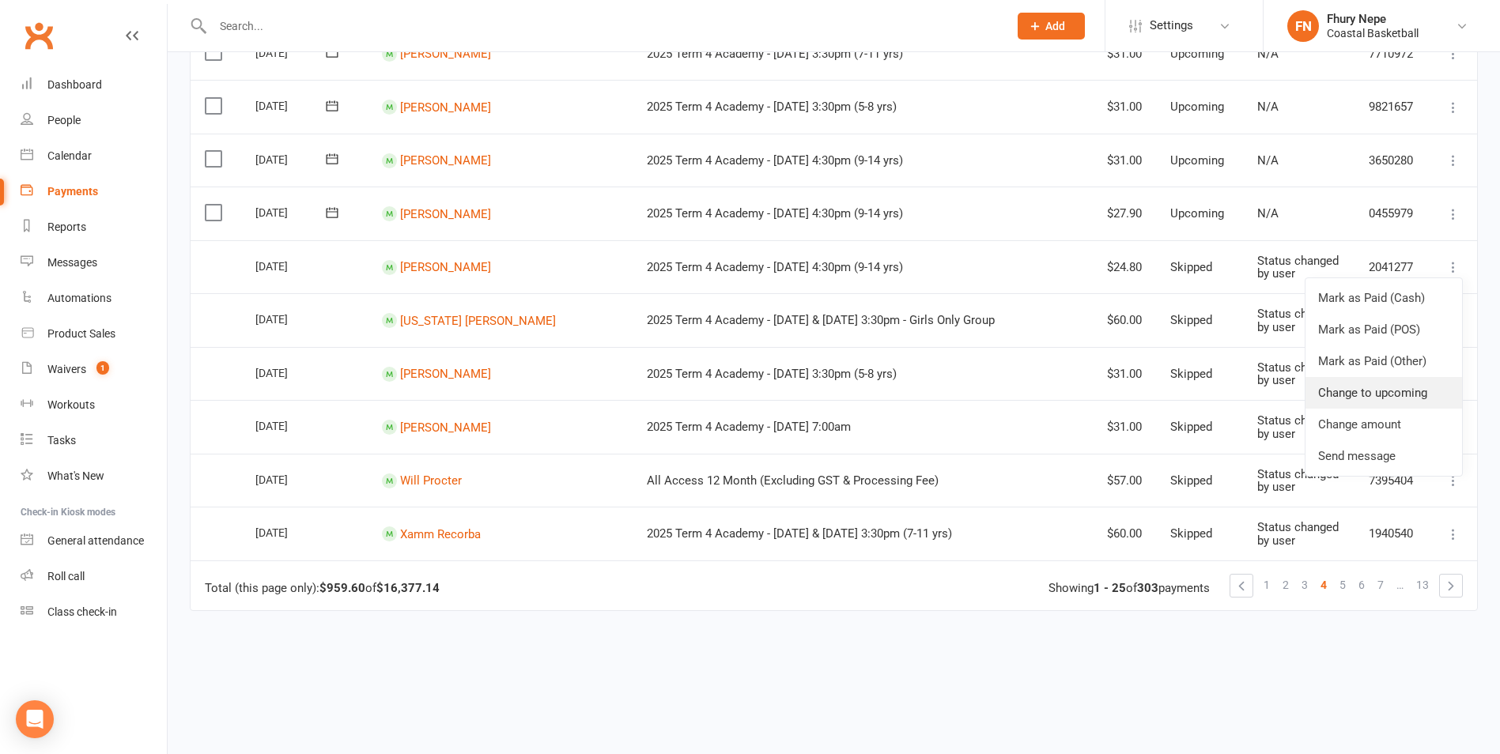
click at [1208, 396] on link "Change to upcoming" at bounding box center [1384, 393] width 157 height 32
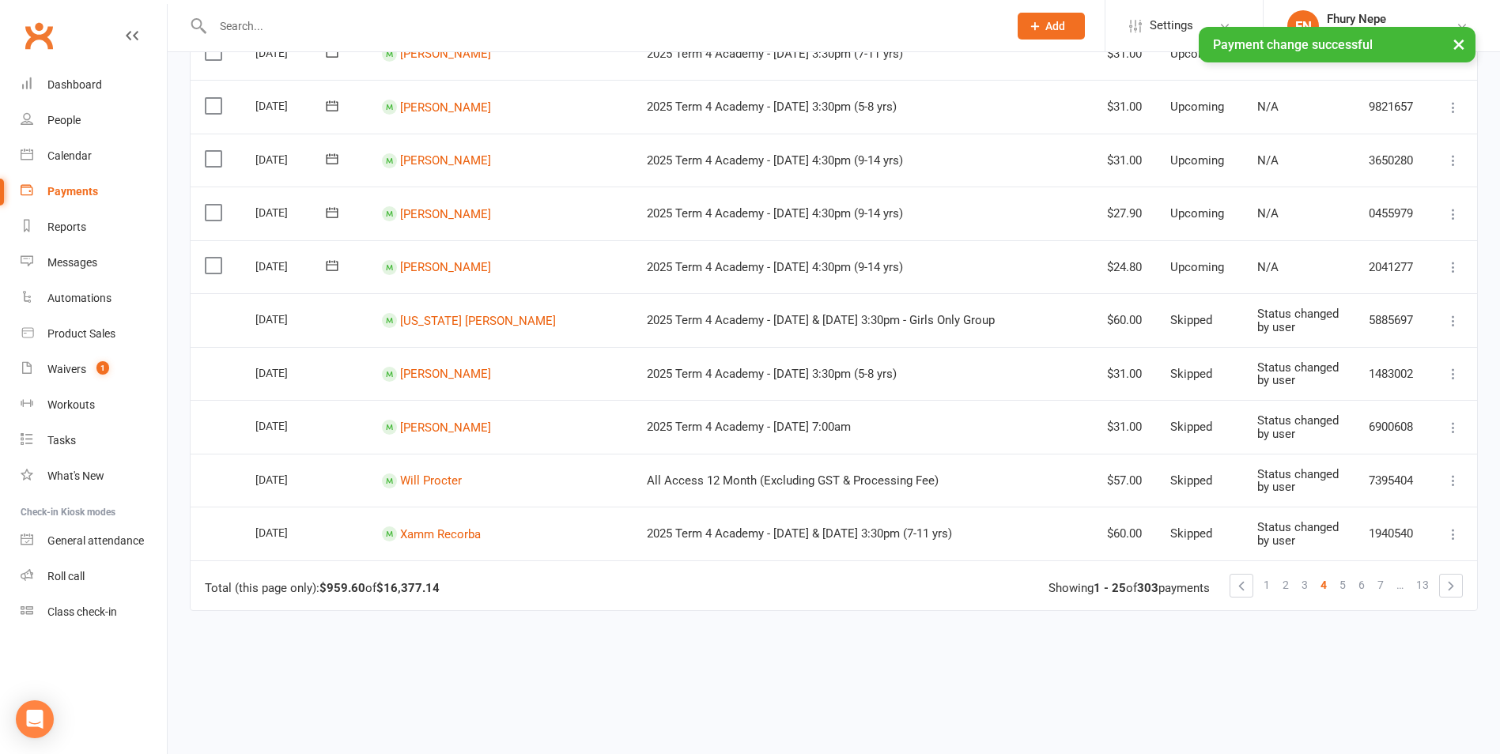
click at [1208, 321] on icon at bounding box center [1454, 321] width 16 height 16
drag, startPoint x: 1378, startPoint y: 451, endPoint x: 832, endPoint y: 66, distance: 667.4
click at [1208, 451] on link "Change to upcoming" at bounding box center [1384, 447] width 157 height 32
click at [1208, 372] on button at bounding box center [1453, 374] width 19 height 19
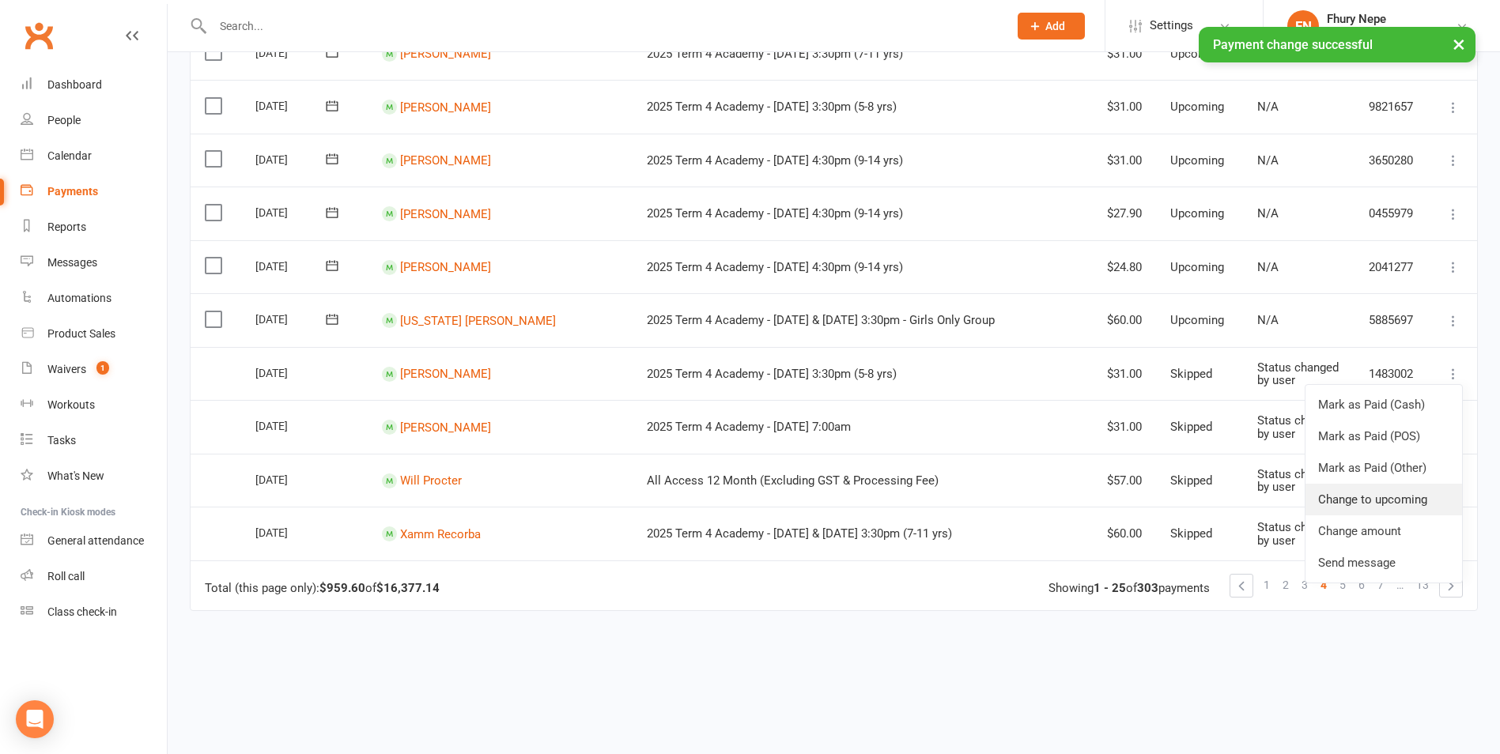
click at [1208, 493] on link "Change to upcoming" at bounding box center [1384, 500] width 157 height 32
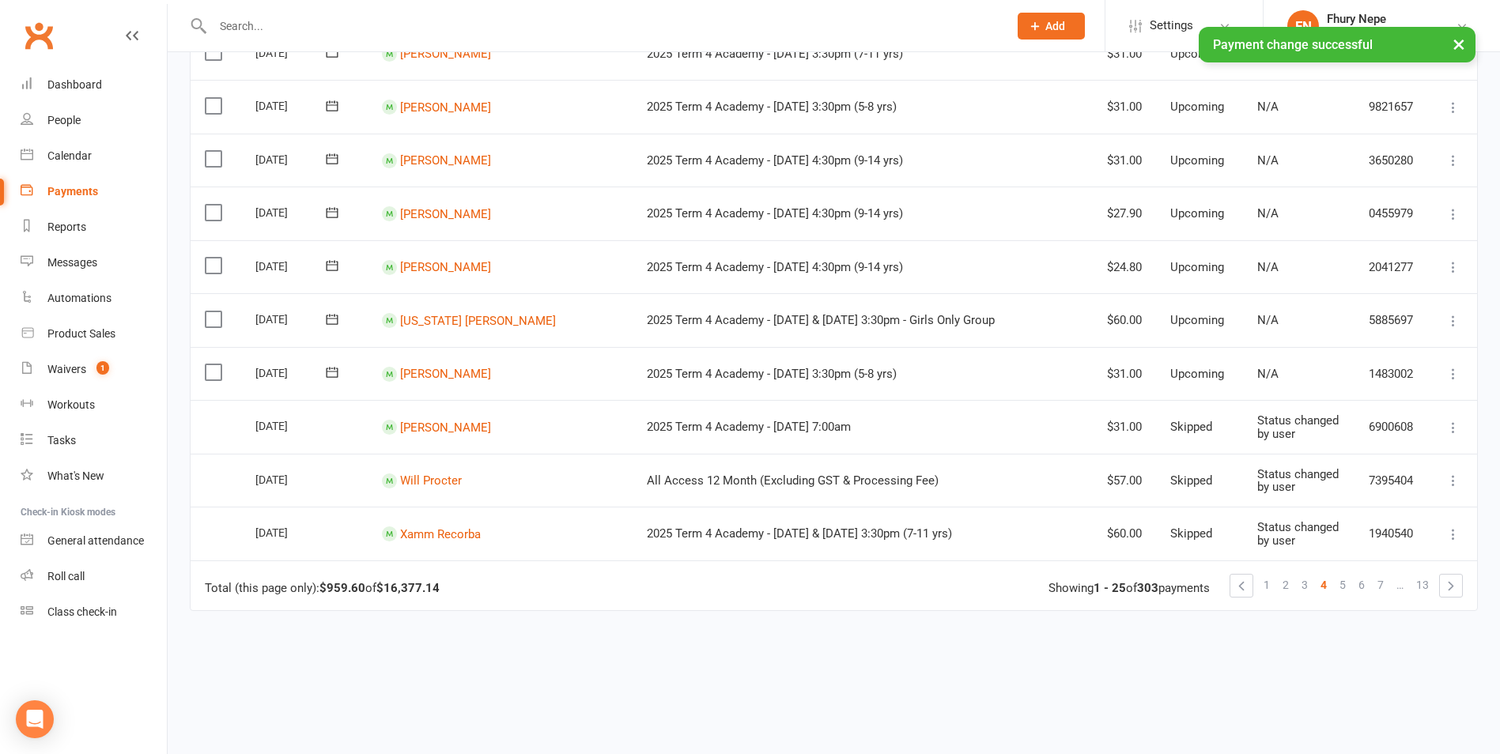
click at [1208, 429] on icon at bounding box center [1454, 428] width 16 height 16
click at [1208, 551] on link "Change to upcoming" at bounding box center [1384, 554] width 157 height 32
click at [1208, 478] on icon at bounding box center [1454, 481] width 16 height 16
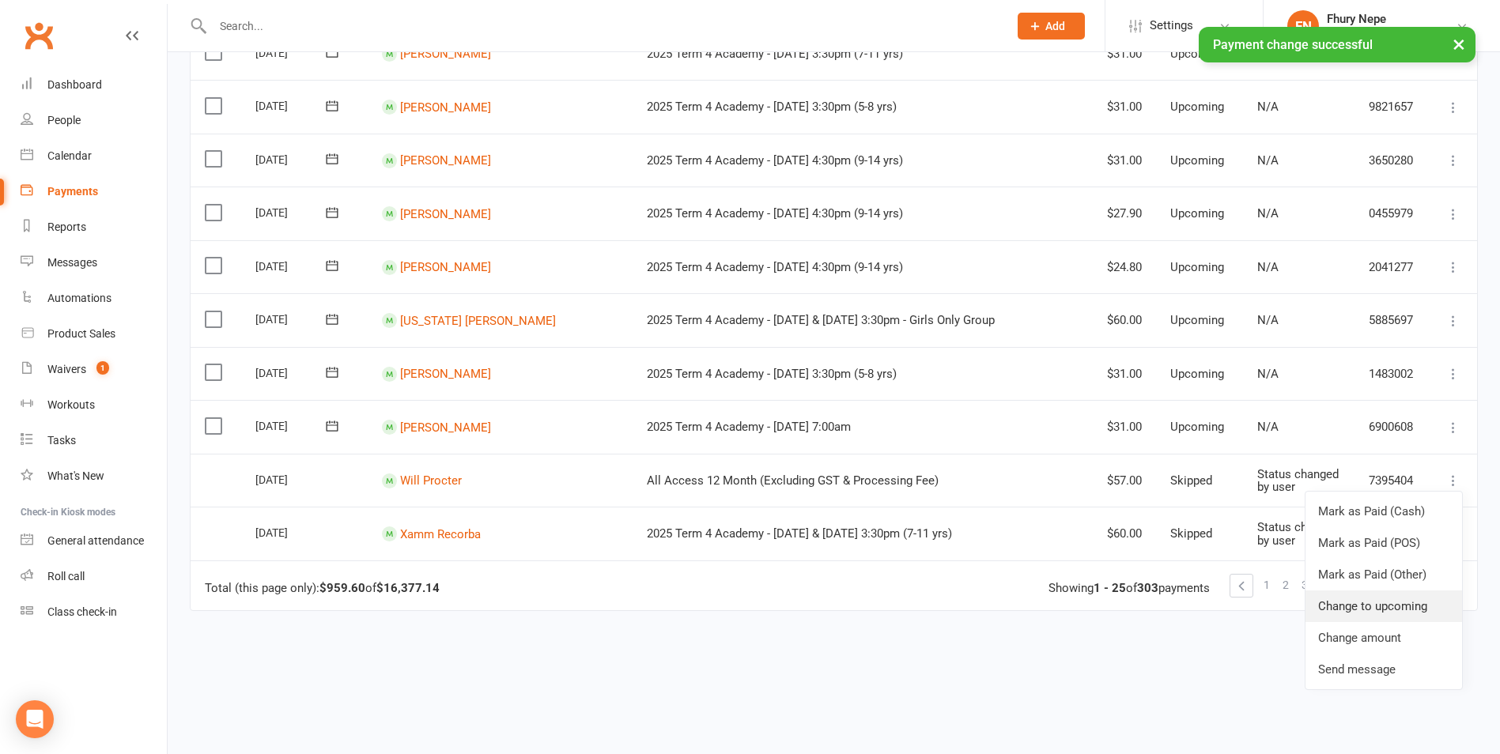
drag, startPoint x: 1427, startPoint y: 614, endPoint x: 829, endPoint y: 69, distance: 808.9
click at [1208, 613] on link "Change to upcoming" at bounding box center [1384, 607] width 157 height 32
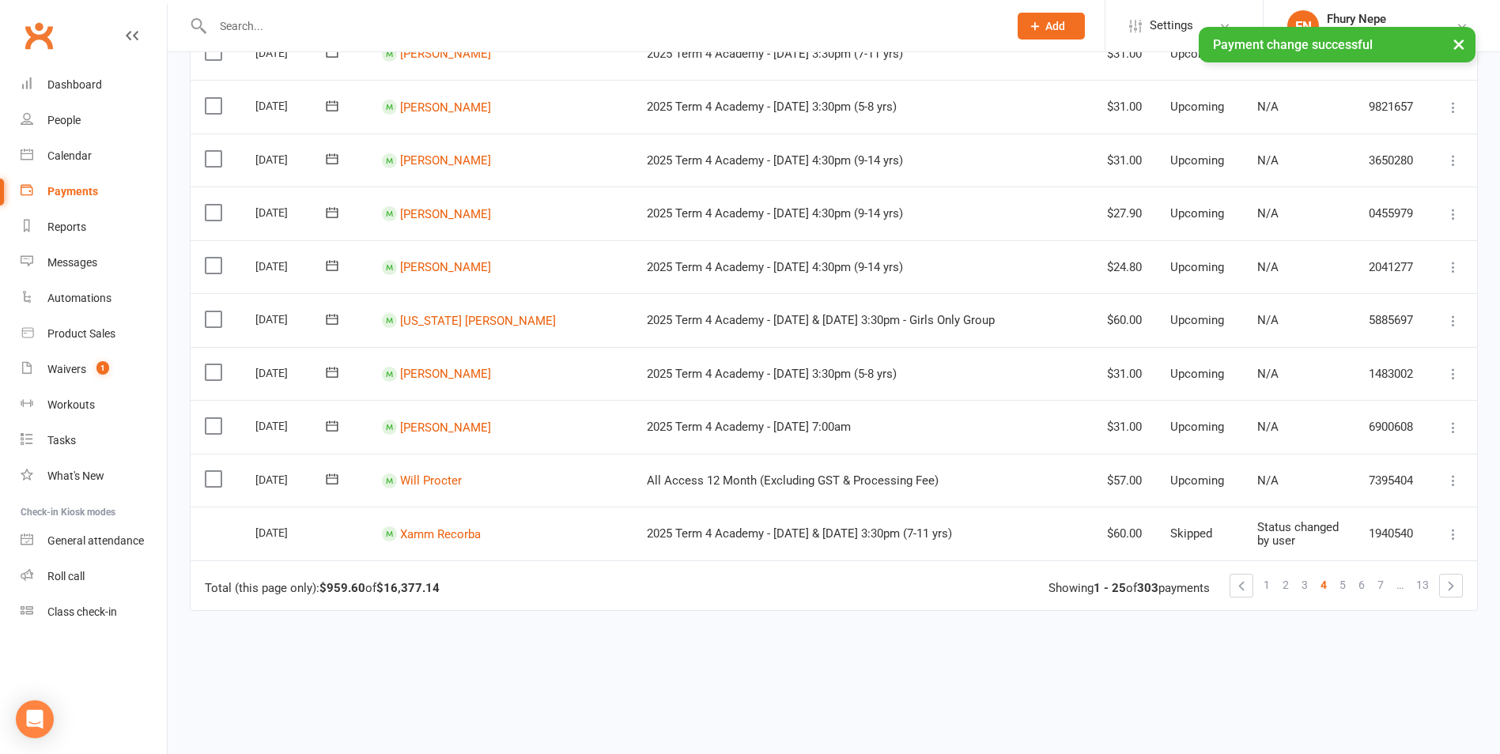
click at [1208, 536] on icon at bounding box center [1454, 535] width 16 height 16
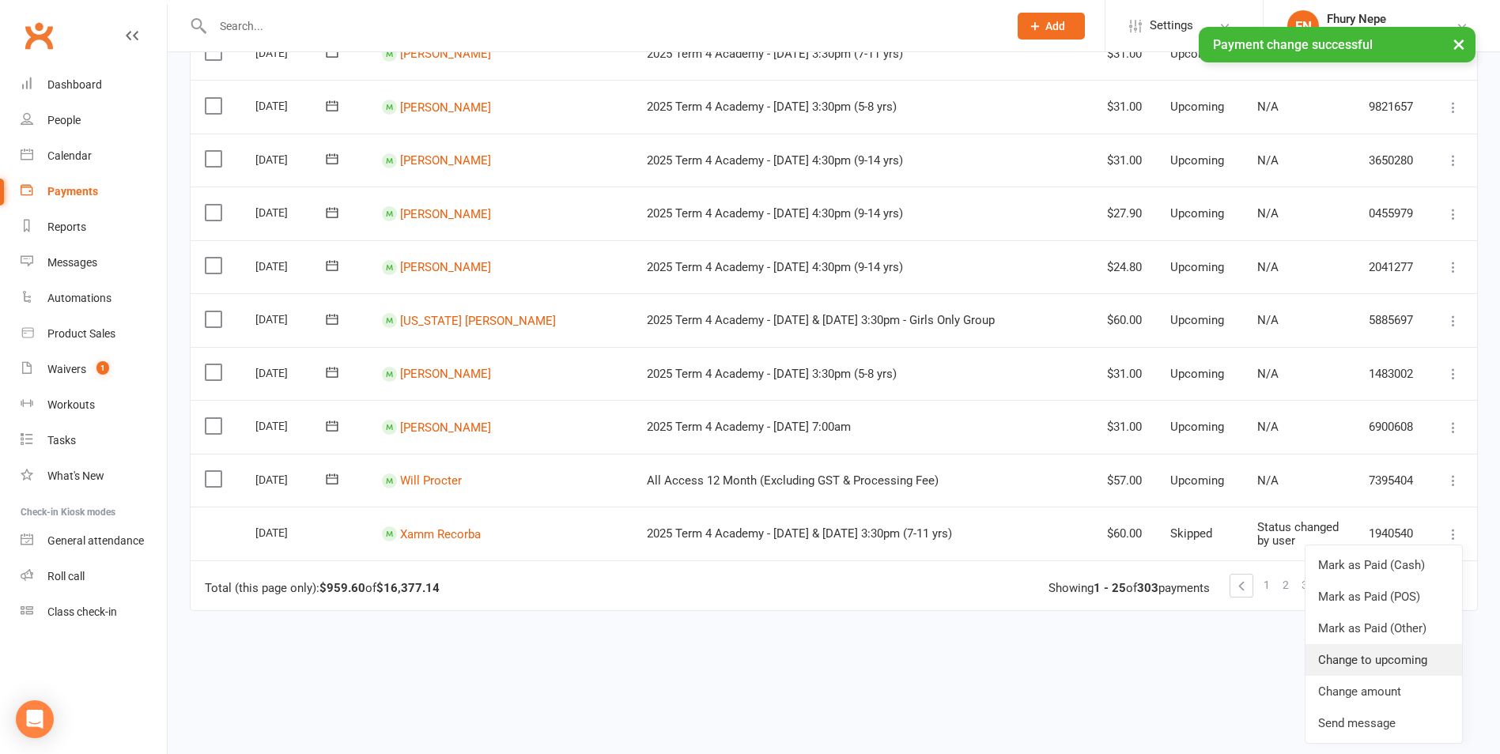
drag, startPoint x: 1398, startPoint y: 656, endPoint x: 855, endPoint y: 72, distance: 798.0
click at [1208, 657] on link "Change to upcoming" at bounding box center [1384, 661] width 157 height 32
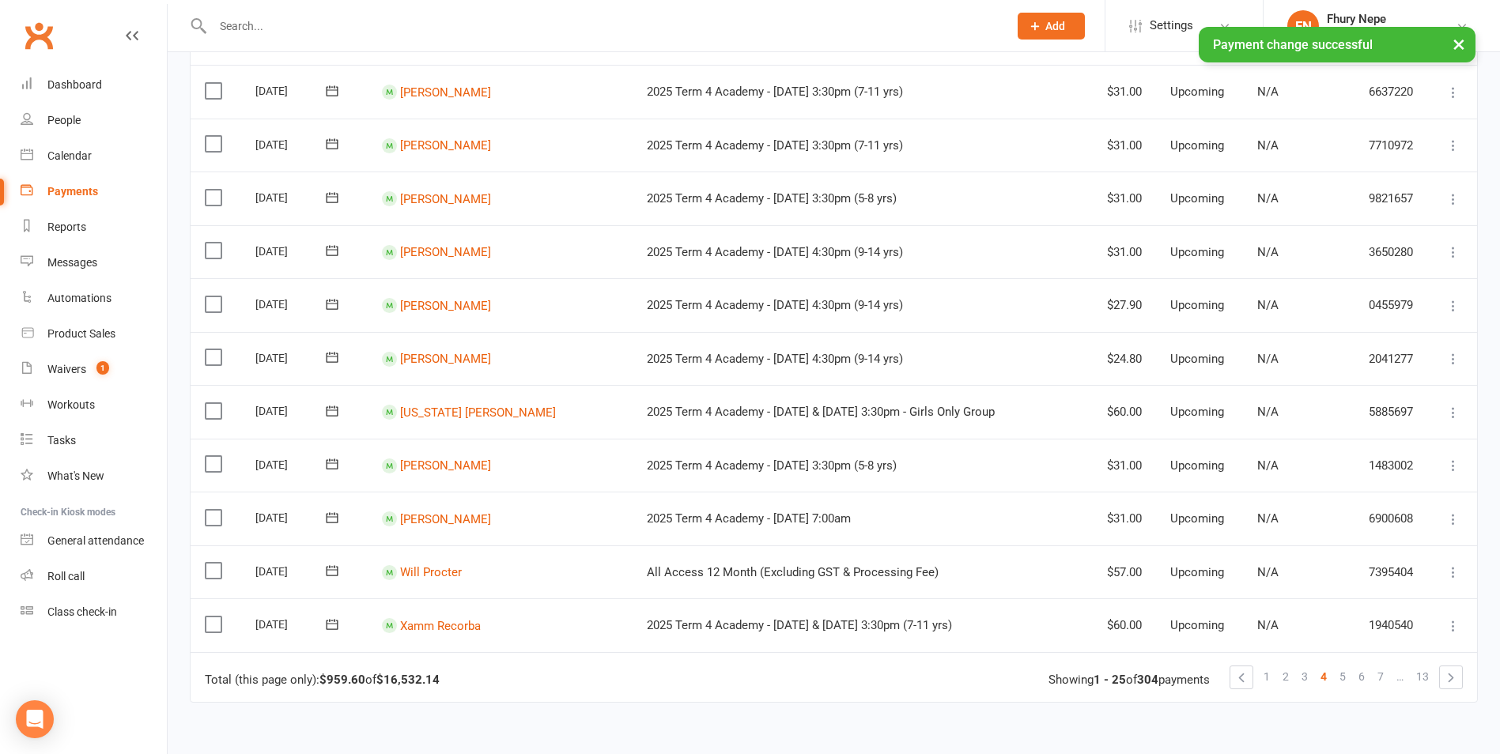
scroll to position [1112, 0]
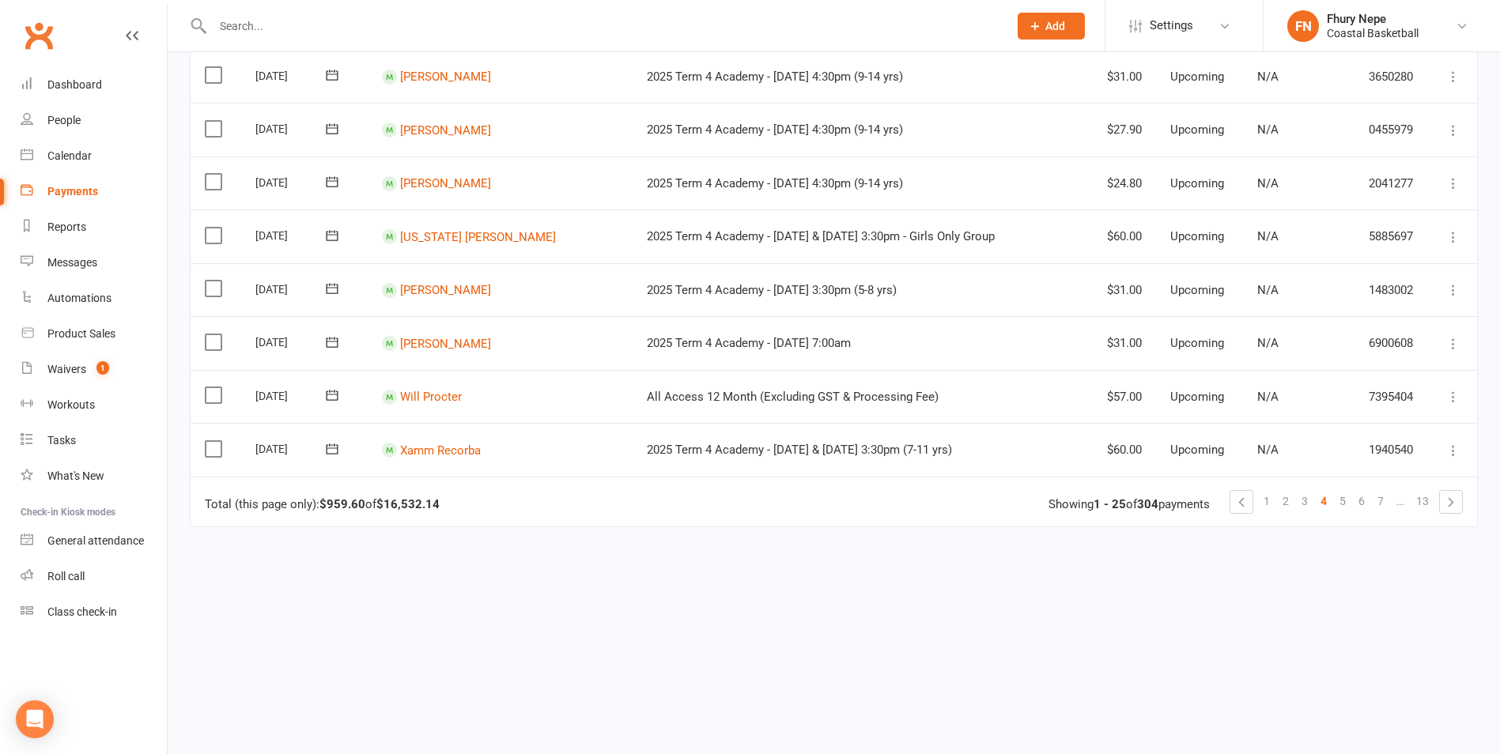
click at [1208, 392] on icon at bounding box center [1454, 397] width 16 height 16
click at [1208, 526] on link "Skip" at bounding box center [1384, 523] width 157 height 32
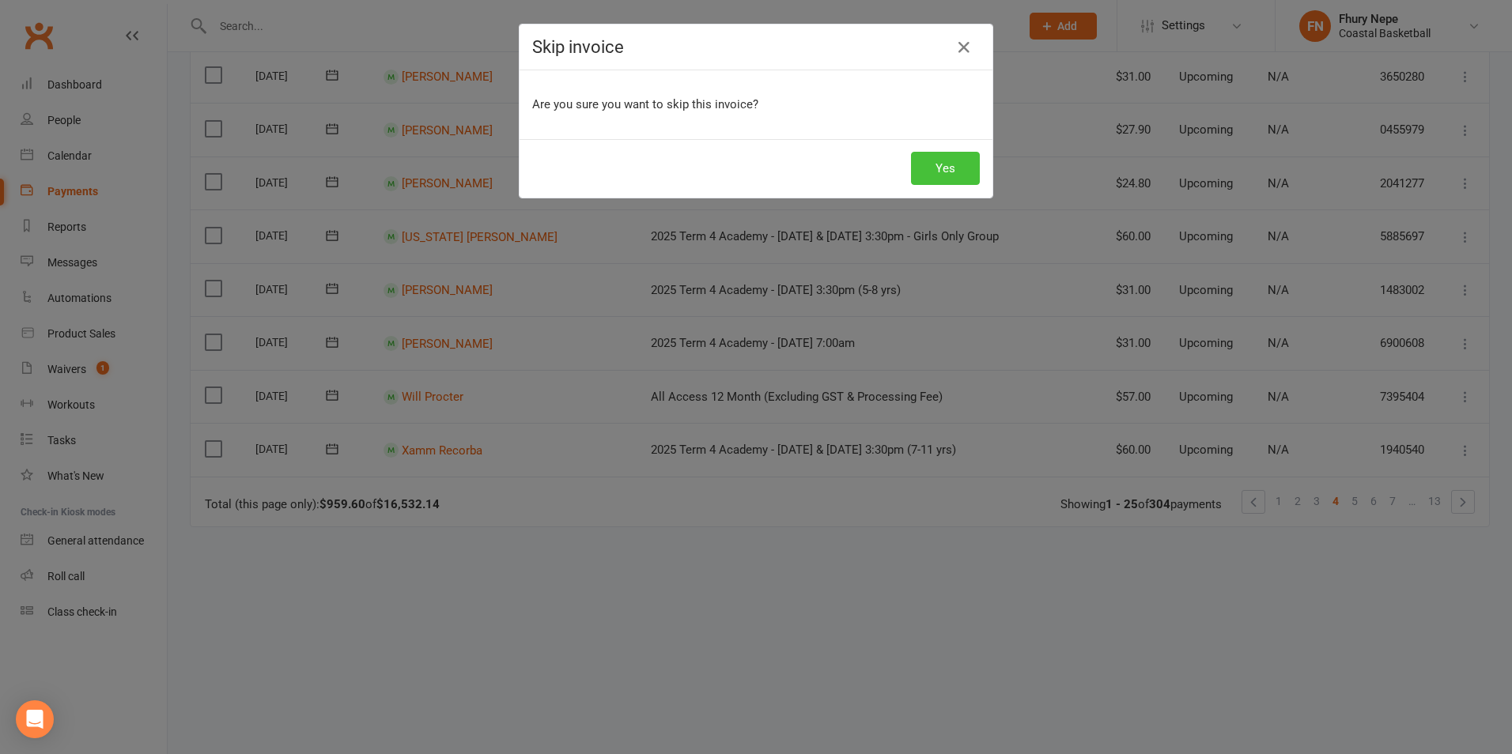
click at [939, 164] on button "Yes" at bounding box center [945, 168] width 69 height 33
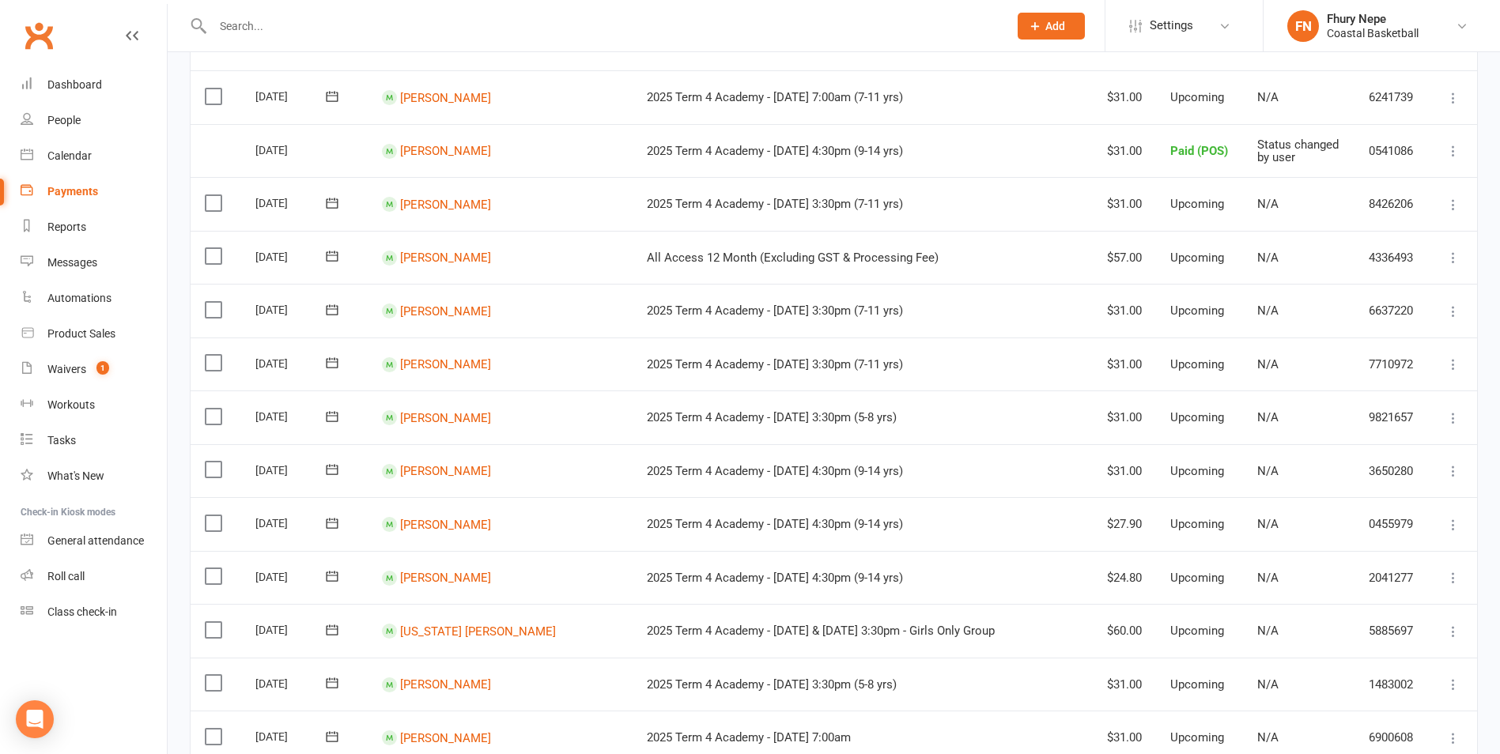
scroll to position [717, 0]
click at [1208, 263] on icon at bounding box center [1454, 259] width 16 height 16
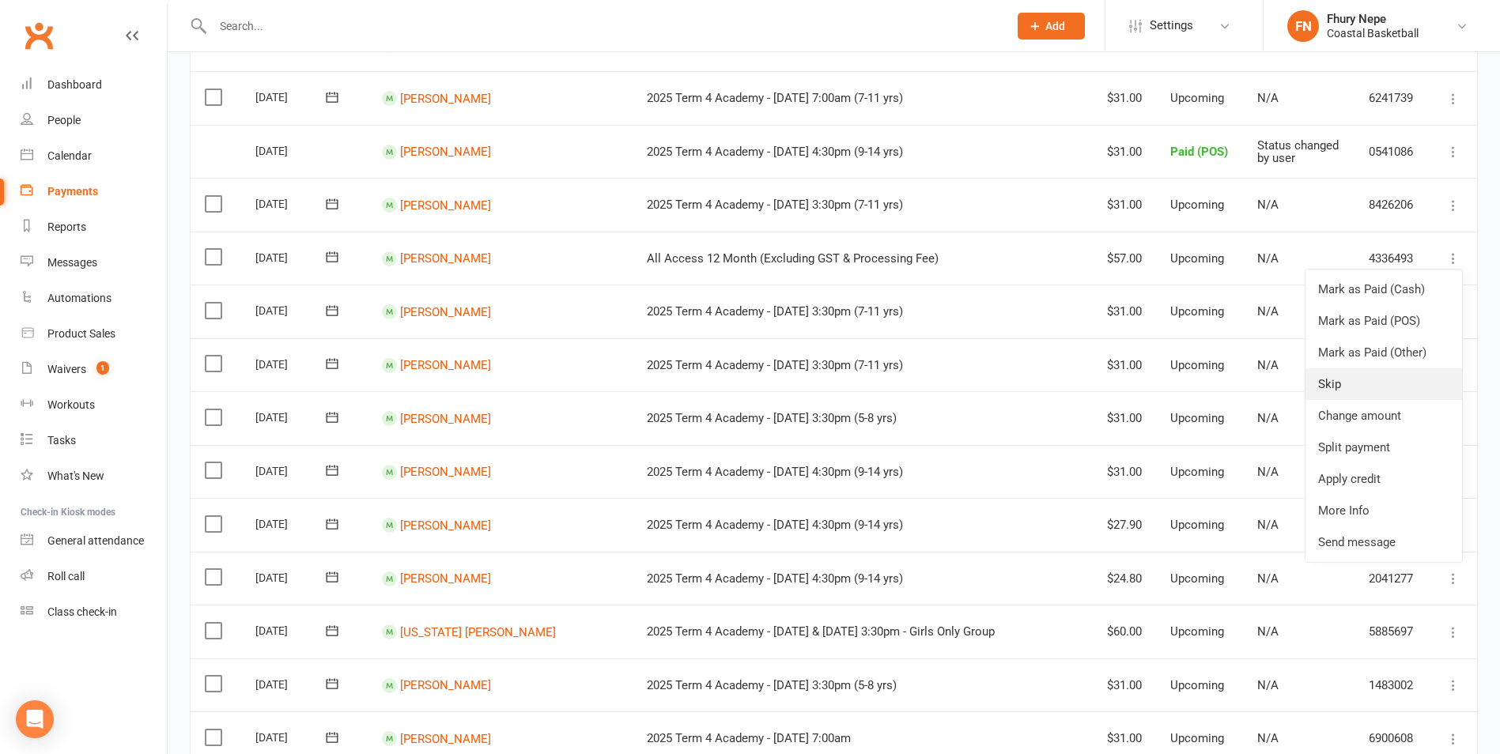
click at [1208, 388] on link "Skip" at bounding box center [1384, 385] width 157 height 32
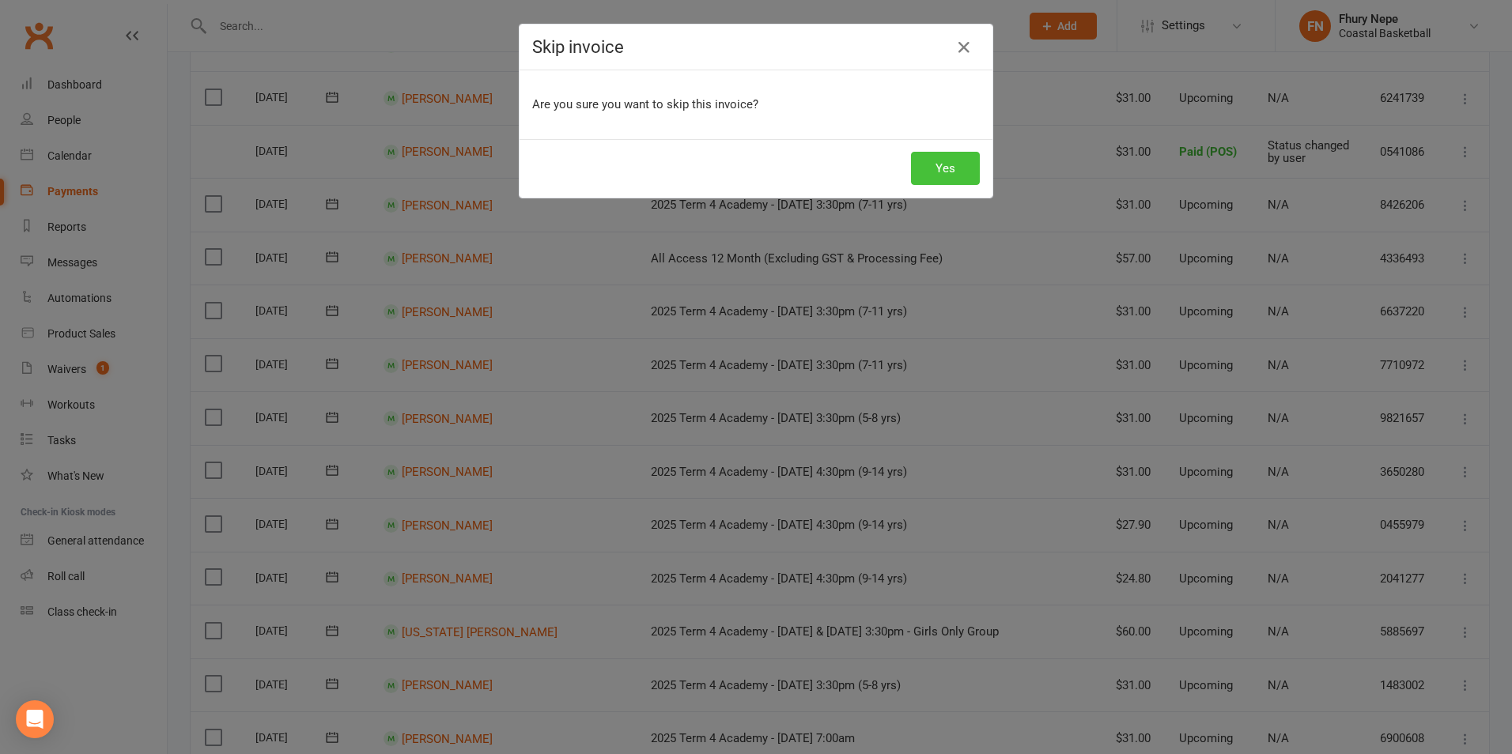
click at [959, 169] on button "Yes" at bounding box center [945, 168] width 69 height 33
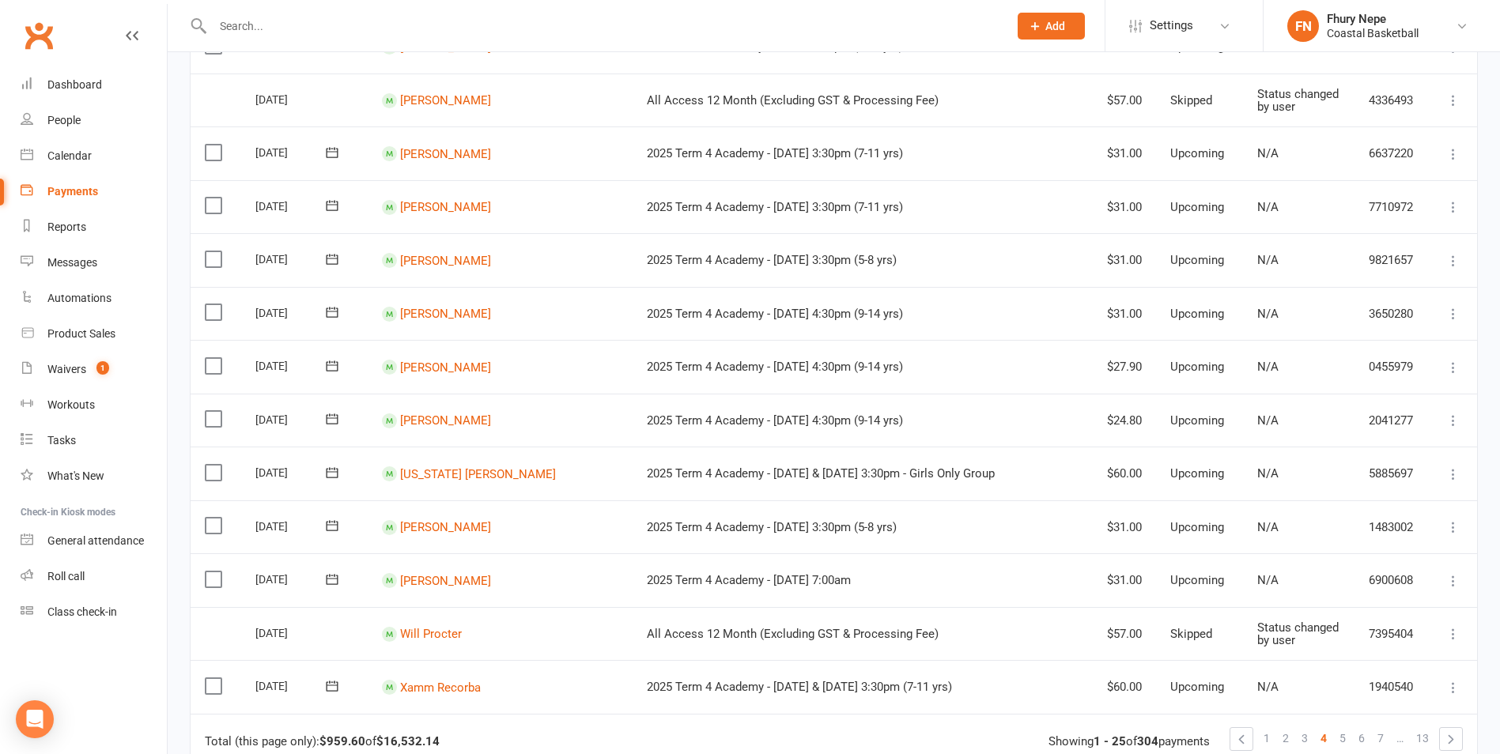
scroll to position [1112, 0]
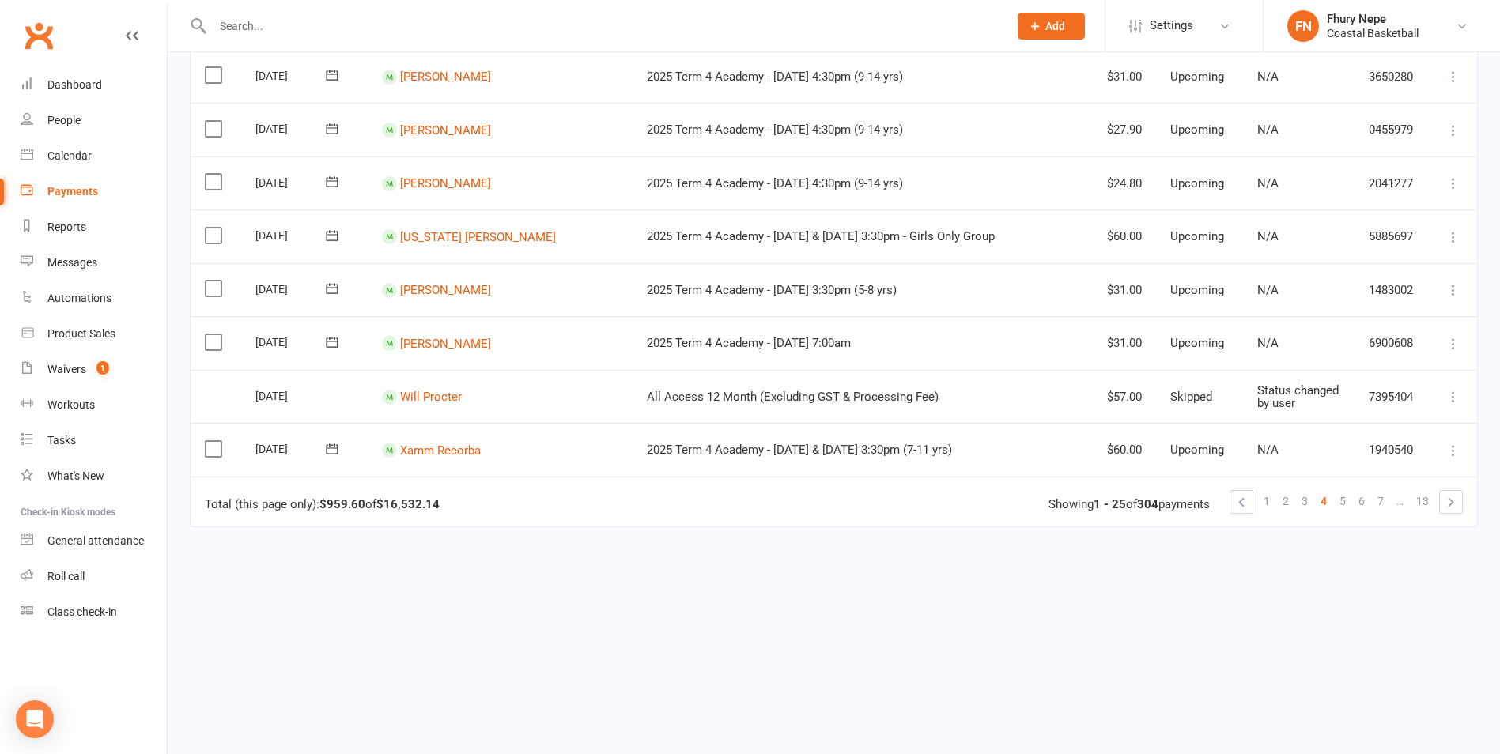
click at [1208, 499] on link "5" at bounding box center [1342, 501] width 19 height 22
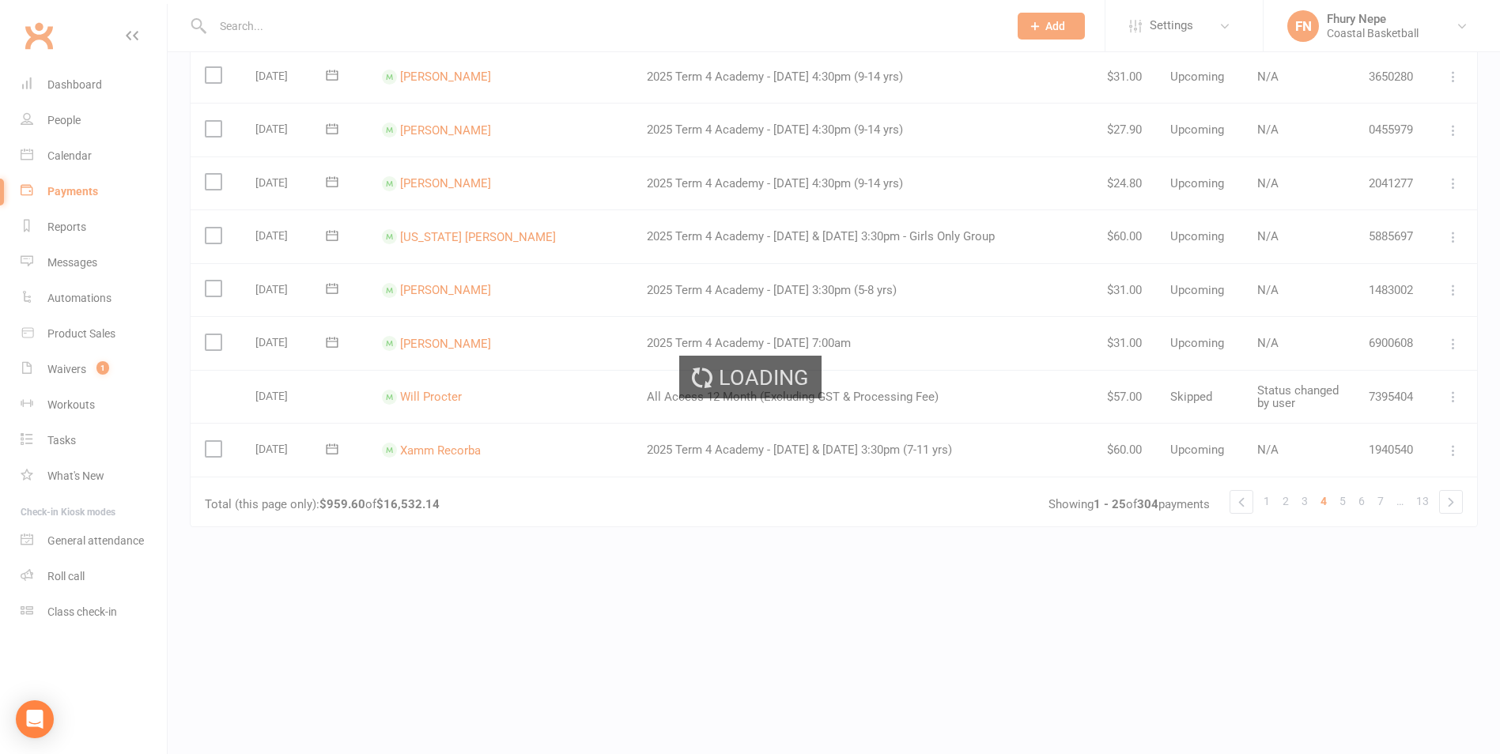
scroll to position [0, 0]
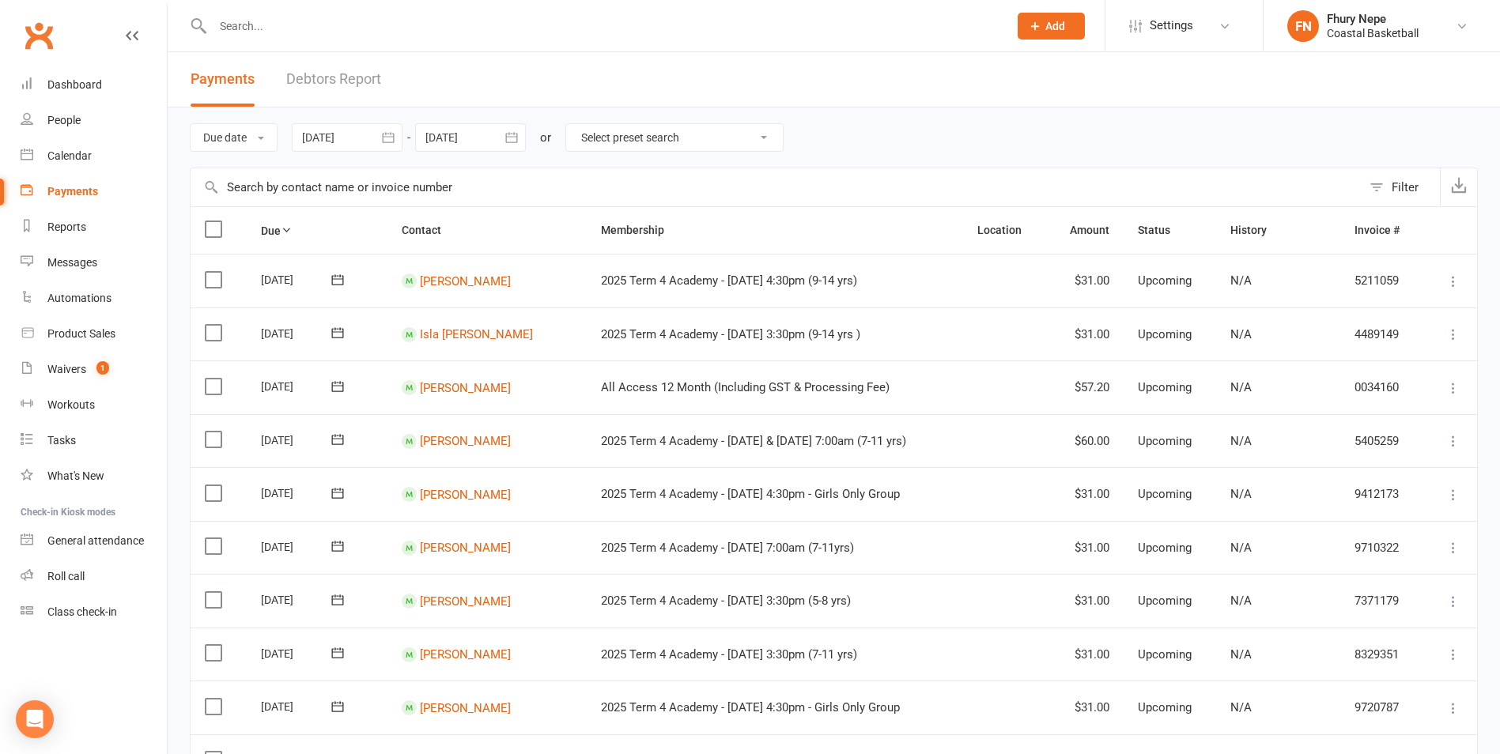
click at [207, 389] on label at bounding box center [215, 387] width 21 height 16
click at [207, 379] on input "checkbox" at bounding box center [210, 379] width 10 height 0
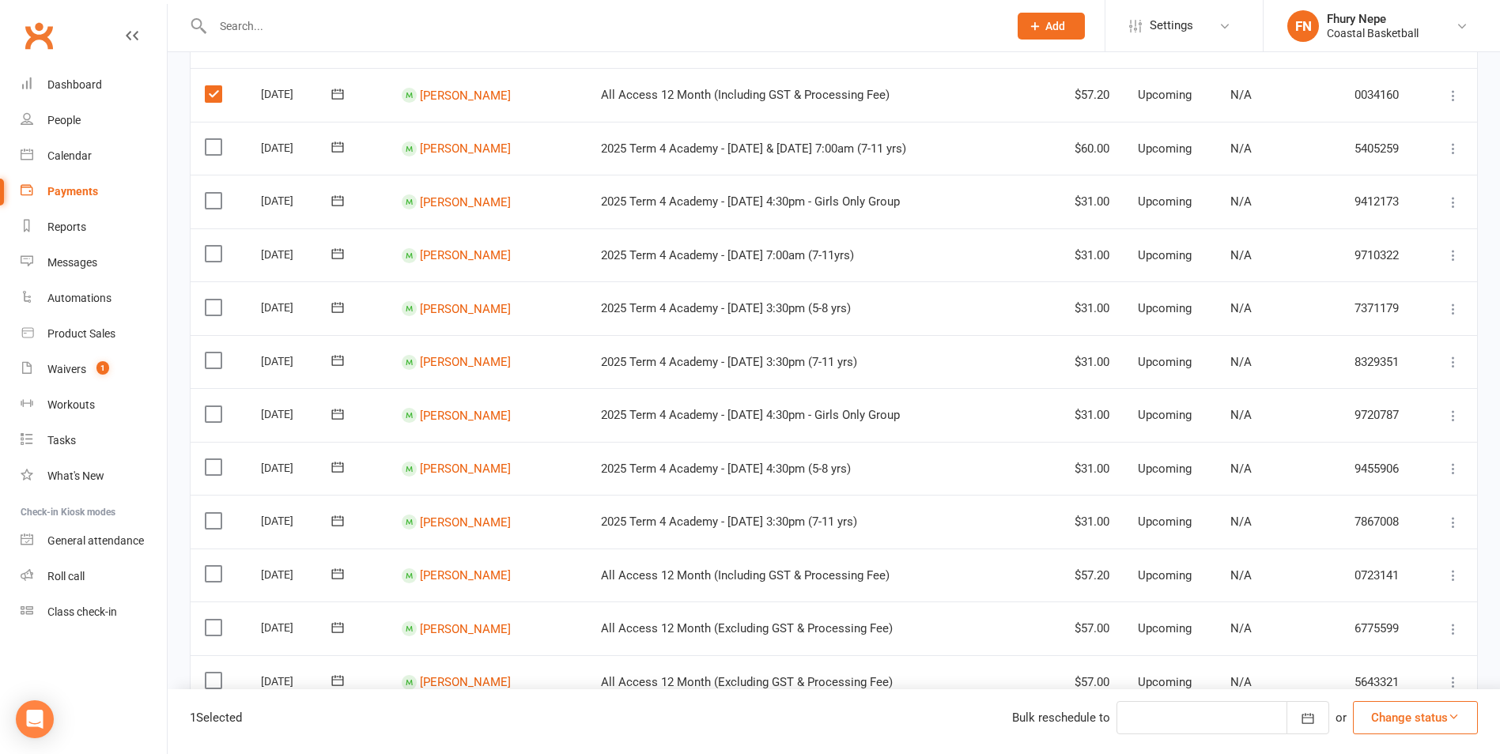
scroll to position [316, 0]
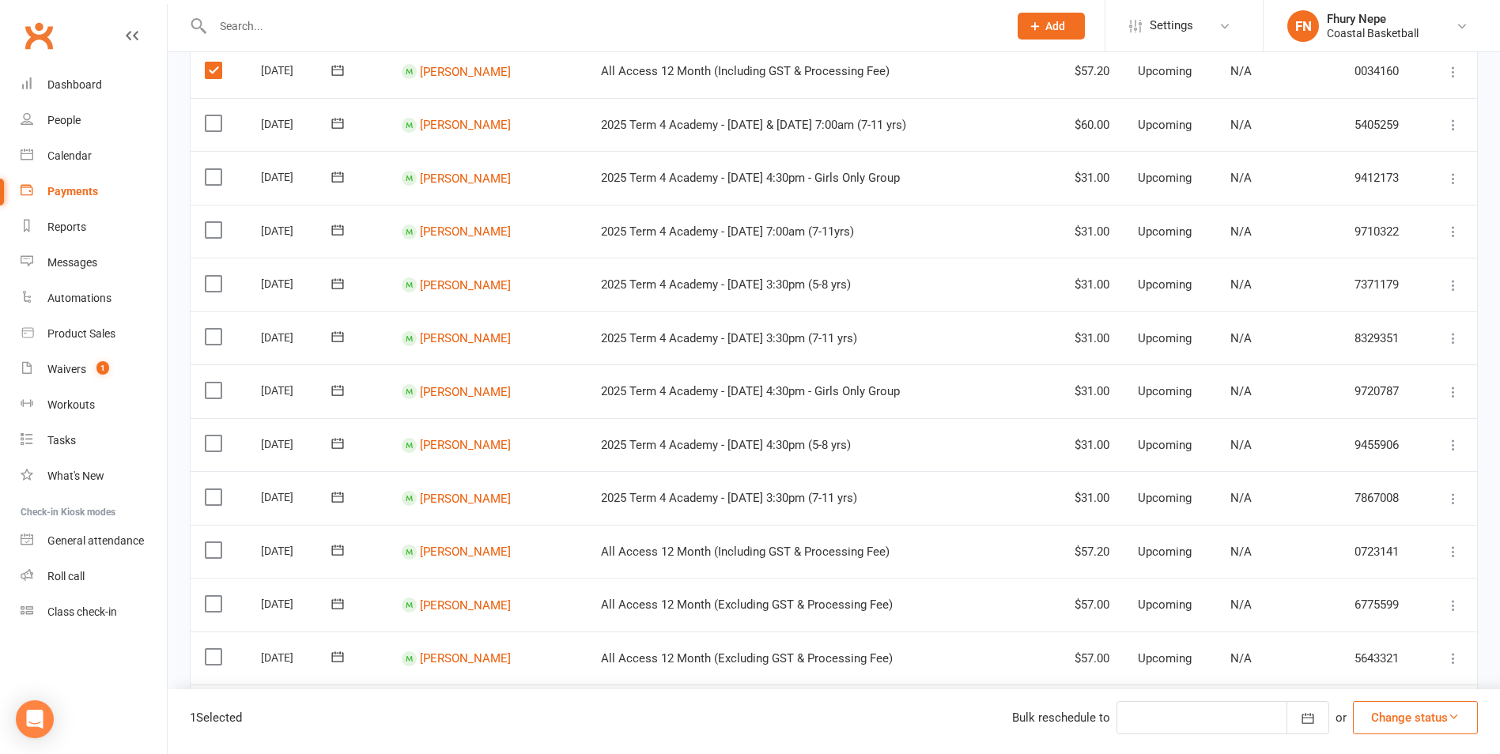
click at [211, 550] on label at bounding box center [215, 551] width 21 height 16
click at [211, 543] on input "checkbox" at bounding box center [210, 543] width 10 height 0
click at [211, 607] on label at bounding box center [215, 604] width 21 height 16
click at [211, 596] on input "checkbox" at bounding box center [210, 596] width 10 height 0
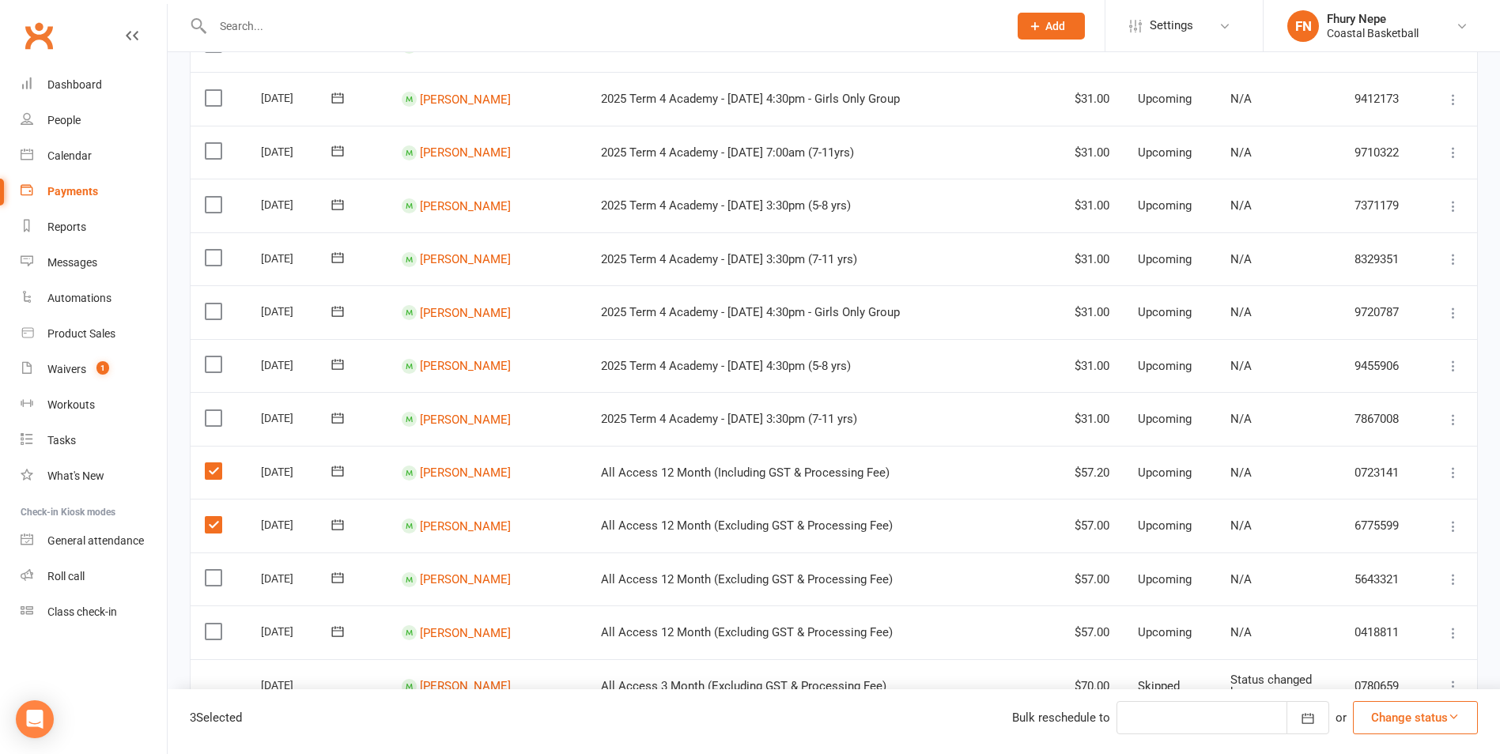
click at [208, 583] on label at bounding box center [215, 578] width 21 height 16
click at [208, 570] on input "checkbox" at bounding box center [210, 570] width 10 height 0
click at [215, 627] on label at bounding box center [215, 632] width 21 height 16
click at [215, 624] on input "checkbox" at bounding box center [210, 624] width 10 height 0
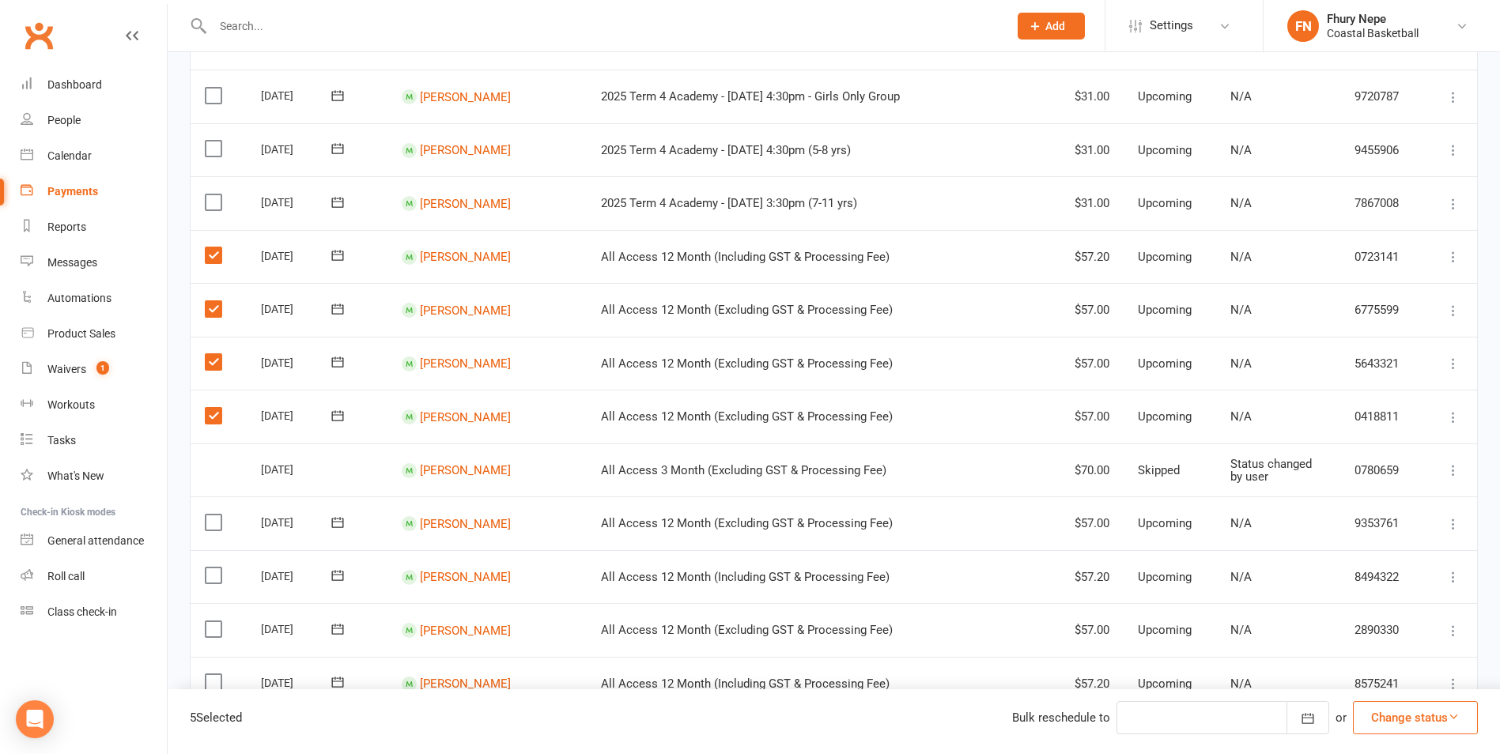
scroll to position [633, 0]
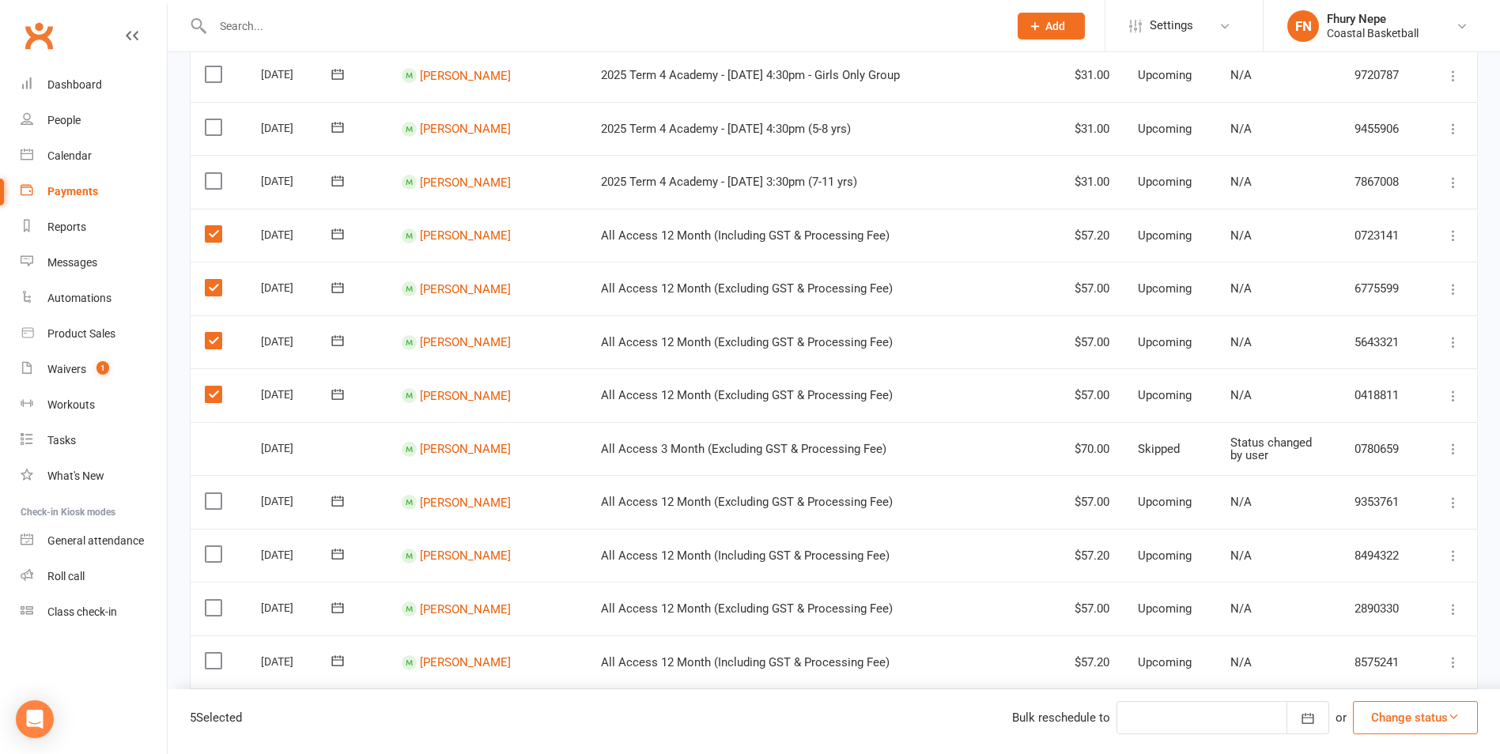
click at [212, 509] on label at bounding box center [215, 501] width 21 height 16
click at [212, 493] on input "checkbox" at bounding box center [210, 493] width 10 height 0
click at [217, 557] on label at bounding box center [215, 554] width 21 height 16
click at [215, 546] on input "checkbox" at bounding box center [210, 546] width 10 height 0
click at [214, 622] on td "Select this" at bounding box center [219, 609] width 56 height 54
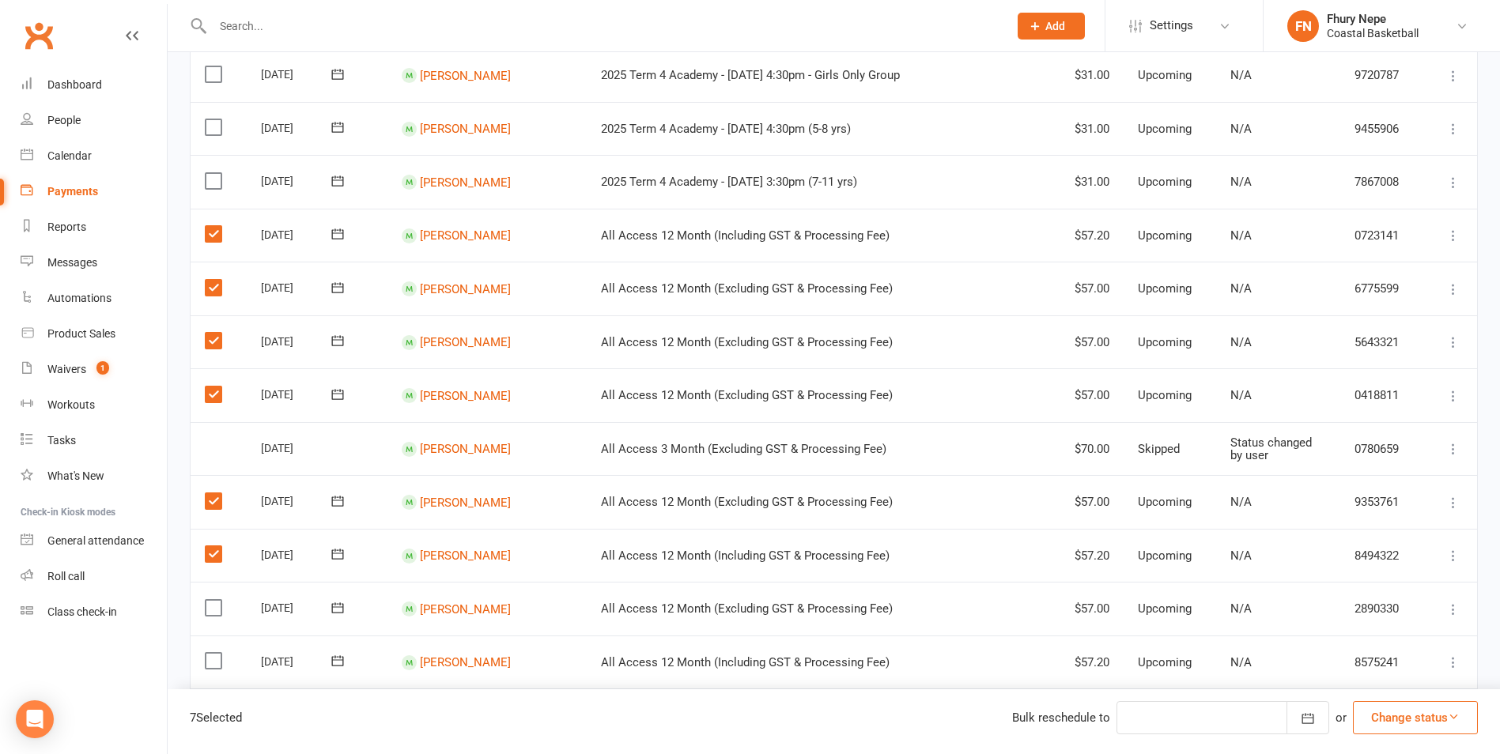
click at [206, 603] on label at bounding box center [215, 608] width 21 height 16
click at [206, 600] on input "checkbox" at bounding box center [210, 600] width 10 height 0
click at [221, 657] on label at bounding box center [215, 661] width 21 height 16
click at [215, 653] on input "checkbox" at bounding box center [210, 653] width 10 height 0
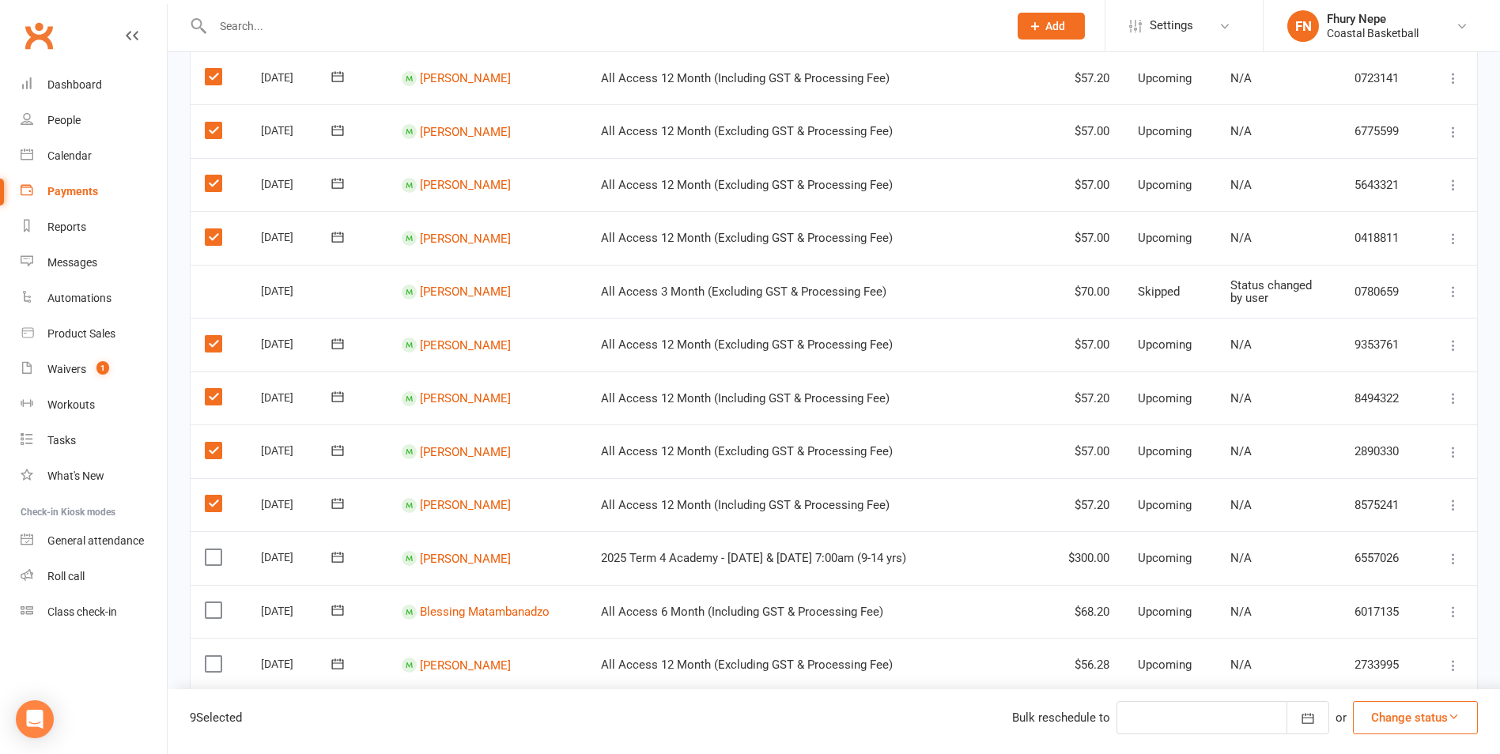
scroll to position [791, 0]
drag, startPoint x: 217, startPoint y: 611, endPoint x: 217, endPoint y: 620, distance: 9.5
click at [217, 613] on label at bounding box center [215, 610] width 21 height 16
click at [215, 602] on input "checkbox" at bounding box center [210, 602] width 10 height 0
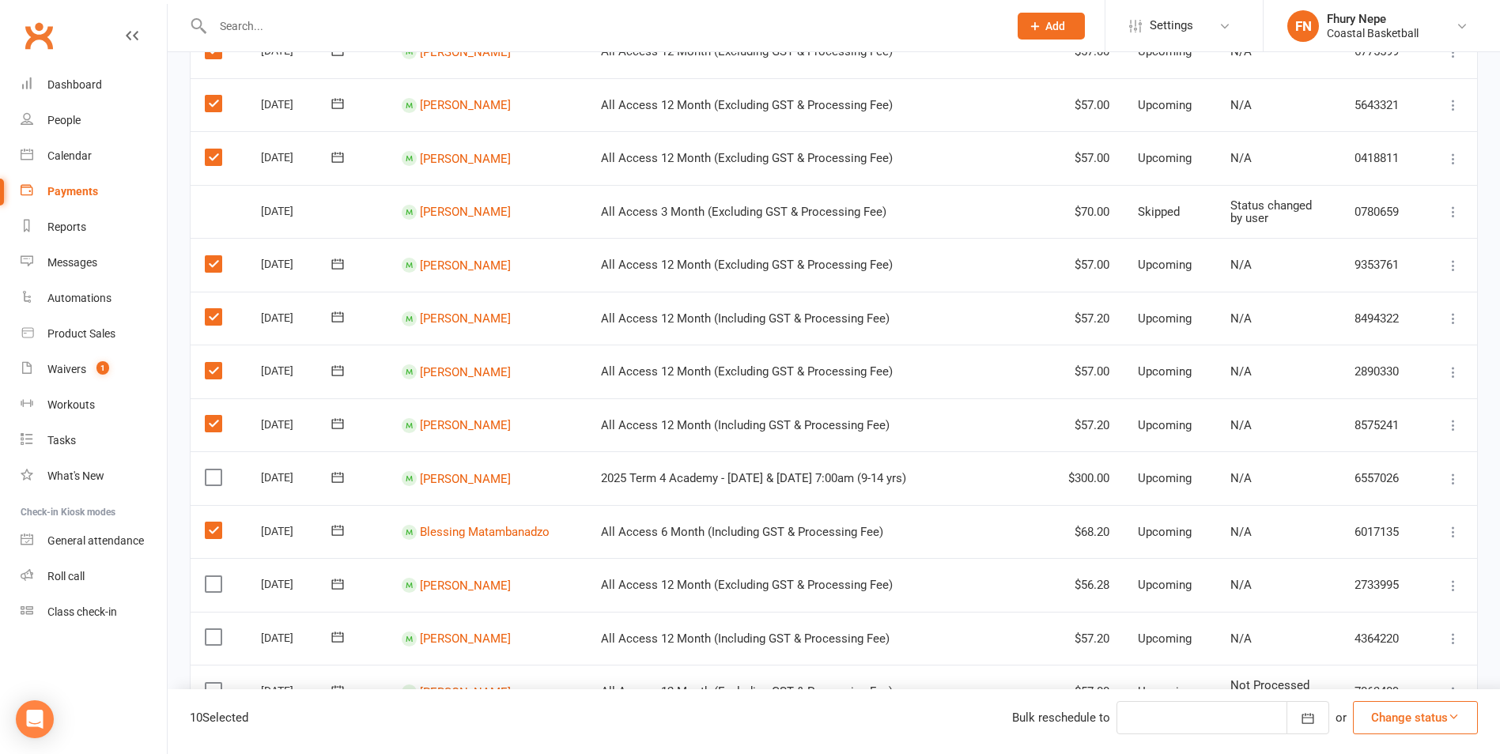
click at [208, 585] on label at bounding box center [215, 585] width 21 height 16
click at [208, 577] on input "checkbox" at bounding box center [210, 577] width 10 height 0
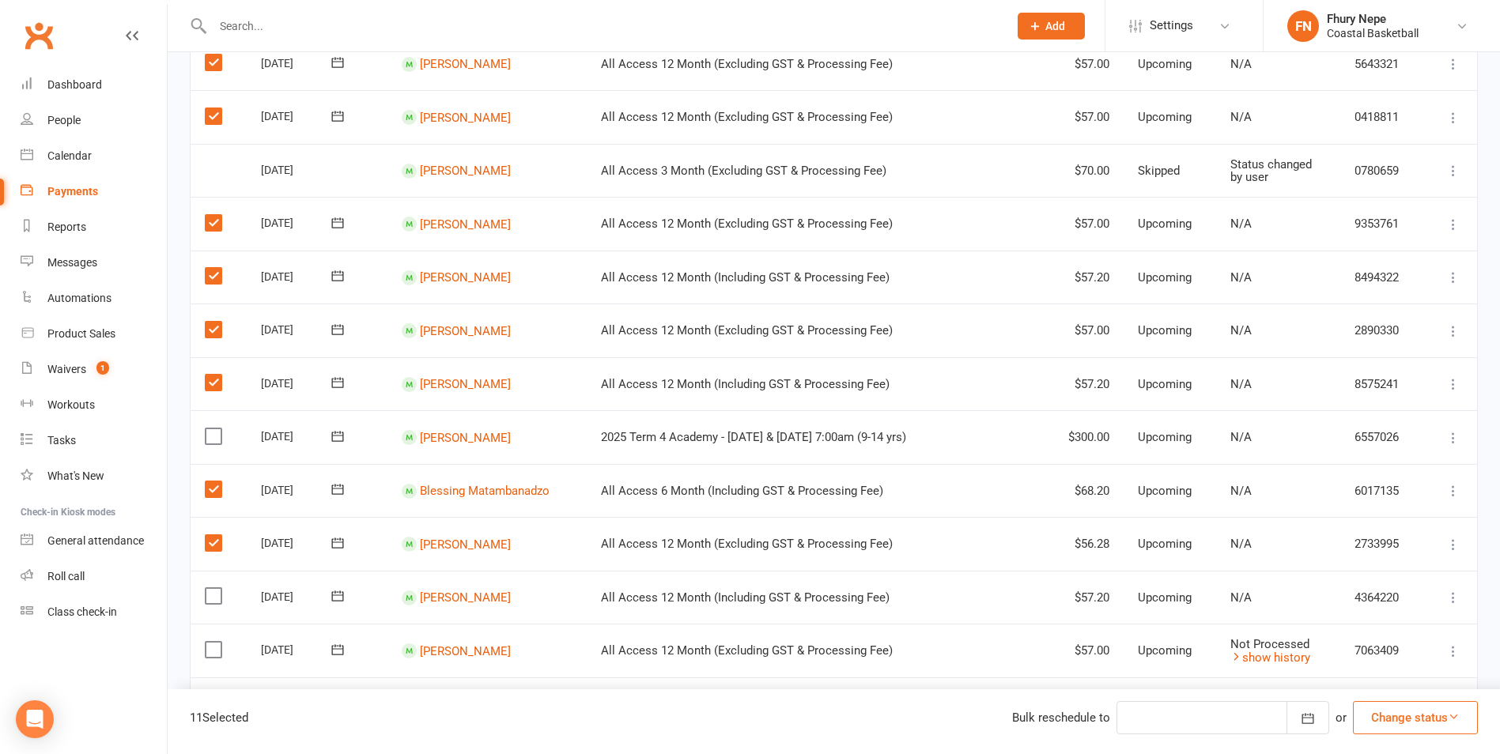
scroll to position [949, 0]
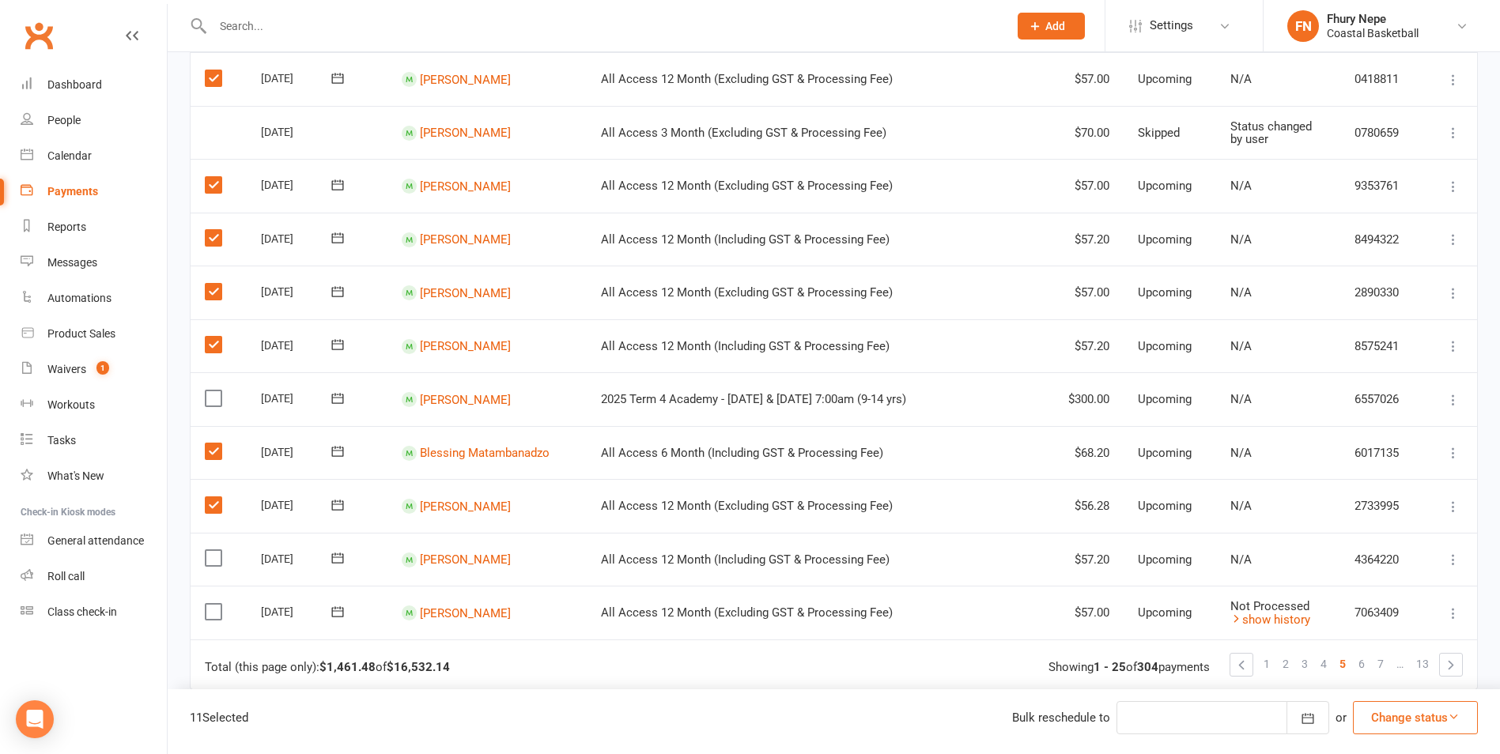
click at [217, 564] on label at bounding box center [215, 558] width 21 height 16
click at [215, 550] on input "checkbox" at bounding box center [210, 550] width 10 height 0
click at [213, 611] on label at bounding box center [215, 612] width 21 height 16
click at [213, 604] on input "checkbox" at bounding box center [210, 604] width 10 height 0
click at [1208, 659] on button "Change status" at bounding box center [1415, 717] width 125 height 33
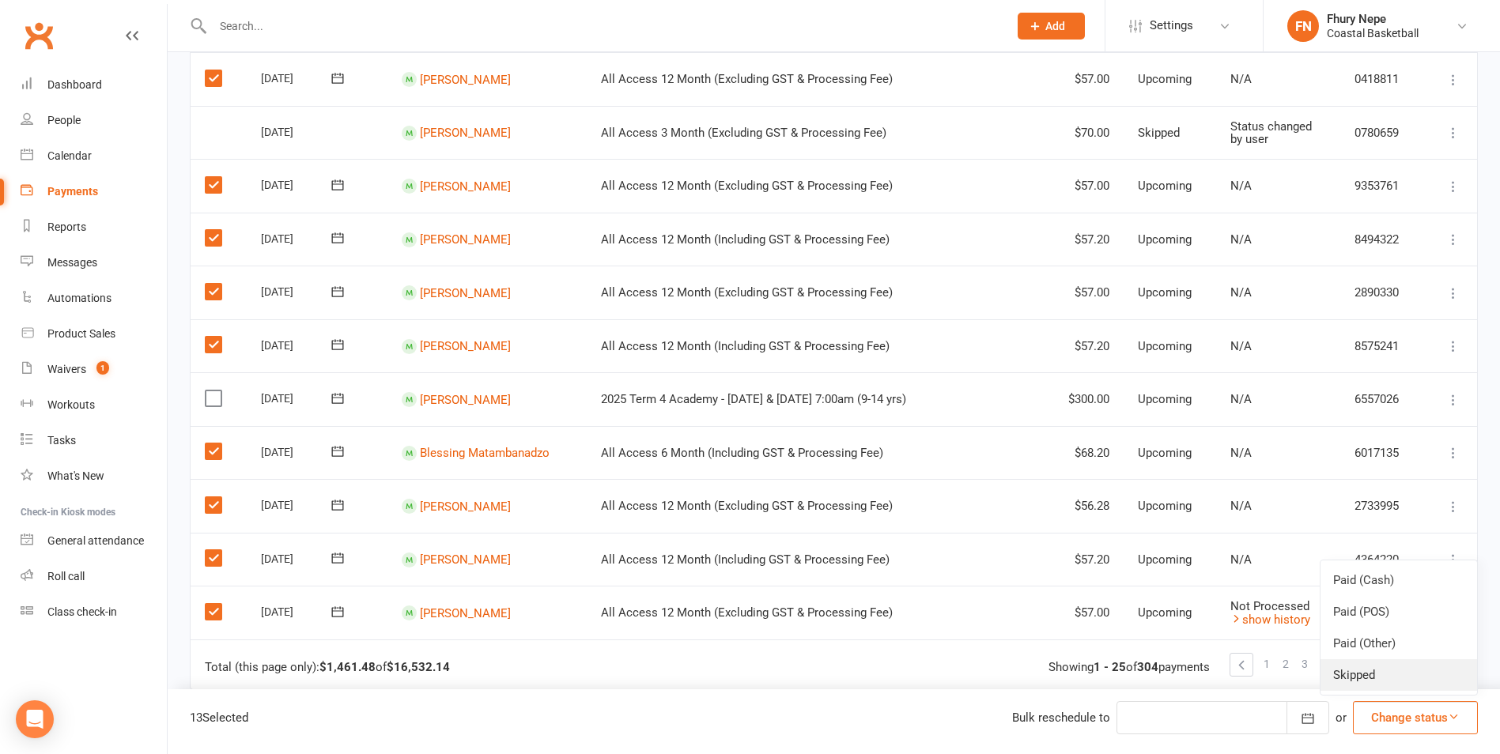
click at [1208, 659] on link "Skipped" at bounding box center [1399, 676] width 157 height 32
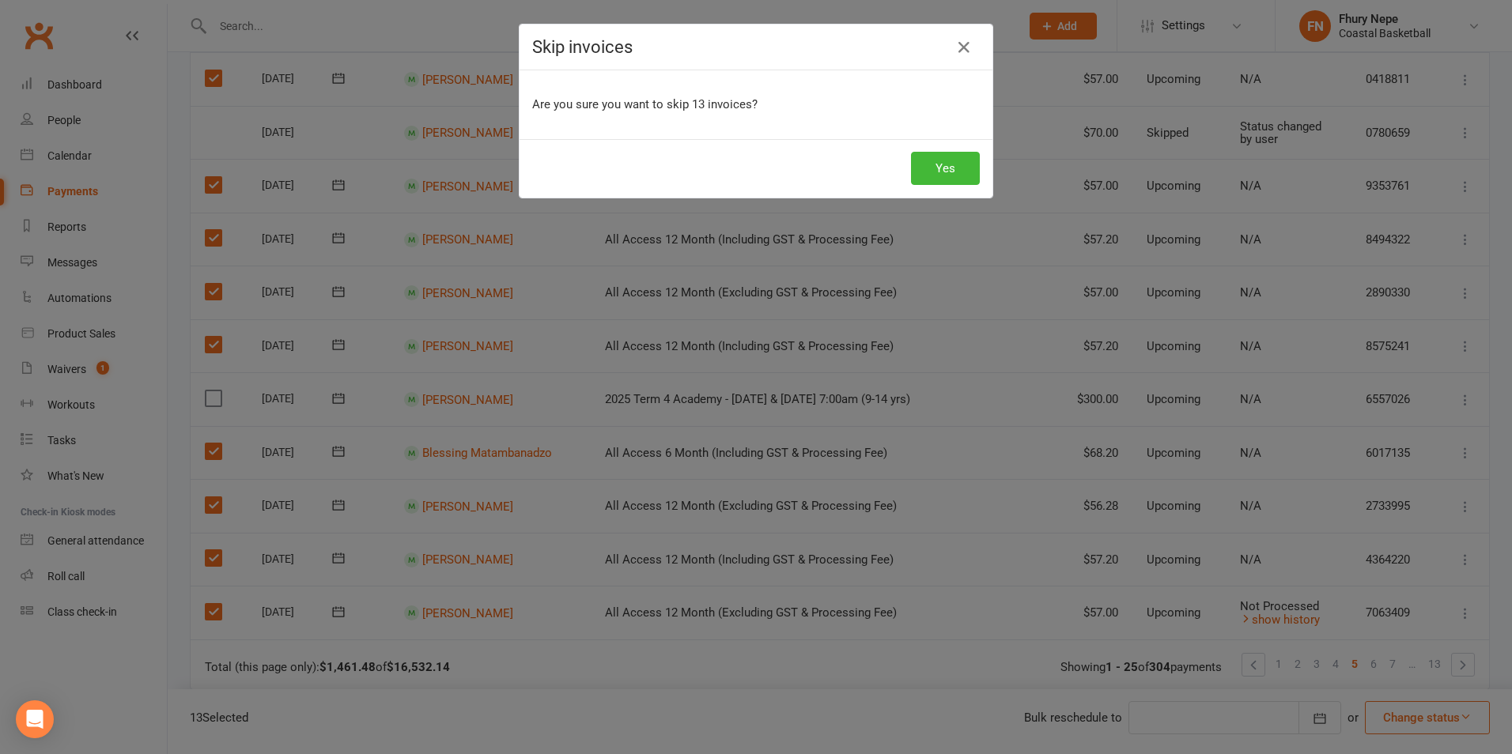
click at [959, 198] on div "Skip invoices Are you sure you want to skip 13 invoices? Yes" at bounding box center [756, 111] width 475 height 175
click at [952, 158] on button "Yes" at bounding box center [945, 168] width 69 height 33
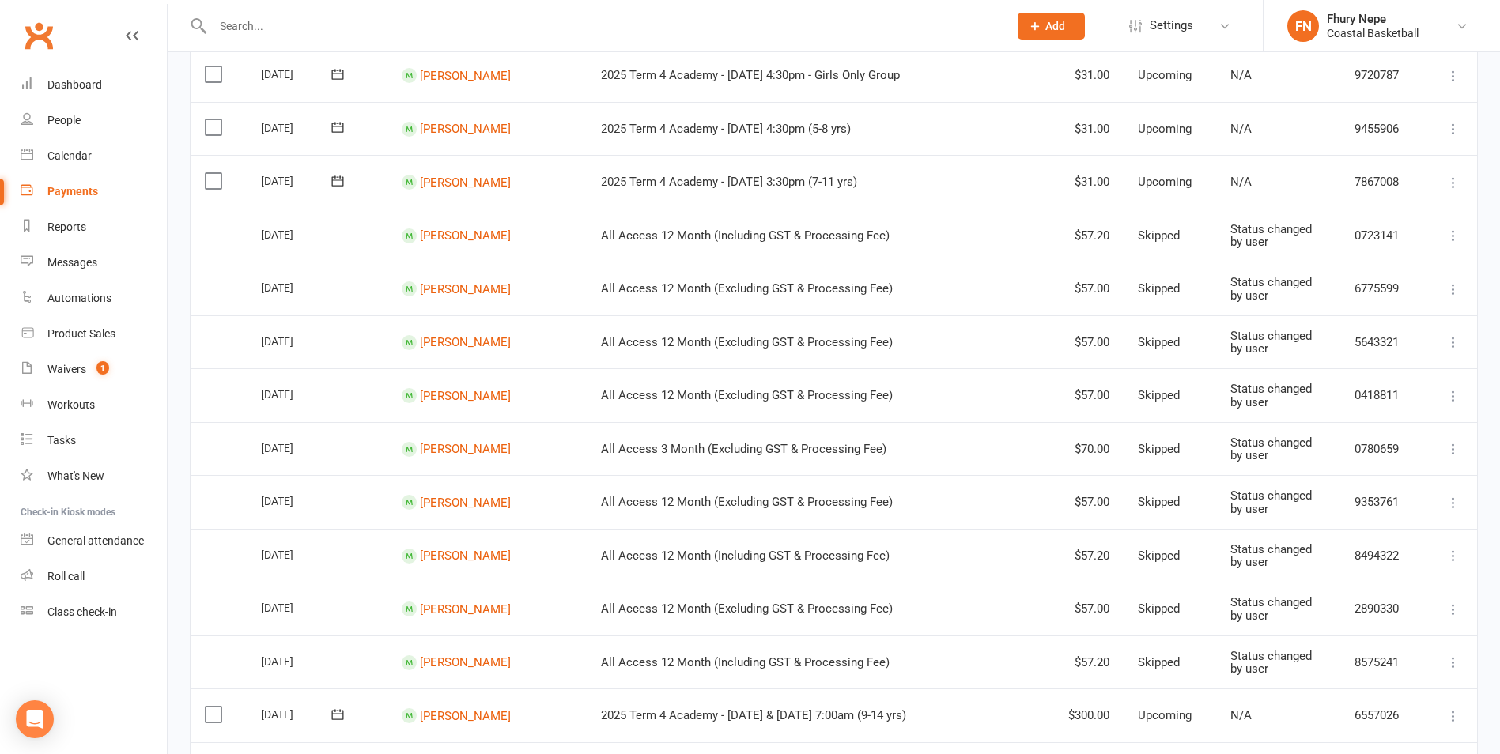
scroll to position [1107, 0]
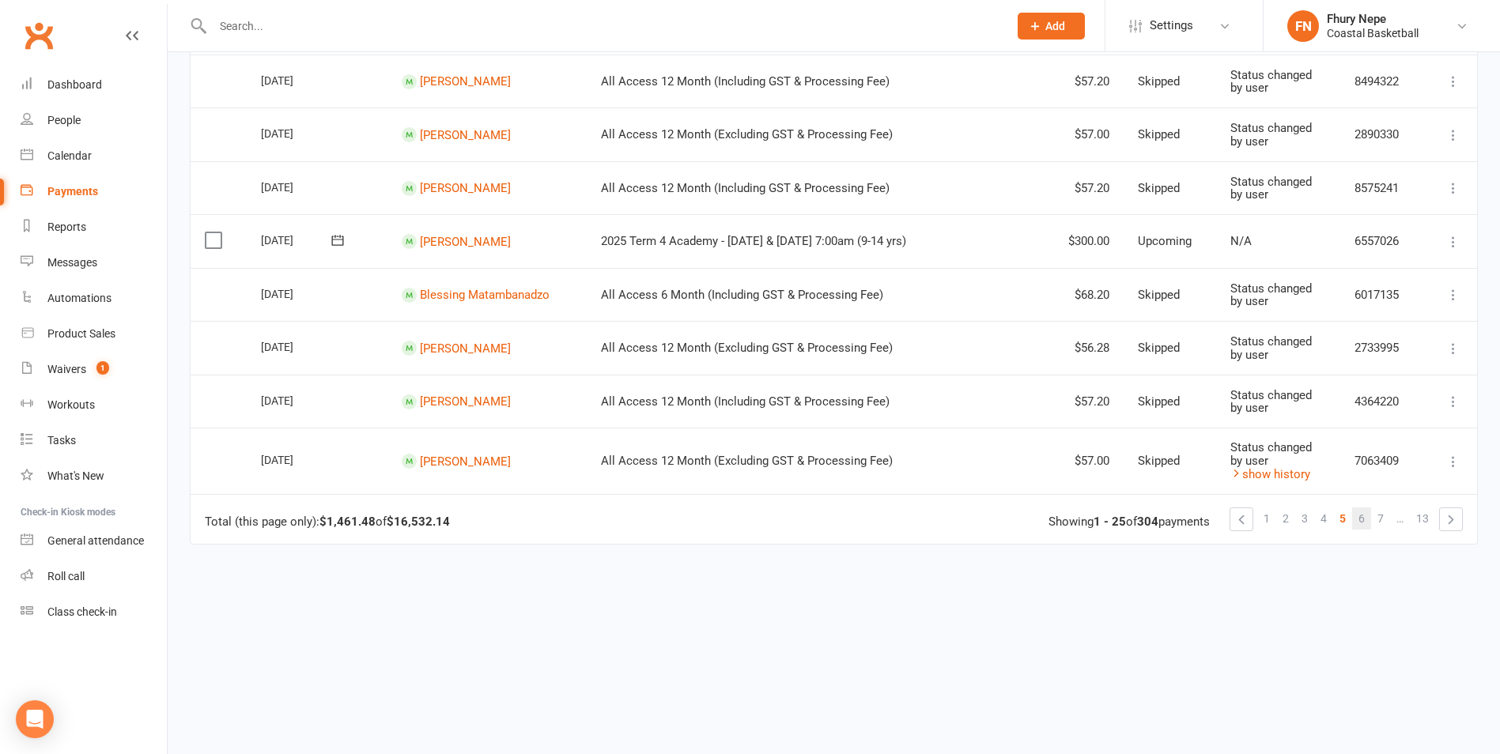
click at [1208, 522] on link "6" at bounding box center [1361, 519] width 19 height 22
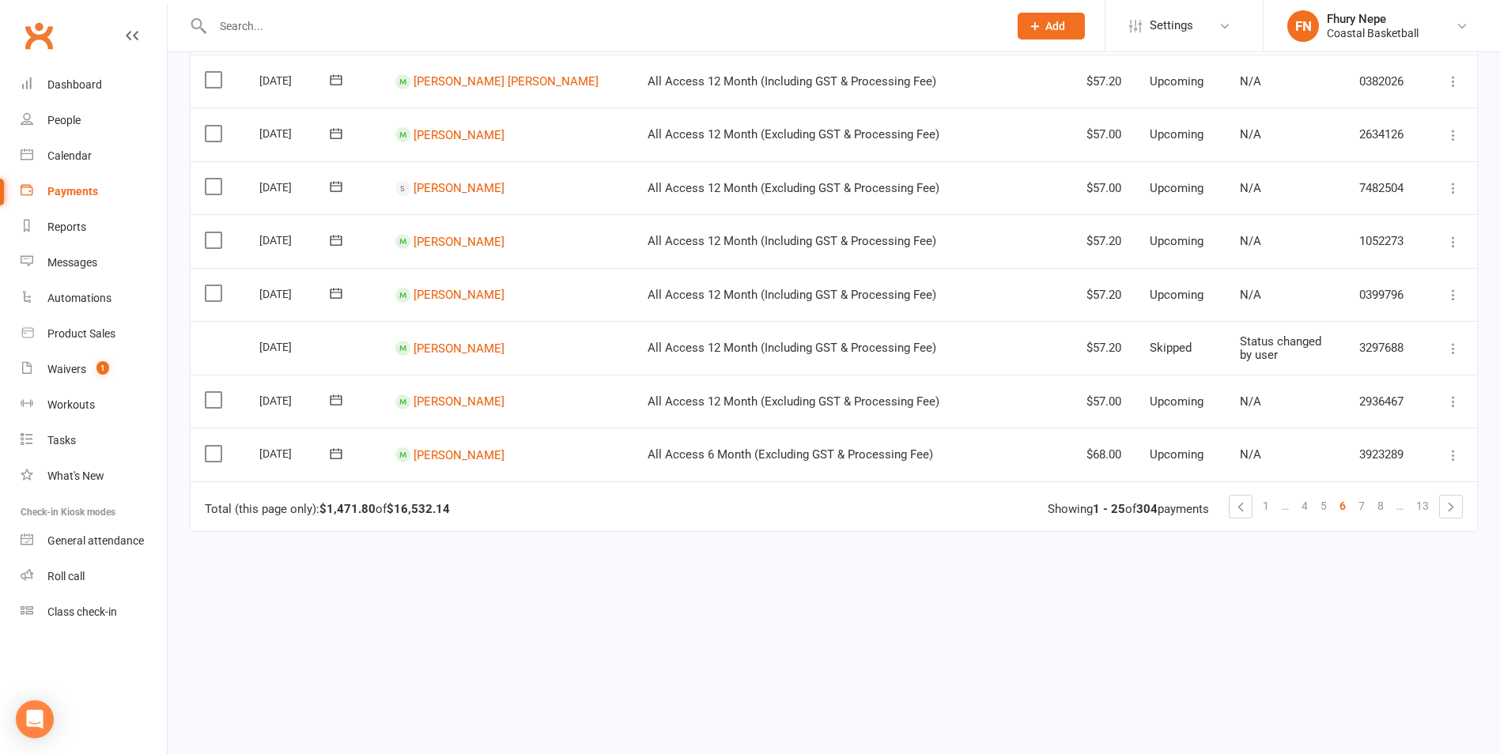
scroll to position [0, 0]
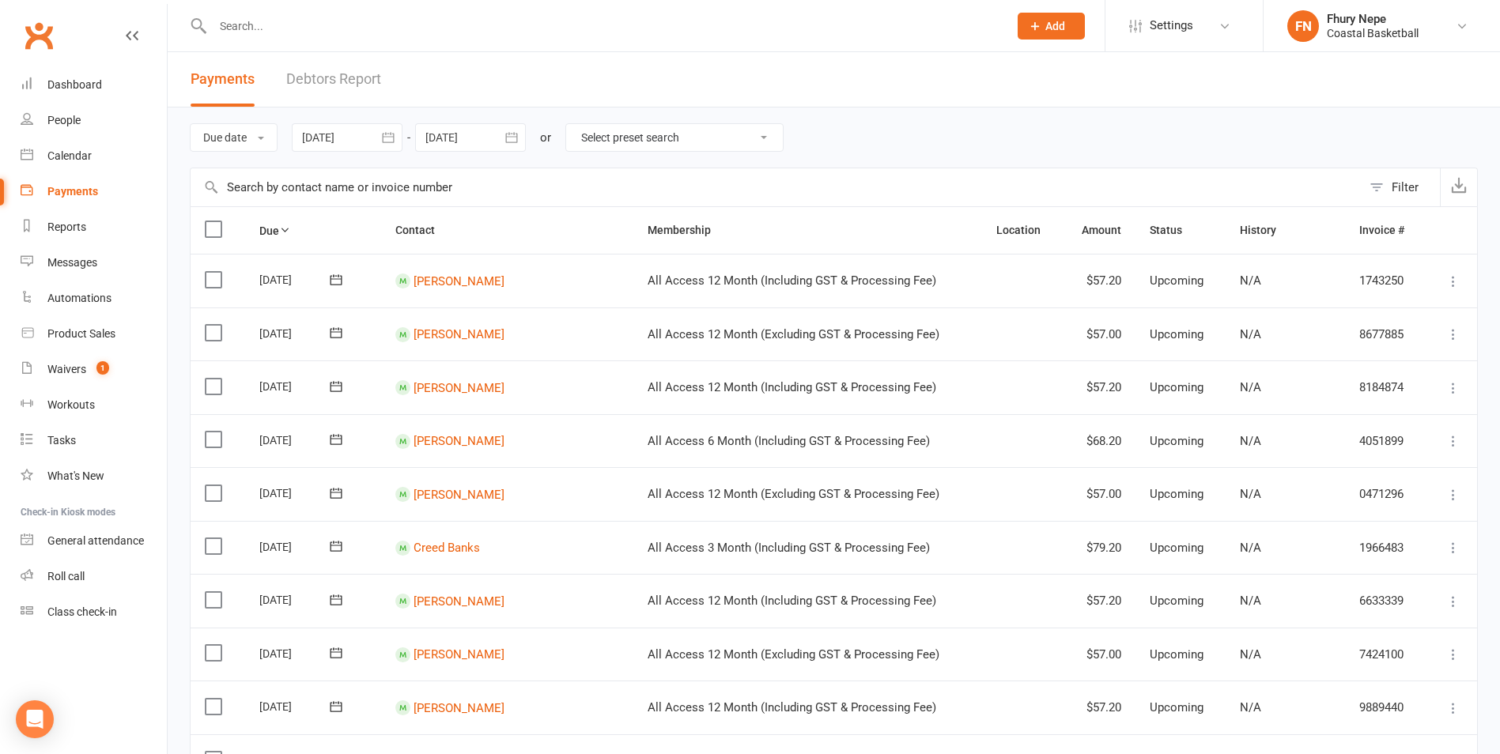
click at [205, 277] on label at bounding box center [215, 280] width 21 height 16
click at [205, 272] on input "checkbox" at bounding box center [210, 272] width 10 height 0
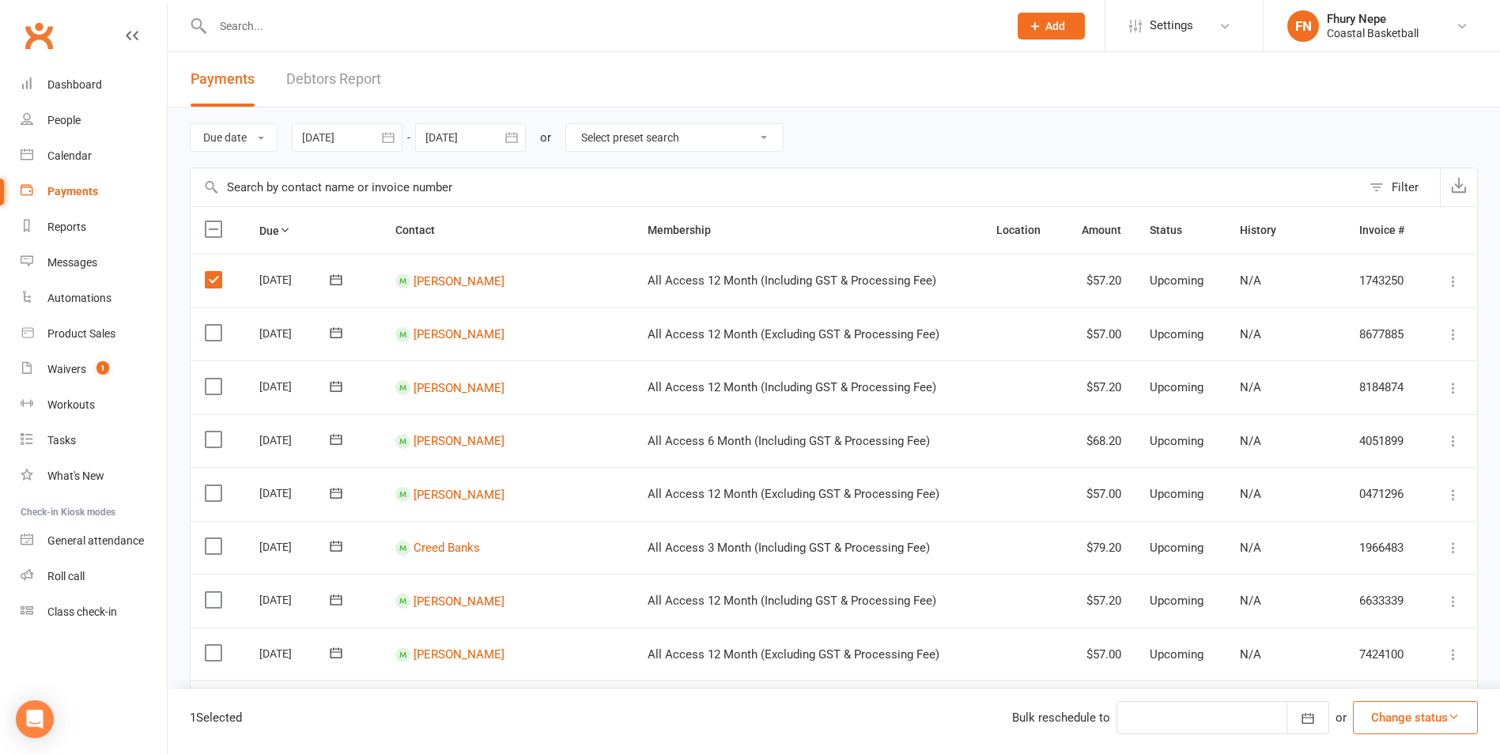
click at [211, 340] on label at bounding box center [215, 333] width 21 height 16
click at [211, 325] on input "checkbox" at bounding box center [210, 325] width 10 height 0
click at [218, 379] on label at bounding box center [215, 387] width 21 height 16
click at [215, 379] on input "checkbox" at bounding box center [210, 379] width 10 height 0
click at [206, 448] on td "Select this" at bounding box center [218, 441] width 55 height 54
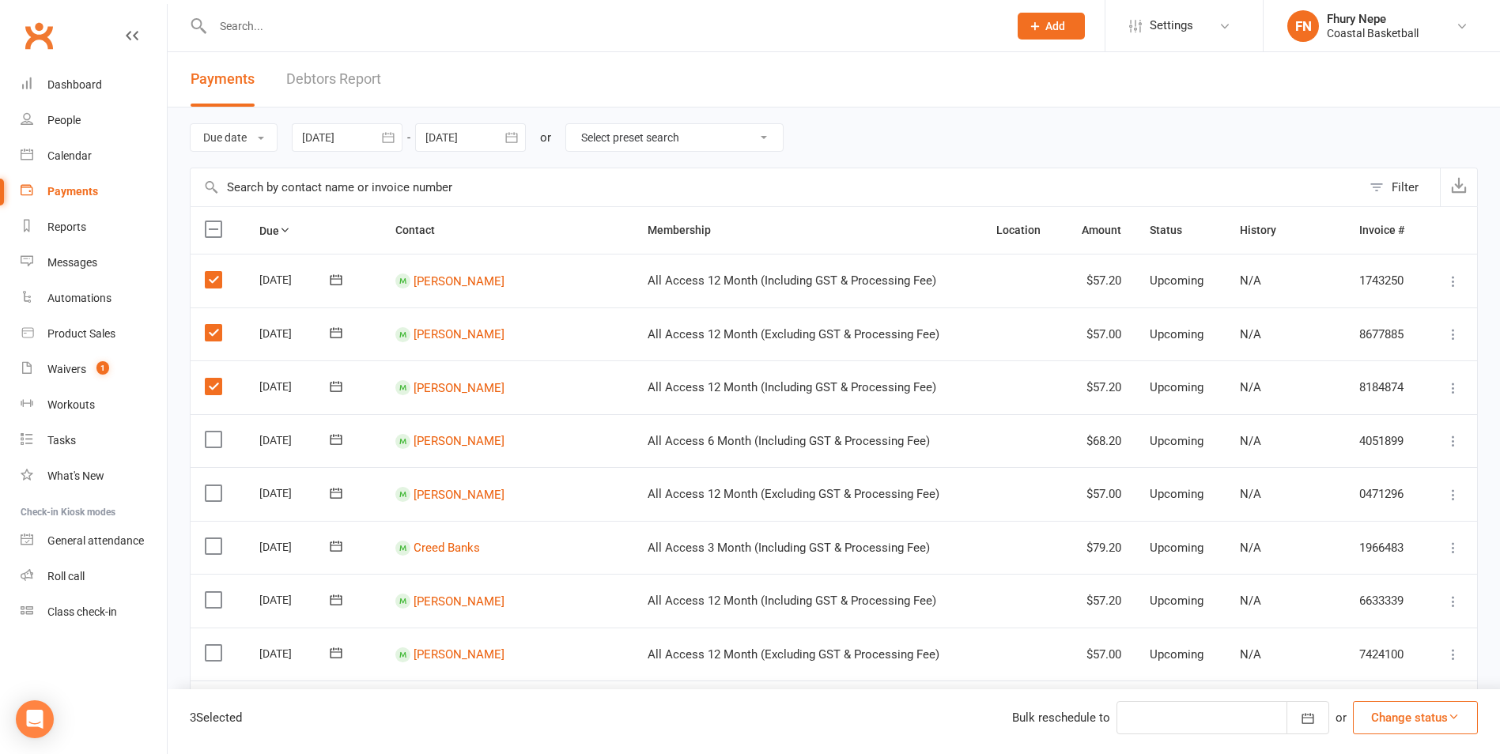
click at [217, 440] on label at bounding box center [215, 440] width 21 height 16
click at [215, 432] on input "checkbox" at bounding box center [210, 432] width 10 height 0
click at [207, 488] on label at bounding box center [215, 494] width 21 height 16
click at [207, 486] on input "checkbox" at bounding box center [210, 486] width 10 height 0
click at [210, 544] on label at bounding box center [215, 547] width 21 height 16
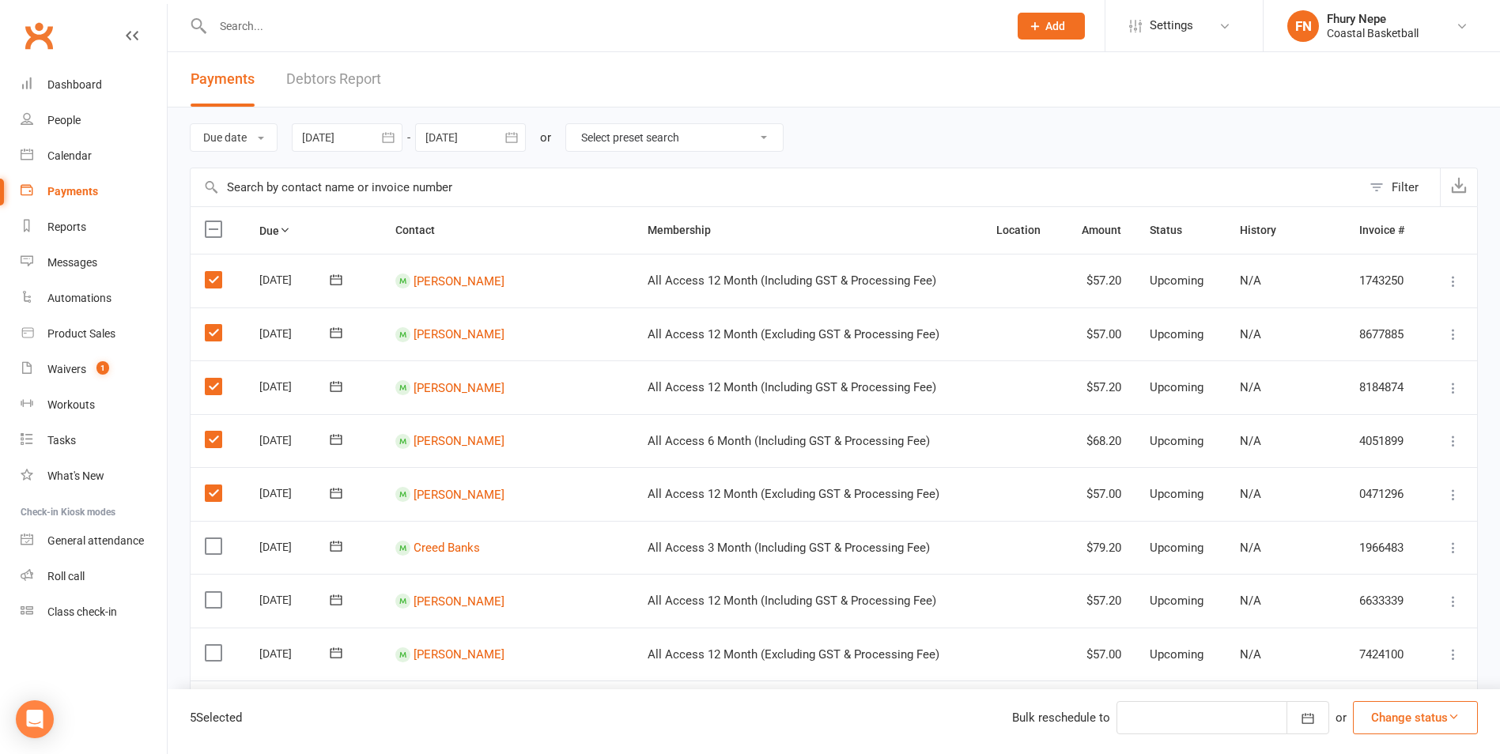
click at [210, 539] on input "checkbox" at bounding box center [210, 539] width 10 height 0
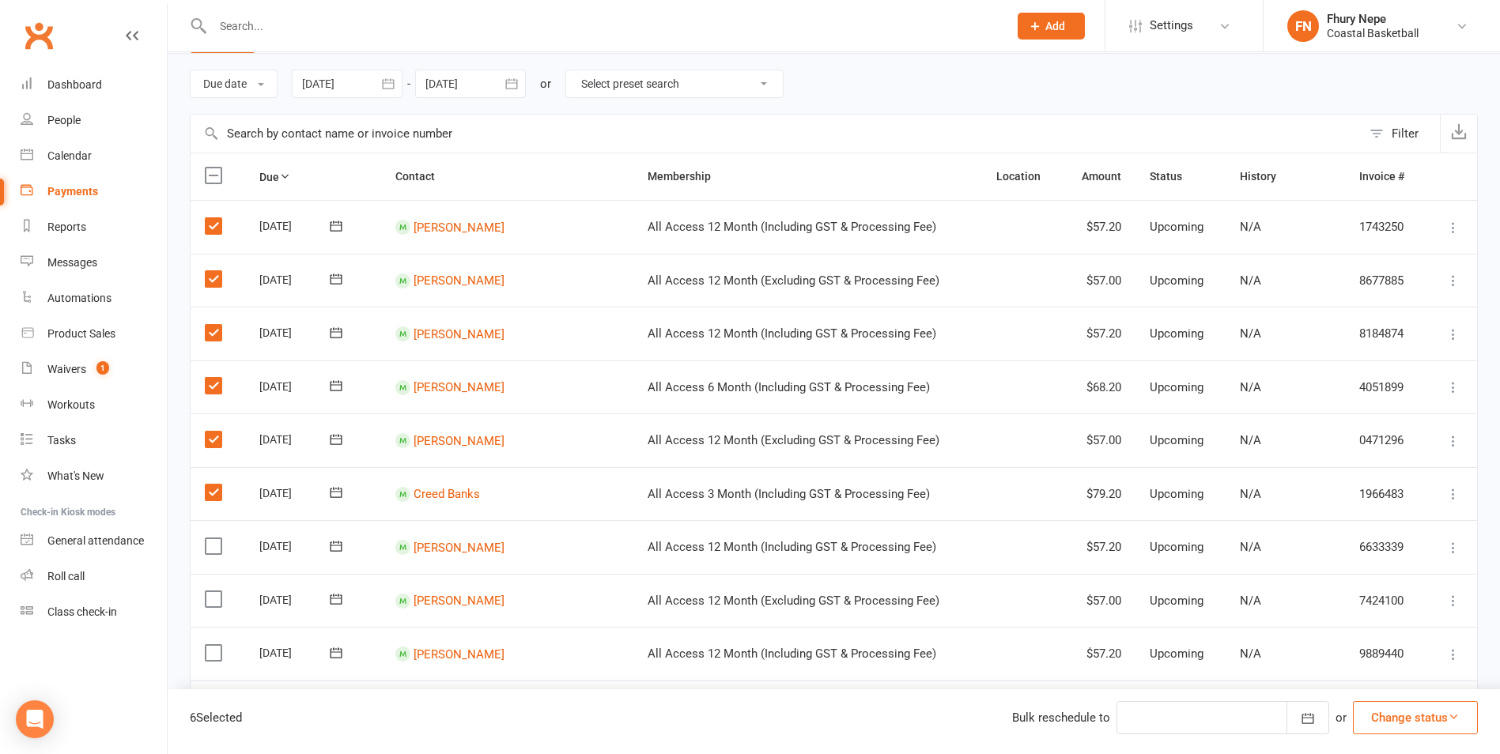
scroll to position [79, 0]
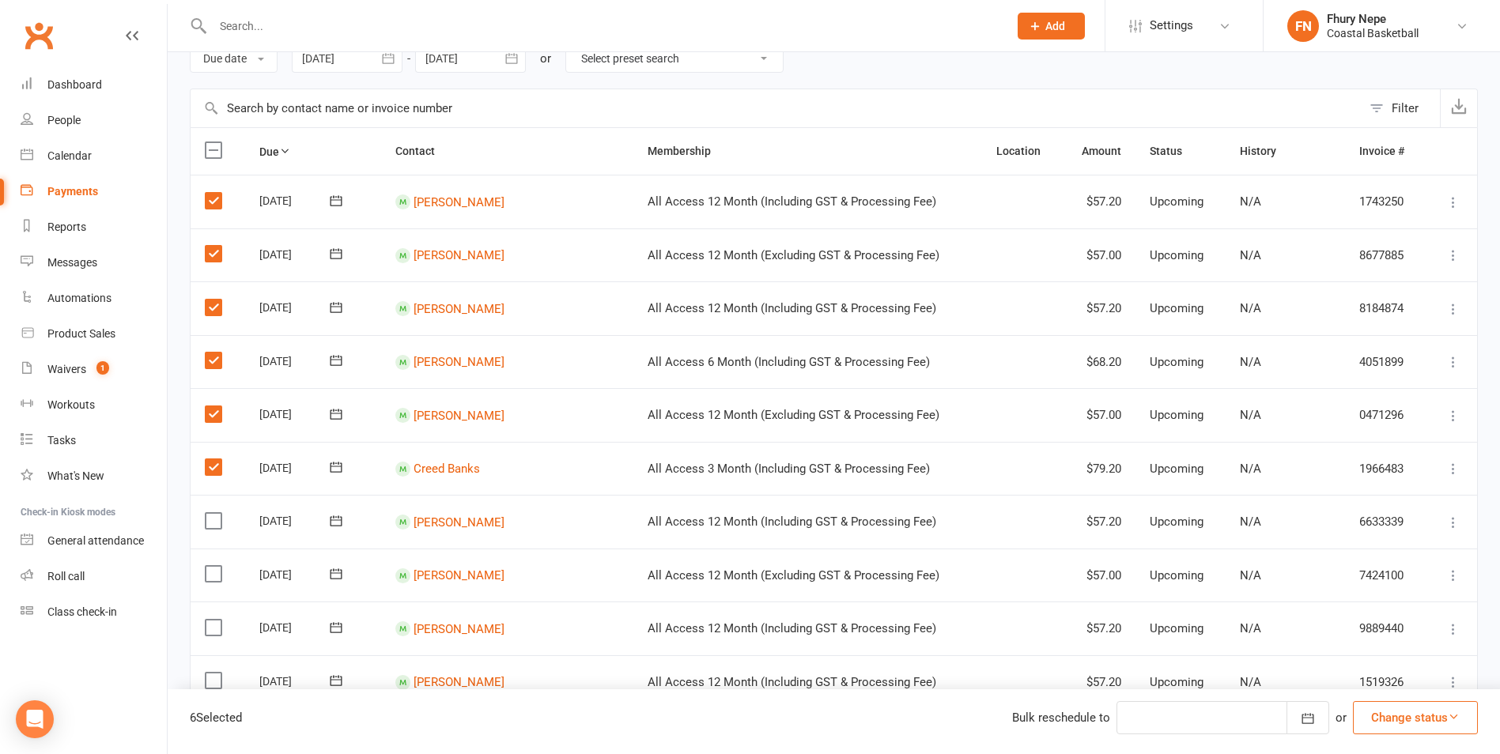
click at [218, 523] on label at bounding box center [215, 521] width 21 height 16
click at [215, 513] on input "checkbox" at bounding box center [210, 513] width 10 height 0
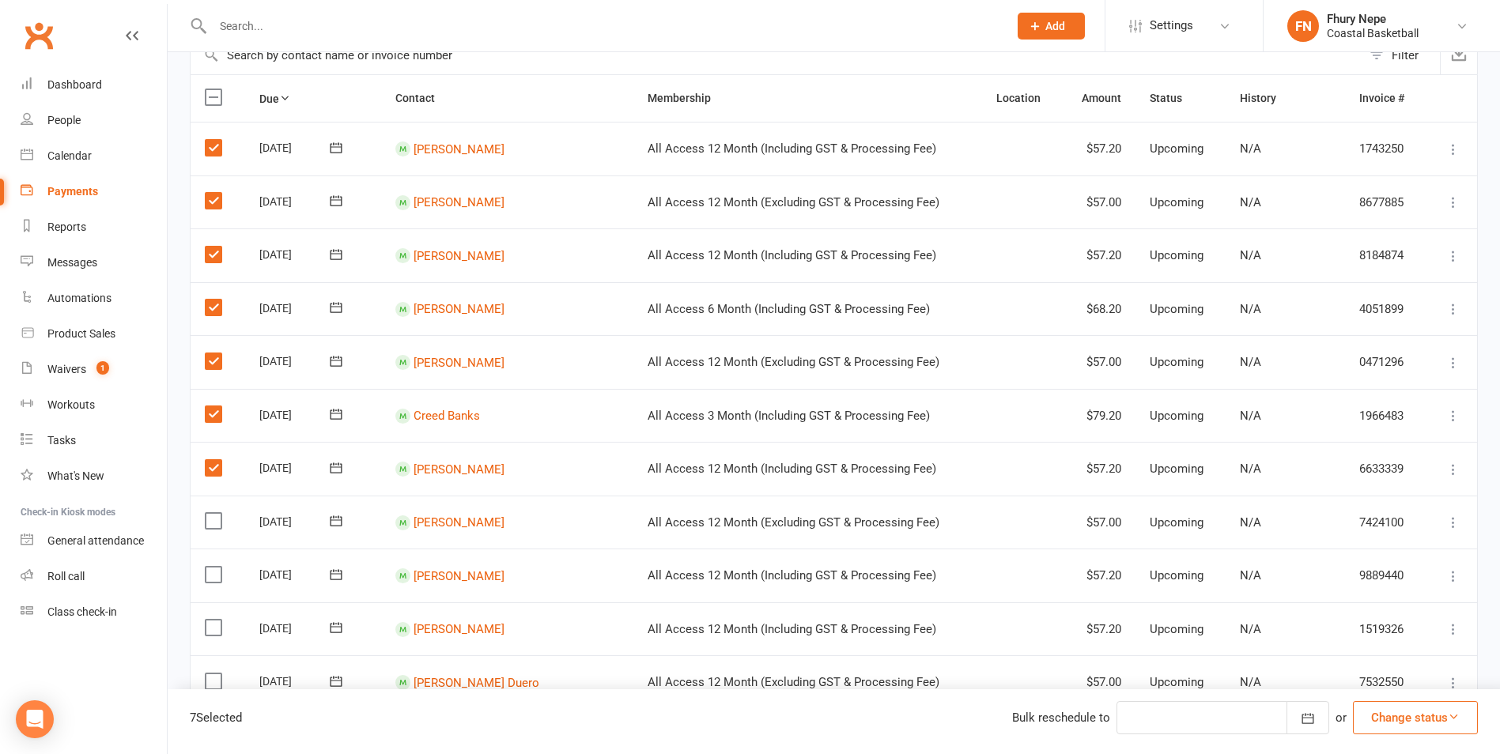
scroll to position [158, 0]
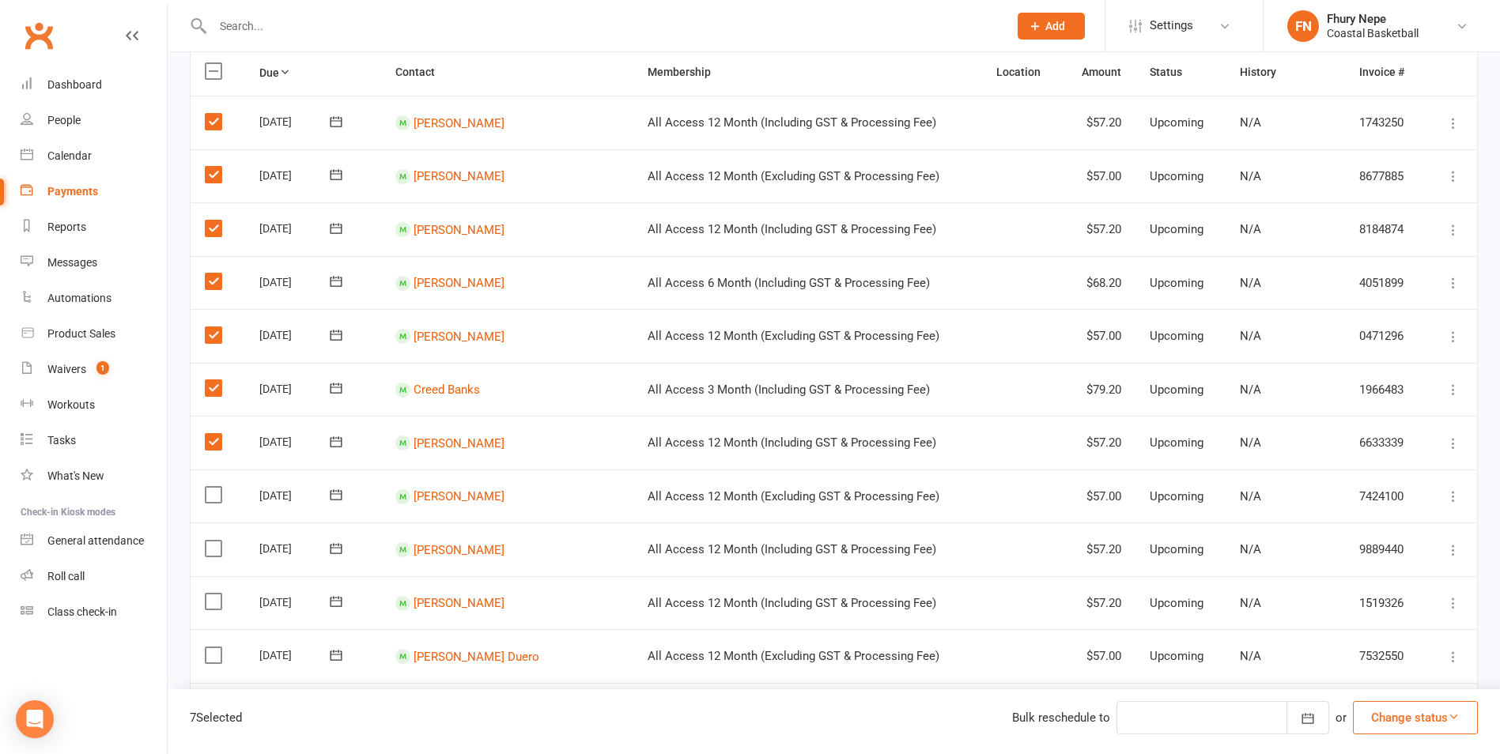
click at [211, 501] on label at bounding box center [215, 495] width 21 height 16
click at [211, 487] on input "checkbox" at bounding box center [210, 487] width 10 height 0
click at [217, 547] on label at bounding box center [215, 549] width 21 height 16
click at [215, 541] on input "checkbox" at bounding box center [210, 541] width 10 height 0
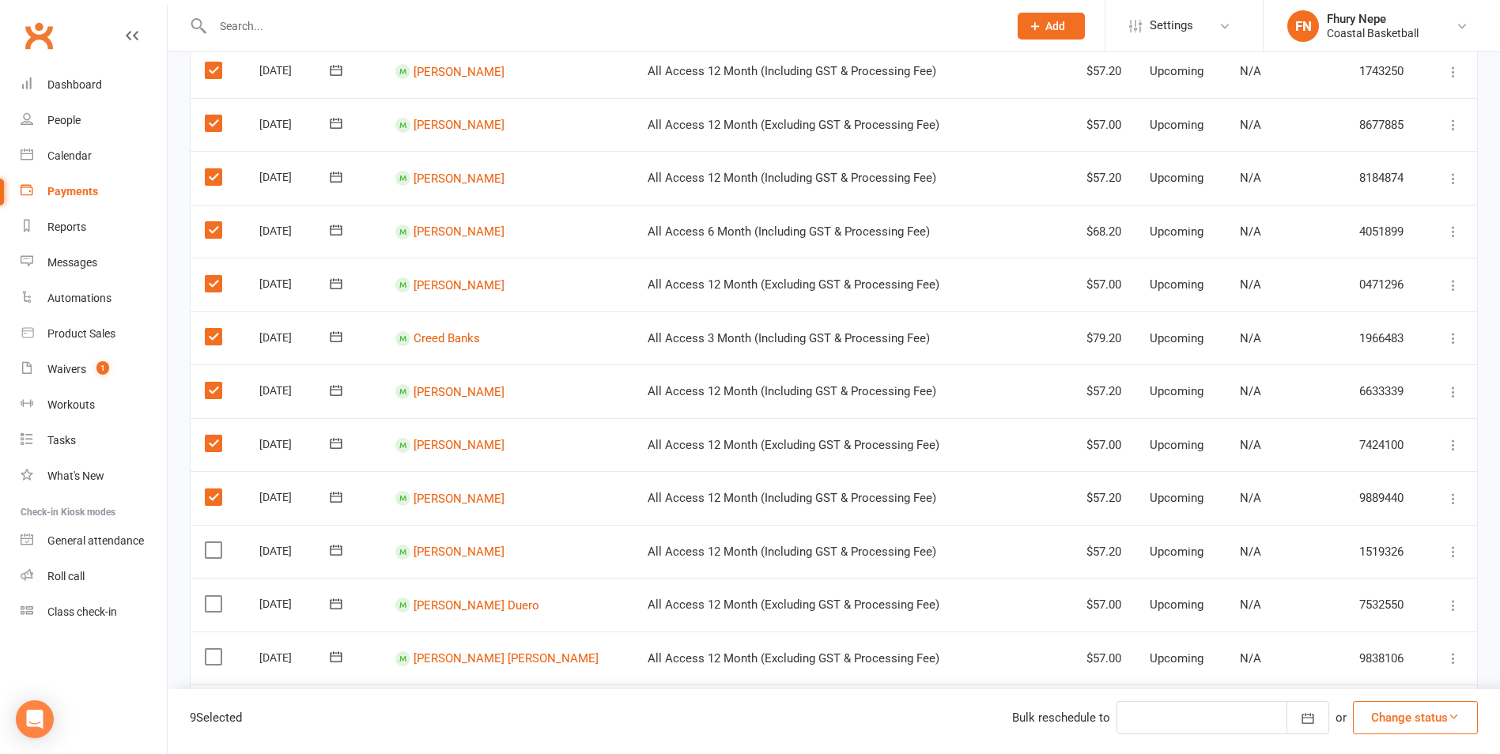
scroll to position [237, 0]
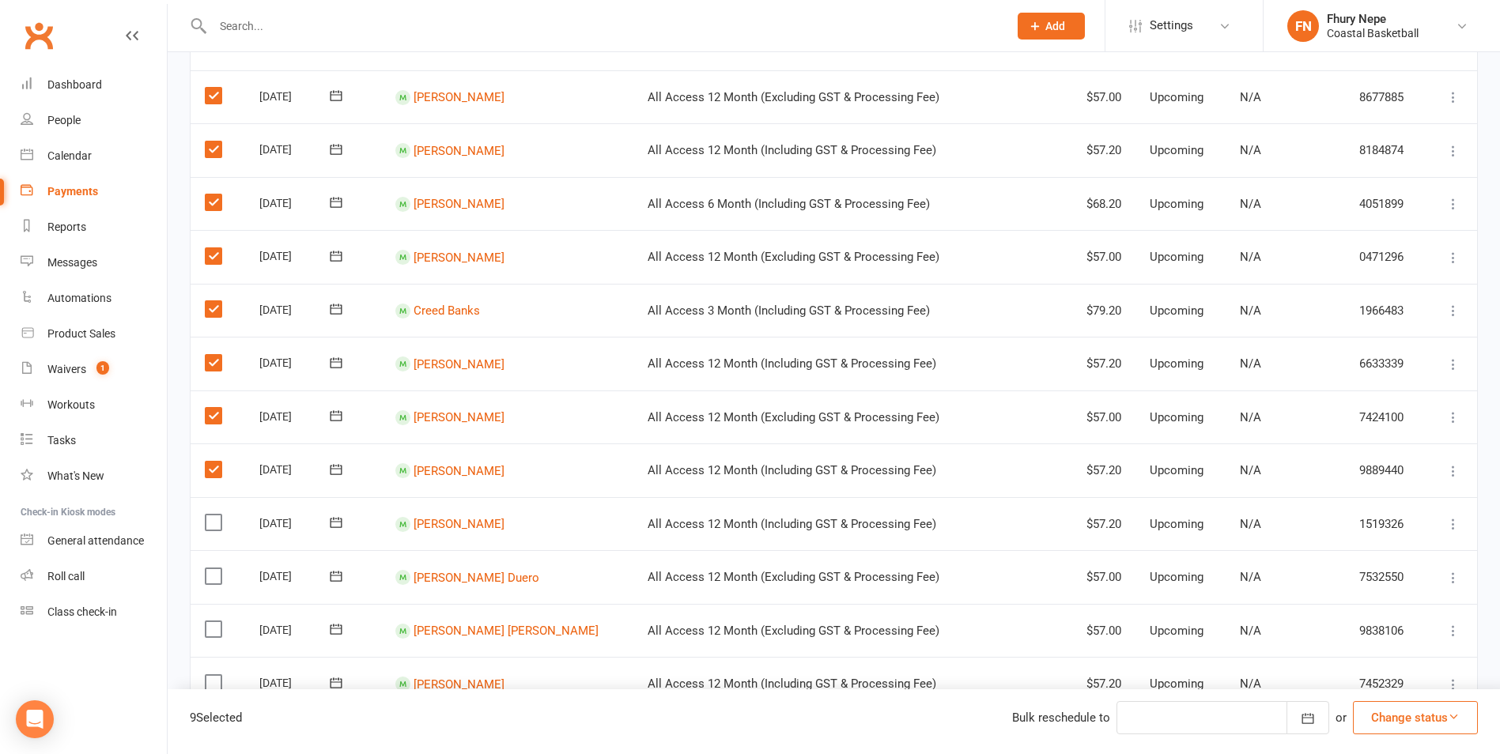
click at [209, 522] on label at bounding box center [215, 523] width 21 height 16
click at [209, 515] on input "checkbox" at bounding box center [210, 515] width 10 height 0
click at [219, 579] on label at bounding box center [215, 577] width 21 height 16
click at [215, 569] on input "checkbox" at bounding box center [210, 569] width 10 height 0
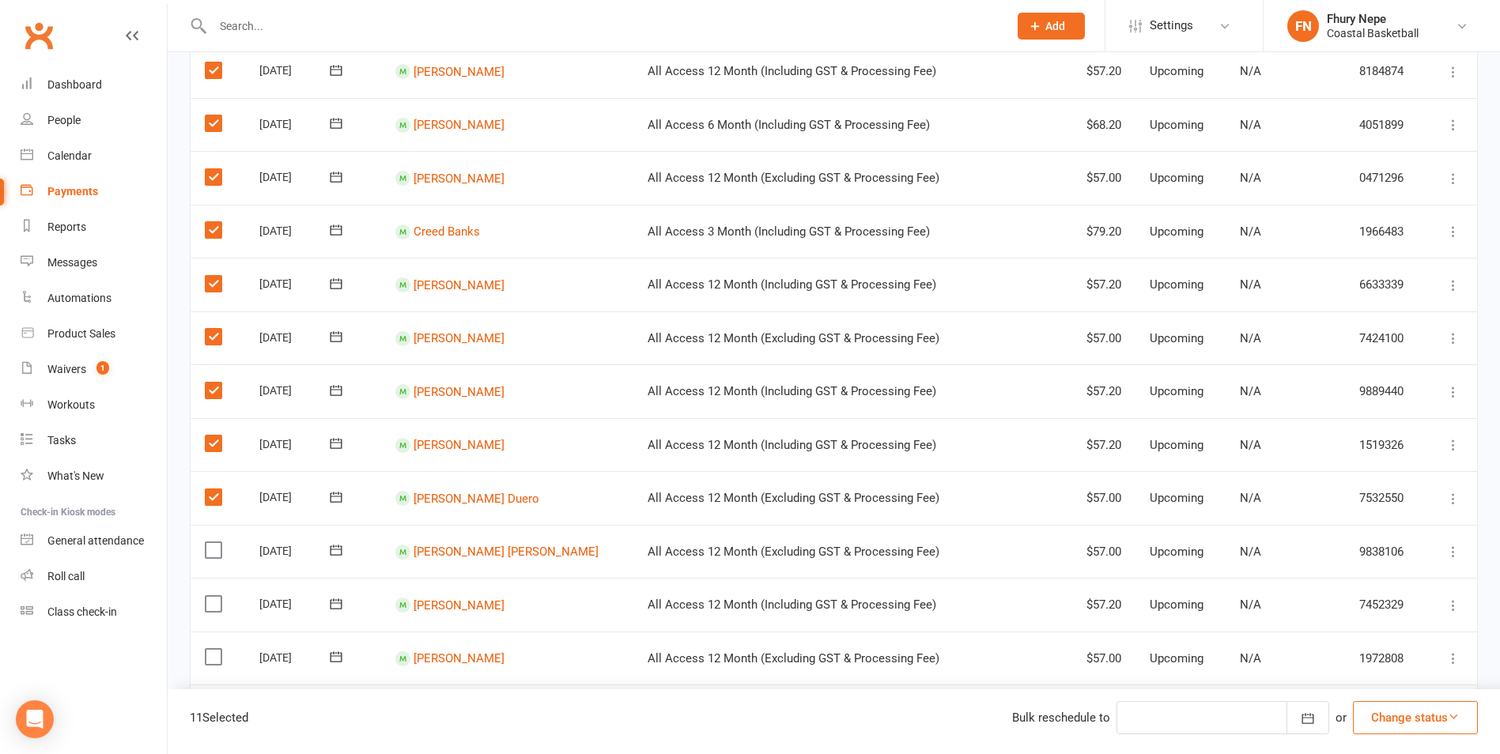
click at [212, 553] on label at bounding box center [215, 551] width 21 height 16
click at [212, 543] on input "checkbox" at bounding box center [210, 543] width 10 height 0
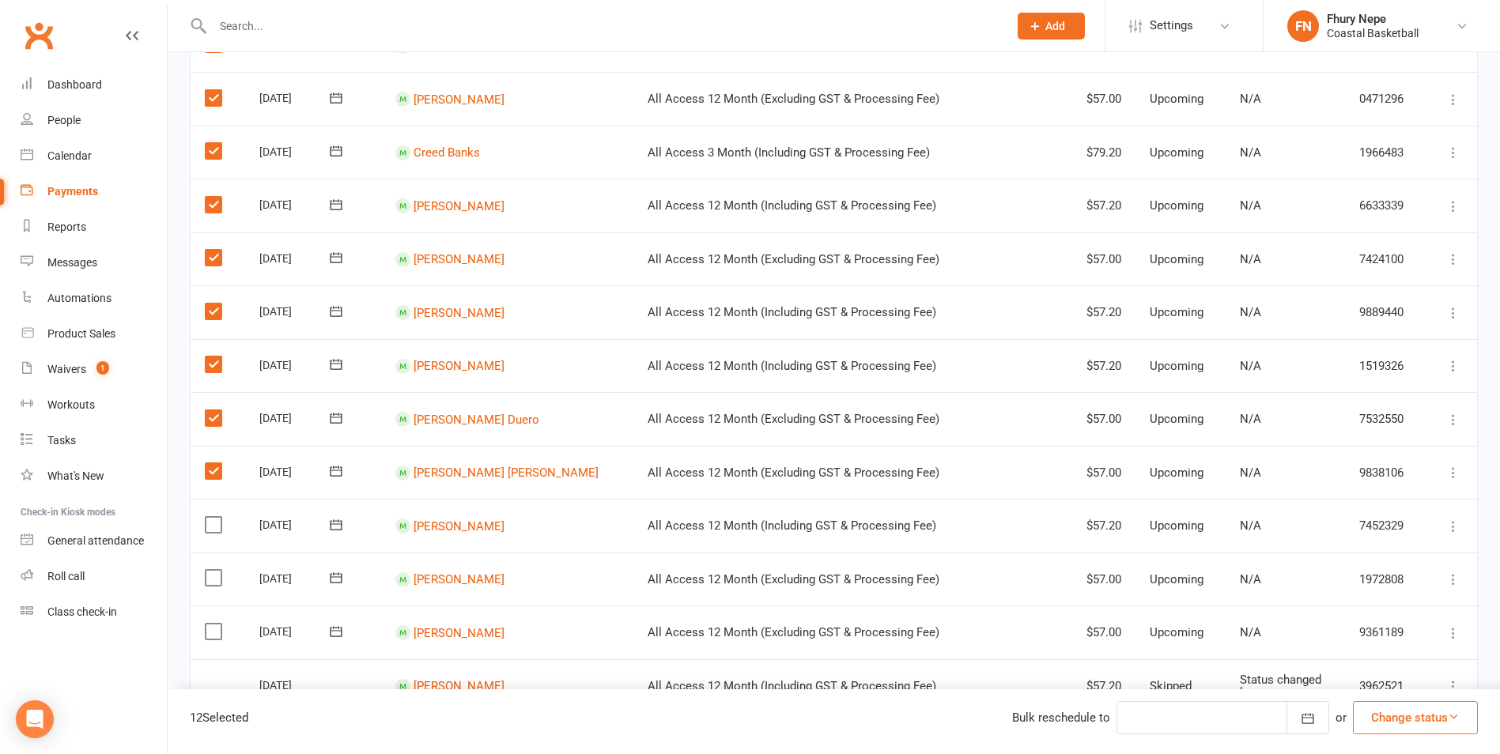
click at [218, 531] on label at bounding box center [215, 525] width 21 height 16
click at [215, 517] on input "checkbox" at bounding box center [210, 517] width 10 height 0
click at [213, 583] on label at bounding box center [215, 578] width 21 height 16
click at [213, 570] on input "checkbox" at bounding box center [210, 570] width 10 height 0
click at [210, 630] on label at bounding box center [215, 632] width 21 height 16
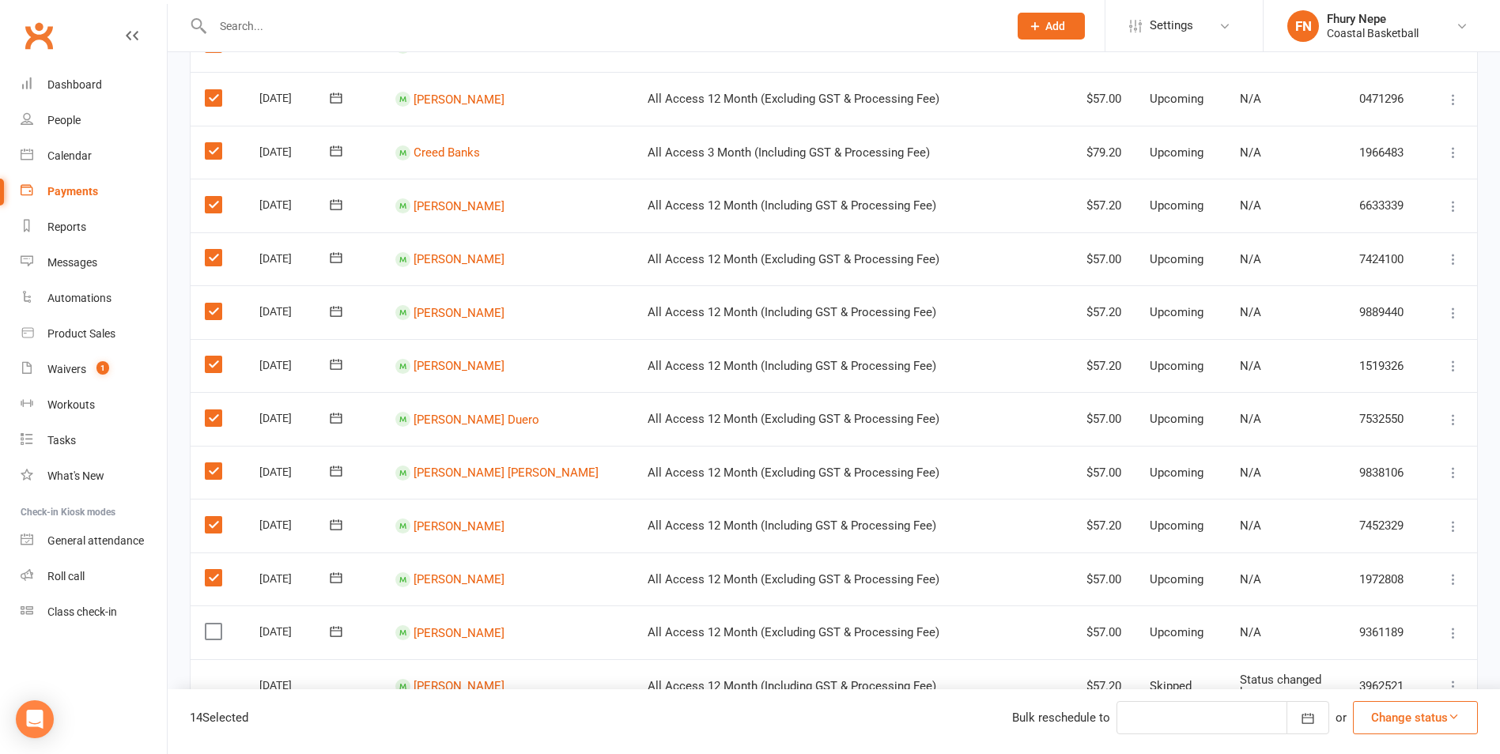
click at [210, 624] on input "checkbox" at bounding box center [210, 624] width 10 height 0
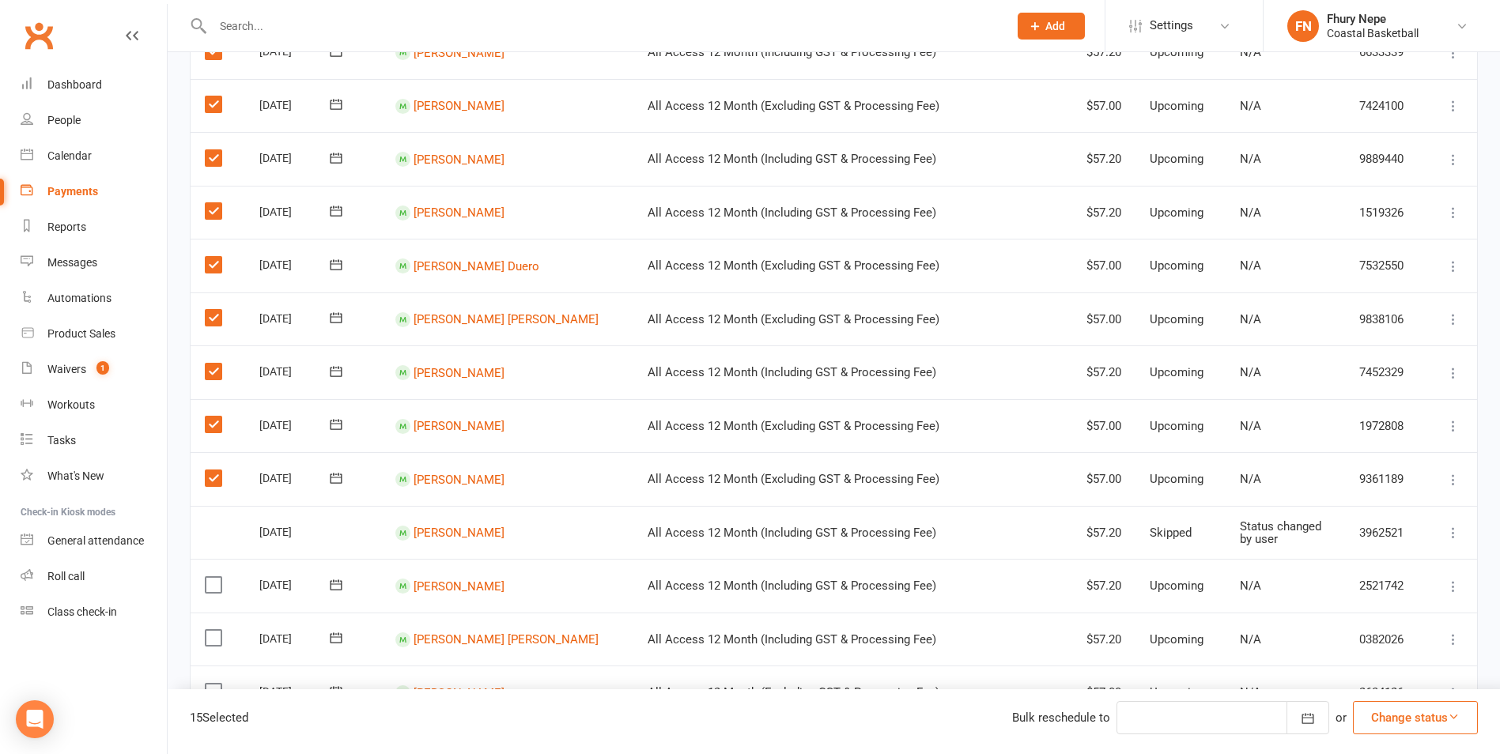
scroll to position [554, 0]
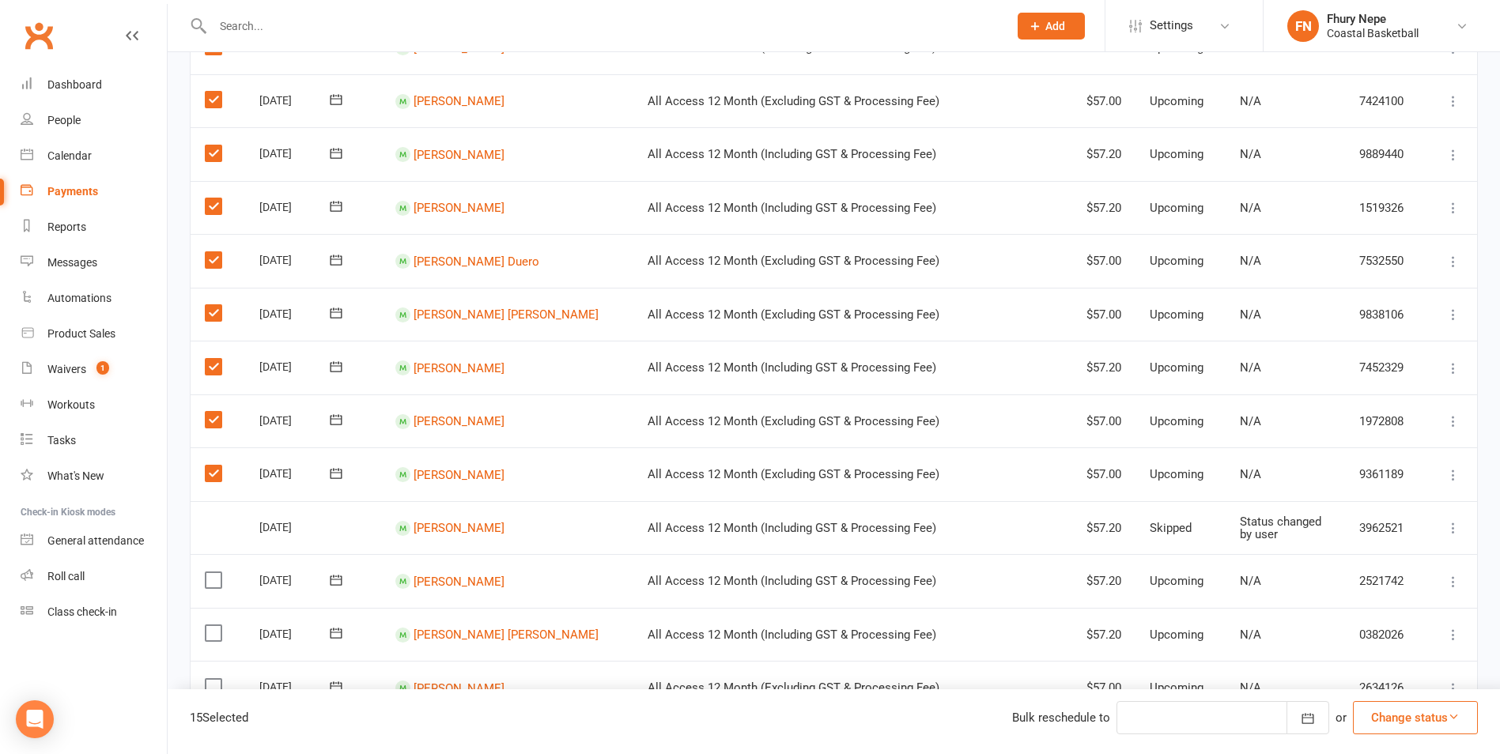
click at [214, 579] on label at bounding box center [215, 581] width 21 height 16
click at [214, 573] on input "checkbox" at bounding box center [210, 573] width 10 height 0
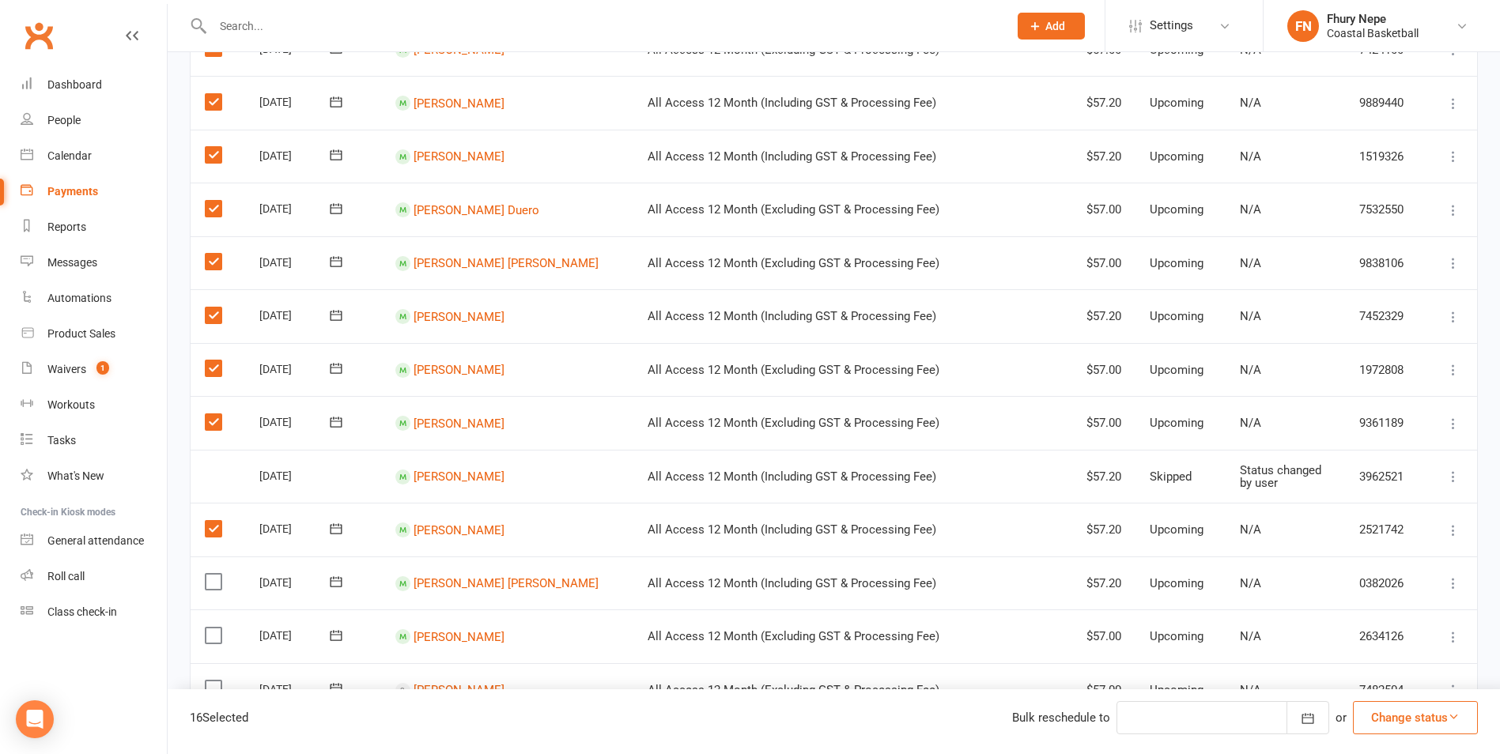
scroll to position [633, 0]
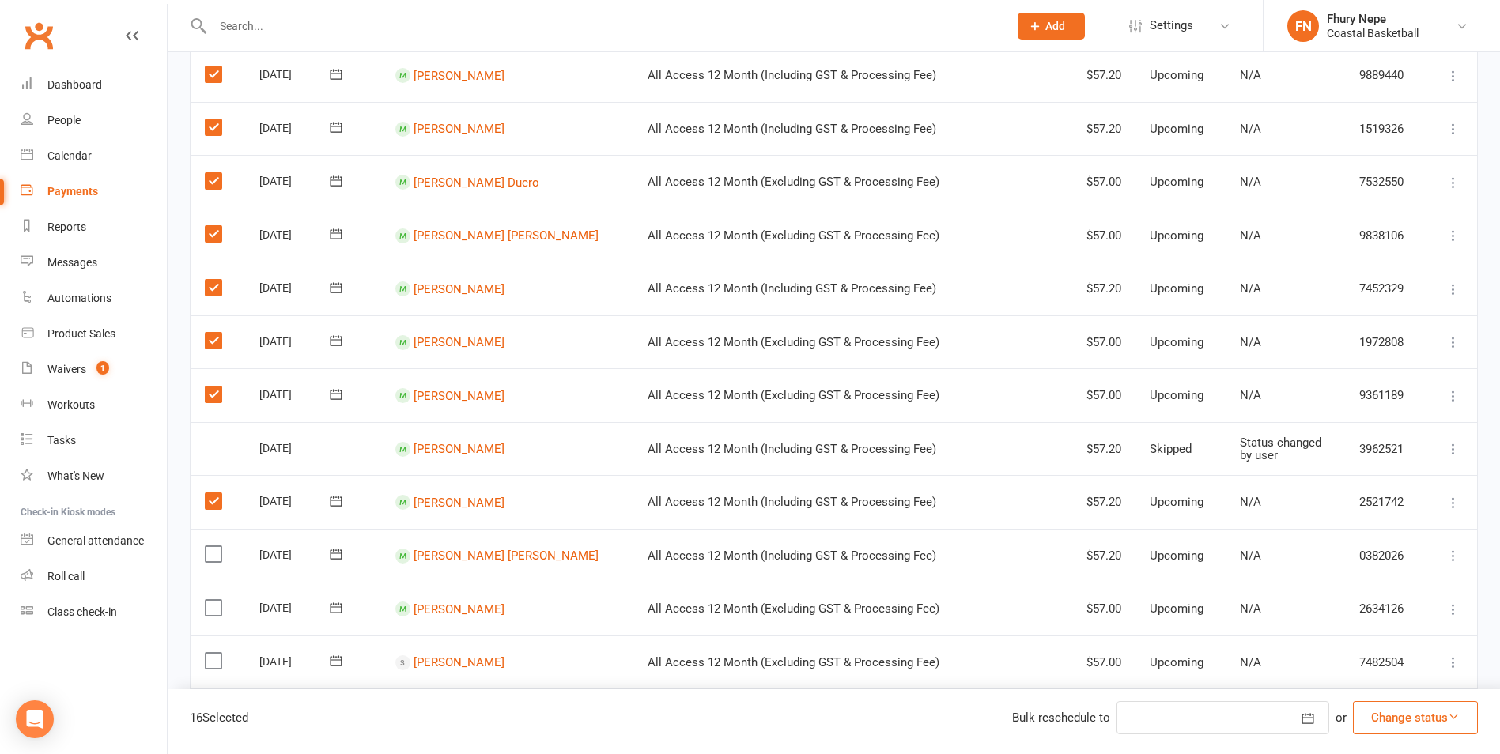
click at [217, 559] on label at bounding box center [215, 554] width 21 height 16
click at [215, 546] on input "checkbox" at bounding box center [210, 546] width 10 height 0
click at [217, 607] on label at bounding box center [215, 608] width 21 height 16
click at [215, 600] on input "checkbox" at bounding box center [210, 600] width 10 height 0
click at [209, 659] on label at bounding box center [215, 661] width 21 height 16
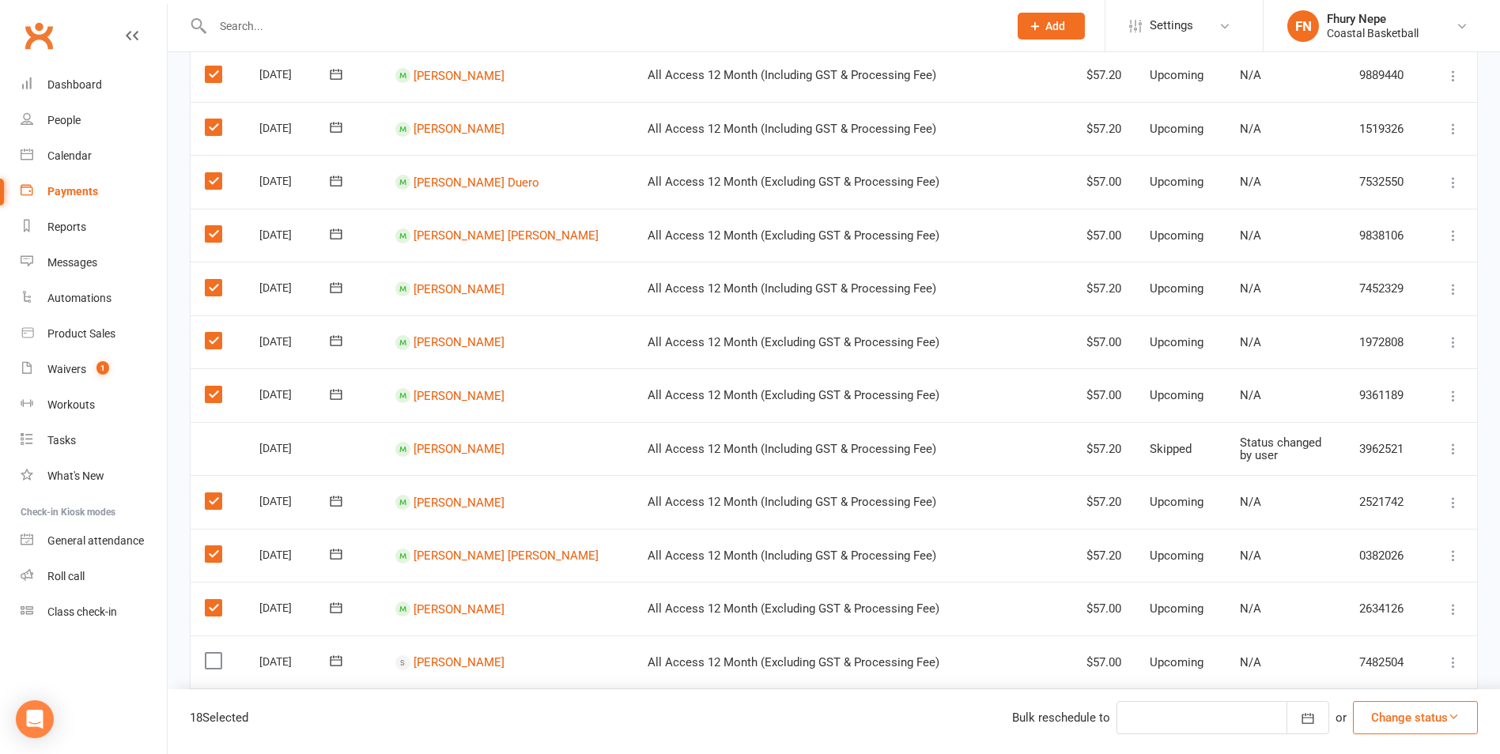
click at [209, 653] on input "checkbox" at bounding box center [210, 653] width 10 height 0
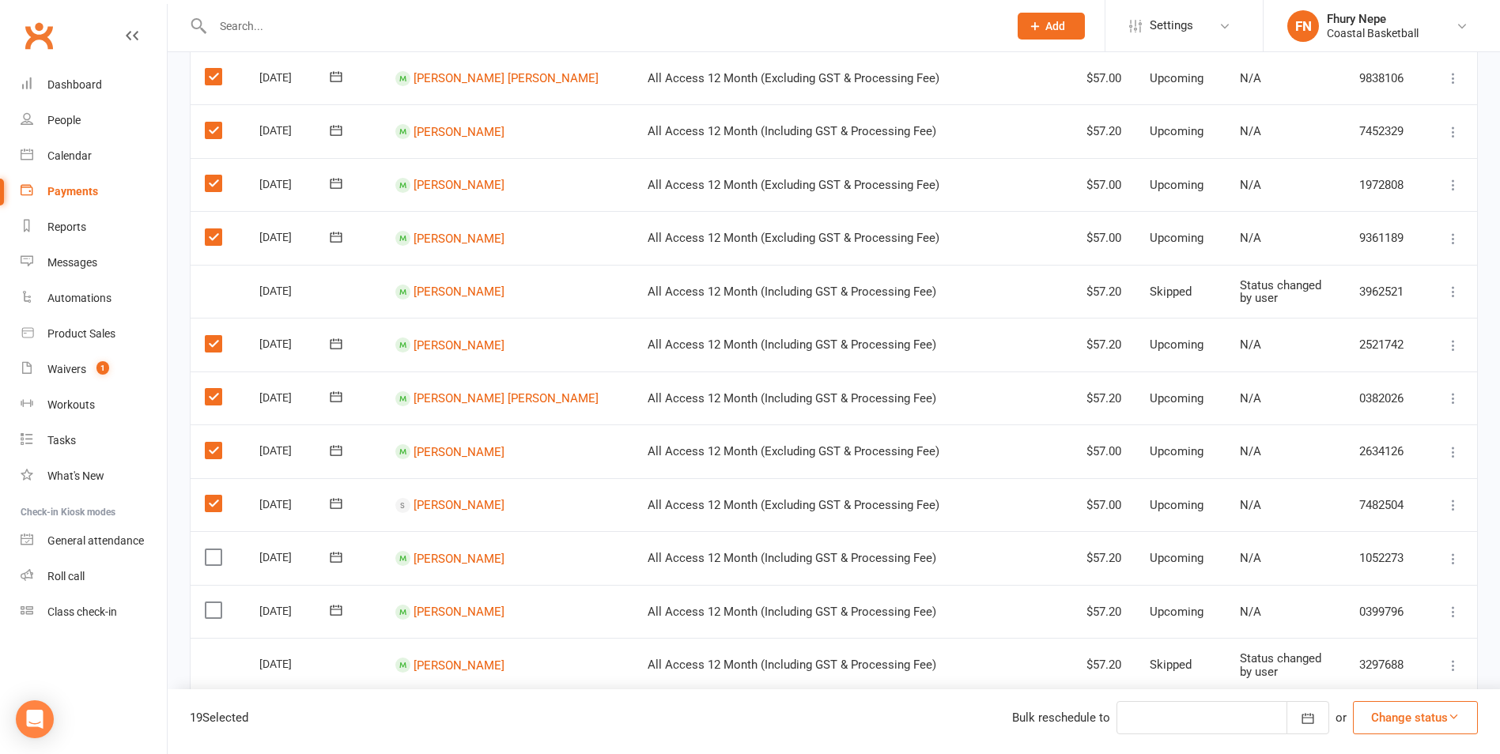
scroll to position [791, 0]
click at [210, 552] on label at bounding box center [215, 557] width 21 height 16
click at [210, 549] on input "checkbox" at bounding box center [210, 549] width 10 height 0
click at [214, 612] on label at bounding box center [215, 610] width 21 height 16
click at [214, 602] on input "checkbox" at bounding box center [210, 602] width 10 height 0
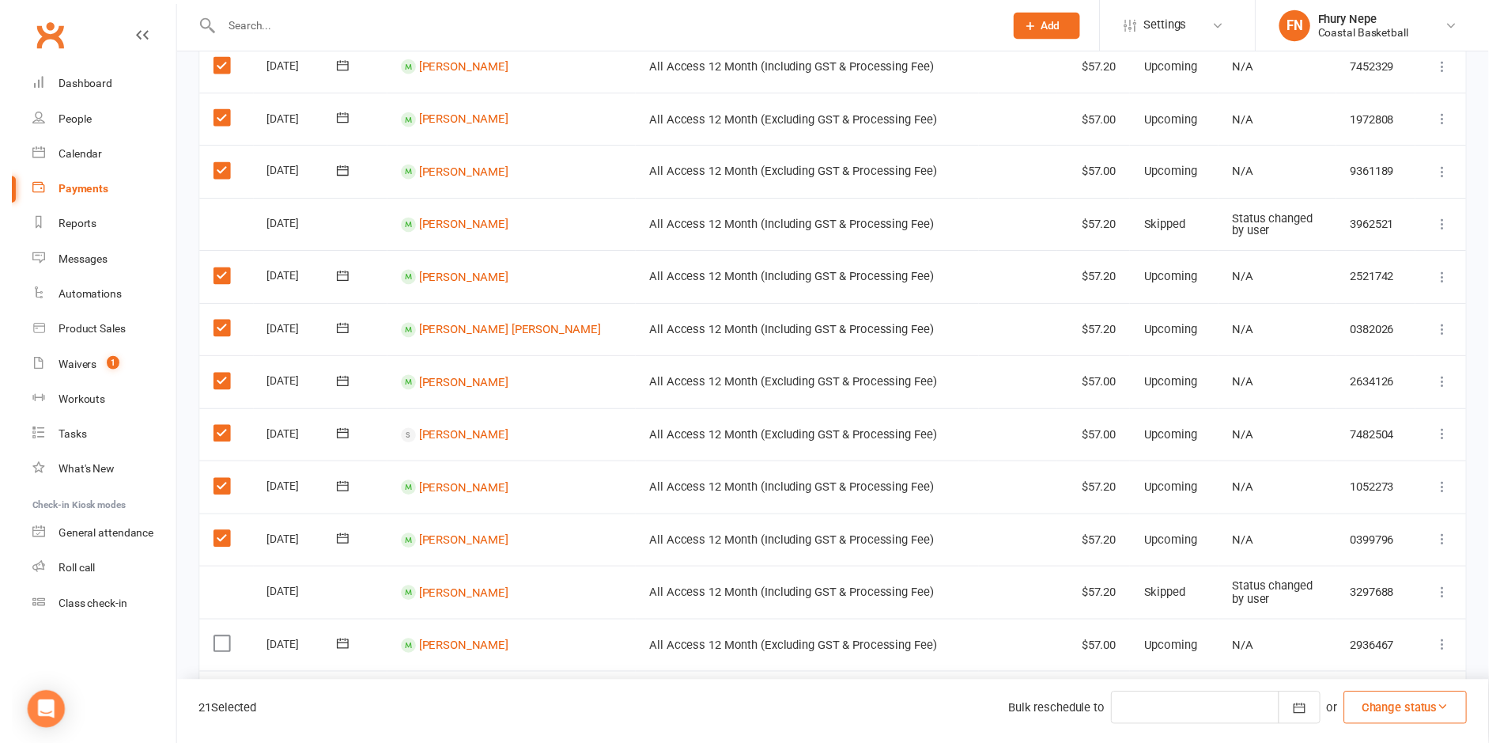
scroll to position [949, 0]
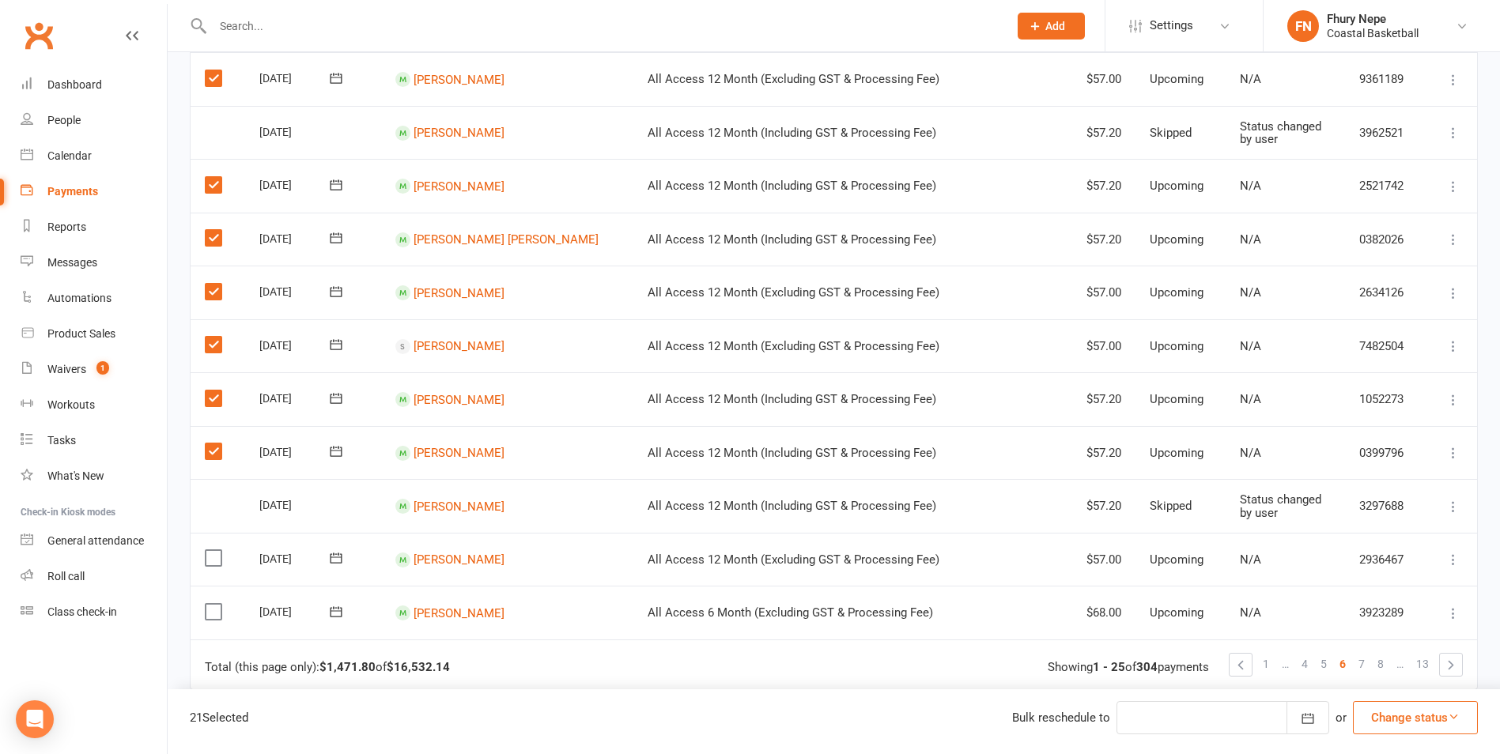
click at [214, 561] on label at bounding box center [215, 558] width 21 height 16
click at [214, 550] on input "checkbox" at bounding box center [210, 550] width 10 height 0
click at [214, 607] on label at bounding box center [215, 612] width 21 height 16
click at [214, 604] on input "checkbox" at bounding box center [210, 604] width 10 height 0
click at [1208, 659] on button "Change status" at bounding box center [1415, 717] width 125 height 33
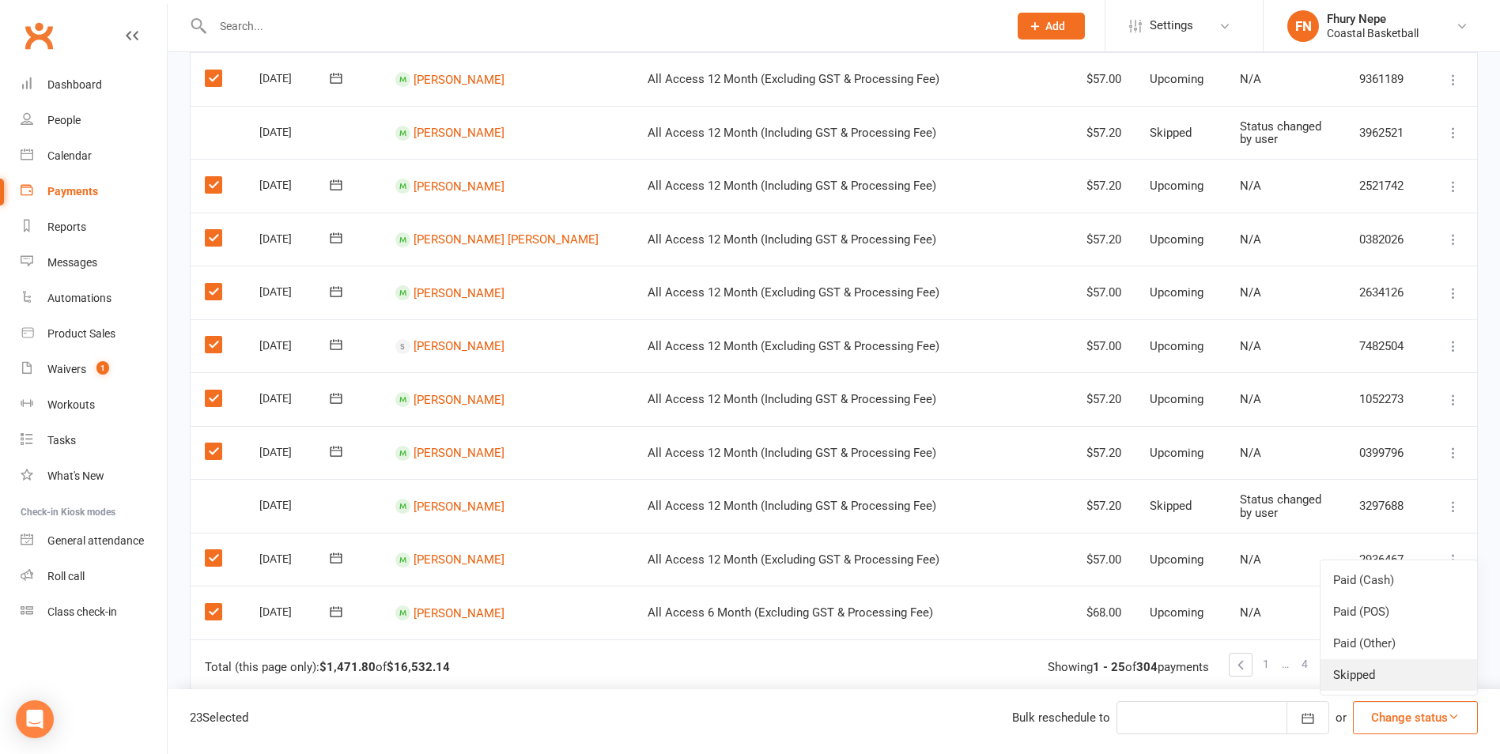
click at [1208, 659] on link "Skipped" at bounding box center [1399, 676] width 157 height 32
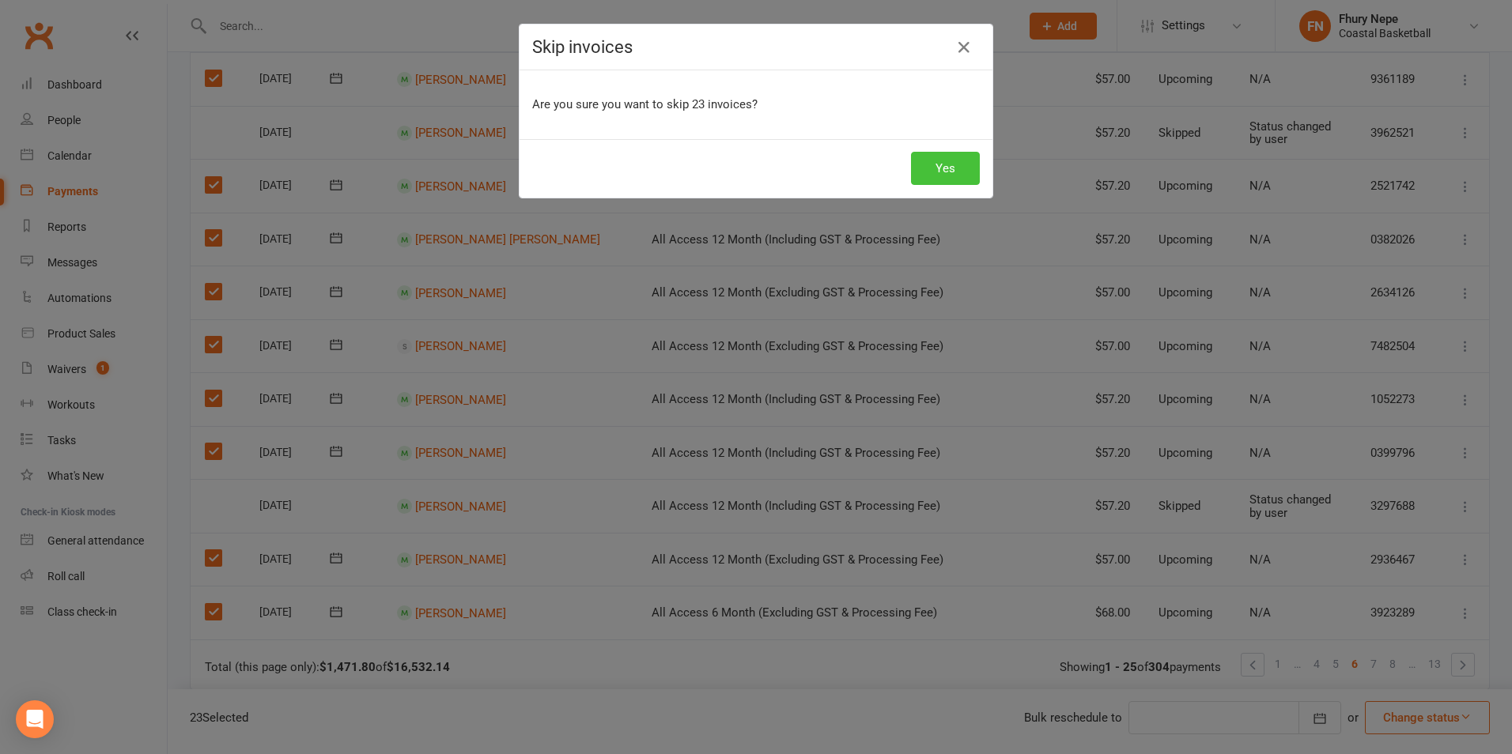
click at [947, 162] on button "Yes" at bounding box center [945, 168] width 69 height 33
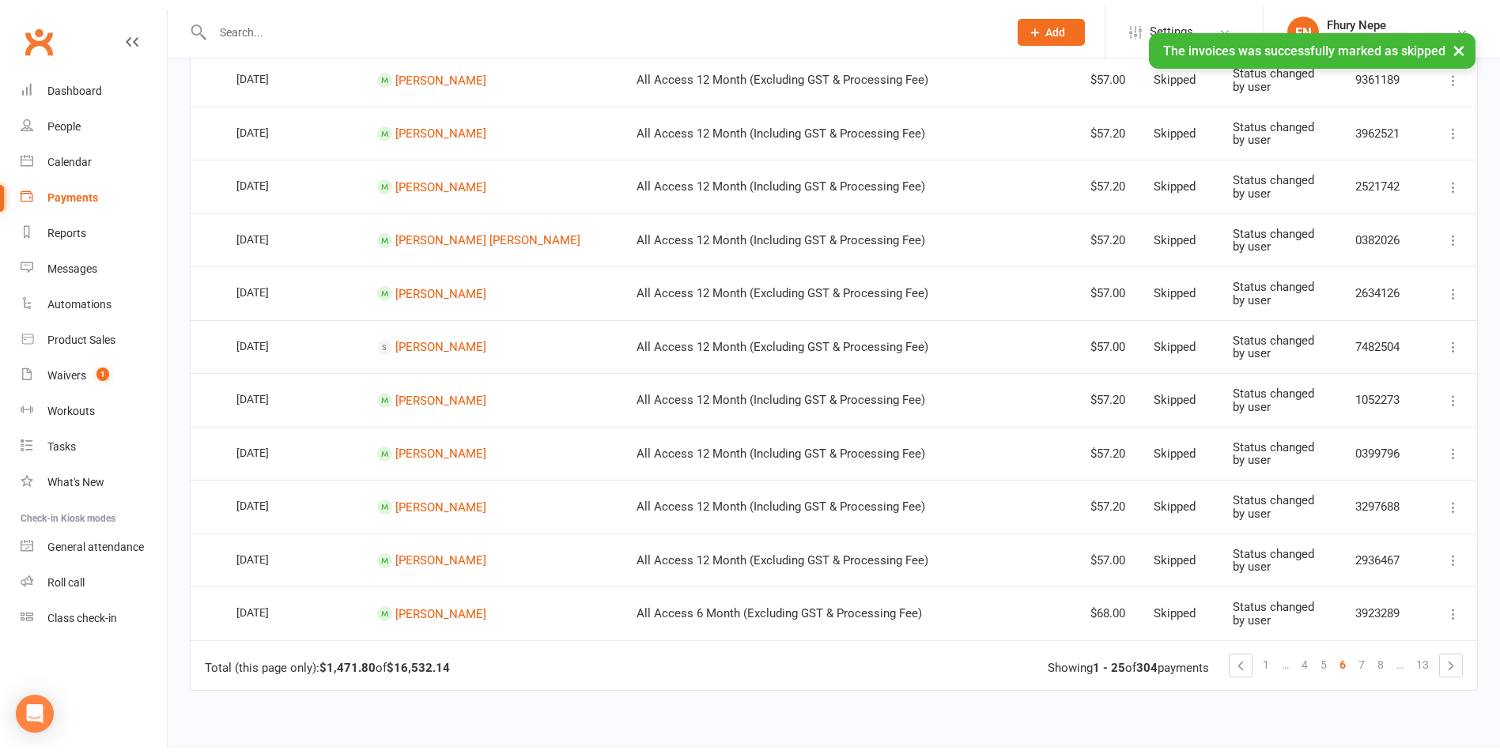
scroll to position [943, 0]
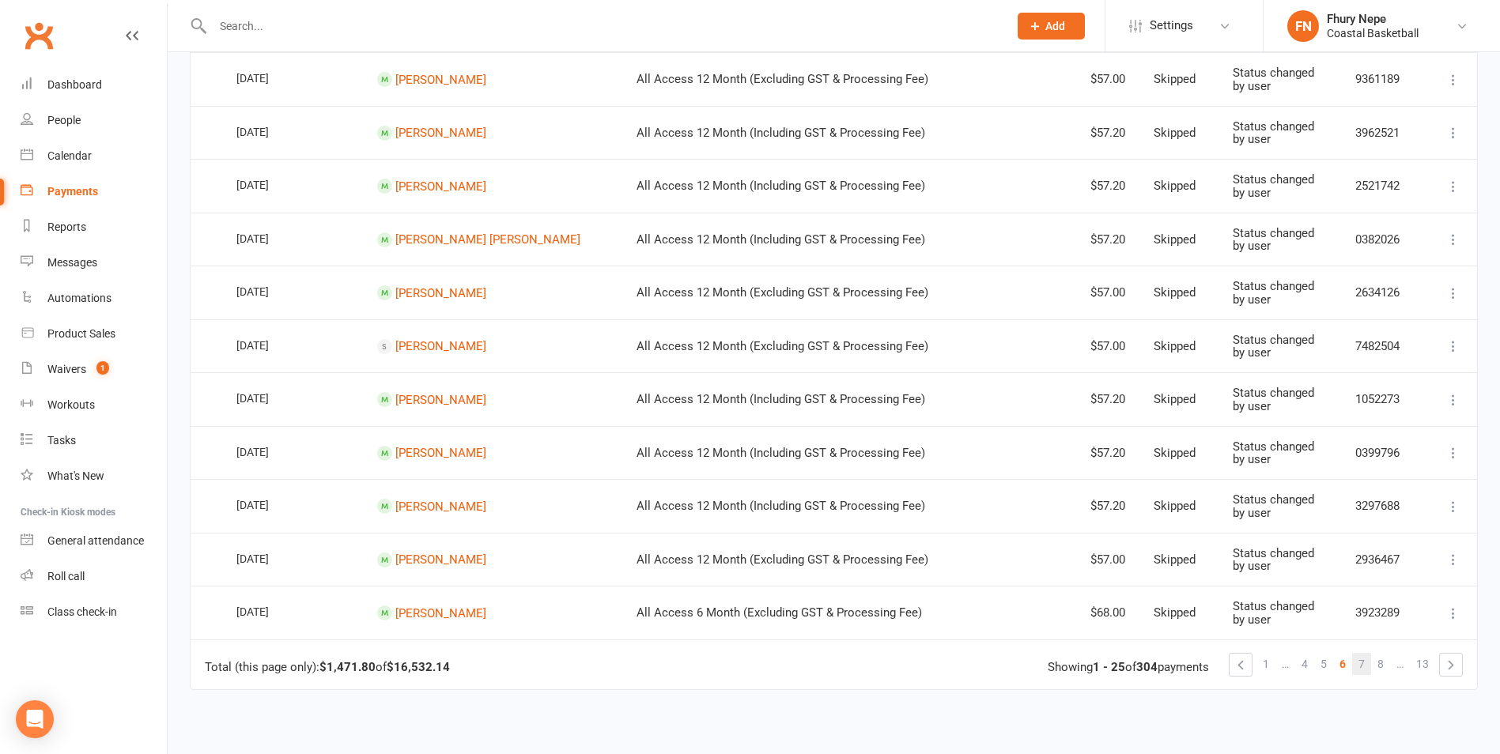
click at [1208, 659] on link "7" at bounding box center [1361, 664] width 19 height 22
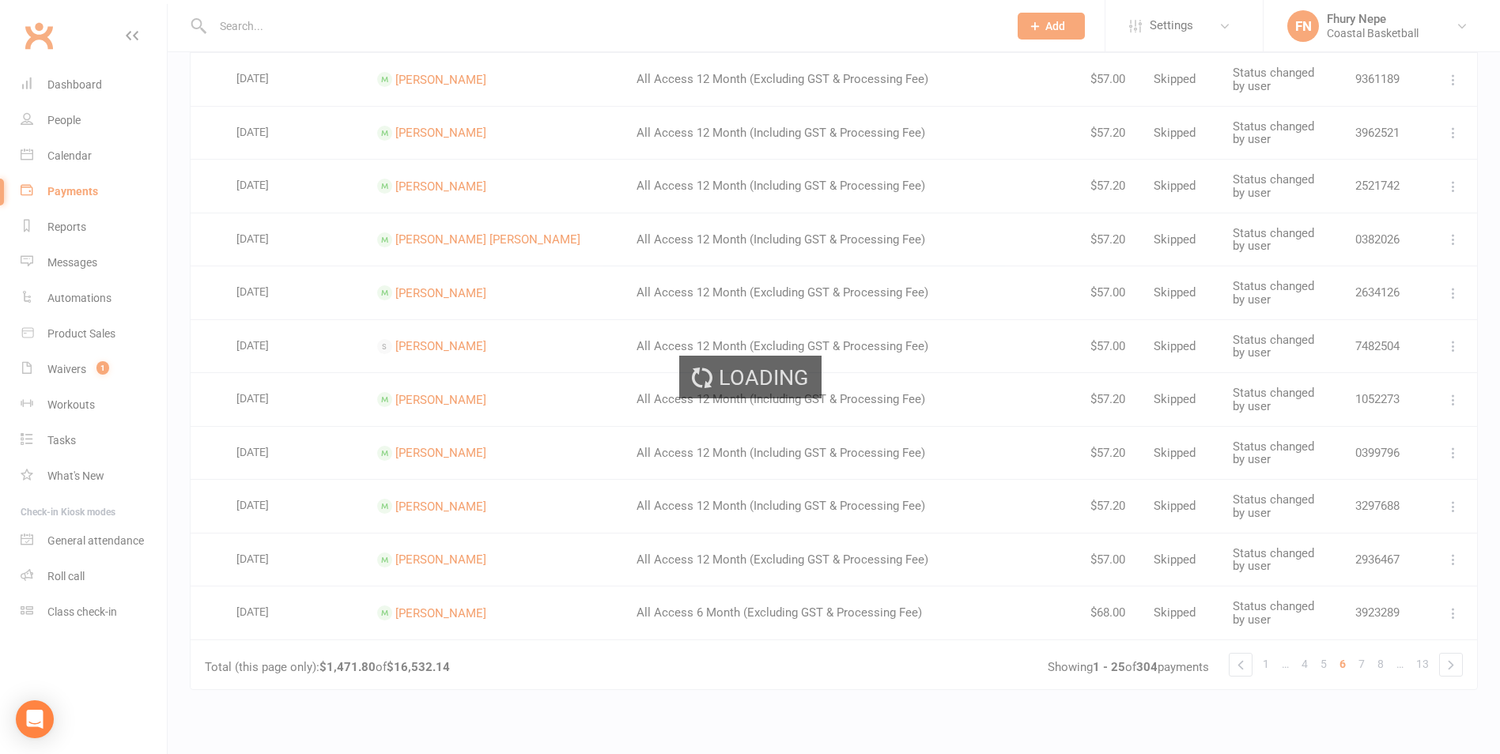
scroll to position [0, 0]
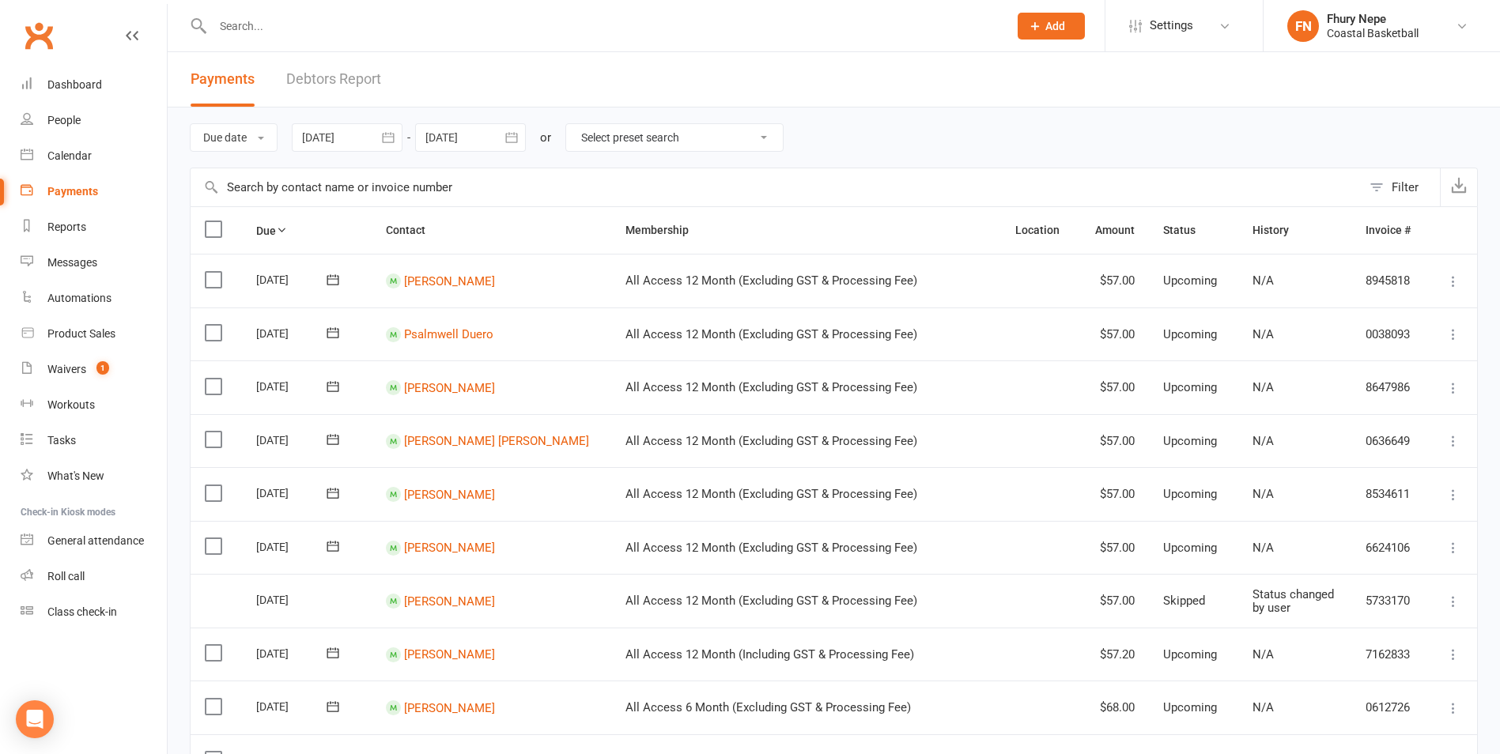
click at [220, 272] on label at bounding box center [215, 280] width 21 height 16
click at [215, 272] on input "checkbox" at bounding box center [210, 272] width 10 height 0
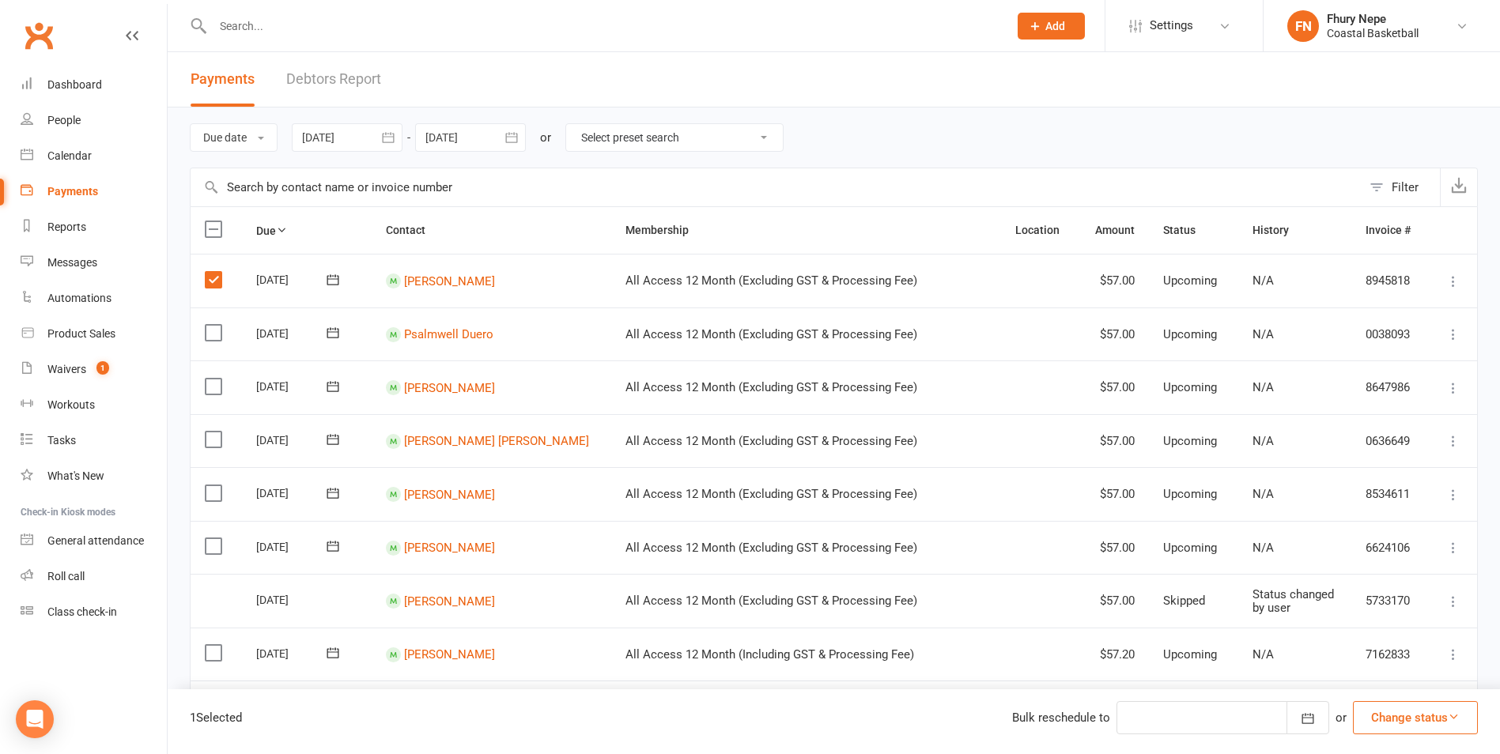
click at [221, 329] on label at bounding box center [215, 333] width 21 height 16
click at [215, 325] on input "checkbox" at bounding box center [210, 325] width 10 height 0
click at [214, 379] on label at bounding box center [215, 387] width 21 height 16
click at [214, 379] on input "checkbox" at bounding box center [210, 379] width 10 height 0
click at [215, 432] on label at bounding box center [215, 440] width 21 height 16
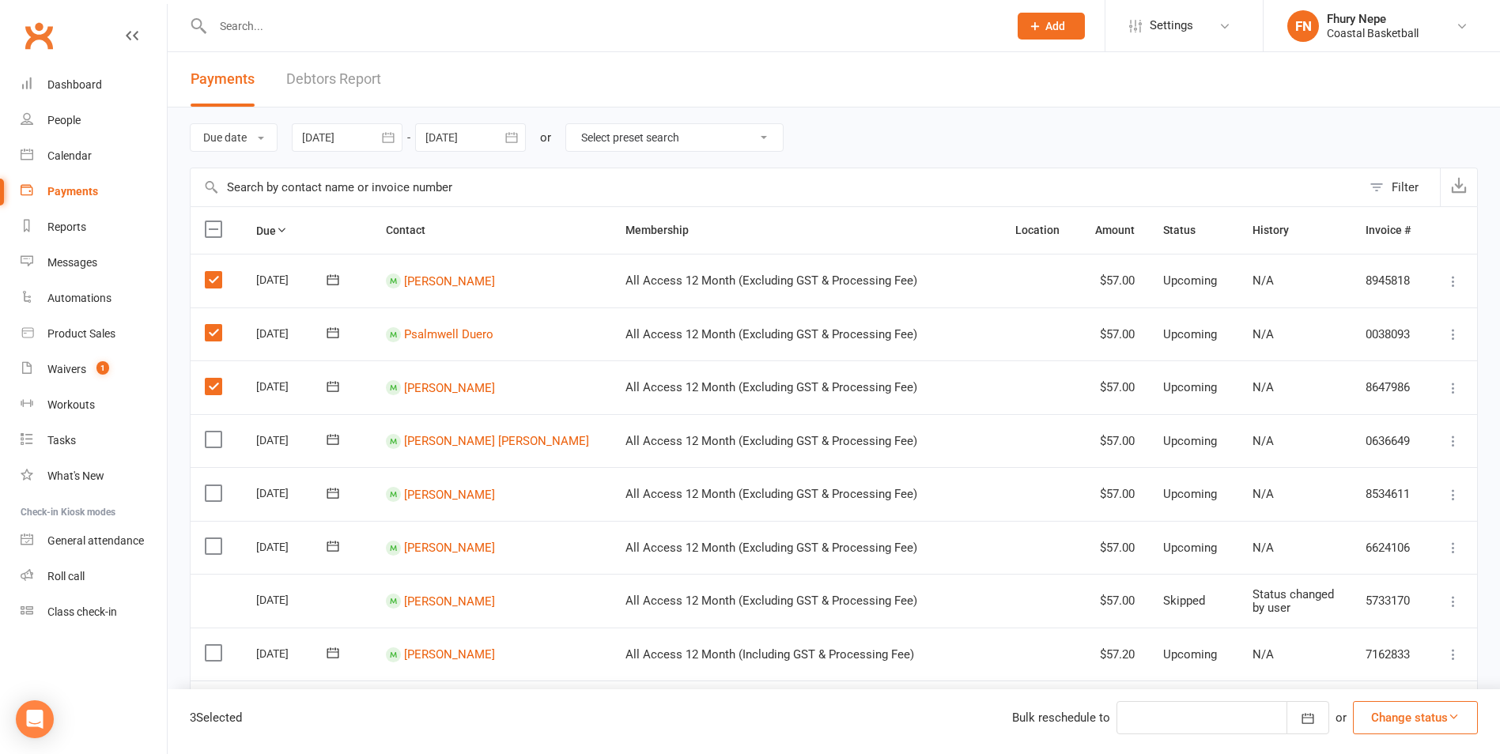
click at [215, 432] on input "checkbox" at bounding box center [210, 432] width 10 height 0
click at [213, 493] on label at bounding box center [215, 494] width 21 height 16
click at [213, 486] on input "checkbox" at bounding box center [210, 486] width 10 height 0
click at [205, 547] on td "Select this" at bounding box center [216, 548] width 51 height 54
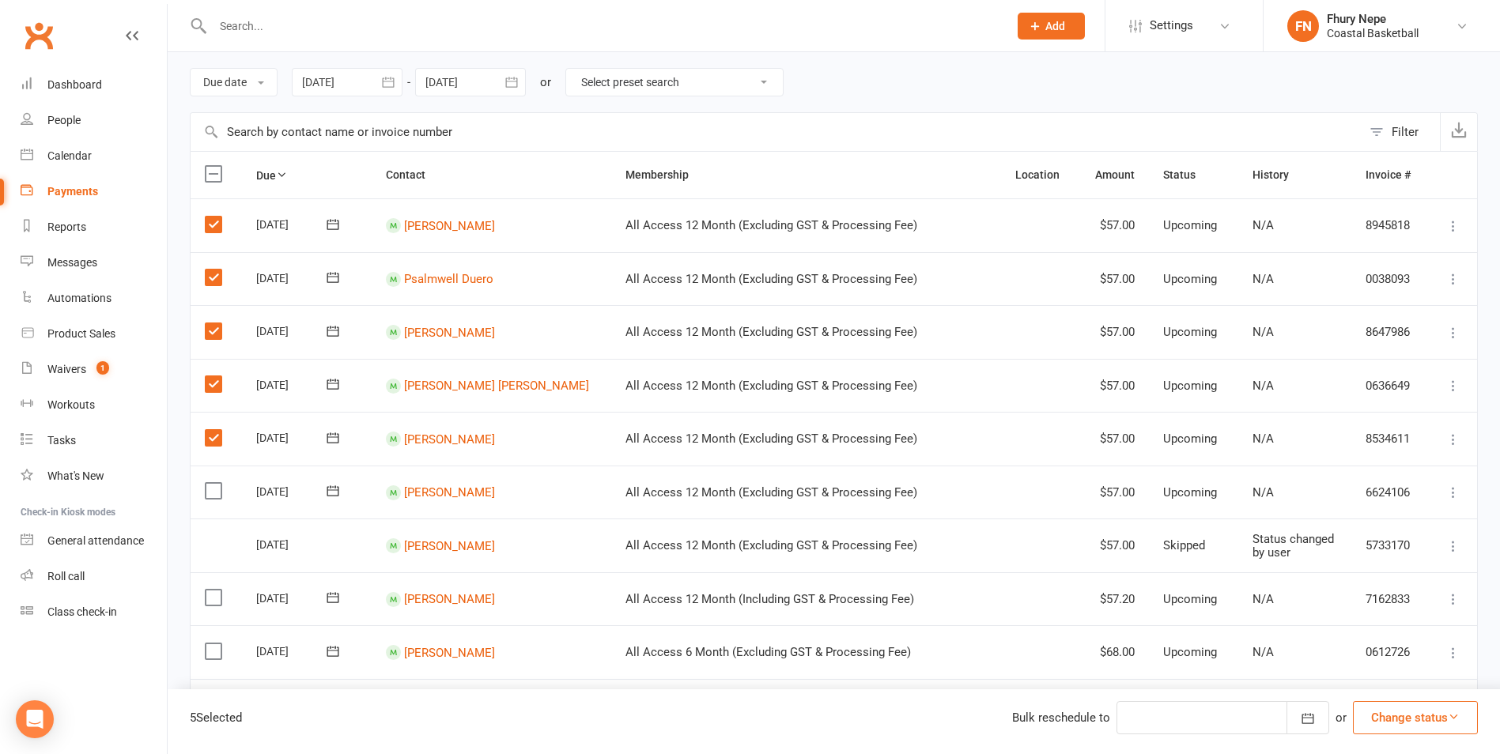
scroll to position [79, 0]
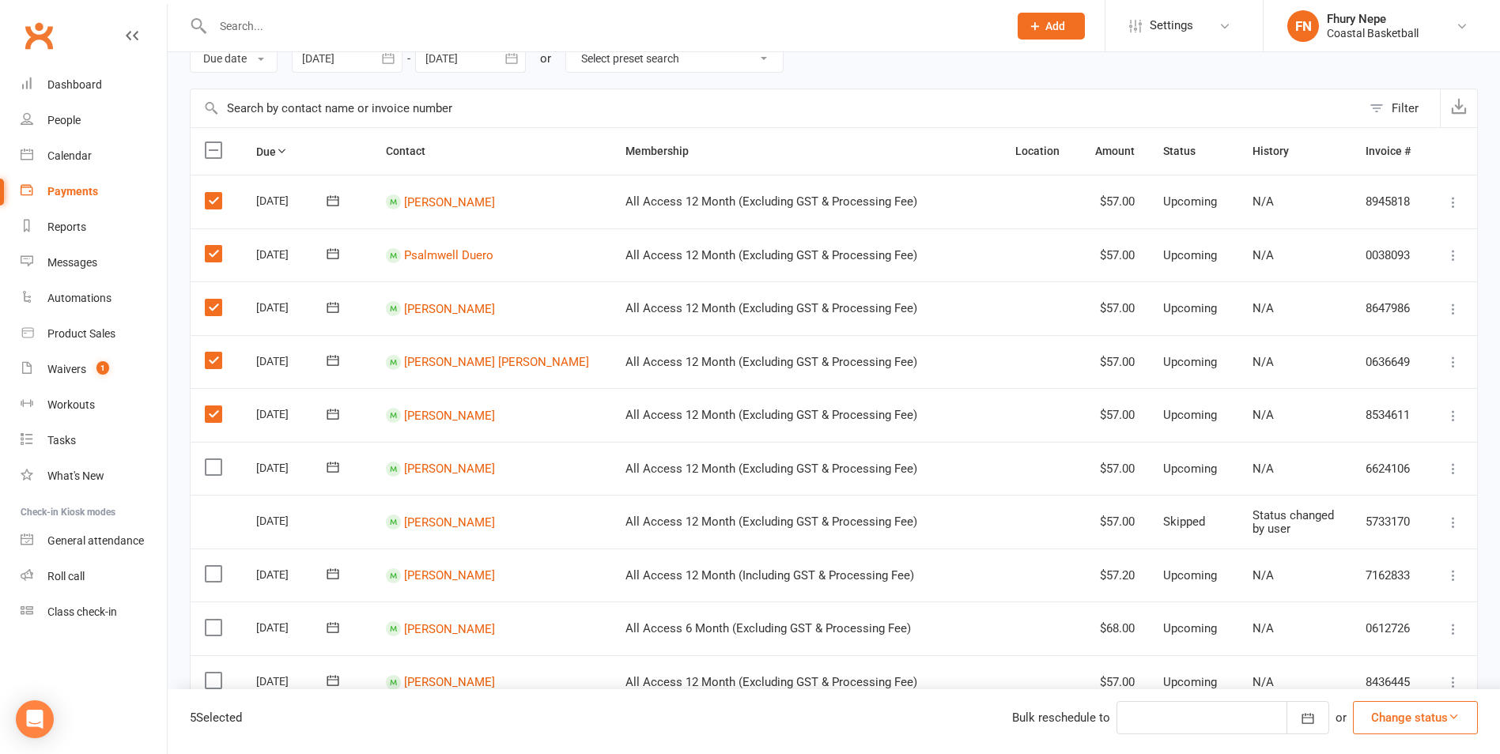
click at [210, 464] on label at bounding box center [215, 467] width 21 height 16
click at [210, 459] on input "checkbox" at bounding box center [210, 459] width 10 height 0
click at [207, 573] on label at bounding box center [215, 574] width 21 height 16
click at [207, 566] on input "checkbox" at bounding box center [210, 566] width 10 height 0
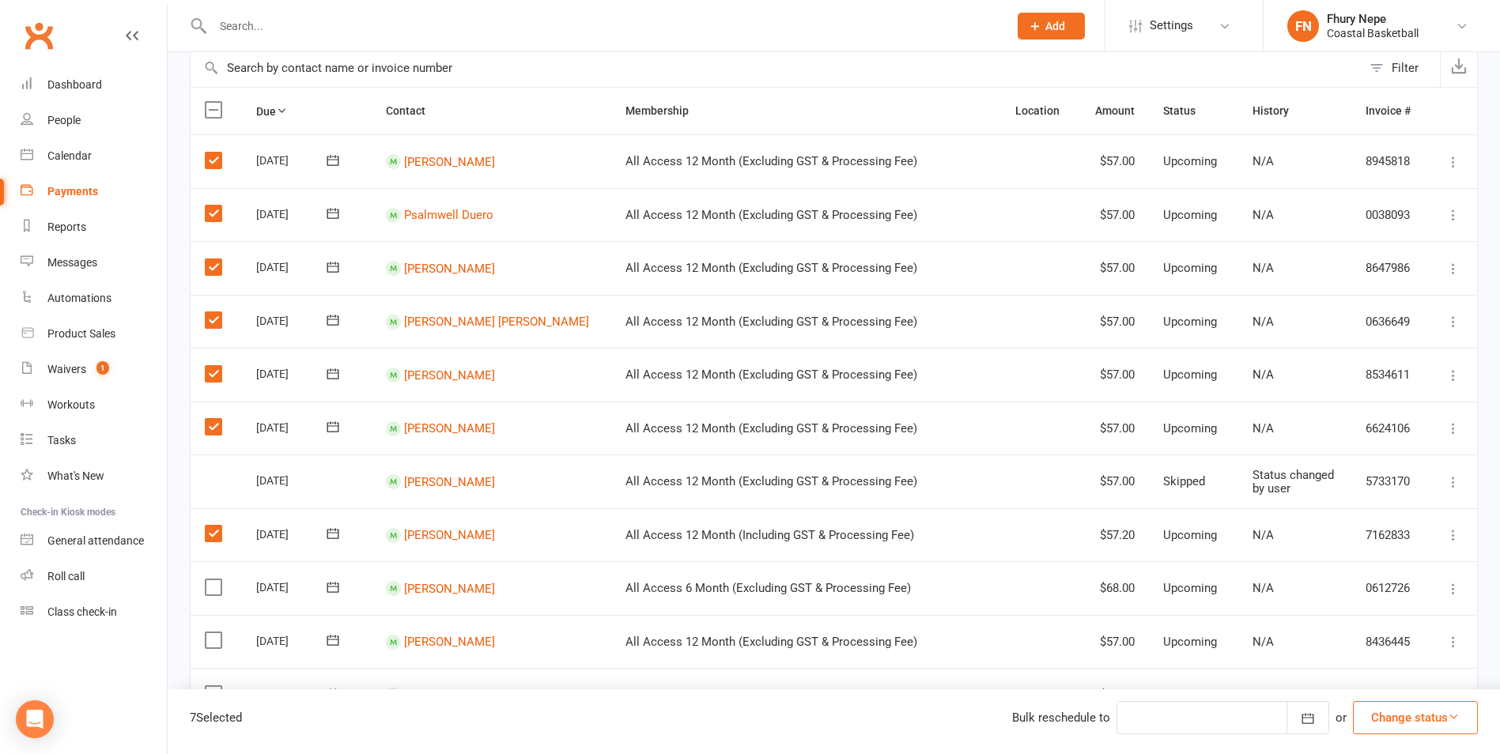
scroll to position [158, 0]
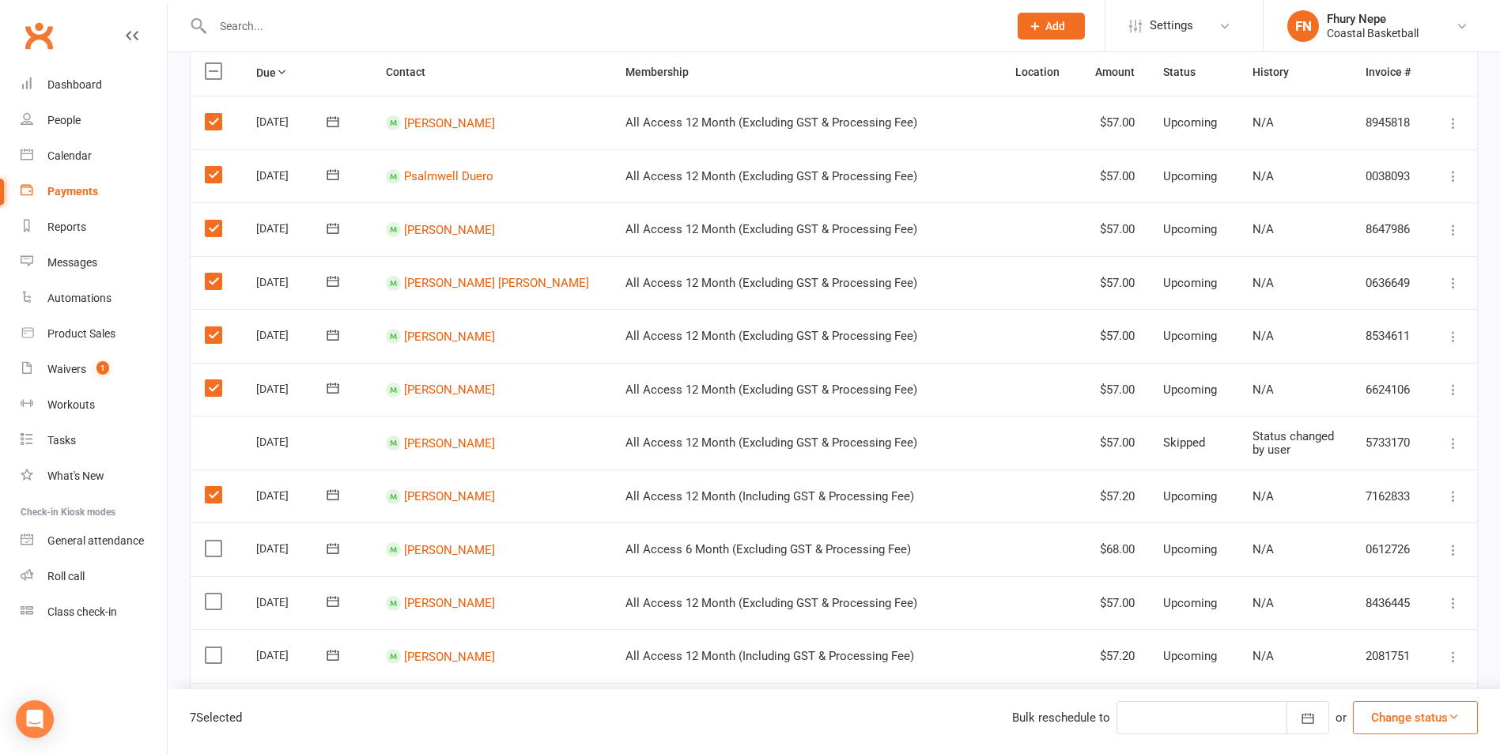
click at [210, 554] on label at bounding box center [215, 549] width 21 height 16
click at [210, 541] on input "checkbox" at bounding box center [210, 541] width 10 height 0
click at [214, 603] on label at bounding box center [215, 602] width 21 height 16
click at [214, 594] on input "checkbox" at bounding box center [210, 594] width 10 height 0
drag, startPoint x: 217, startPoint y: 652, endPoint x: 234, endPoint y: 633, distance: 25.2
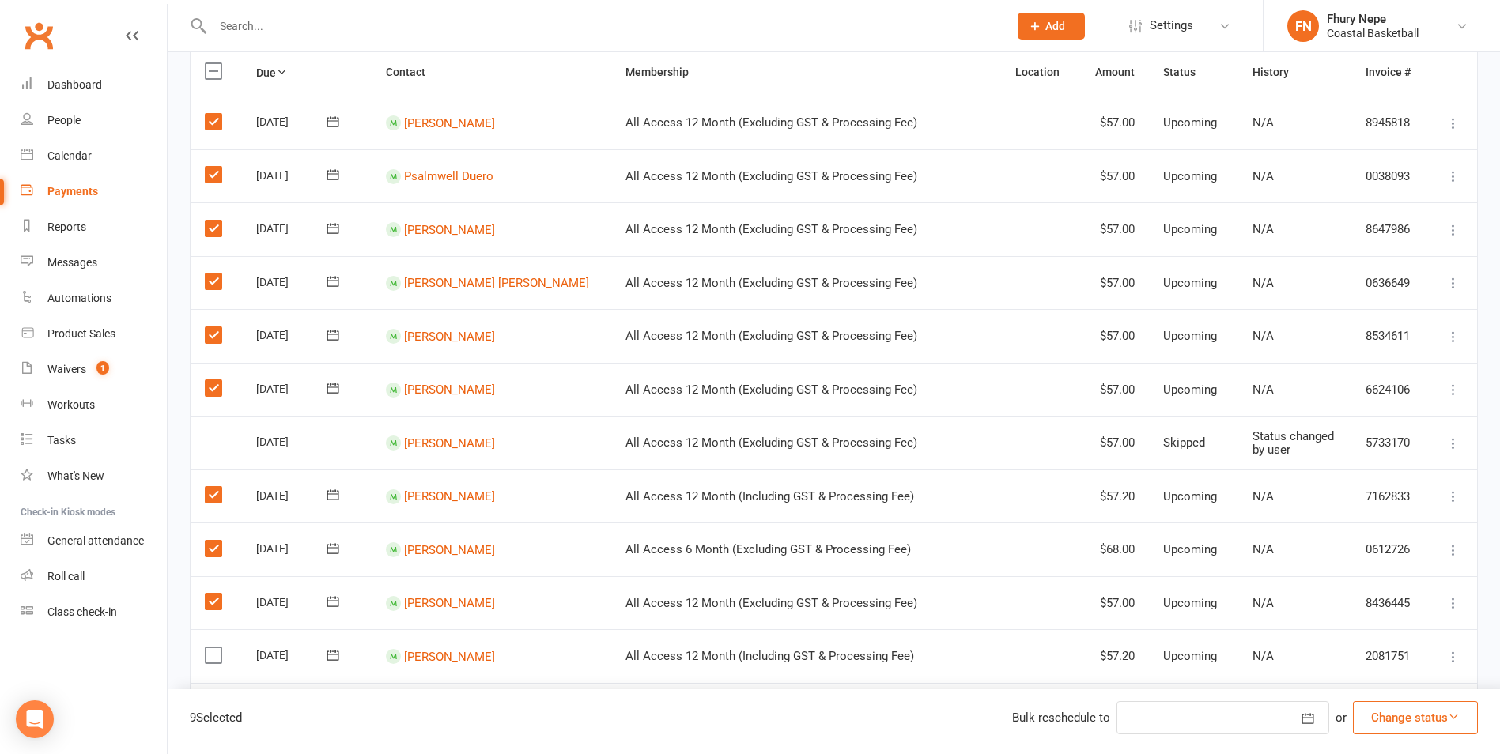
click at [217, 651] on label at bounding box center [215, 656] width 21 height 16
click at [215, 648] on input "checkbox" at bounding box center [210, 648] width 10 height 0
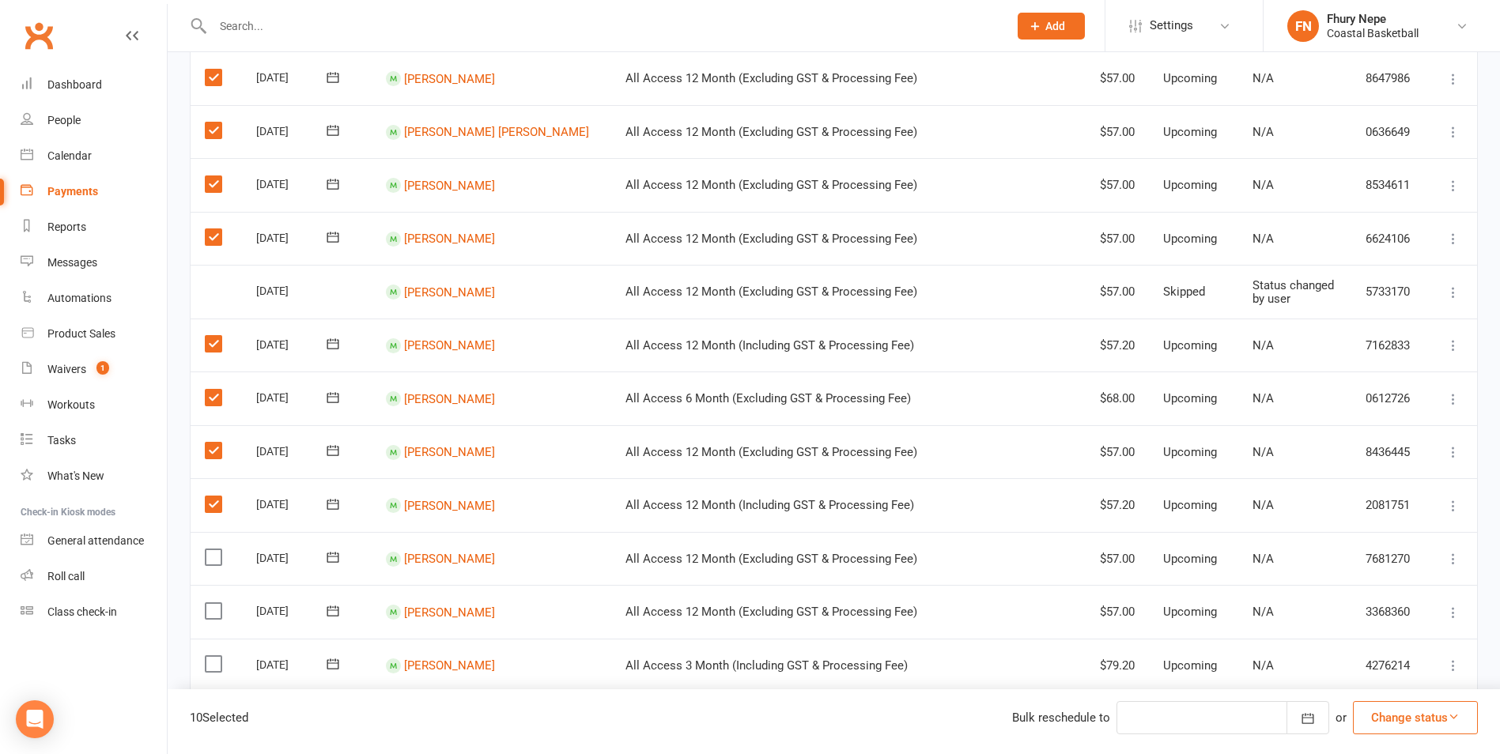
scroll to position [316, 0]
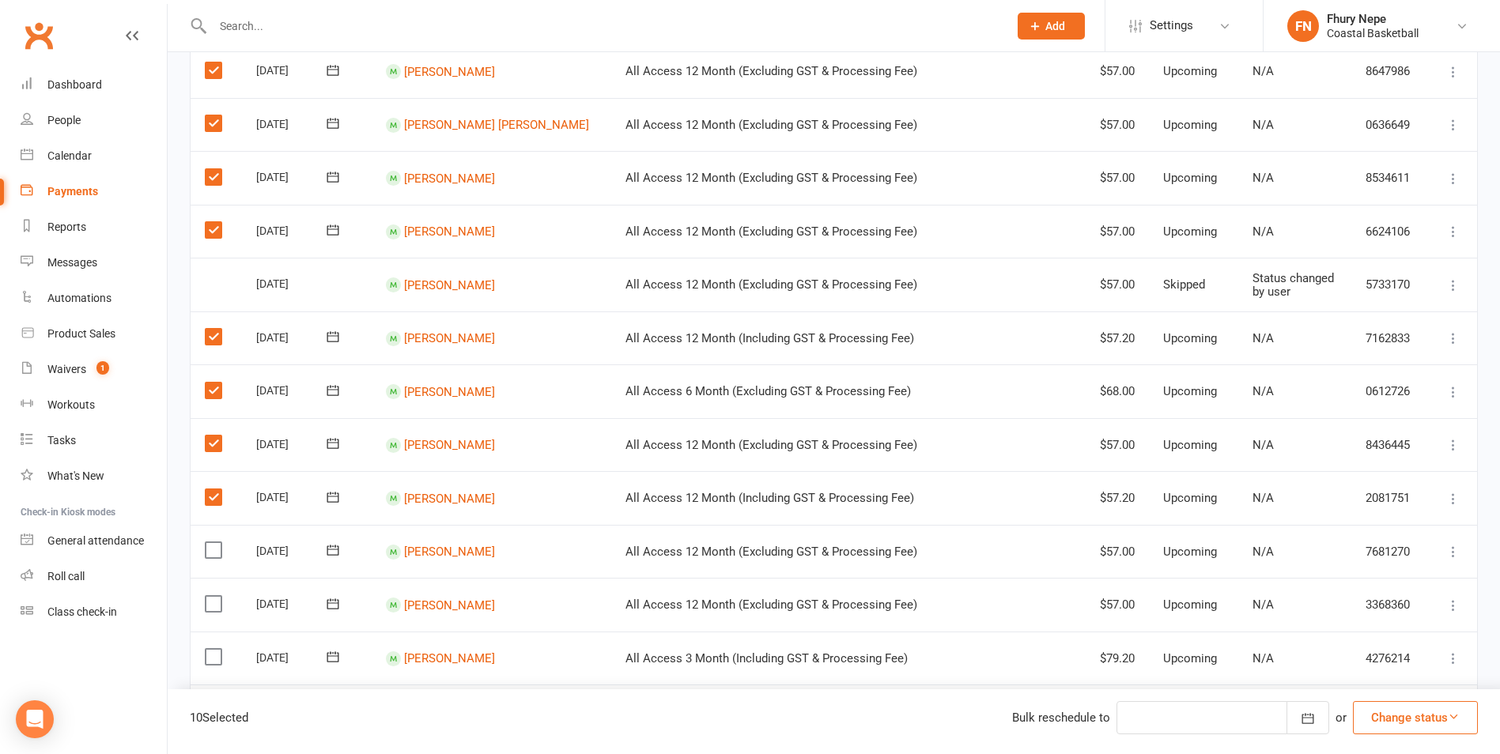
click at [206, 550] on label at bounding box center [215, 551] width 21 height 16
click at [206, 543] on input "checkbox" at bounding box center [210, 543] width 10 height 0
click at [207, 603] on label at bounding box center [215, 604] width 21 height 16
click at [207, 596] on input "checkbox" at bounding box center [210, 596] width 10 height 0
click at [205, 659] on td "Select this" at bounding box center [216, 659] width 51 height 54
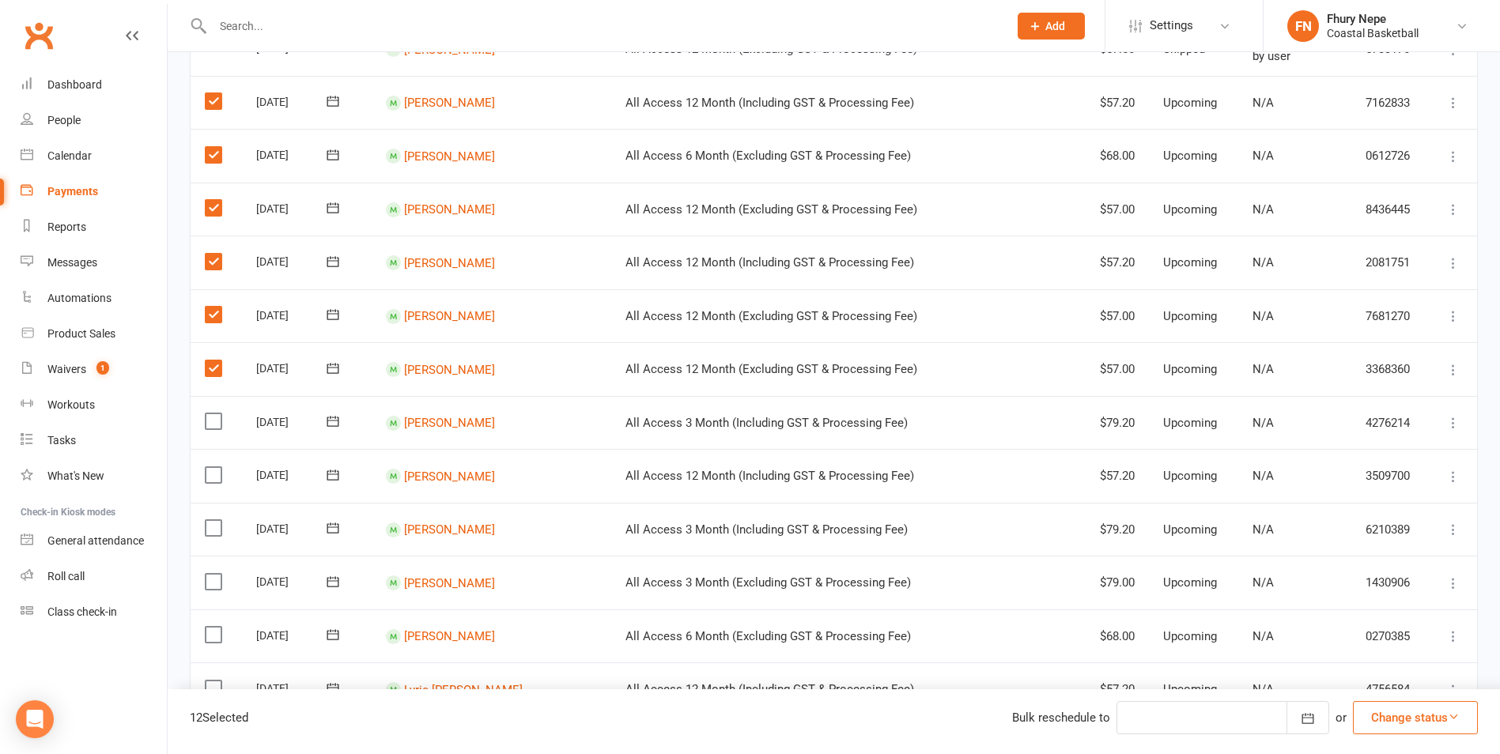
scroll to position [554, 0]
click at [207, 420] on label at bounding box center [215, 420] width 21 height 16
click at [207, 412] on input "checkbox" at bounding box center [210, 412] width 10 height 0
click at [221, 467] on label at bounding box center [215, 474] width 21 height 16
click at [215, 466] on input "checkbox" at bounding box center [210, 466] width 10 height 0
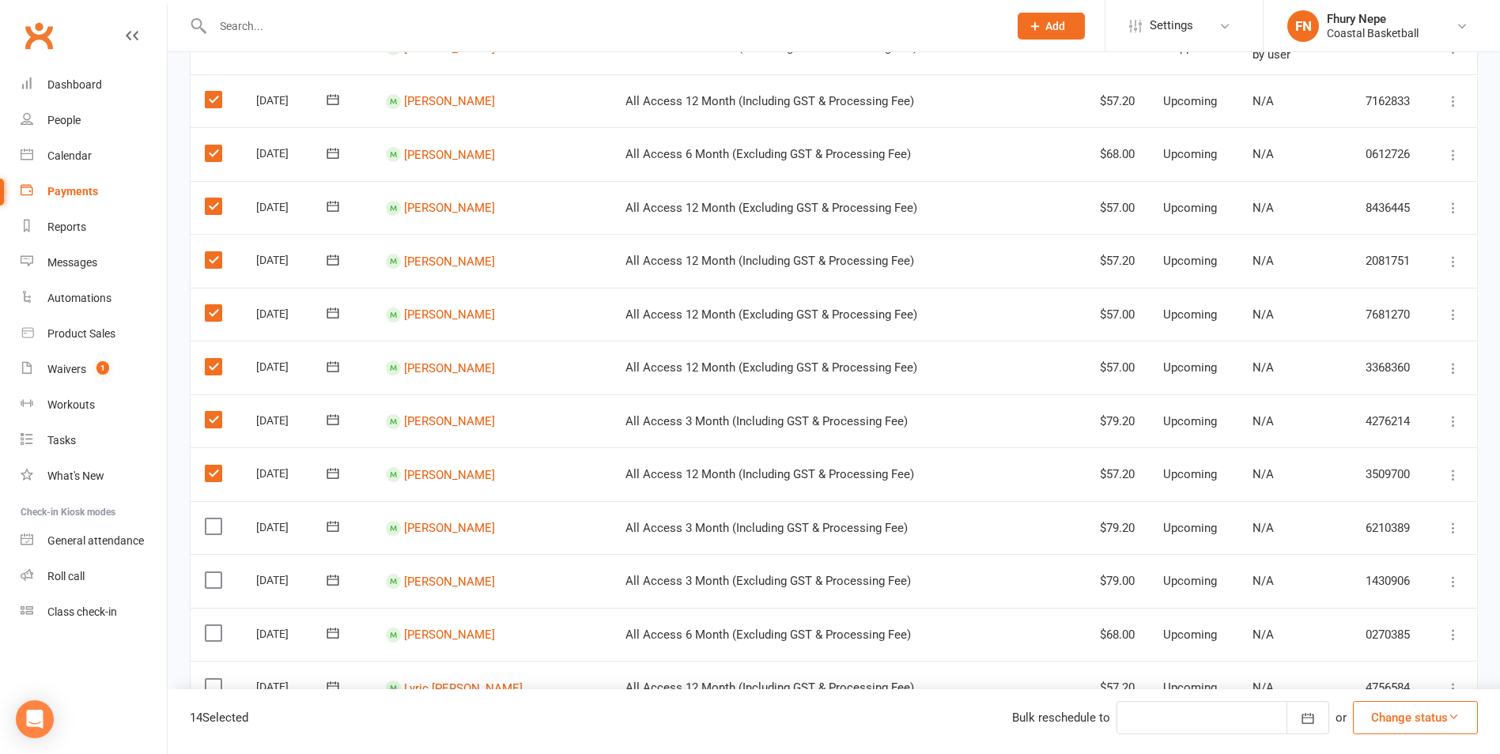
click at [214, 523] on label at bounding box center [215, 527] width 21 height 16
click at [214, 519] on input "checkbox" at bounding box center [210, 519] width 10 height 0
click at [211, 576] on label at bounding box center [215, 581] width 21 height 16
click at [211, 573] on input "checkbox" at bounding box center [210, 573] width 10 height 0
click at [217, 626] on label at bounding box center [215, 634] width 21 height 16
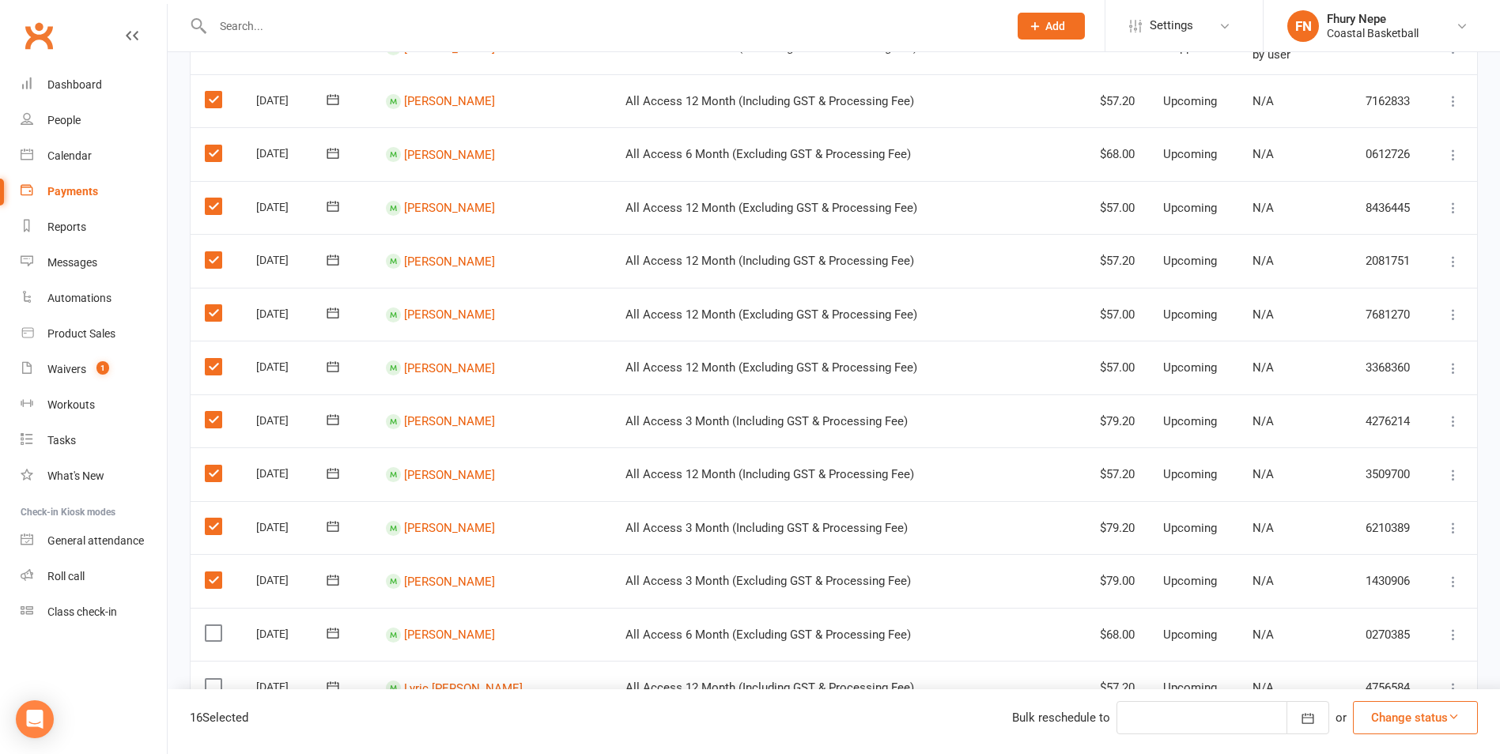
click at [215, 626] on input "checkbox" at bounding box center [210, 626] width 10 height 0
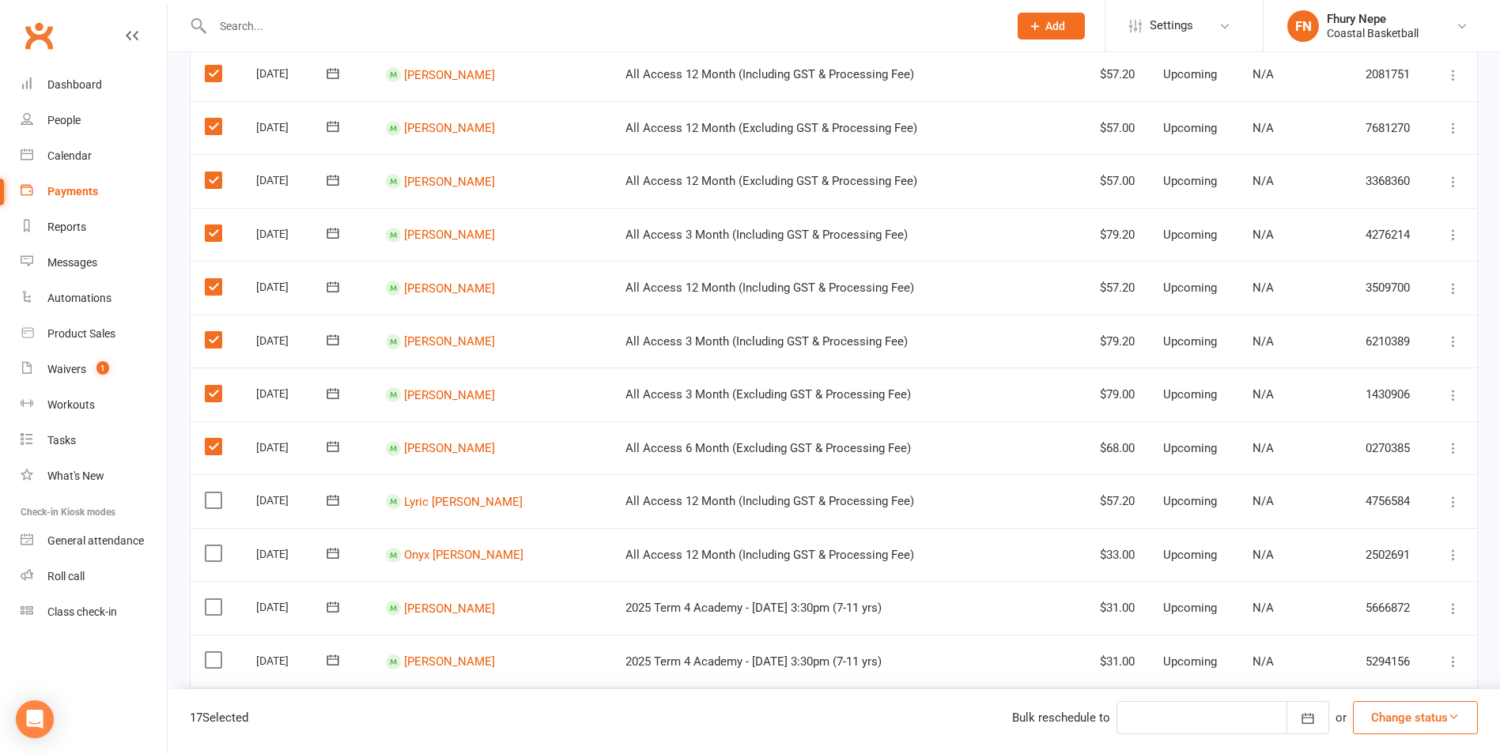
scroll to position [791, 0]
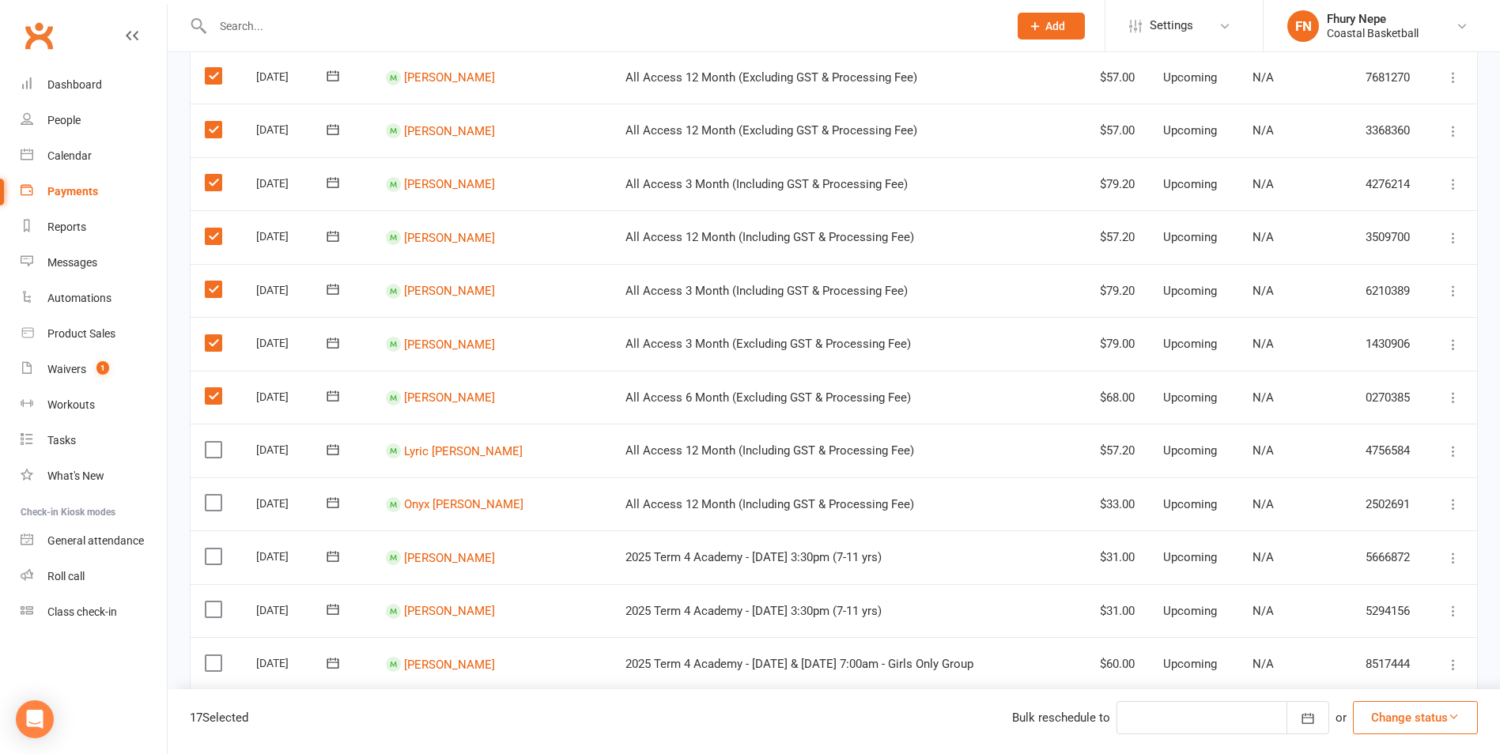
click at [210, 444] on label at bounding box center [215, 450] width 21 height 16
click at [210, 442] on input "checkbox" at bounding box center [210, 442] width 10 height 0
click at [211, 498] on label at bounding box center [215, 503] width 21 height 16
click at [211, 495] on input "checkbox" at bounding box center [210, 495] width 10 height 0
click at [214, 558] on label at bounding box center [215, 557] width 21 height 16
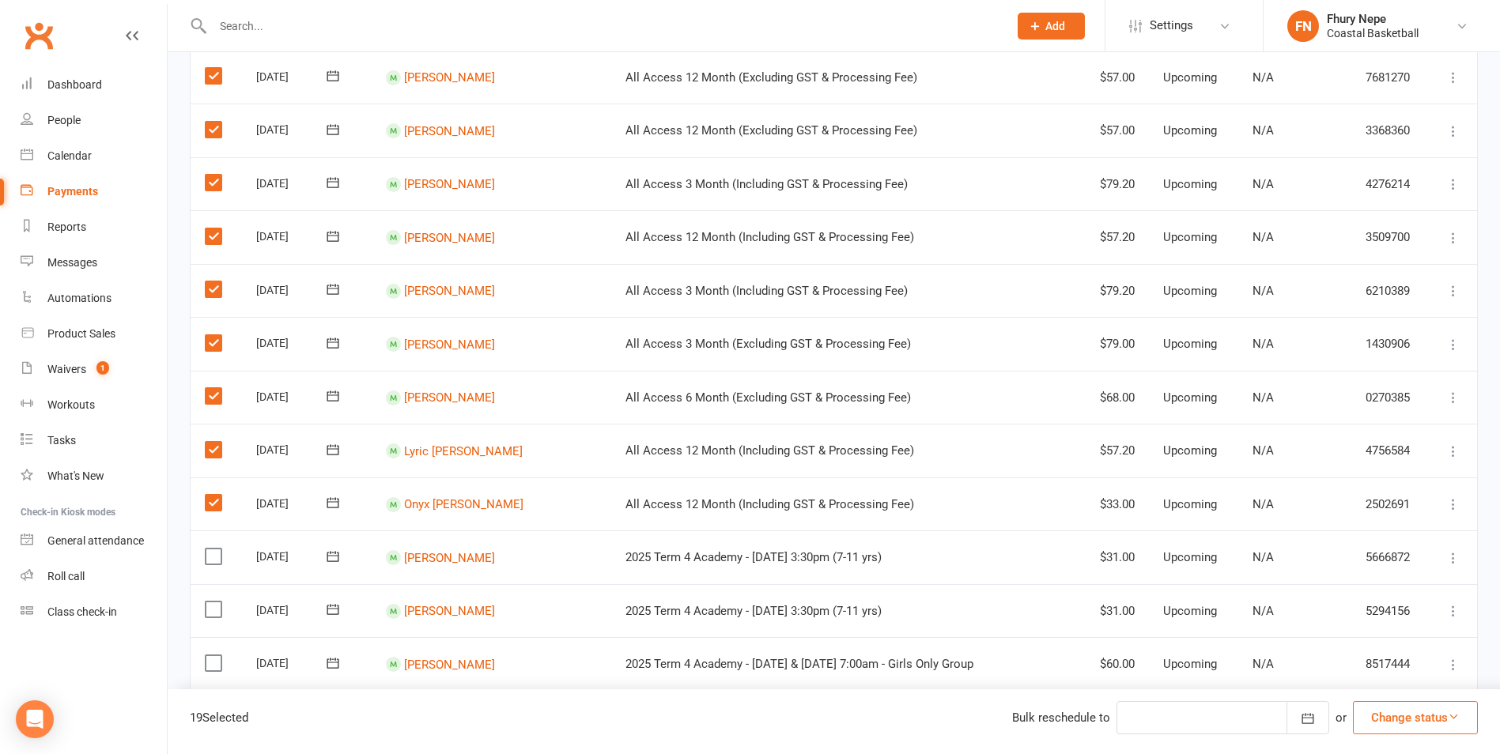
click at [214, 549] on input "checkbox" at bounding box center [210, 549] width 10 height 0
click at [207, 614] on label at bounding box center [215, 610] width 21 height 16
click at [207, 602] on input "checkbox" at bounding box center [210, 602] width 10 height 0
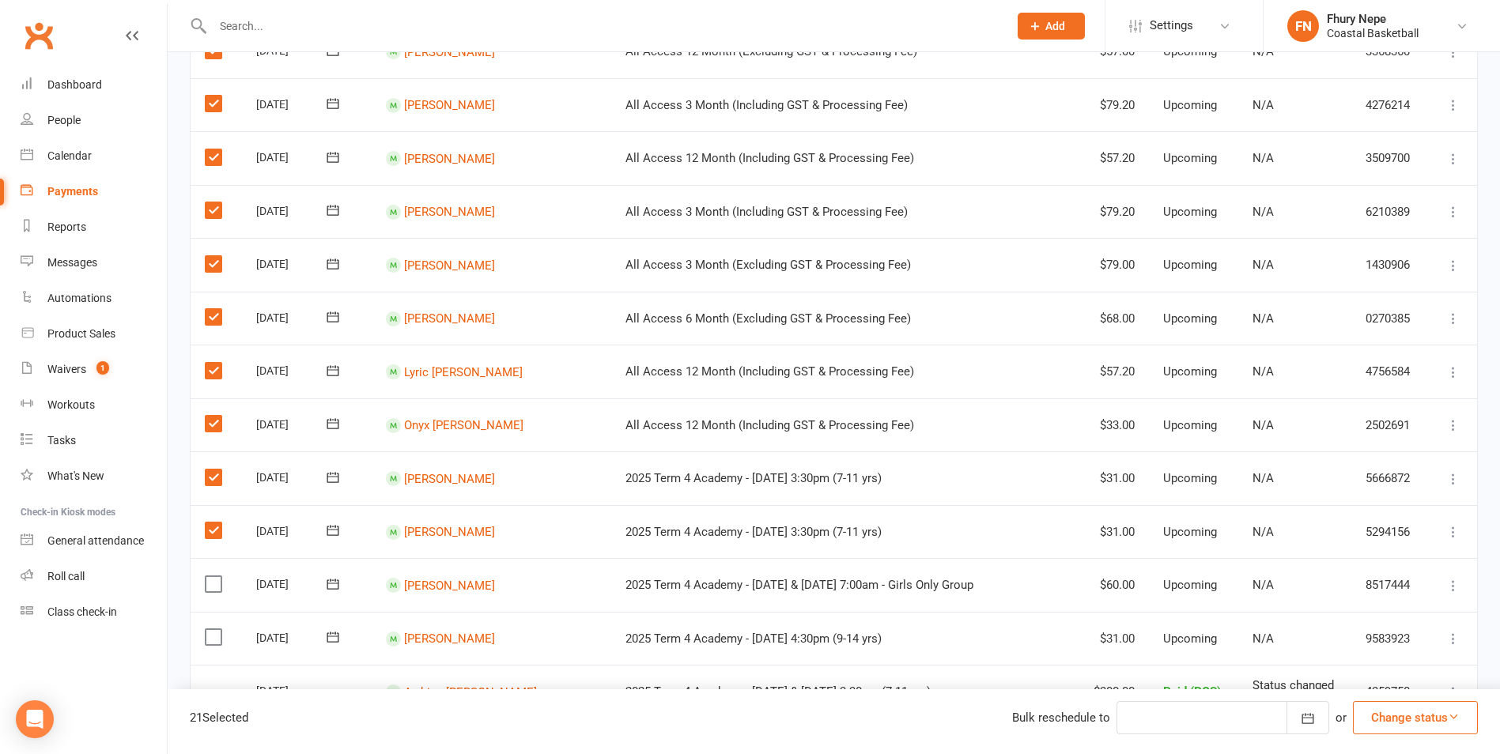
click at [214, 529] on label at bounding box center [215, 531] width 21 height 16
click at [214, 523] on input "checkbox" at bounding box center [210, 523] width 10 height 0
click at [210, 470] on label at bounding box center [215, 478] width 21 height 16
click at [210, 470] on input "checkbox" at bounding box center [210, 470] width 10 height 0
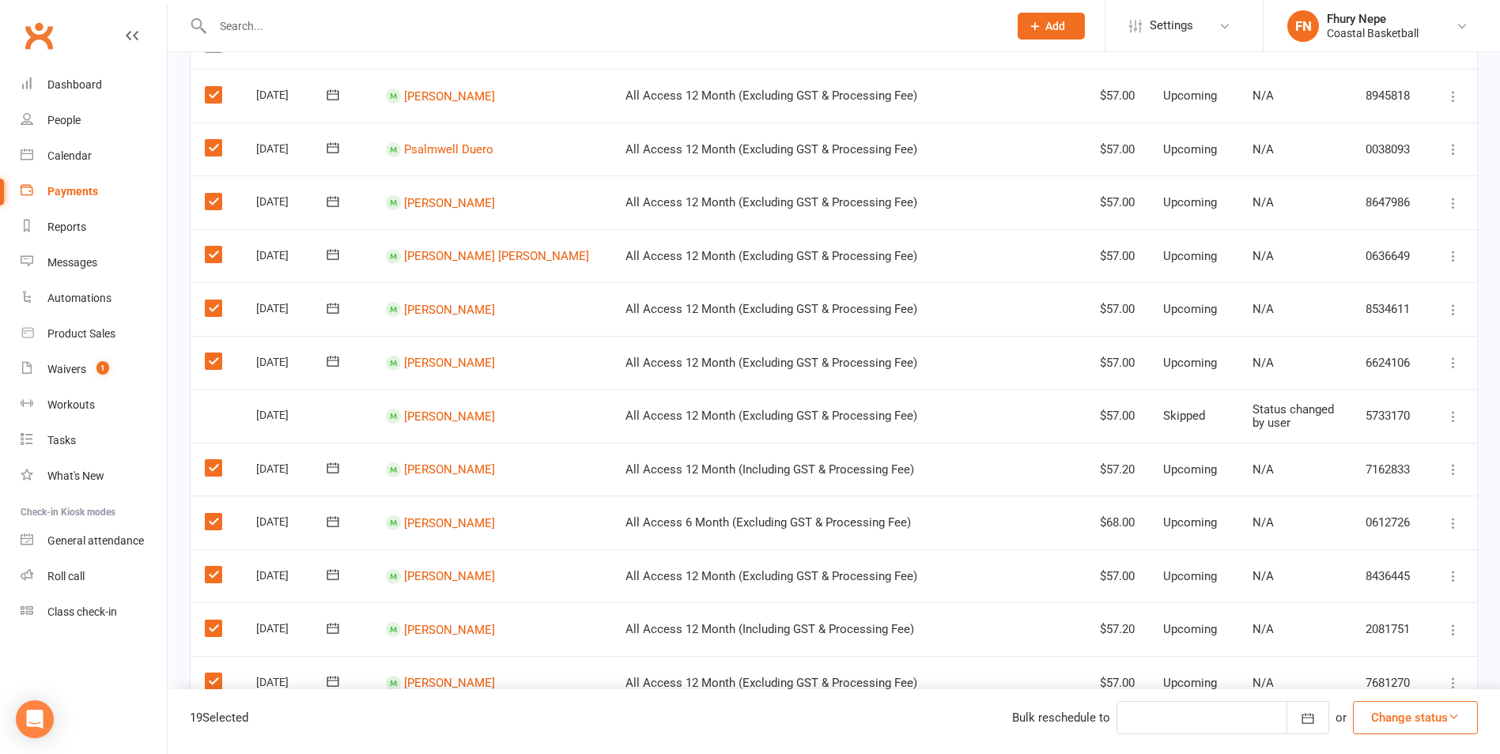
scroll to position [79, 0]
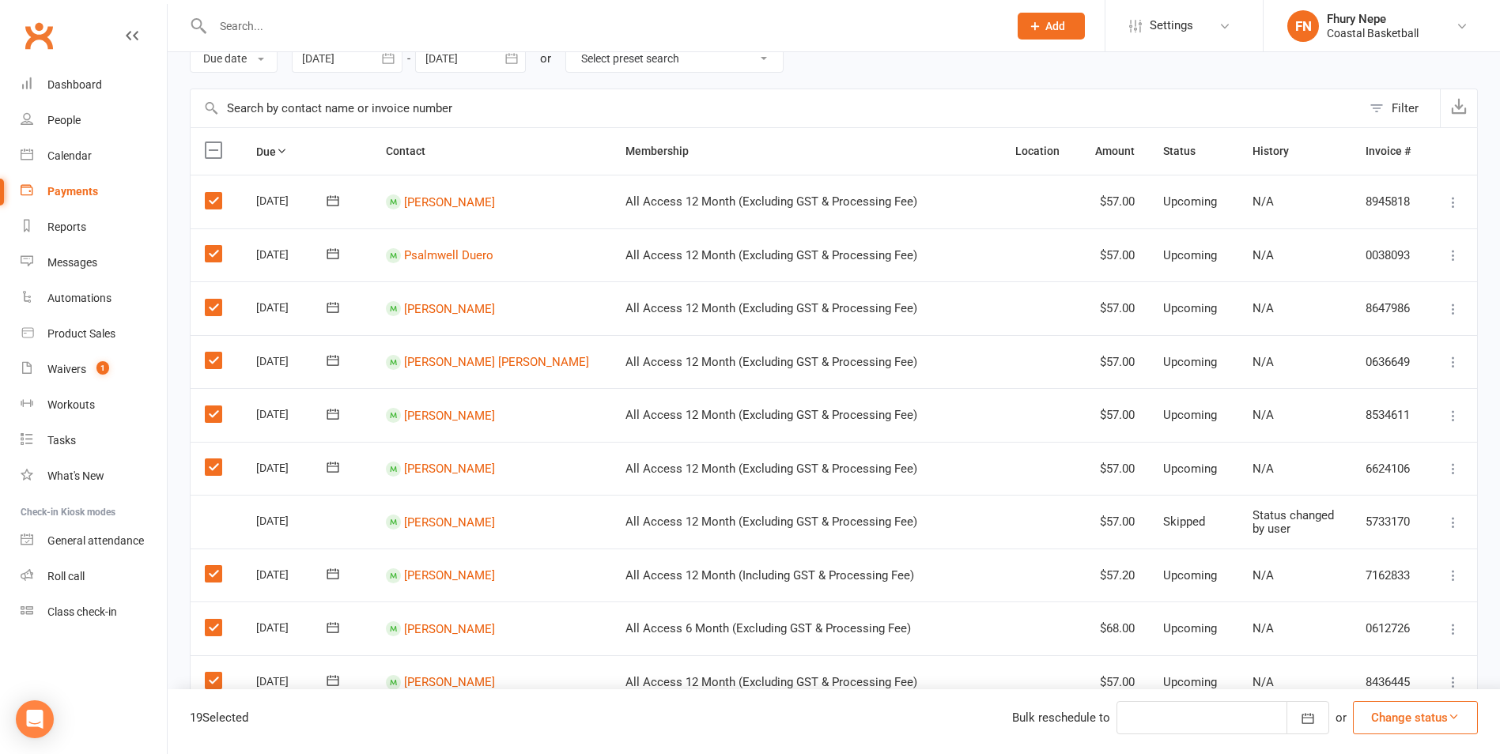
click at [1208, 659] on button "Change status" at bounding box center [1415, 717] width 125 height 33
click at [1208, 659] on link "Skipped" at bounding box center [1399, 676] width 157 height 32
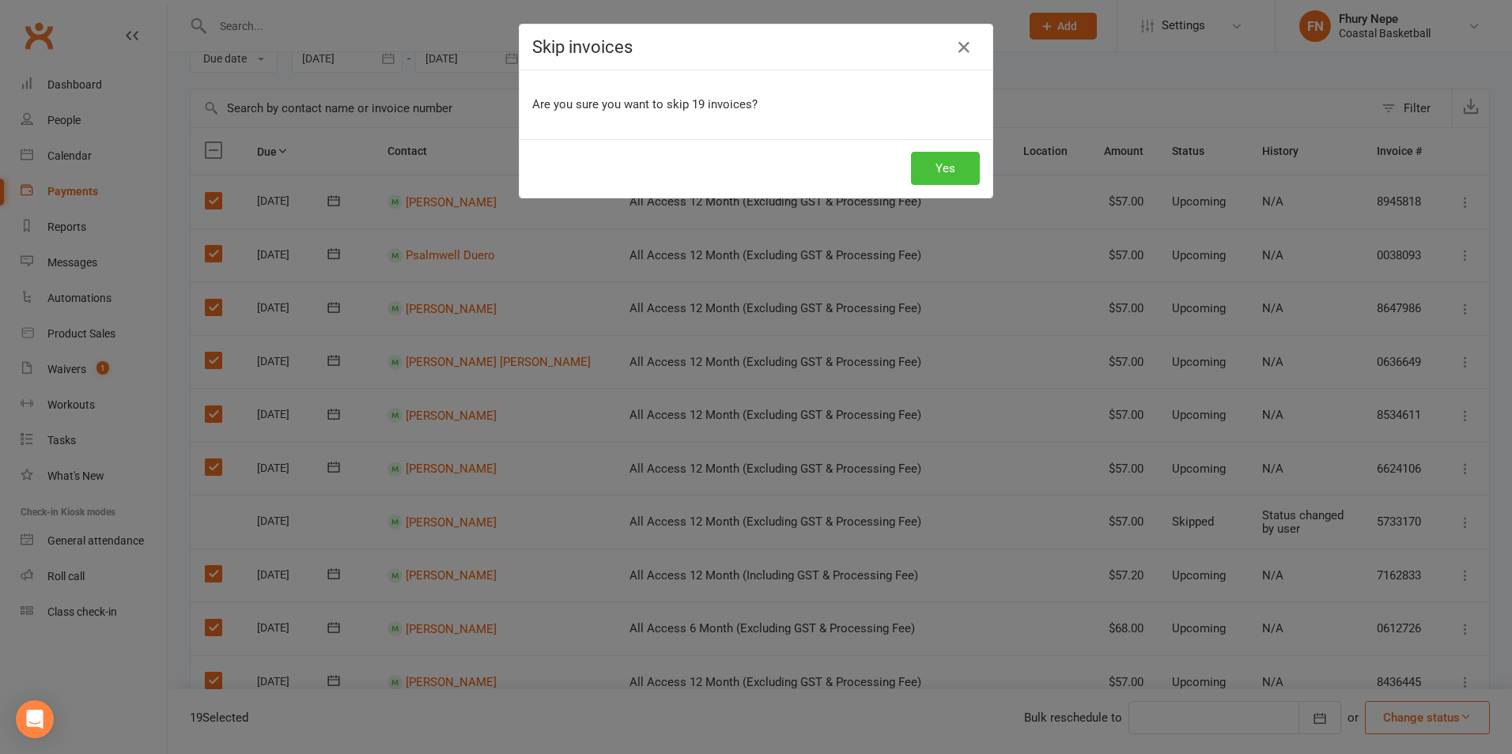
click at [933, 165] on button "Yes" at bounding box center [945, 168] width 69 height 33
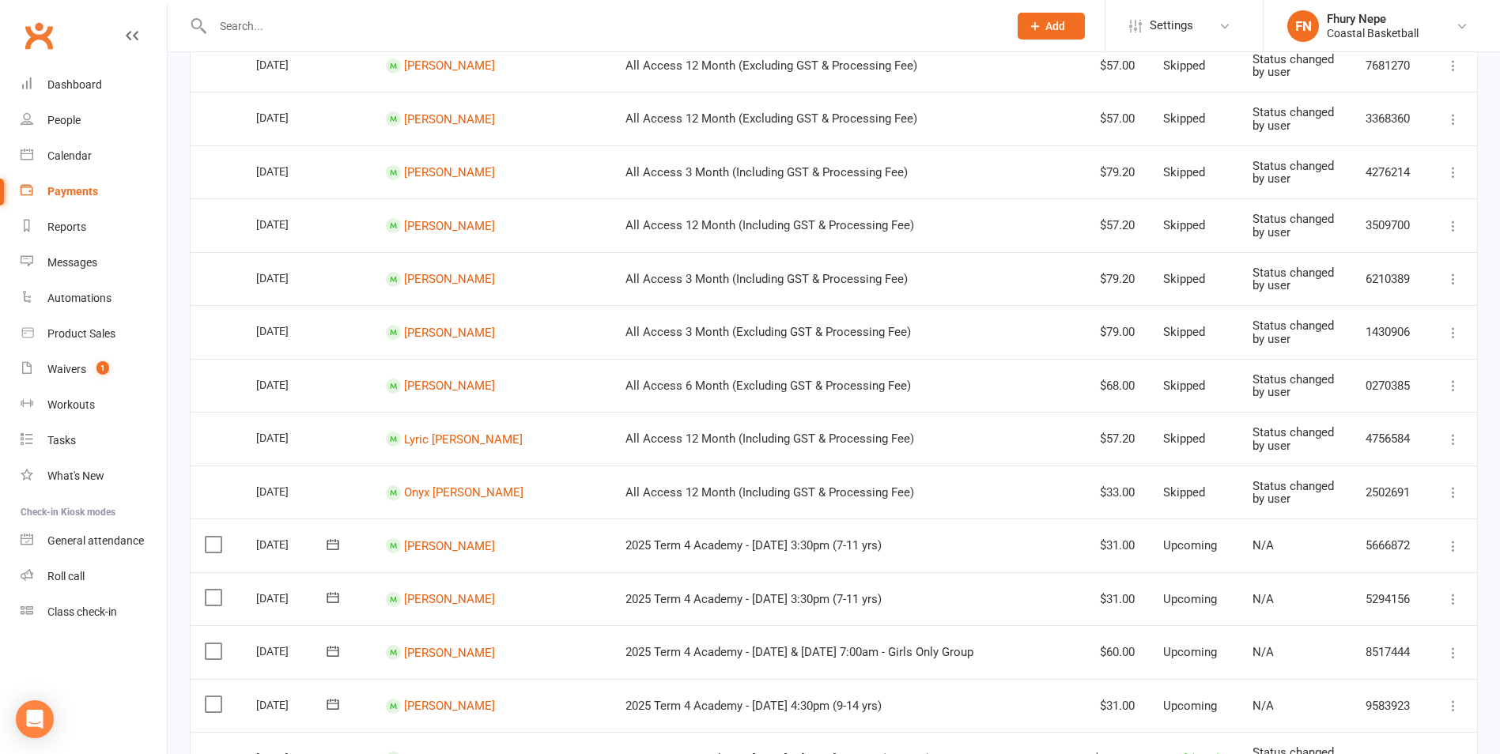
scroll to position [1107, 0]
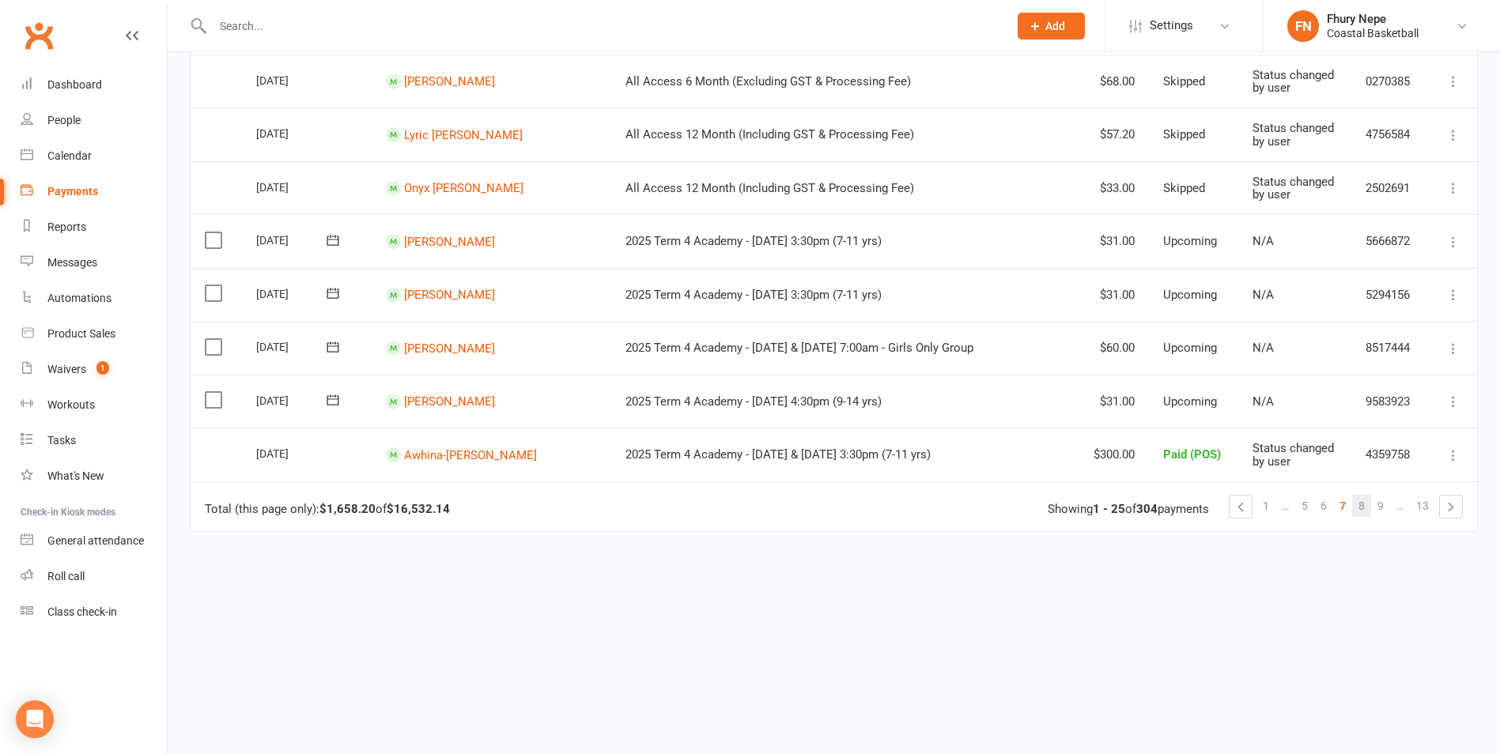
click at [1208, 509] on span "8" at bounding box center [1362, 506] width 6 height 22
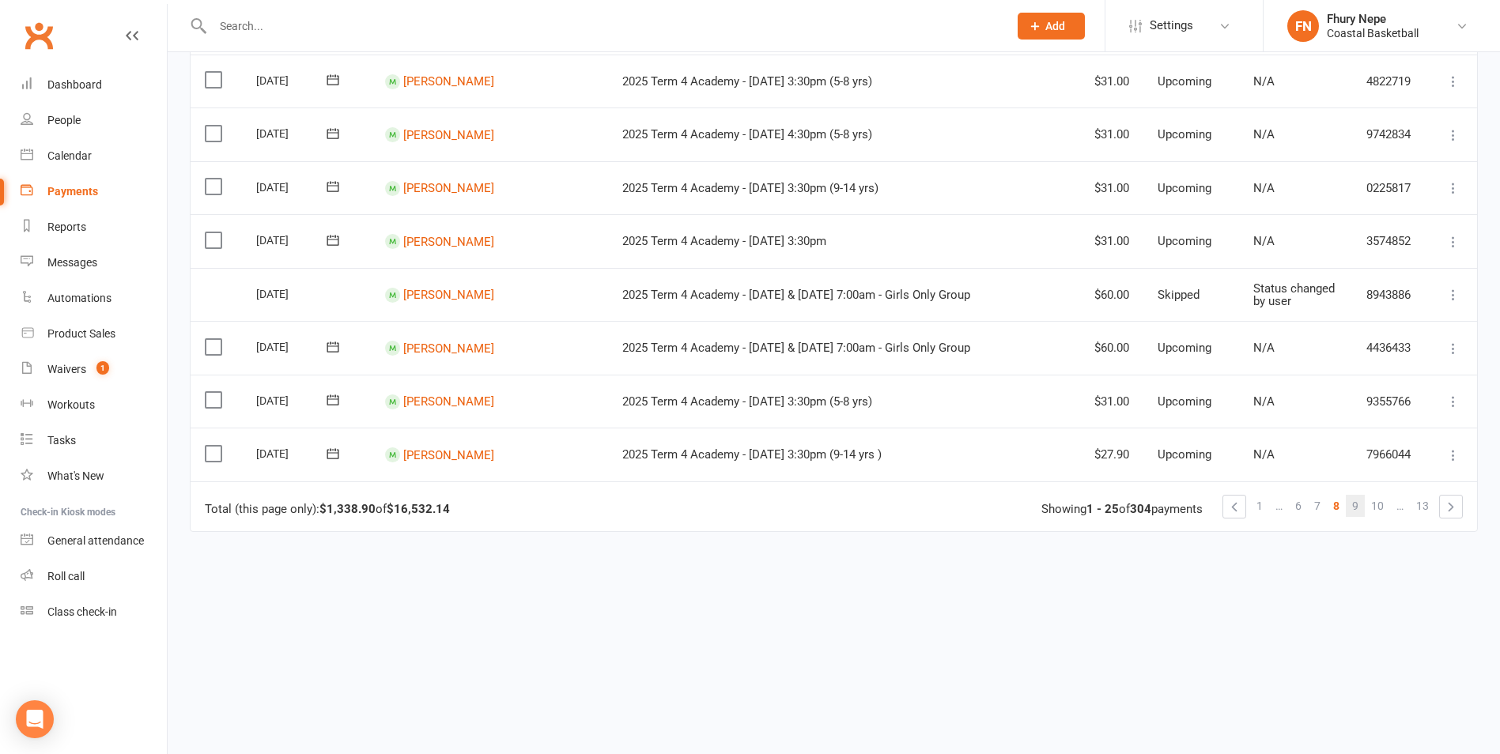
click at [1208, 510] on span "9" at bounding box center [1355, 506] width 6 height 22
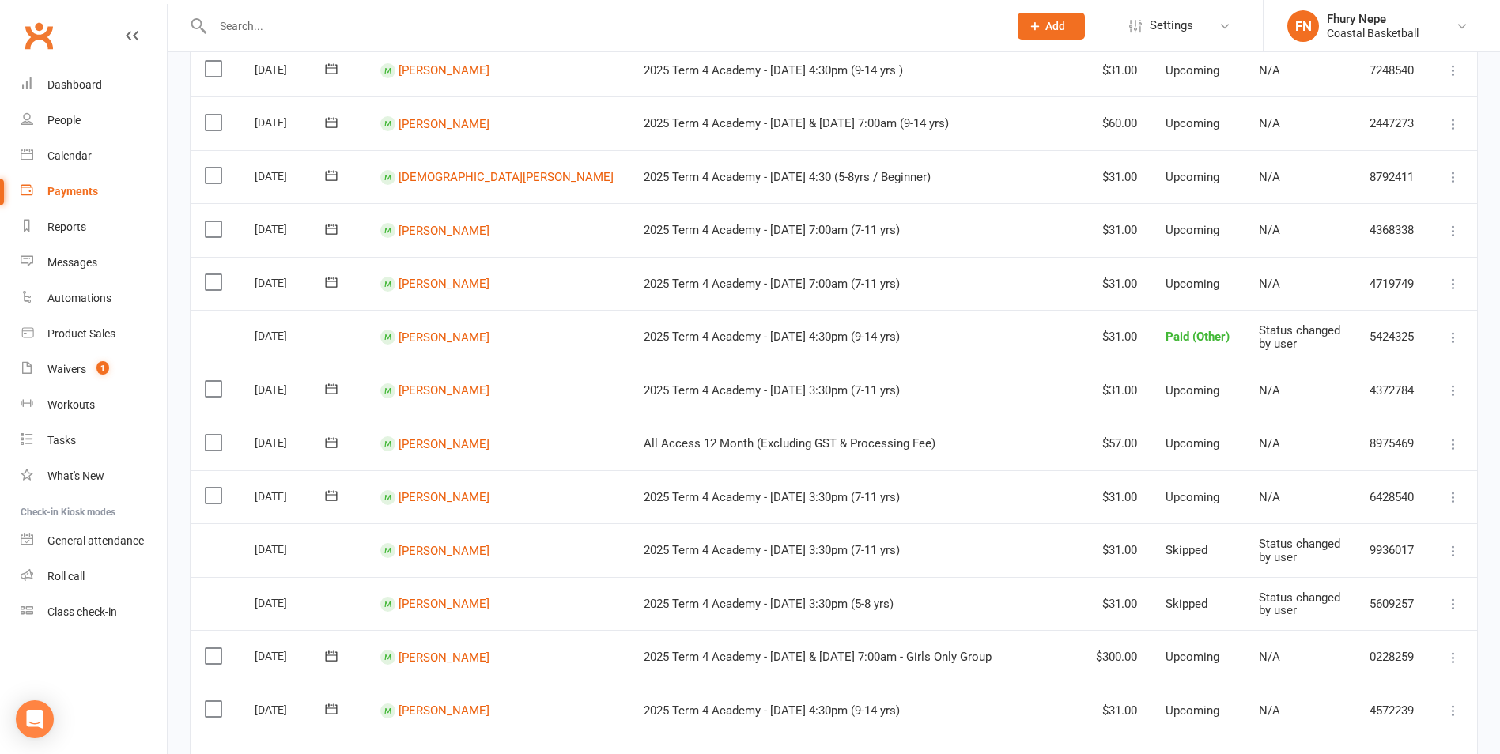
scroll to position [395, 0]
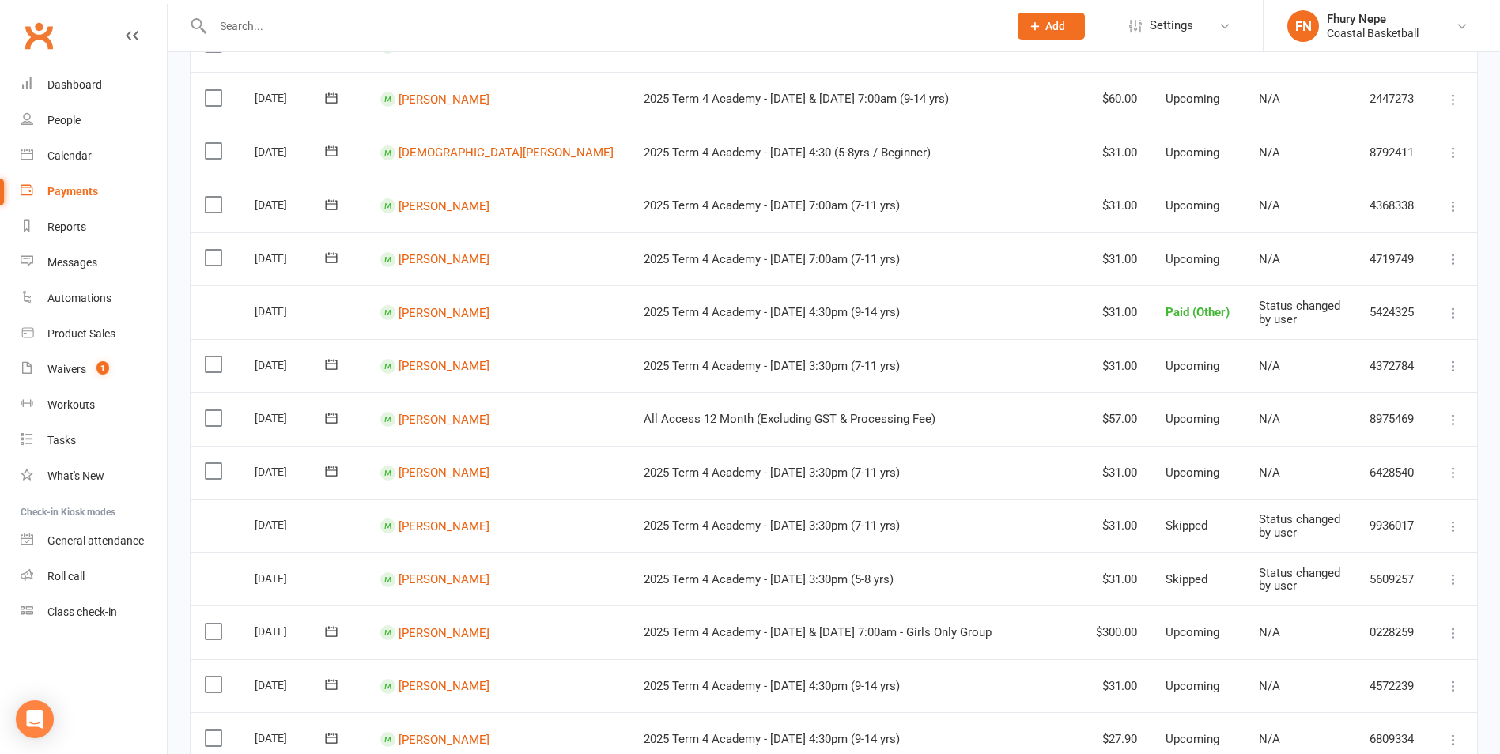
click at [213, 413] on label at bounding box center [215, 418] width 21 height 16
click at [213, 410] on input "checkbox" at bounding box center [210, 410] width 10 height 0
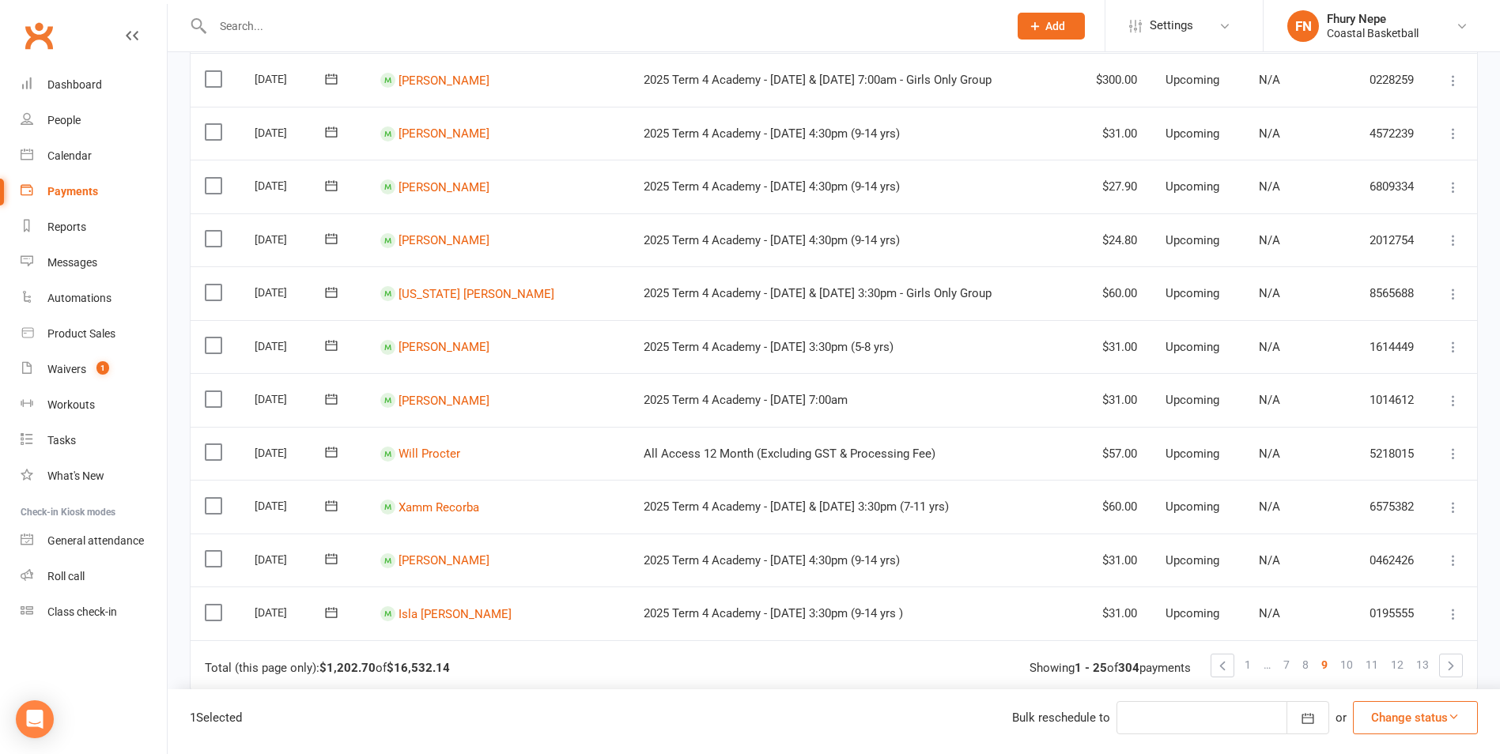
scroll to position [949, 0]
click at [210, 451] on label at bounding box center [215, 452] width 21 height 16
click at [210, 444] on input "checkbox" at bounding box center [210, 444] width 10 height 0
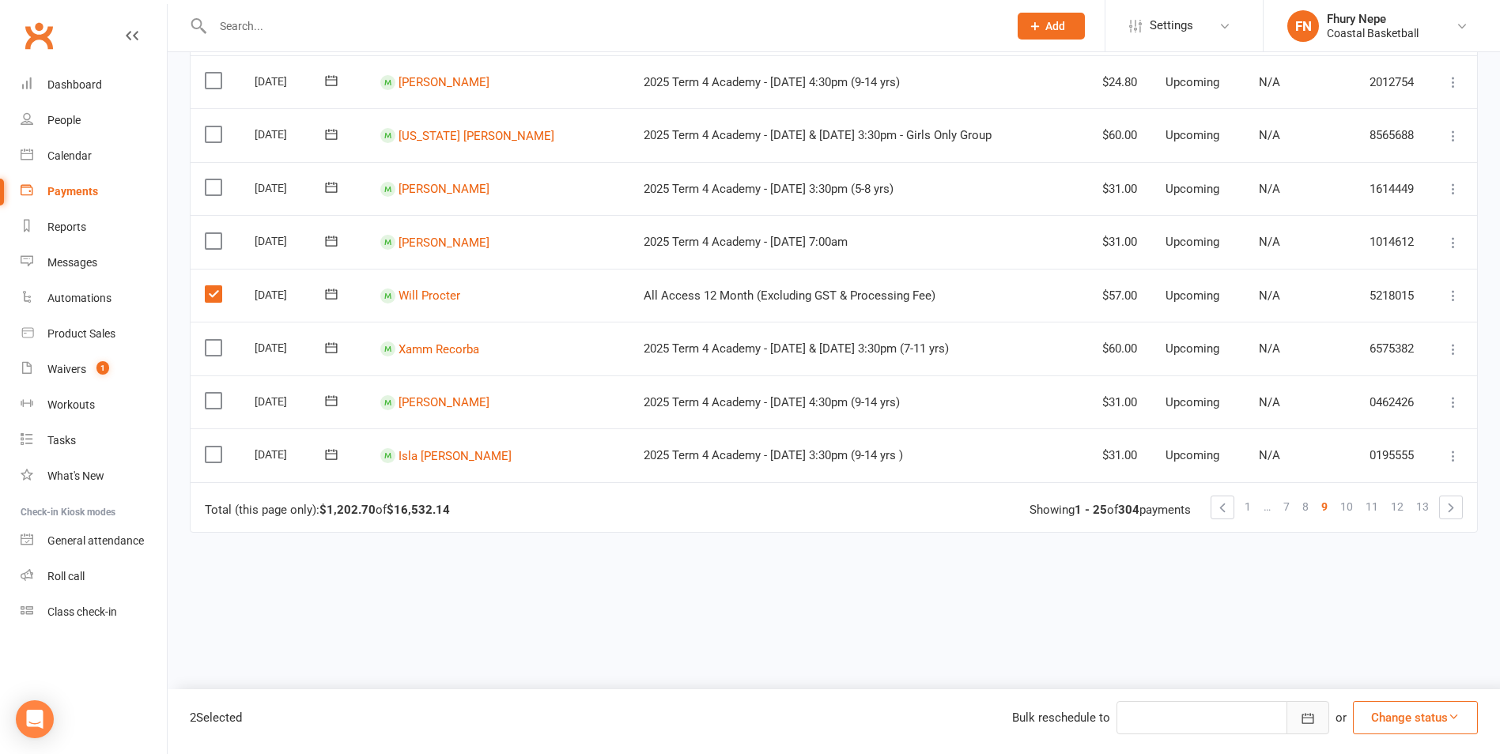
scroll to position [1107, 0]
click at [1208, 659] on button "Change status" at bounding box center [1415, 717] width 125 height 33
click at [1208, 659] on link "Skipped" at bounding box center [1399, 676] width 157 height 32
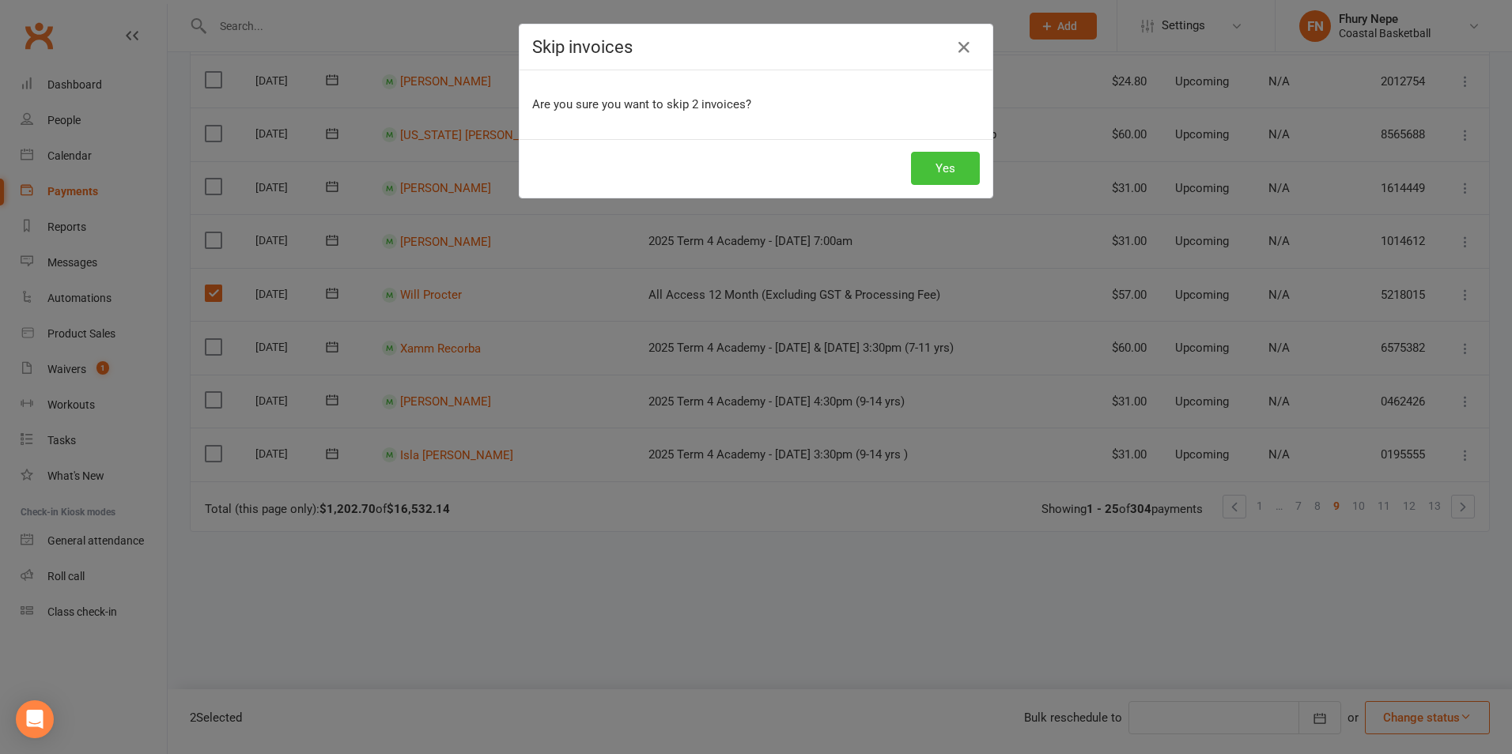
click at [933, 164] on button "Yes" at bounding box center [945, 168] width 69 height 33
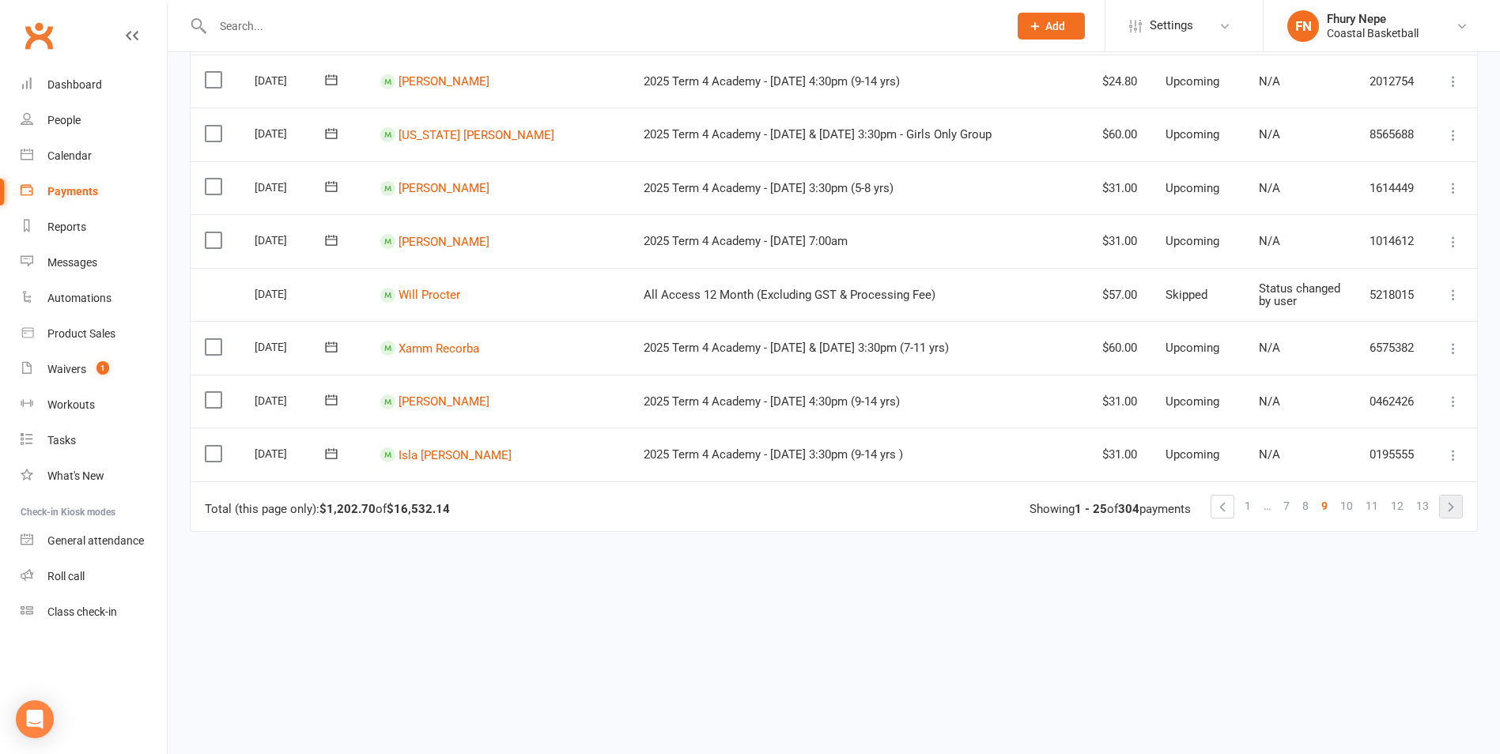
click at [1208, 502] on link at bounding box center [1451, 507] width 22 height 22
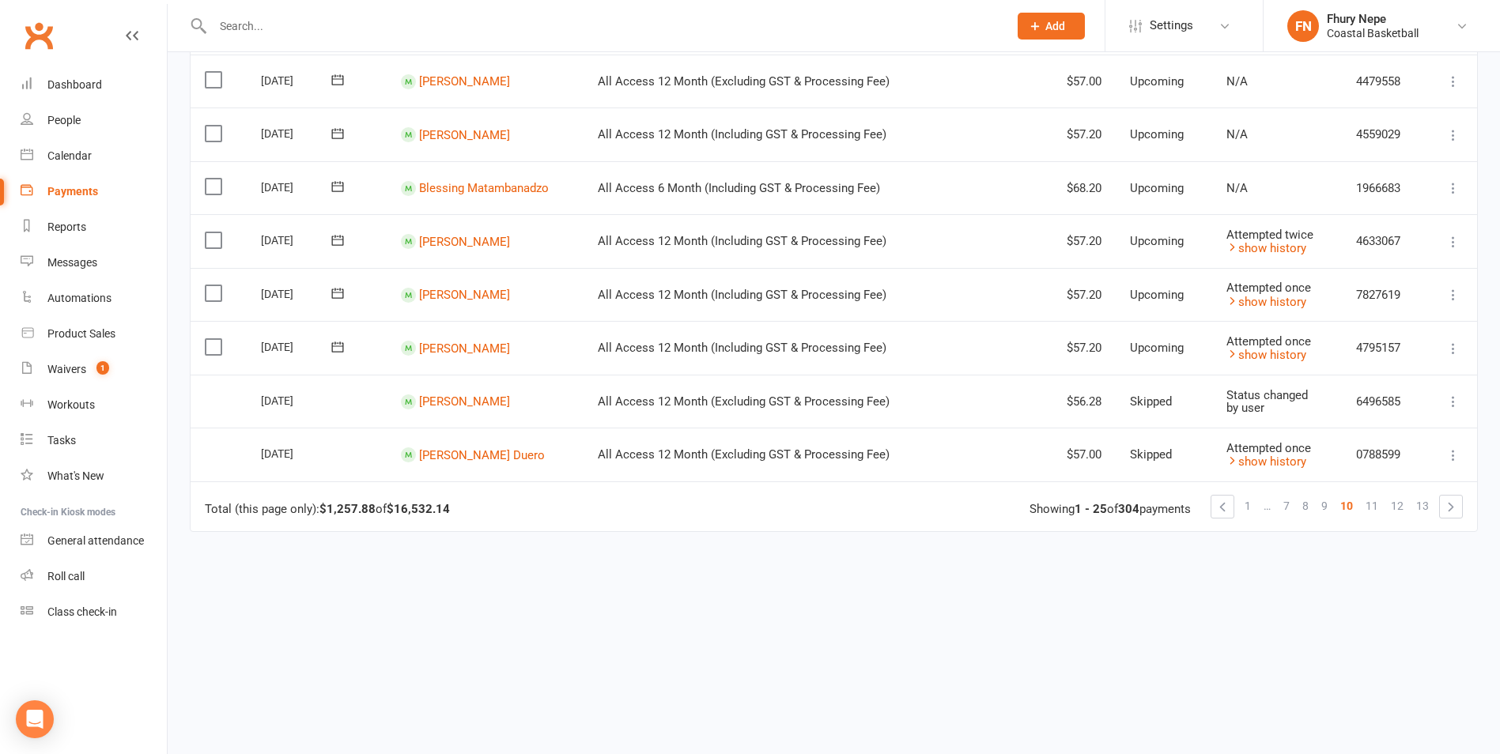
scroll to position [0, 0]
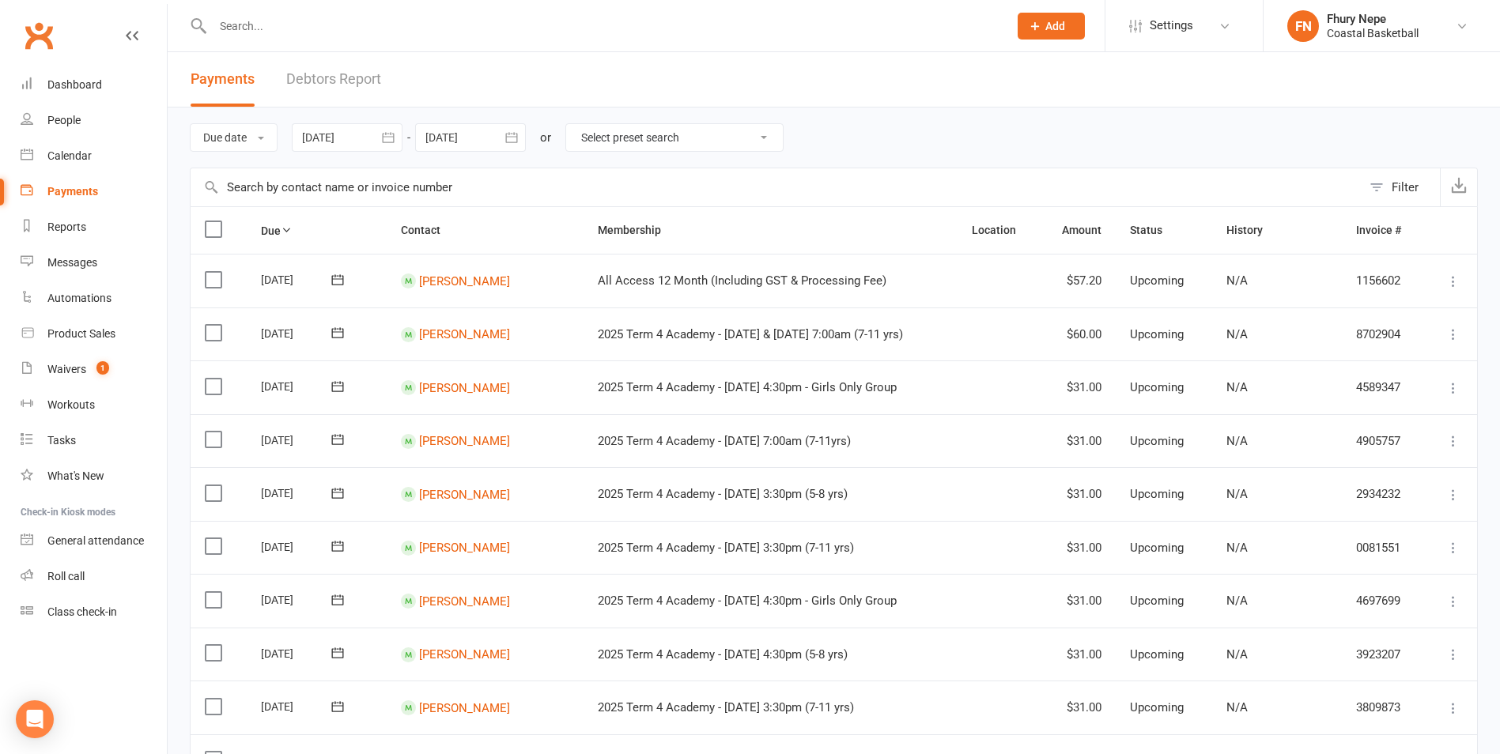
click at [217, 279] on label at bounding box center [215, 280] width 21 height 16
click at [215, 272] on input "checkbox" at bounding box center [210, 272] width 10 height 0
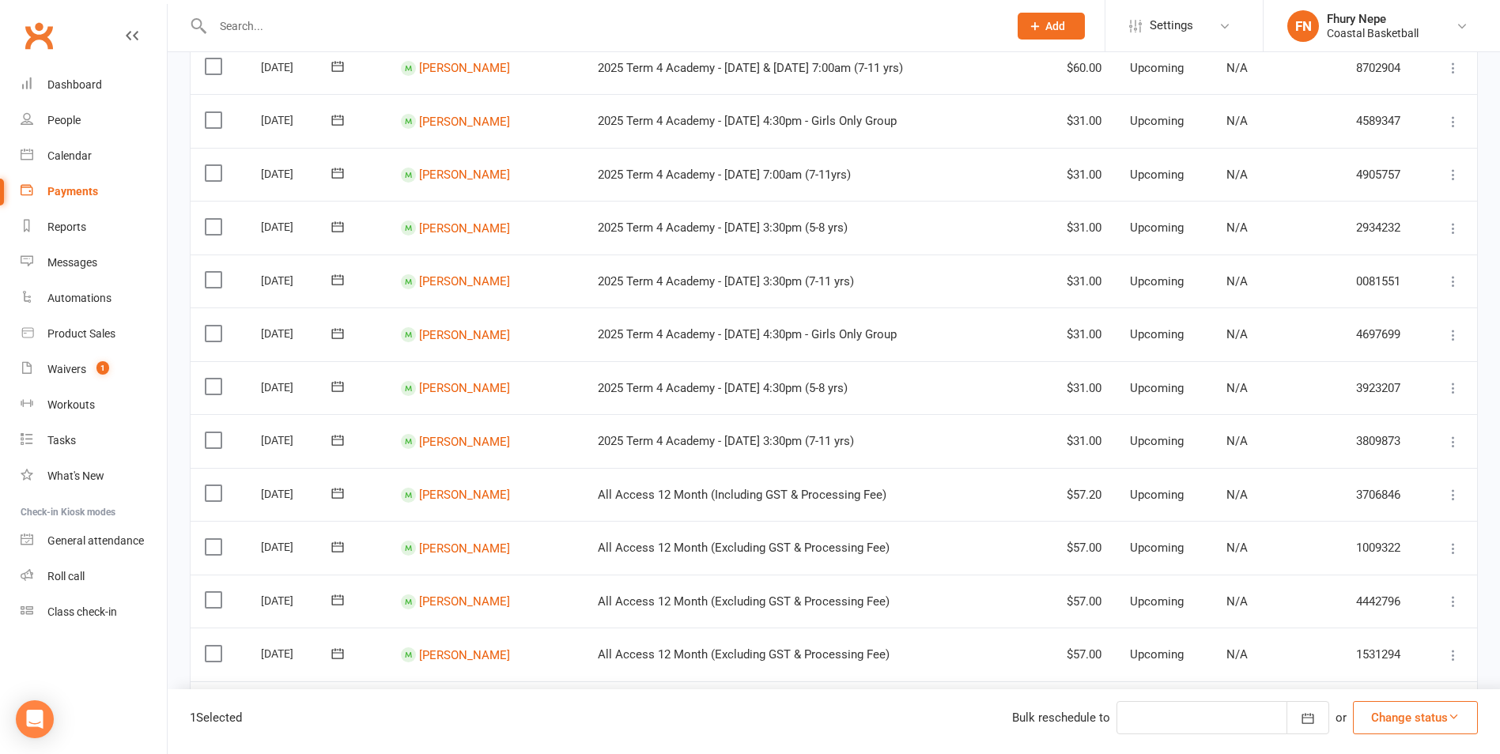
scroll to position [316, 0]
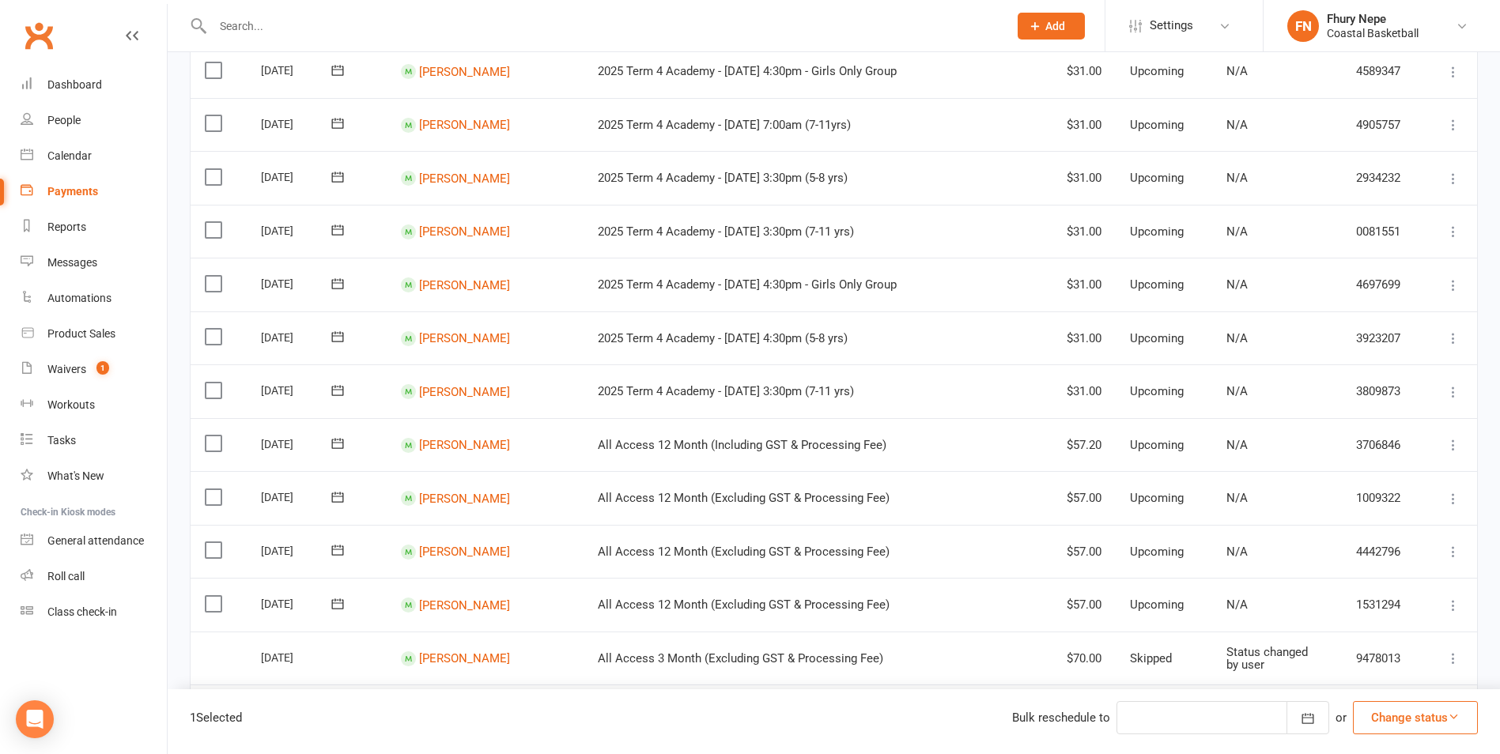
click at [211, 444] on label at bounding box center [215, 444] width 21 height 16
click at [211, 436] on input "checkbox" at bounding box center [210, 436] width 10 height 0
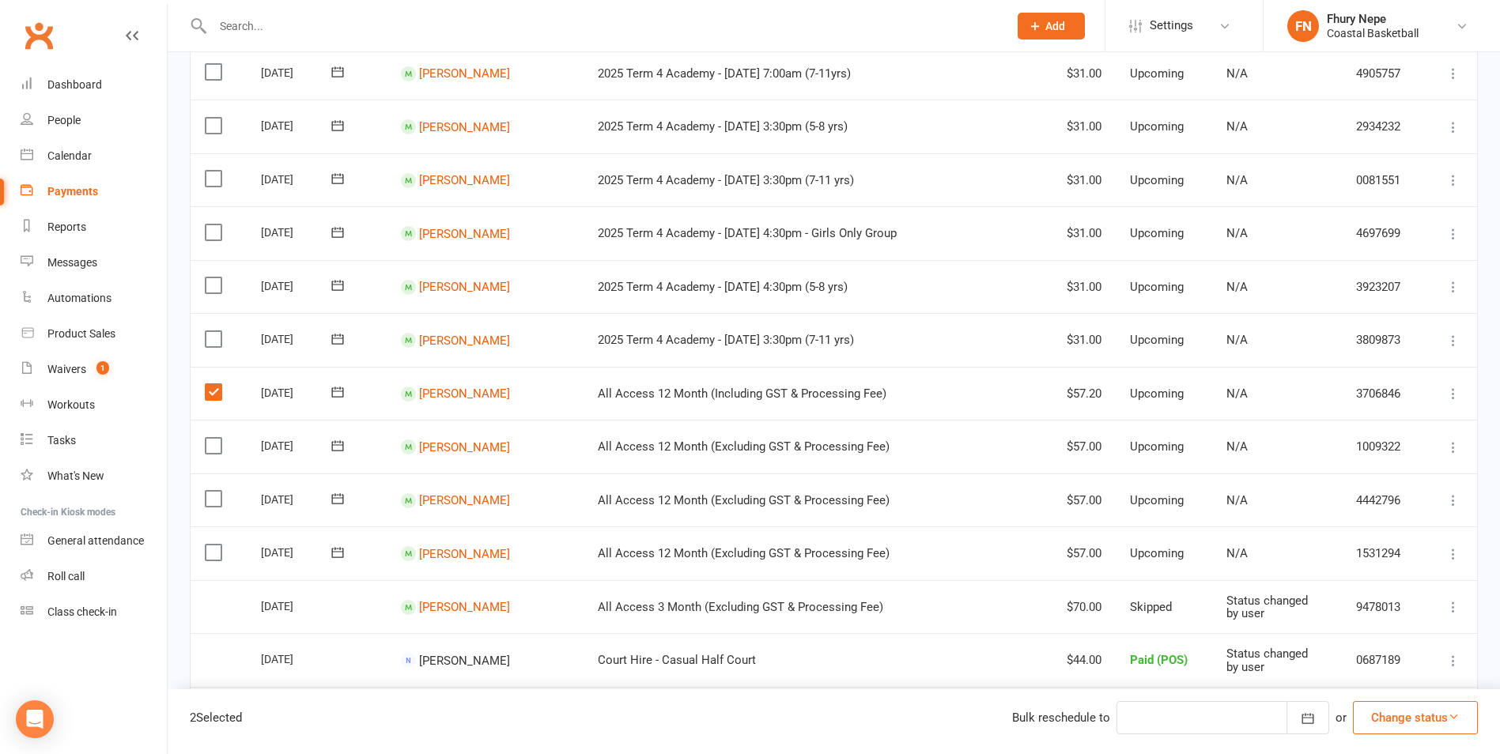
scroll to position [395, 0]
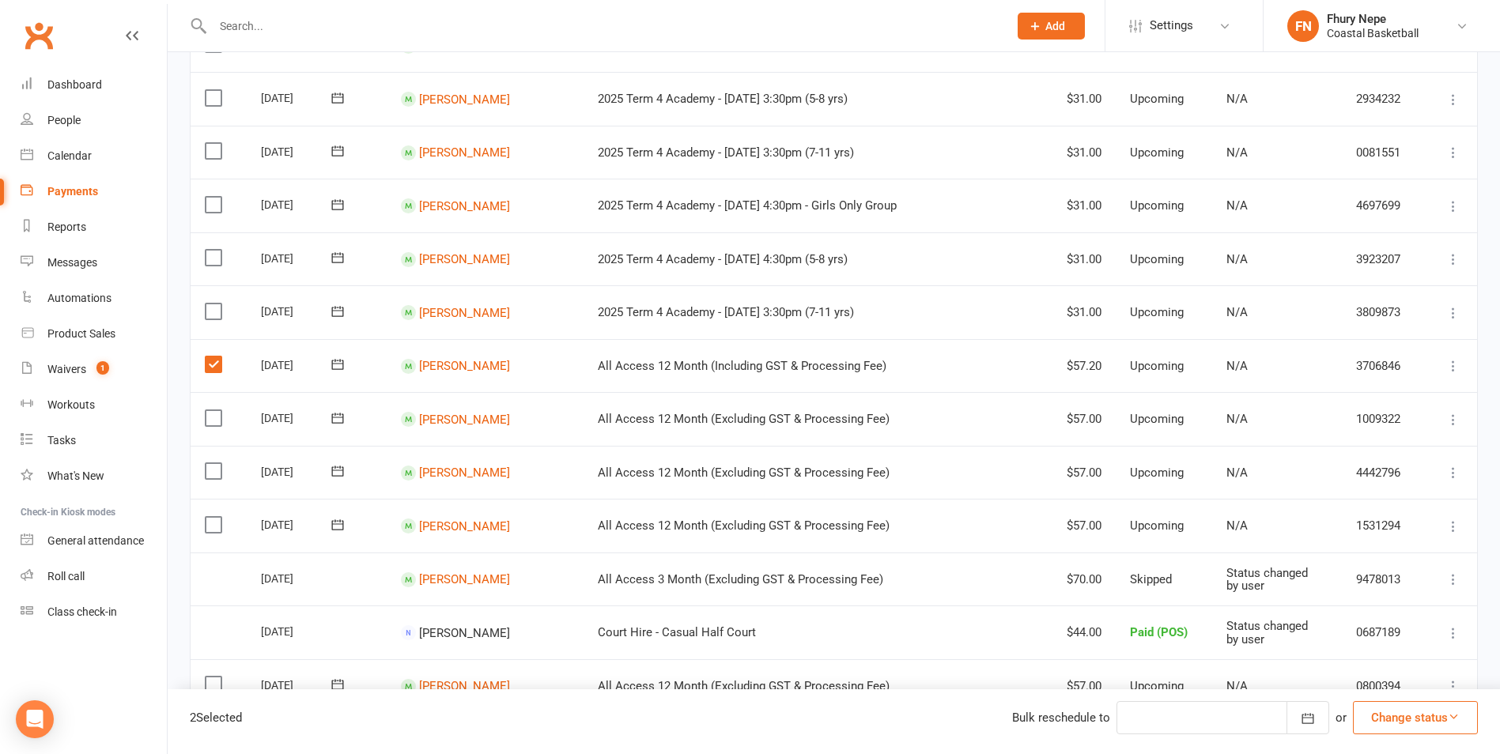
click at [214, 420] on label at bounding box center [215, 418] width 21 height 16
click at [214, 410] on input "checkbox" at bounding box center [210, 410] width 10 height 0
click at [217, 470] on label at bounding box center [215, 471] width 21 height 16
click at [215, 463] on input "checkbox" at bounding box center [210, 463] width 10 height 0
click at [215, 526] on label at bounding box center [215, 525] width 21 height 16
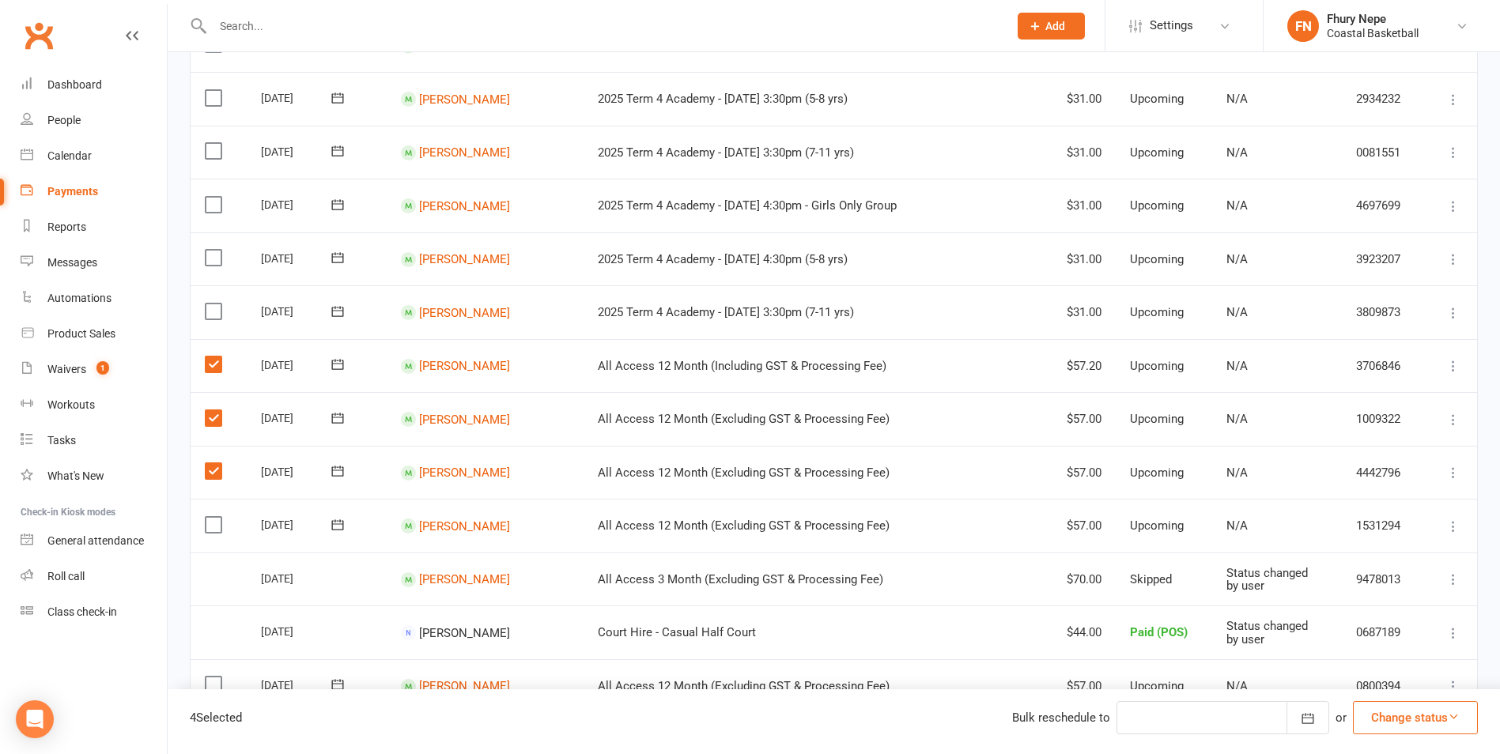
click at [215, 517] on input "checkbox" at bounding box center [210, 517] width 10 height 0
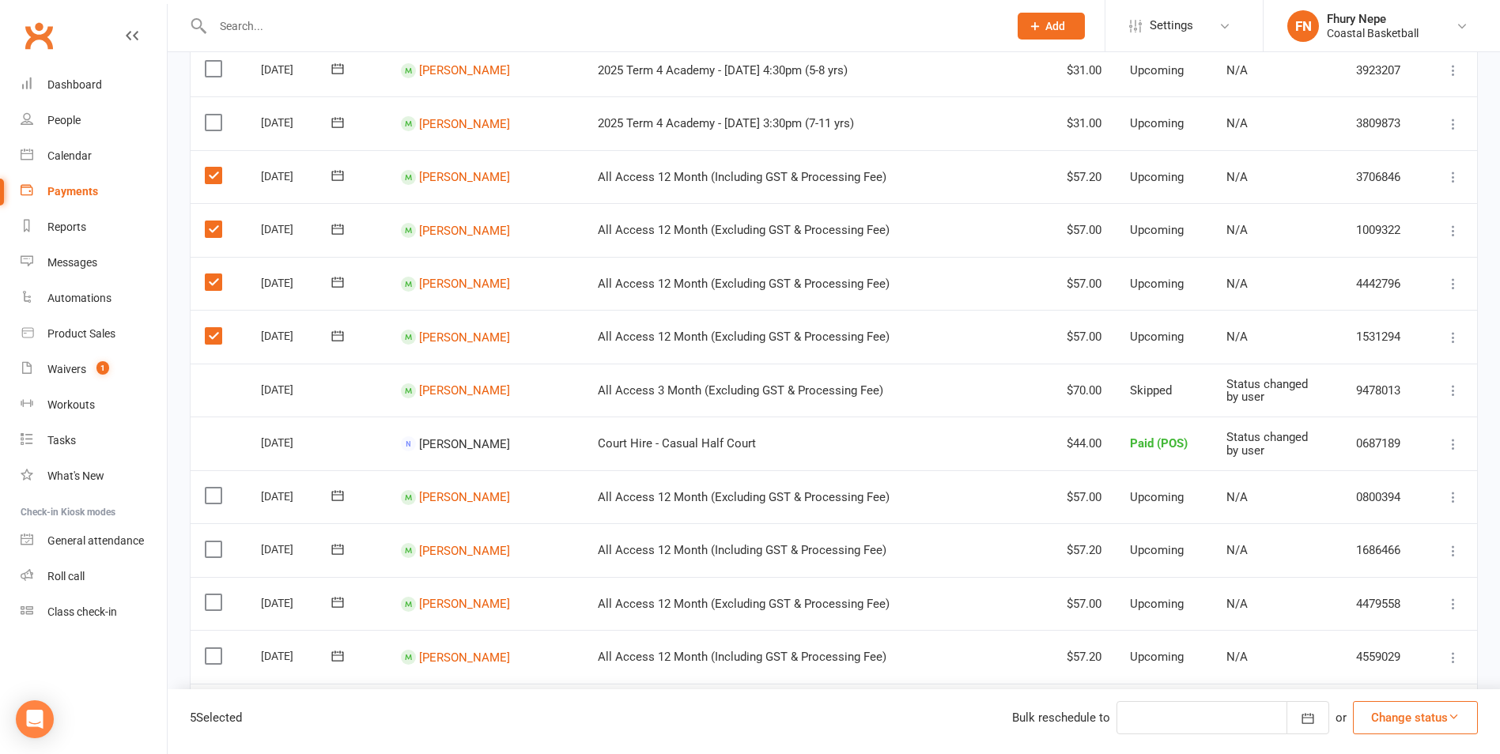
scroll to position [633, 0]
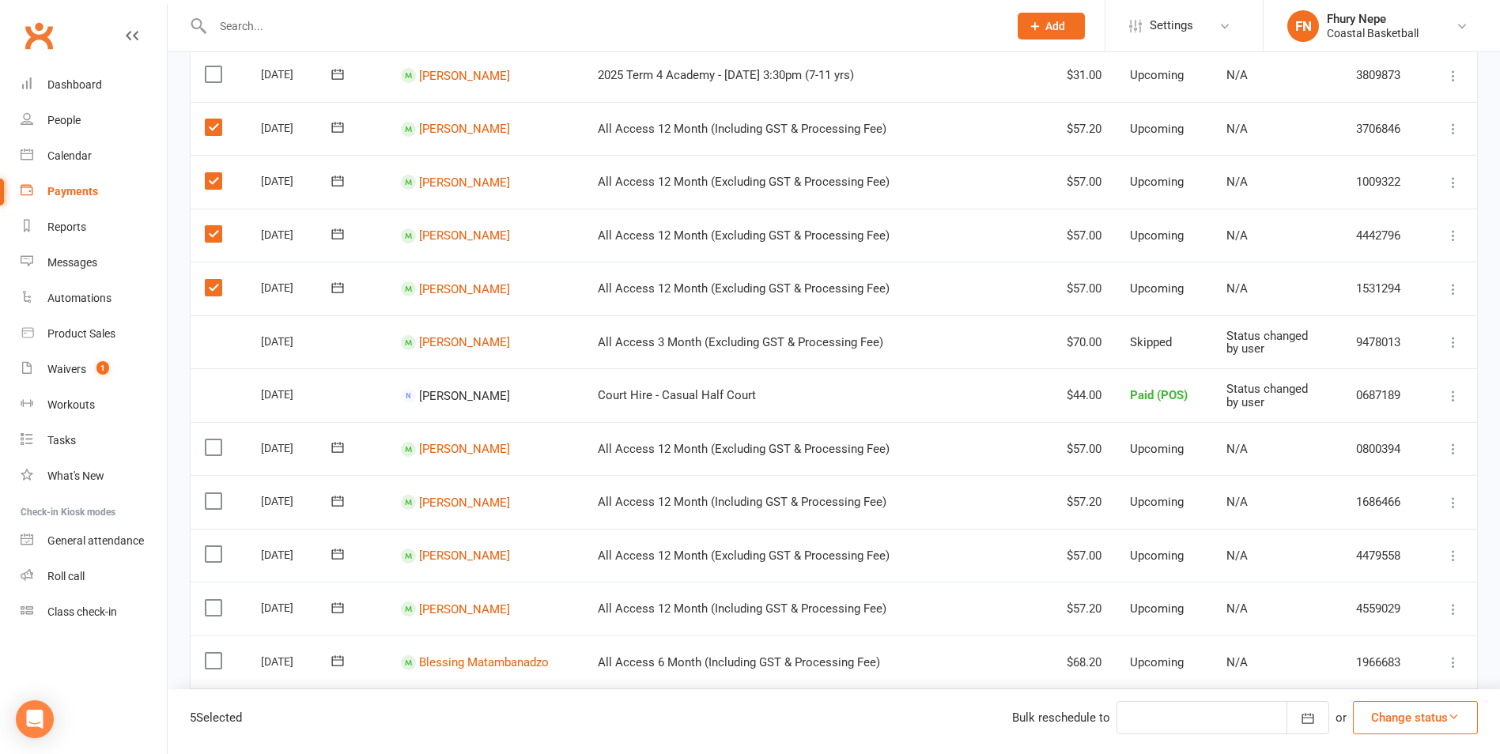
click at [217, 444] on label at bounding box center [215, 448] width 21 height 16
click at [215, 440] on input "checkbox" at bounding box center [210, 440] width 10 height 0
click at [213, 501] on label at bounding box center [215, 501] width 21 height 16
click at [213, 493] on input "checkbox" at bounding box center [210, 493] width 10 height 0
drag, startPoint x: 216, startPoint y: 557, endPoint x: 221, endPoint y: 581, distance: 25.1
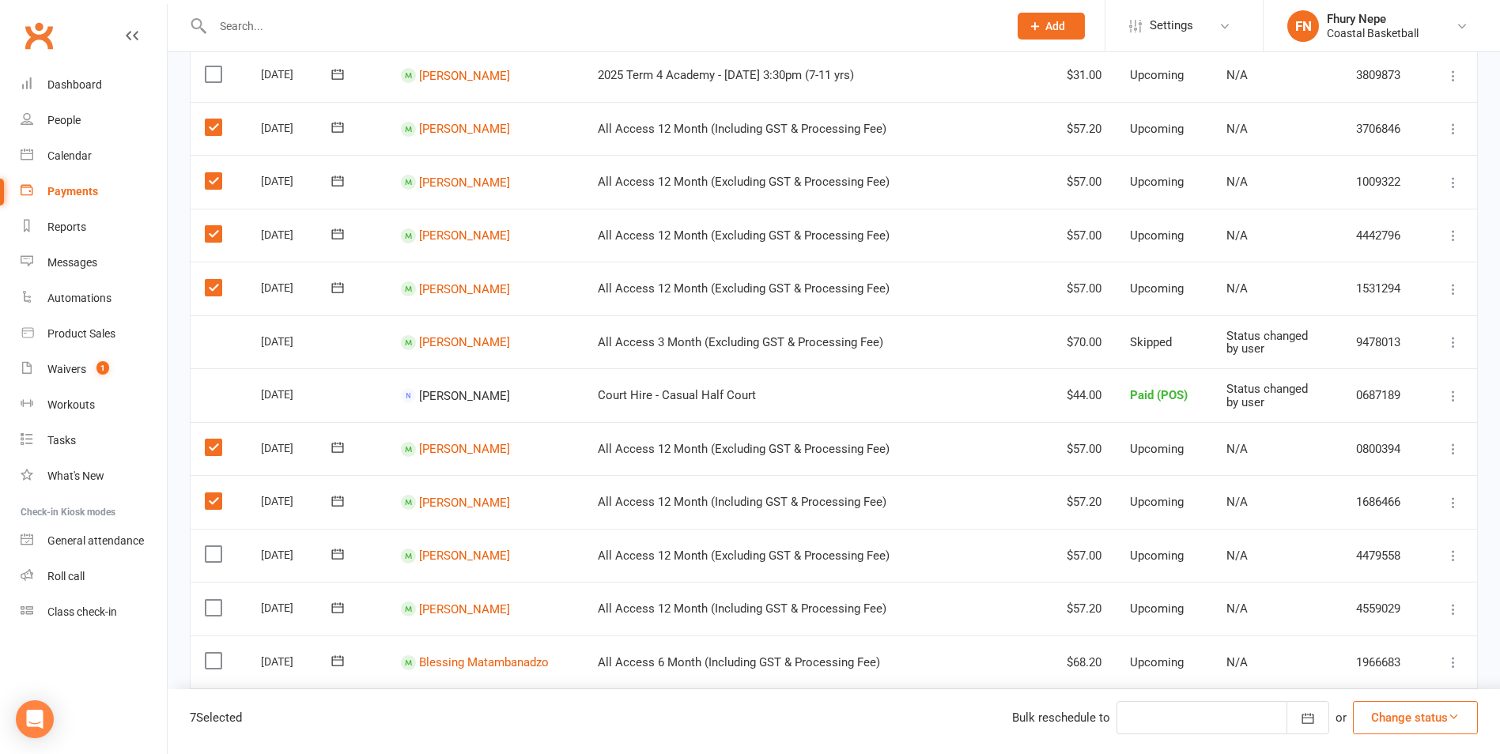
click at [215, 556] on label at bounding box center [215, 554] width 21 height 16
click at [215, 546] on input "checkbox" at bounding box center [210, 546] width 10 height 0
click at [215, 607] on label at bounding box center [215, 608] width 21 height 16
click at [215, 600] on input "checkbox" at bounding box center [210, 600] width 10 height 0
click at [221, 656] on label at bounding box center [215, 661] width 21 height 16
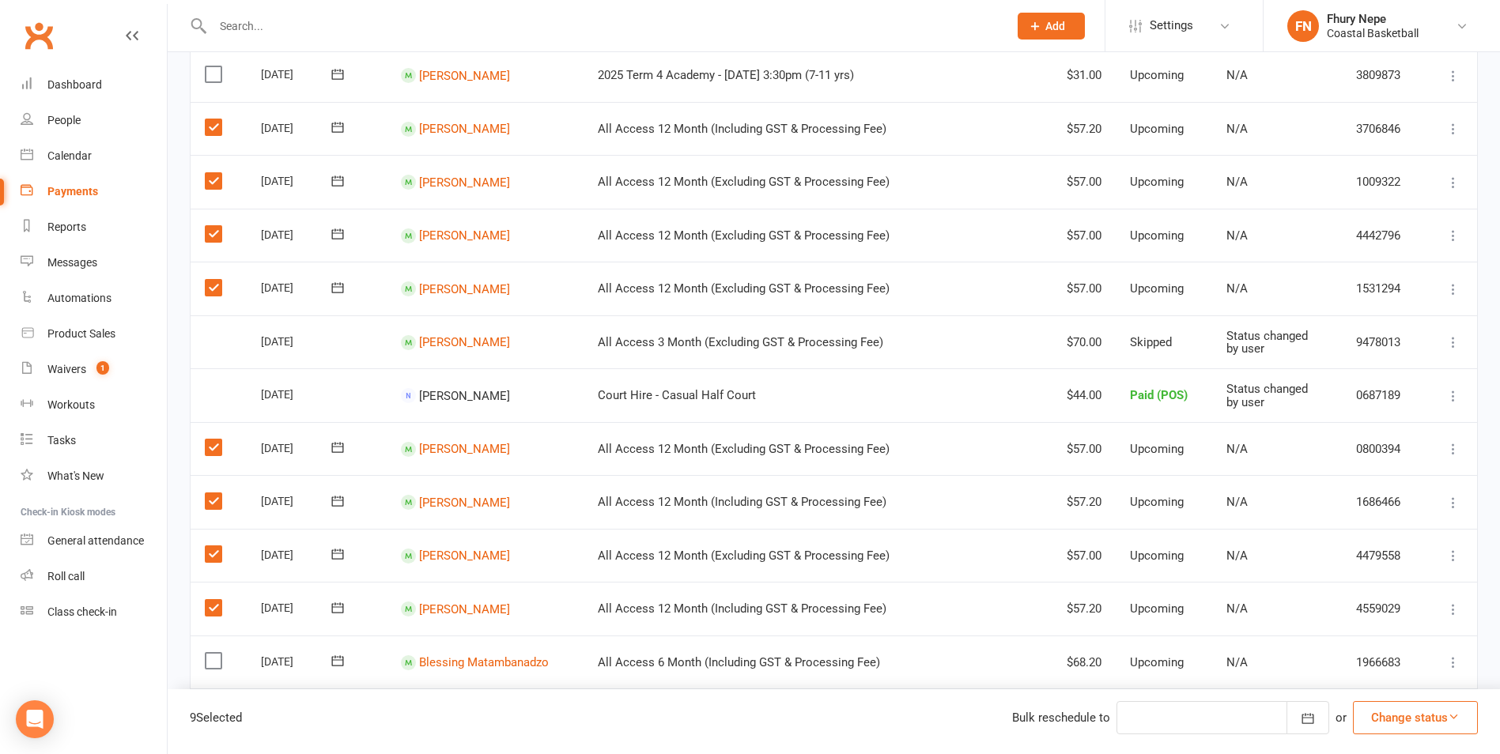
click at [215, 653] on input "checkbox" at bounding box center [210, 653] width 10 height 0
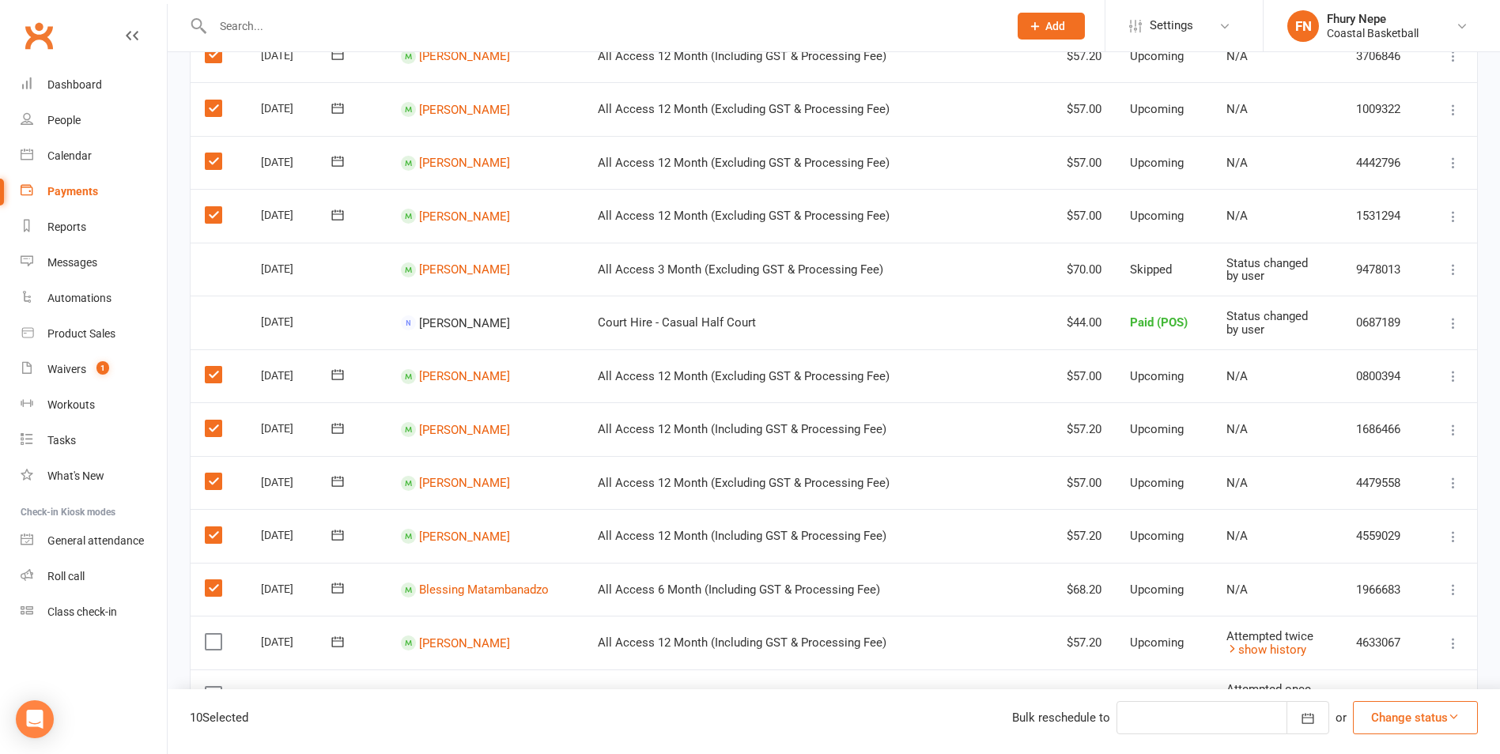
scroll to position [791, 0]
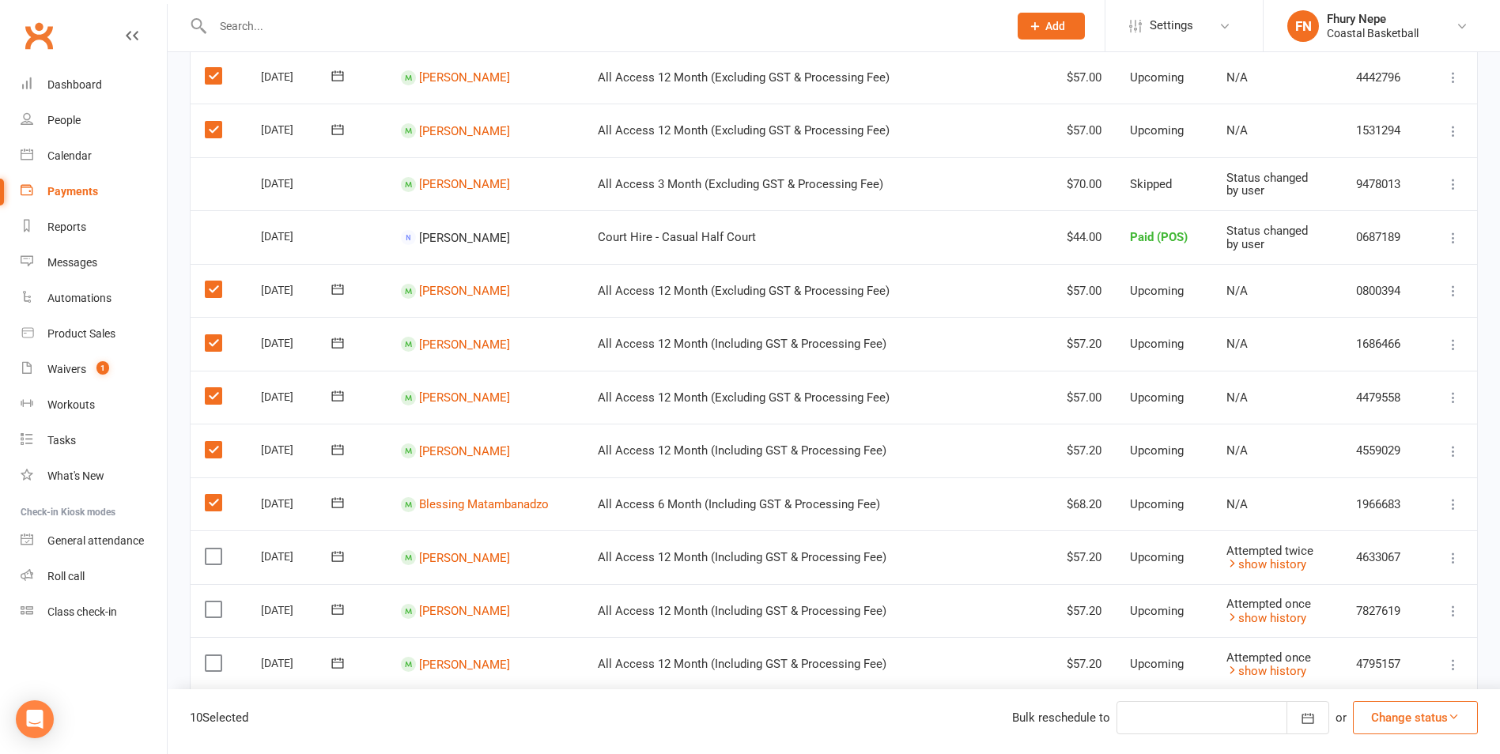
click at [213, 560] on label at bounding box center [215, 557] width 21 height 16
click at [213, 549] on input "checkbox" at bounding box center [210, 549] width 10 height 0
drag, startPoint x: 219, startPoint y: 606, endPoint x: 223, endPoint y: 613, distance: 8.1
click at [219, 607] on label at bounding box center [215, 610] width 21 height 16
click at [215, 602] on input "checkbox" at bounding box center [210, 602] width 10 height 0
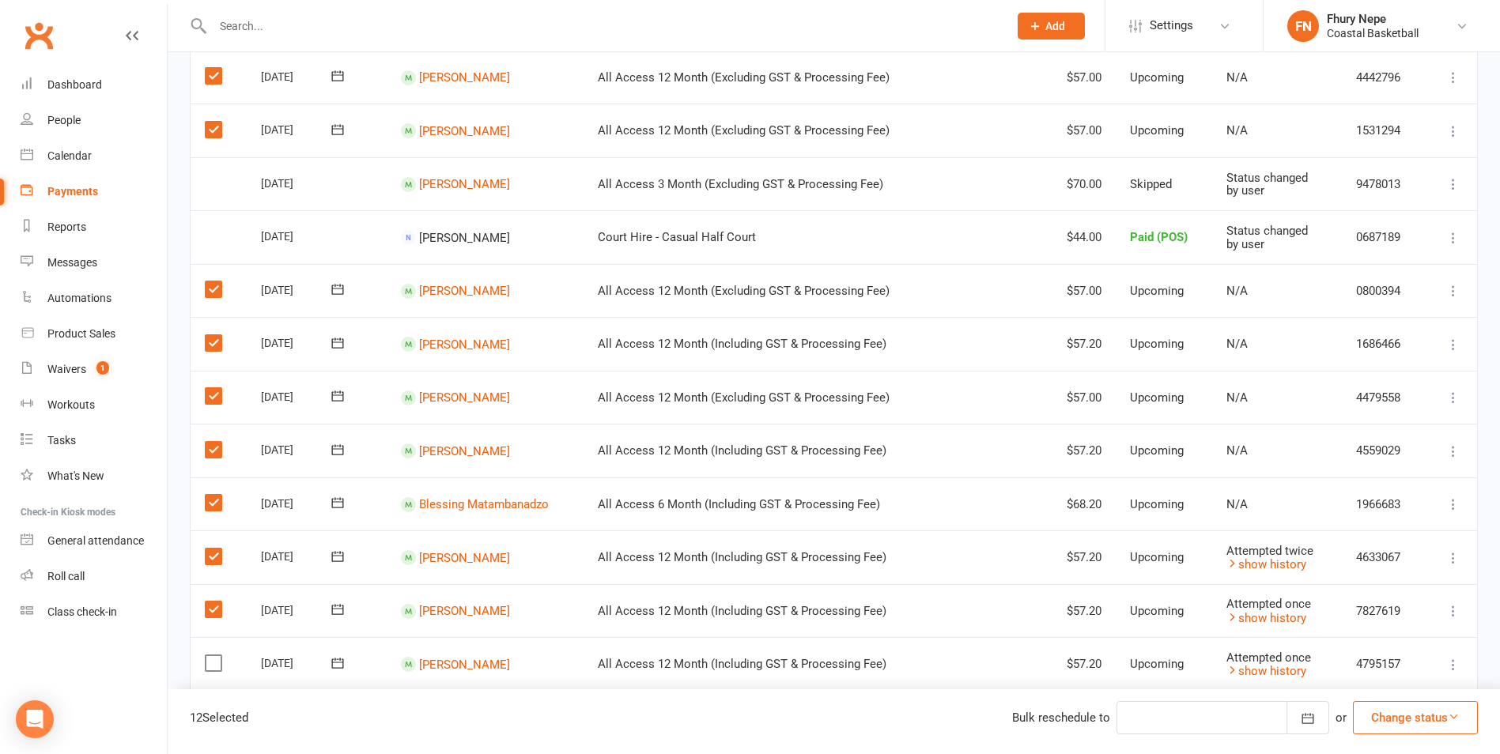
click at [216, 659] on label at bounding box center [215, 664] width 21 height 16
click at [215, 656] on input "checkbox" at bounding box center [210, 656] width 10 height 0
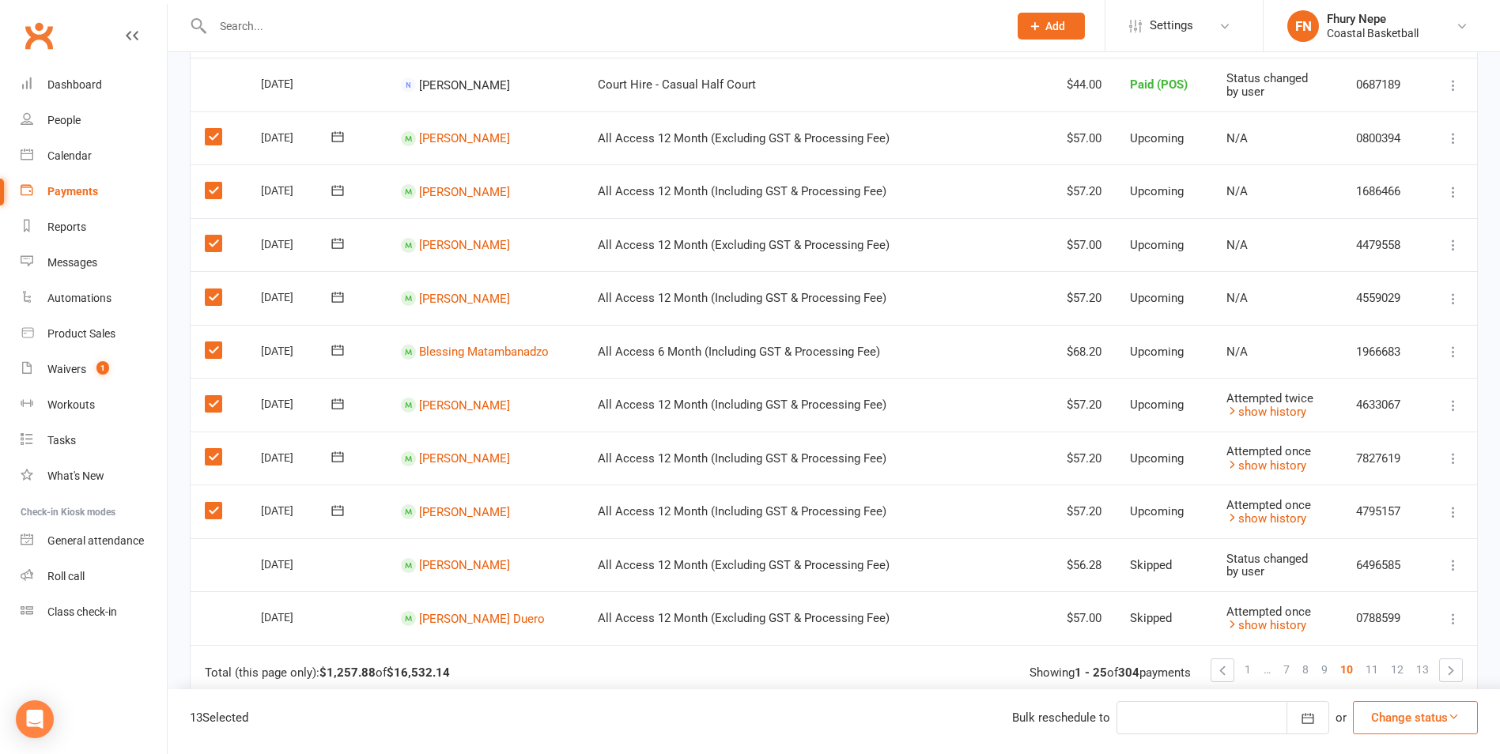
scroll to position [949, 0]
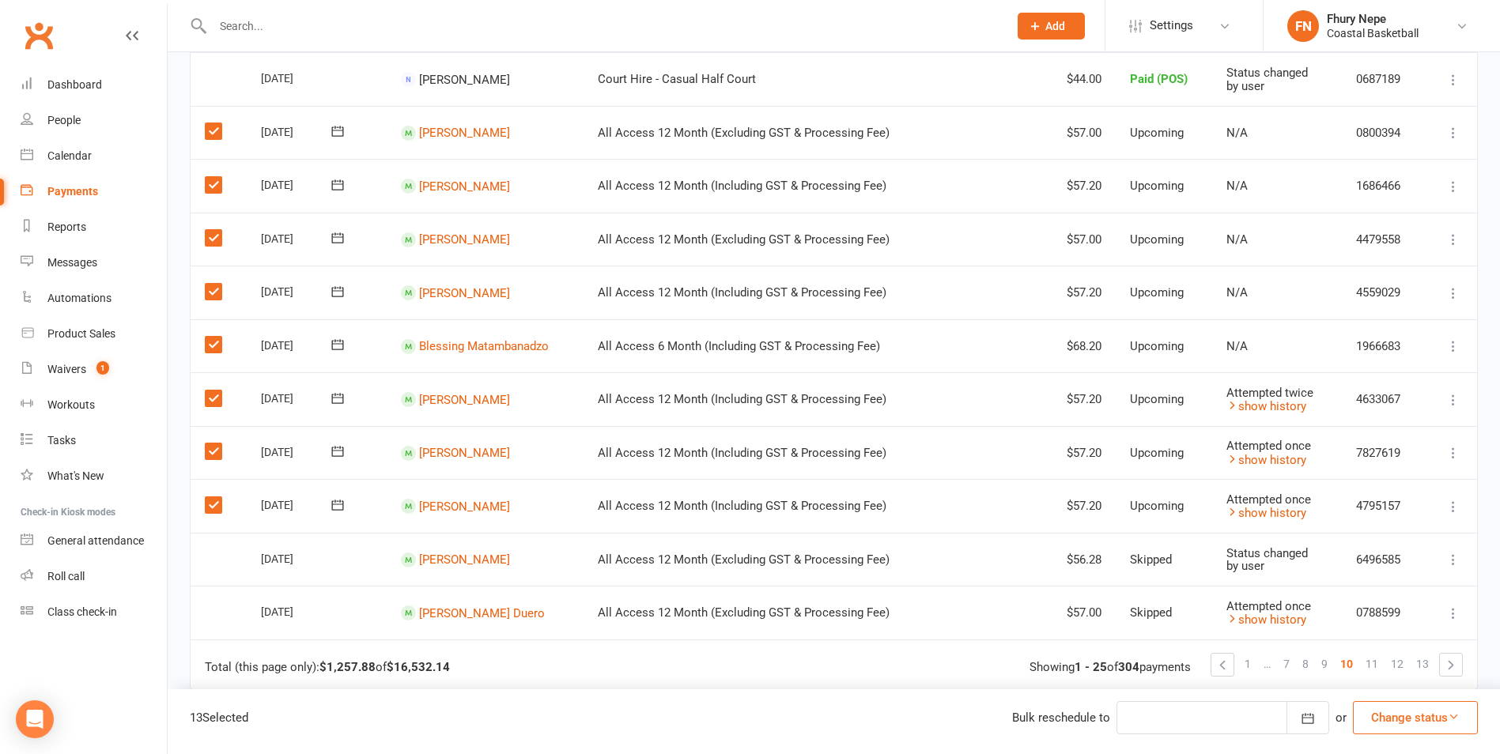
click at [1208, 659] on div "13 Selected Bulk reschedule to Reschedule October 2025 Sun Mon Tue Wed Thu Fri …" at bounding box center [834, 722] width 1333 height 65
click at [1208, 659] on button "Change status" at bounding box center [1415, 717] width 125 height 33
click at [1208, 659] on link "Skipped" at bounding box center [1399, 676] width 157 height 32
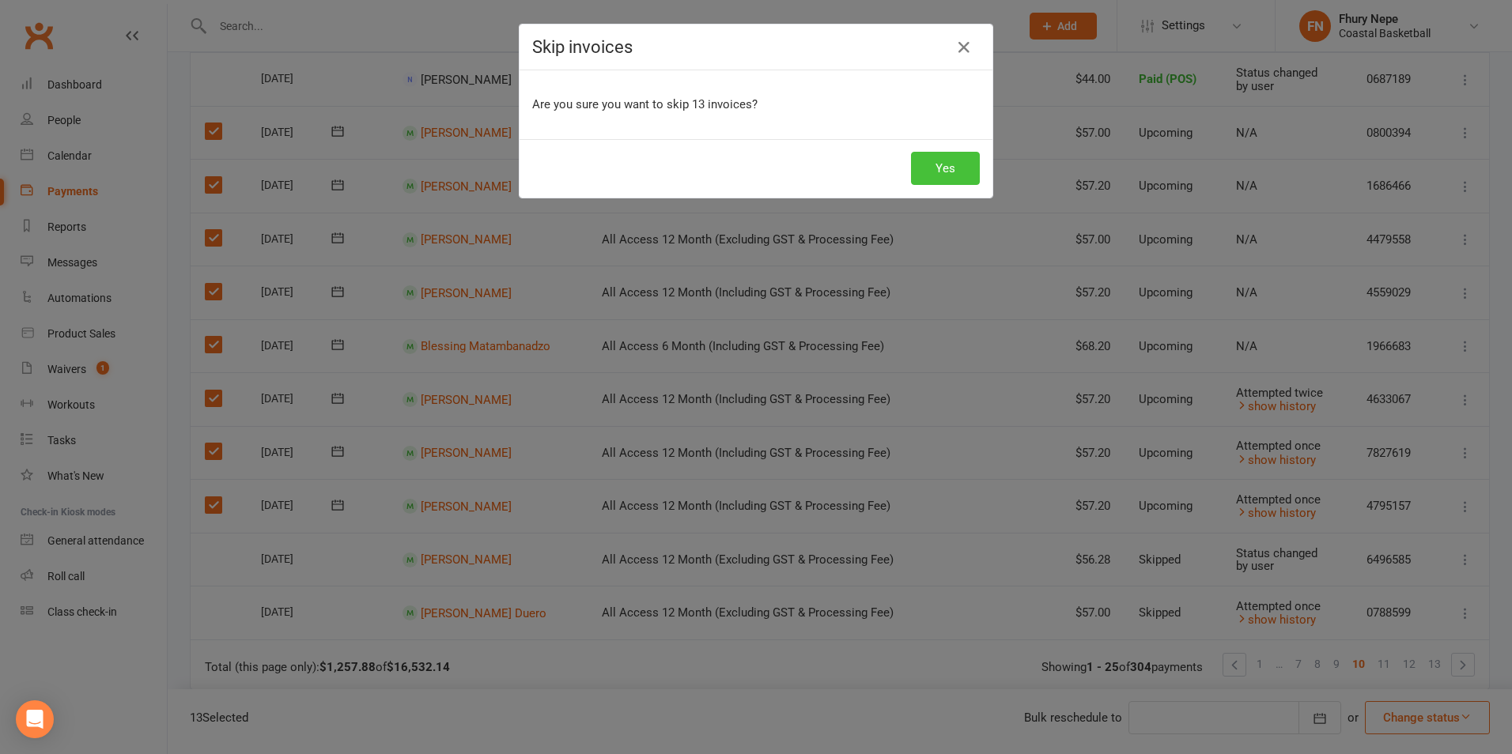
click at [940, 167] on button "Yes" at bounding box center [945, 168] width 69 height 33
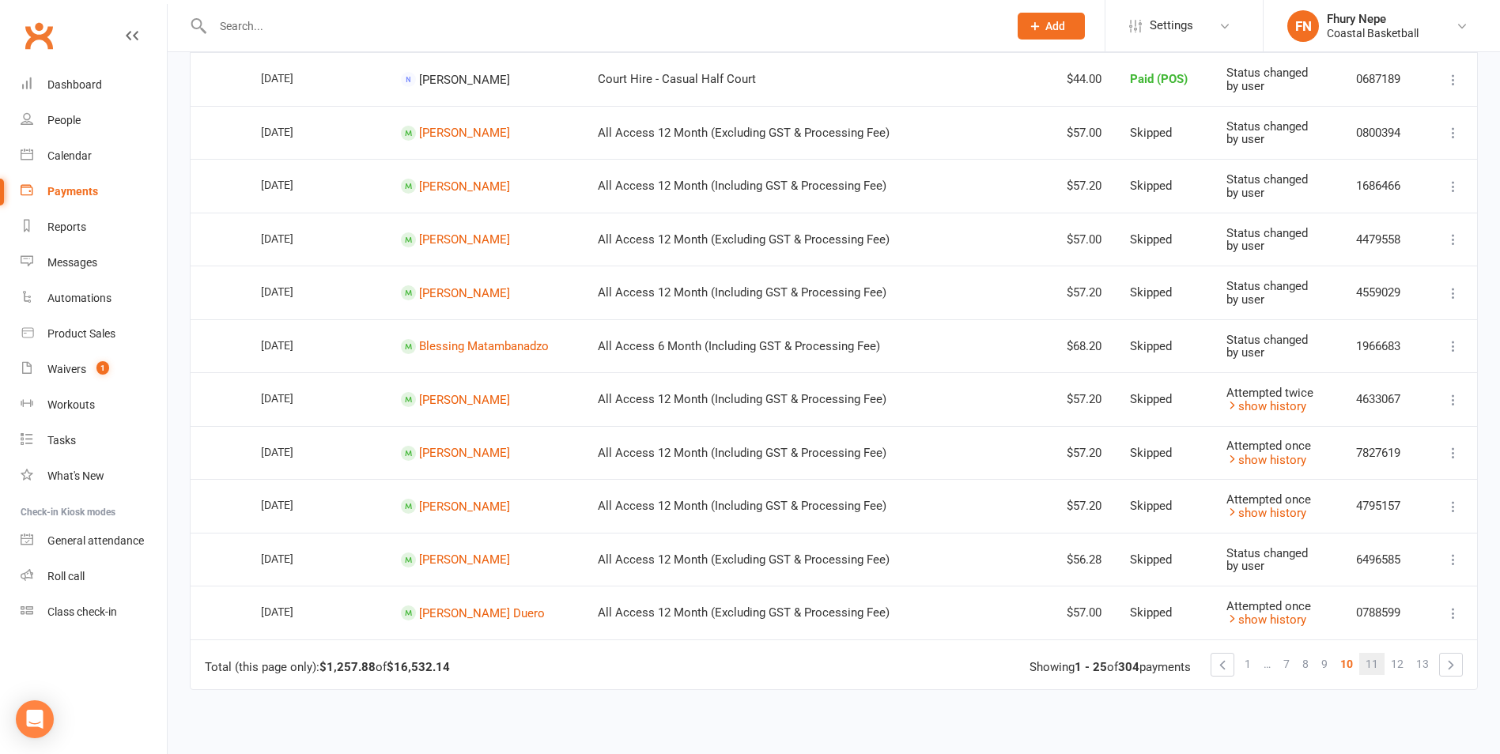
click at [1208, 659] on link "11" at bounding box center [1371, 664] width 25 height 22
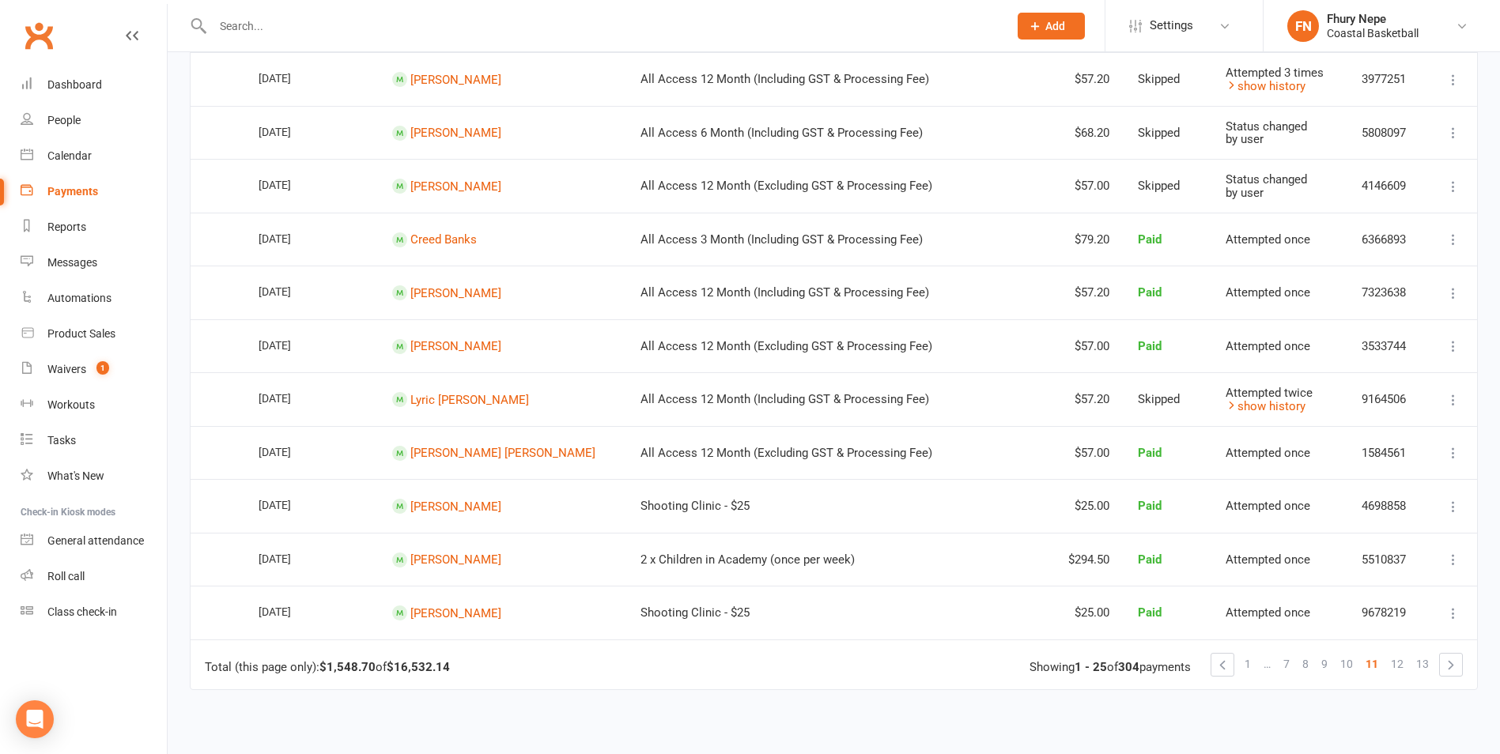
scroll to position [0, 0]
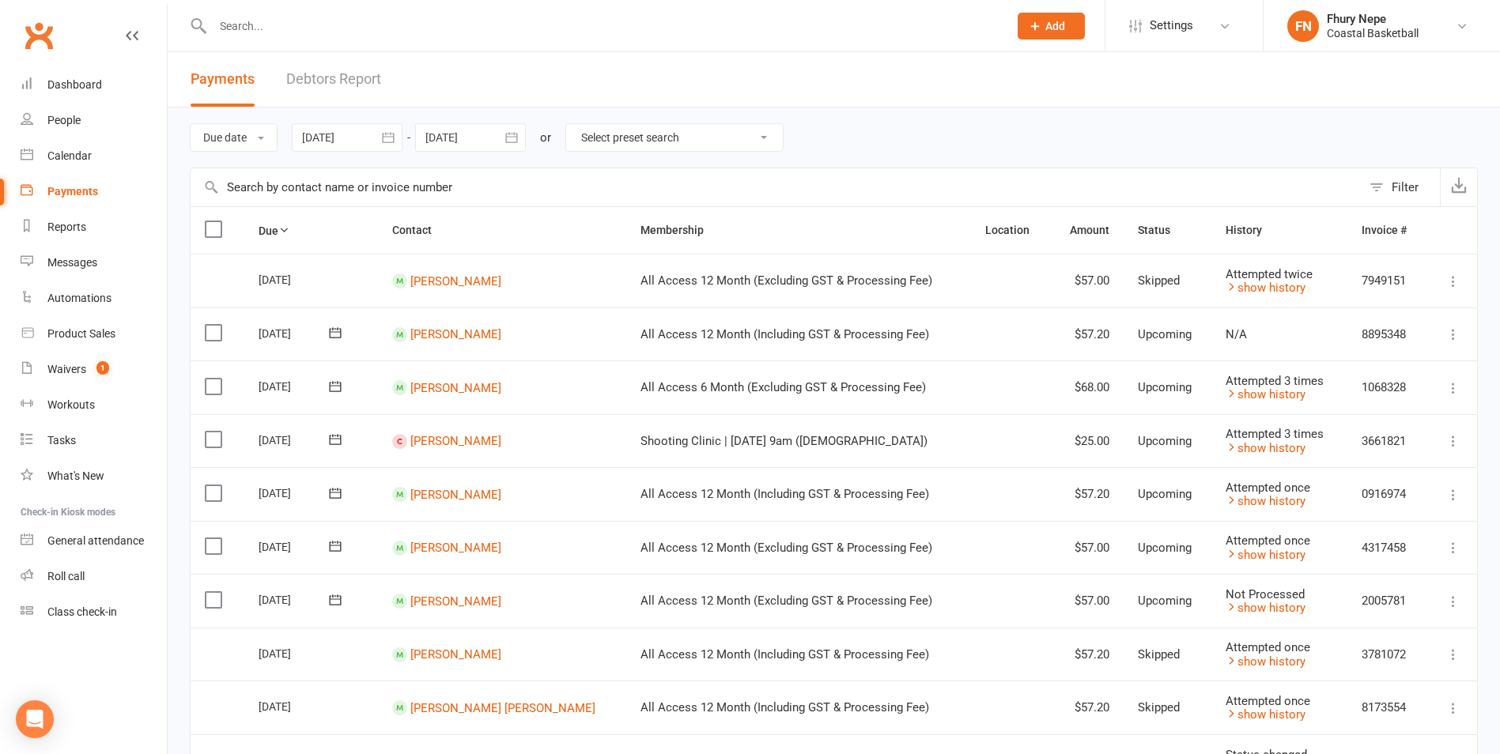
click at [210, 332] on label at bounding box center [215, 333] width 21 height 16
click at [210, 325] on input "checkbox" at bounding box center [210, 325] width 10 height 0
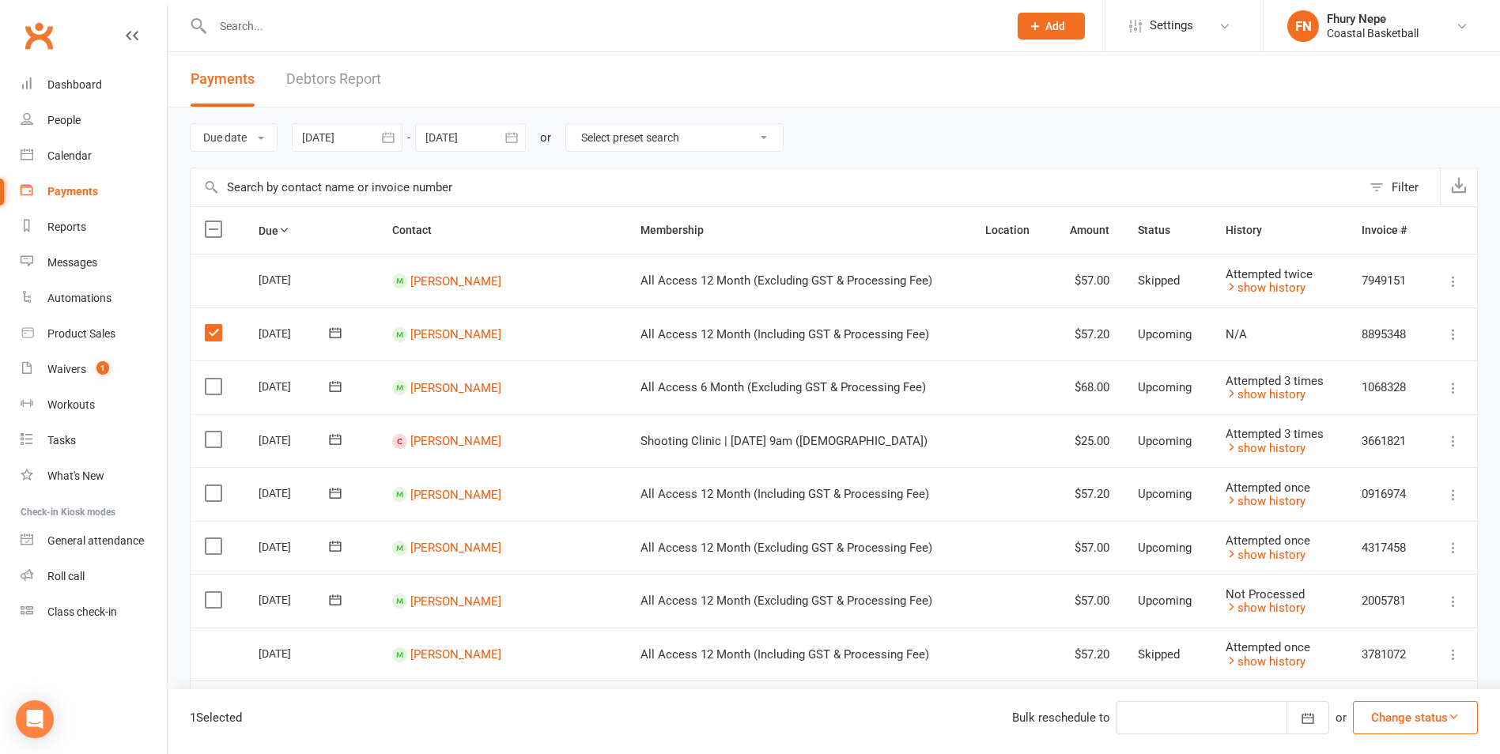
drag, startPoint x: 217, startPoint y: 389, endPoint x: 217, endPoint y: 406, distance: 17.4
click at [217, 394] on label at bounding box center [215, 387] width 21 height 16
click at [215, 379] on input "checkbox" at bounding box center [210, 379] width 10 height 0
click at [212, 489] on label at bounding box center [215, 494] width 21 height 16
click at [212, 486] on input "checkbox" at bounding box center [210, 486] width 10 height 0
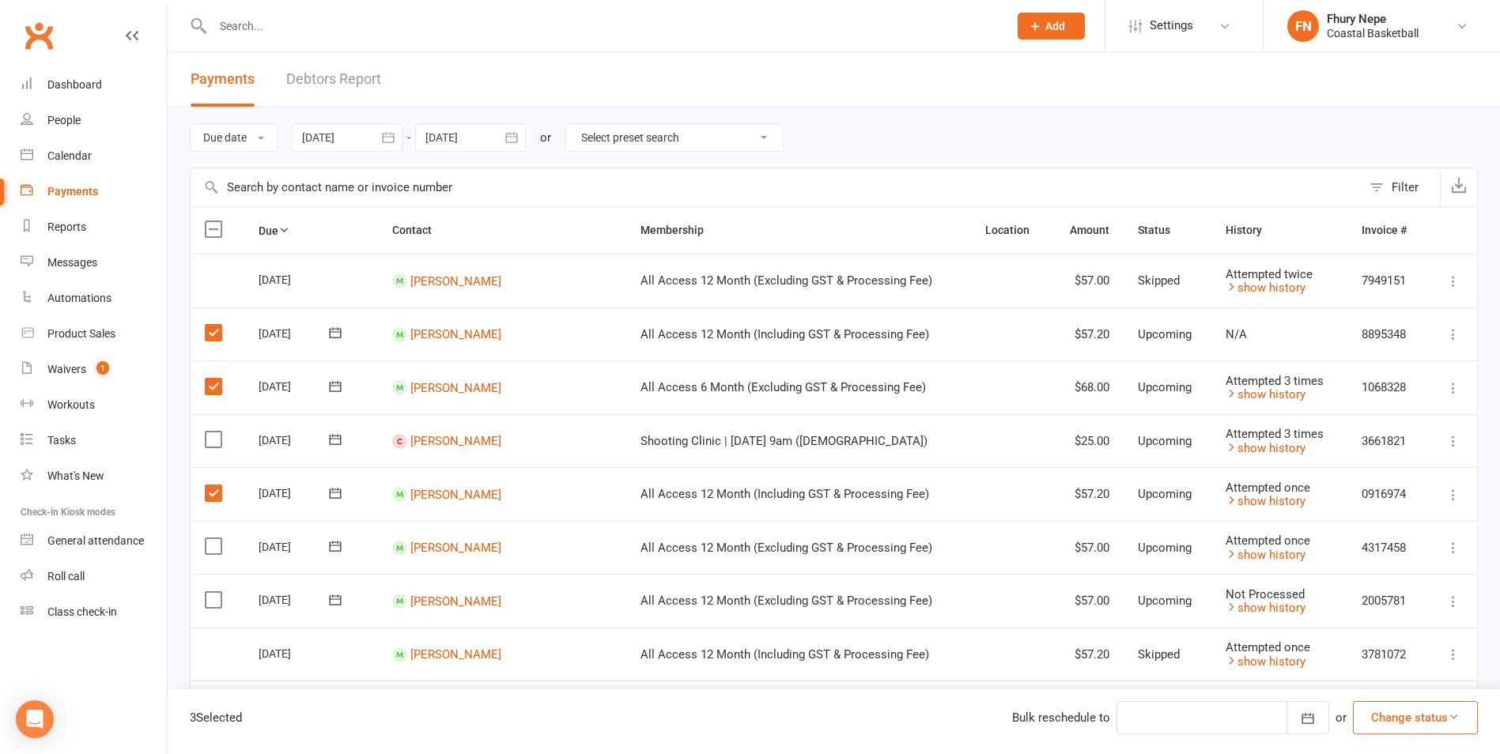
click at [217, 550] on label at bounding box center [215, 547] width 21 height 16
click at [215, 539] on input "checkbox" at bounding box center [210, 539] width 10 height 0
click at [214, 604] on label at bounding box center [215, 600] width 21 height 16
click at [214, 592] on input "checkbox" at bounding box center [210, 592] width 10 height 0
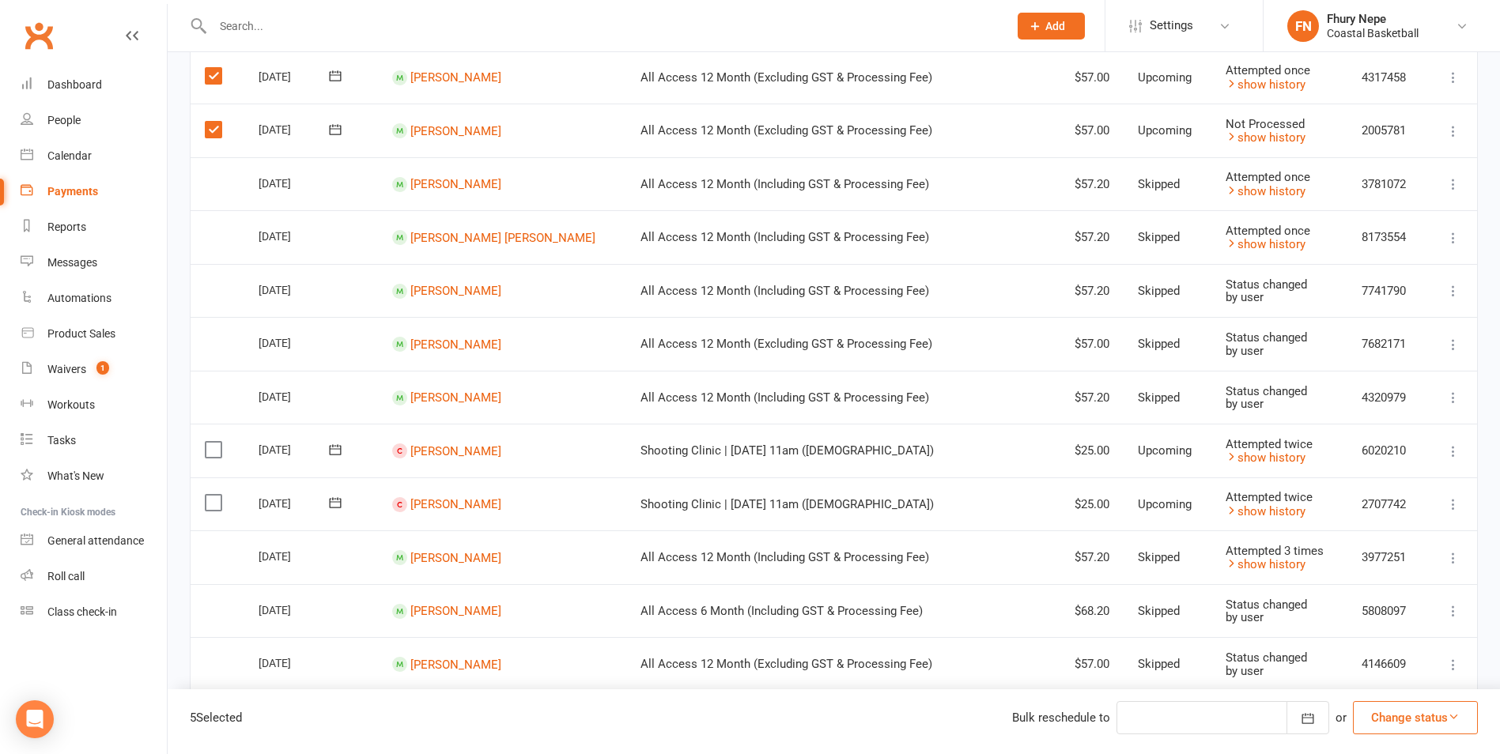
scroll to position [475, 0]
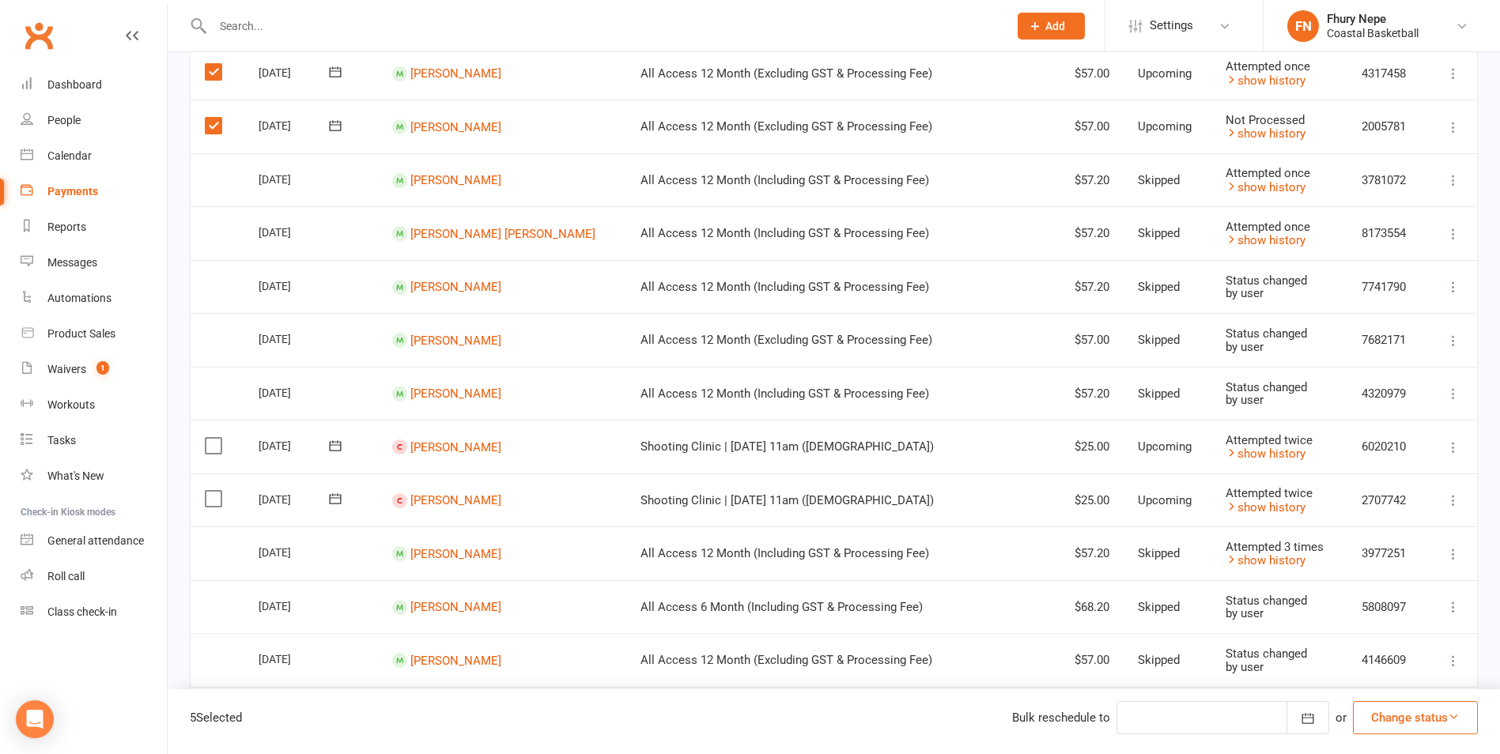
click at [211, 440] on label at bounding box center [215, 446] width 21 height 16
click at [211, 438] on input "checkbox" at bounding box center [210, 438] width 10 height 0
click at [208, 445] on label at bounding box center [215, 446] width 21 height 16
click at [208, 438] on input "checkbox" at bounding box center [210, 438] width 10 height 0
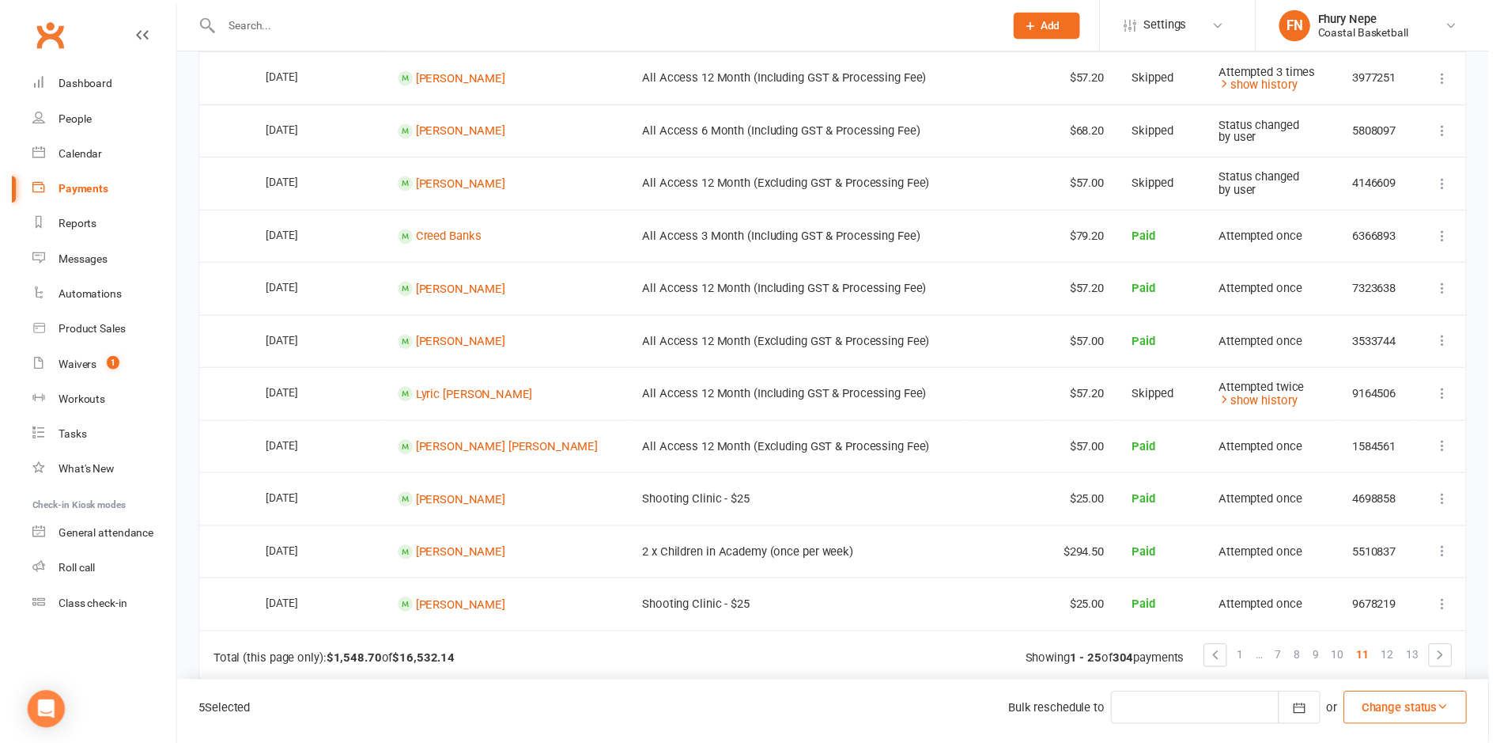
scroll to position [1028, 0]
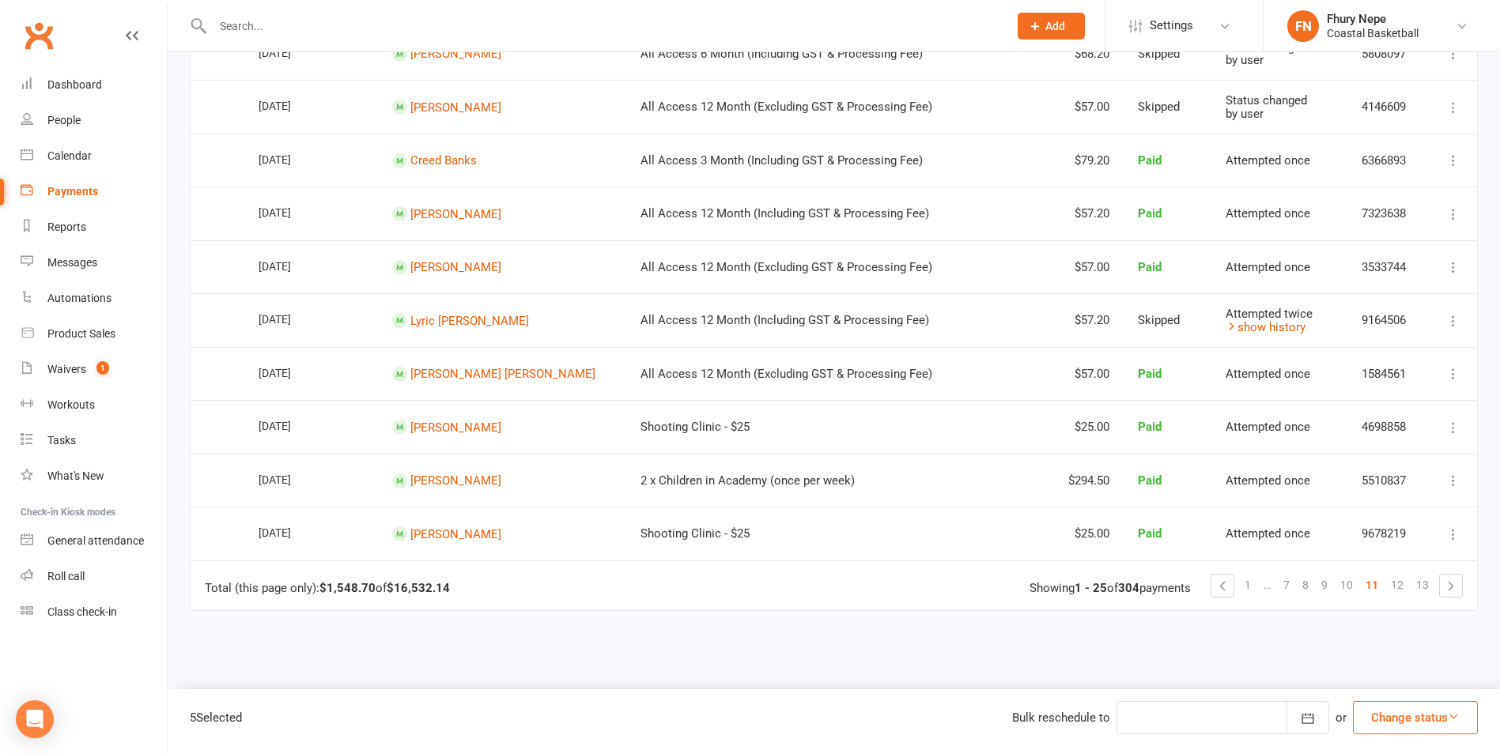
drag, startPoint x: 1409, startPoint y: 720, endPoint x: 1416, endPoint y: 729, distance: 10.8
click at [1208, 659] on button "Change status" at bounding box center [1415, 717] width 125 height 33
click at [1208, 659] on link "Skipped" at bounding box center [1399, 676] width 157 height 32
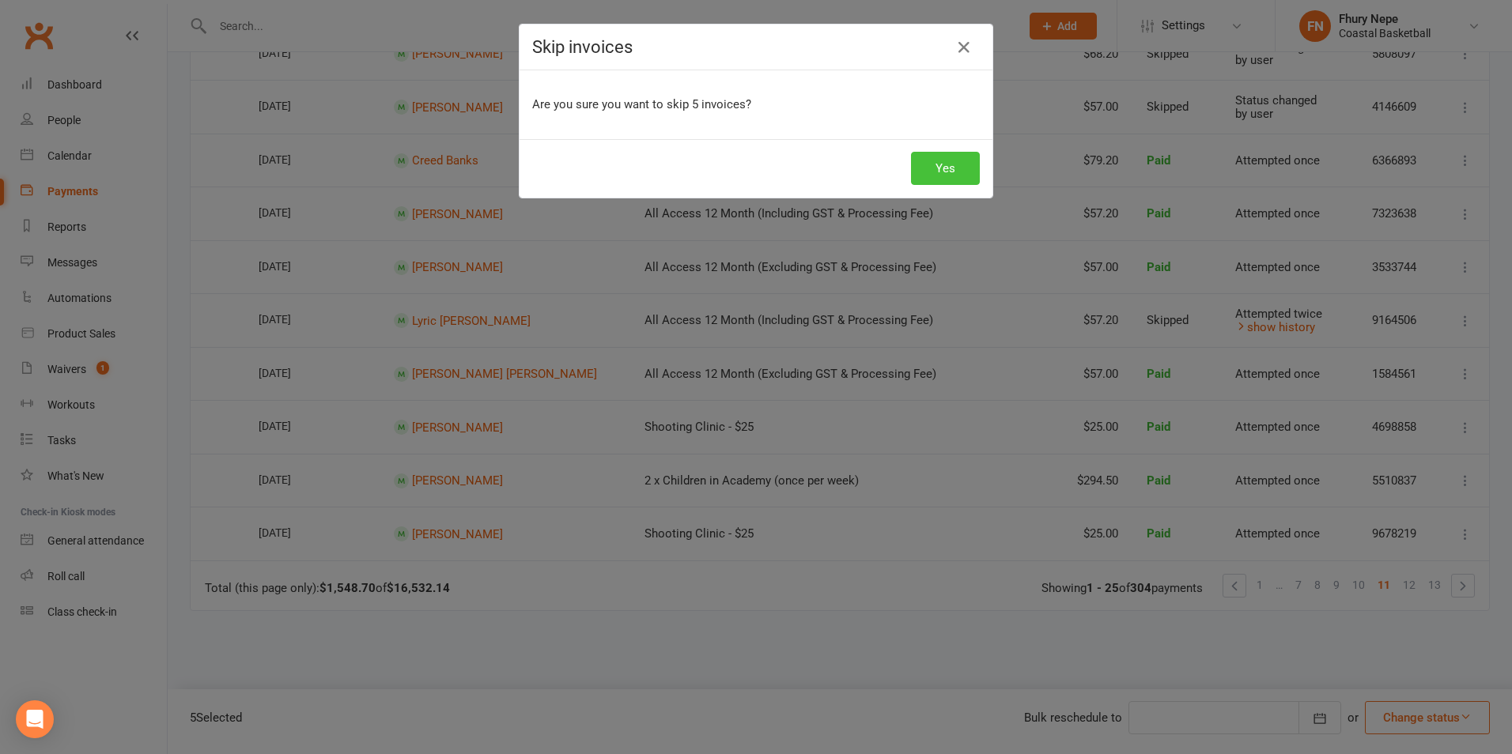
click at [932, 161] on button "Yes" at bounding box center [945, 168] width 69 height 33
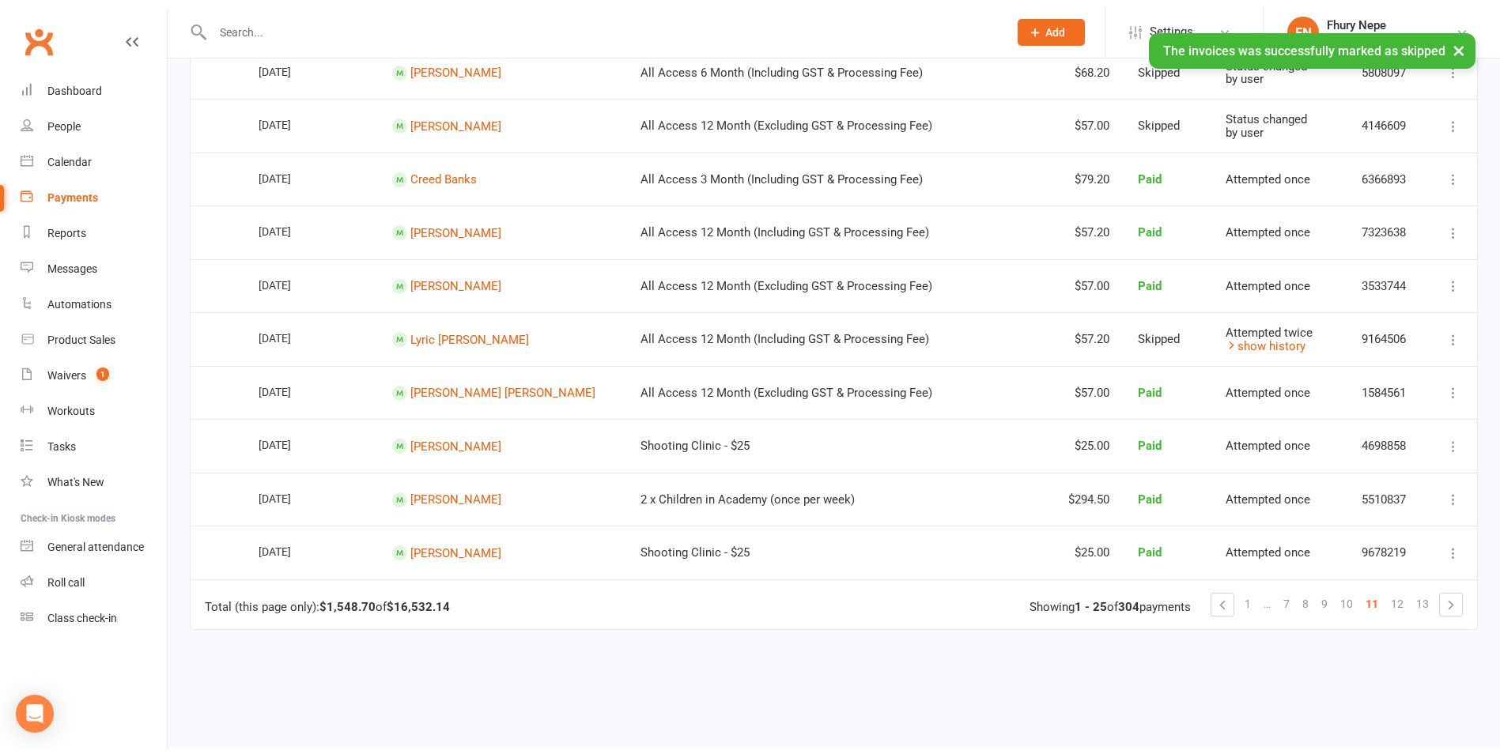
scroll to position [1041, 0]
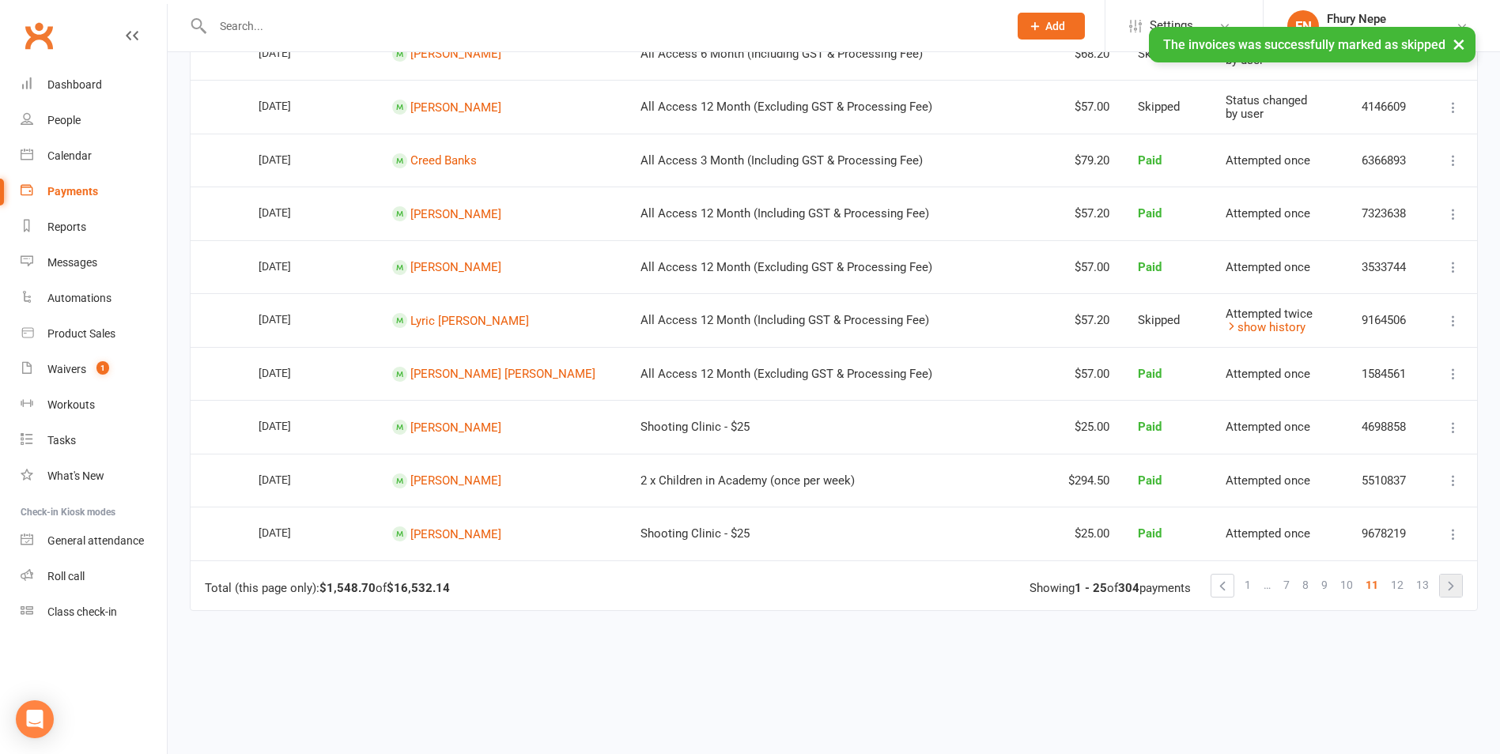
click at [1208, 582] on link at bounding box center [1451, 586] width 22 height 22
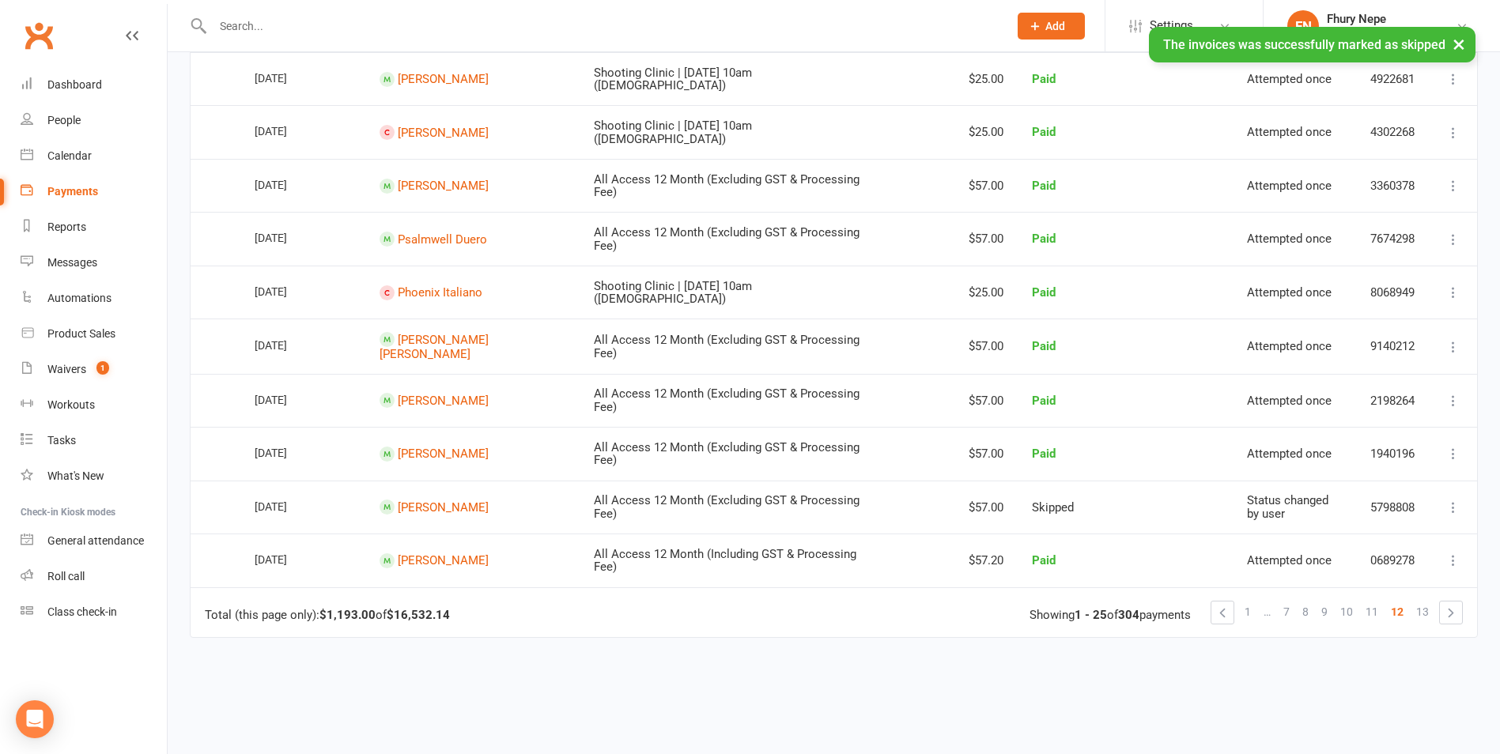
scroll to position [0, 0]
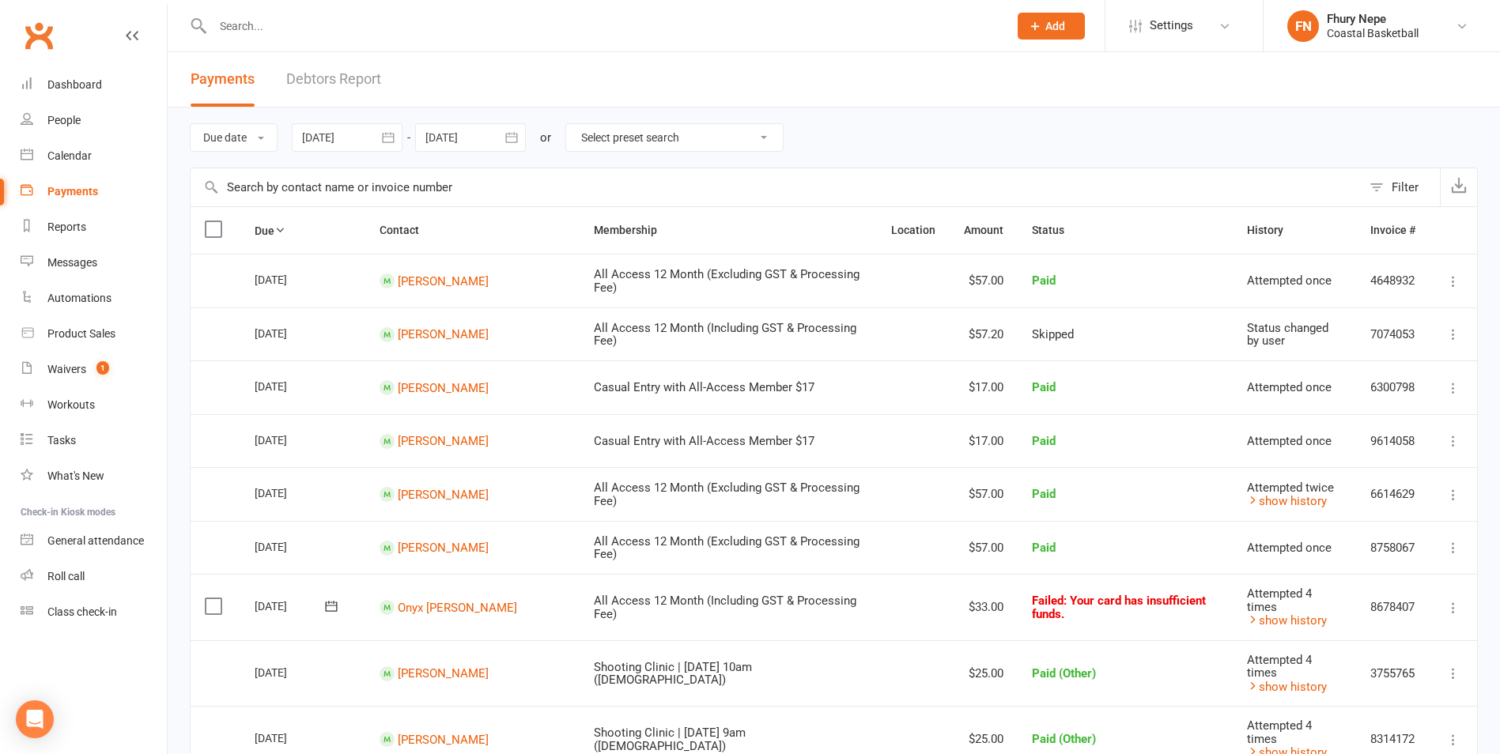
click at [210, 599] on label at bounding box center [215, 607] width 21 height 16
click at [210, 599] on input "checkbox" at bounding box center [210, 599] width 10 height 0
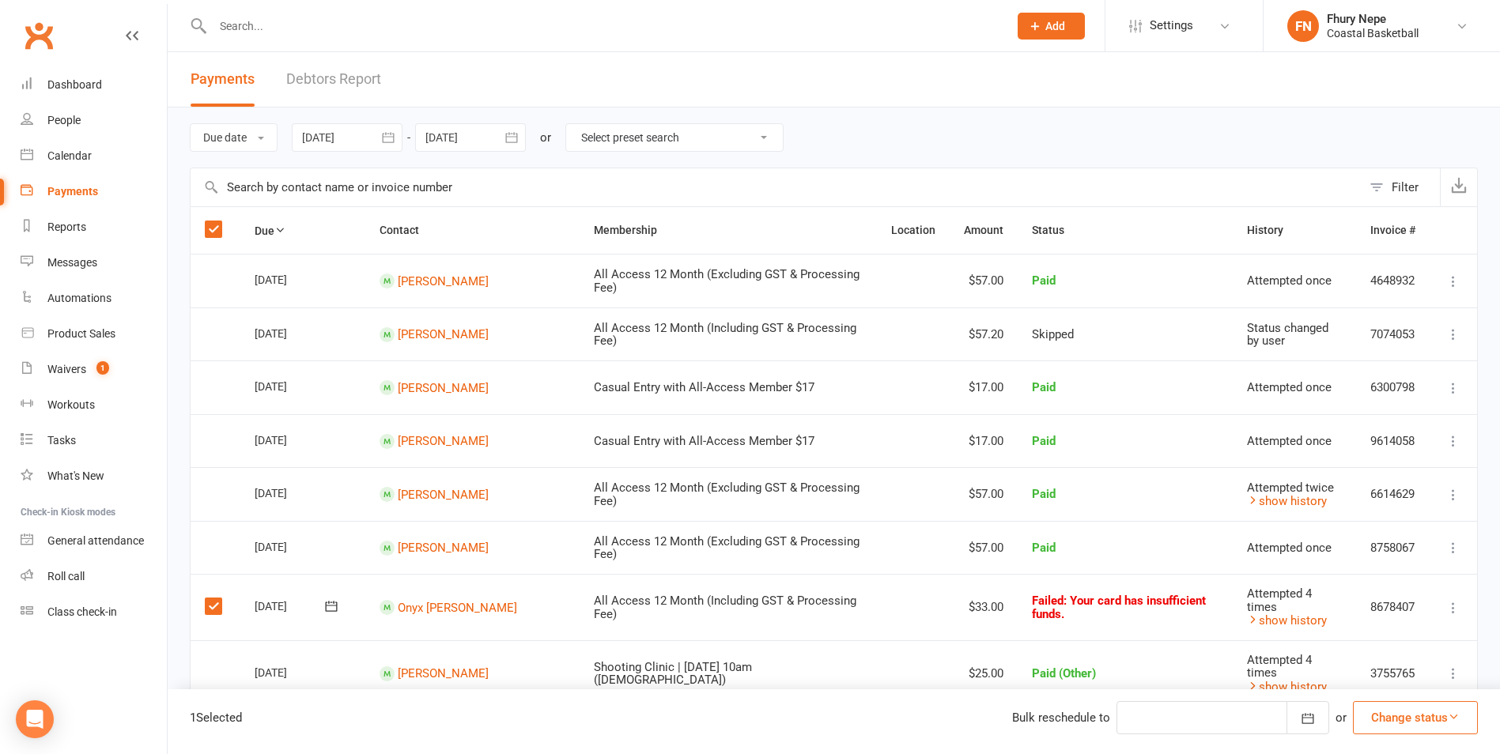
click at [218, 599] on label at bounding box center [215, 607] width 21 height 16
click at [215, 599] on input "checkbox" at bounding box center [210, 599] width 10 height 0
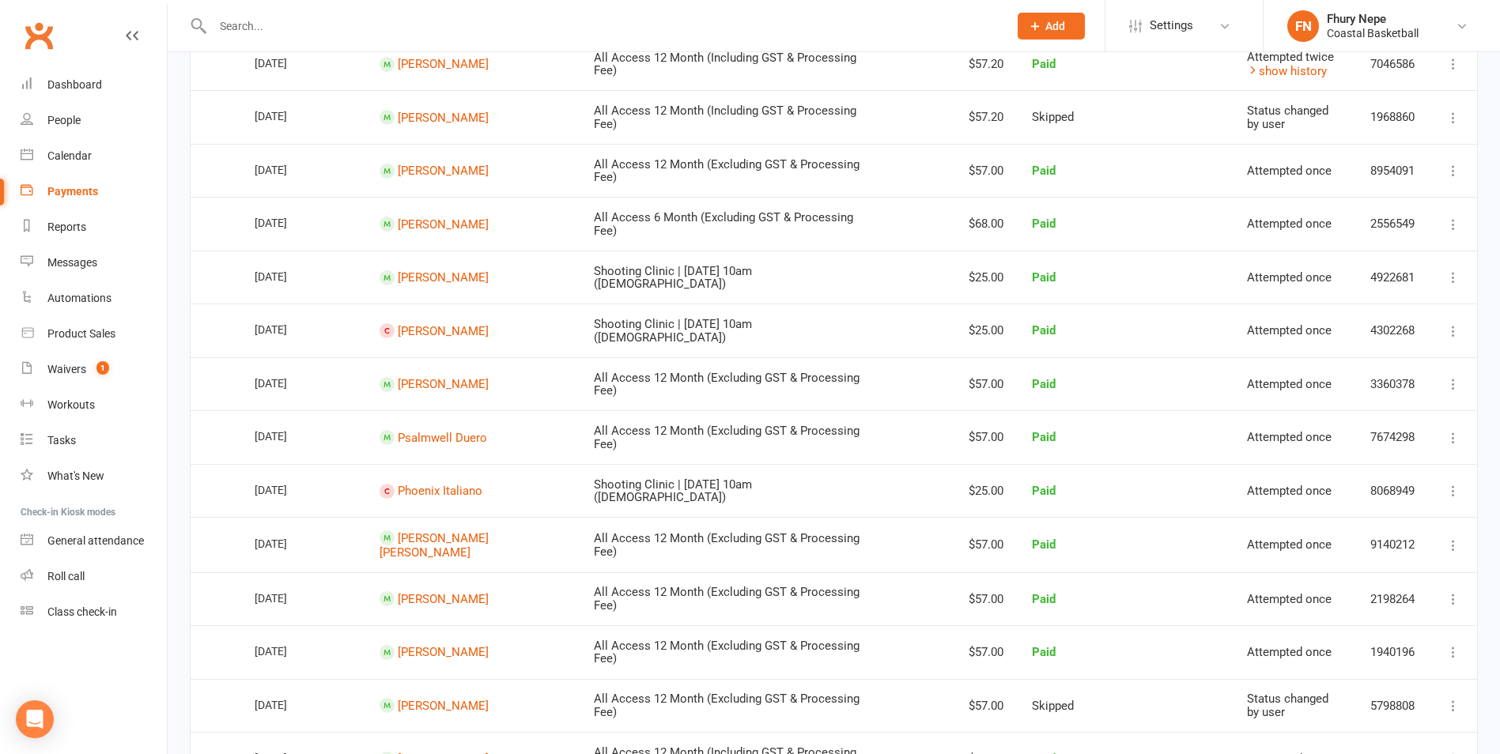
scroll to position [949, 0]
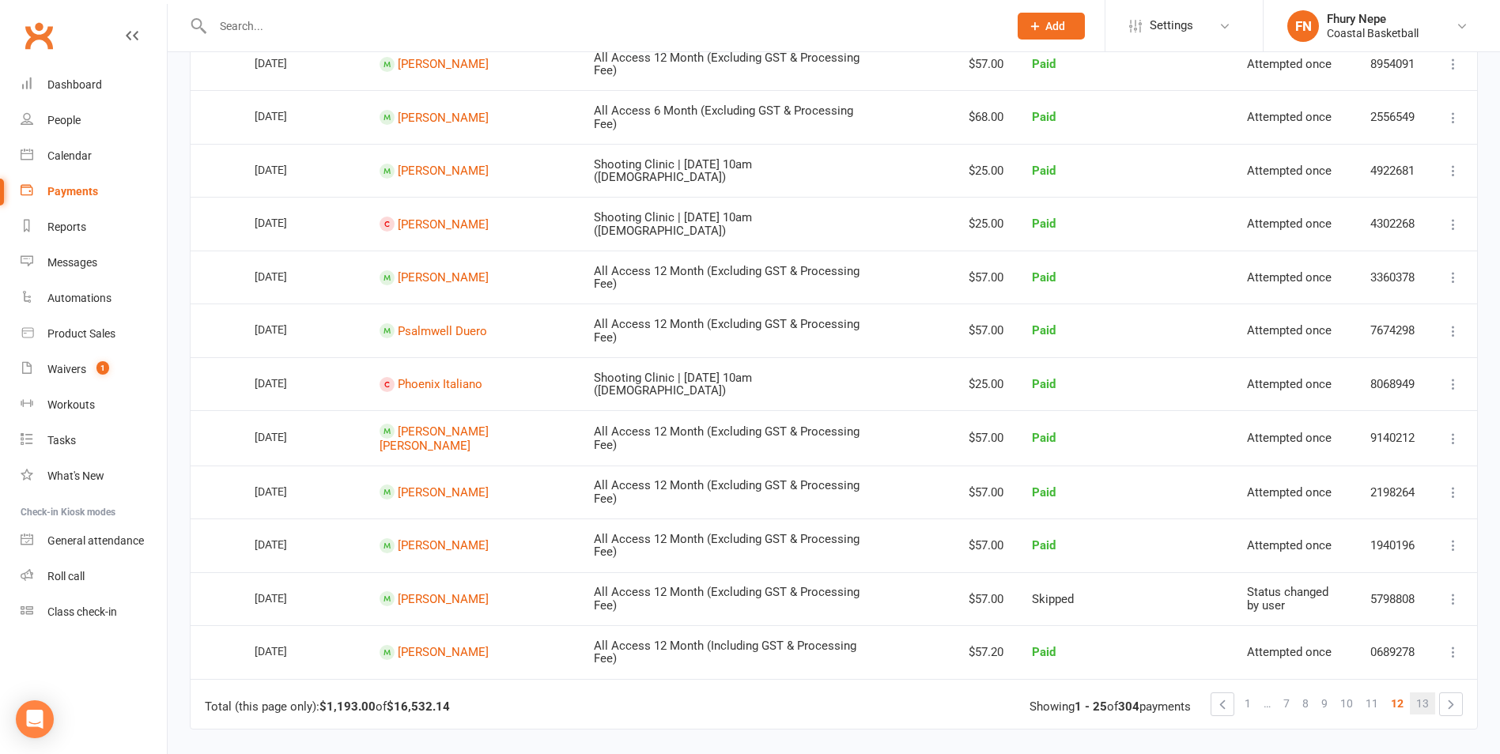
click at [1208, 659] on span "13" at bounding box center [1422, 704] width 13 height 22
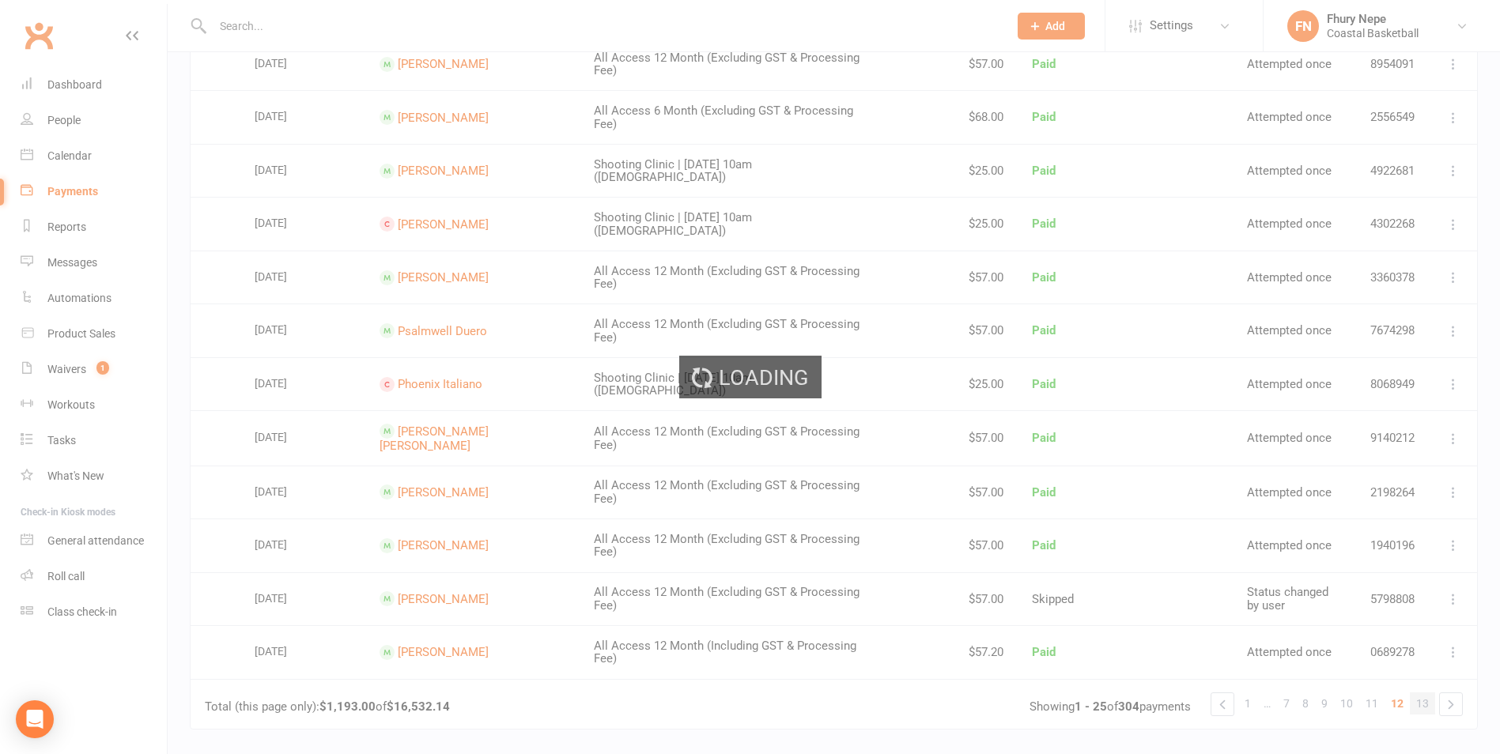
scroll to position [0, 0]
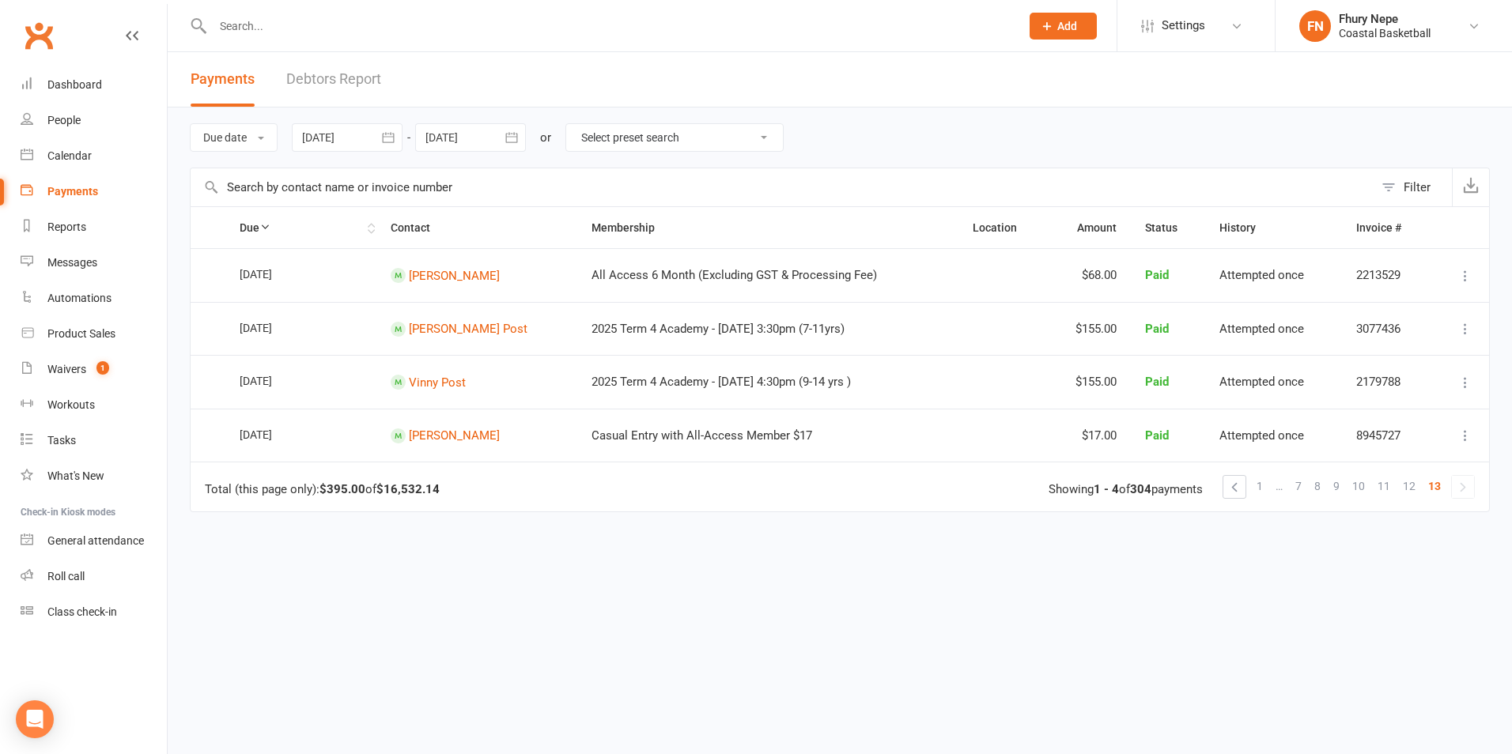
click at [267, 224] on th "Due" at bounding box center [301, 227] width 152 height 41
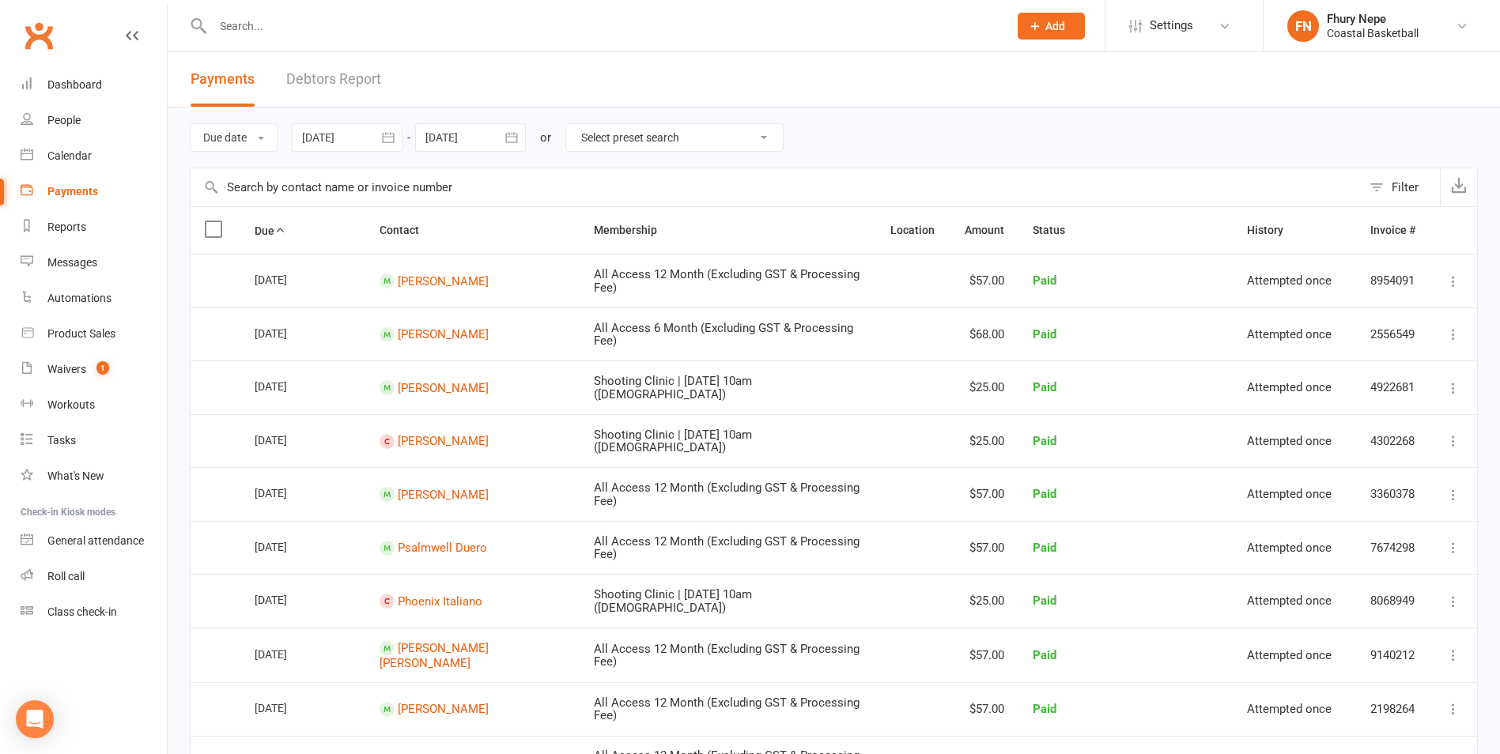
click at [473, 78] on header "Payments Debtors Report" at bounding box center [834, 79] width 1333 height 55
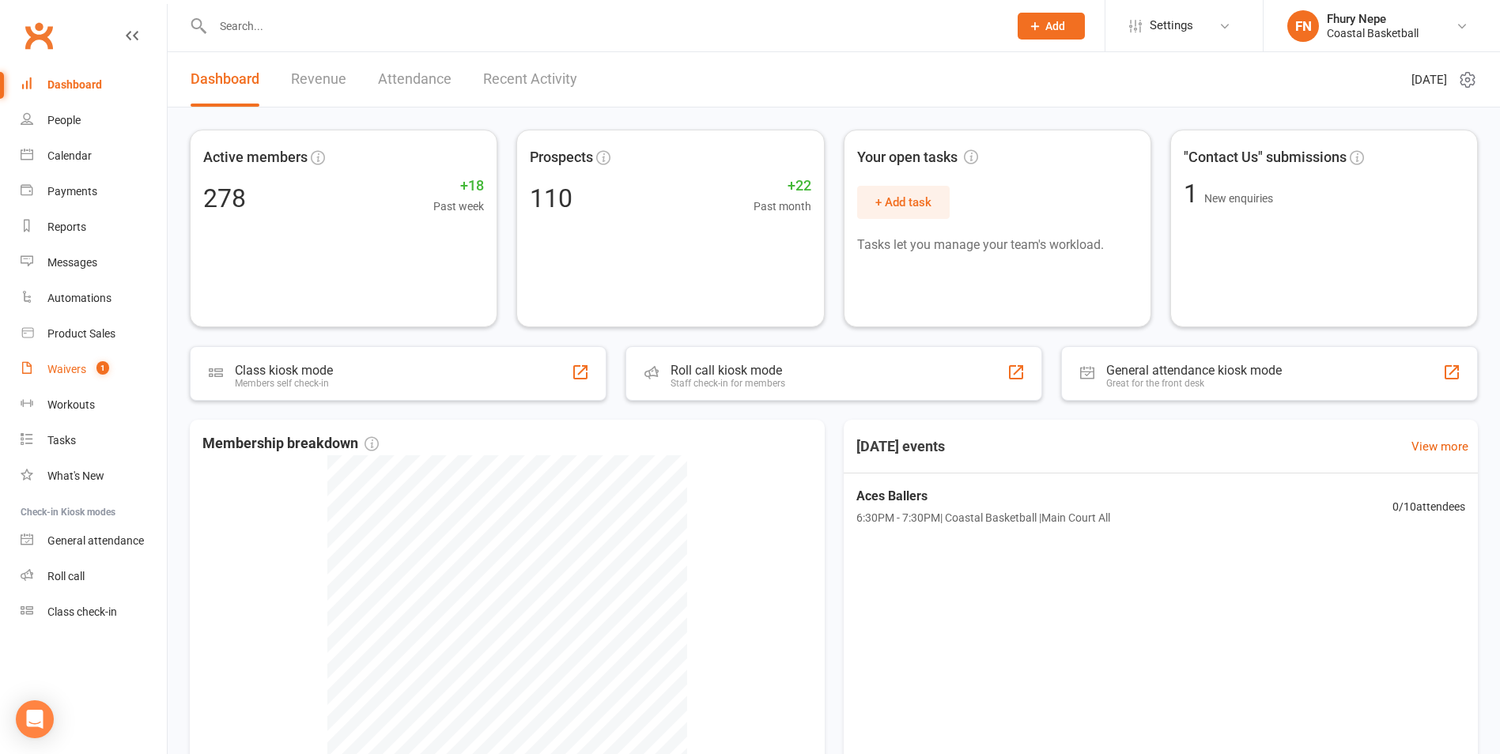
drag, startPoint x: 96, startPoint y: 358, endPoint x: 110, endPoint y: 365, distance: 15.2
click at [98, 358] on link "Waivers 1" at bounding box center [94, 370] width 146 height 36
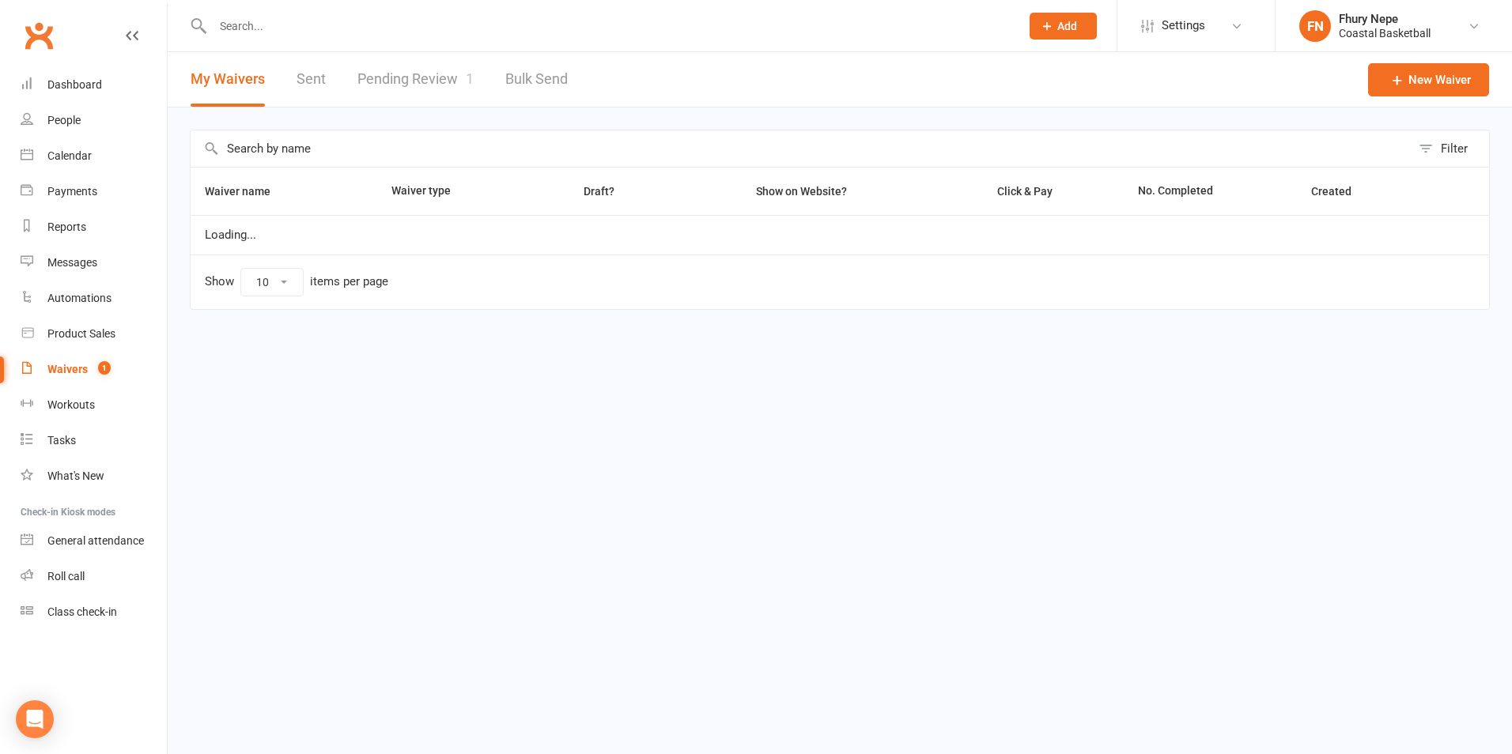
select select "100"
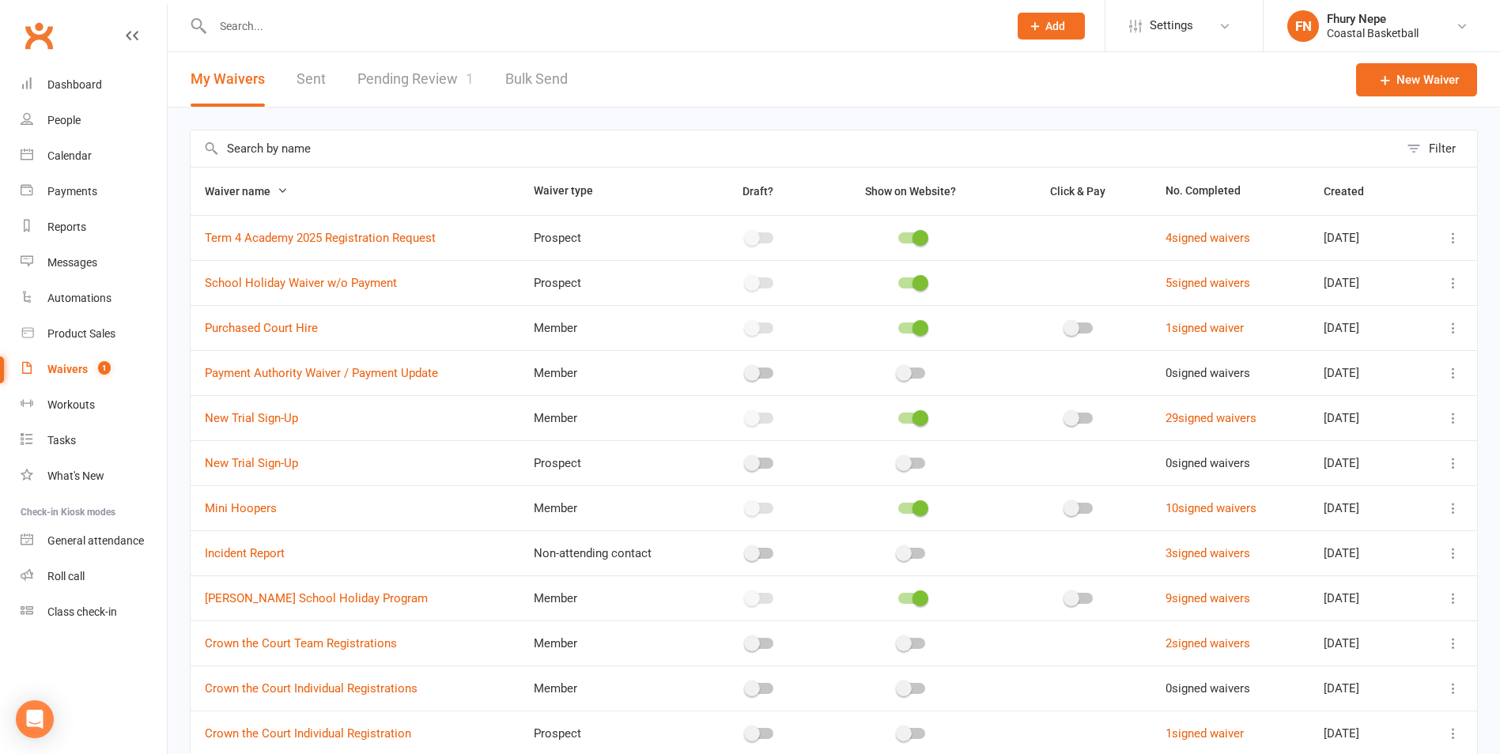
click at [1185, 227] on td "4 signed waivers" at bounding box center [1230, 237] width 158 height 45
click at [1169, 236] on link "4 signed waivers" at bounding box center [1208, 238] width 85 height 14
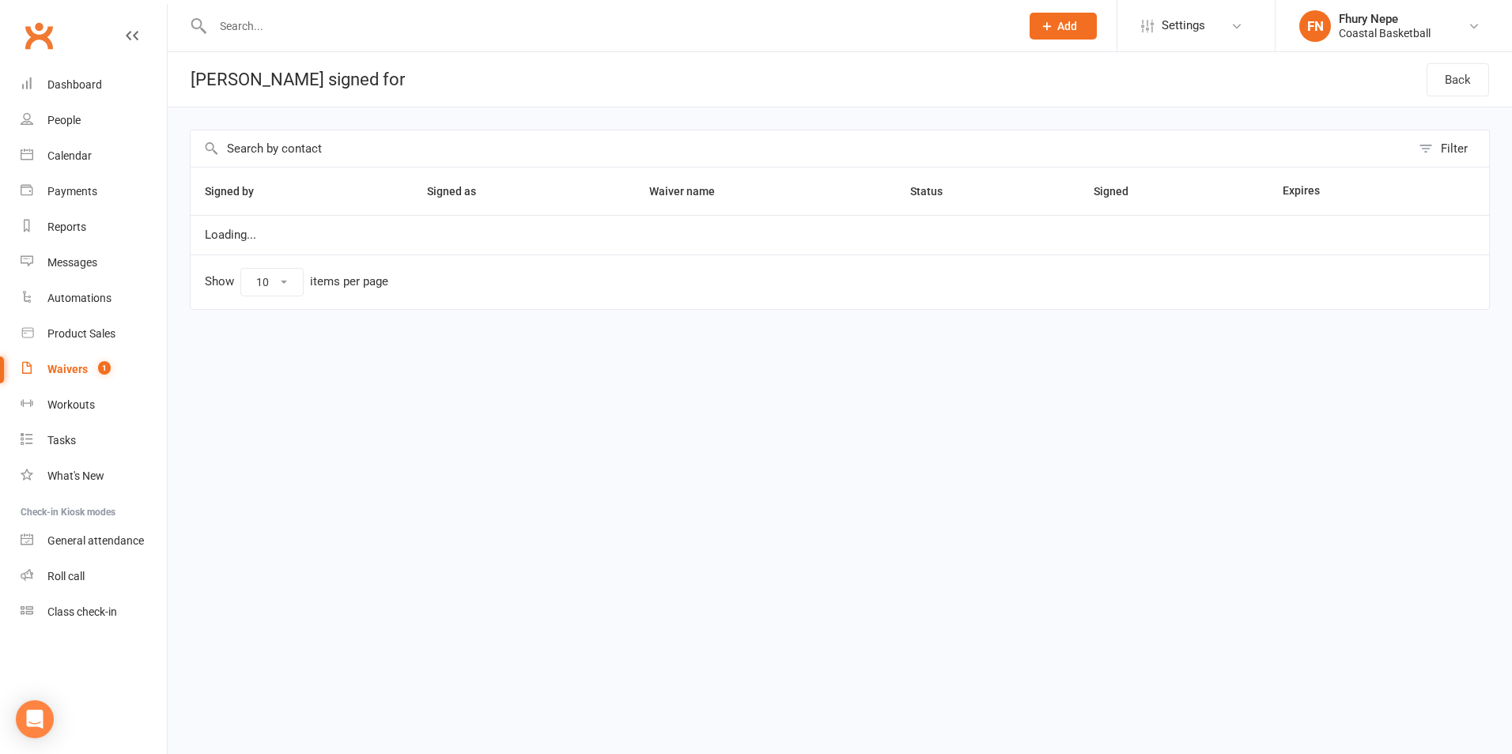
select select "100"
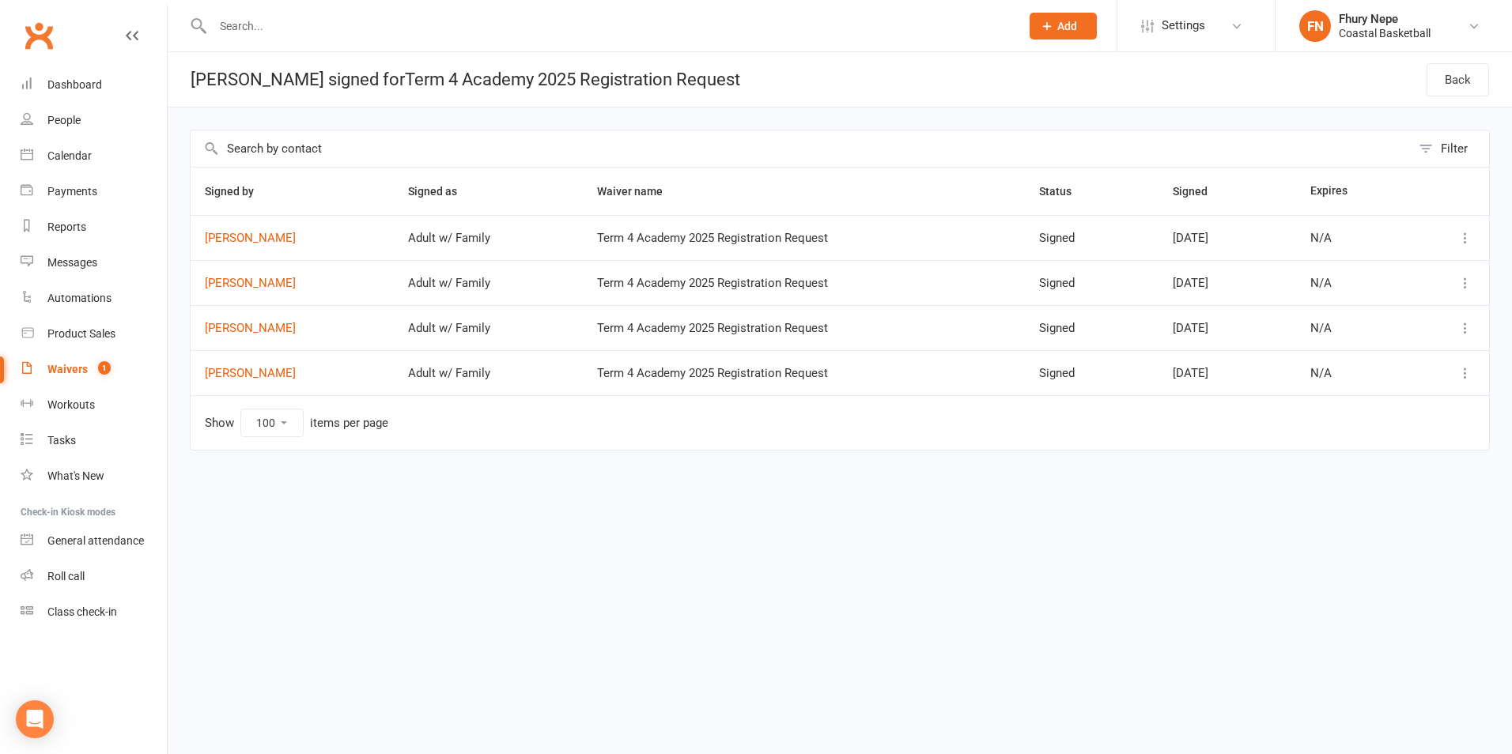
select select "100"
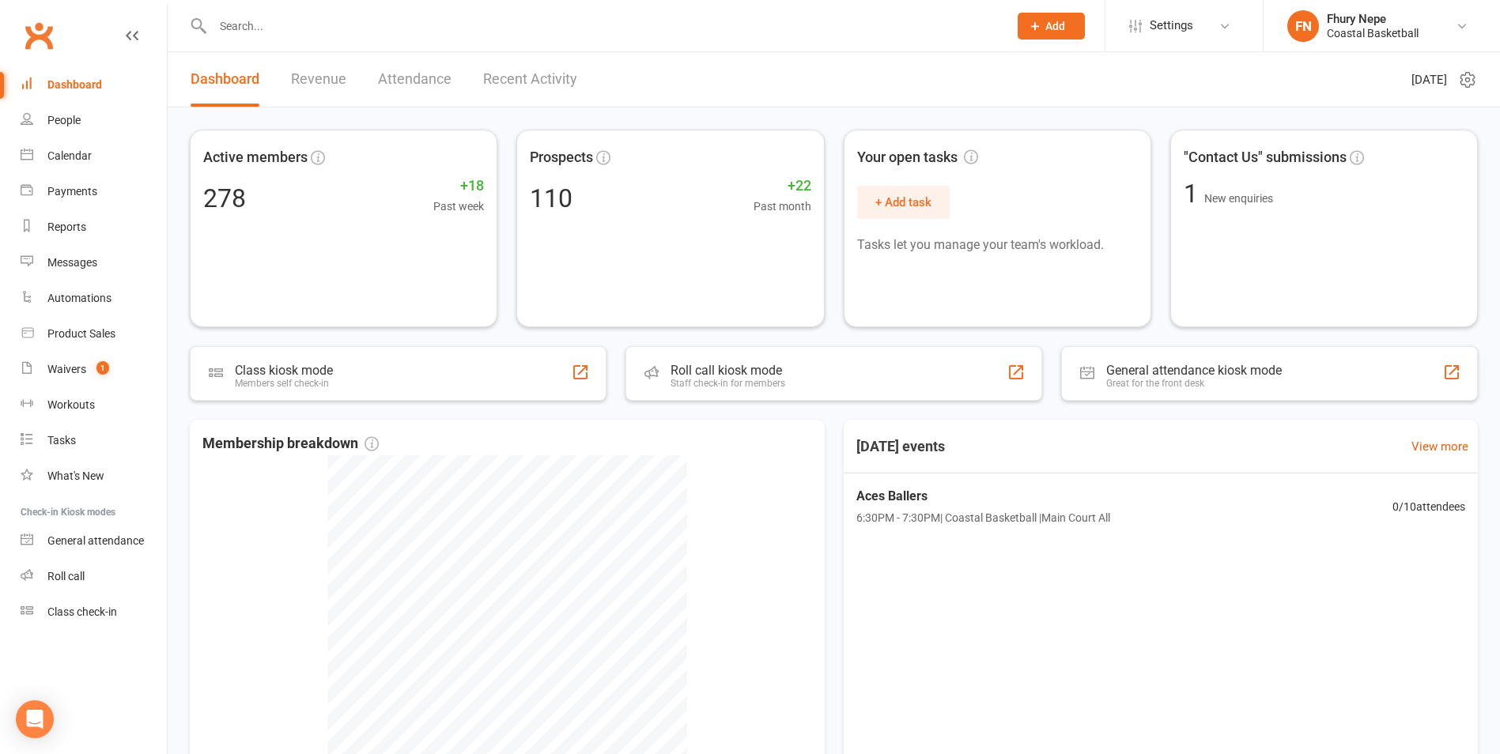
click at [296, 86] on link "Revenue" at bounding box center [318, 79] width 55 height 55
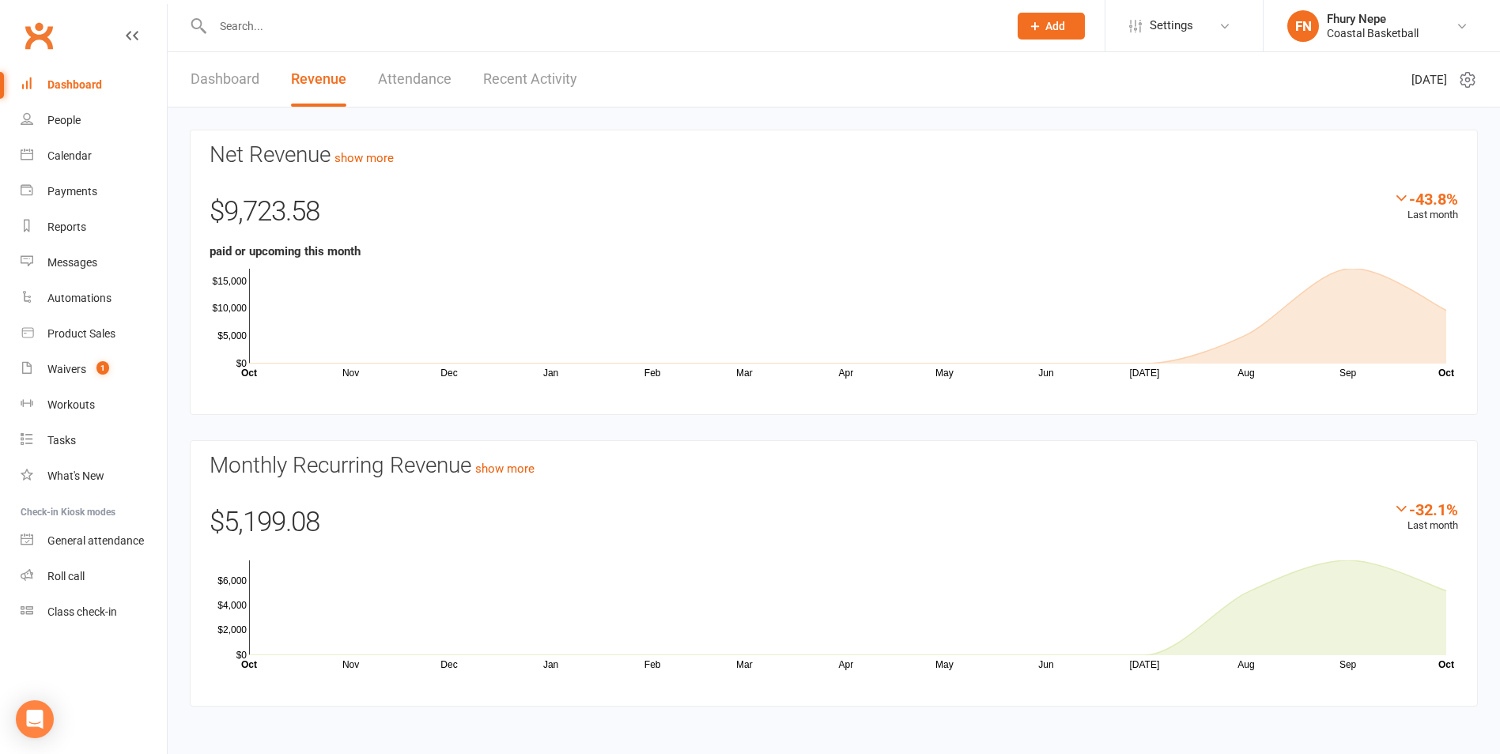
click at [437, 91] on link "Attendance" at bounding box center [415, 79] width 74 height 55
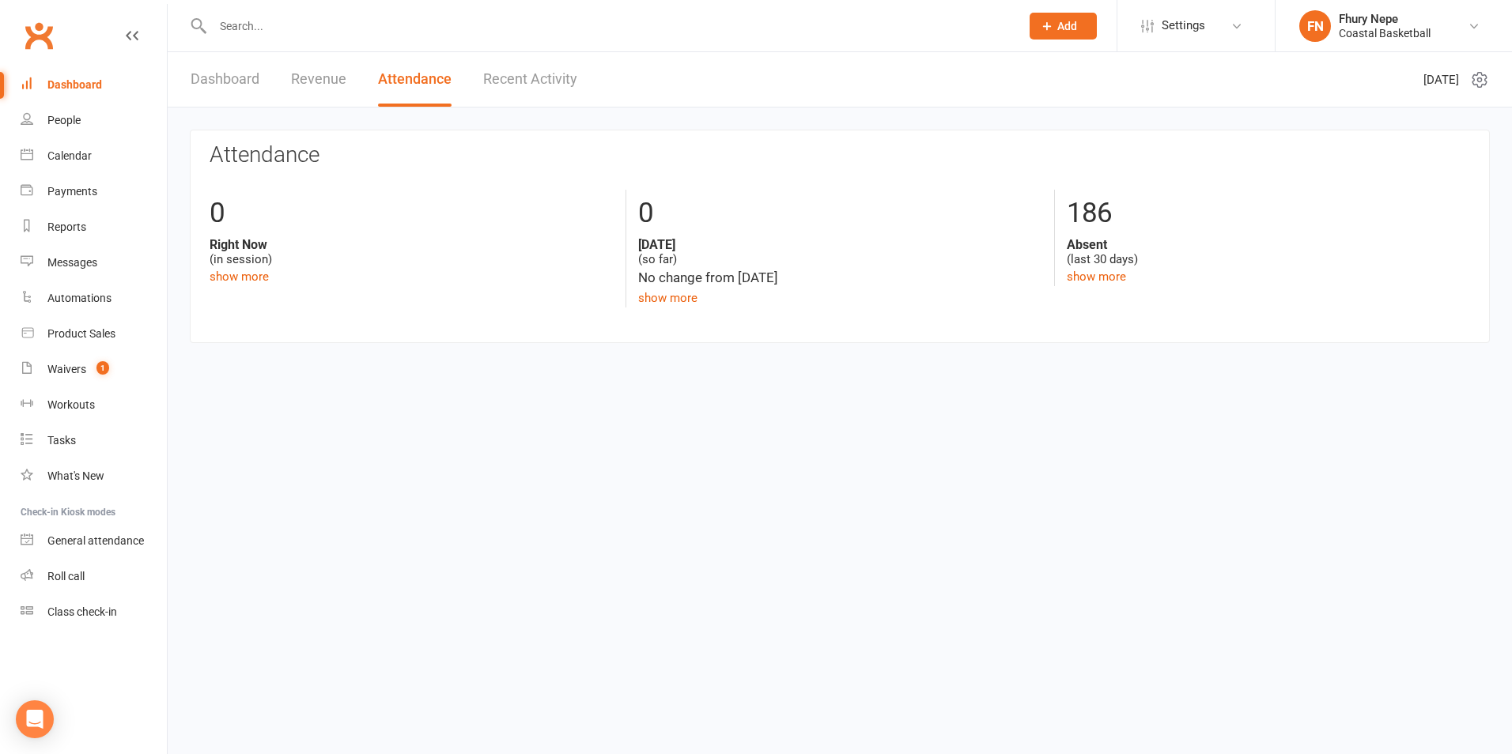
click at [223, 80] on link "Dashboard" at bounding box center [225, 79] width 69 height 55
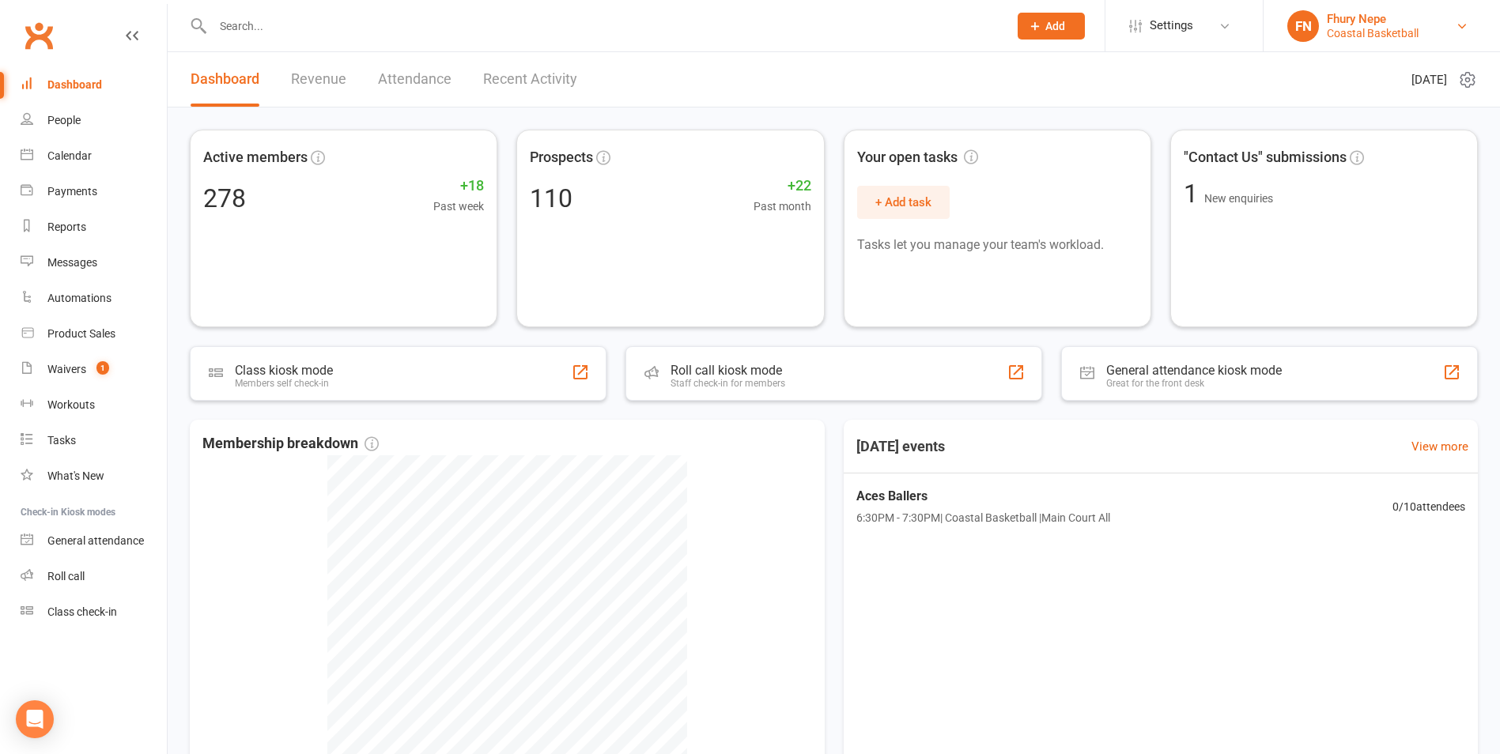
click at [1469, 24] on link "FN Fhury Nepe Coastal Basketball" at bounding box center [1381, 26] width 189 height 32
click at [837, 95] on header "Dashboard Revenue Attendance Recent Activity [DATE]" at bounding box center [834, 79] width 1333 height 55
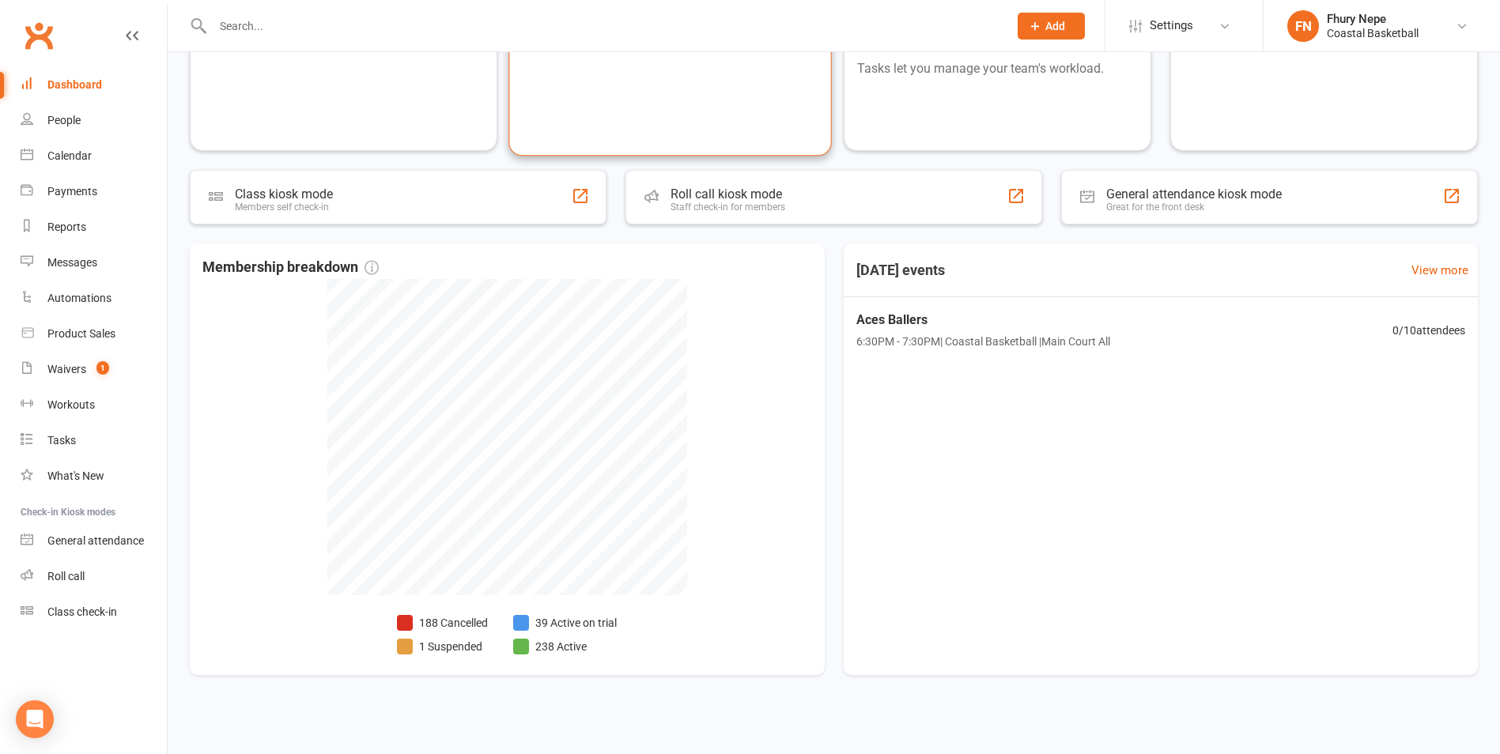
scroll to position [180, 0]
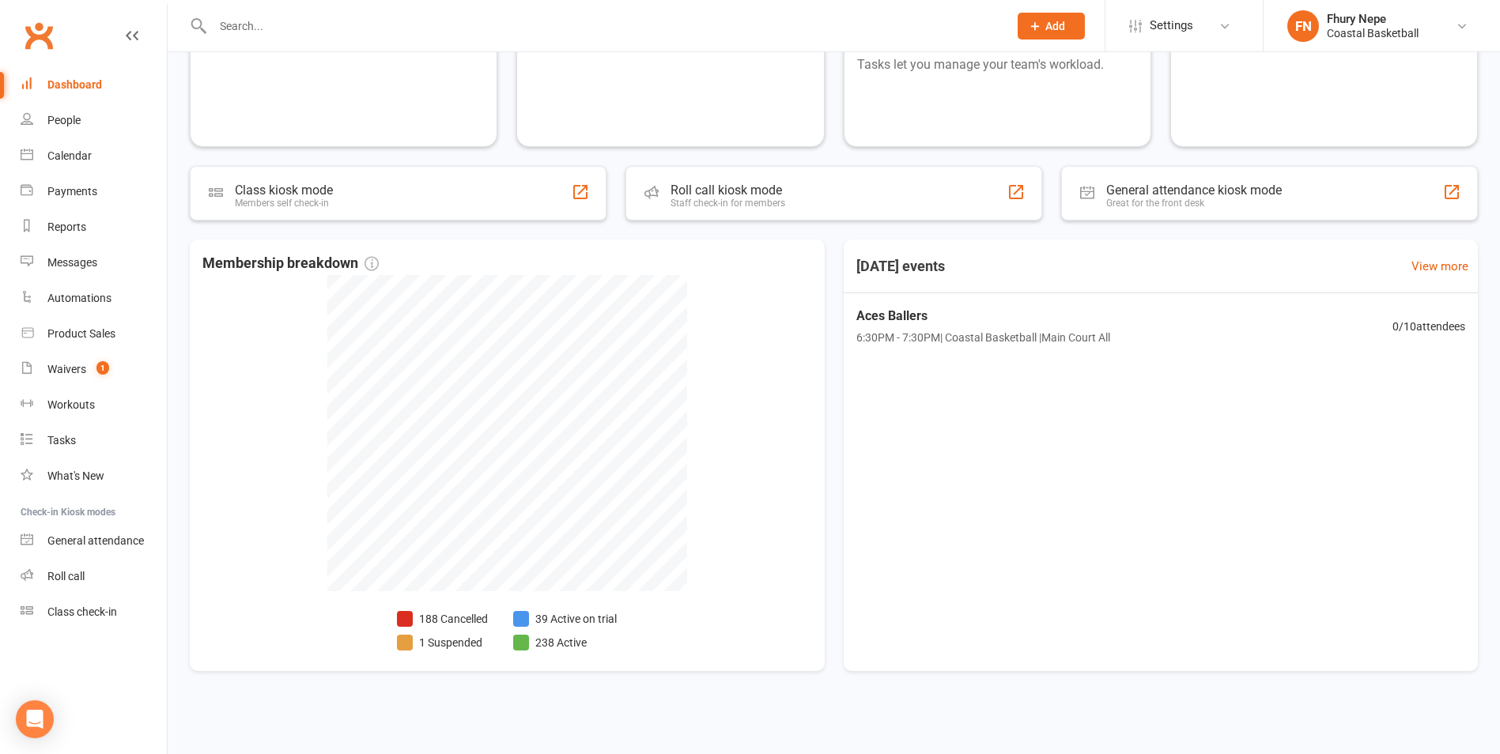
click at [82, 100] on link "Dashboard" at bounding box center [94, 85] width 146 height 36
click at [73, 168] on link "Calendar" at bounding box center [94, 156] width 146 height 36
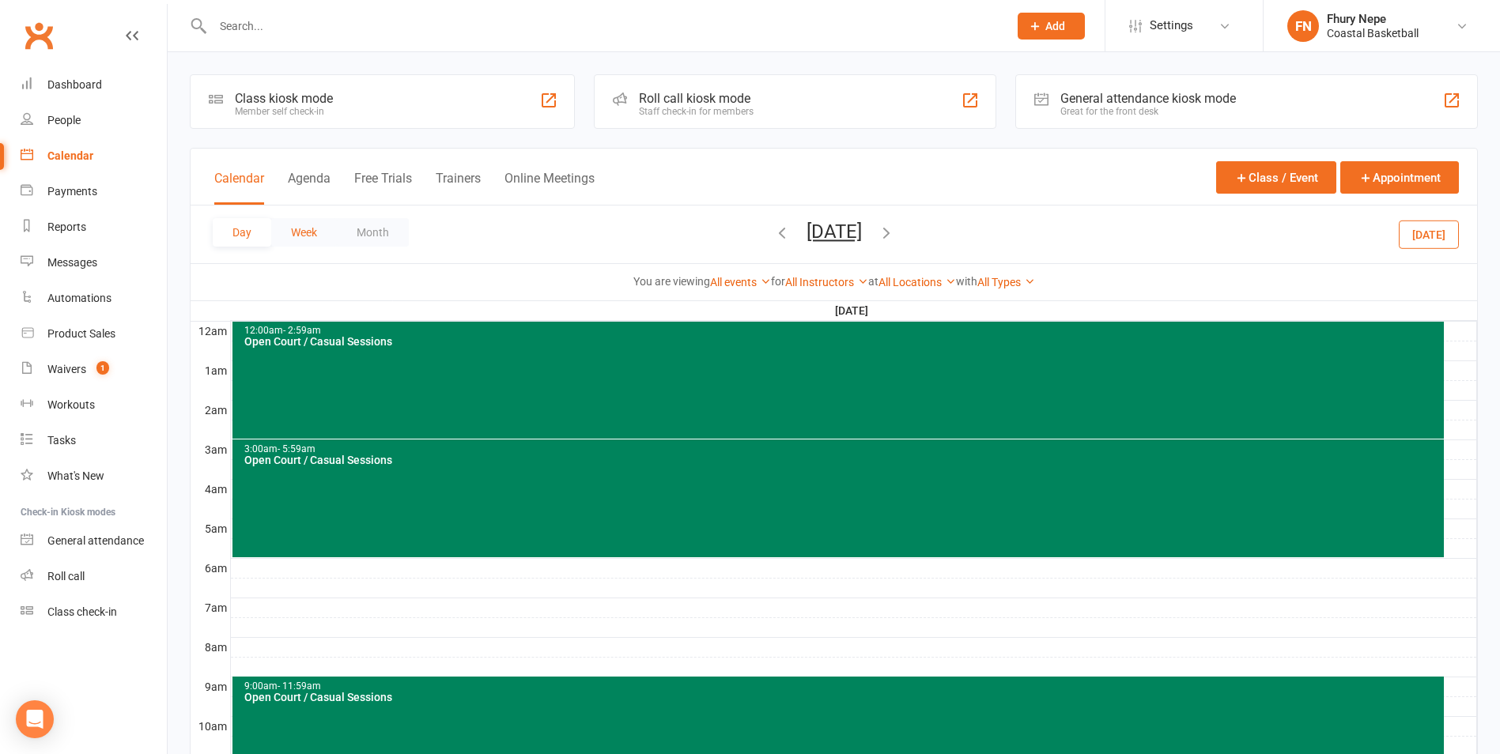
click at [297, 233] on button "Week" at bounding box center [304, 232] width 66 height 28
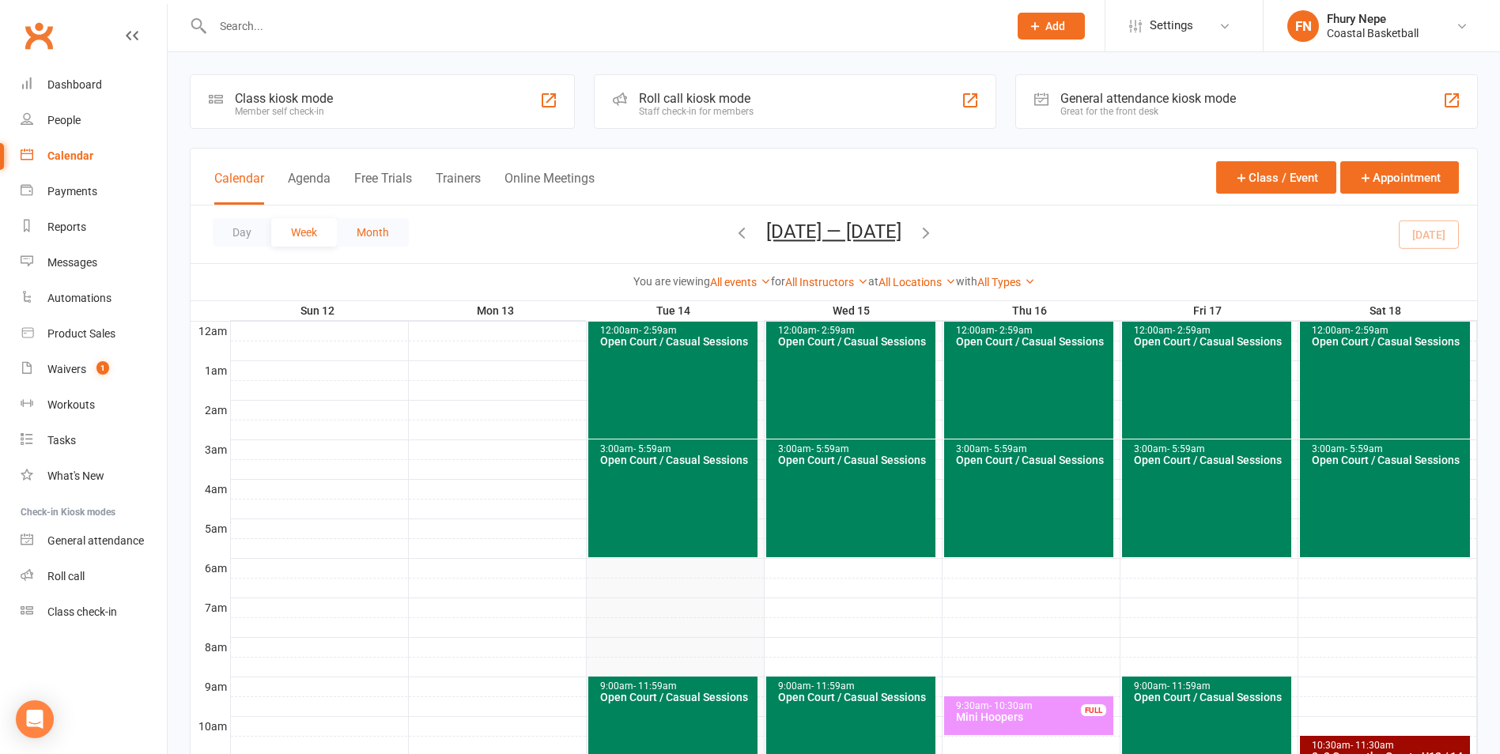
click at [380, 222] on button "Month" at bounding box center [373, 232] width 72 height 28
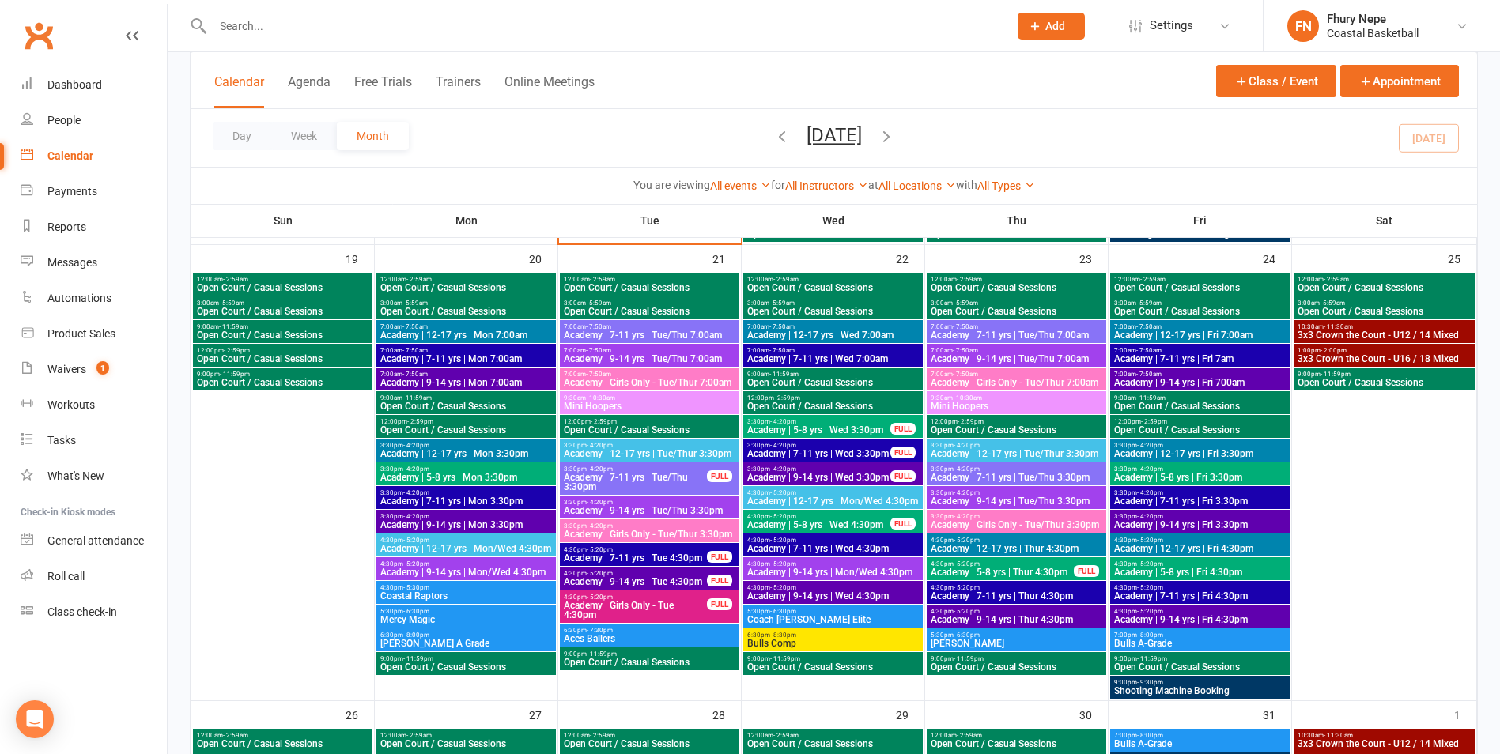
scroll to position [5229, 0]
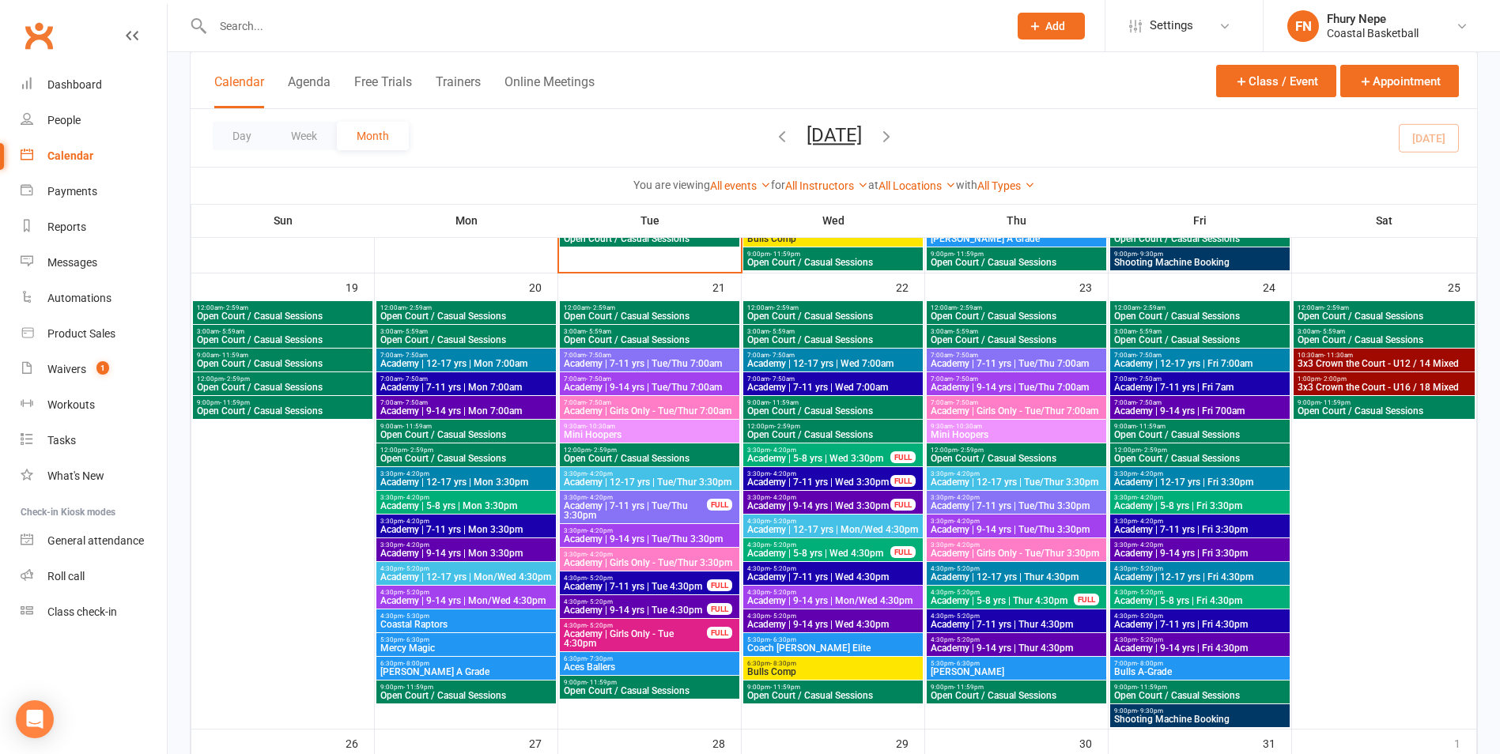
click at [902, 446] on div "3:30pm - 4:20pm Academy | 5-8 yrs | Wed 3:30pm FULL" at bounding box center [833, 455] width 180 height 23
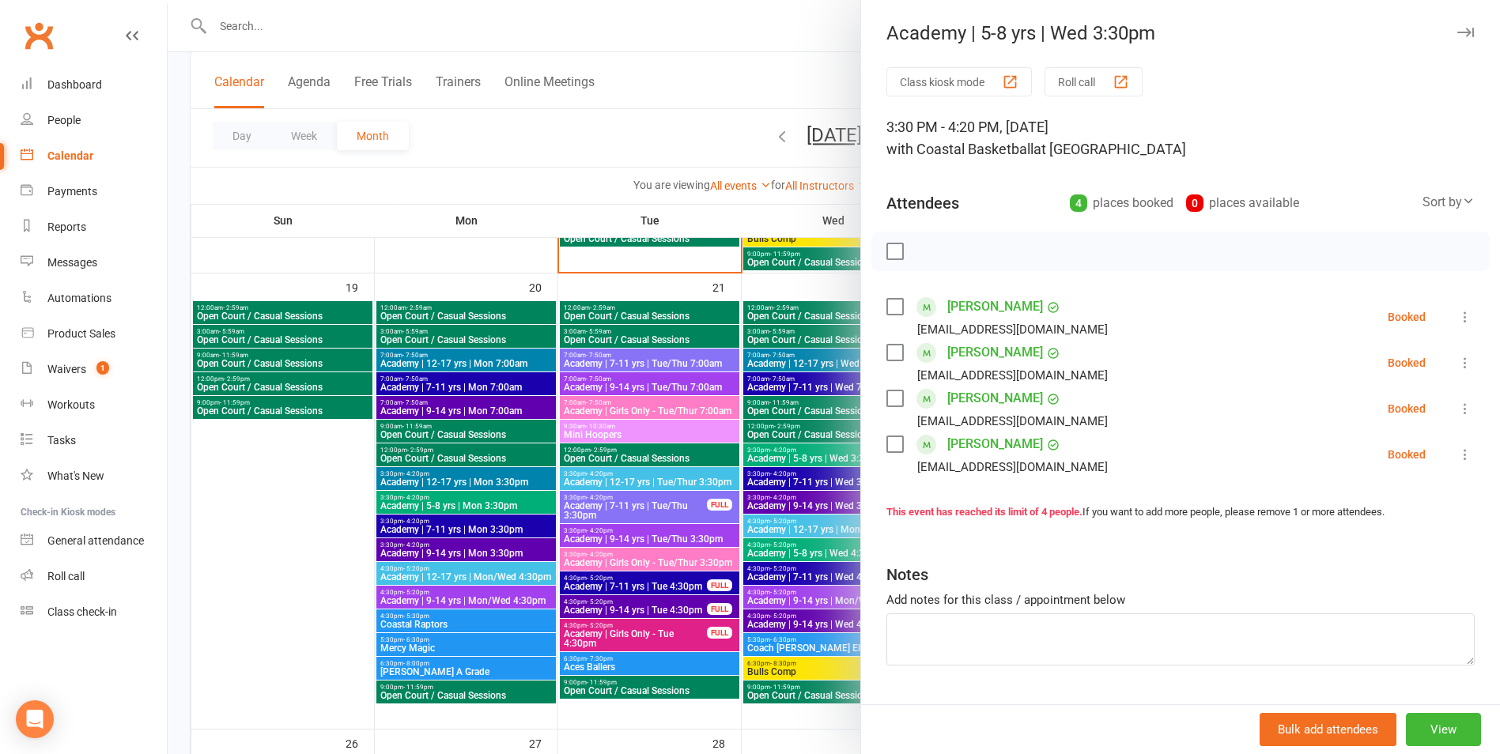
drag, startPoint x: 444, startPoint y: 381, endPoint x: 476, endPoint y: 385, distance: 31.9
click at [448, 382] on div at bounding box center [834, 377] width 1333 height 754
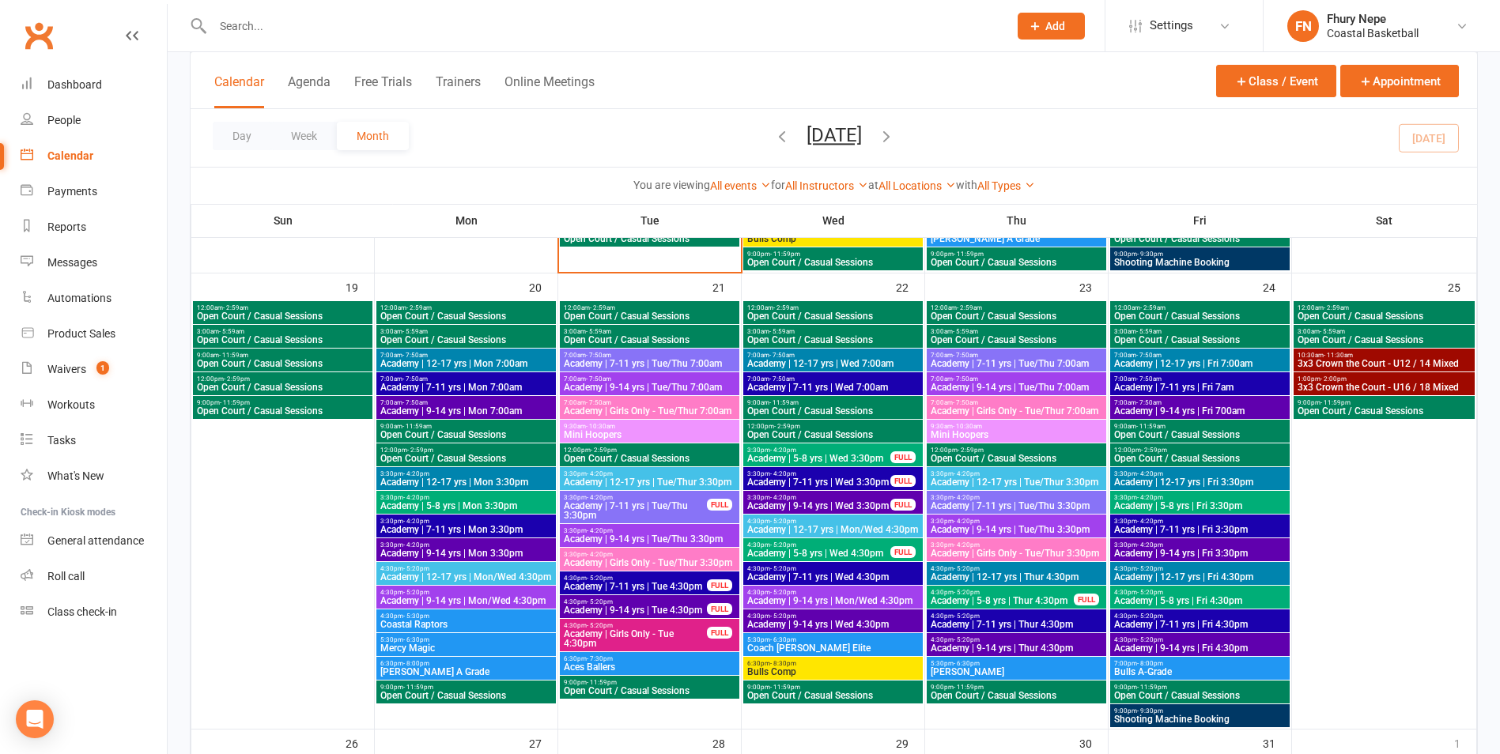
click at [875, 448] on span "3:30pm - 4:20pm" at bounding box center [819, 450] width 145 height 7
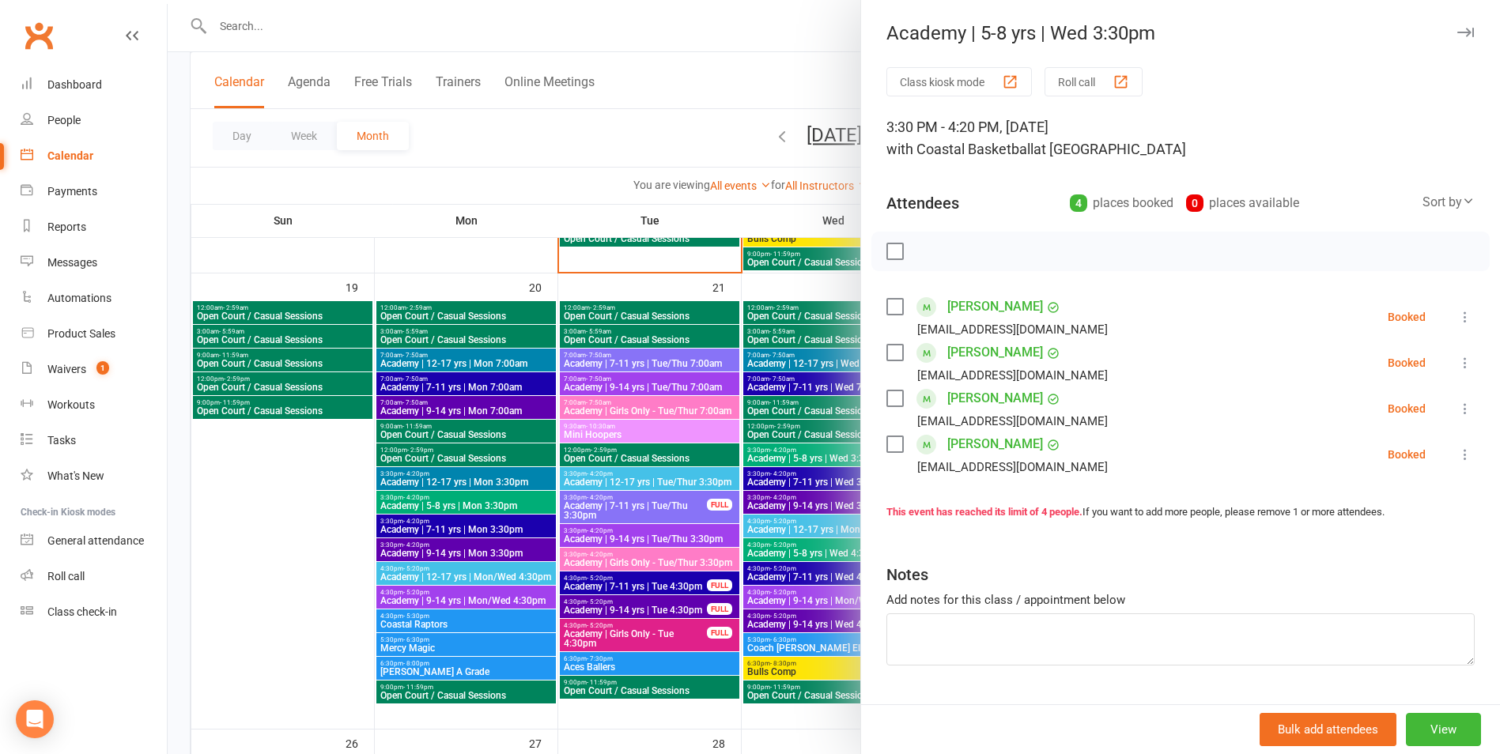
click at [533, 495] on div at bounding box center [834, 377] width 1333 height 754
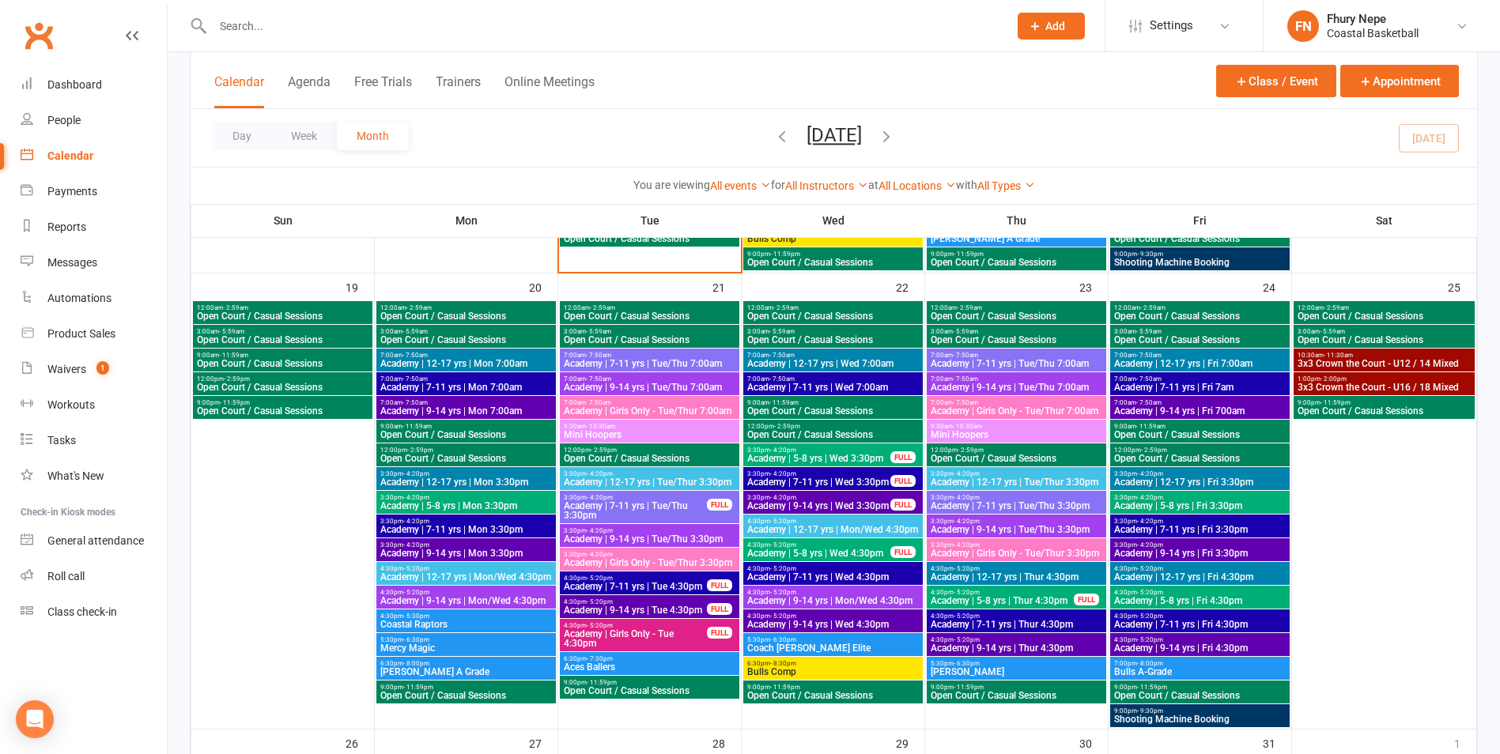
click at [853, 459] on span "Academy | 5-8 yrs | Wed 3:30pm" at bounding box center [819, 458] width 145 height 9
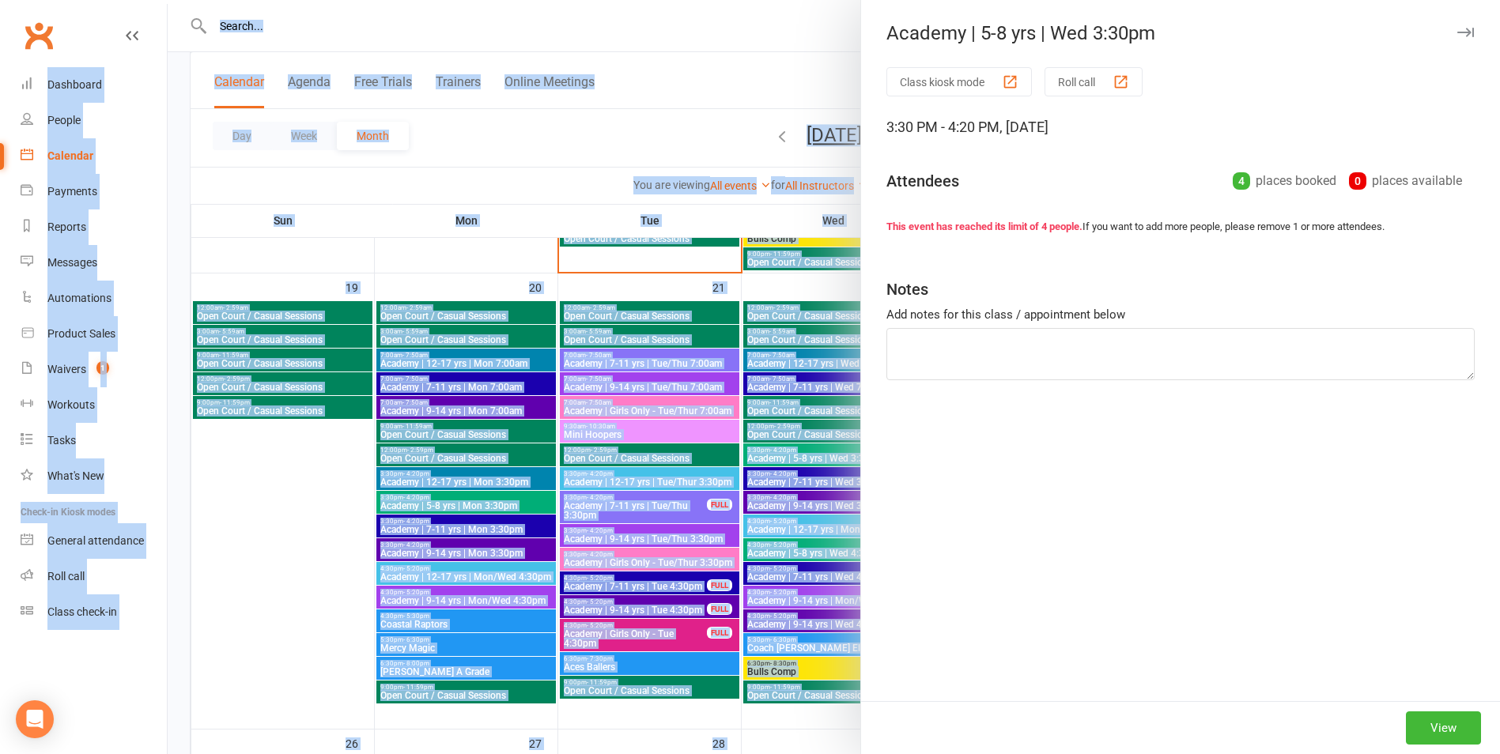
click at [853, 459] on div at bounding box center [834, 377] width 1333 height 754
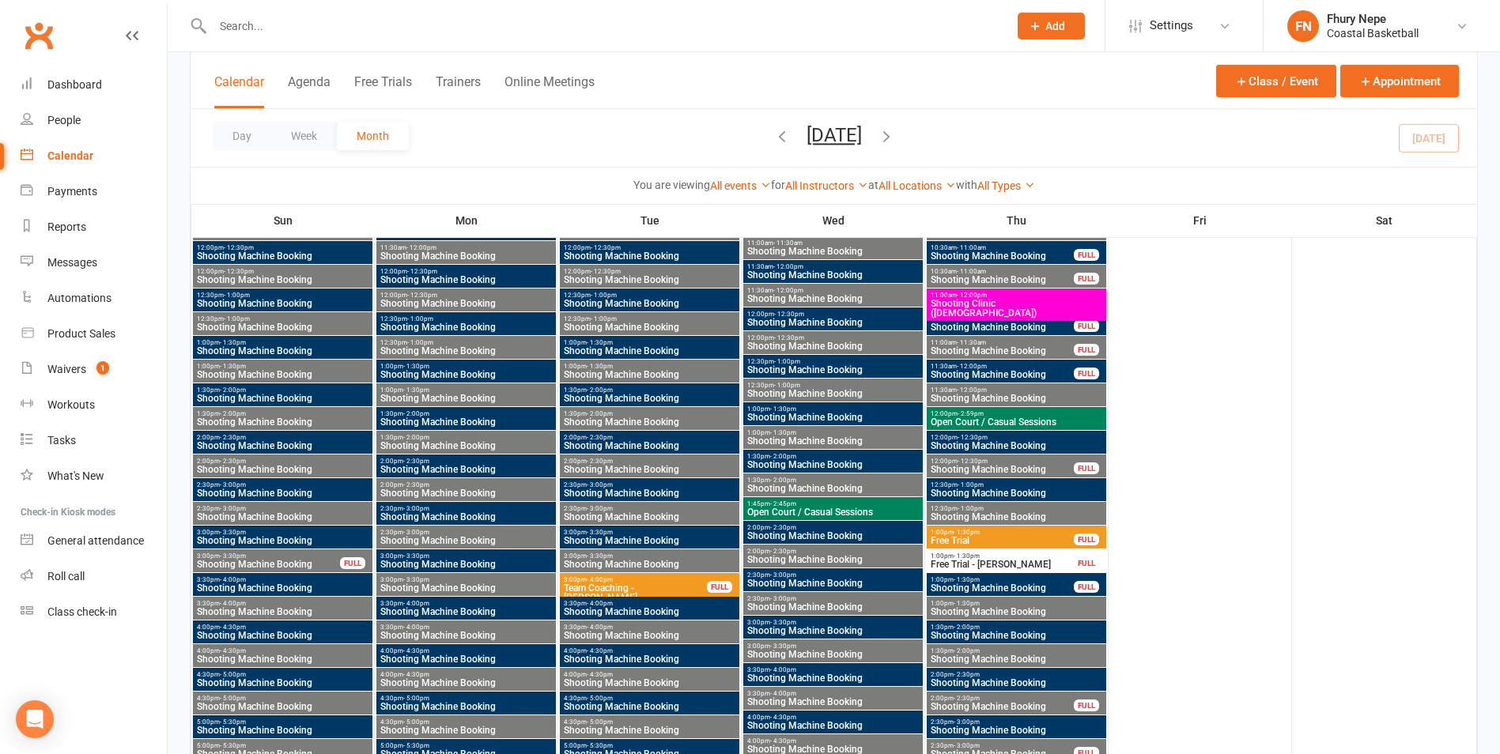
scroll to position [3647, 0]
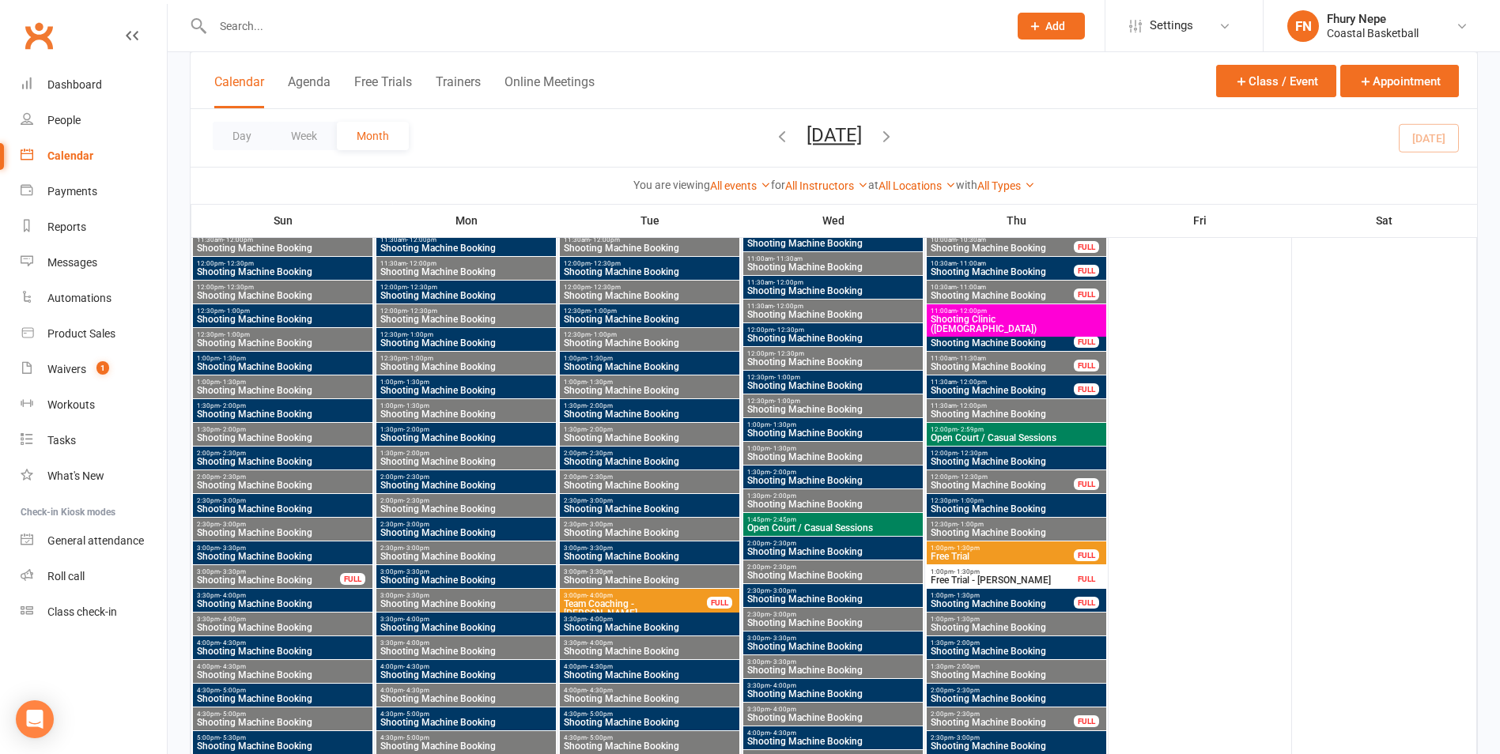
click at [1092, 573] on div "FULL" at bounding box center [1086, 579] width 25 height 12
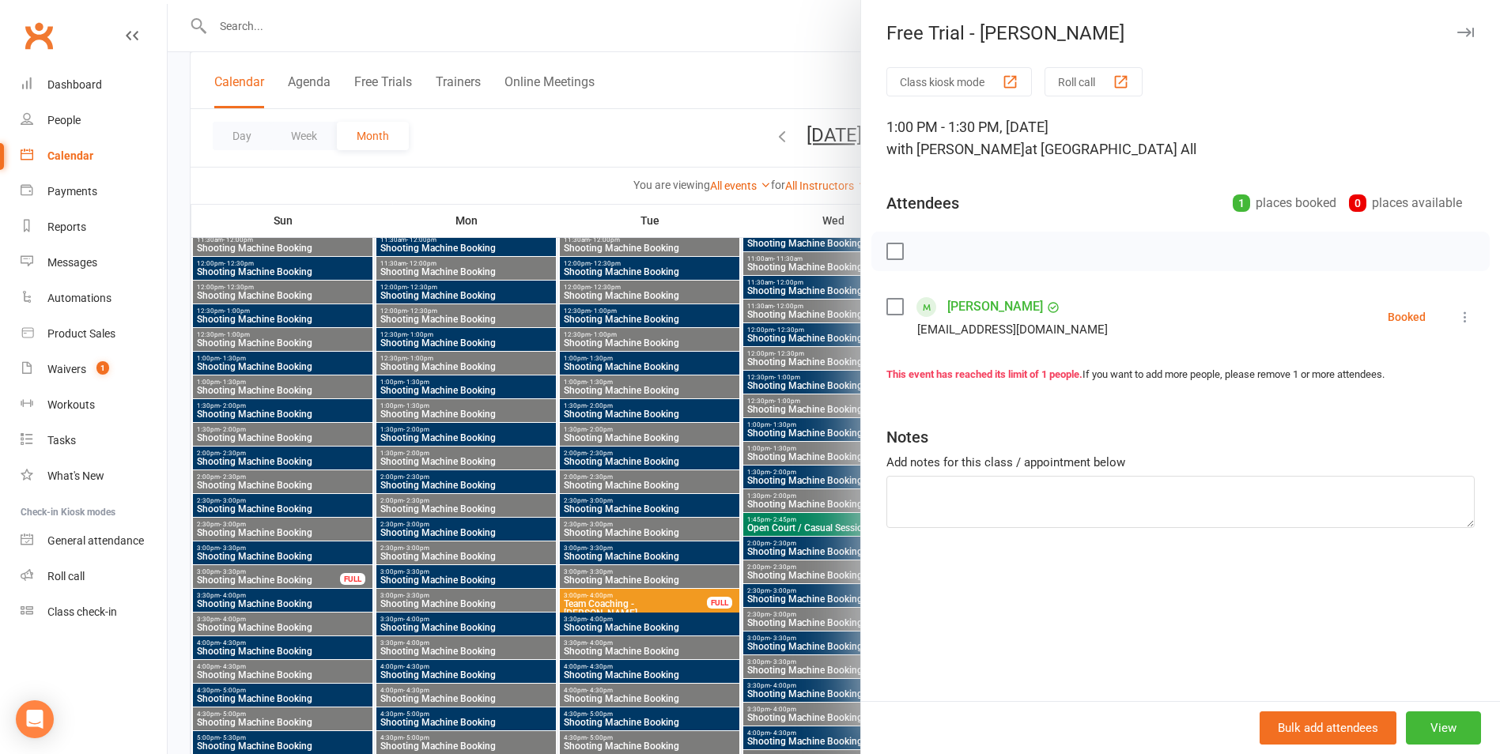
click at [676, 544] on div at bounding box center [834, 377] width 1333 height 754
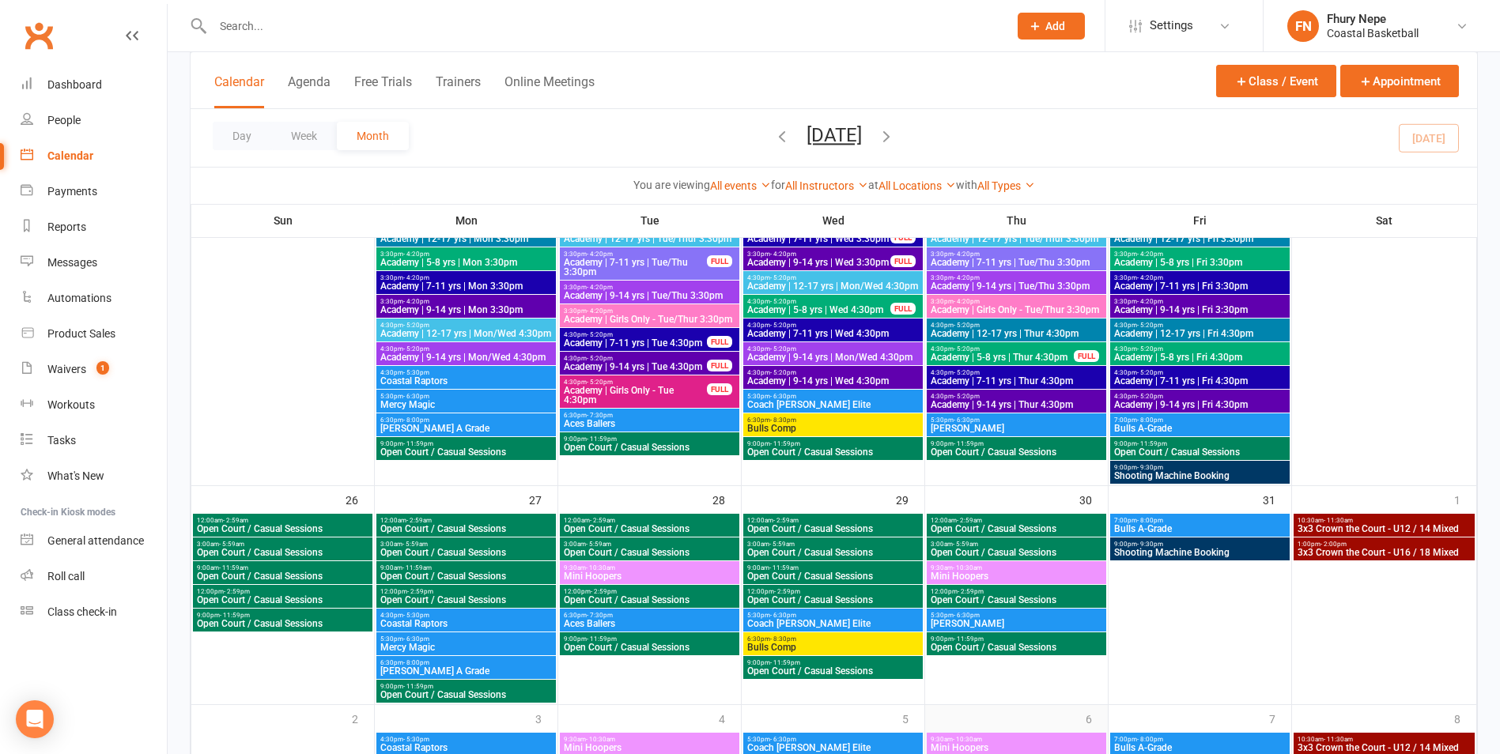
scroll to position [5466, 0]
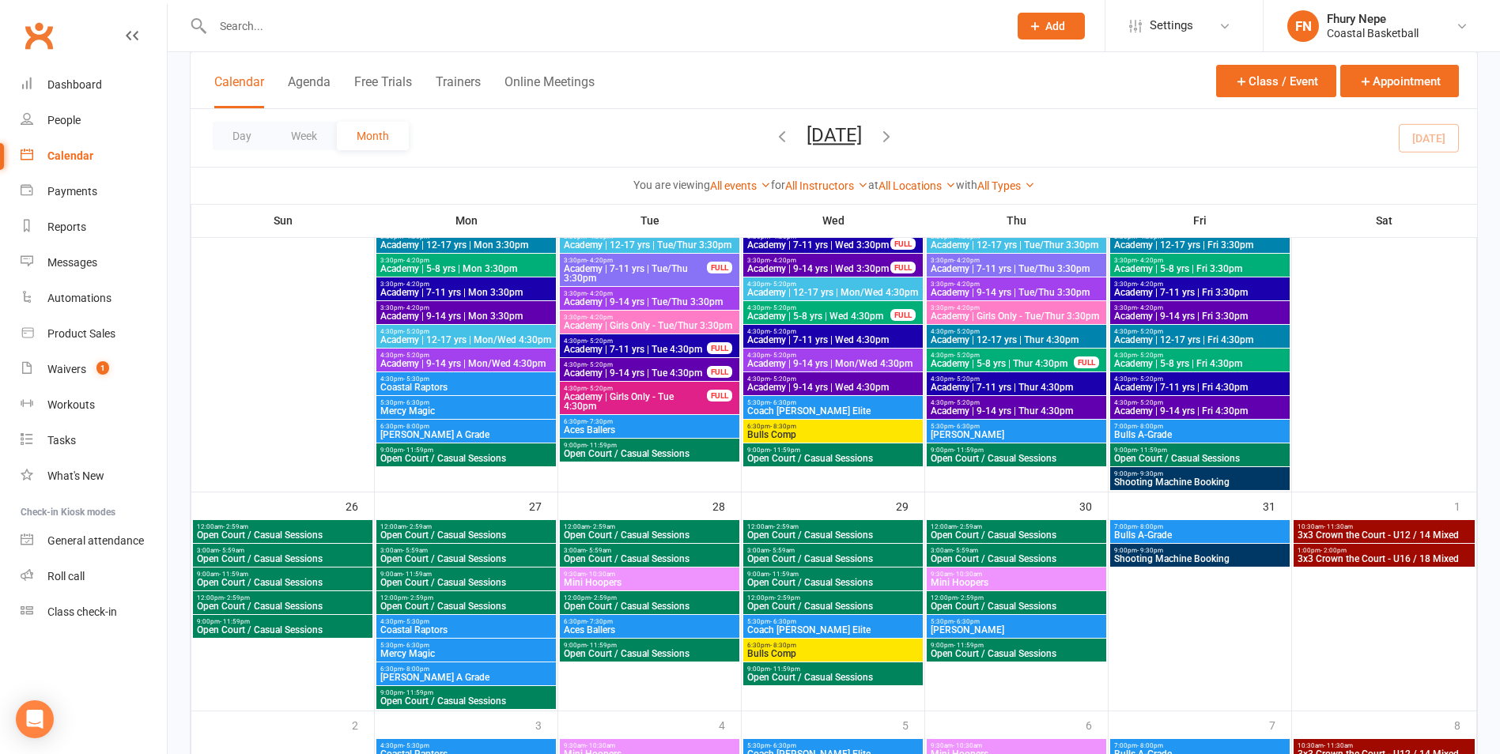
drag, startPoint x: 905, startPoint y: 281, endPoint x: 897, endPoint y: 263, distance: 19.8
click at [890, 266] on div "FULL" at bounding box center [902, 268] width 25 height 12
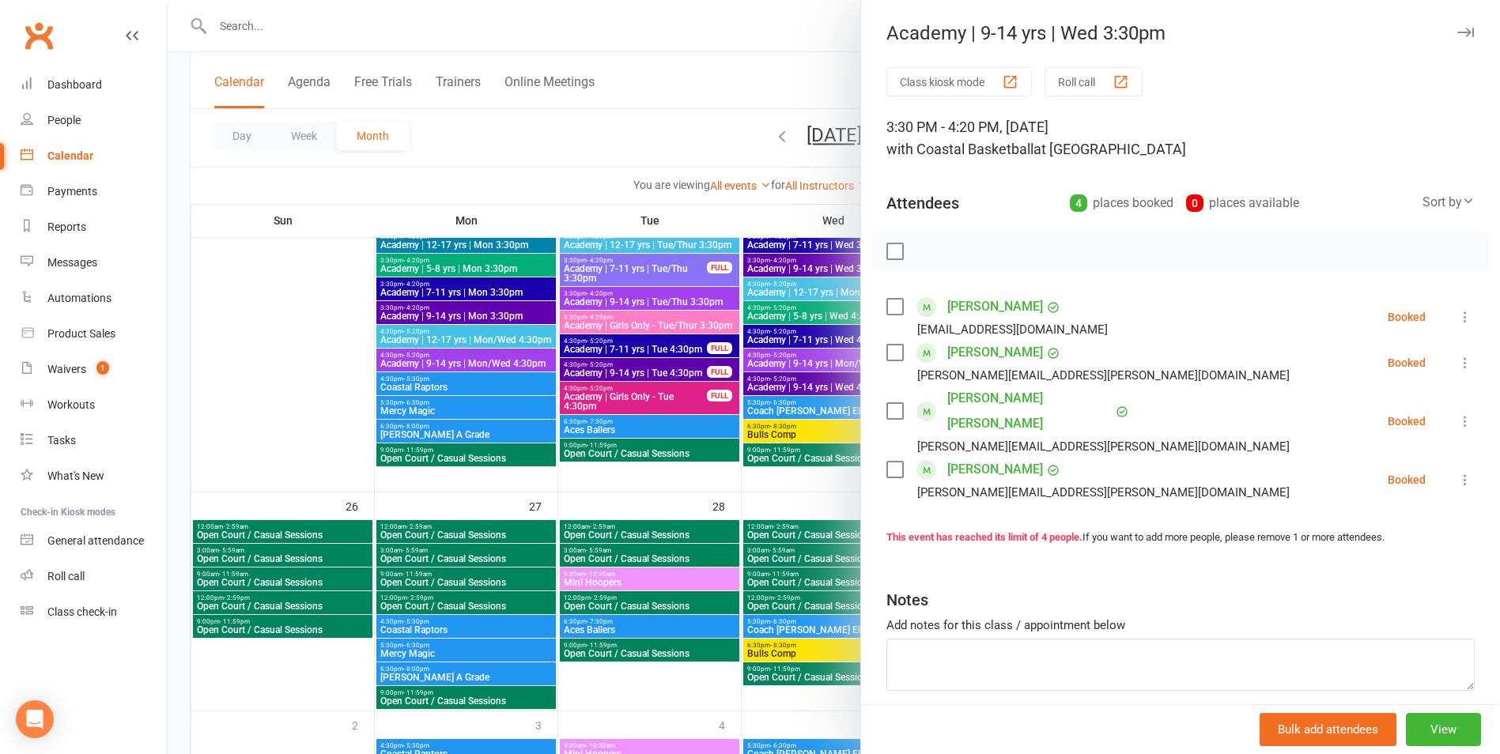
click at [795, 310] on div at bounding box center [834, 377] width 1333 height 754
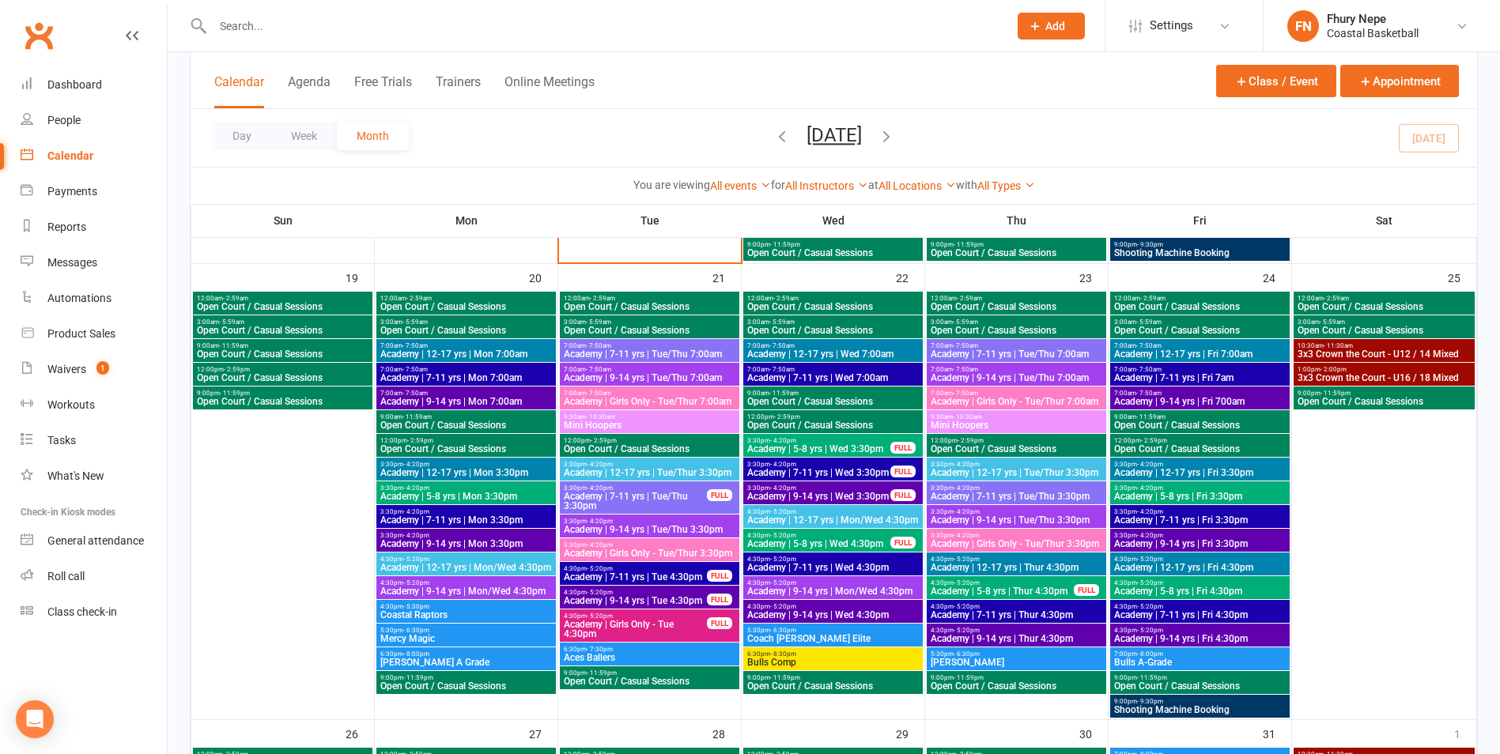
scroll to position [5229, 0]
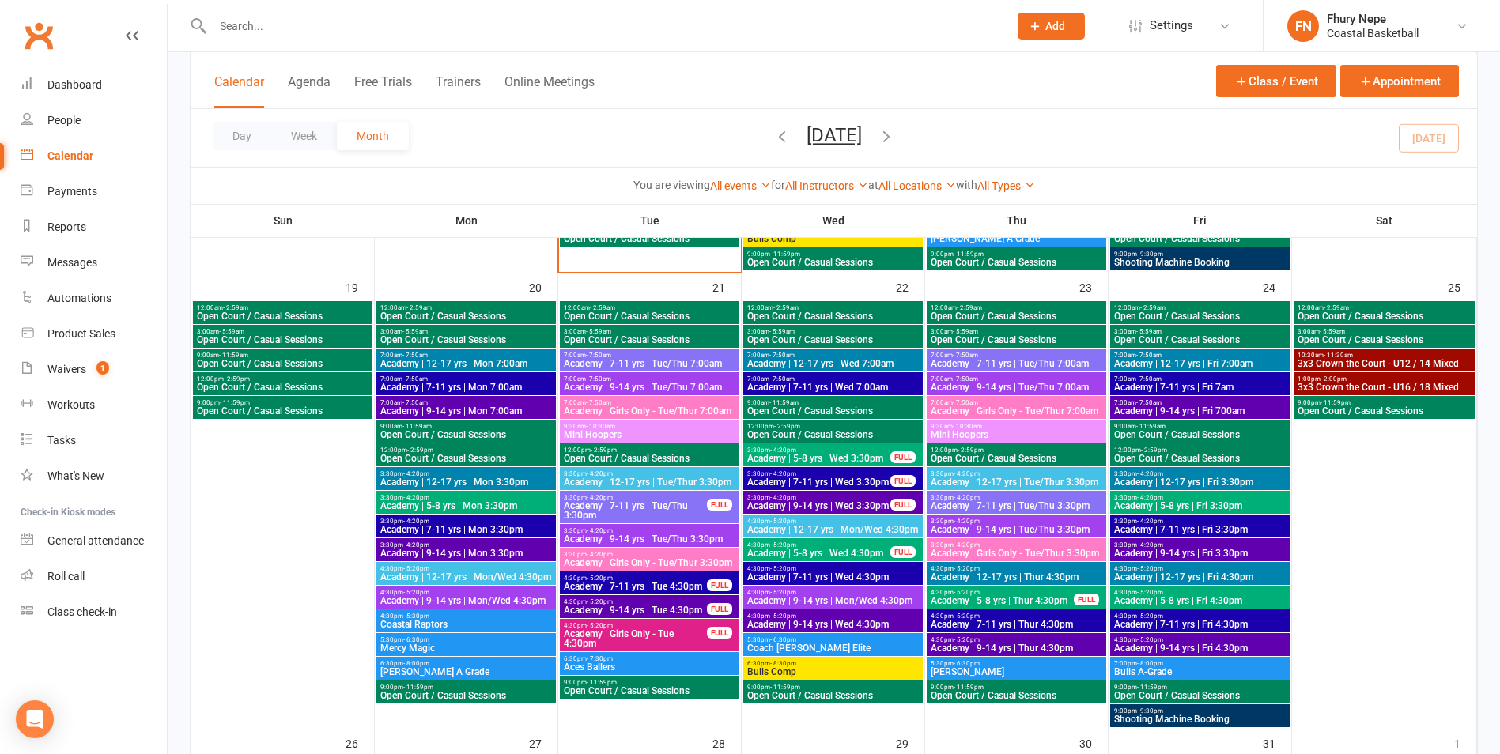
click at [902, 463] on div "FULL" at bounding box center [902, 458] width 25 height 12
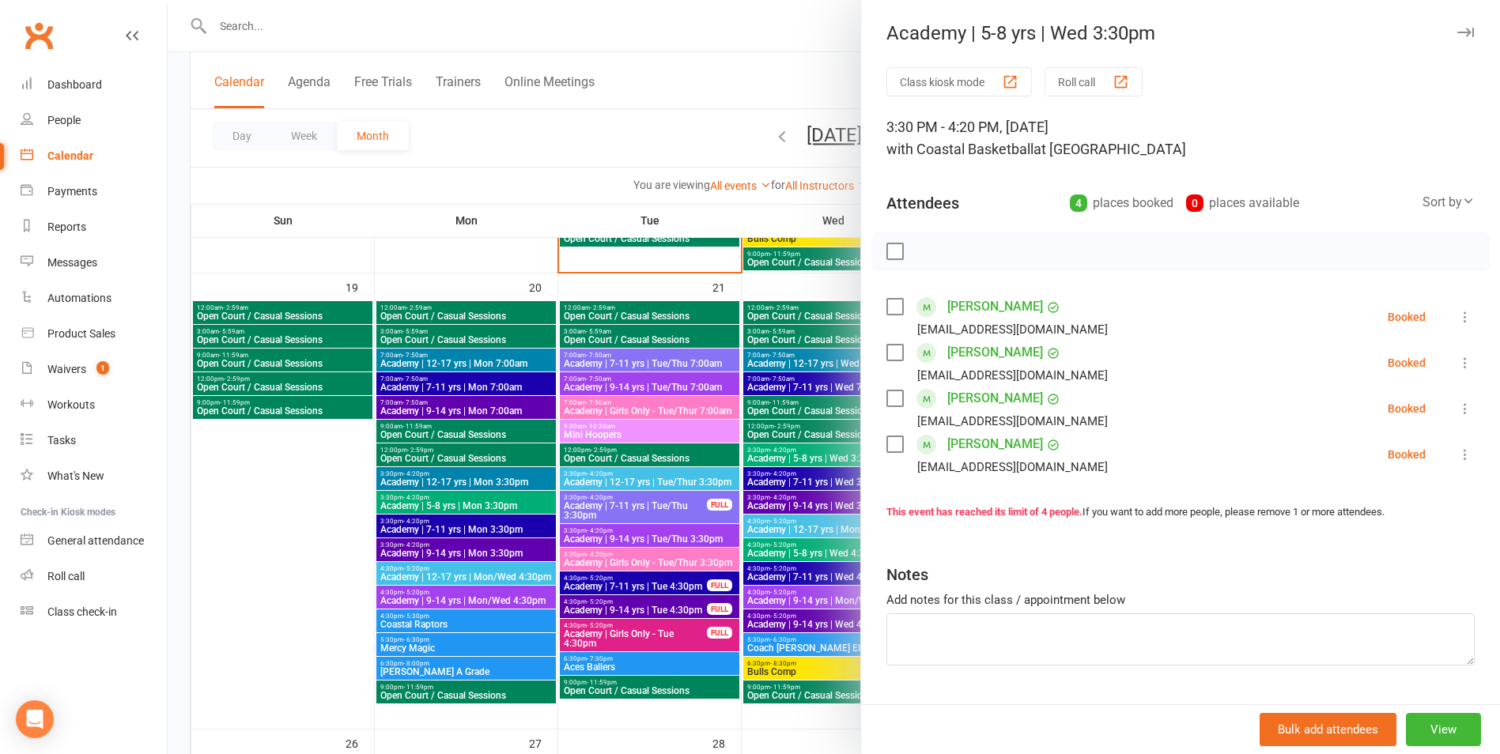
click at [779, 465] on div at bounding box center [834, 377] width 1333 height 754
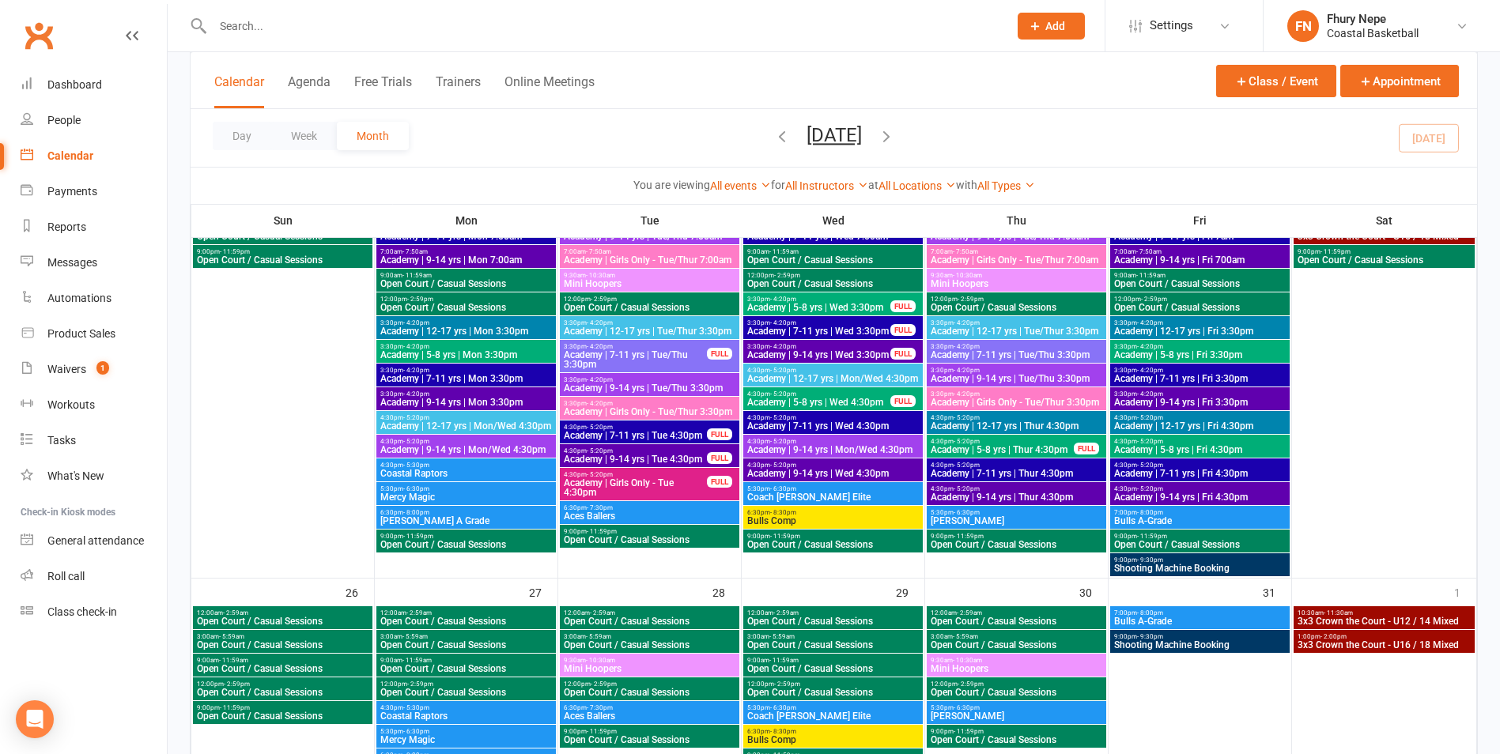
scroll to position [5150, 0]
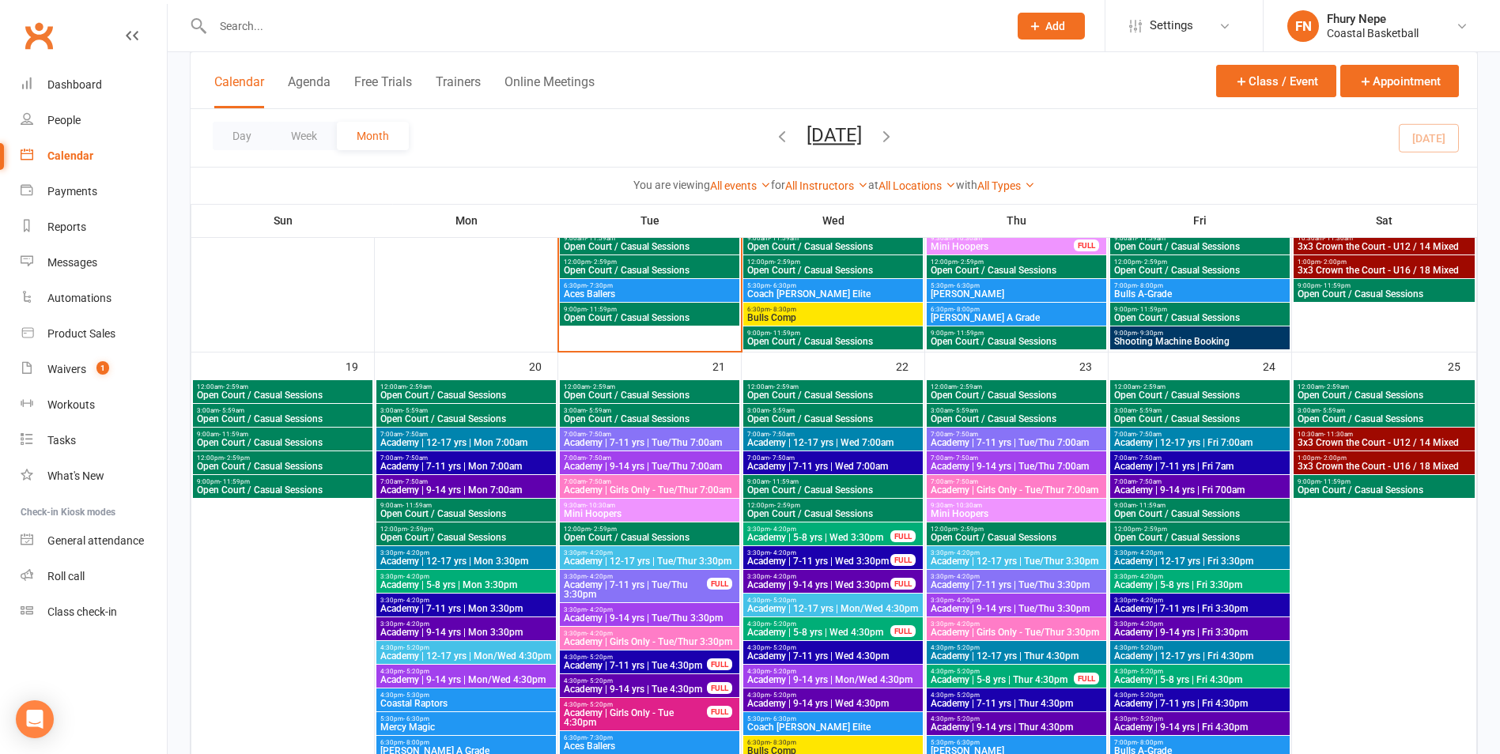
click at [676, 309] on span "9:00pm - 11:59pm" at bounding box center [649, 309] width 173 height 7
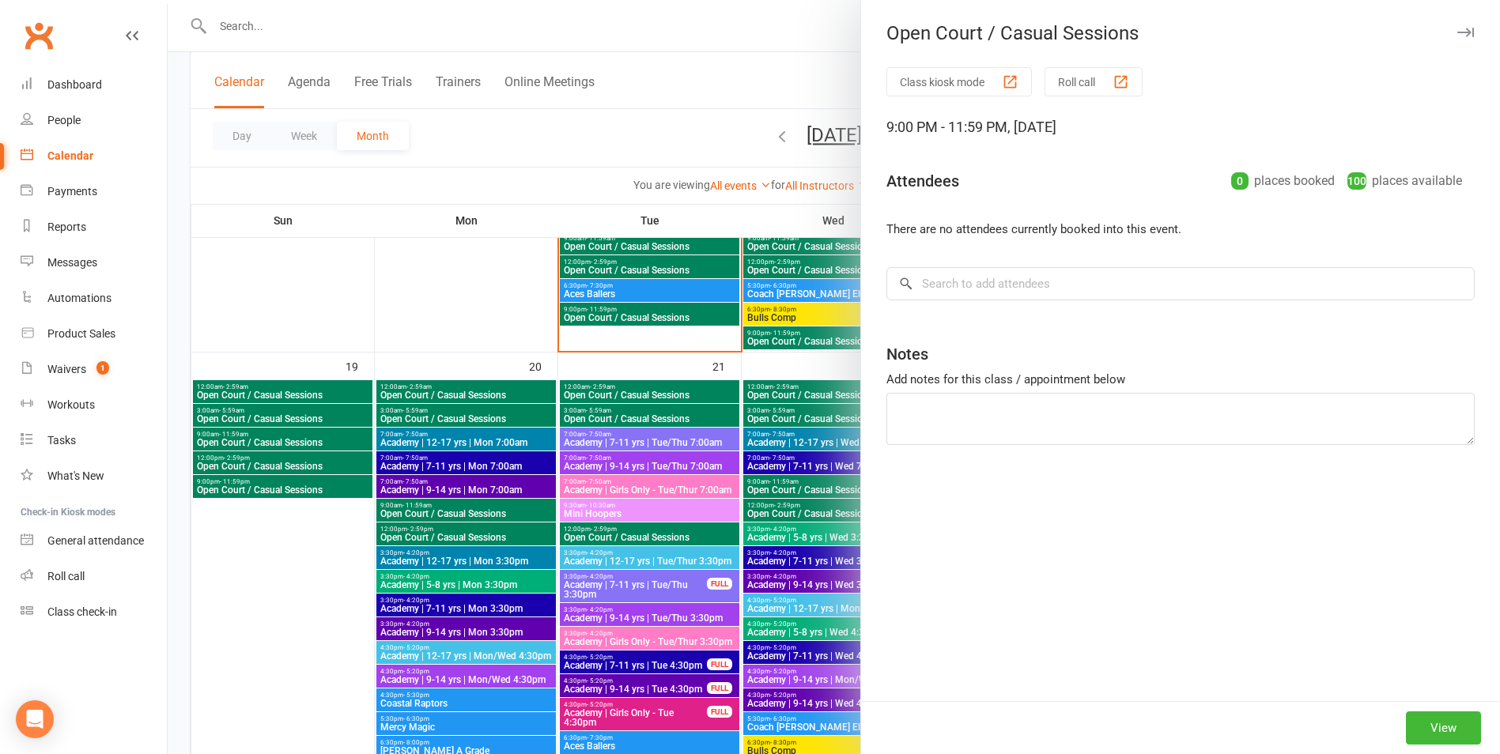
click at [577, 395] on div at bounding box center [834, 377] width 1333 height 754
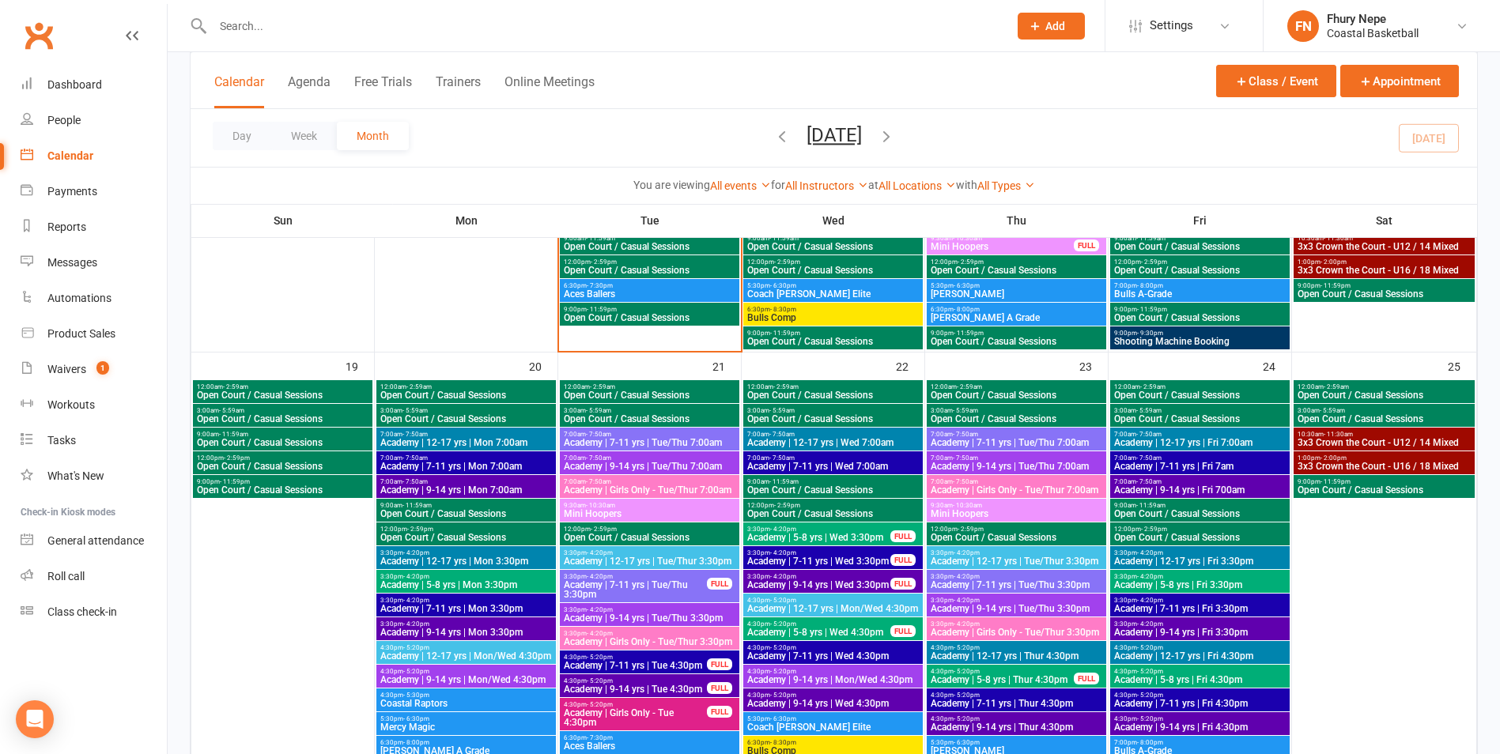
drag, startPoint x: 1068, startPoint y: 589, endPoint x: 1048, endPoint y: 521, distance: 71.1
click at [1119, 401] on div "12:00am - 2:59am Open Court / Casual Sessions" at bounding box center [1200, 391] width 180 height 23
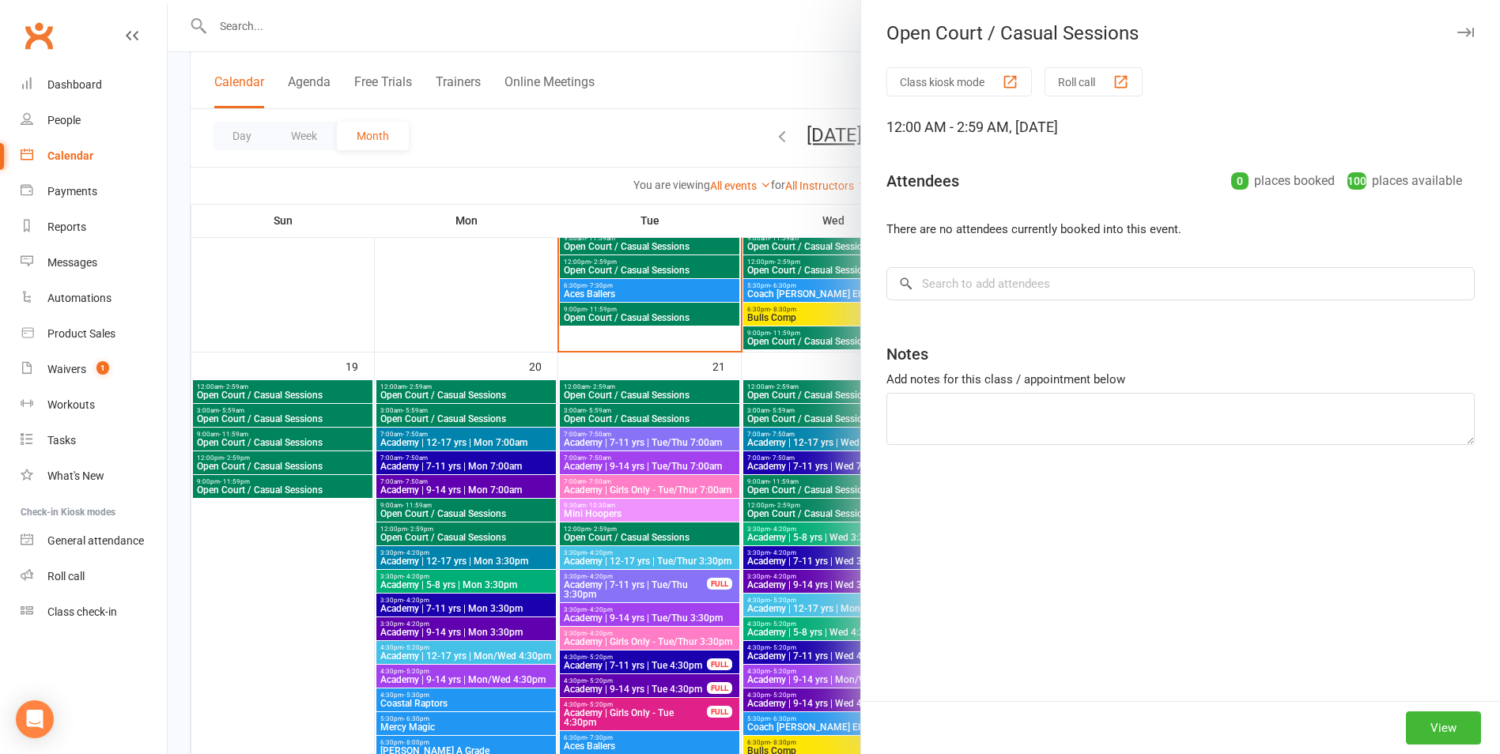
drag, startPoint x: 625, startPoint y: 561, endPoint x: 617, endPoint y: 626, distance: 65.3
click at [618, 617] on div at bounding box center [834, 377] width 1333 height 754
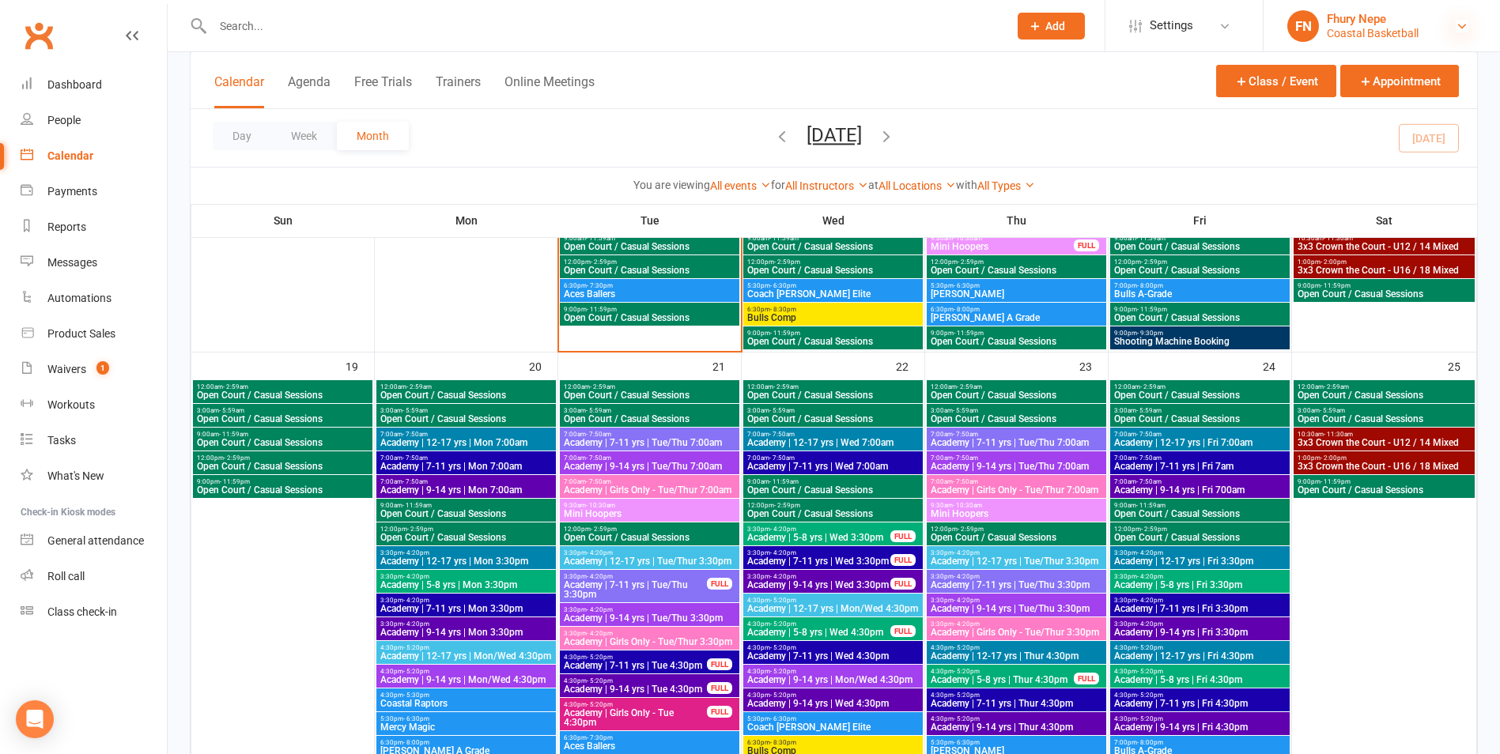
click at [1465, 30] on icon at bounding box center [1462, 26] width 13 height 13
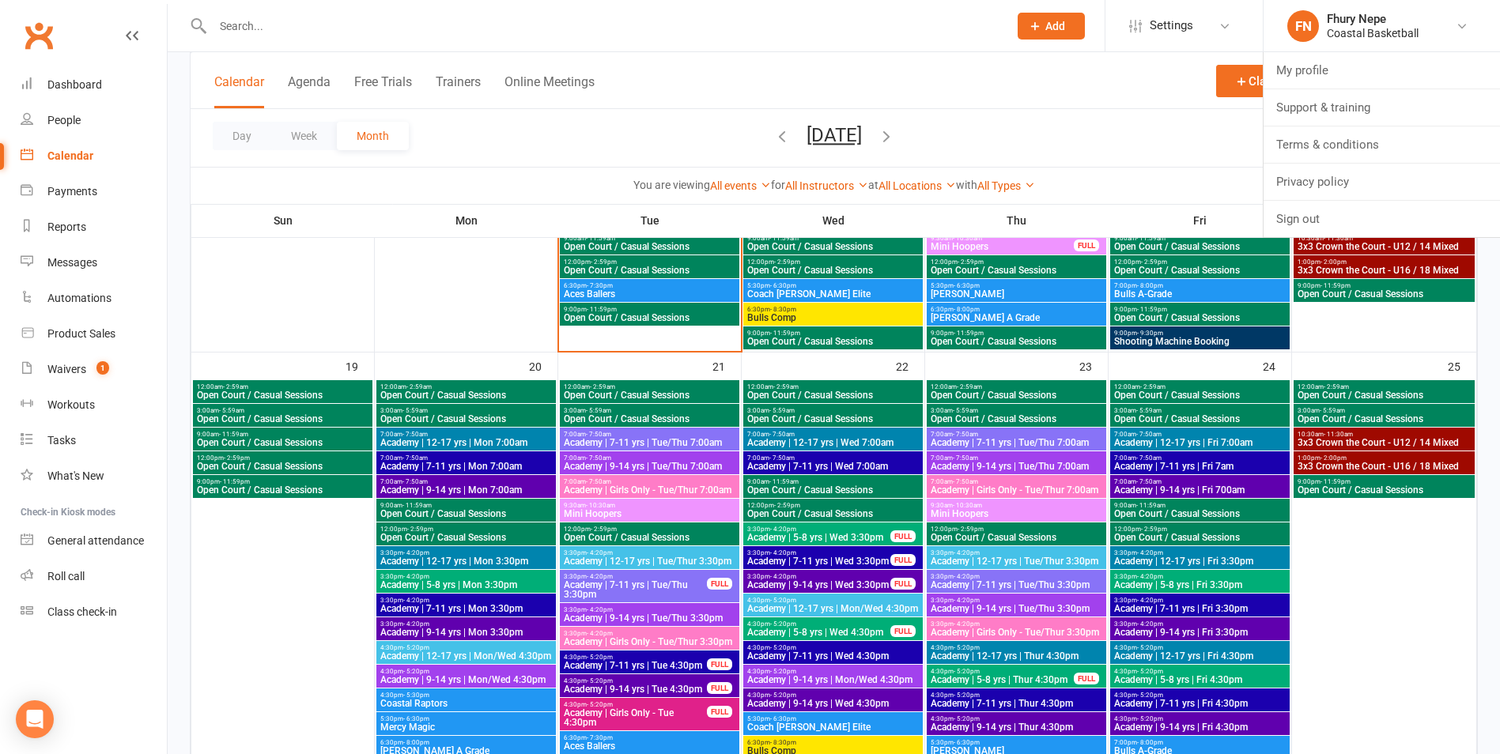
drag, startPoint x: 1132, startPoint y: 169, endPoint x: 1136, endPoint y: 154, distance: 15.8
click at [1133, 163] on div "Calendar Agenda Free Trials Trainers Online Meetings Class / Event Appointment …" at bounding box center [834, 127] width 1288 height 153
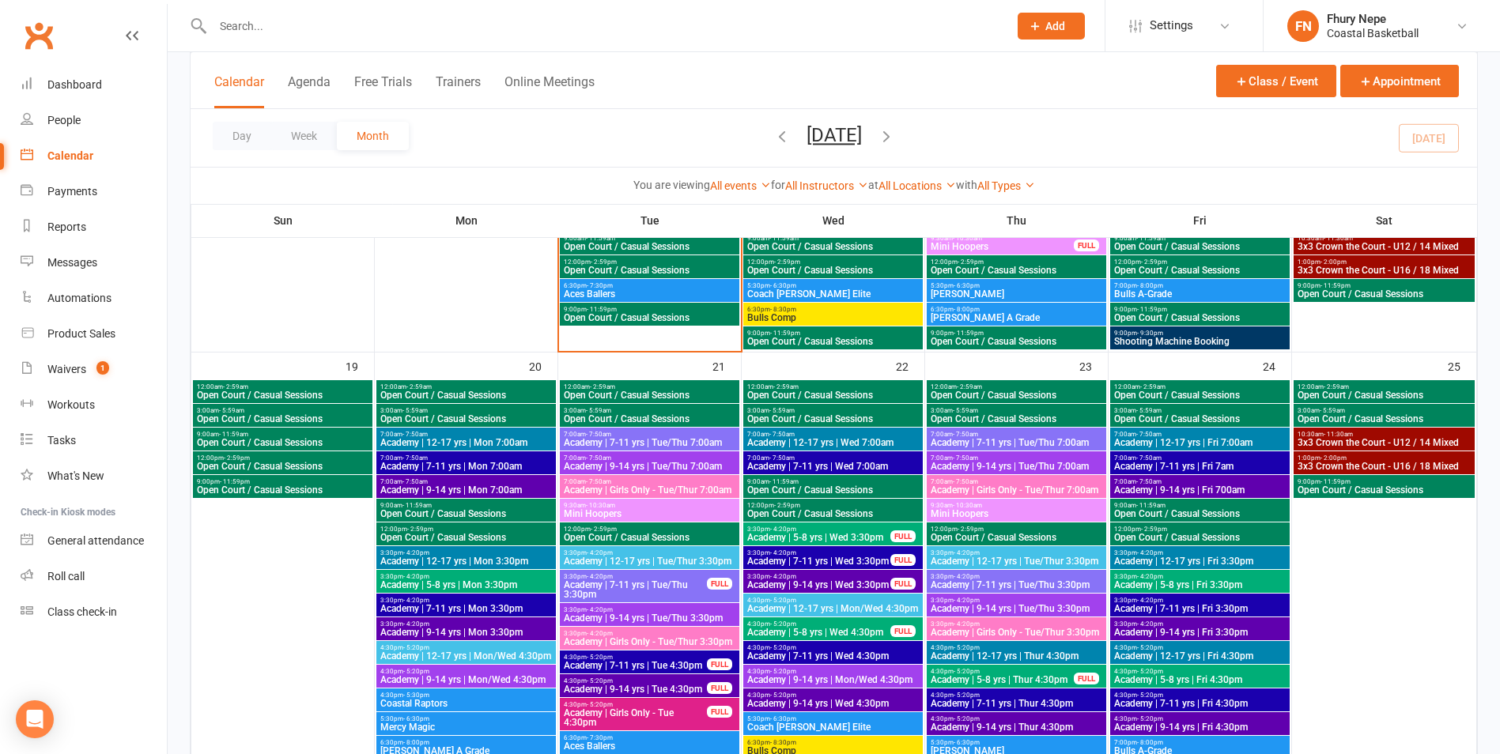
click at [1064, 93] on div "Calendar Agenda Free Trials Trainers Online Meetings Class / Event Appointment" at bounding box center [834, 80] width 1287 height 57
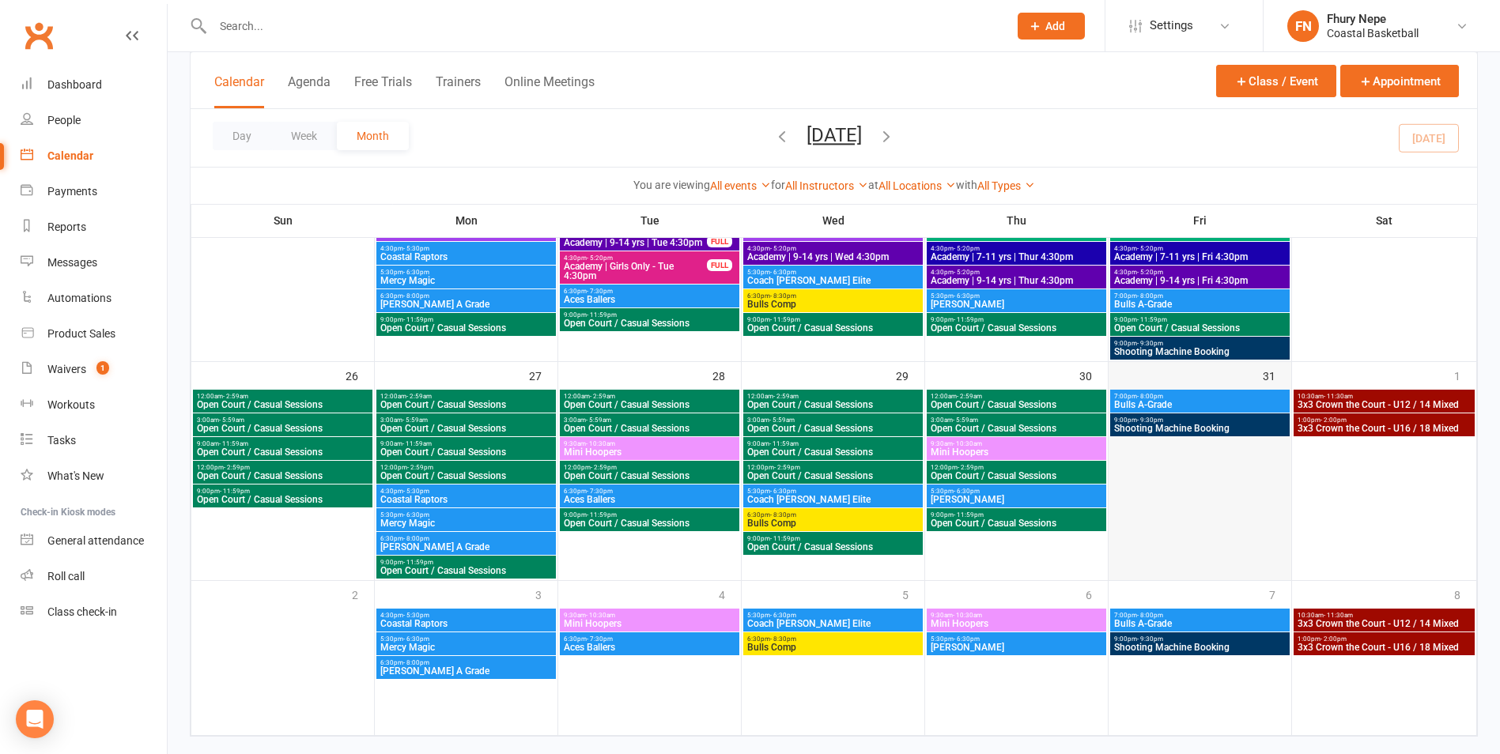
scroll to position [5624, 0]
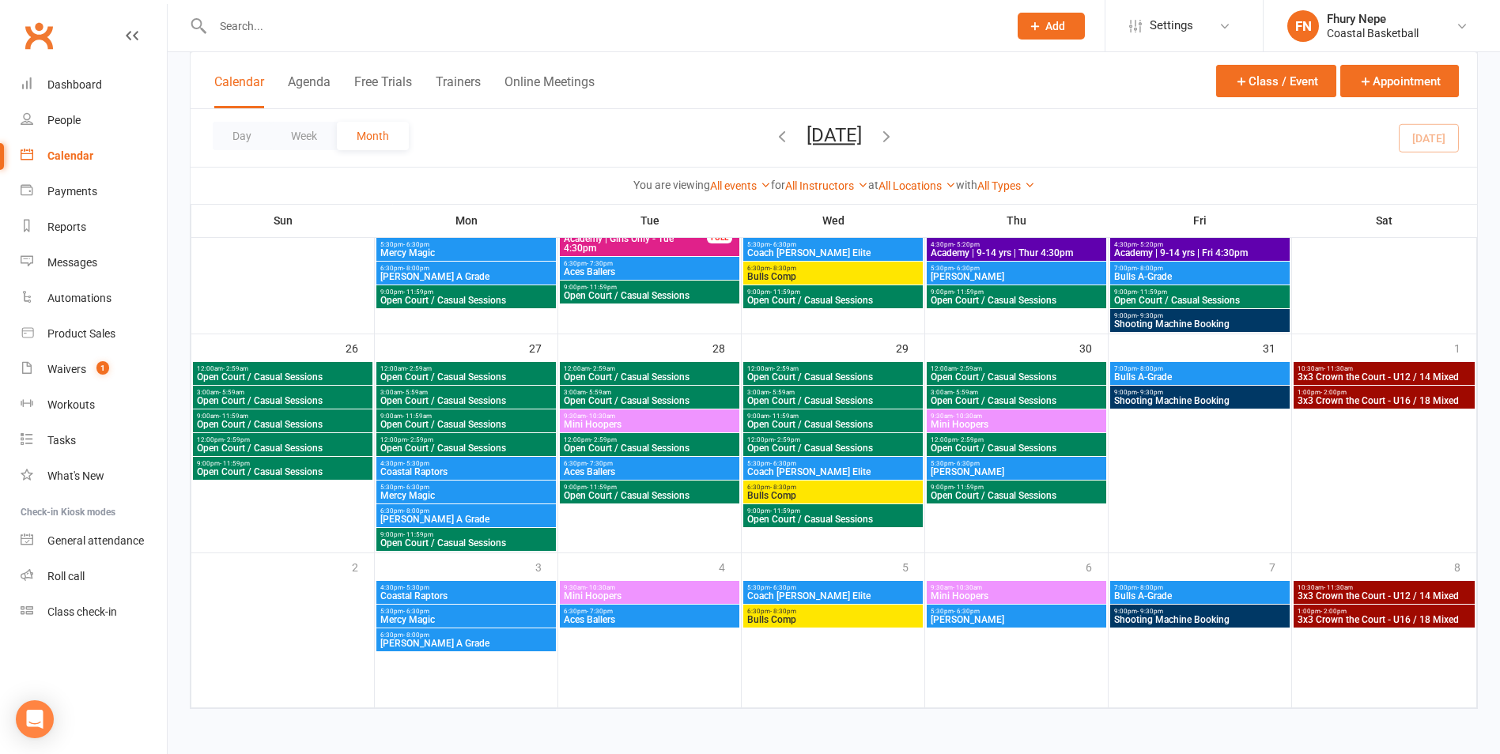
click at [1038, 619] on span "[PERSON_NAME]" at bounding box center [1016, 619] width 173 height 9
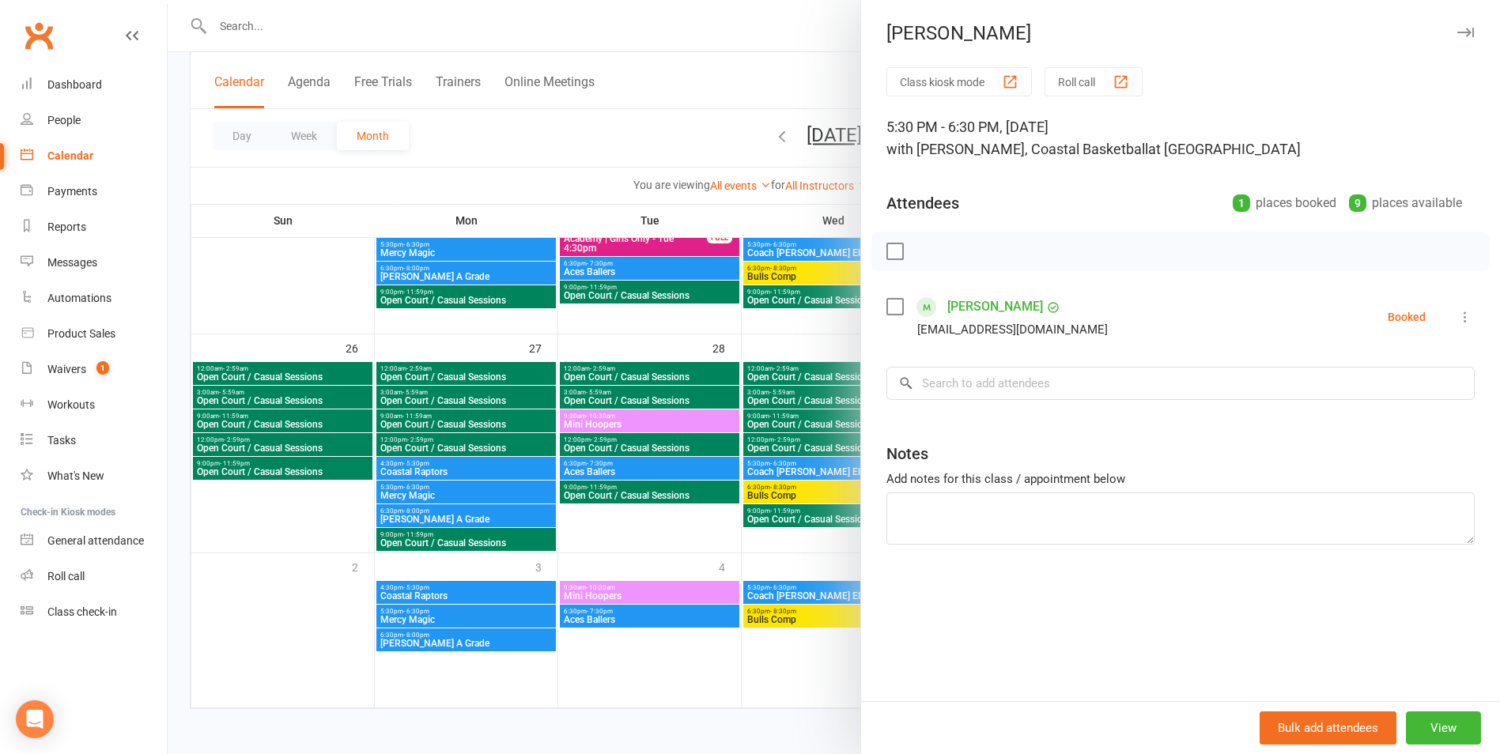
click at [776, 625] on div at bounding box center [834, 377] width 1333 height 754
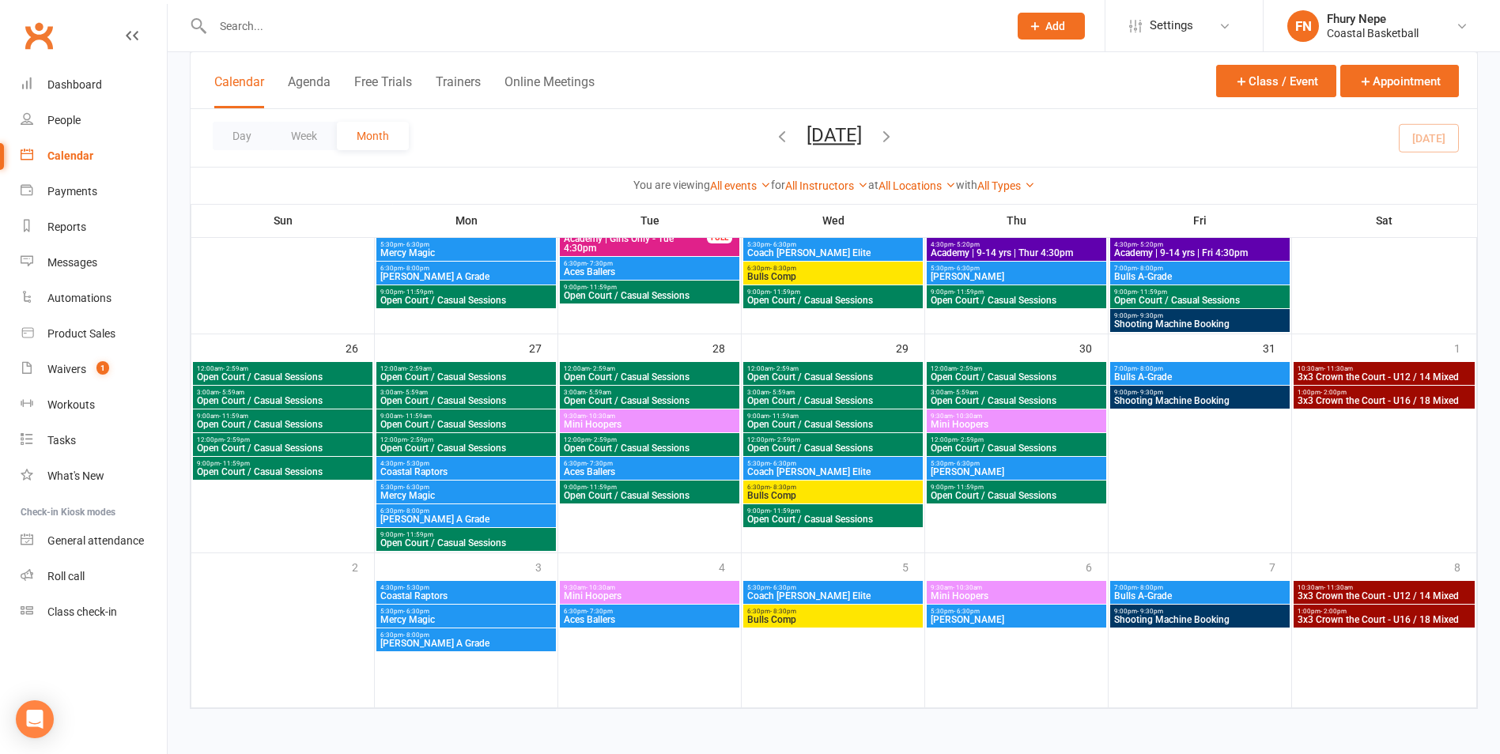
click at [1003, 586] on div "9:30am - 10:30am Mini Hoopers" at bounding box center [1017, 592] width 180 height 23
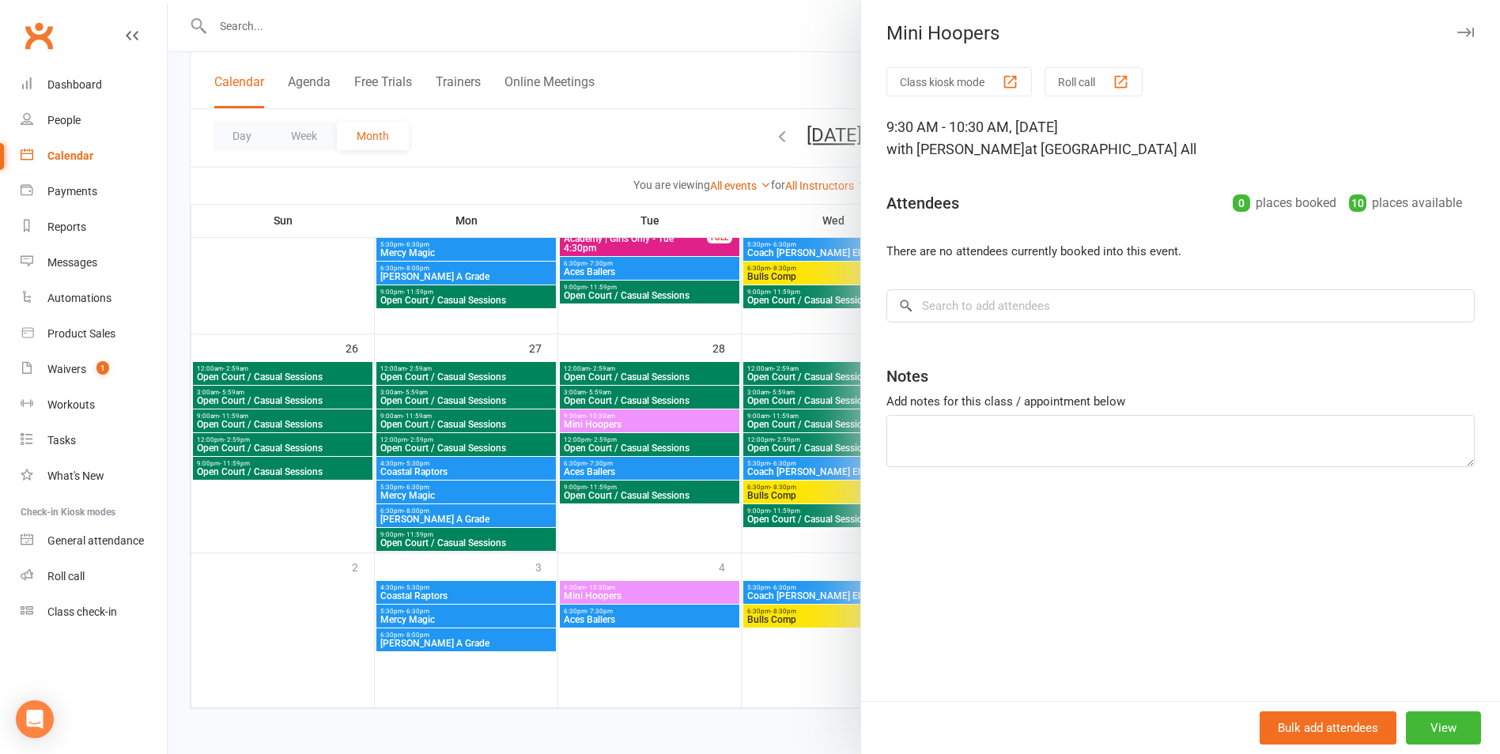
click at [630, 554] on div at bounding box center [834, 377] width 1333 height 754
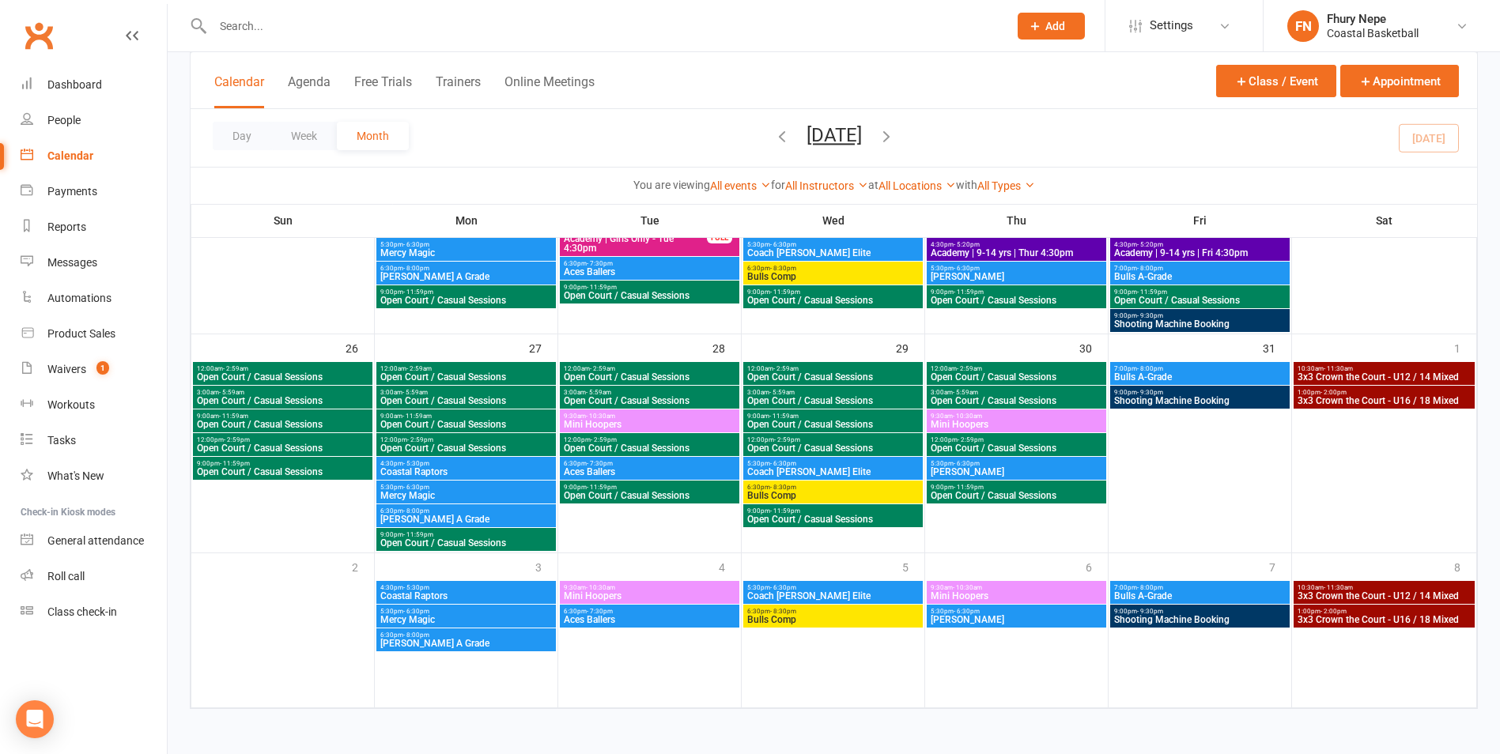
drag, startPoint x: 1164, startPoint y: 591, endPoint x: 1136, endPoint y: 596, distance: 28.1
click at [1150, 593] on span "Bulls A-Grade" at bounding box center [1200, 596] width 173 height 9
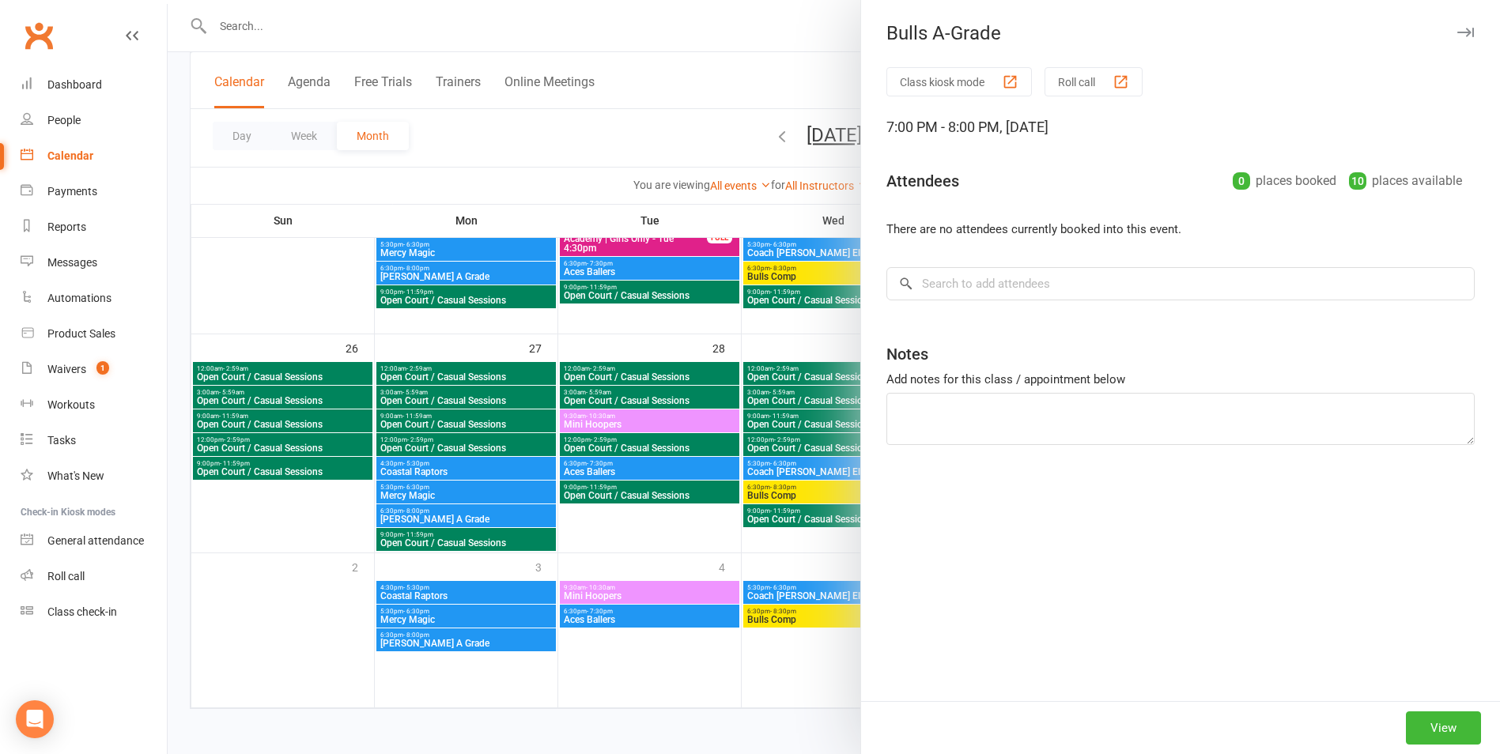
click at [845, 575] on div at bounding box center [834, 377] width 1333 height 754
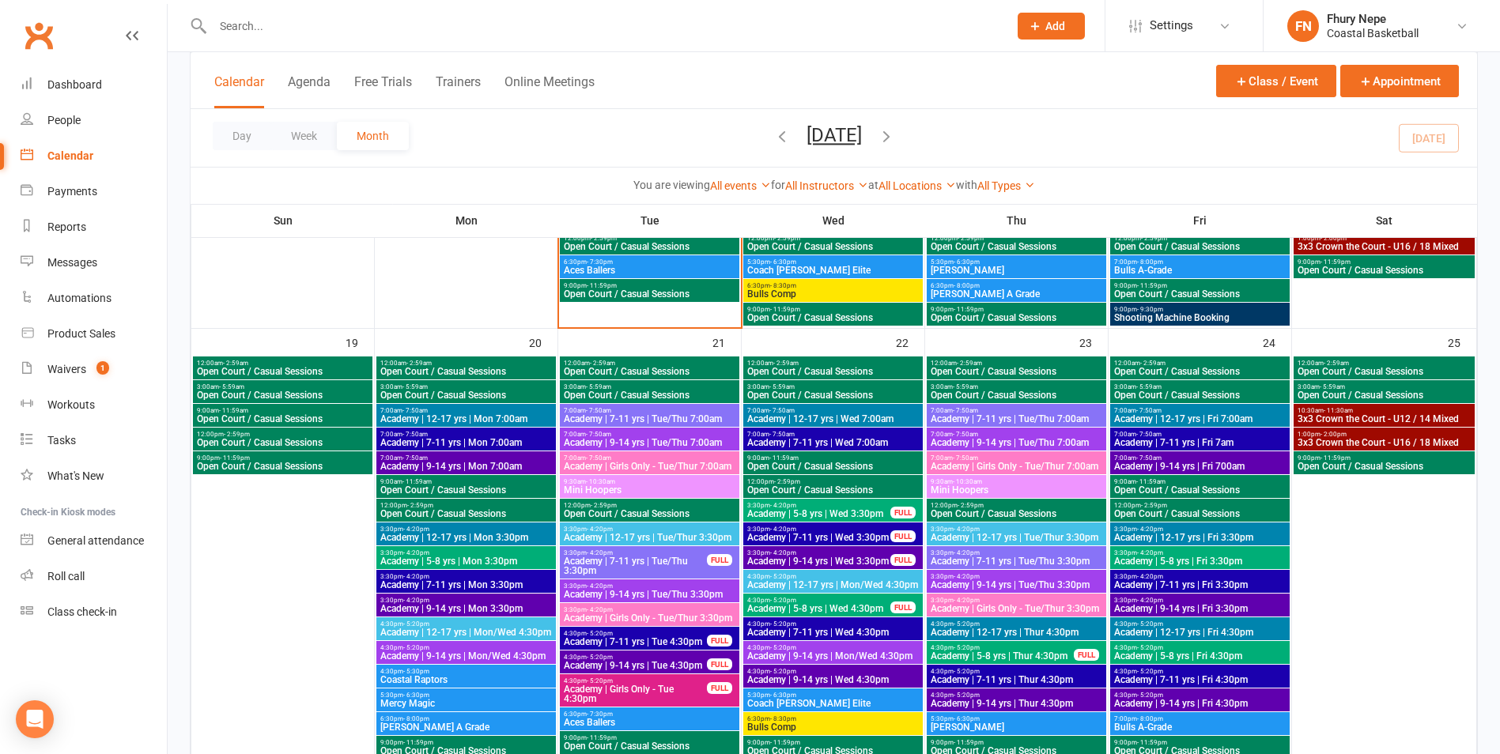
scroll to position [5150, 0]
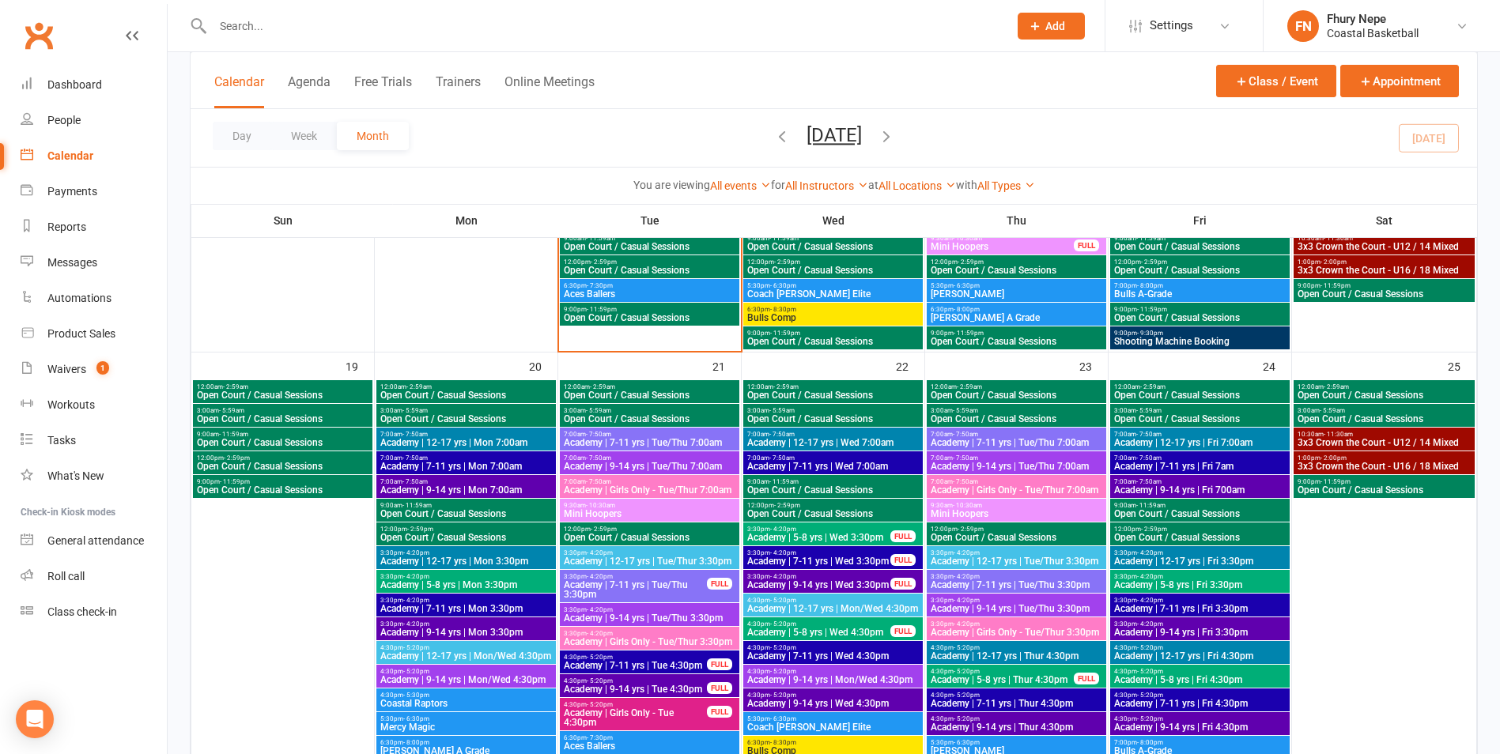
click at [845, 575] on span "3:30pm - 4:20pm" at bounding box center [819, 576] width 145 height 7
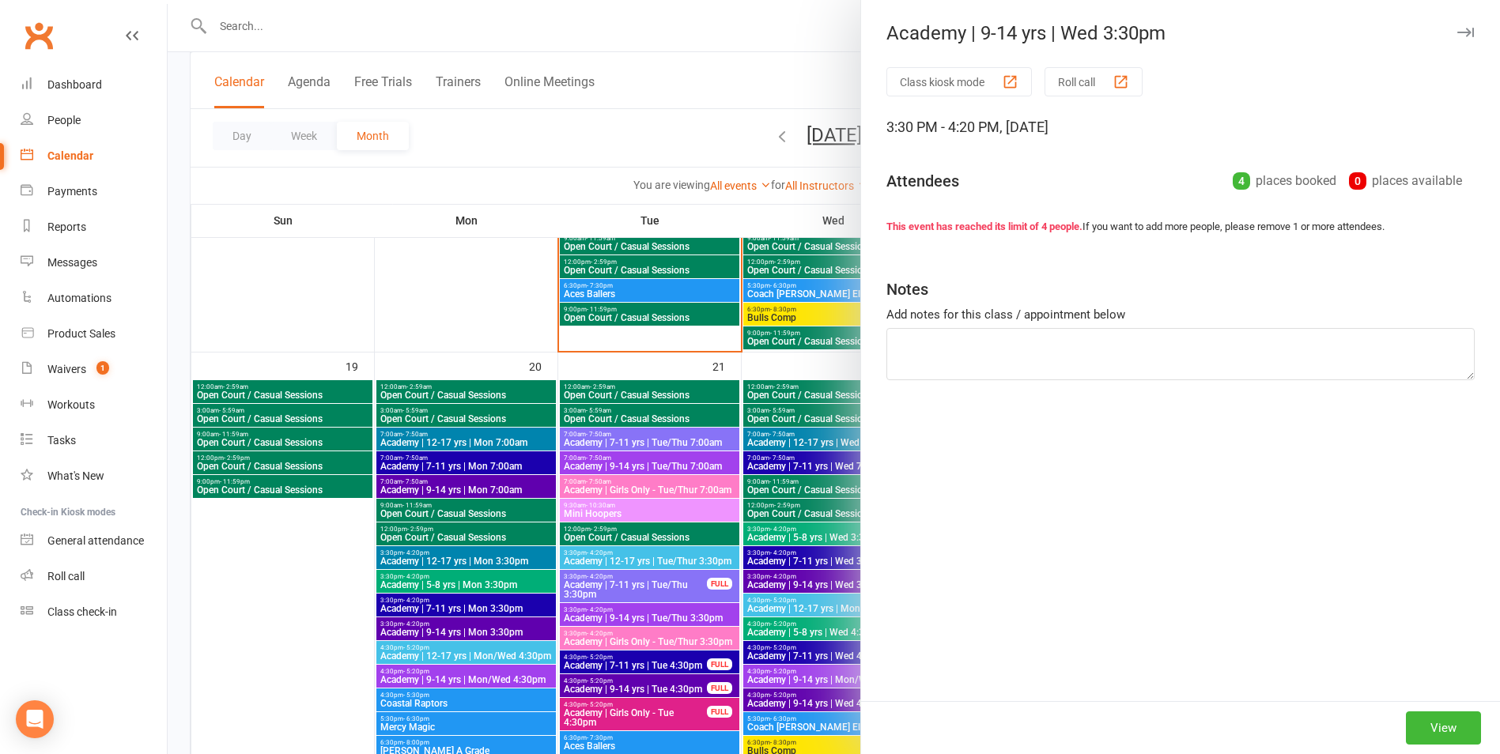
click at [845, 575] on div at bounding box center [834, 377] width 1333 height 754
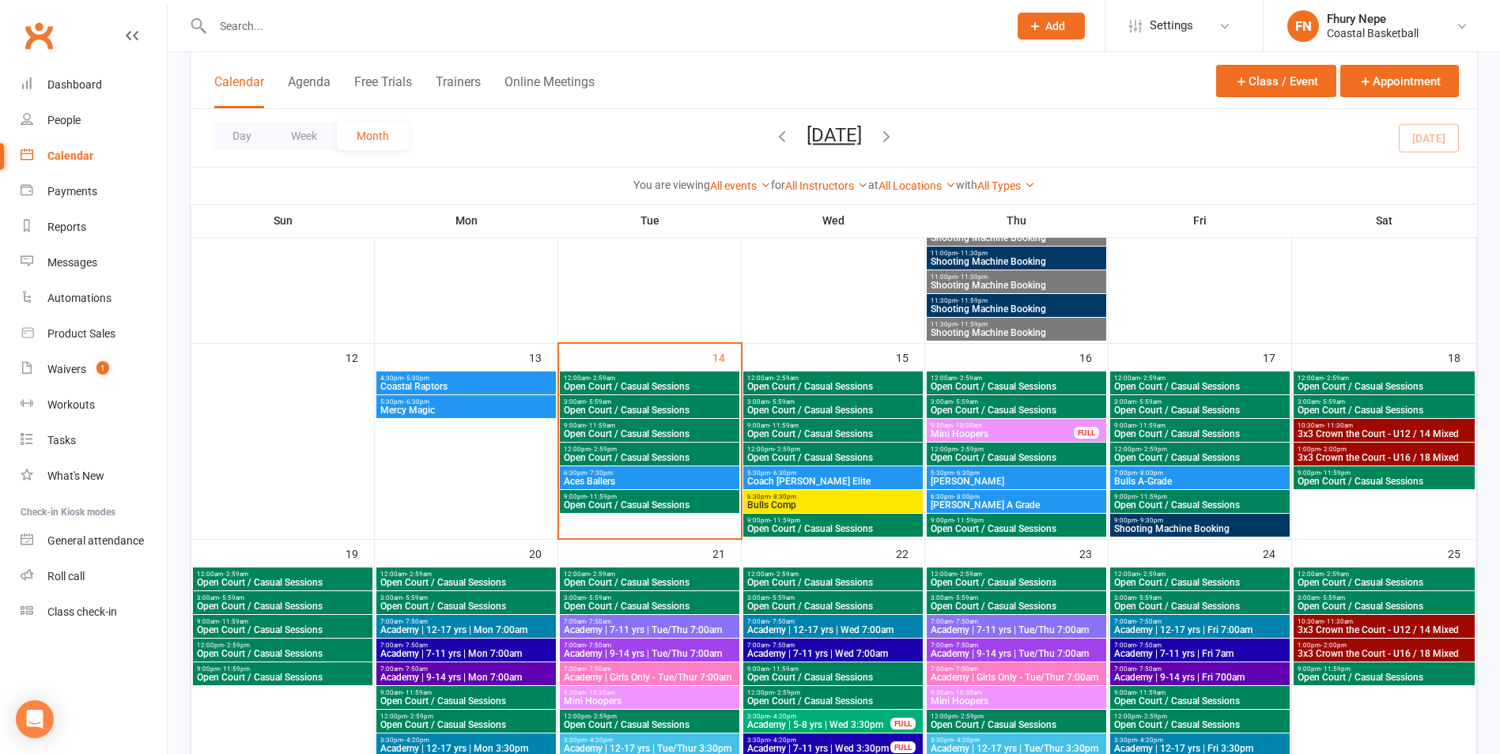
scroll to position [4913, 0]
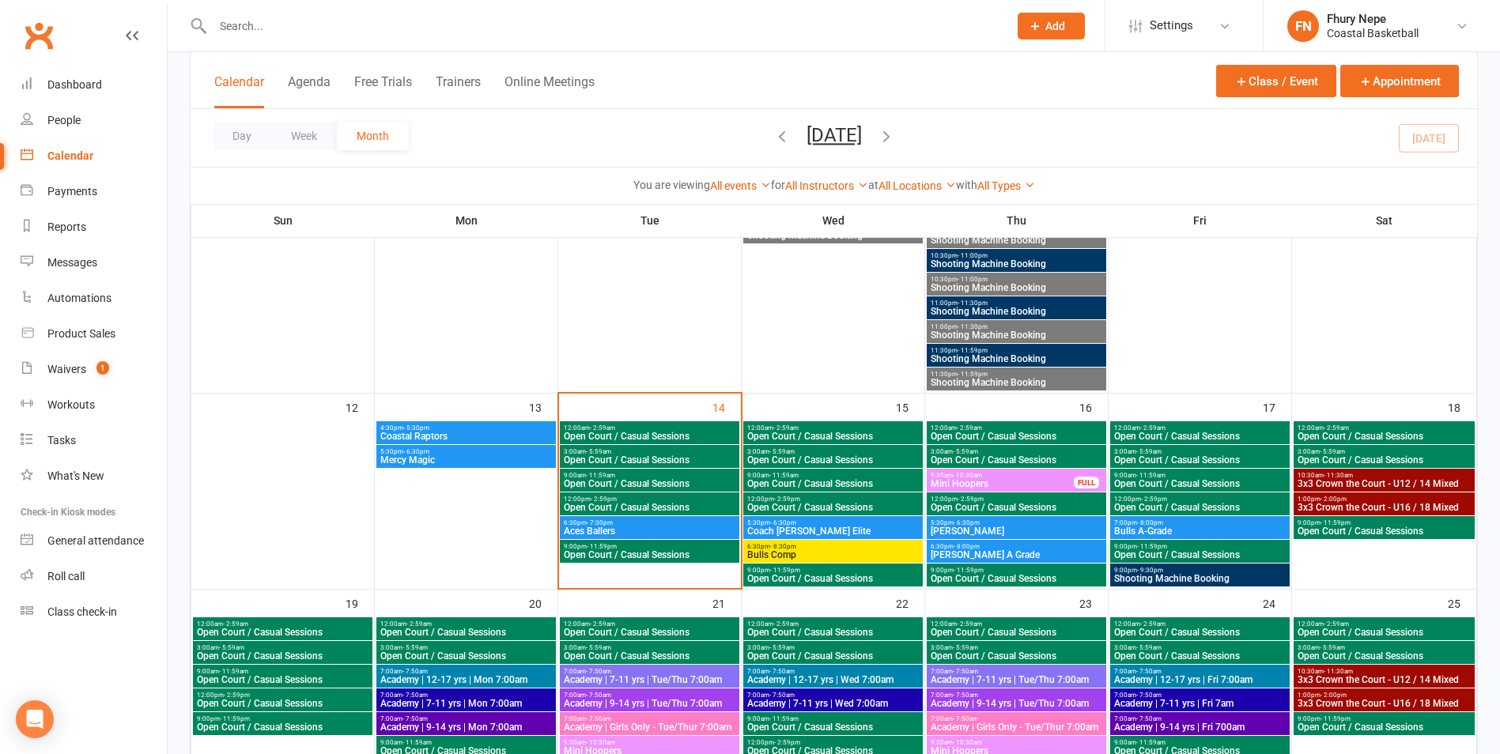
click at [1061, 481] on span "Mini Hoopers" at bounding box center [1002, 483] width 145 height 9
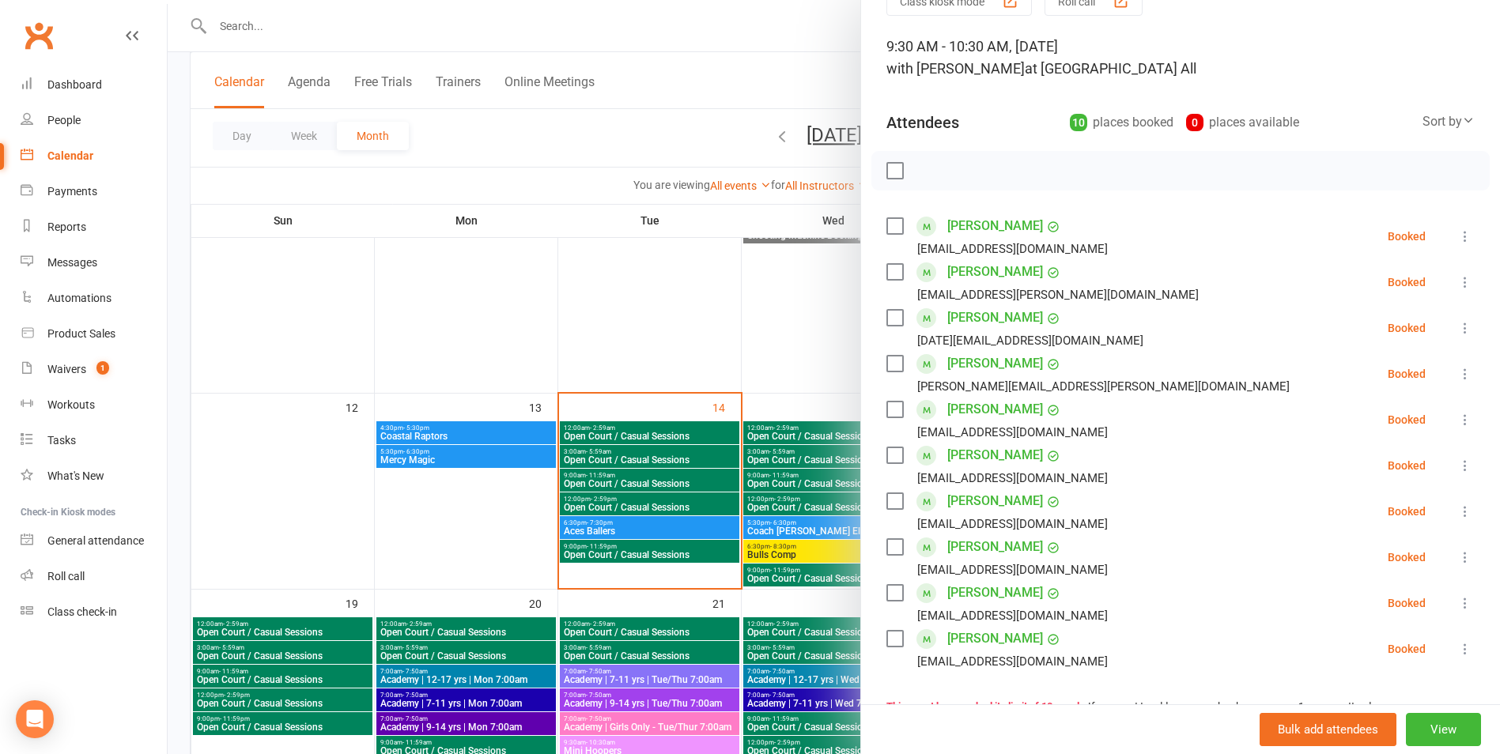
scroll to position [158, 0]
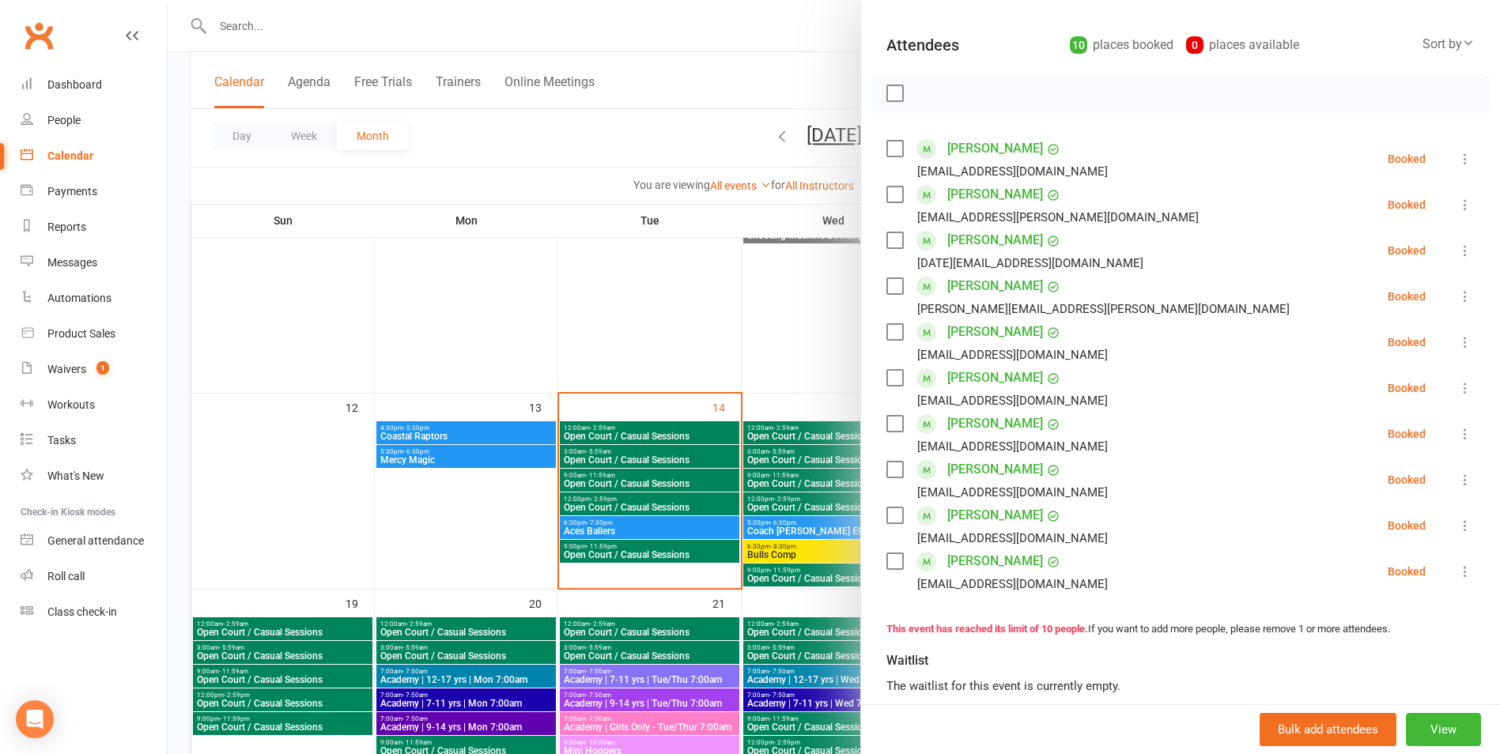
click at [735, 297] on div at bounding box center [834, 377] width 1333 height 754
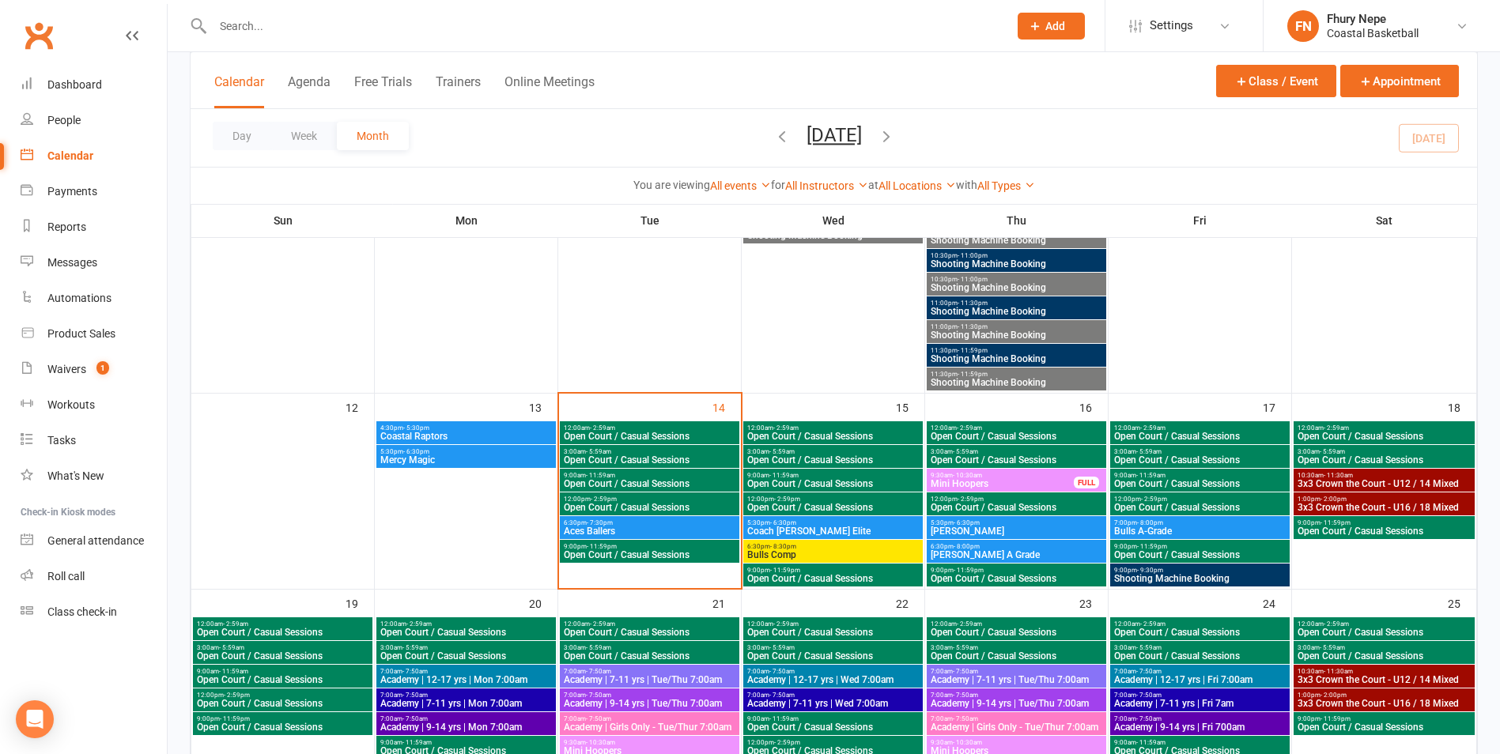
drag, startPoint x: 591, startPoint y: 319, endPoint x: 1298, endPoint y: 641, distance: 777.2
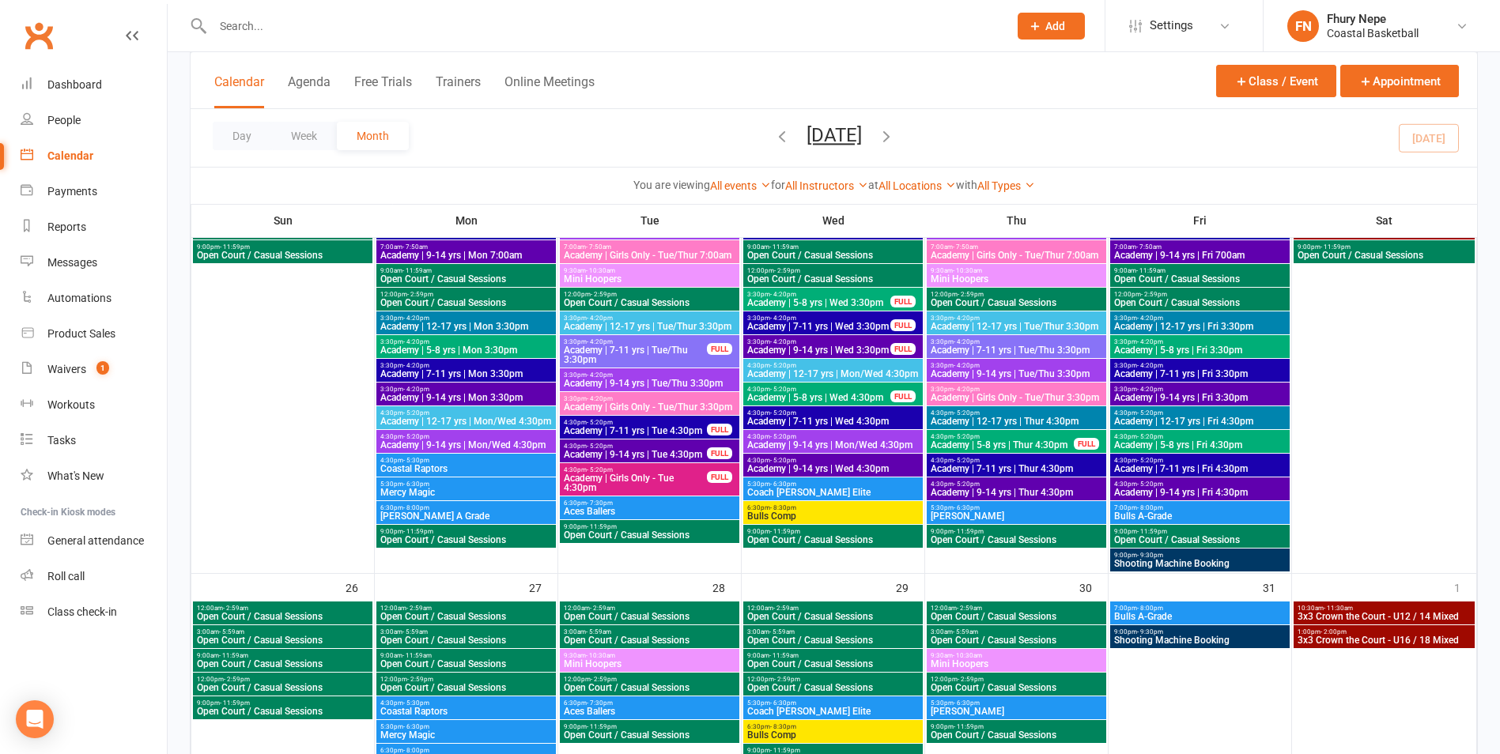
scroll to position [5387, 0]
